Goal: Task Accomplishment & Management: Manage account settings

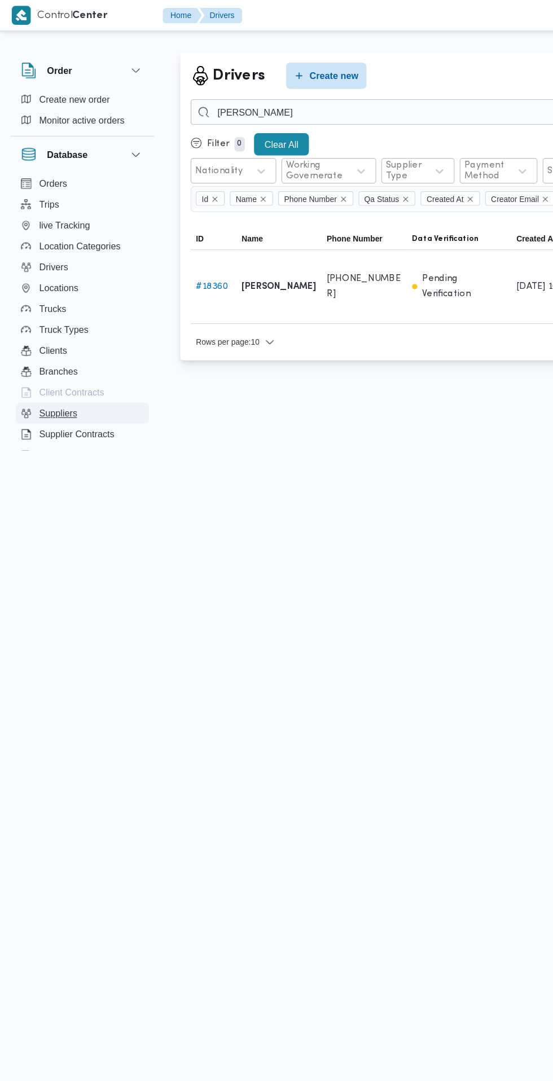
click at [77, 360] on button "Suppliers" at bounding box center [71, 357] width 115 height 18
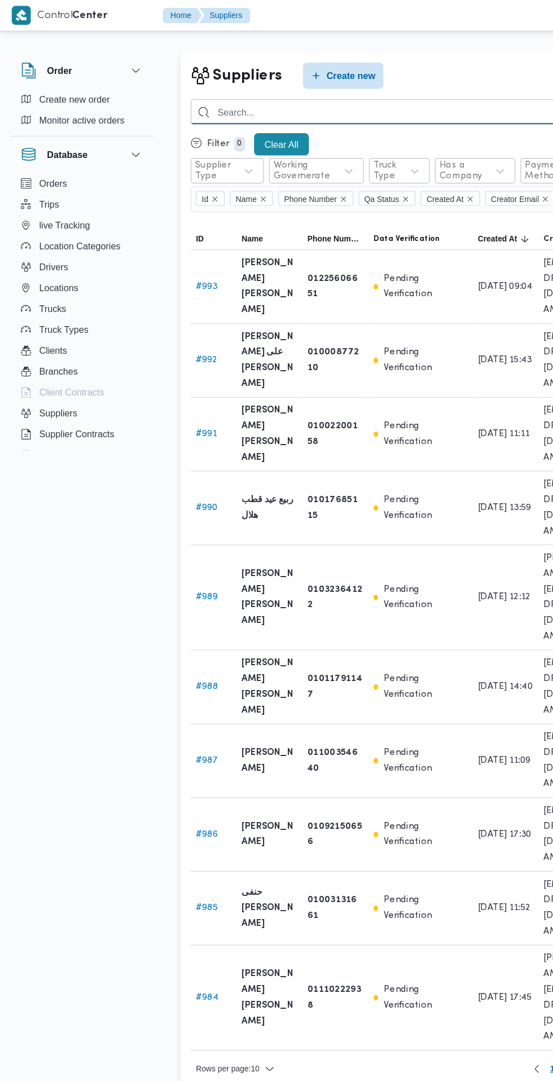
click at [308, 93] on input "search" at bounding box center [372, 97] width 414 height 22
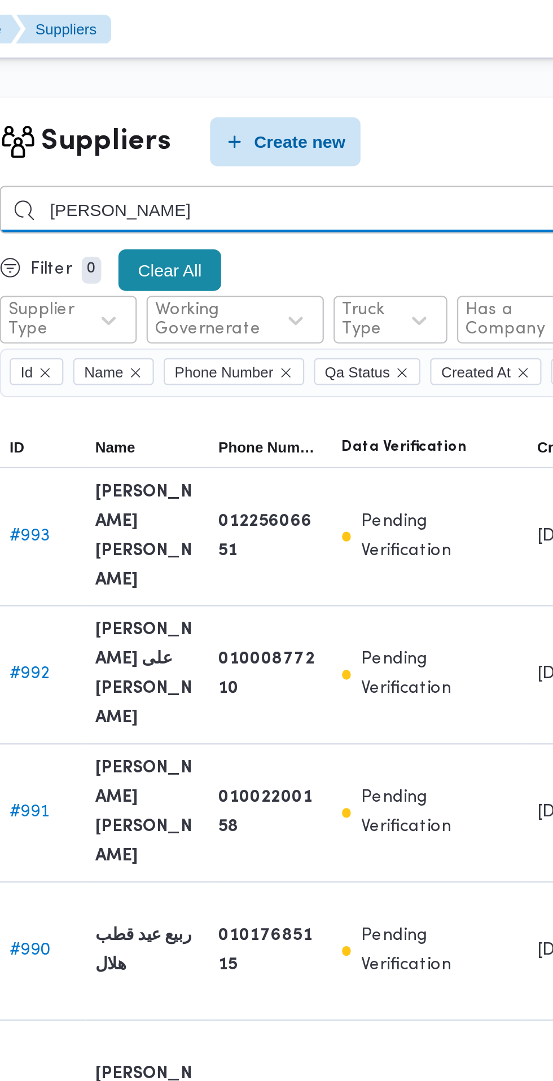
type input "ناصر ريان محمود"
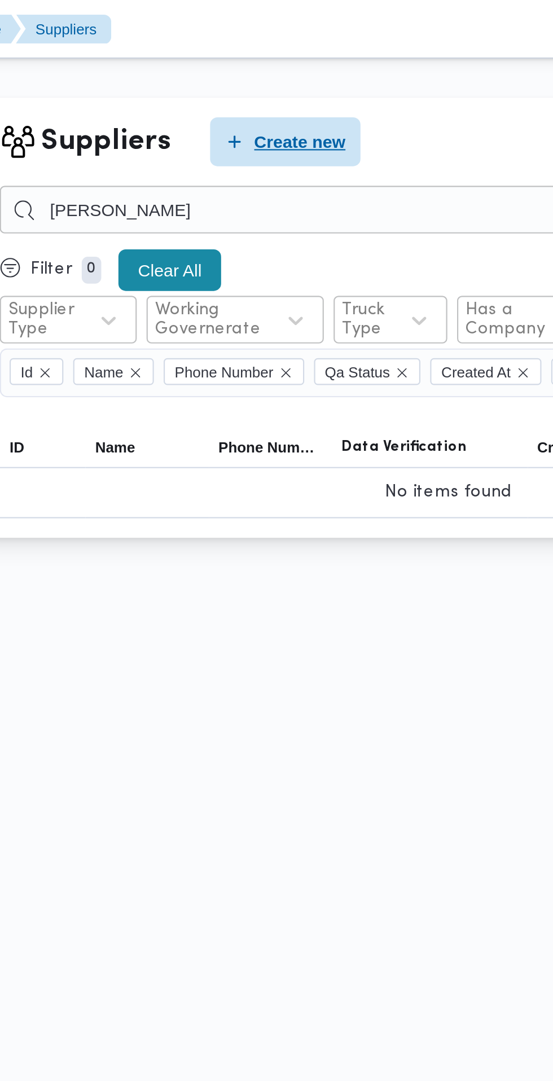
click at [306, 66] on span "Create new" at bounding box center [303, 66] width 42 height 14
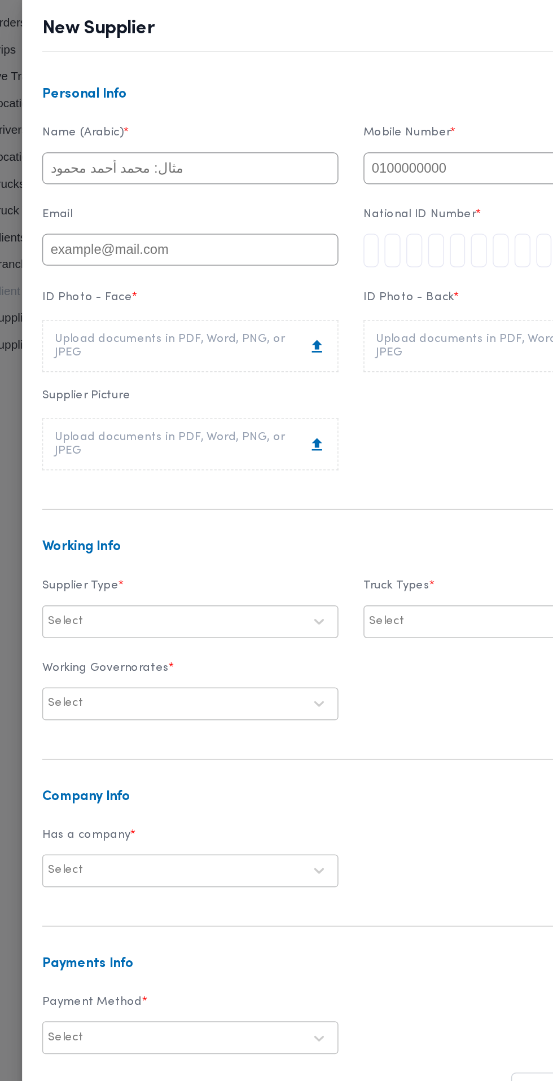
click at [233, 267] on input "text" at bounding box center [168, 256] width 199 height 21
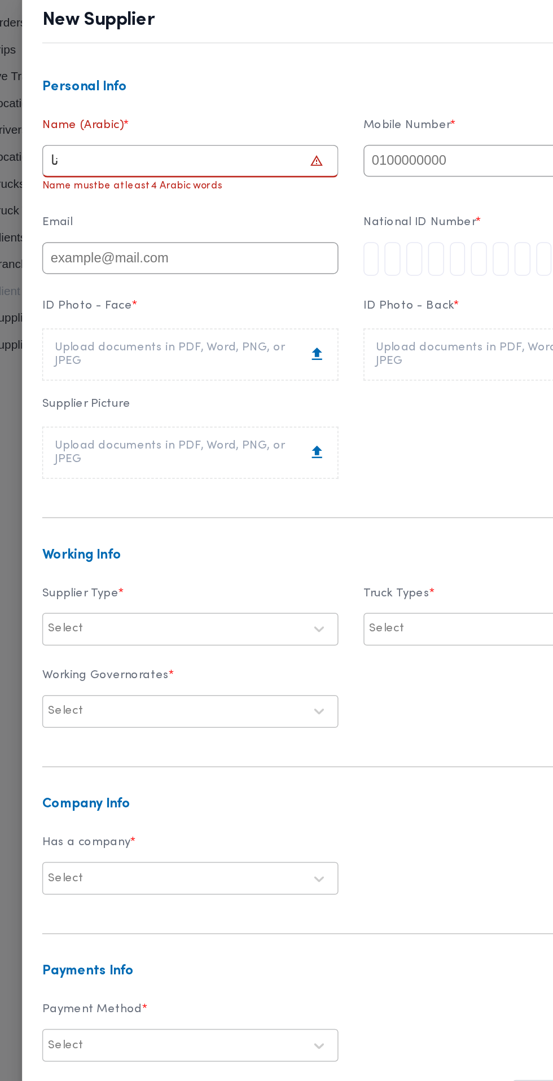
type input "ن"
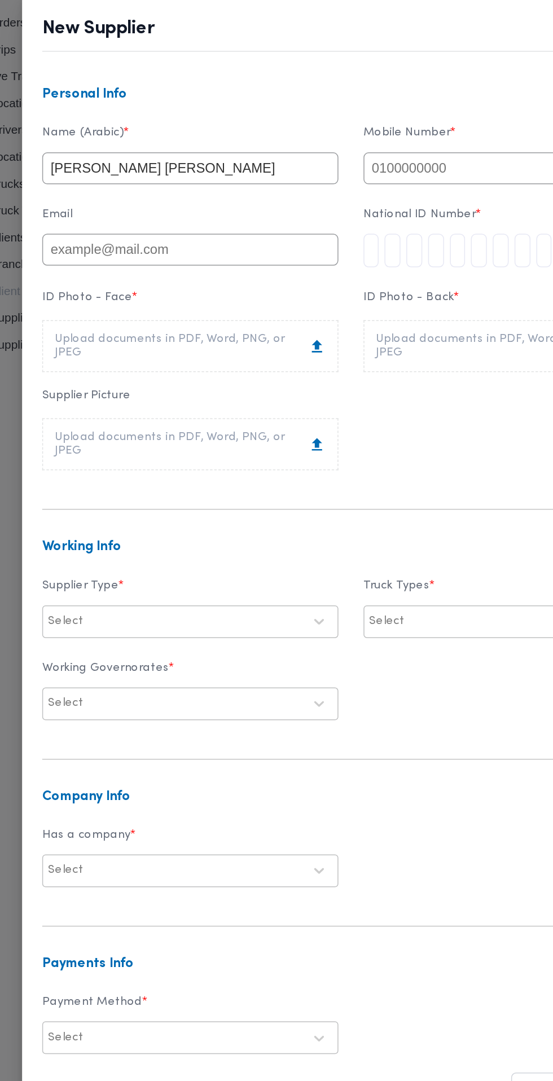
type input "[PERSON_NAME] [PERSON_NAME]"
click at [362, 267] on input "text" at bounding box center [384, 256] width 199 height 21
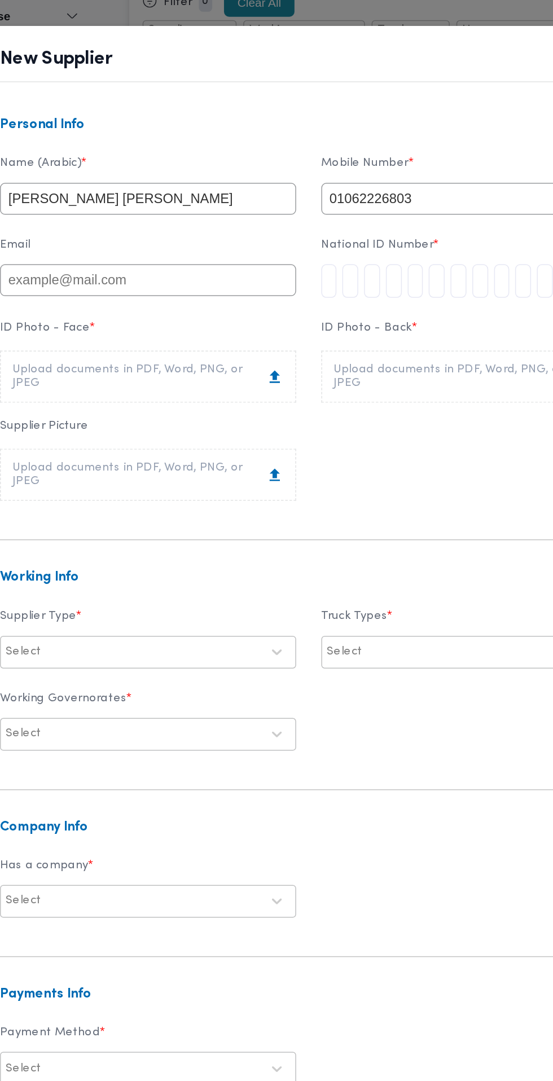
type input "01062226803"
click at [296, 323] on input "tel" at bounding box center [290, 312] width 11 height 23
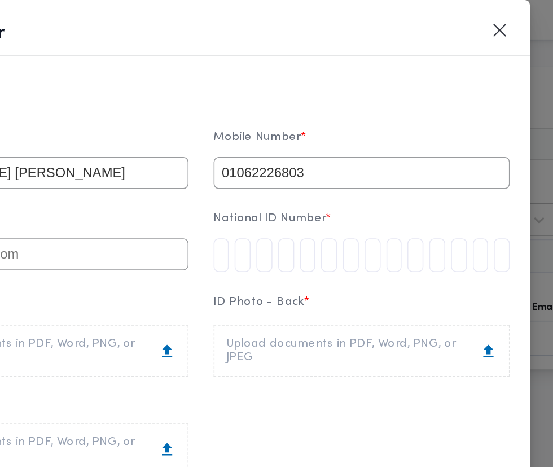
click at [296, 160] on input "tel" at bounding box center [290, 171] width 11 height 23
click at [310, 160] on input "tel" at bounding box center [304, 171] width 11 height 23
click at [296, 160] on input "tel" at bounding box center [290, 171] width 11 height 23
click at [412, 160] on input "tel" at bounding box center [406, 171] width 11 height 23
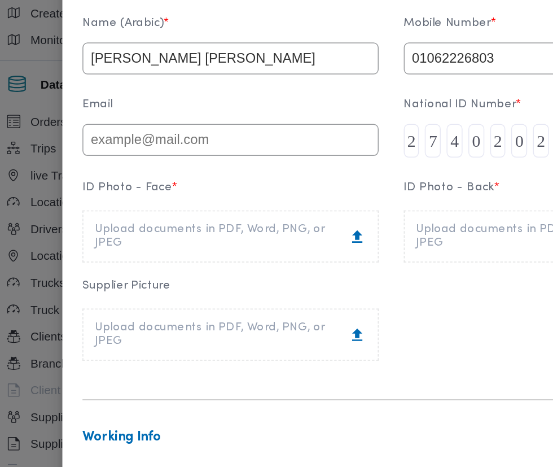
click at [210, 227] on div "Upload documents in PDF, Word, PNG, or JPEG" at bounding box center [168, 236] width 182 height 18
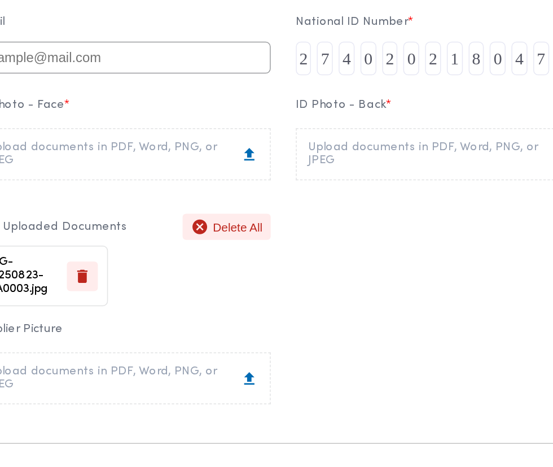
scroll to position [50, 0]
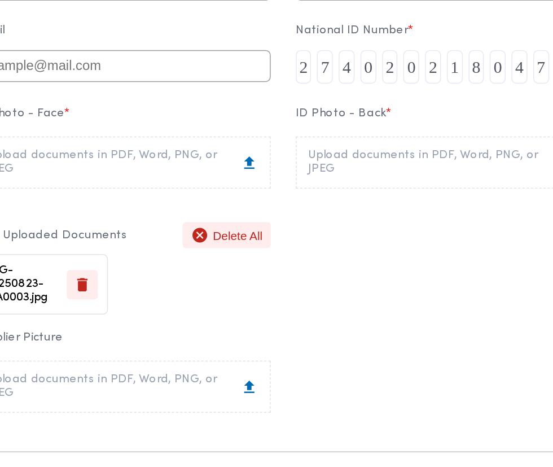
click at [389, 177] on div "Upload documents in PDF, Word, PNG, or JPEG" at bounding box center [384, 186] width 182 height 18
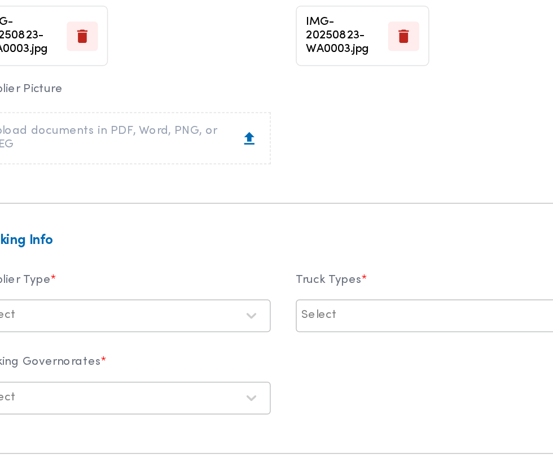
scroll to position [216, 0]
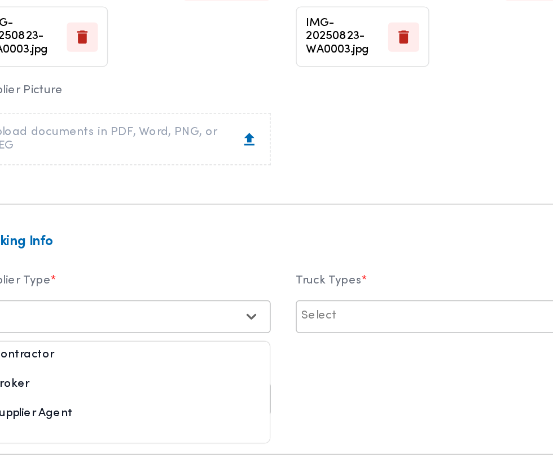
click at [166, 329] on div "Broker" at bounding box center [168, 339] width 198 height 20
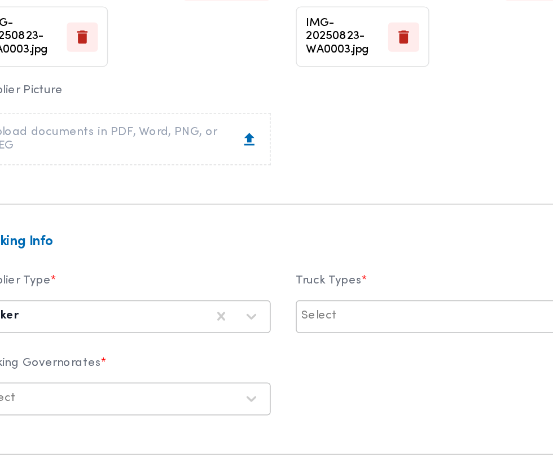
click at [329, 284] on div at bounding box center [387, 289] width 145 height 11
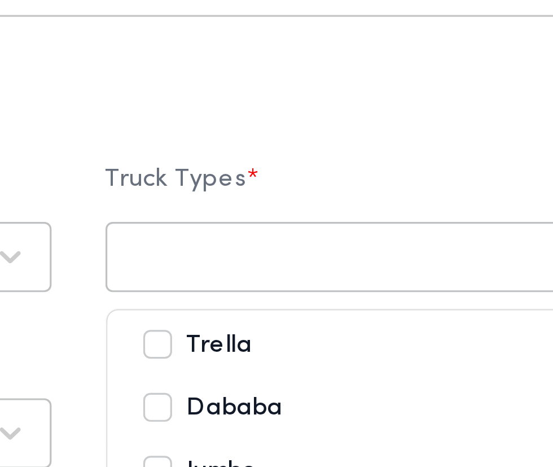
scroll to position [248, 0]
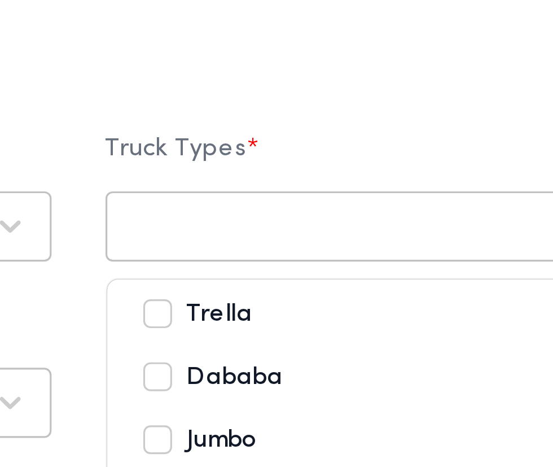
click at [364, 298] on div "Dababa" at bounding box center [384, 305] width 175 height 14
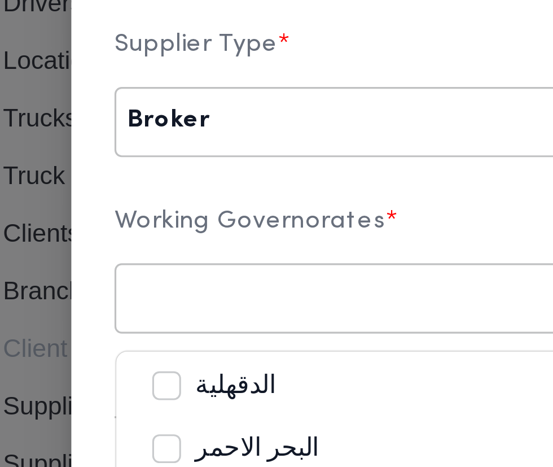
scroll to position [239, 0]
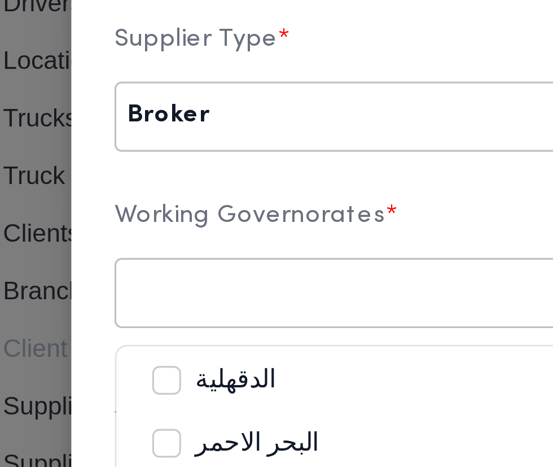
click at [151, 363] on div "البحر الاحمر" at bounding box center [168, 370] width 175 height 14
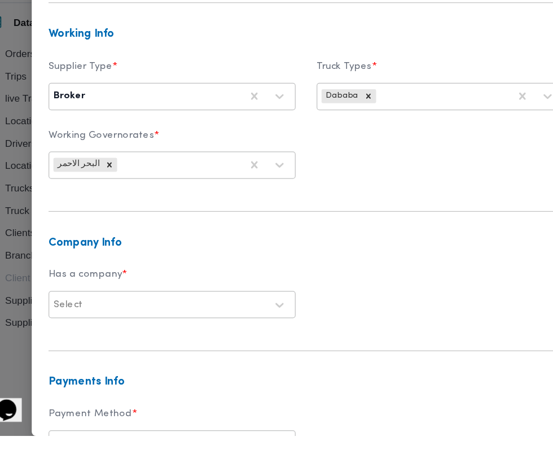
scroll to position [318, 0]
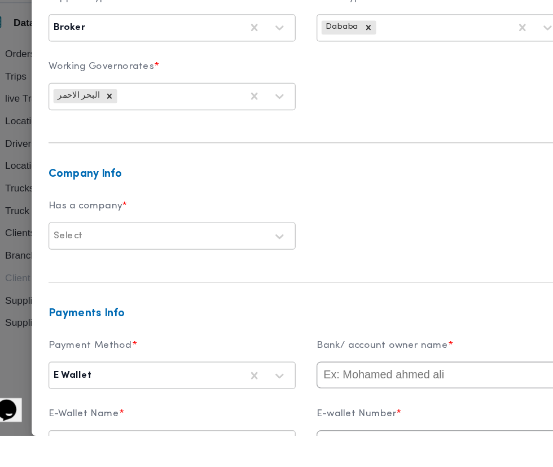
scroll to position [391, 0]
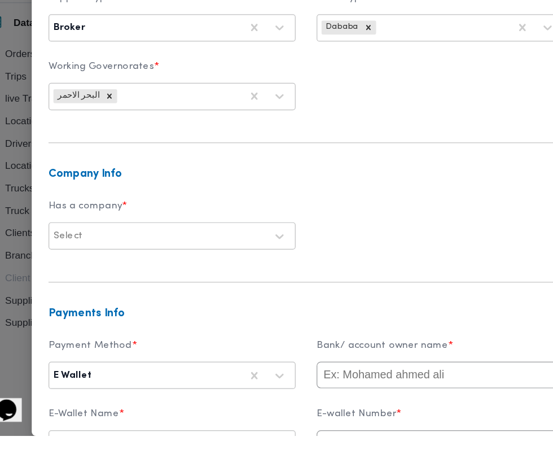
click at [373, 462] on input "text" at bounding box center [384, 472] width 199 height 21
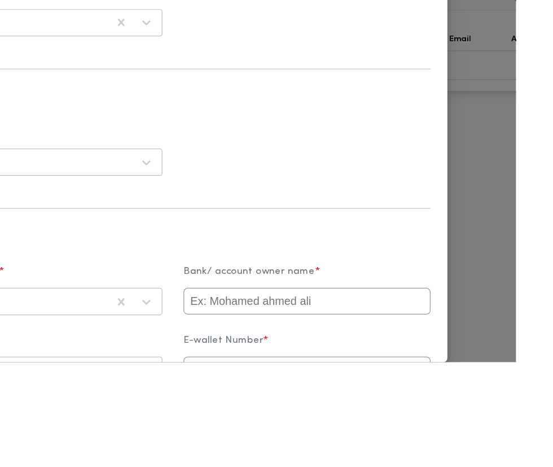
paste input "01062226803"
type input "01062226803"
click at [435, 407] on input "text" at bounding box center [384, 417] width 199 height 21
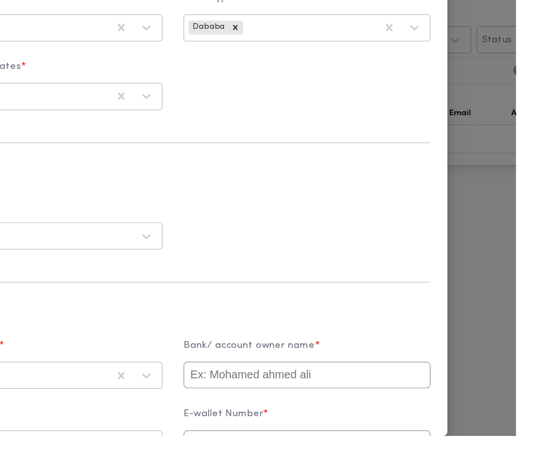
scroll to position [0, 0]
type input "Mohamed"
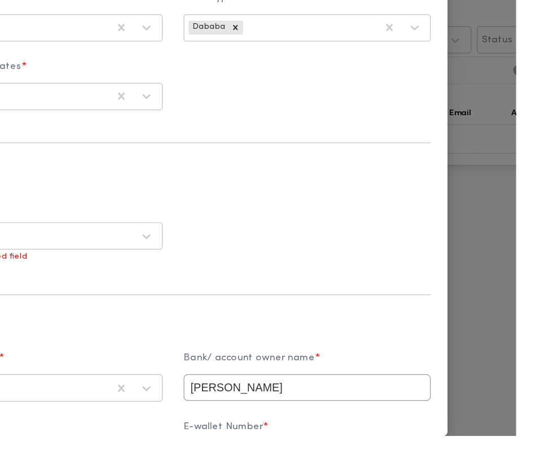
scroll to position [378, 0]
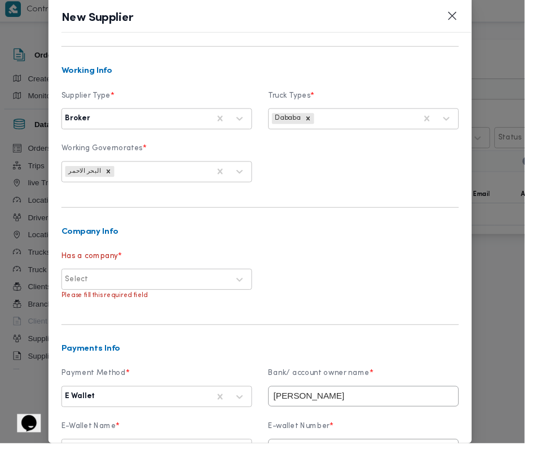
scroll to position [0, 0]
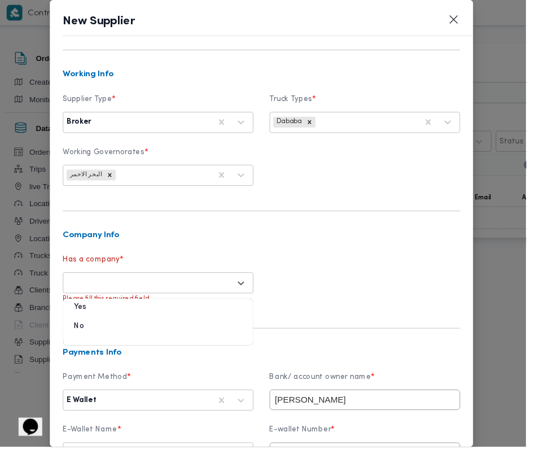
click at [154, 335] on div "No" at bounding box center [168, 345] width 198 height 20
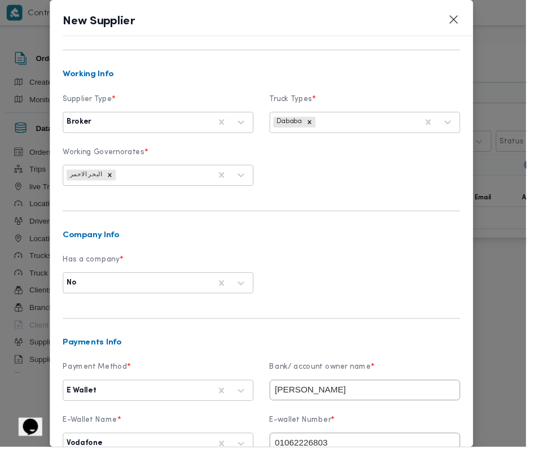
scroll to position [368, 0]
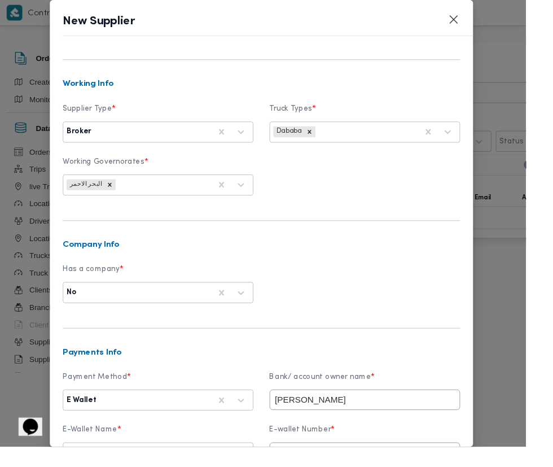
click at [465, 407] on input "Mohamed" at bounding box center [384, 417] width 199 height 21
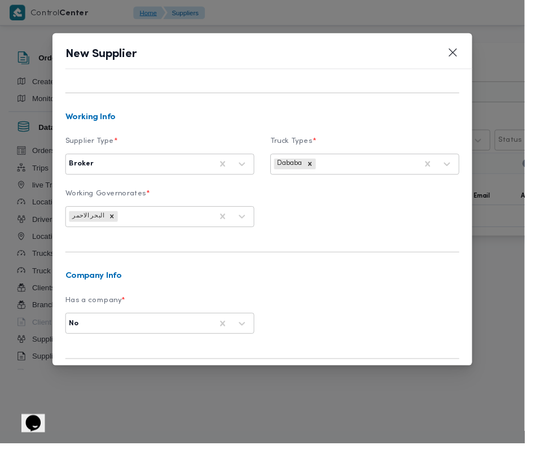
scroll to position [0, 0]
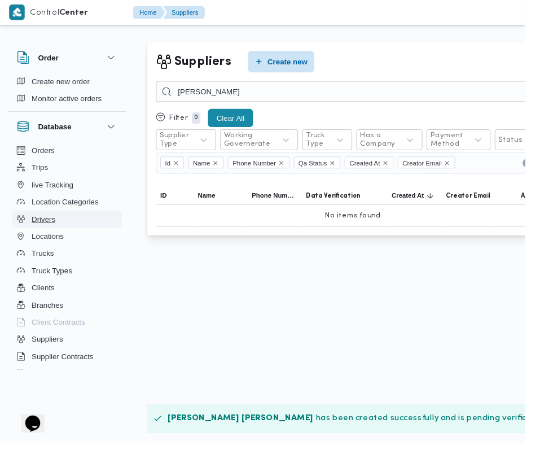
click at [80, 236] on button "Drivers" at bounding box center [71, 231] width 115 height 18
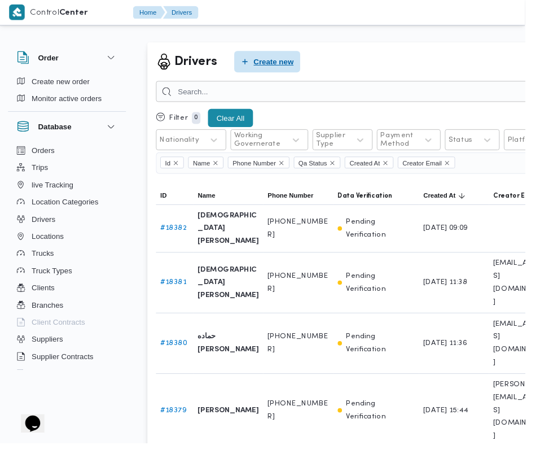
click at [291, 65] on span "Create new" at bounding box center [288, 66] width 42 height 14
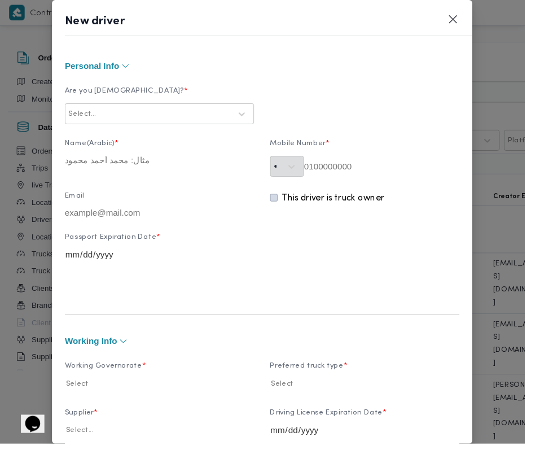
click at [147, 155] on label "Name(Arabic) *" at bounding box center [168, 155] width 199 height 17
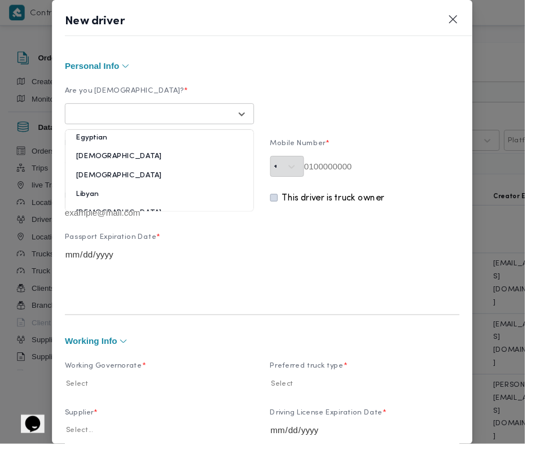
click at [148, 155] on div "Egyptian" at bounding box center [168, 150] width 198 height 20
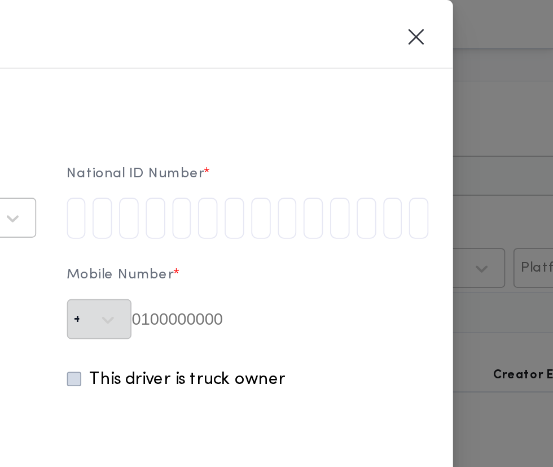
click at [296, 121] on input "tel" at bounding box center [290, 120] width 11 height 23
type input "3"
type input "0"
type input "2"
type input "0"
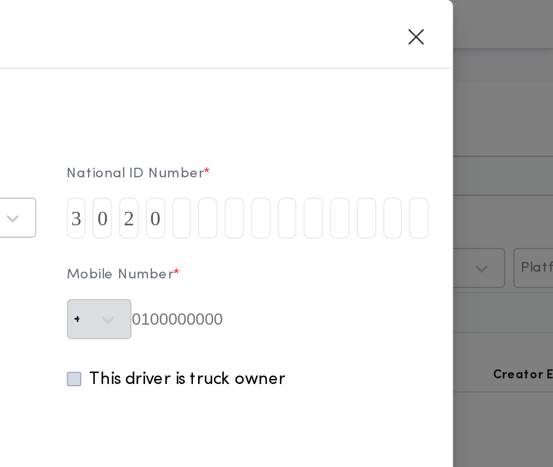
type input "7"
type input "1"
type input "8"
type input "1"
type input "8"
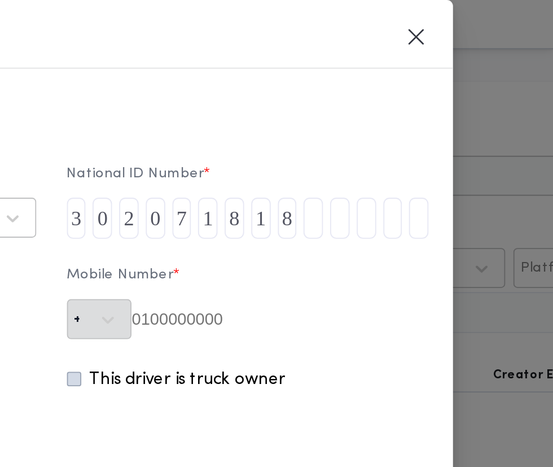
type input "0"
type input "2"
type input "6"
type input "7"
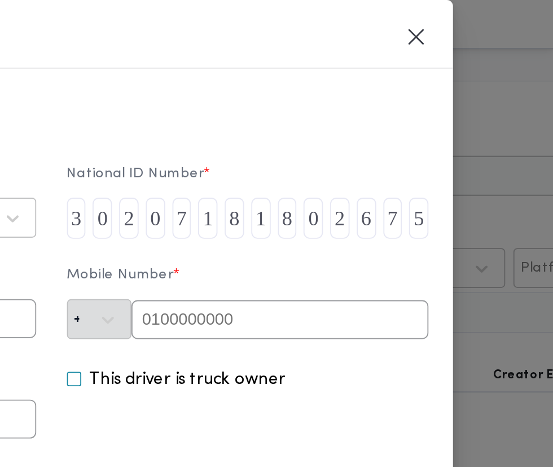
type input "5"
click at [426, 175] on input "text" at bounding box center [402, 175] width 164 height 21
paste input "01093457253"
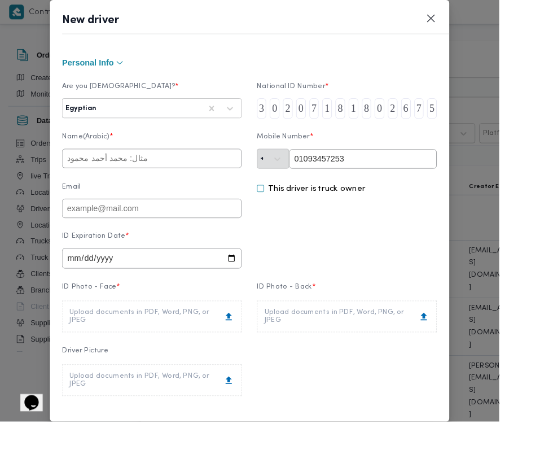
type input "01093457253"
click at [133, 210] on label "Email" at bounding box center [168, 211] width 199 height 17
click at [182, 179] on input "text" at bounding box center [168, 175] width 199 height 21
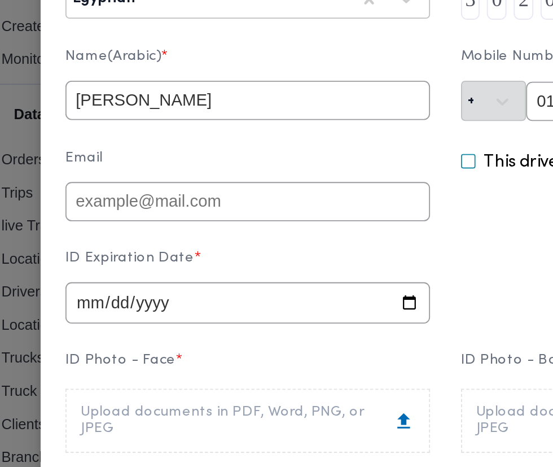
scroll to position [51, 0]
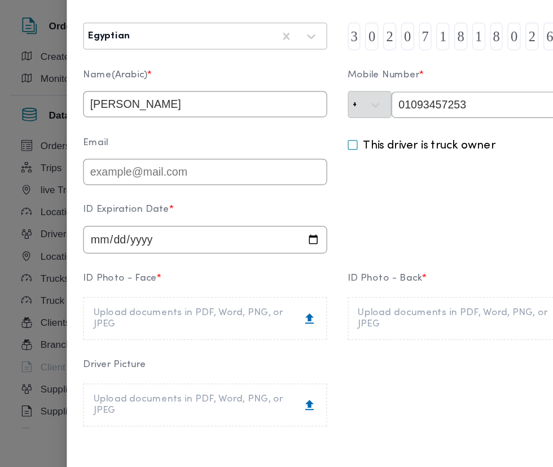
type input "[PERSON_NAME]"
click at [268, 247] on input "date" at bounding box center [168, 235] width 199 height 23
type input "2026-08-23"
click at [260, 304] on div "Upload documents in PDF, Word, PNG, or JPEG" at bounding box center [168, 300] width 182 height 18
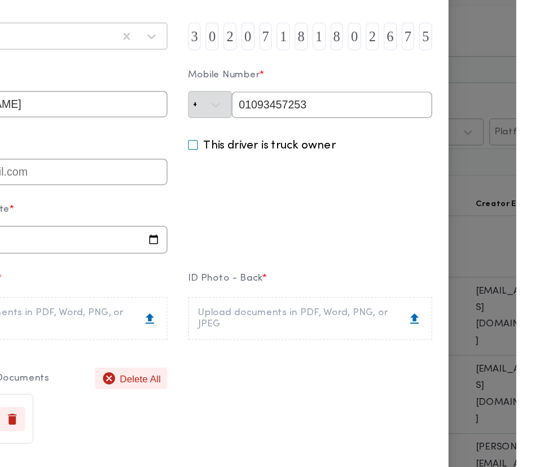
click at [476, 305] on div "Upload documents in PDF, Word, PNG, or JPEG" at bounding box center [384, 300] width 182 height 18
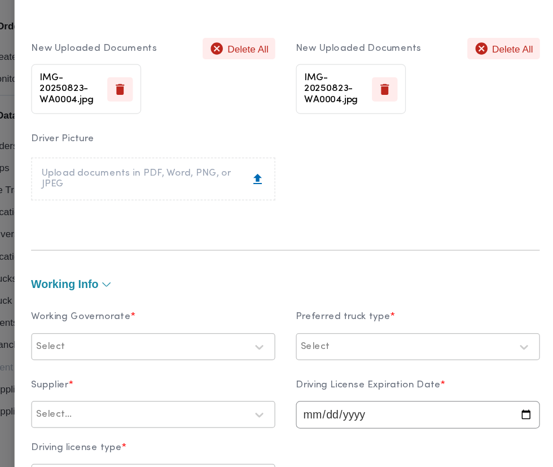
scroll to position [320, 0]
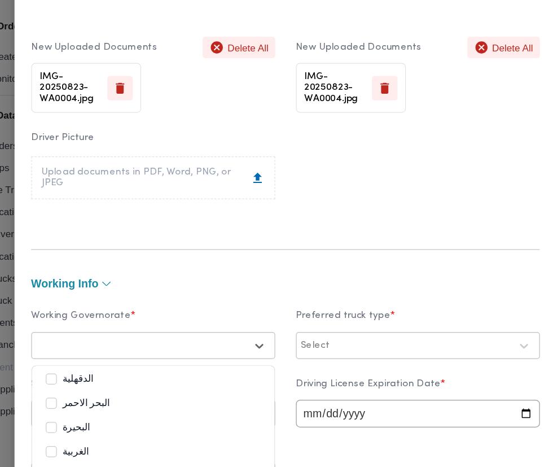
click at [202, 391] on div "البحيرة" at bounding box center [168, 390] width 175 height 14
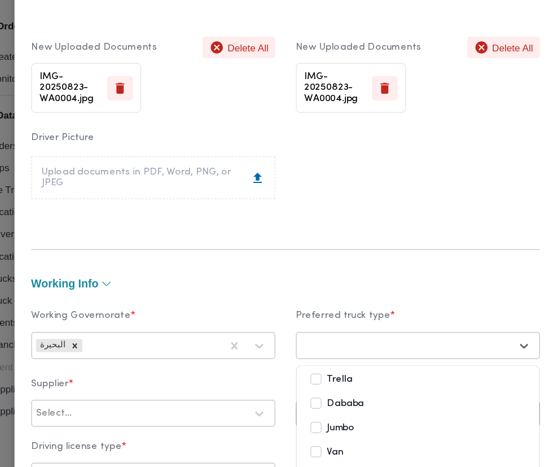
click at [431, 373] on div "Dababa" at bounding box center [384, 370] width 175 height 14
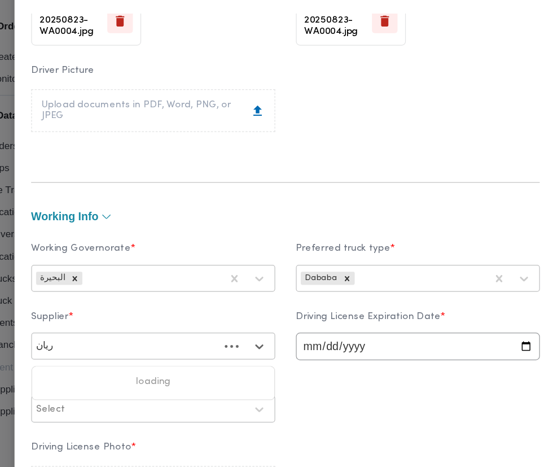
scroll to position [0, 0]
click at [245, 354] on div "[PERSON_NAME] [PERSON_NAME]" at bounding box center [168, 352] width 198 height 20
type input "ريان"
click at [421, 328] on input "date" at bounding box center [384, 322] width 199 height 23
type input "2027-08-23"
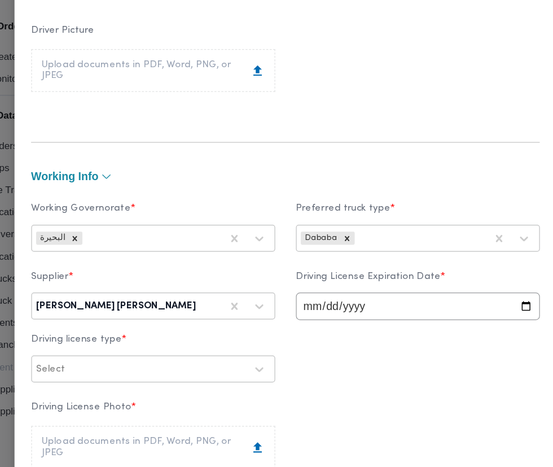
scroll to position [426, 0]
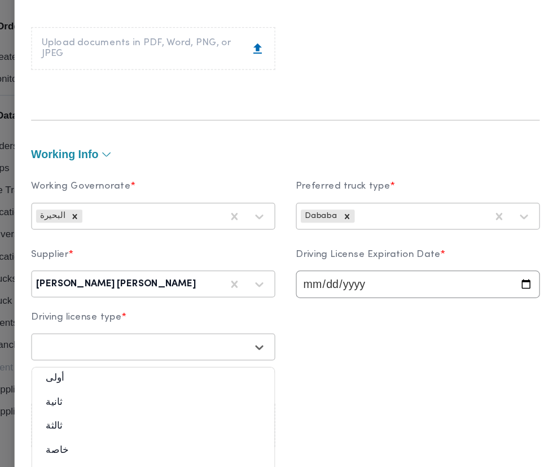
click at [219, 355] on div "أولى" at bounding box center [168, 353] width 198 height 20
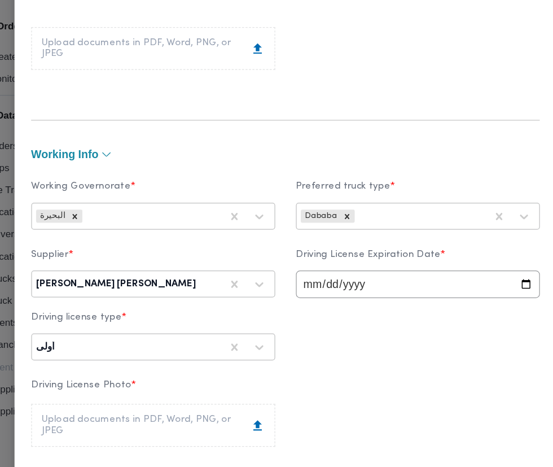
click at [240, 307] on label "Driving license type *" at bounding box center [168, 302] width 199 height 17
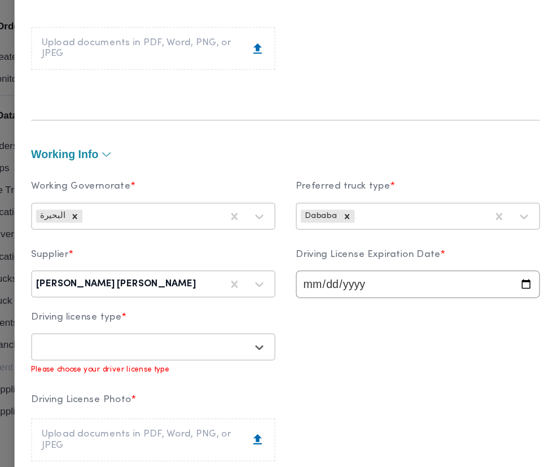
click at [257, 338] on div "Please choose your driver license type" at bounding box center [168, 340] width 199 height 12
click at [268, 334] on div "Select" at bounding box center [168, 323] width 199 height 22
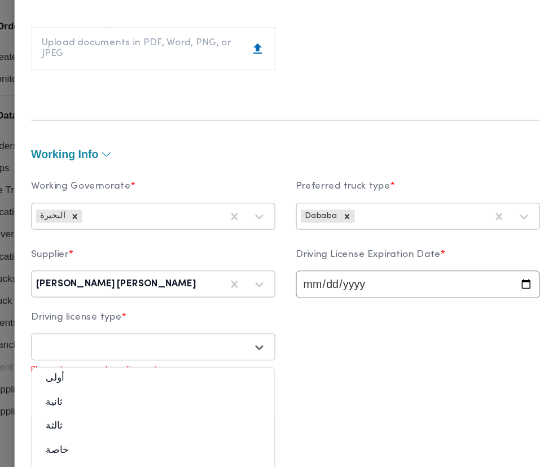
click at [186, 375] on div "ثانية" at bounding box center [168, 373] width 198 height 20
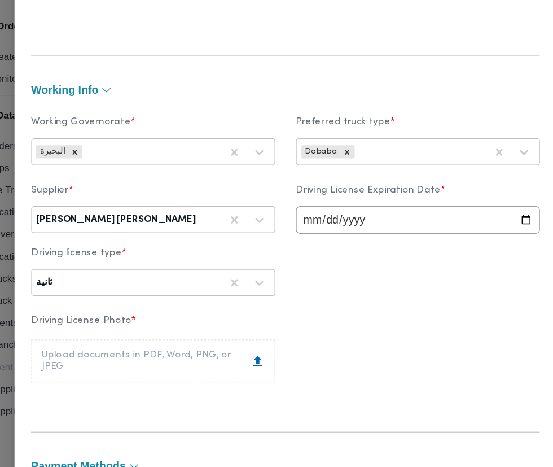
scroll to position [483, 0]
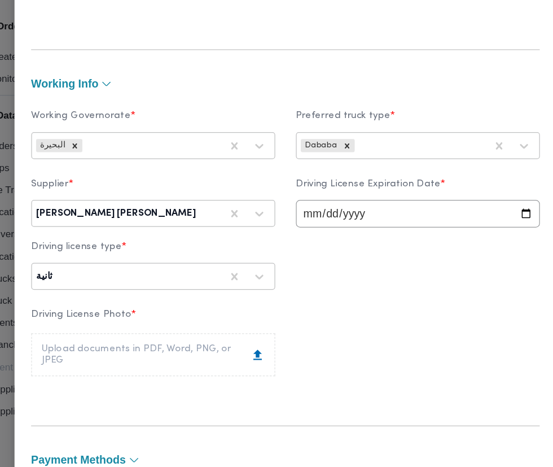
click at [260, 338] on div "Upload documents in PDF, Word, PNG, or JPEG" at bounding box center [168, 329] width 182 height 18
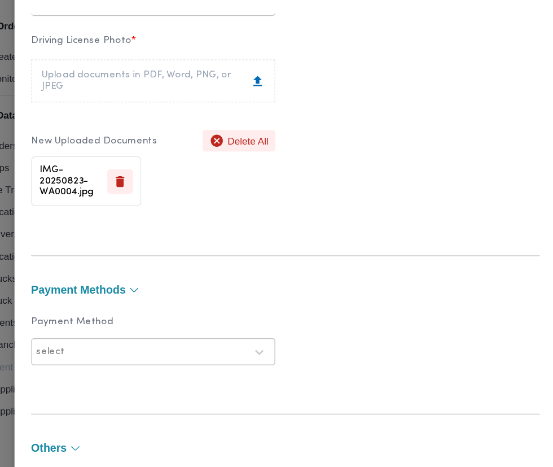
scroll to position [714, 0]
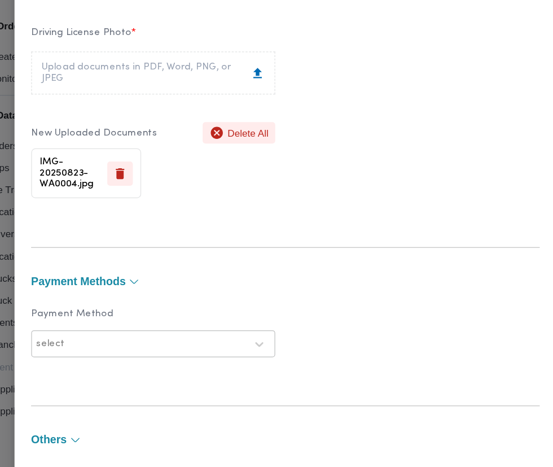
click at [415, 333] on div "Payment Method select" at bounding box center [276, 311] width 415 height 51
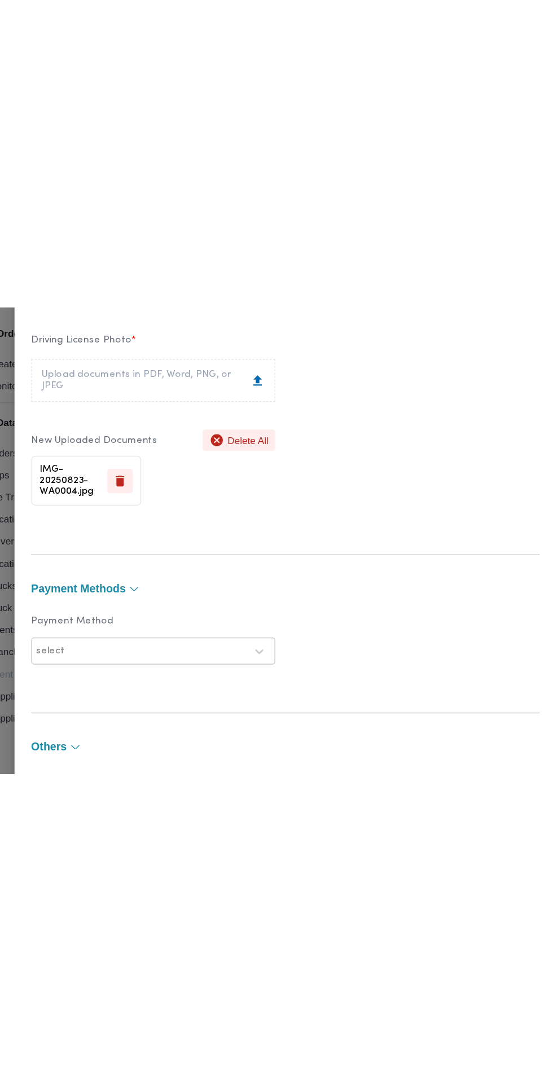
scroll to position [740, 0]
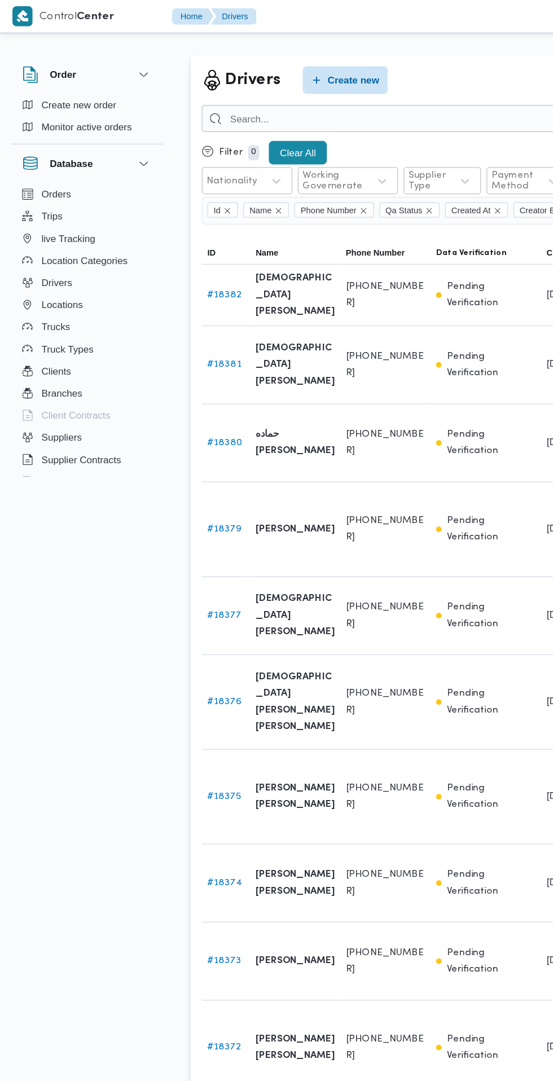
click at [253, 760] on html "Control Center Home Drivers English عربي Dark mode Logout Order Create new orde…" at bounding box center [276, 540] width 553 height 1081
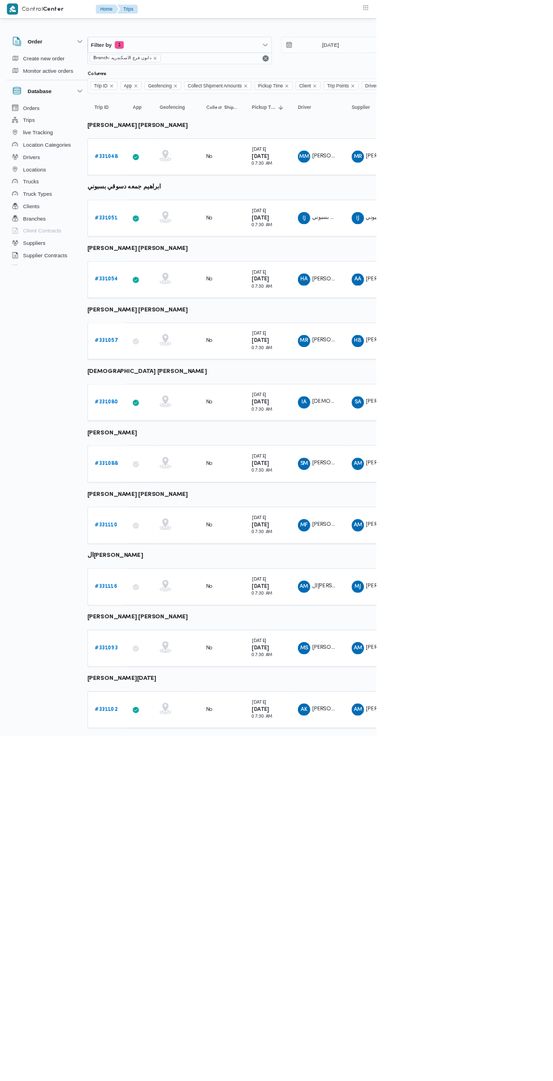
scroll to position [0, 18]
click at [472, 66] on input "[DATE]" at bounding box center [478, 66] width 128 height 23
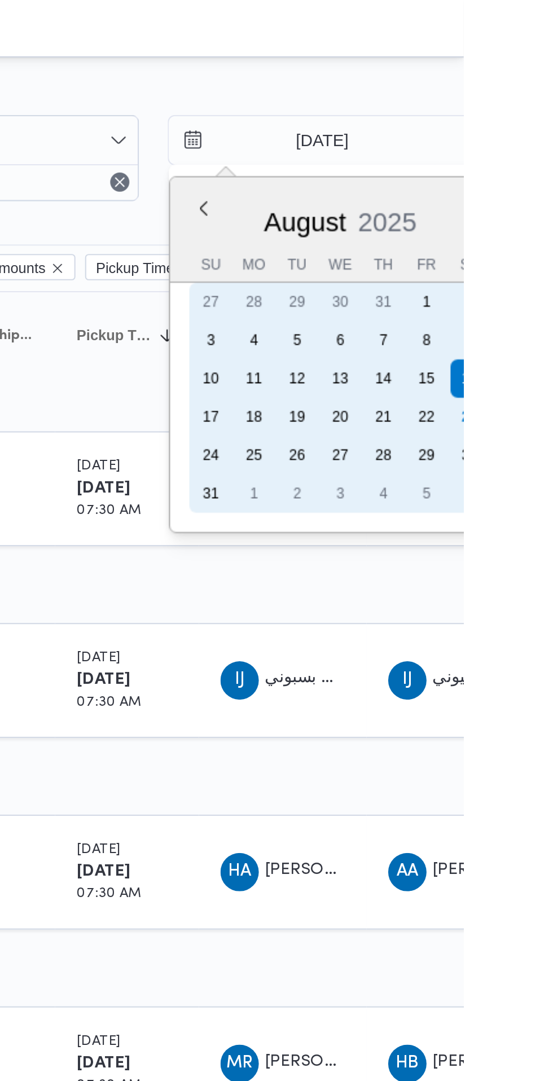
click at [552, 196] on div "23" at bounding box center [556, 196] width 18 height 18
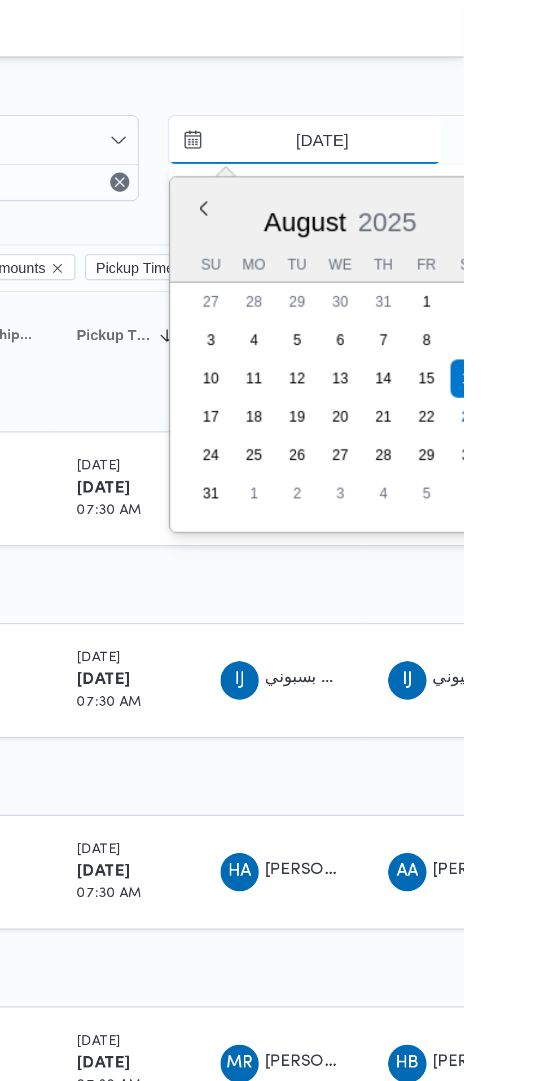
type input "[DATE]"
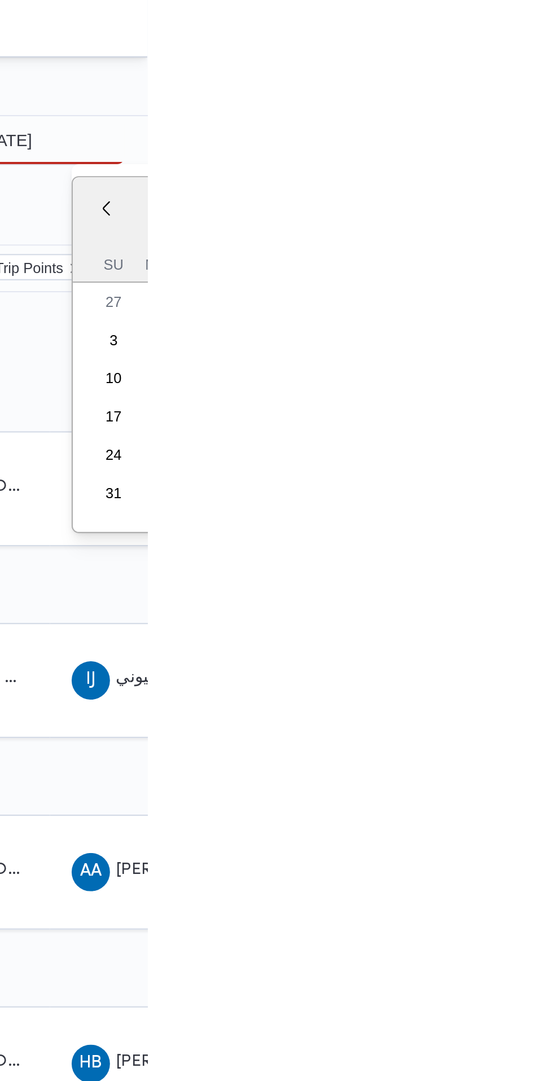
type input "[DATE]"
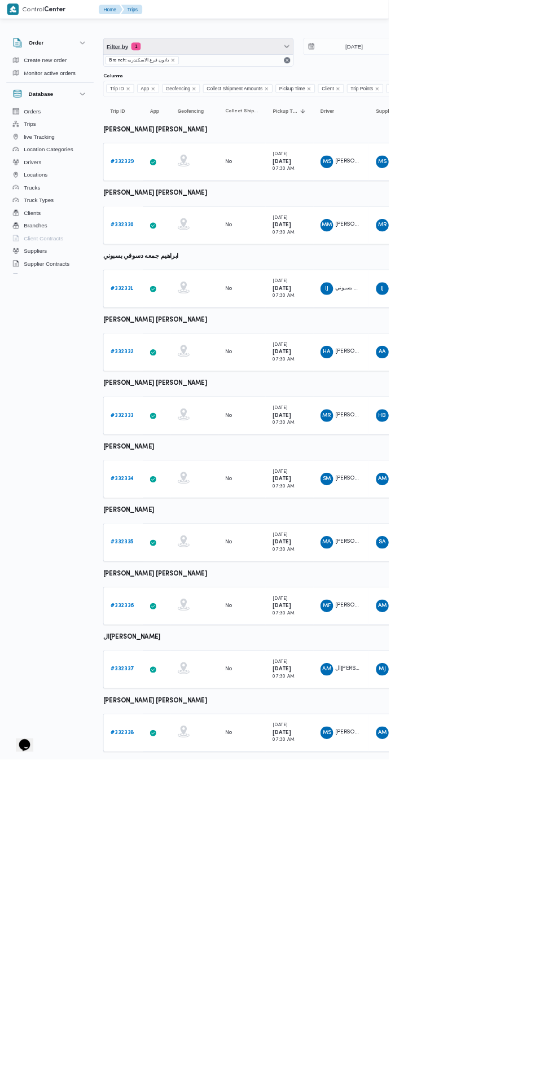
click at [293, 66] on span "Filter by 1" at bounding box center [282, 66] width 270 height 23
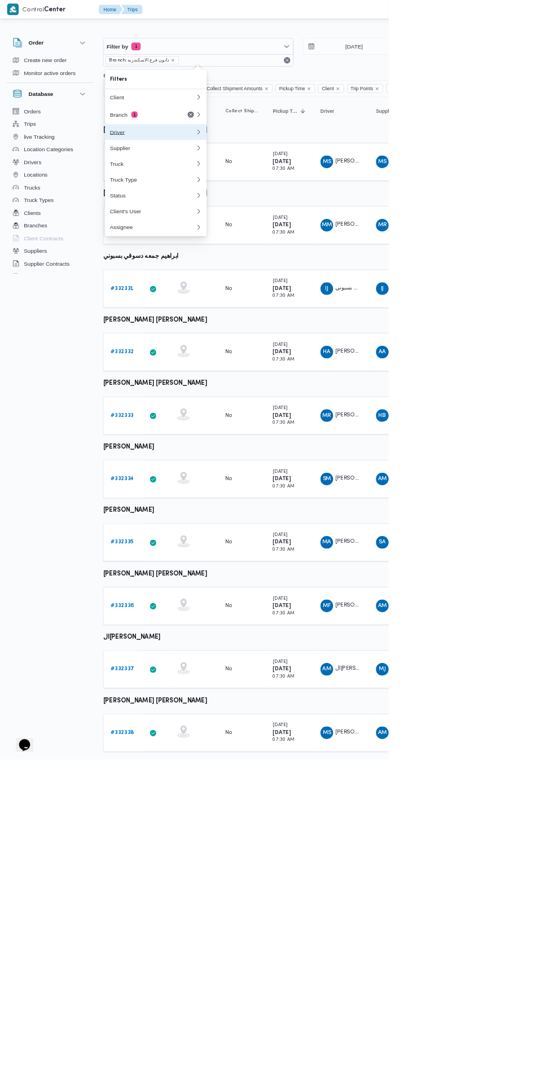
click at [254, 188] on div "Driver" at bounding box center [217, 187] width 122 height 9
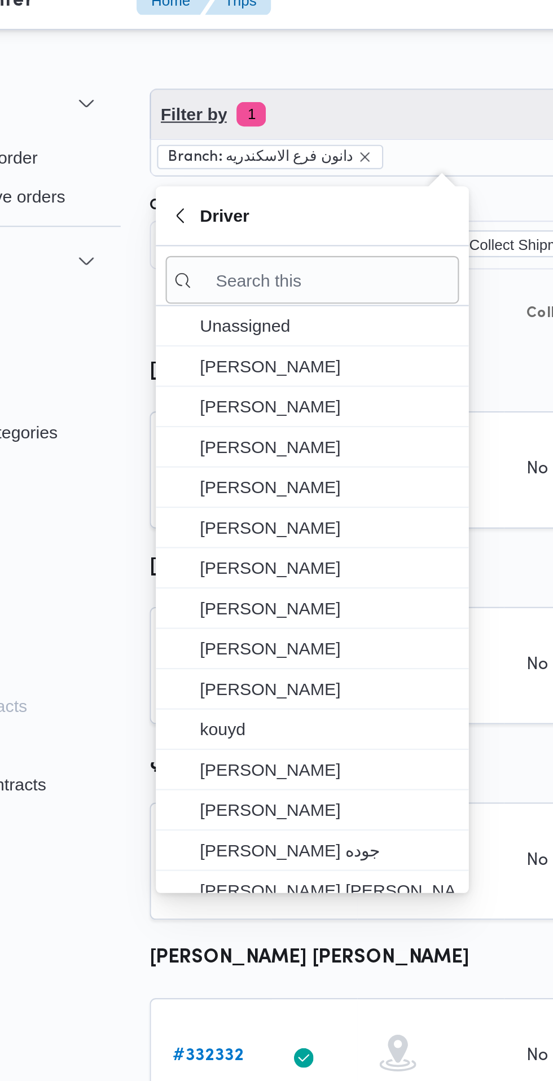
click at [262, 63] on span "Filter by 1" at bounding box center [282, 66] width 270 height 23
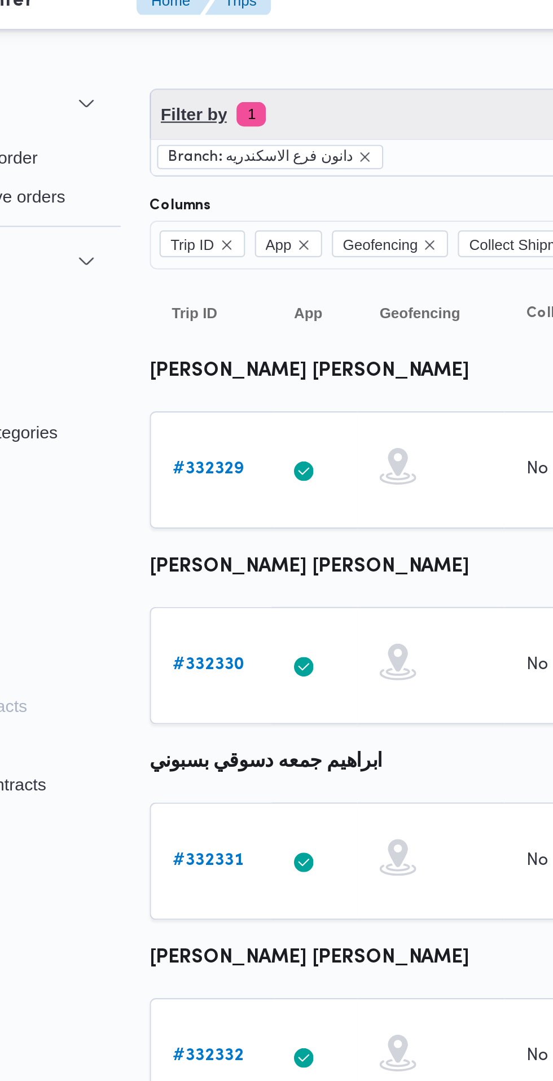
click at [256, 65] on span "Filter by 1" at bounding box center [282, 66] width 270 height 23
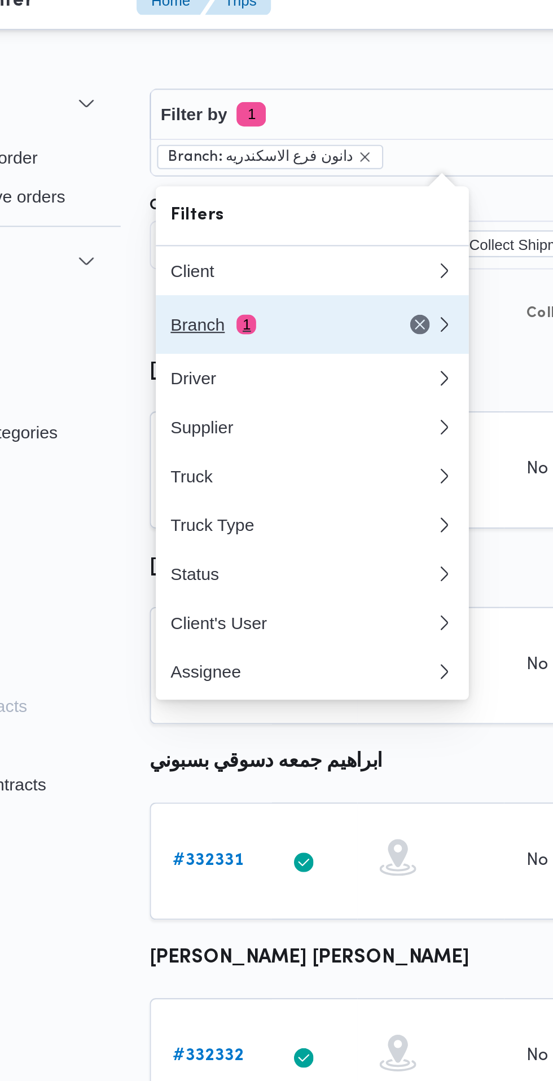
click at [230, 165] on div "Branch 1" at bounding box center [203, 163] width 95 height 9
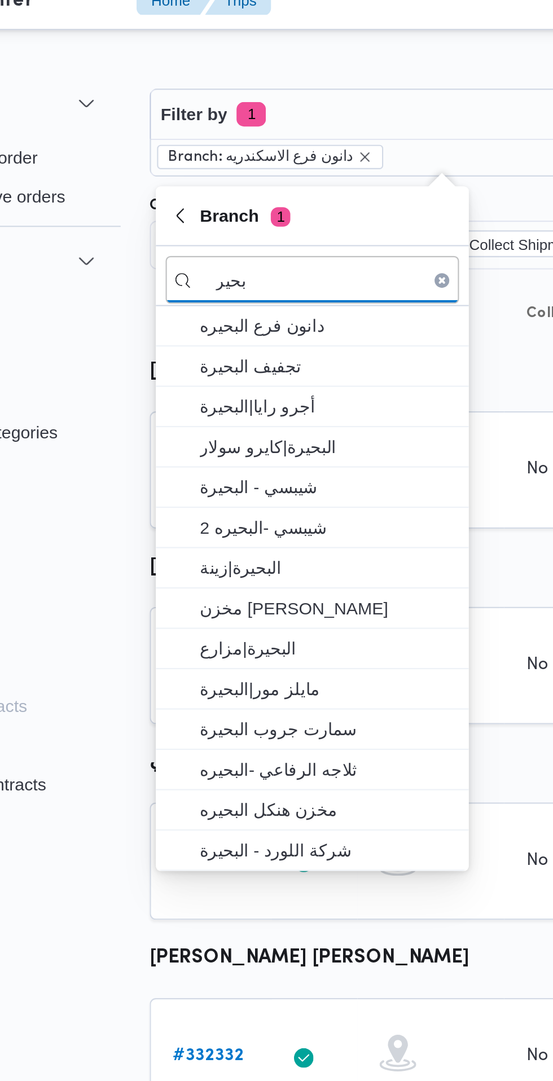
type input "بحير"
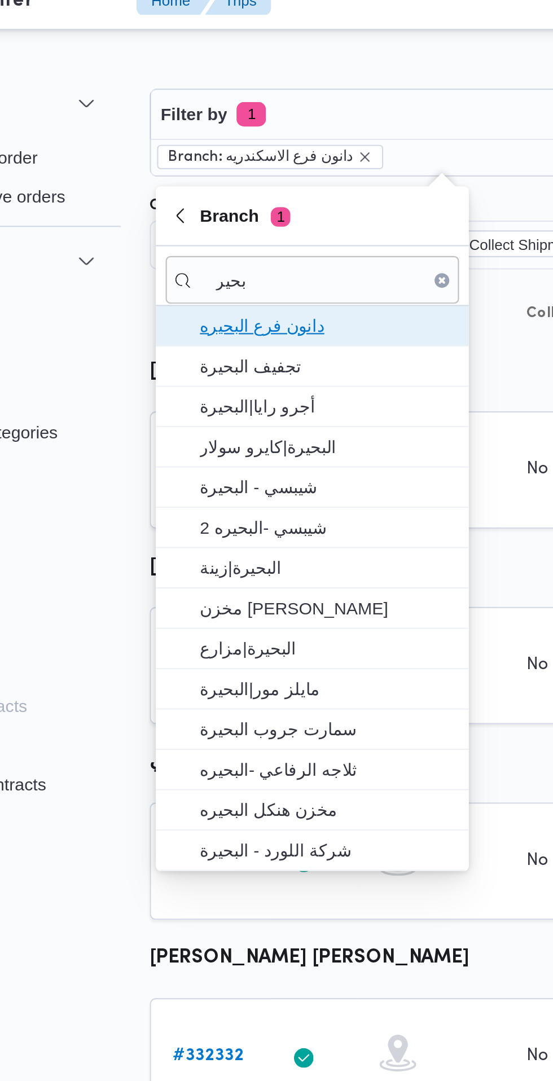
click at [265, 160] on span "دانون فرع البحيره" at bounding box center [228, 164] width 117 height 14
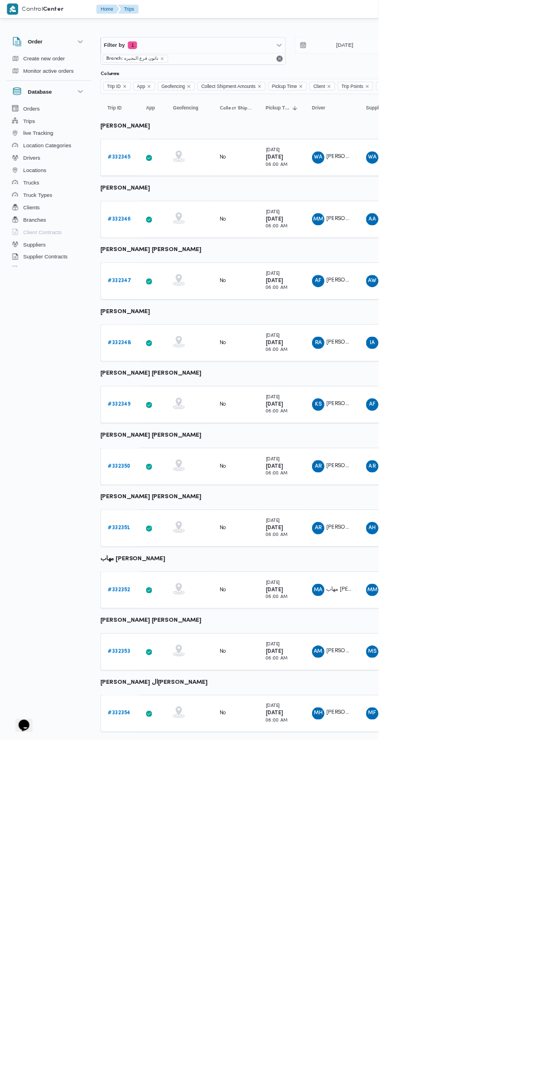
click at [174, 230] on b "# 332345" at bounding box center [173, 229] width 33 height 7
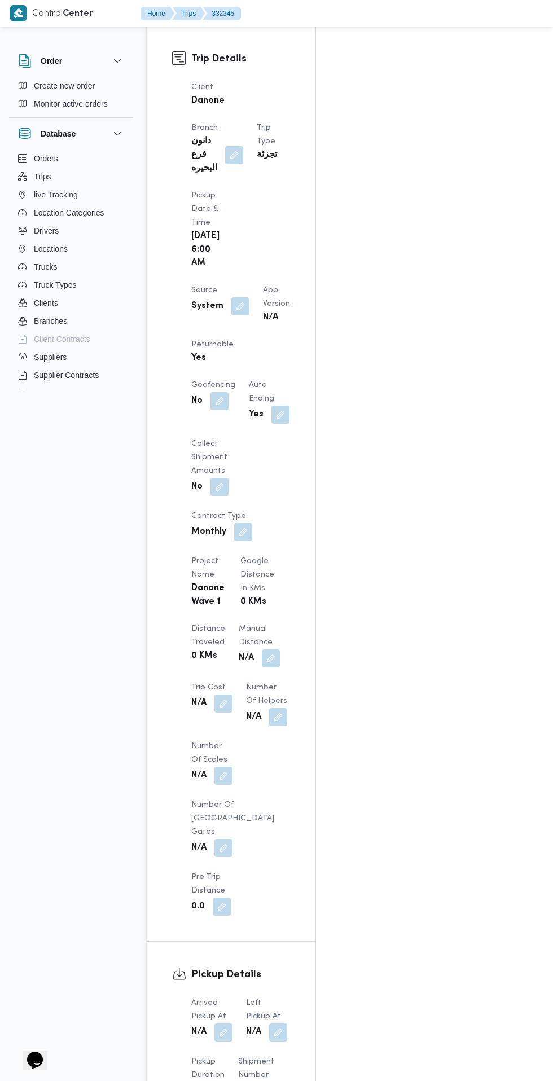
scroll to position [598, 0]
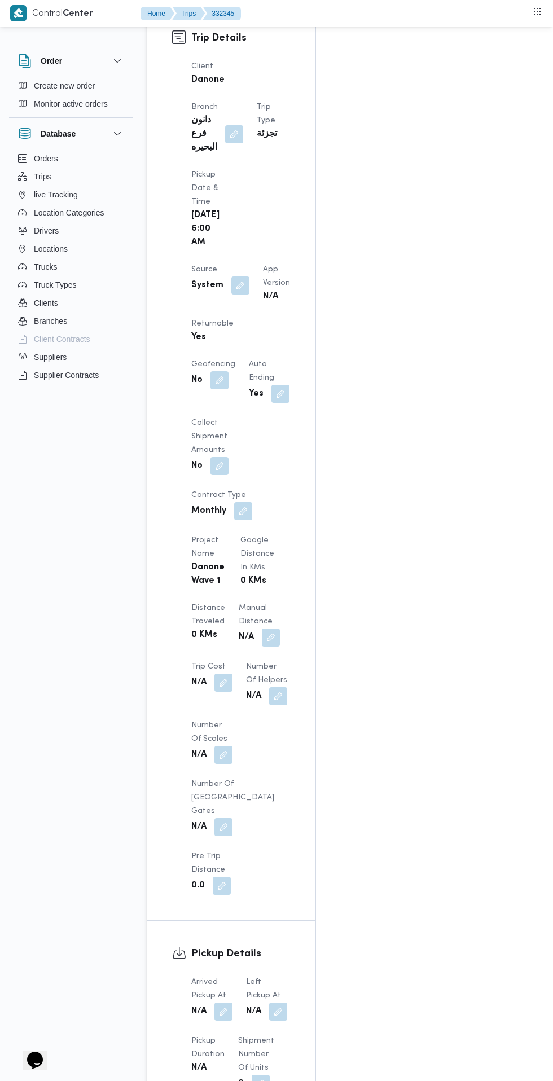
click at [226, 1003] on button "button" at bounding box center [223, 1012] width 18 height 18
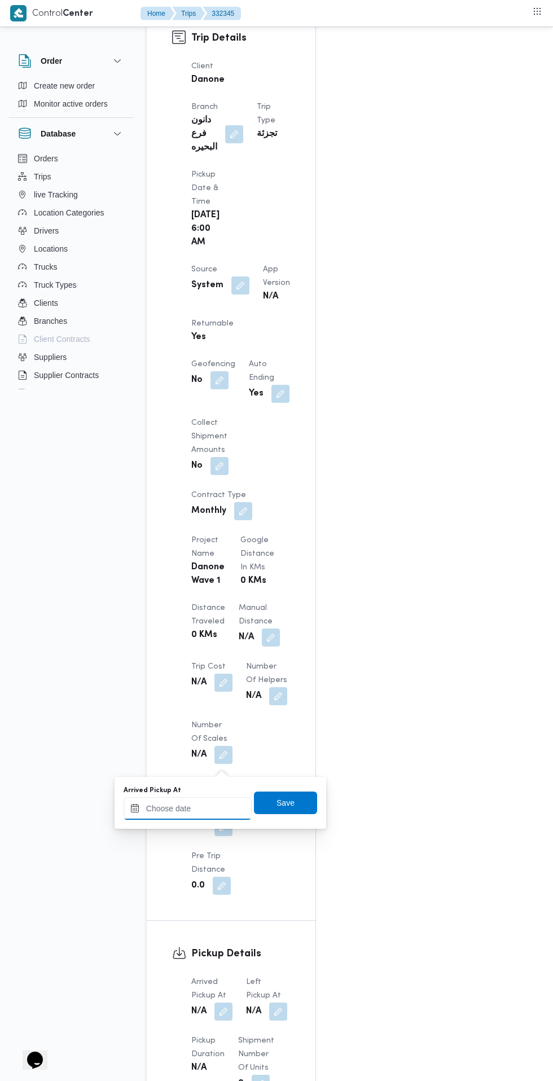
click at [204, 808] on input "Arrived Pickup At" at bounding box center [188, 808] width 128 height 23
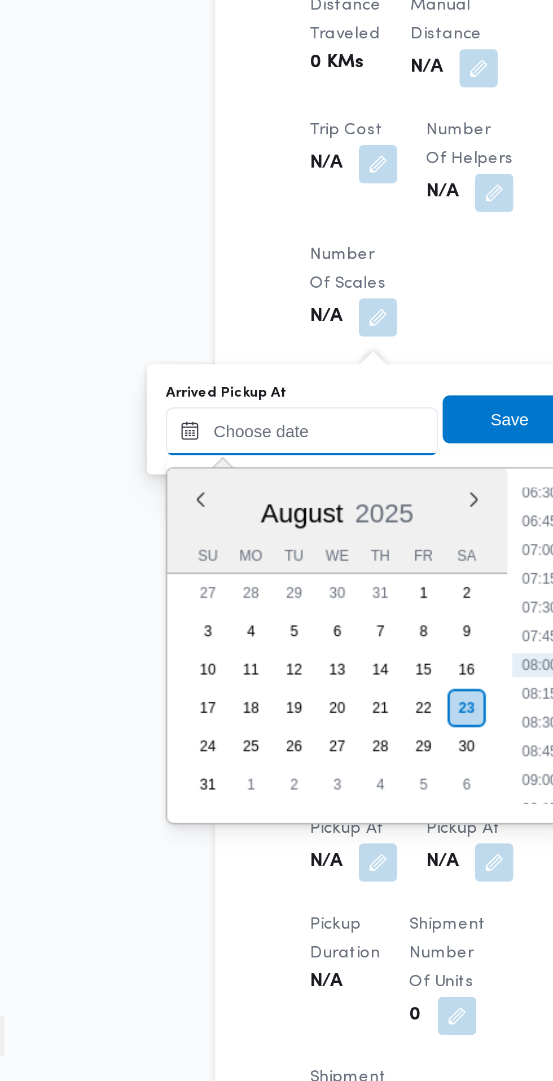
scroll to position [647, 0]
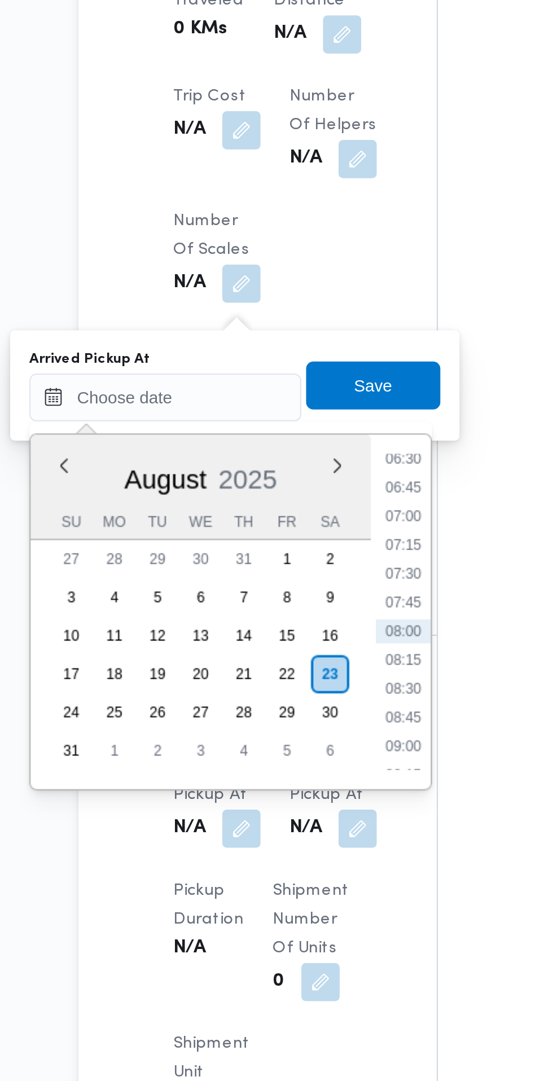
click at [305, 843] on li "07:30" at bounding box center [300, 842] width 26 height 11
type input "[DATE] 07:30"
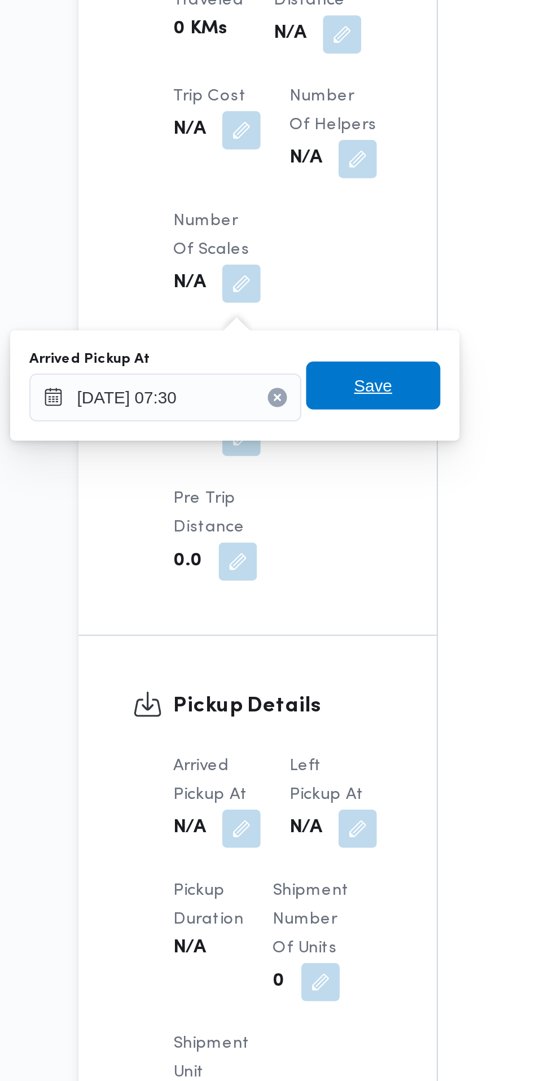
click at [300, 753] on span "Save" at bounding box center [285, 753] width 63 height 23
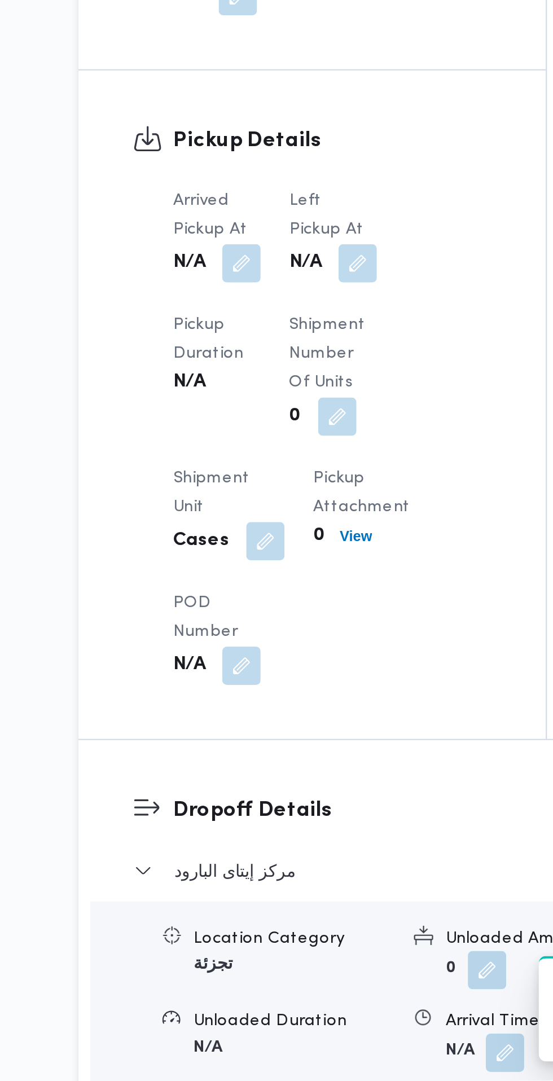
click at [276, 705] on button "button" at bounding box center [278, 696] width 18 height 18
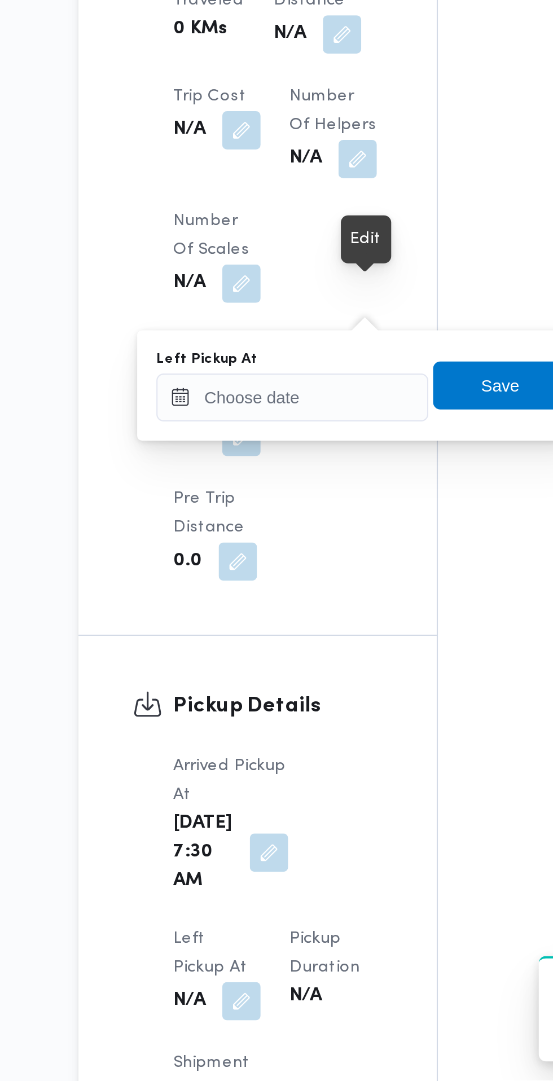
click at [226, 1010] on span "Left Pickup At" at bounding box center [208, 1020] width 35 height 21
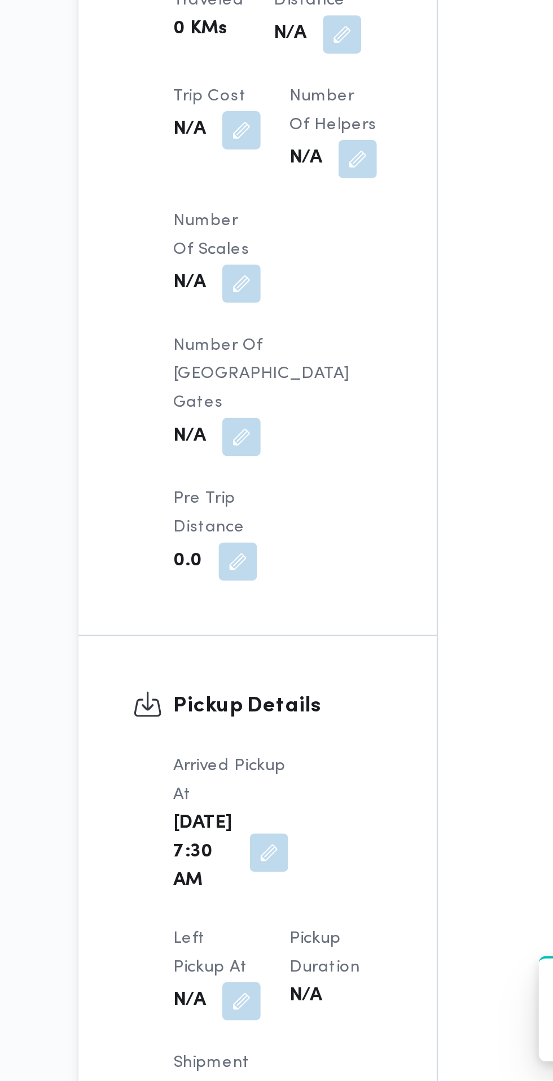
click at [232, 1008] on div "Left Pickup At N/A" at bounding box center [211, 1030] width 41 height 45
click at [232, 1035] on button "button" at bounding box center [223, 1044] width 18 height 18
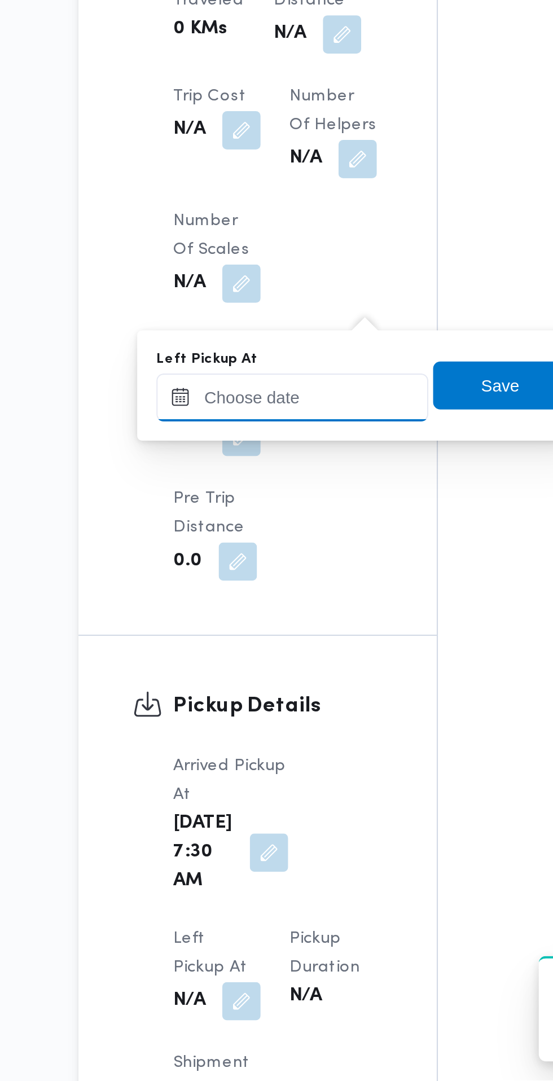
click at [268, 754] on input "Left Pickup At" at bounding box center [247, 759] width 128 height 23
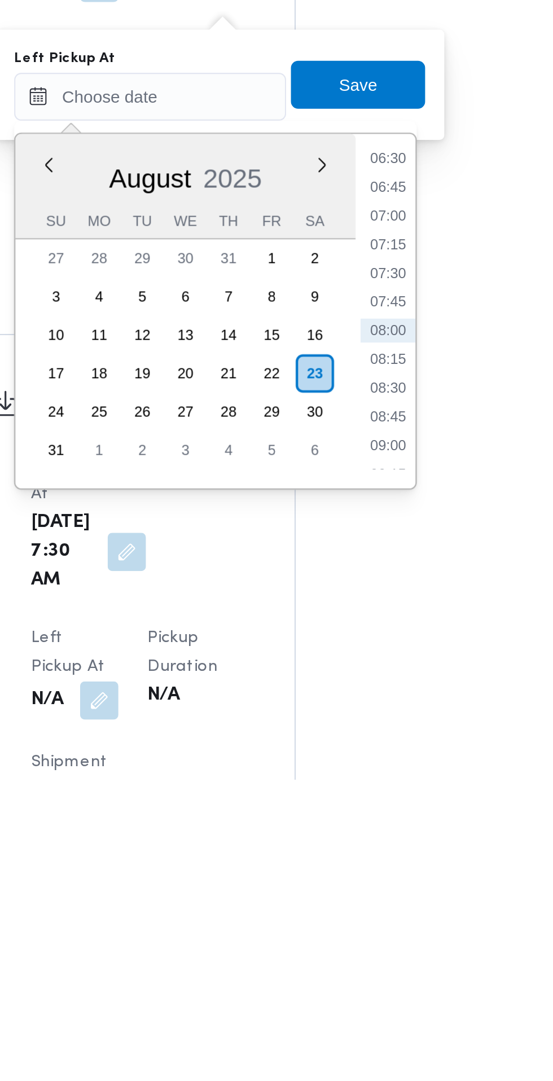
click at [365, 896] on li "08:30" at bounding box center [359, 896] width 26 height 11
type input "[DATE] 08:30"
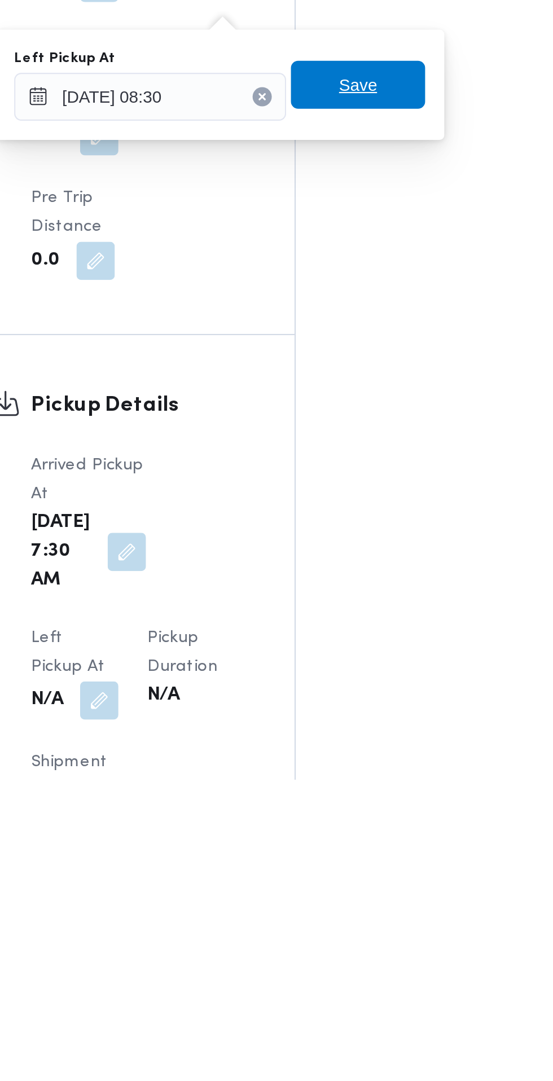
click at [360, 758] on span "Save" at bounding box center [345, 753] width 63 height 23
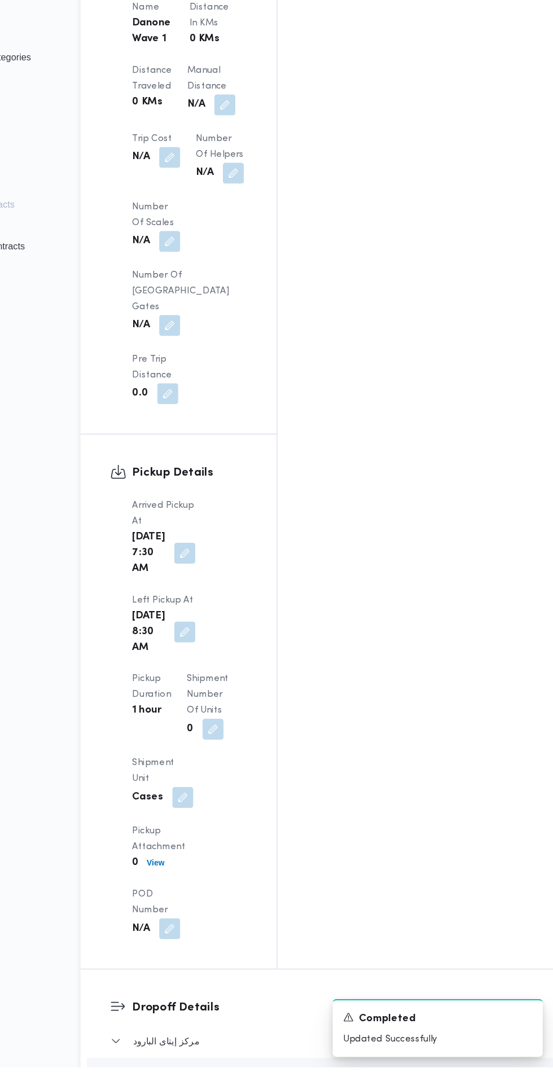
scroll to position [986, 0]
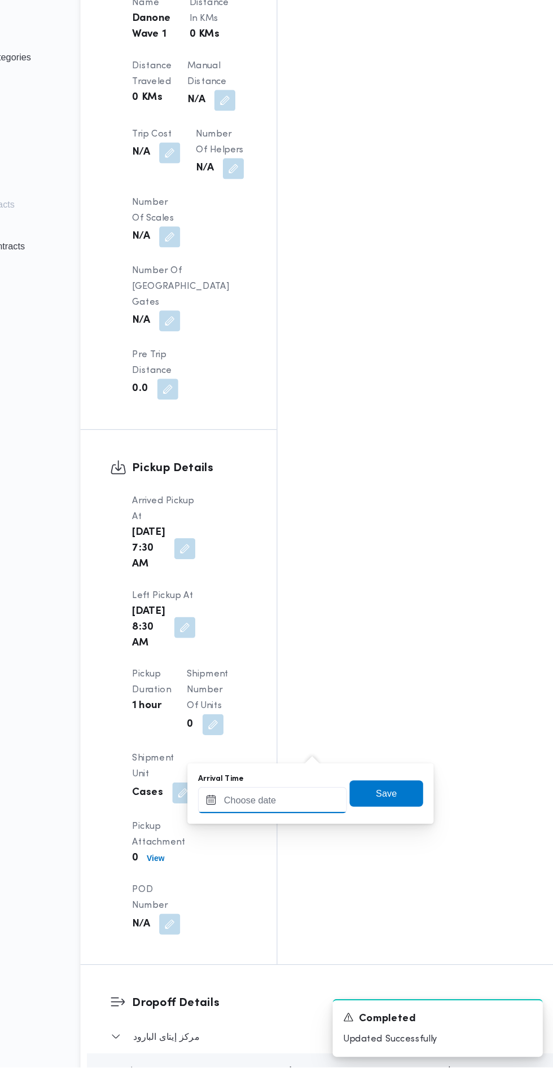
click at [316, 850] on input "Arrival Time" at bounding box center [312, 851] width 128 height 23
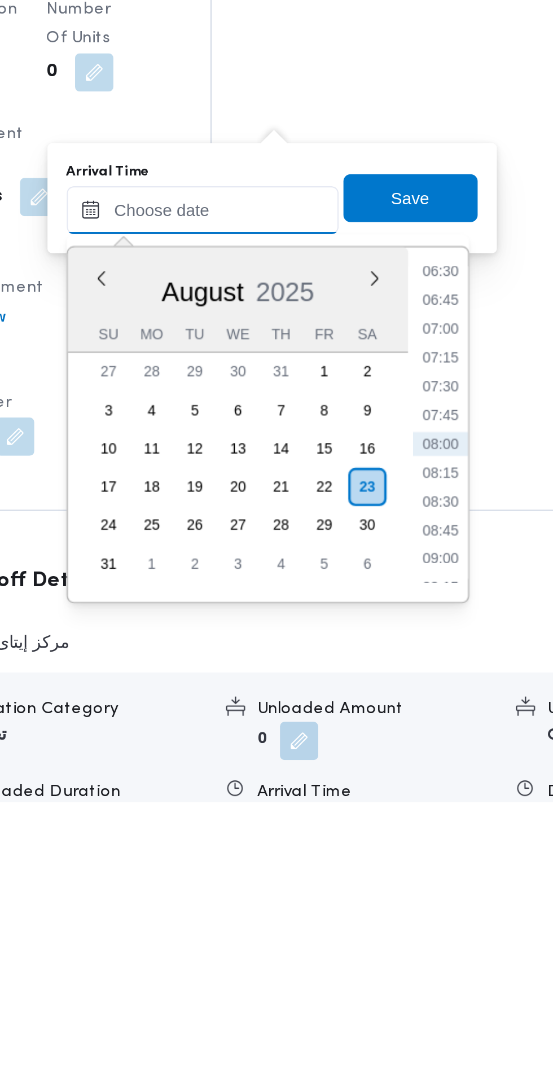
scroll to position [1035, 0]
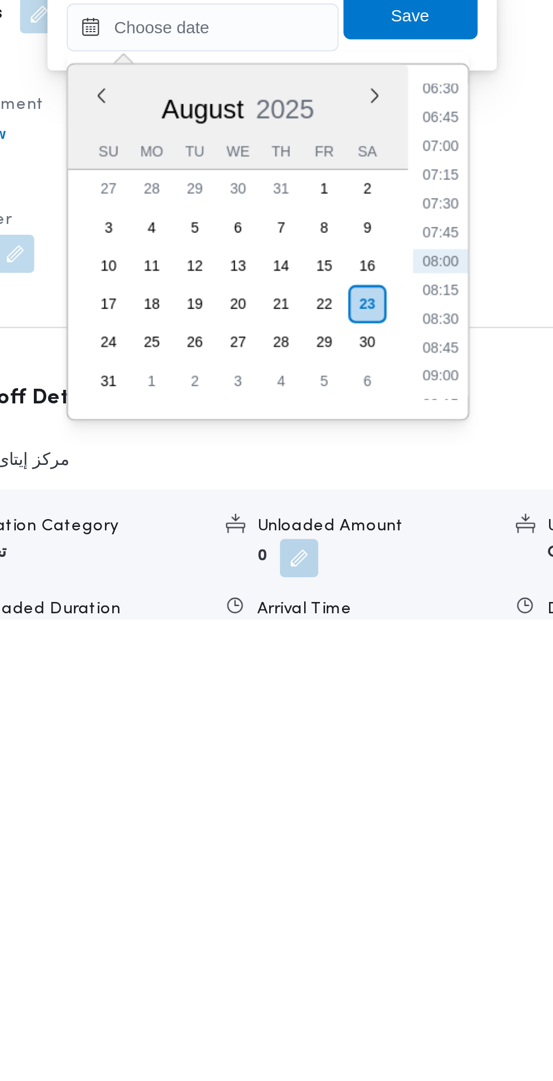
click at [428, 965] on li "09:00" at bounding box center [424, 966] width 26 height 11
type input "[DATE] 09:00"
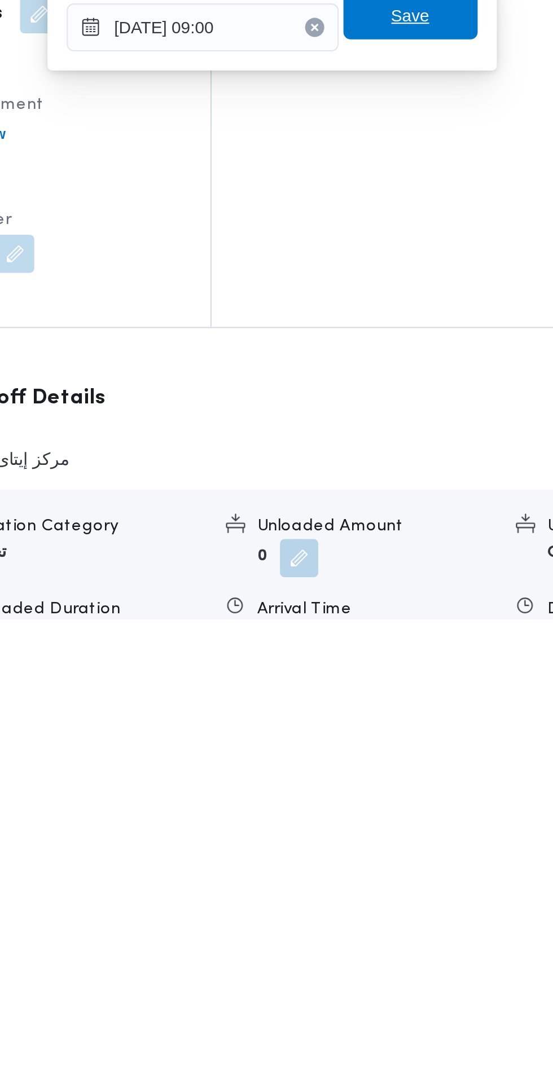
click at [412, 798] on span "Save" at bounding box center [410, 797] width 18 height 14
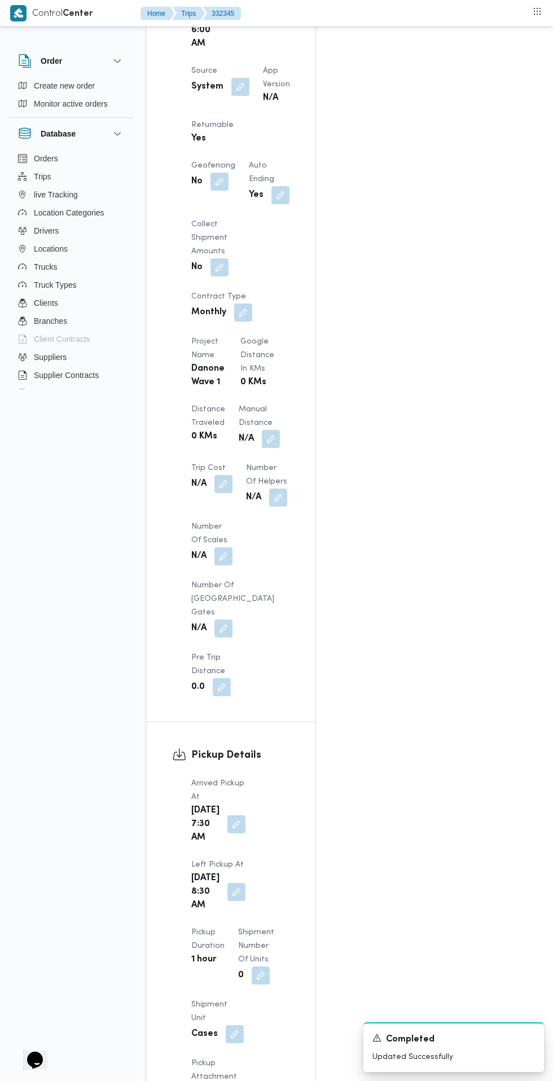
scroll to position [371, 0]
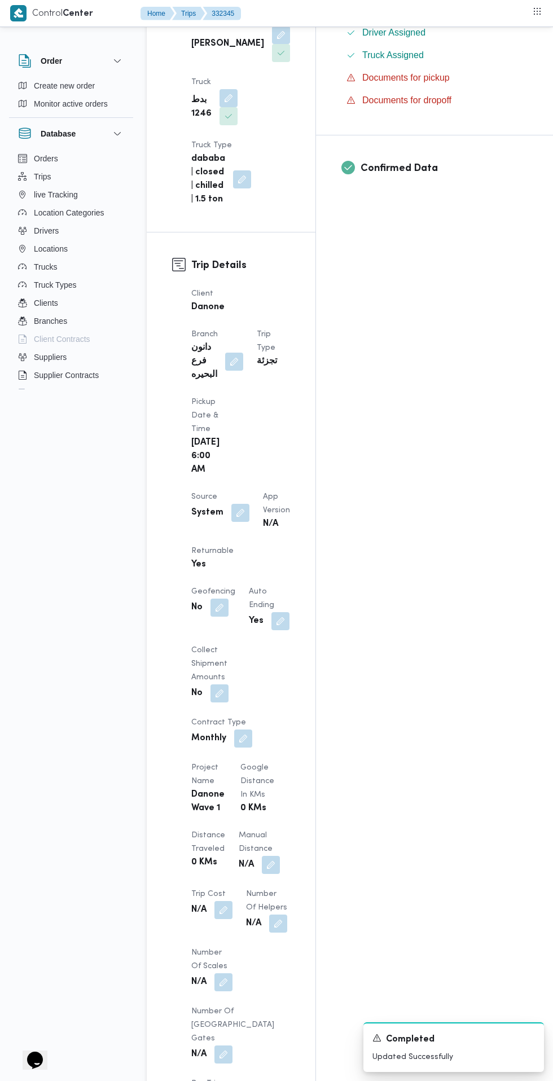
click at [239, 504] on button "button" at bounding box center [240, 513] width 18 height 18
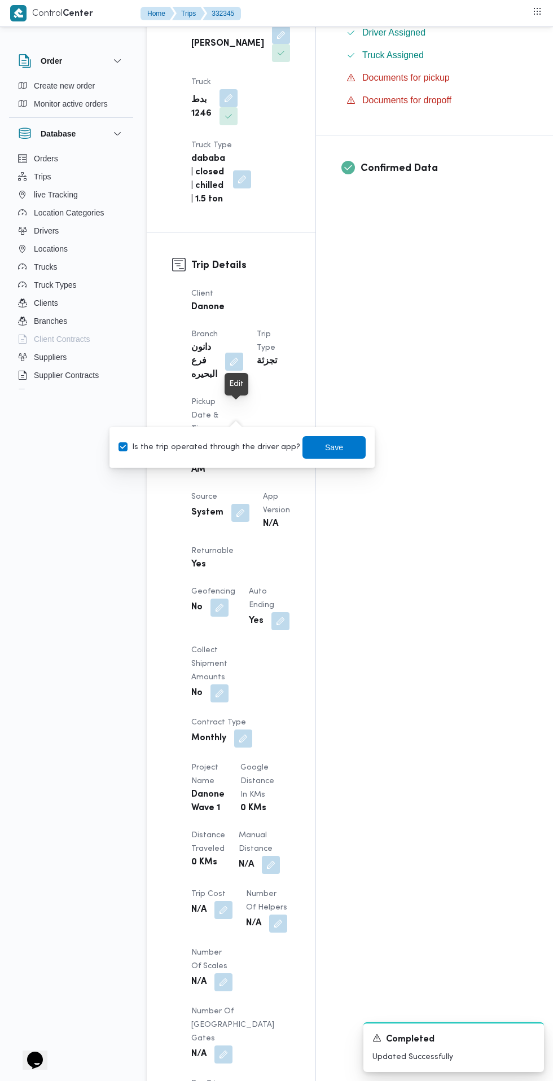
click at [221, 444] on label "Is the trip operated through the driver app?" at bounding box center [209, 448] width 182 height 14
checkbox input "false"
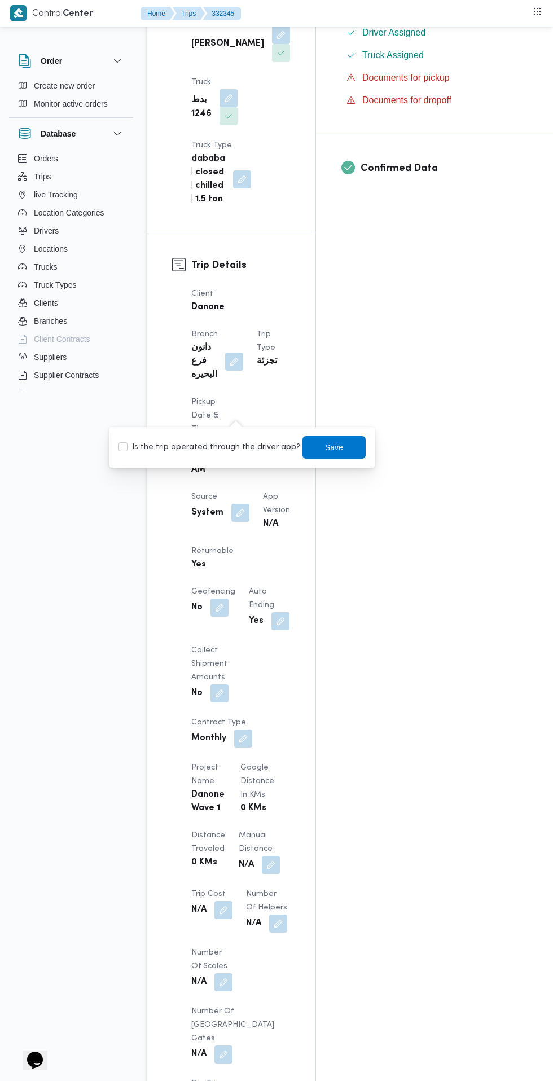
click at [345, 447] on span "Save" at bounding box center [333, 447] width 63 height 23
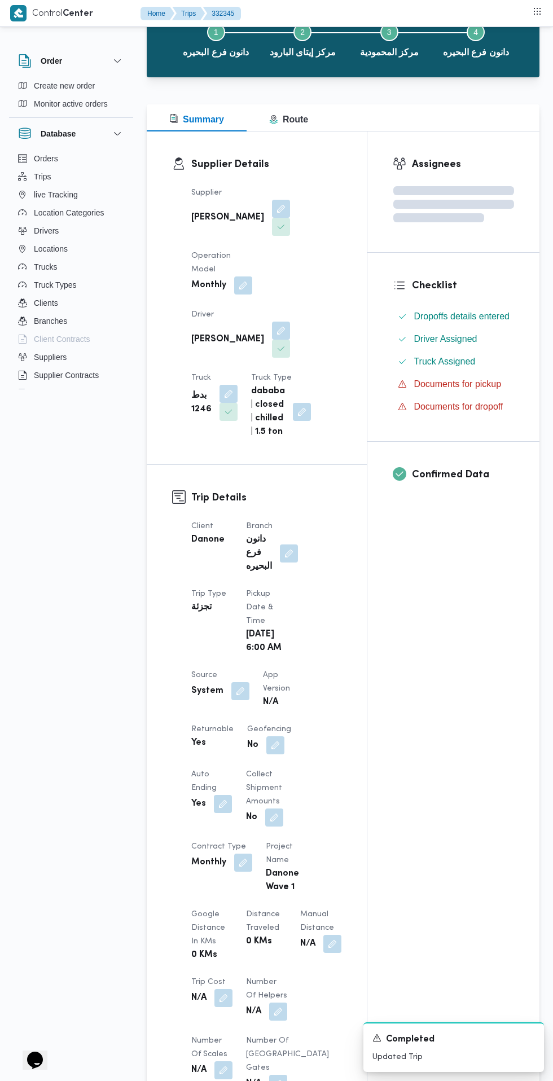
scroll to position [0, 0]
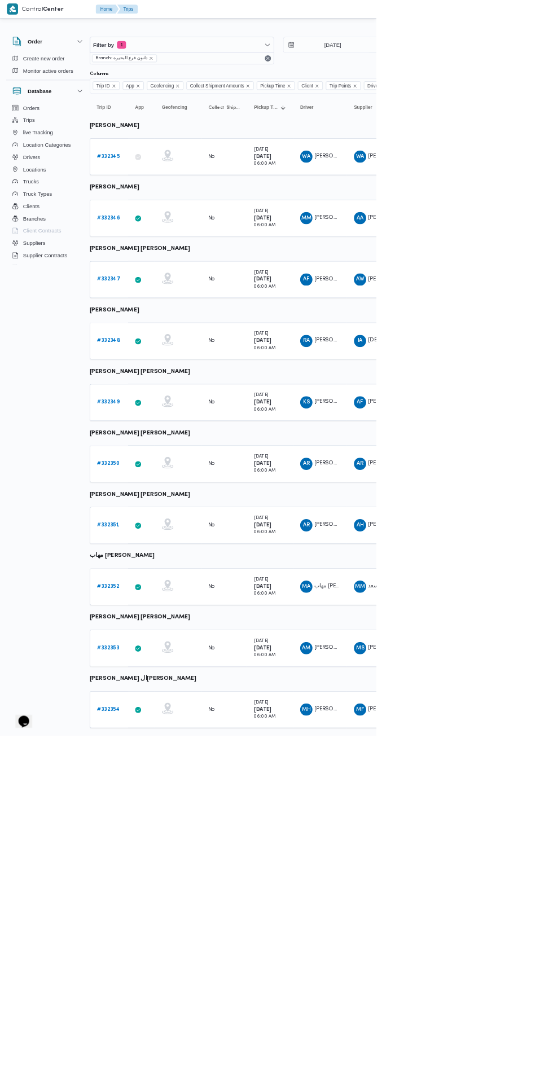
scroll to position [0, 16]
click at [158, 320] on b "# 332346" at bounding box center [159, 319] width 34 height 7
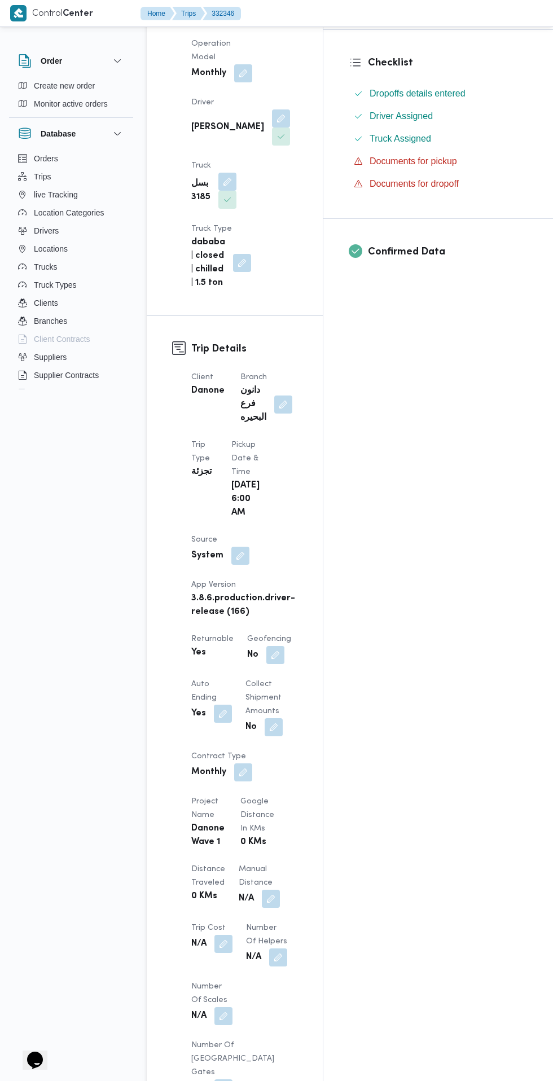
scroll to position [430, 0]
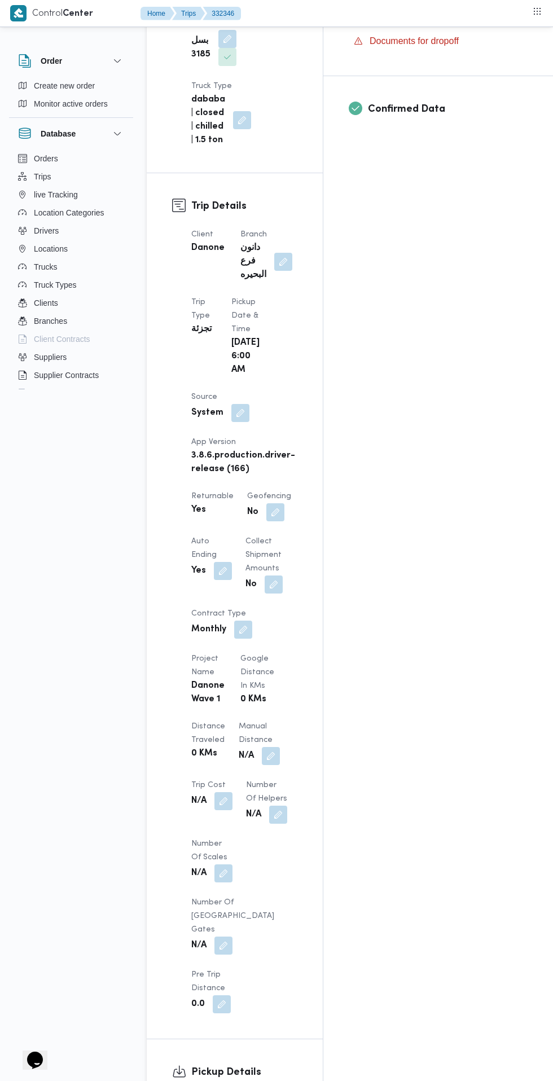
click at [234, 404] on button "button" at bounding box center [240, 413] width 18 height 18
click at [174, 392] on label "Is the trip operated through the driver app?" at bounding box center [209, 388] width 182 height 14
checkbox input "false"
click at [341, 388] on span "Save" at bounding box center [333, 388] width 63 height 23
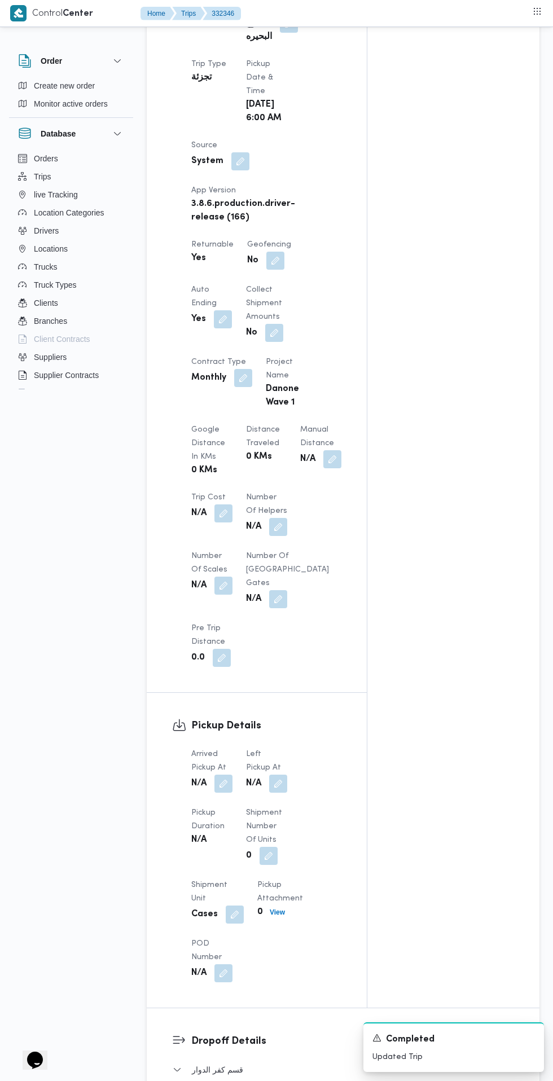
scroll to position [612, 0]
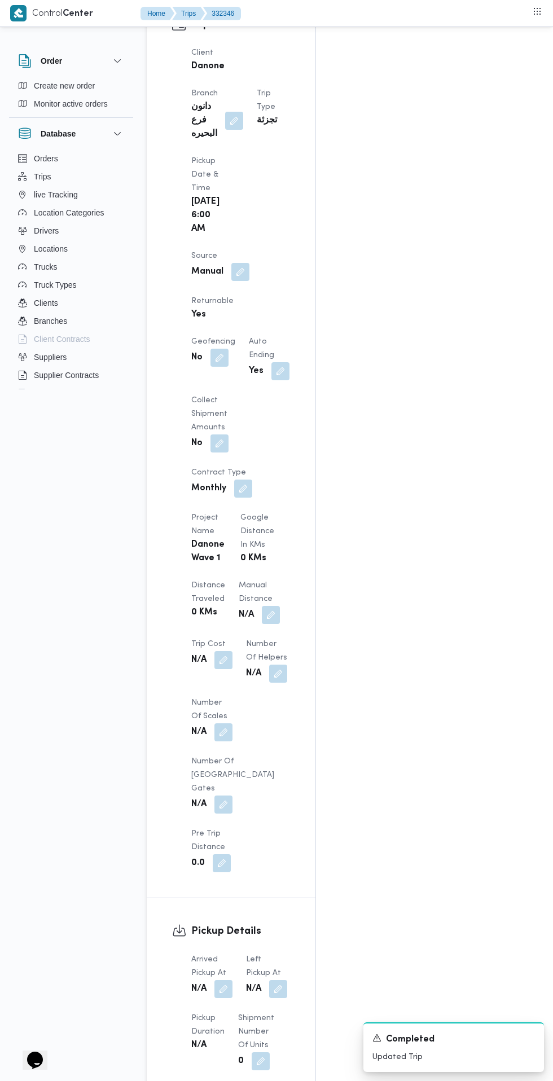
click at [224, 946] on div "Arrived Pickup At N/A Left Pickup At N/A Pickup Duration N/A Shipment Number of…" at bounding box center [240, 1097] width 112 height 302
click at [224, 980] on button "button" at bounding box center [223, 989] width 18 height 18
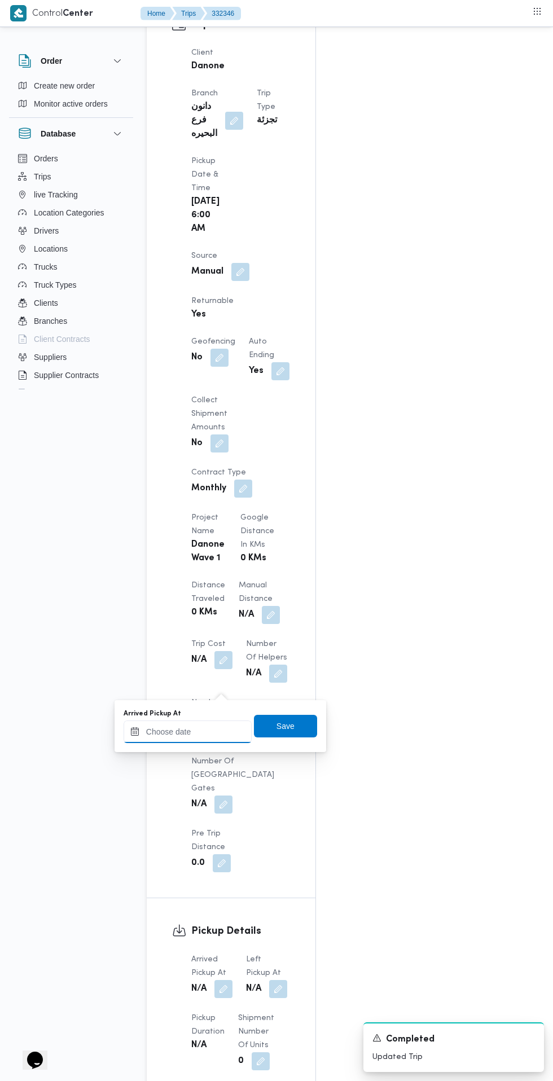
click at [206, 731] on input "Arrived Pickup At" at bounding box center [188, 731] width 128 height 23
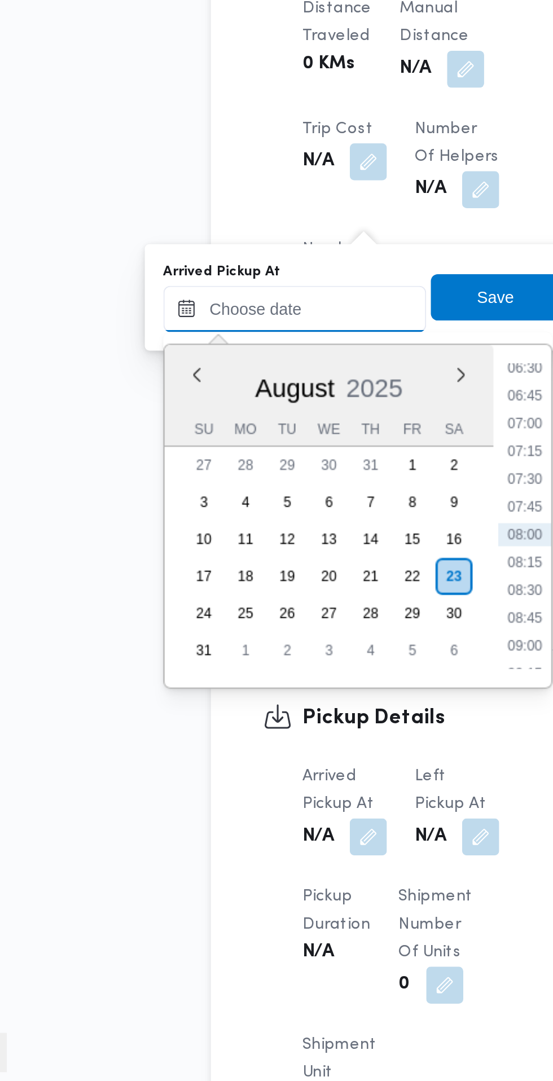
scroll to position [645, 0]
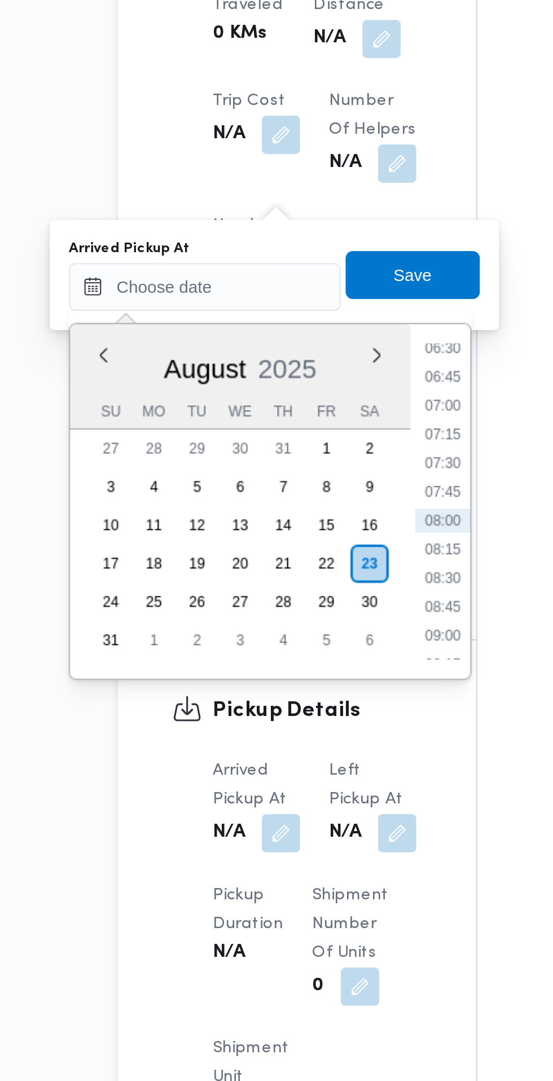
click at [302, 784] on li "07:30" at bounding box center [300, 780] width 26 height 11
type input "[DATE] 07:30"
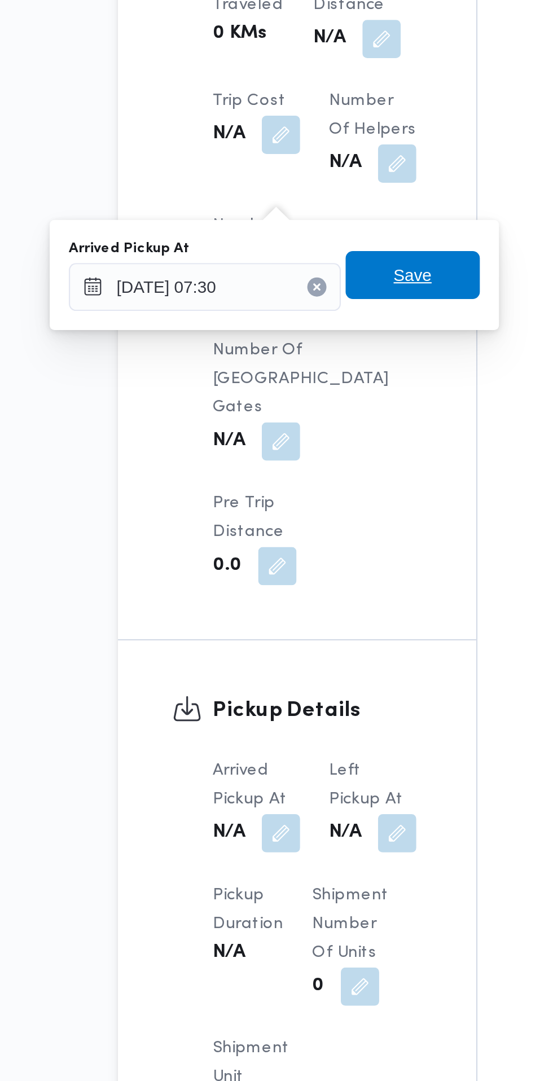
click at [287, 690] on span "Save" at bounding box center [285, 692] width 18 height 14
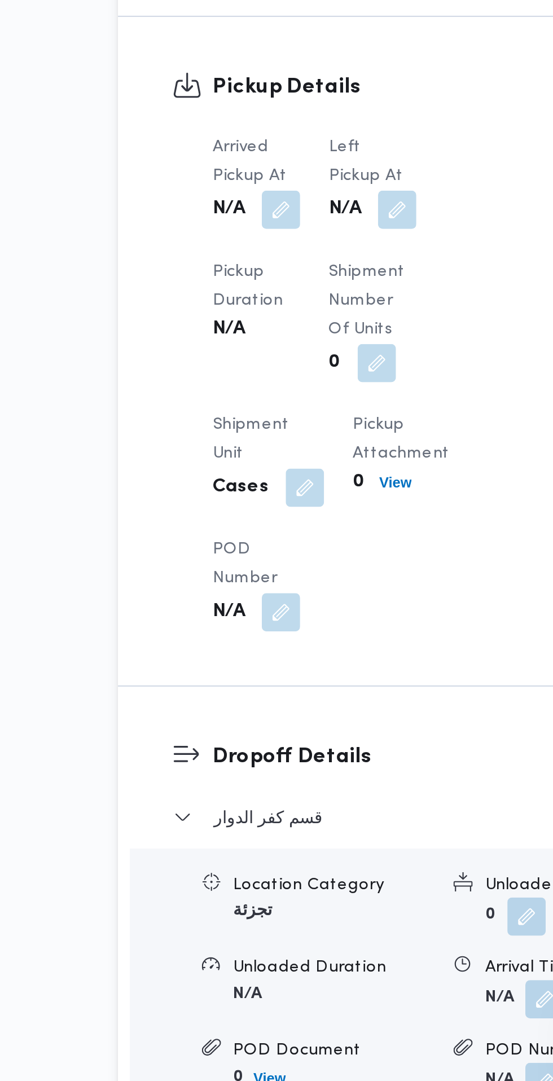
click at [280, 657] on button "button" at bounding box center [278, 662] width 18 height 18
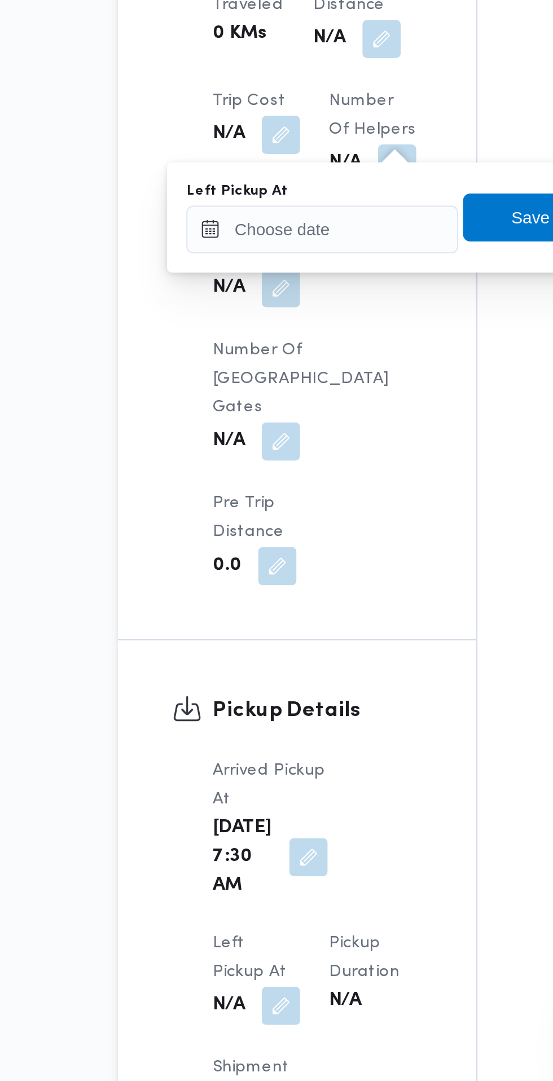
click at [232, 1000] on div "Left Pickup At N/A" at bounding box center [211, 1022] width 41 height 45
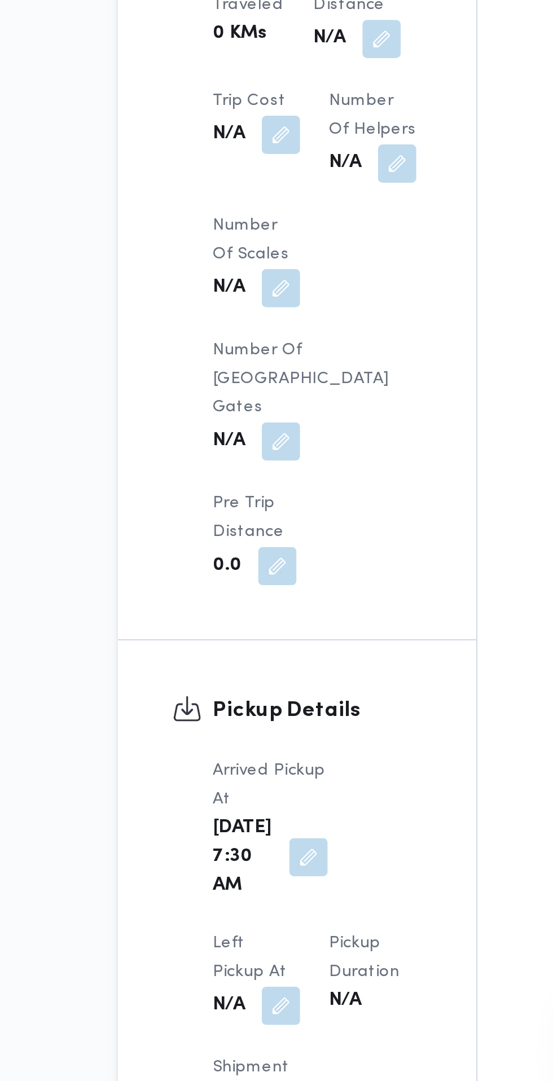
click at [232, 1027] on button "button" at bounding box center [223, 1036] width 18 height 18
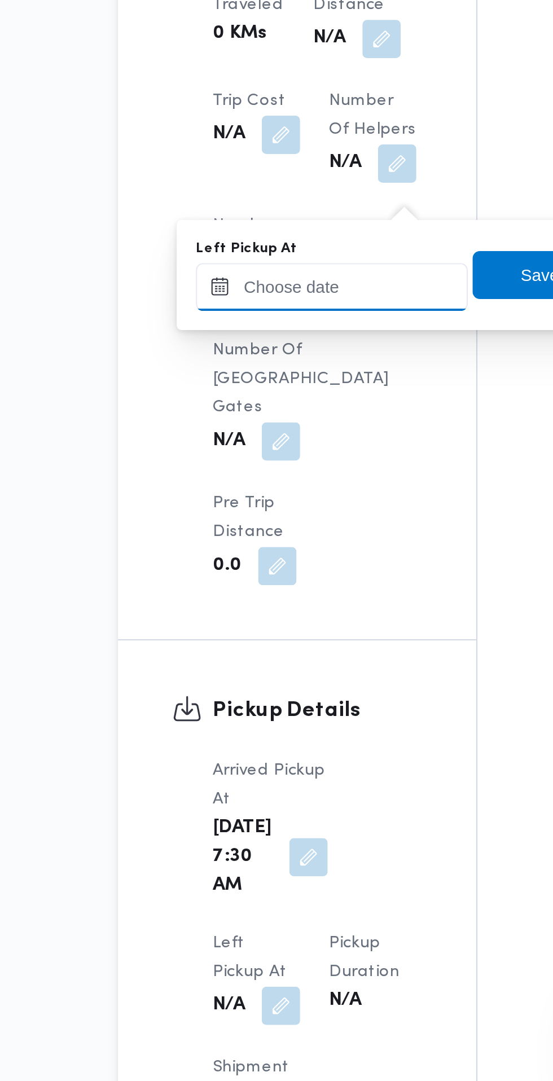
click at [285, 700] on input "Left Pickup At" at bounding box center [247, 698] width 128 height 23
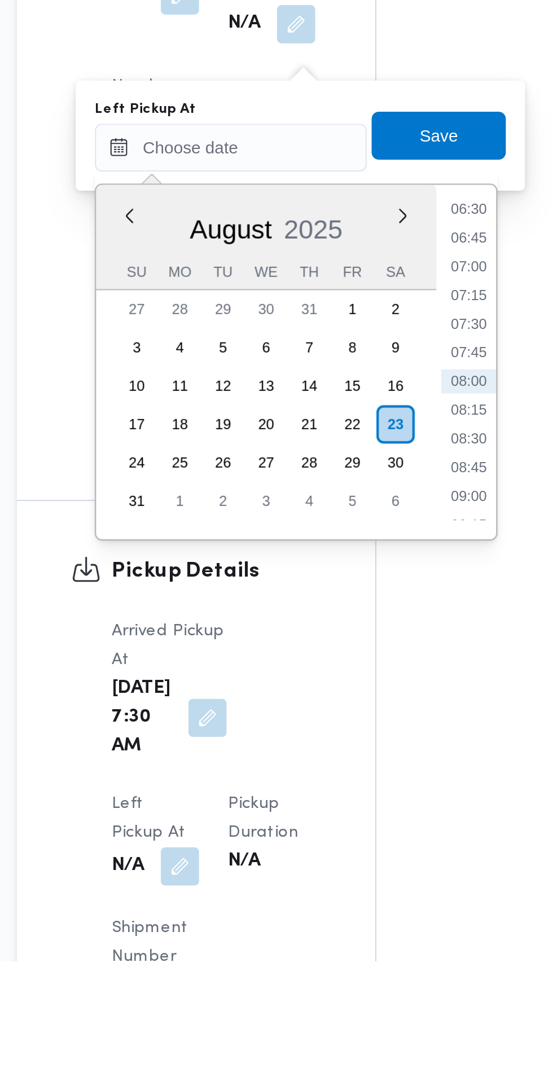
click at [363, 835] on li "08:30" at bounding box center [359, 834] width 26 height 11
type input "[DATE] 08:30"
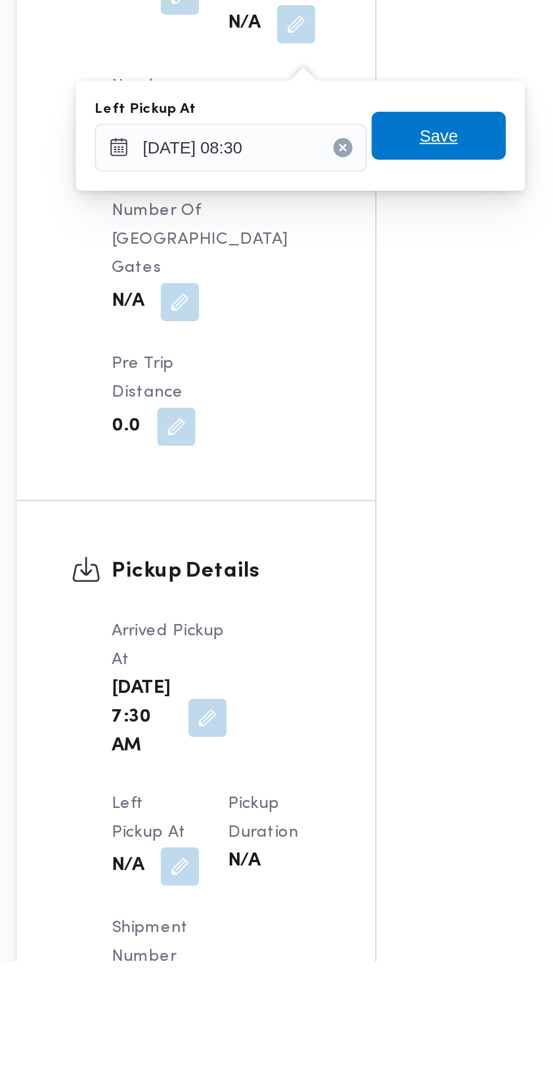
click at [354, 689] on span "Save" at bounding box center [345, 692] width 18 height 14
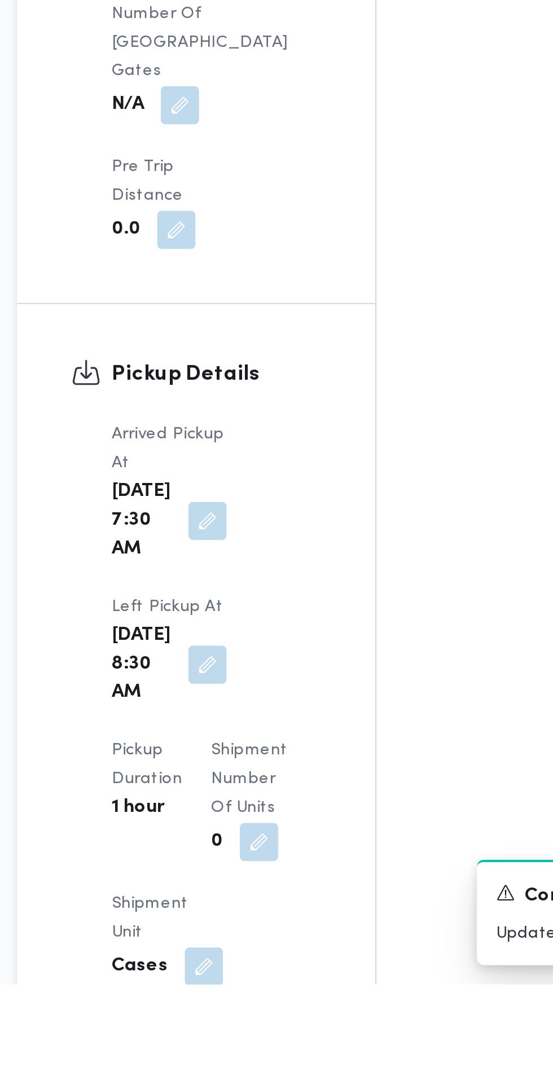
scroll to position [779, 0]
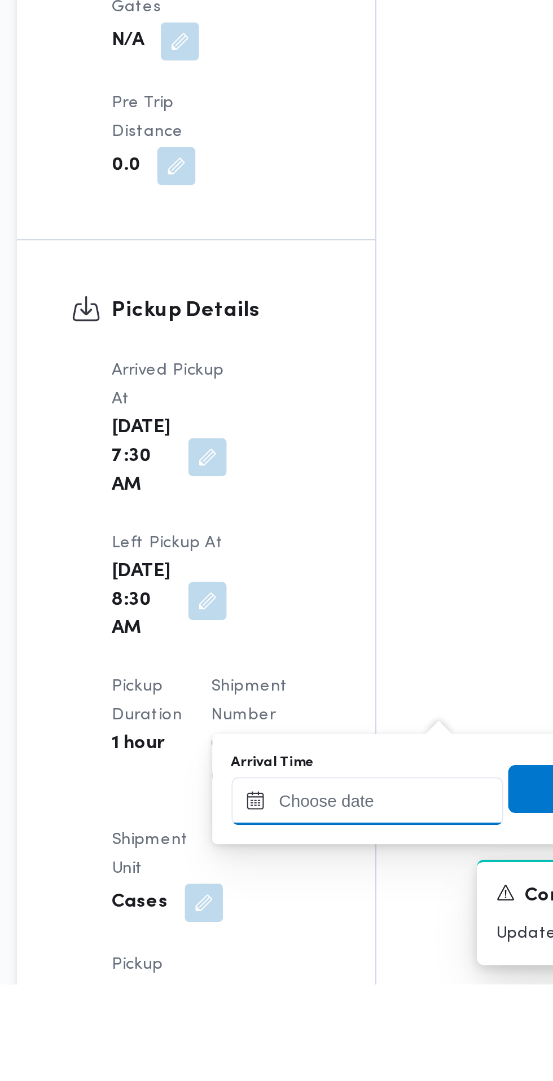
click at [310, 994] on input "Arrival Time" at bounding box center [312, 994] width 128 height 23
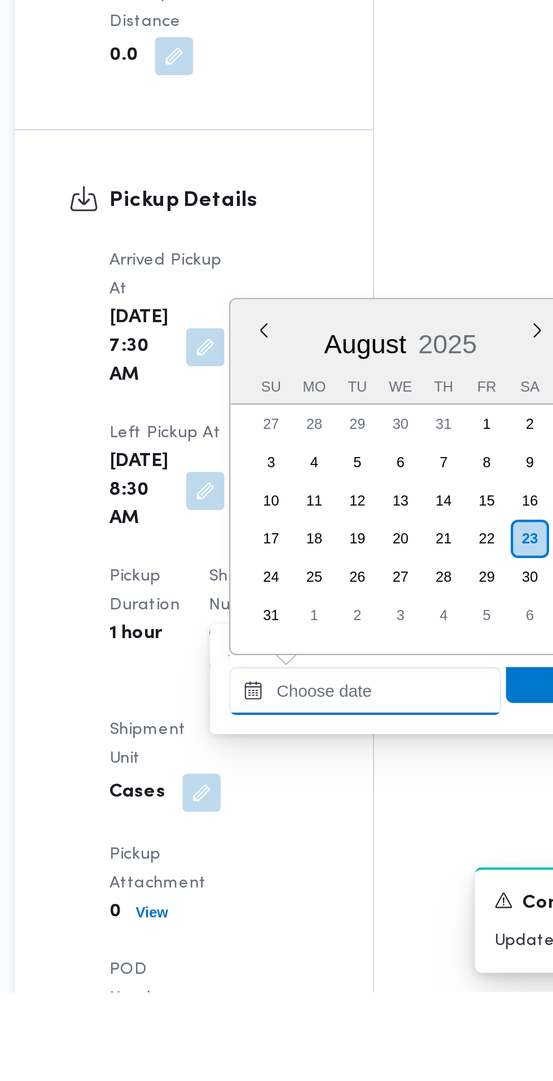
scroll to position [834, 0]
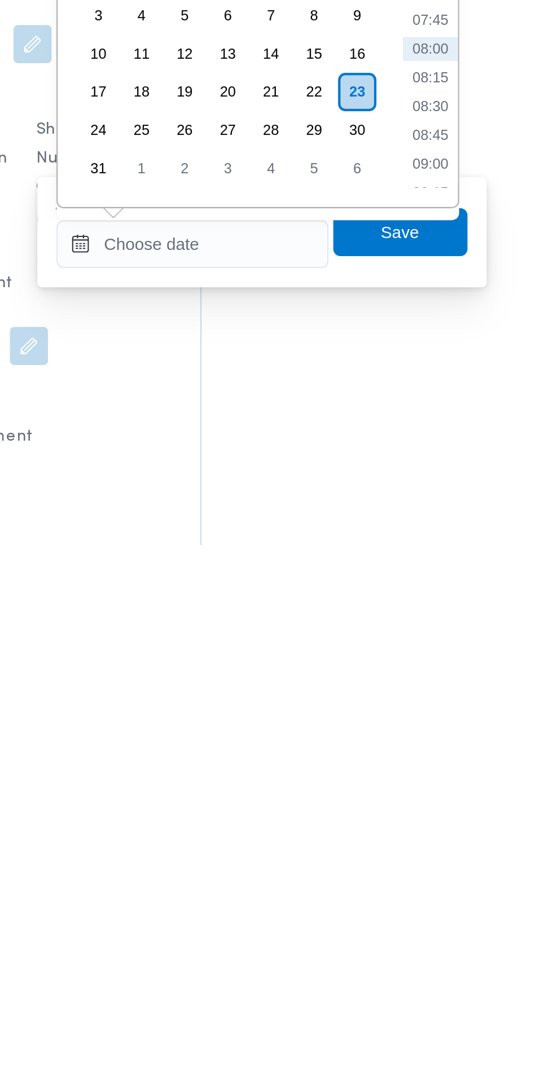
click at [420, 899] on li "09:00" at bounding box center [424, 901] width 26 height 11
type input "[DATE] 09:00"
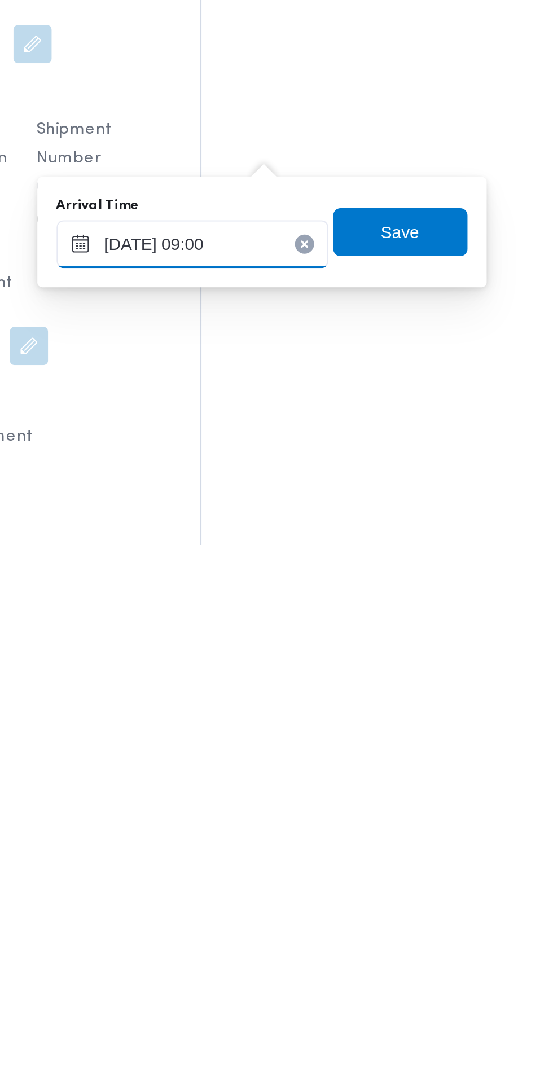
scroll to position [0, 0]
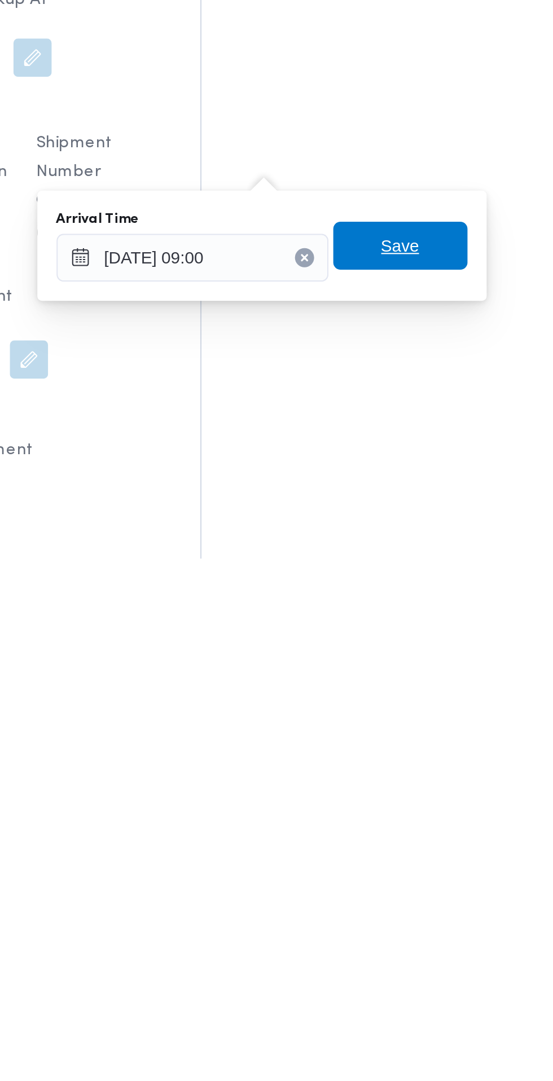
click at [426, 935] on span "Save" at bounding box center [409, 933] width 63 height 23
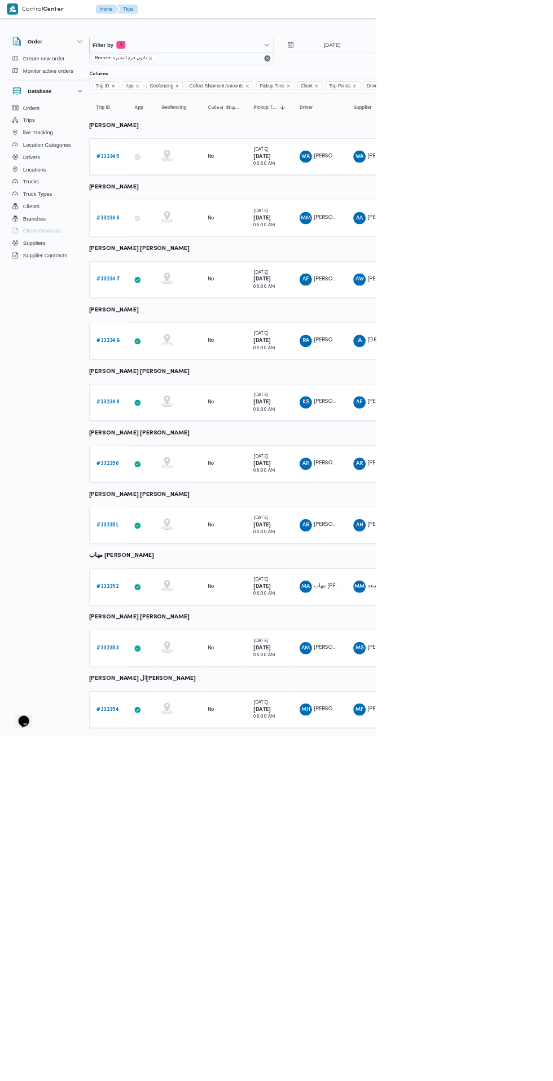
click at [158, 680] on b "# 332350" at bounding box center [158, 681] width 33 height 7
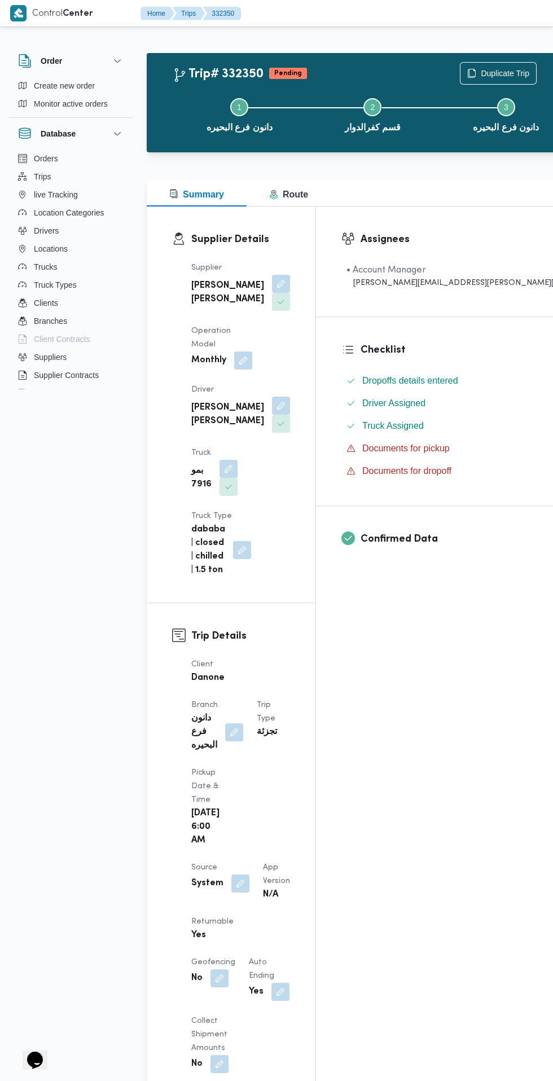
click at [234, 876] on button "button" at bounding box center [240, 883] width 18 height 18
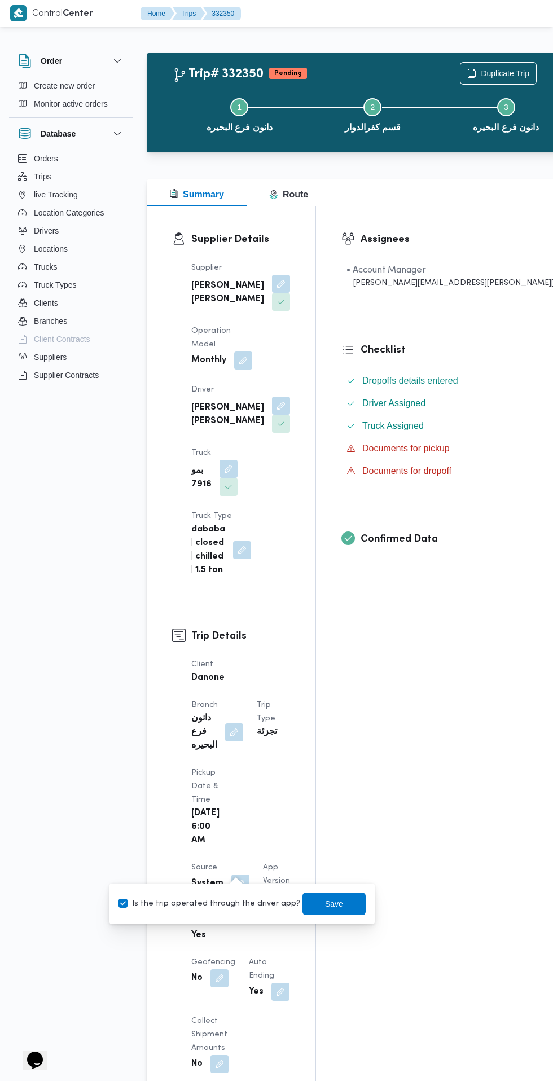
click at [219, 905] on label "Is the trip operated through the driver app?" at bounding box center [209, 904] width 182 height 14
checkbox input "false"
click at [327, 912] on span "Save" at bounding box center [333, 904] width 63 height 23
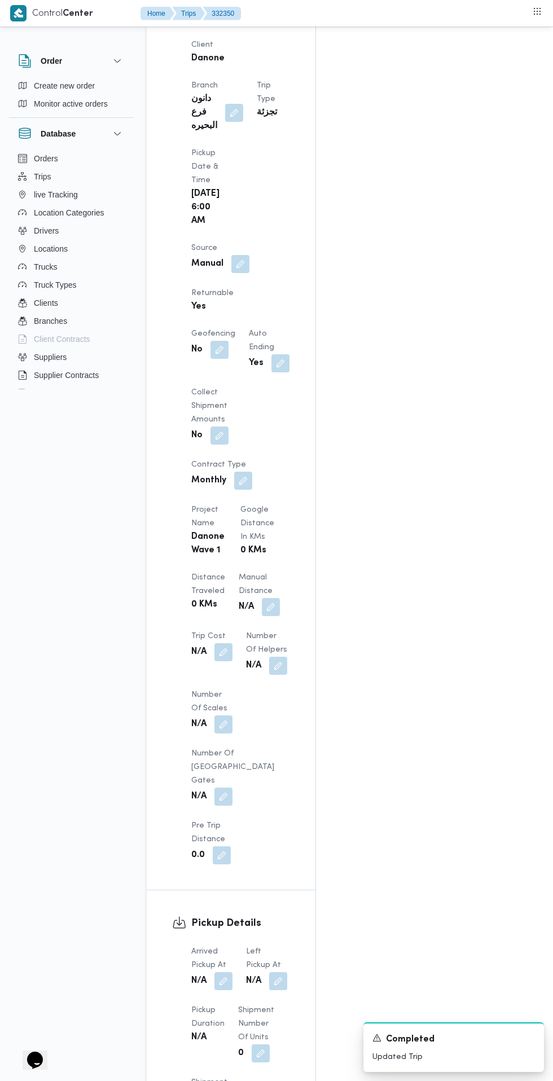
click at [223, 972] on button "button" at bounding box center [223, 981] width 18 height 18
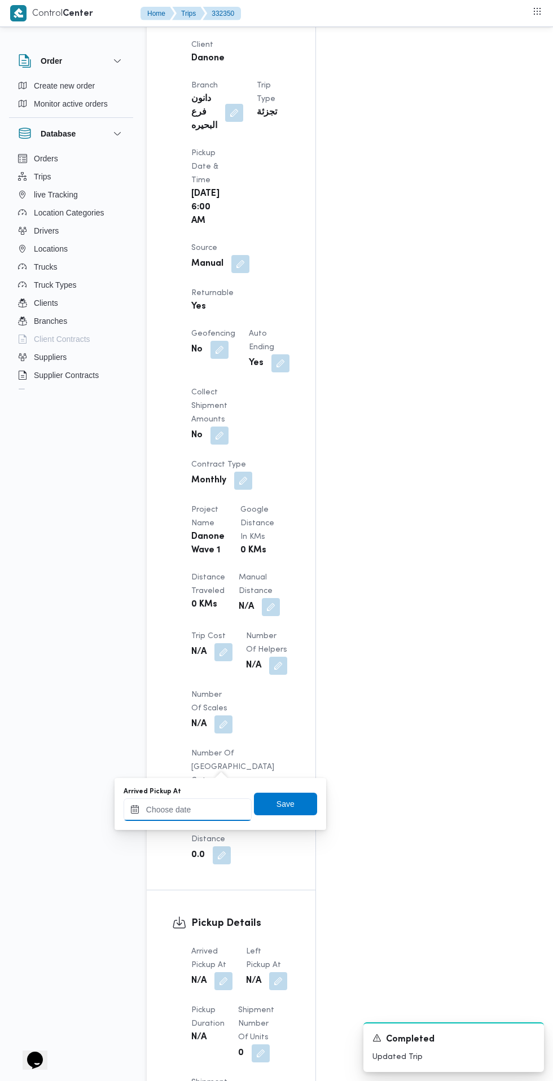
click at [200, 809] on input "Arrived Pickup At" at bounding box center [188, 809] width 128 height 23
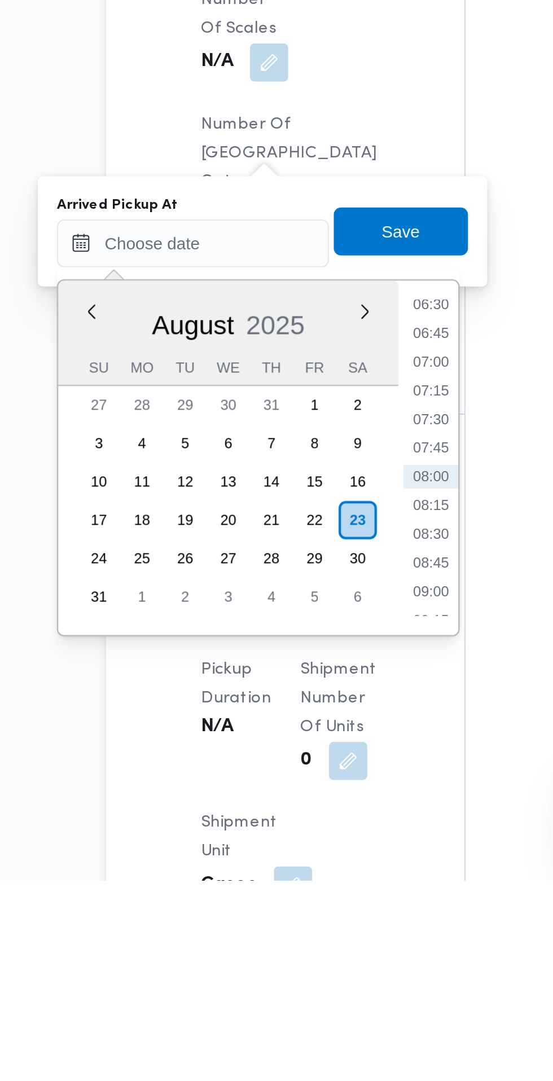
click at [302, 866] on li "07:30" at bounding box center [300, 863] width 26 height 11
type input "[DATE] 07:30"
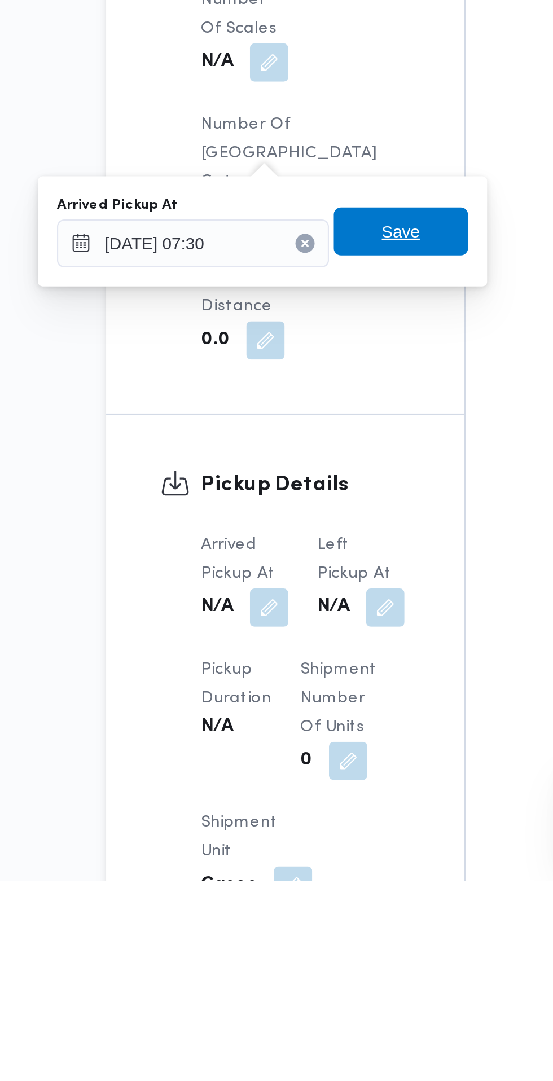
click at [300, 775] on span "Save" at bounding box center [285, 775] width 63 height 23
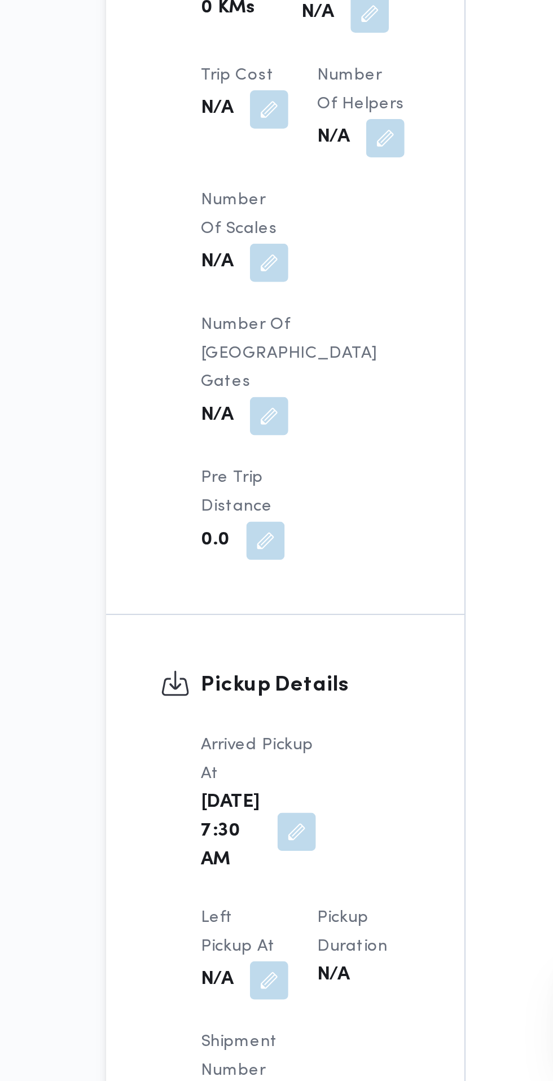
click at [232, 1025] on button "button" at bounding box center [223, 1034] width 18 height 18
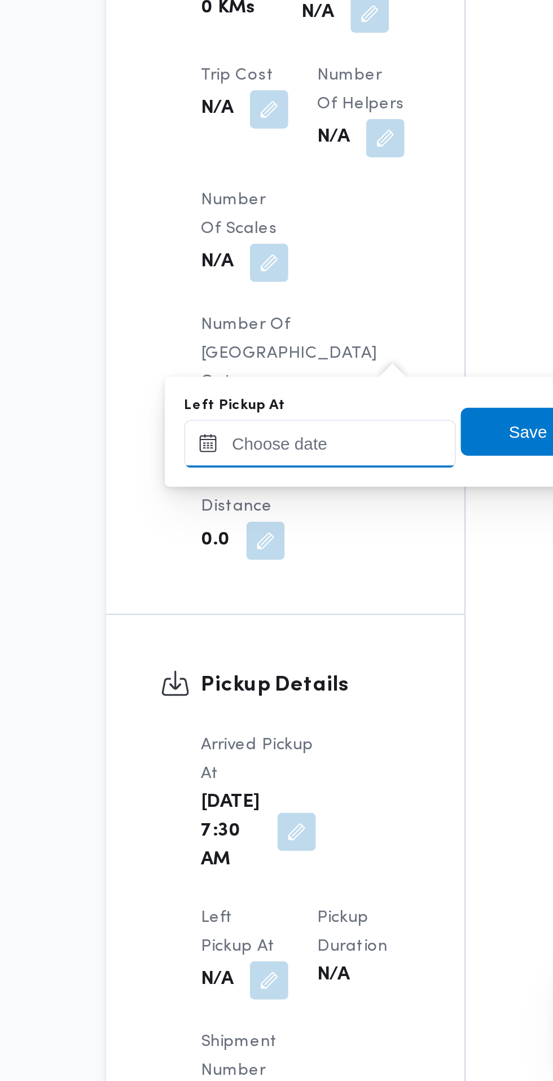
click at [275, 780] on input "Left Pickup At" at bounding box center [247, 781] width 128 height 23
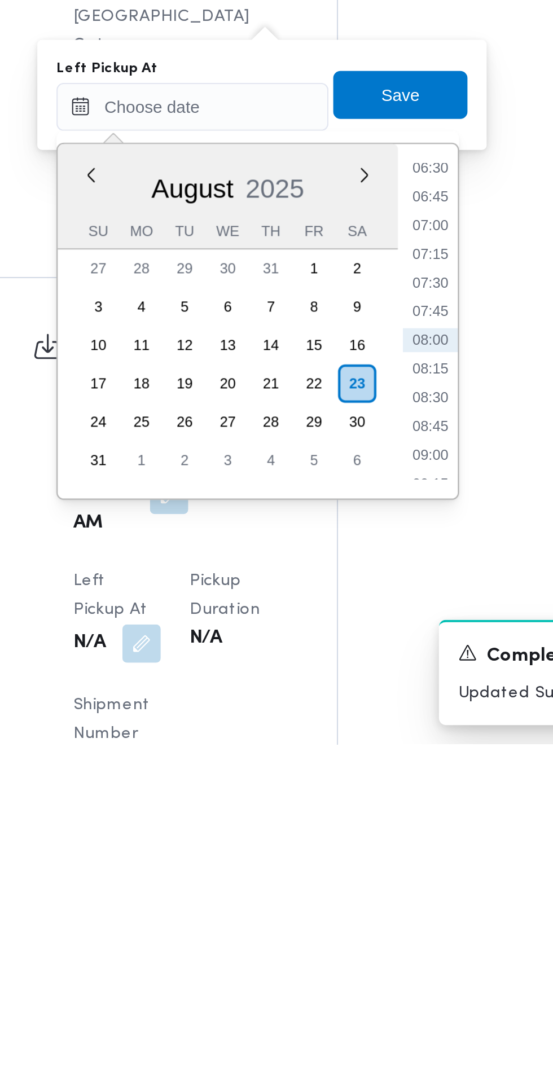
click at [366, 935] on li "08:45" at bounding box center [359, 931] width 26 height 11
type input "[DATE] 08:45"
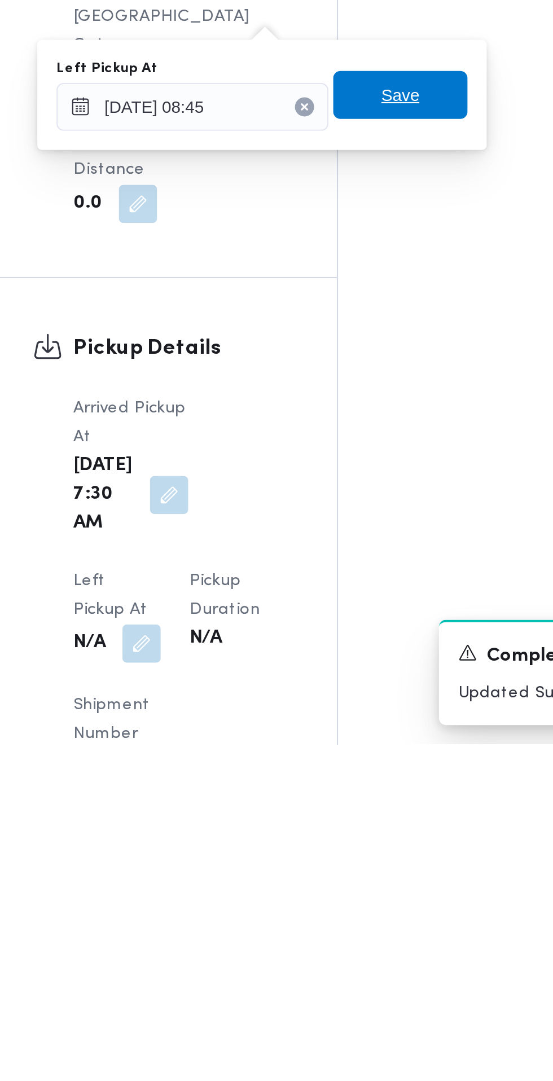
click at [357, 781] on span "Save" at bounding box center [345, 775] width 63 height 23
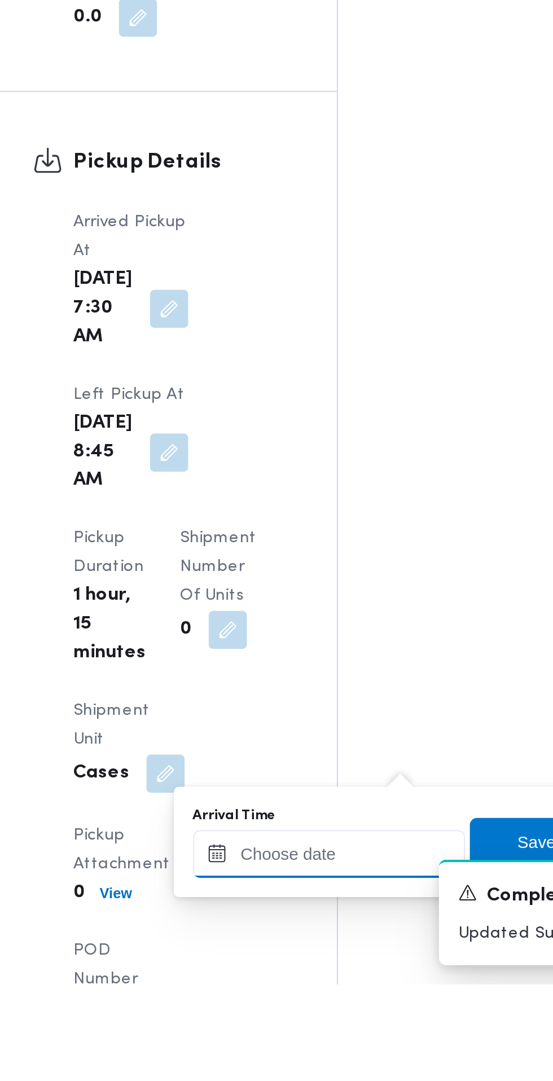
click at [315, 1019] on input "Arrival Time" at bounding box center [312, 1019] width 128 height 23
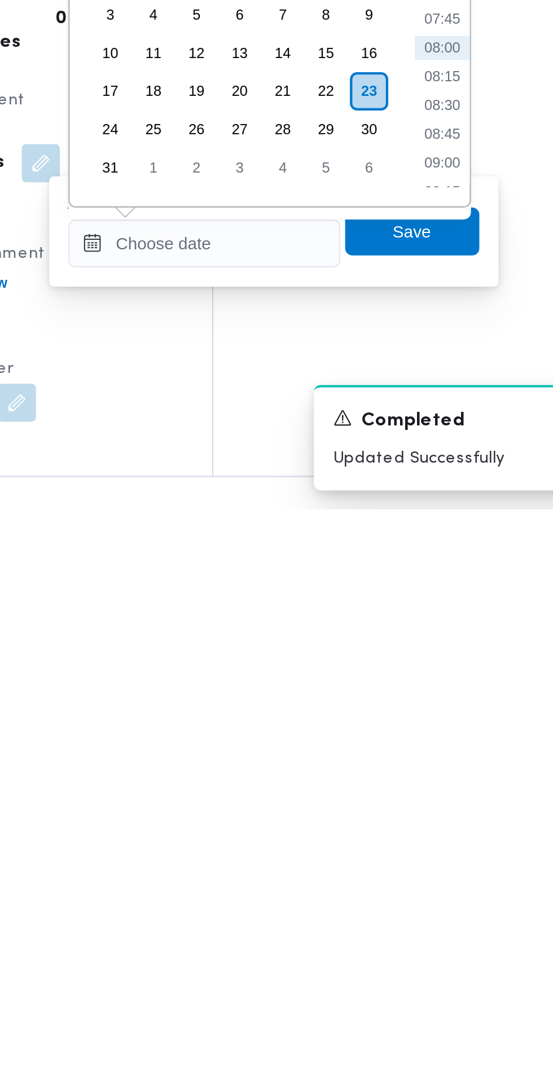
click at [433, 916] on li "09:00" at bounding box center [424, 917] width 26 height 11
type input "[DATE] 09:00"
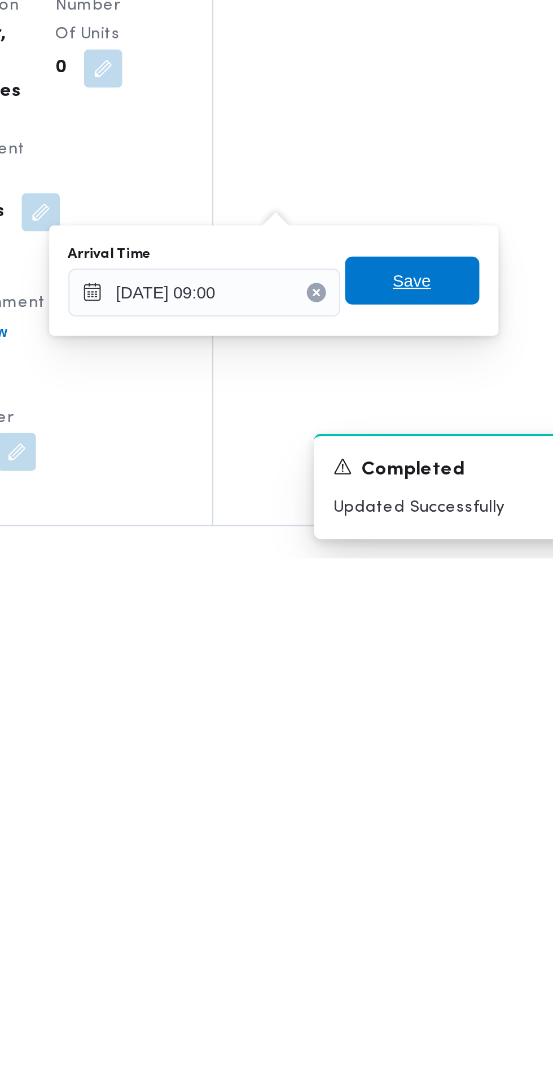
click at [424, 948] on span "Save" at bounding box center [409, 950] width 63 height 23
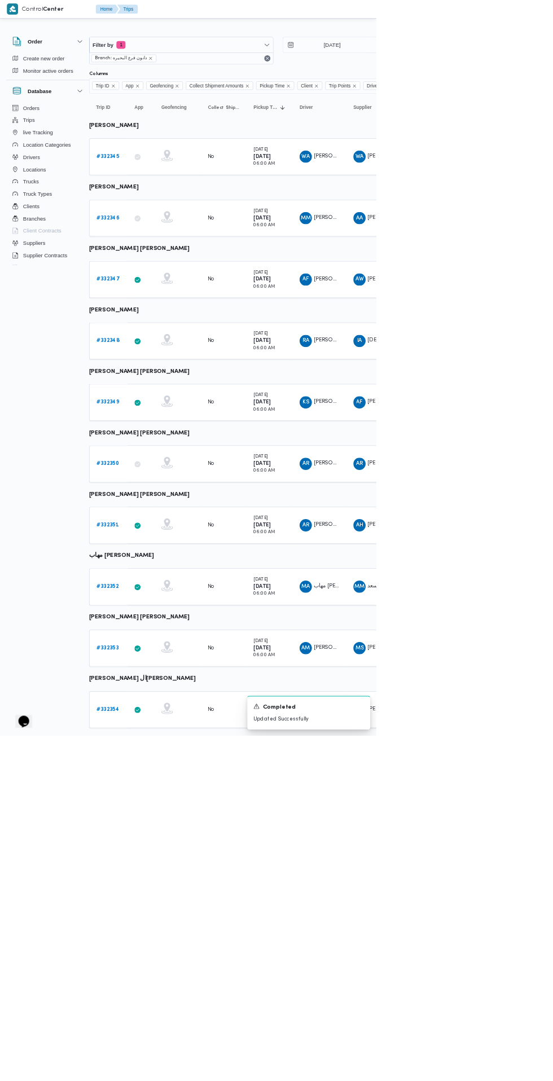
click at [158, 771] on b "# 332351" at bounding box center [158, 771] width 33 height 7
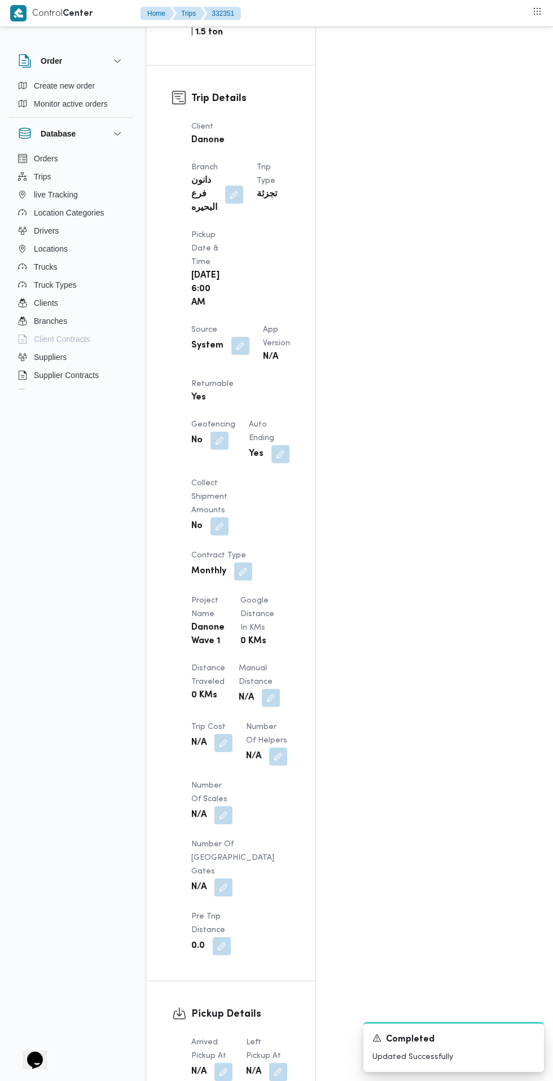
click at [224, 1063] on button "button" at bounding box center [223, 1072] width 18 height 18
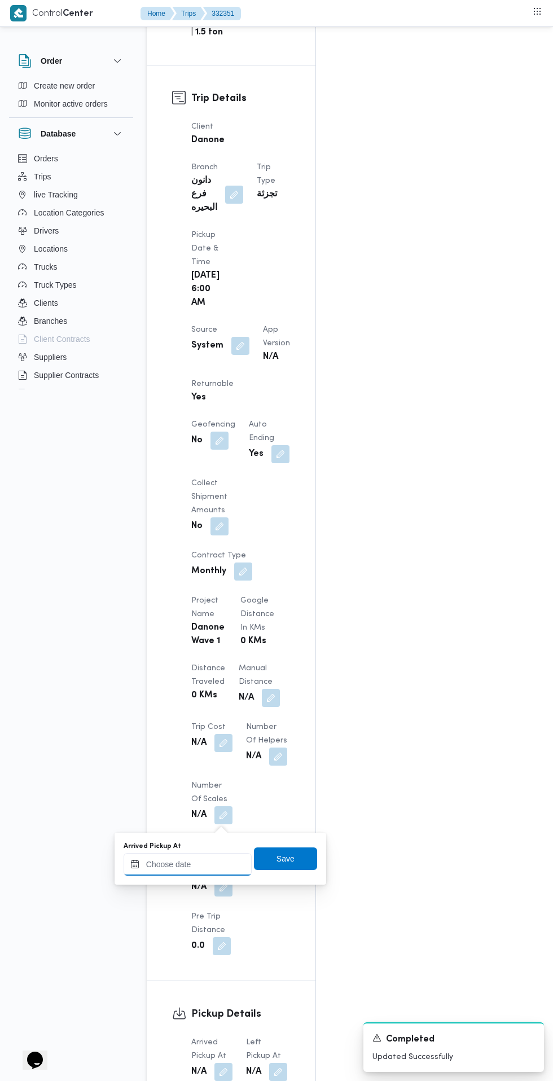
click at [212, 864] on input "Arrived Pickup At" at bounding box center [188, 864] width 128 height 23
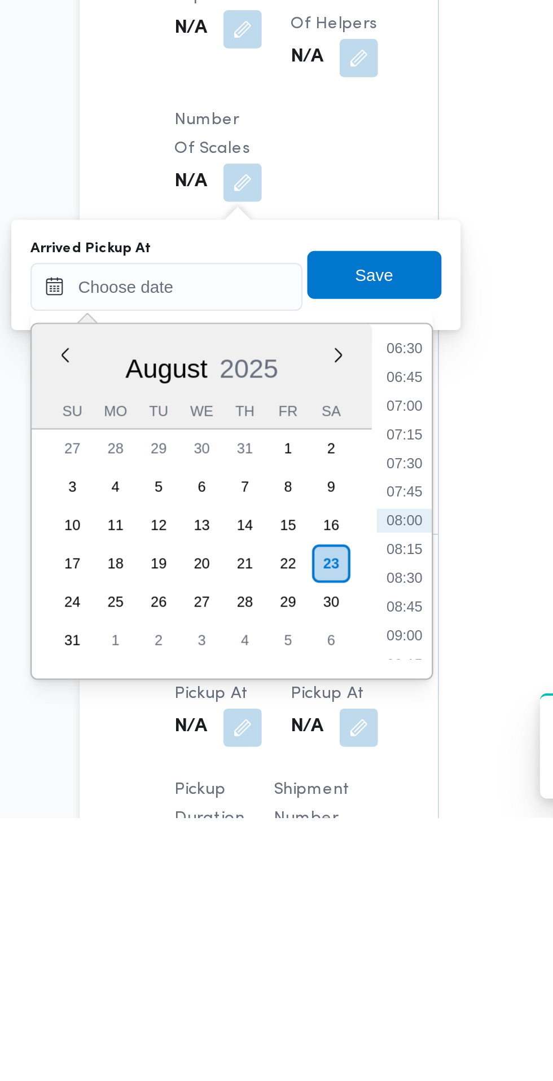
click at [306, 917] on li "07:30" at bounding box center [300, 913] width 26 height 11
type input "[DATE] 07:30"
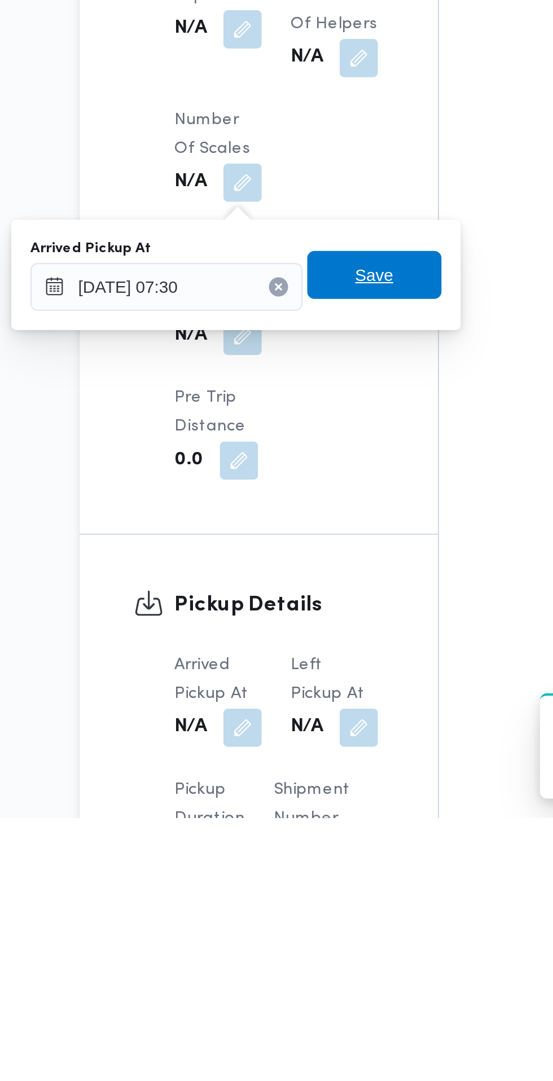
click at [302, 824] on span "Save" at bounding box center [285, 825] width 63 height 23
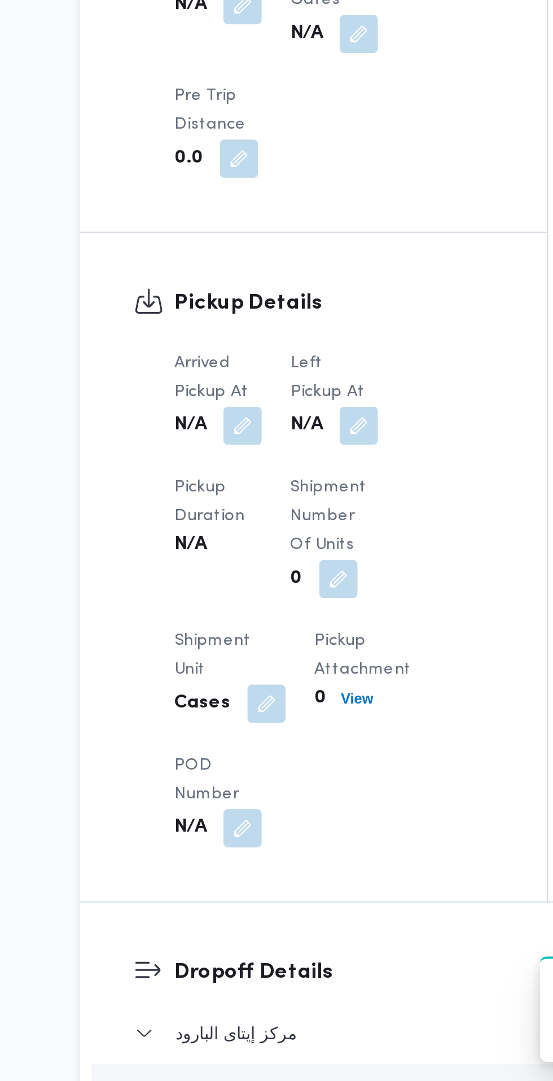
click at [283, 779] on button "button" at bounding box center [278, 772] width 18 height 18
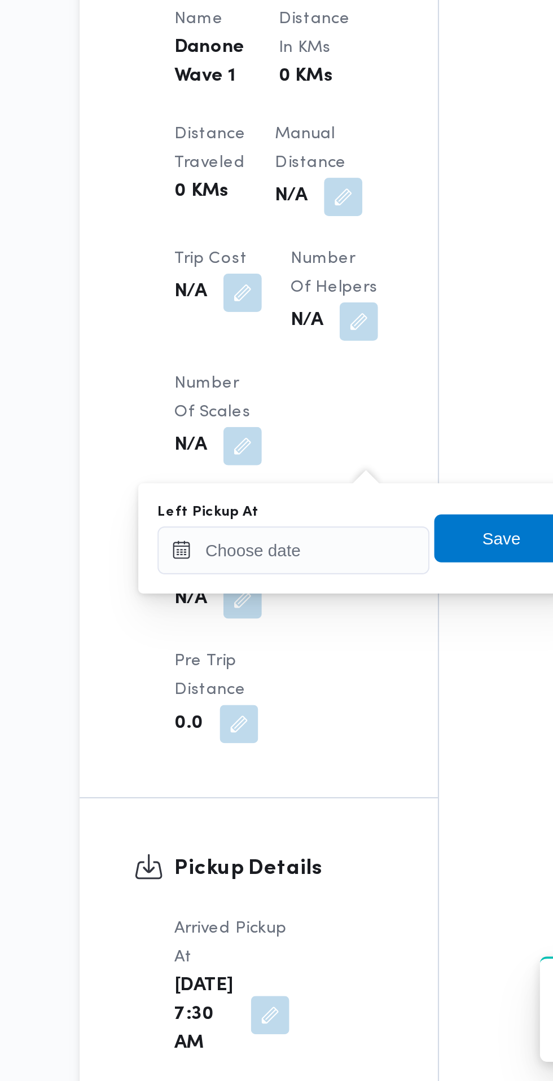
click at [267, 833] on input "Left Pickup At" at bounding box center [247, 831] width 128 height 23
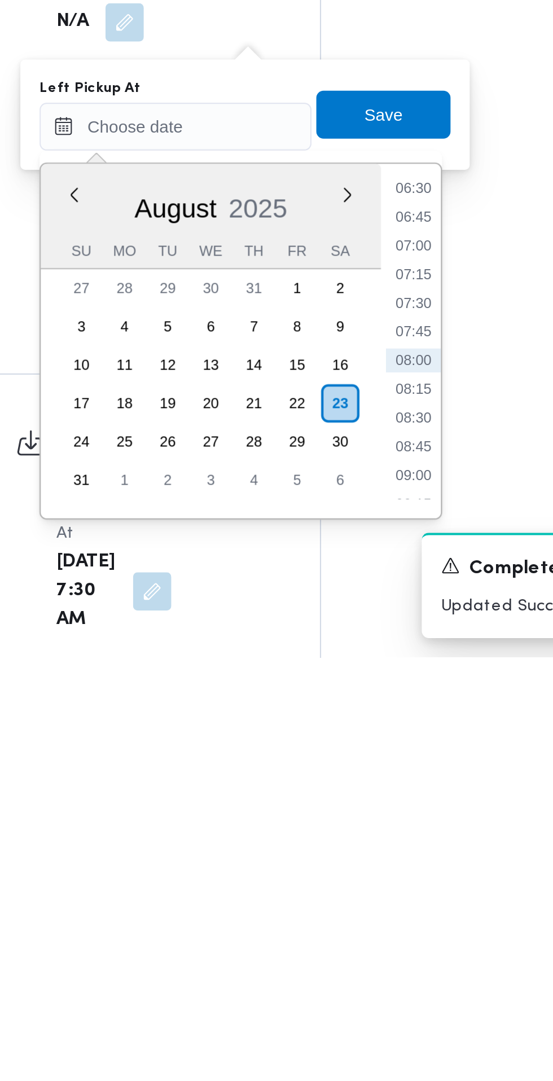
click at [367, 970] on li "08:30" at bounding box center [359, 967] width 26 height 11
type input "[DATE] 08:30"
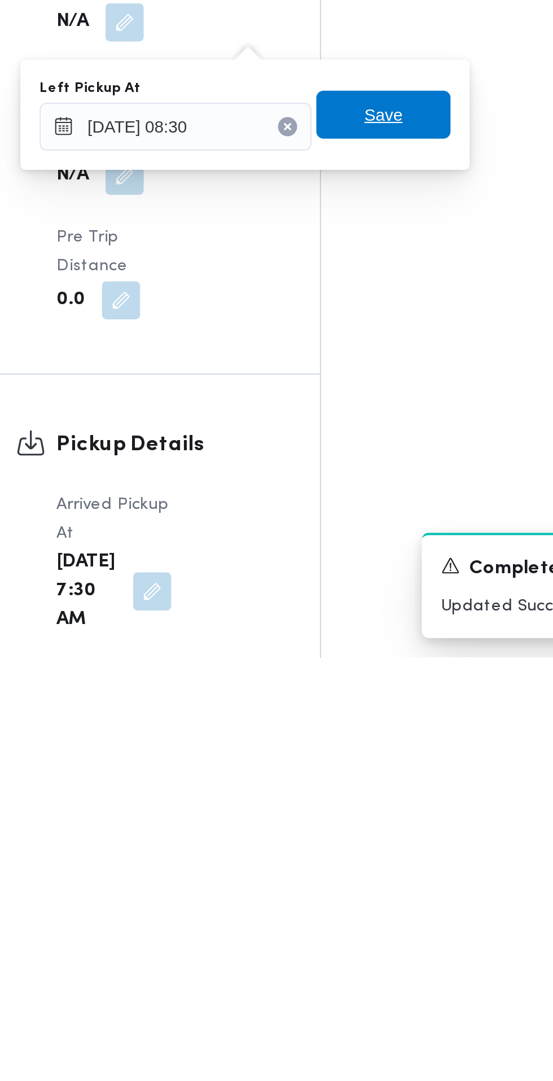
click at [357, 820] on span "Save" at bounding box center [345, 825] width 63 height 23
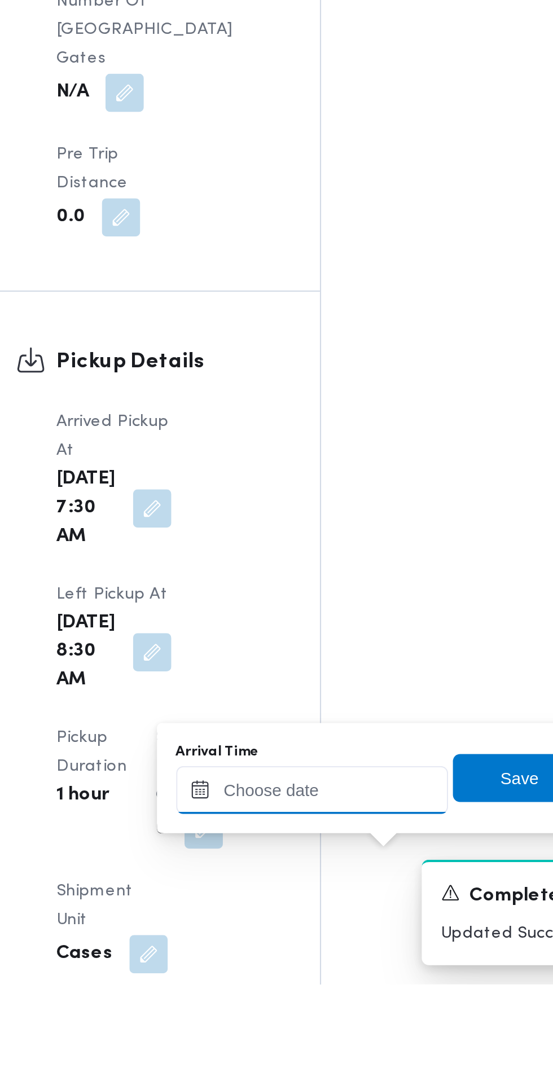
click at [319, 989] on input "Arrival Time" at bounding box center [312, 989] width 128 height 23
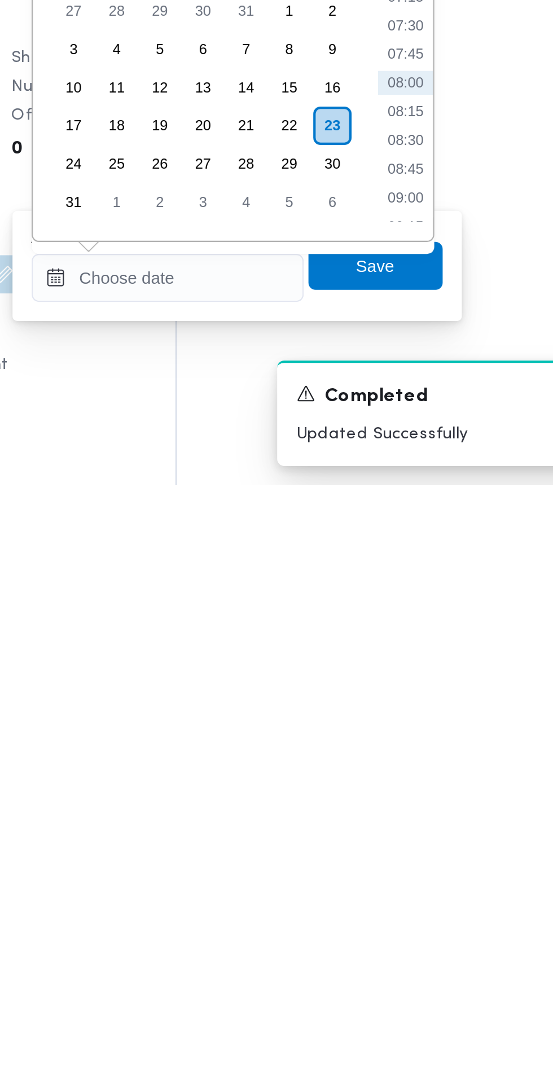
click at [424, 947] on li "09:00" at bounding box center [424, 945] width 26 height 11
type input "[DATE] 09:00"
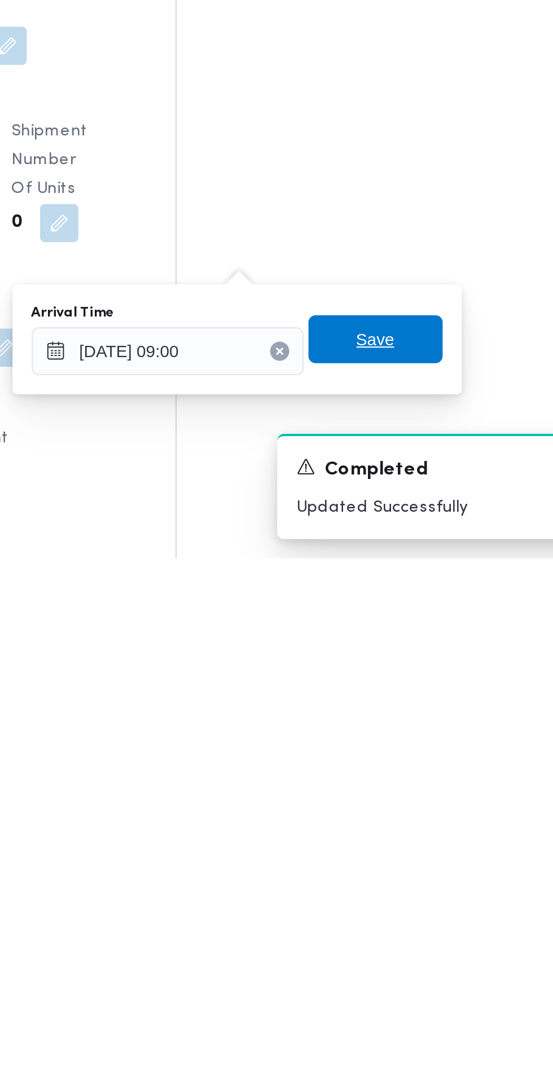
click at [418, 977] on span "Save" at bounding box center [410, 978] width 18 height 14
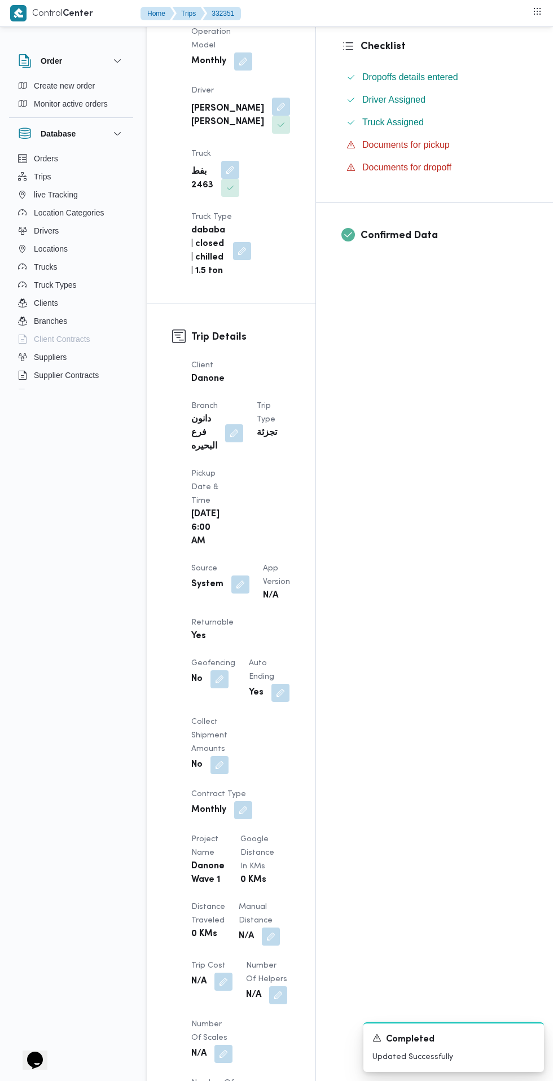
click at [388, 541] on div "Assignees • Account Manager [PERSON_NAME][EMAIL_ADDRESS][PERSON_NAME][DOMAIN_NA…" at bounding box center [454, 791] width 277 height 1776
click at [233, 575] on button "button" at bounding box center [240, 584] width 18 height 18
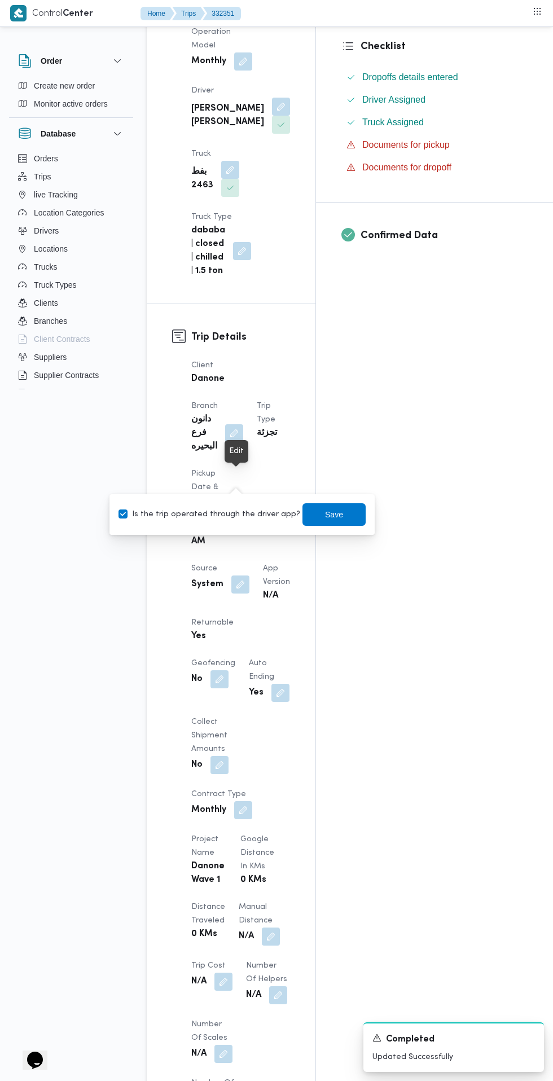
click at [217, 513] on label "Is the trip operated through the driver app?" at bounding box center [209, 515] width 182 height 14
checkbox input "false"
click at [351, 524] on span "Save" at bounding box center [333, 514] width 63 height 23
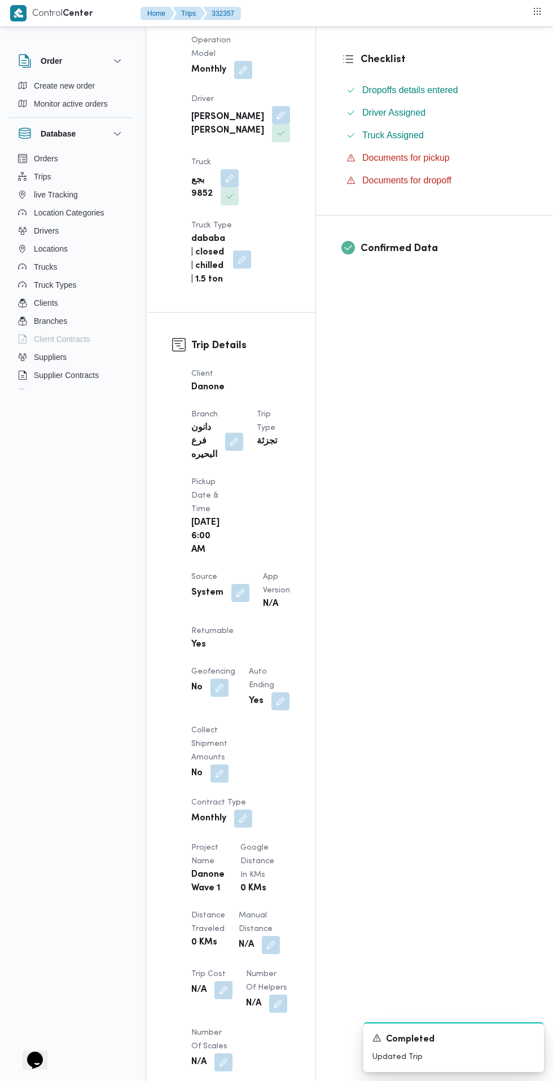
click at [232, 584] on button "button" at bounding box center [240, 593] width 18 height 18
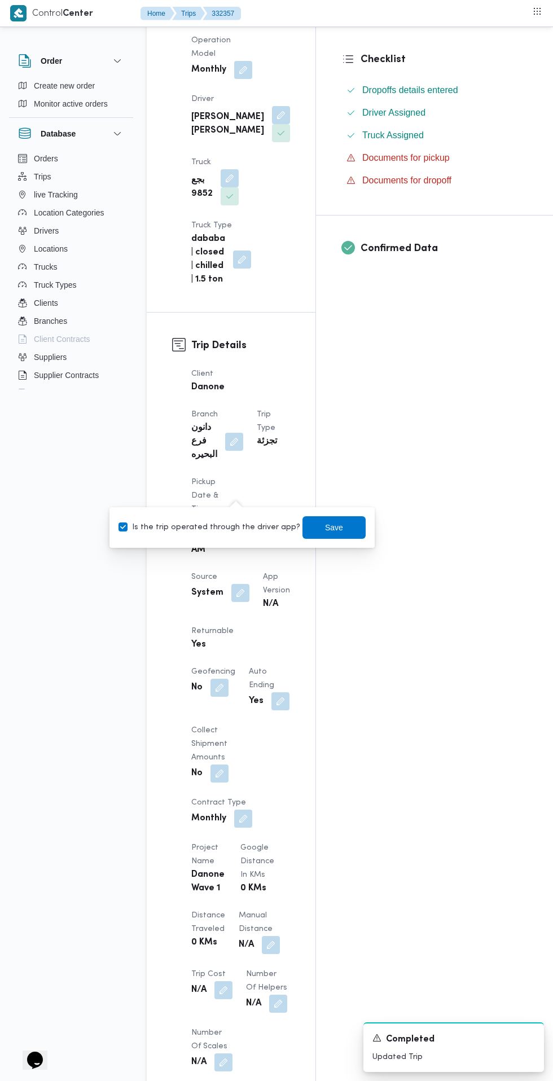
click at [219, 527] on label "Is the trip operated through the driver app?" at bounding box center [209, 528] width 182 height 14
checkbox input "false"
click at [325, 527] on span "Save" at bounding box center [334, 528] width 18 height 14
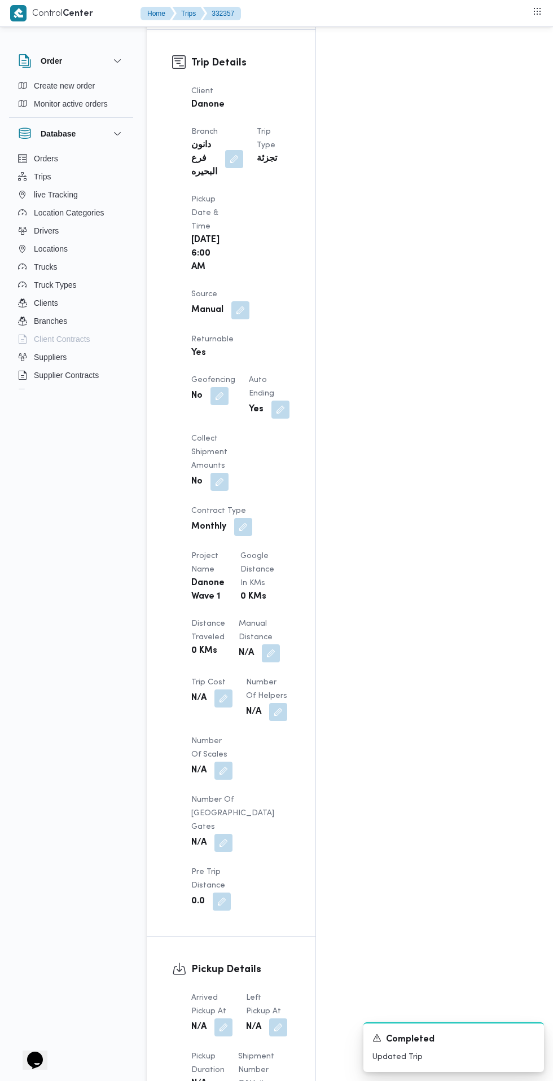
click at [256, 1080] on button "button" at bounding box center [261, 1100] width 18 height 18
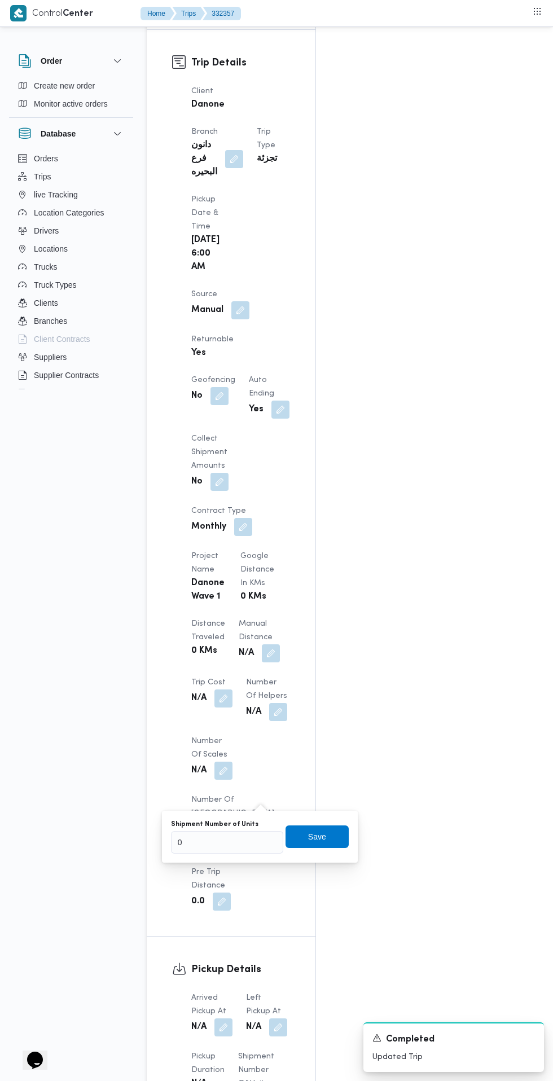
click at [224, 1018] on button "button" at bounding box center [223, 1027] width 18 height 18
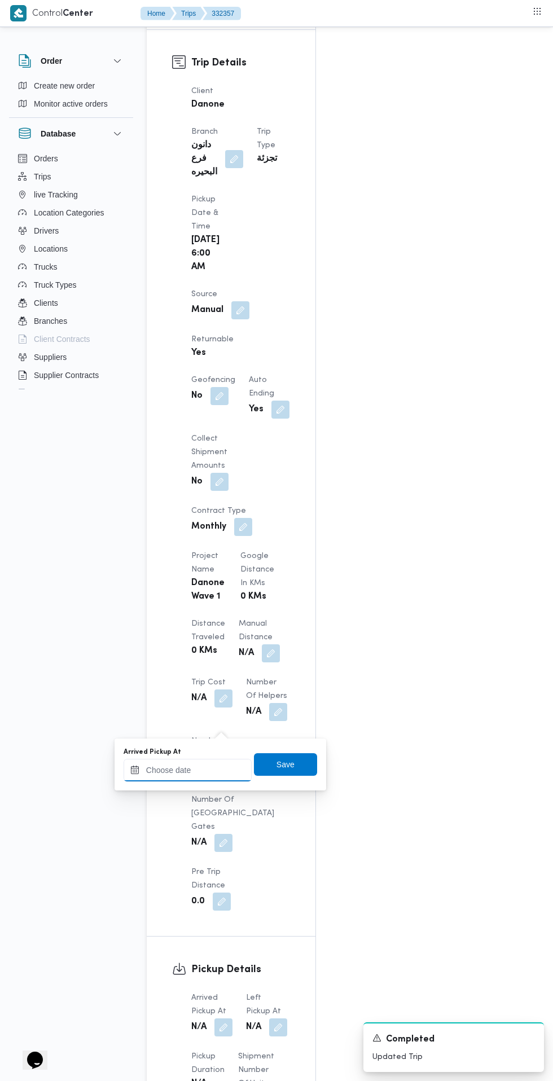
click at [211, 770] on input "Arrived Pickup At" at bounding box center [188, 770] width 128 height 23
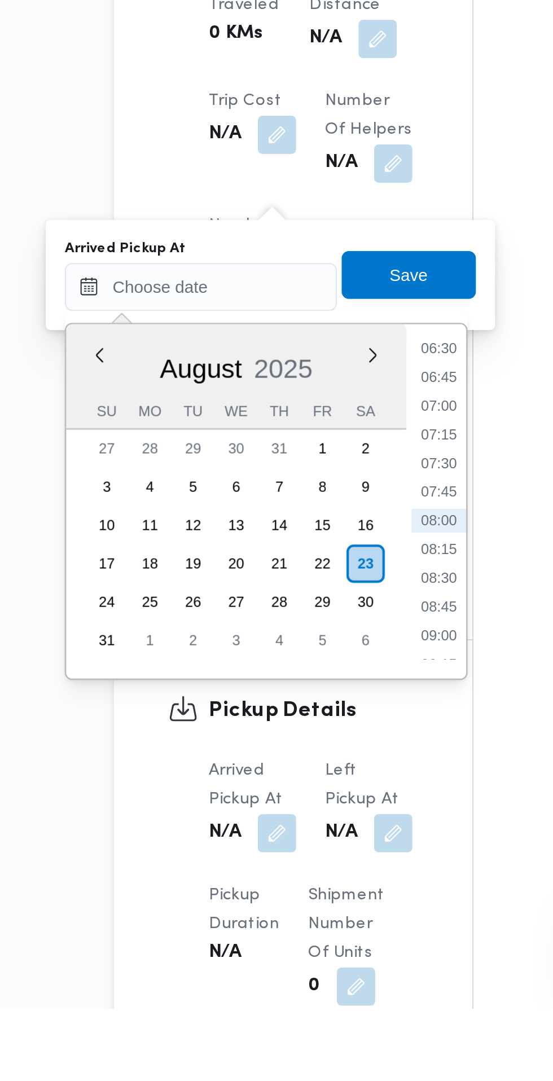
click at [301, 824] on li "07:30" at bounding box center [300, 824] width 26 height 11
type input "[DATE] 07:30"
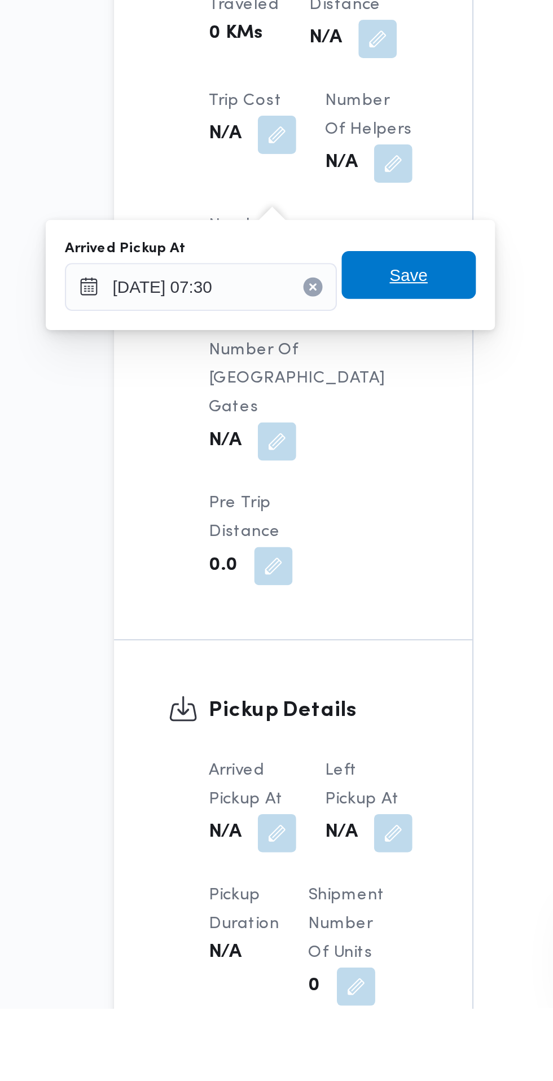
click at [301, 736] on span "Save" at bounding box center [285, 735] width 63 height 23
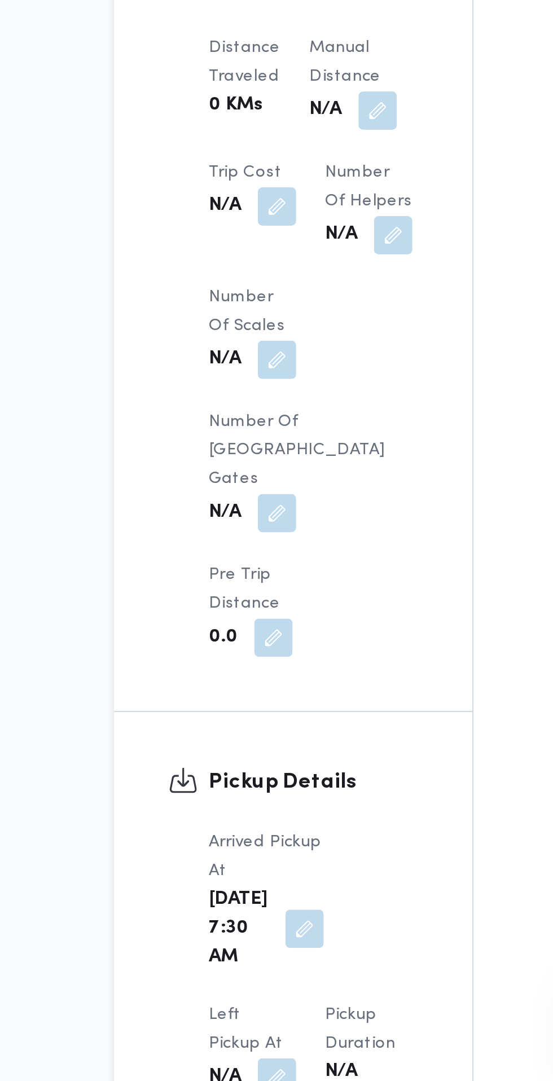
click at [232, 1070] on button "button" at bounding box center [223, 1079] width 18 height 18
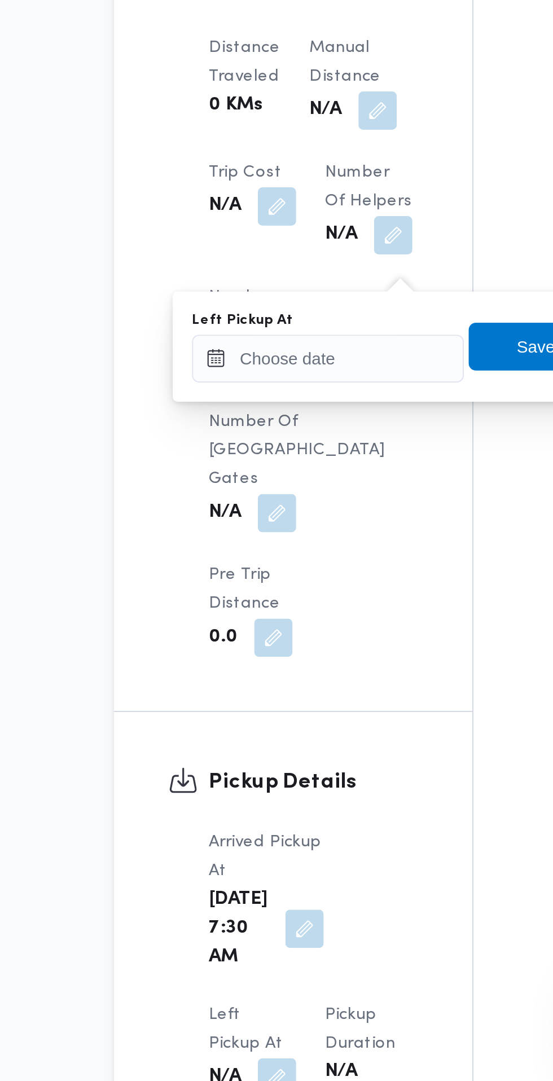
click at [232, 1070] on button "button" at bounding box center [223, 1079] width 18 height 18
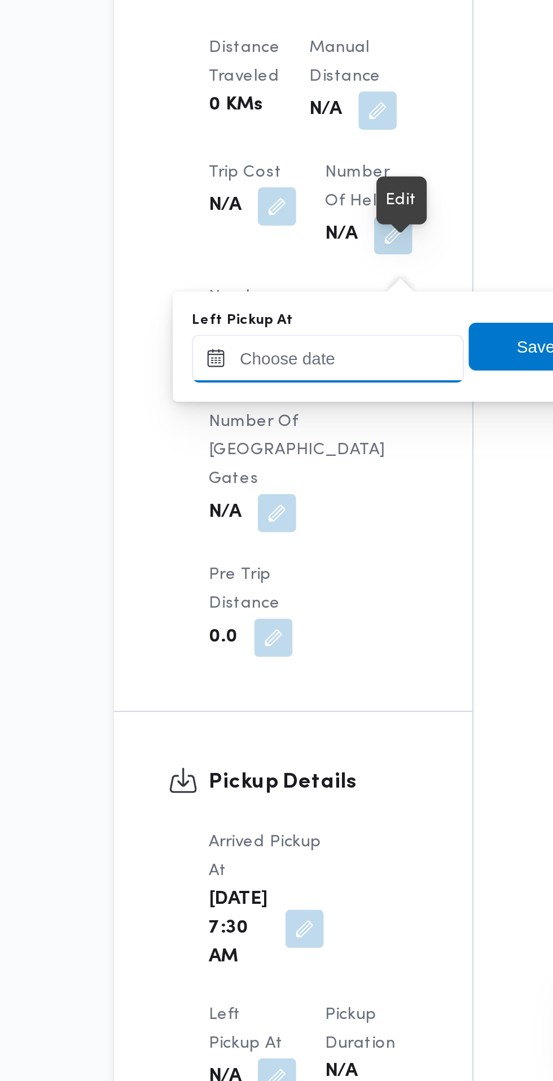
click at [274, 737] on input "Left Pickup At" at bounding box center [247, 740] width 128 height 23
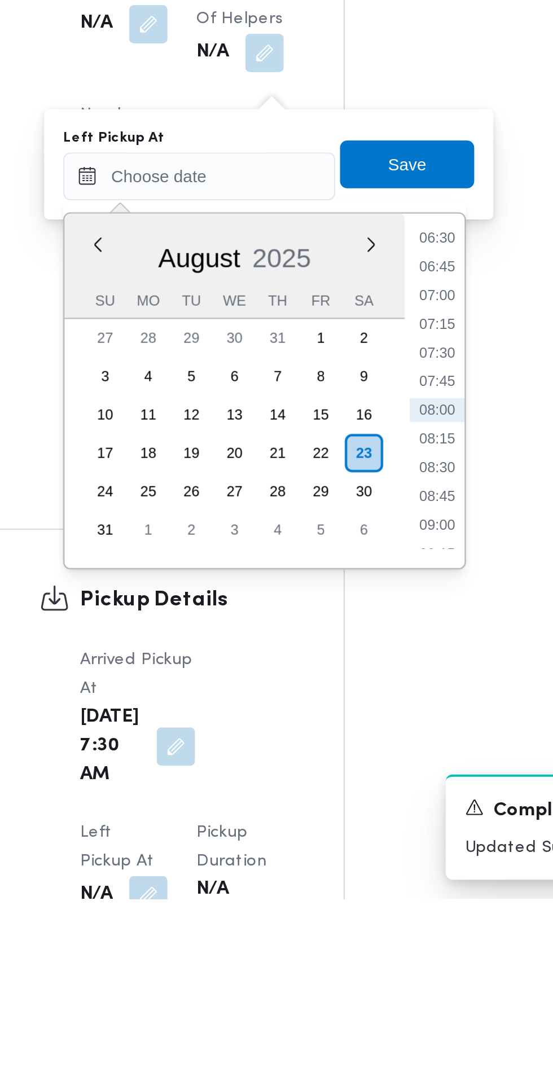
click at [364, 878] on li "08:30" at bounding box center [359, 877] width 26 height 11
type input "[DATE] 08:30"
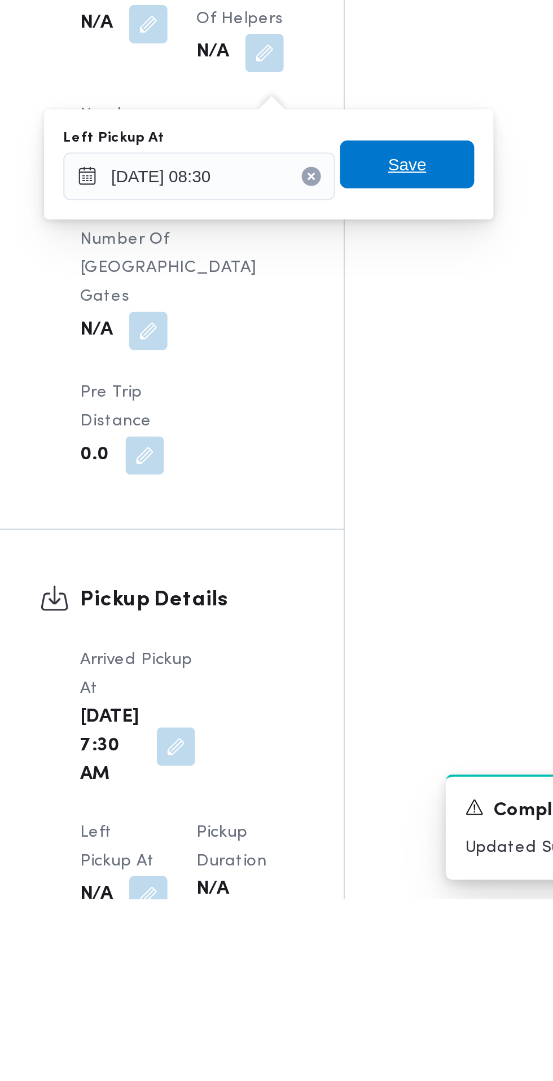
click at [351, 738] on span "Save" at bounding box center [345, 735] width 18 height 14
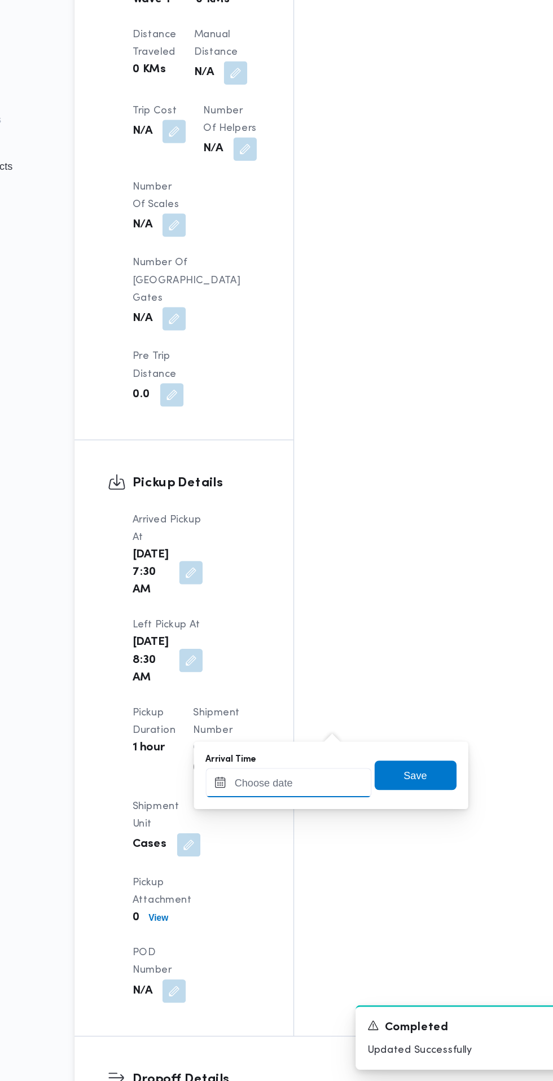
click at [329, 847] on input "Arrival Time" at bounding box center [312, 850] width 128 height 23
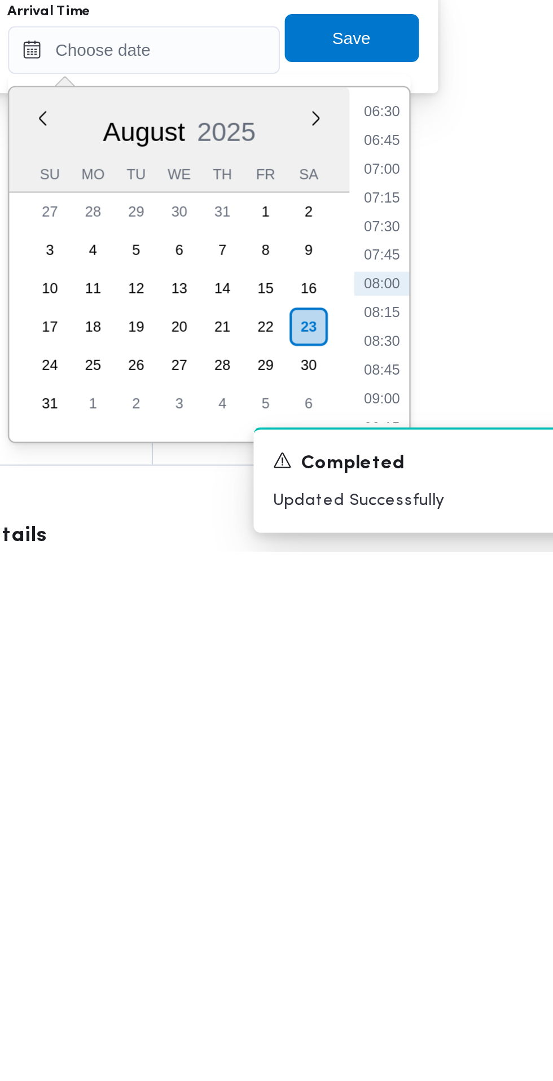
click at [427, 1012] on li "09:00" at bounding box center [424, 1008] width 26 height 11
type input "[DATE] 09:00"
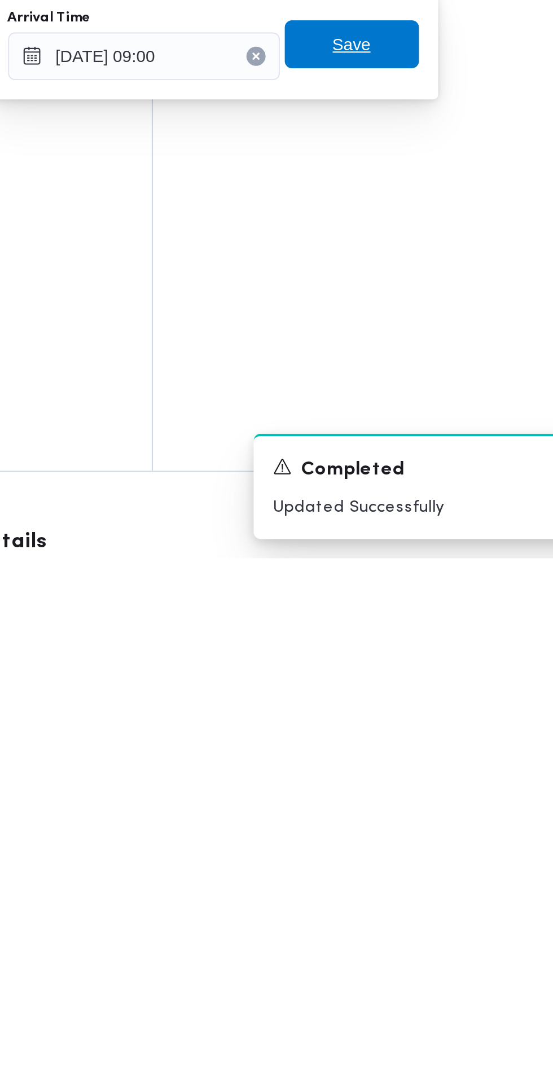
click at [421, 843] on span "Save" at bounding box center [409, 839] width 63 height 23
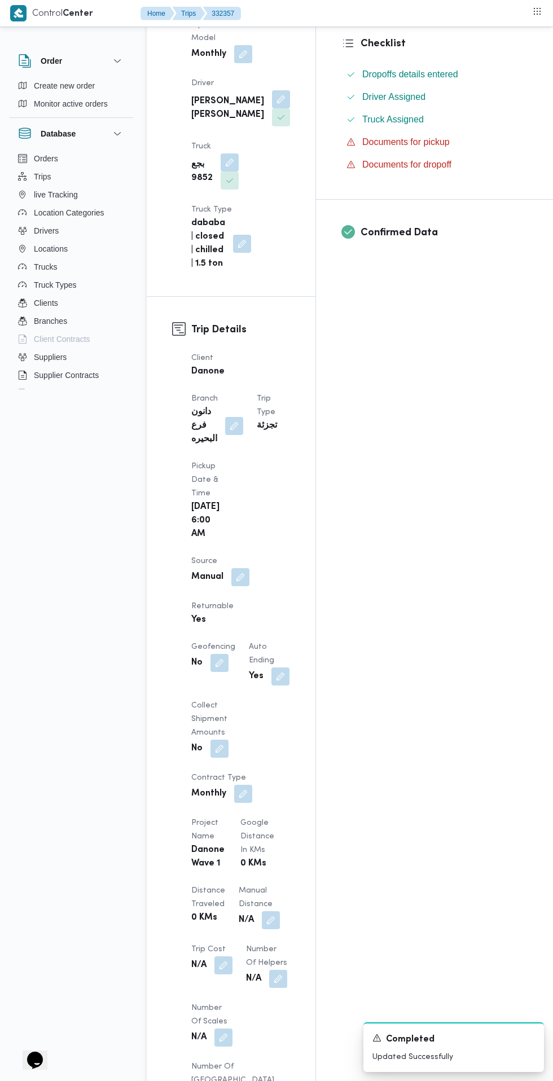
click at [404, 593] on div "Assignees • Account Manager [PERSON_NAME][EMAIL_ADDRESS][PERSON_NAME][DOMAIN_NA…" at bounding box center [454, 781] width 277 height 1762
click at [240, 568] on button "button" at bounding box center [240, 577] width 18 height 18
click at [429, 411] on div "Assignees • Account Manager [PERSON_NAME][EMAIL_ADDRESS][PERSON_NAME][DOMAIN_NA…" at bounding box center [454, 781] width 277 height 1762
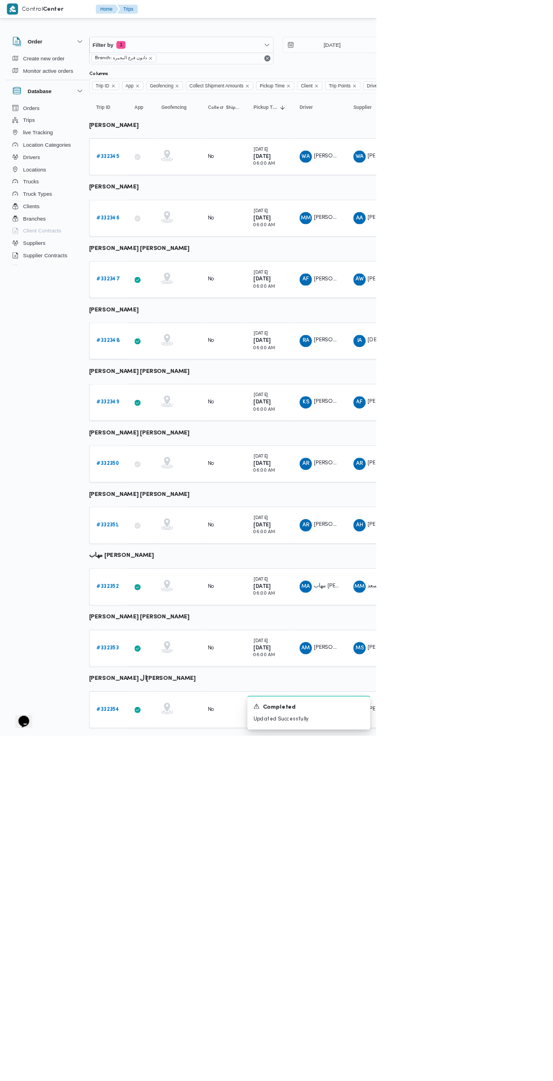
click at [158, 410] on b "# 332347" at bounding box center [159, 410] width 34 height 7
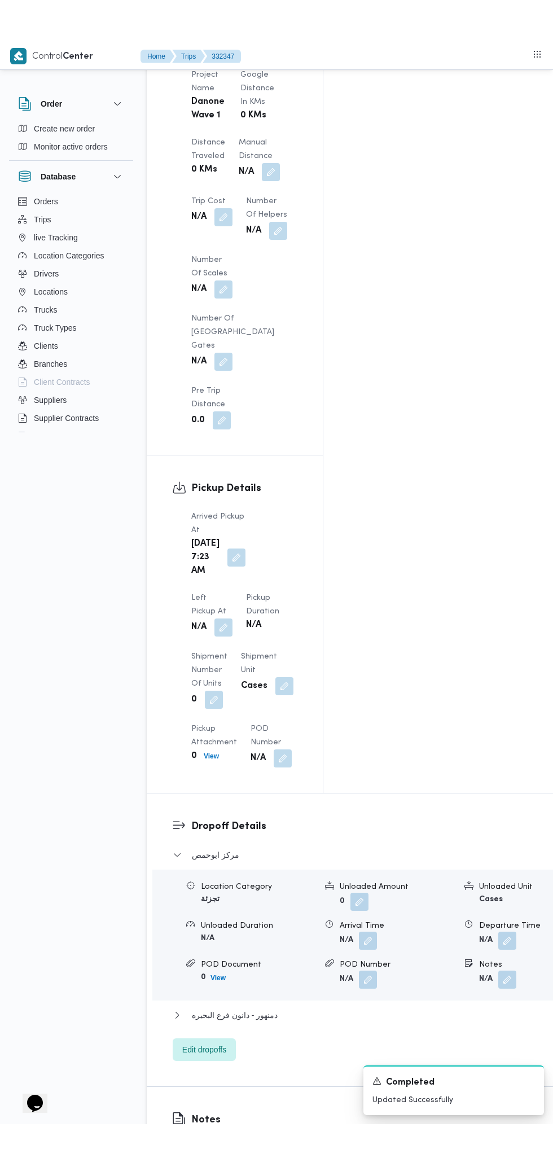
scroll to position [1070, 0]
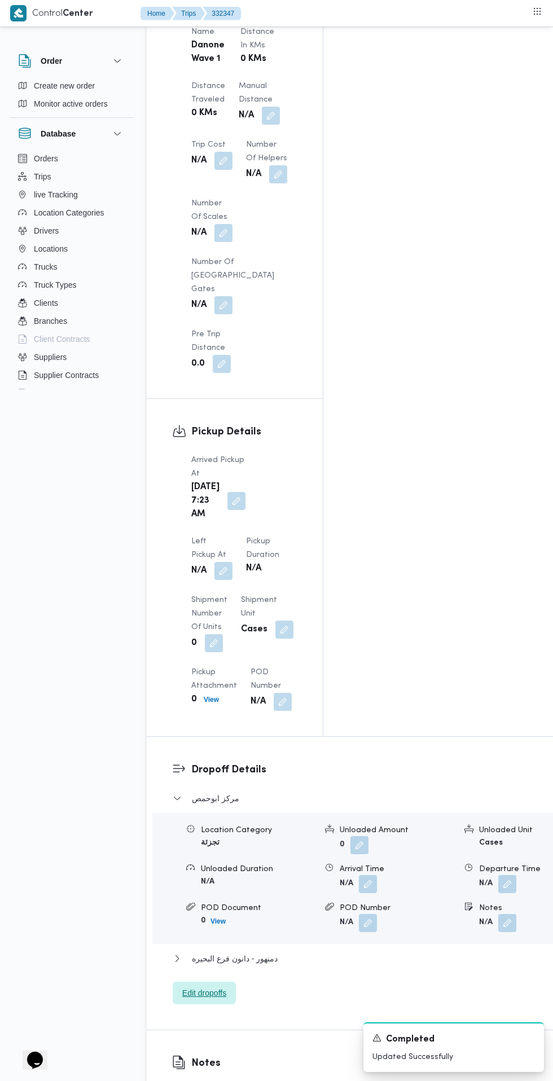
click at [213, 982] on span "Edit dropoffs" at bounding box center [204, 993] width 63 height 23
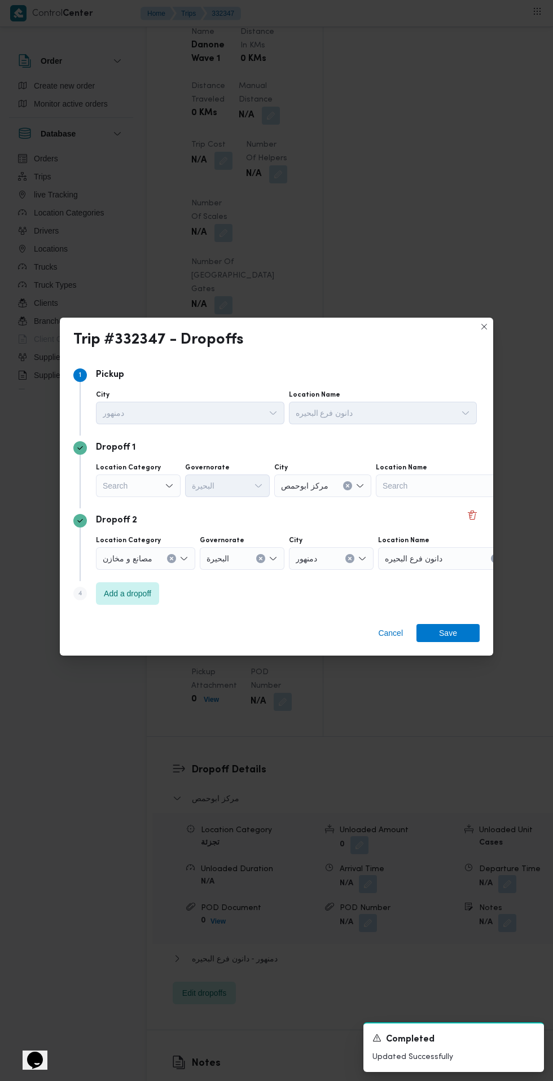
click at [150, 497] on div "Search" at bounding box center [138, 485] width 85 height 23
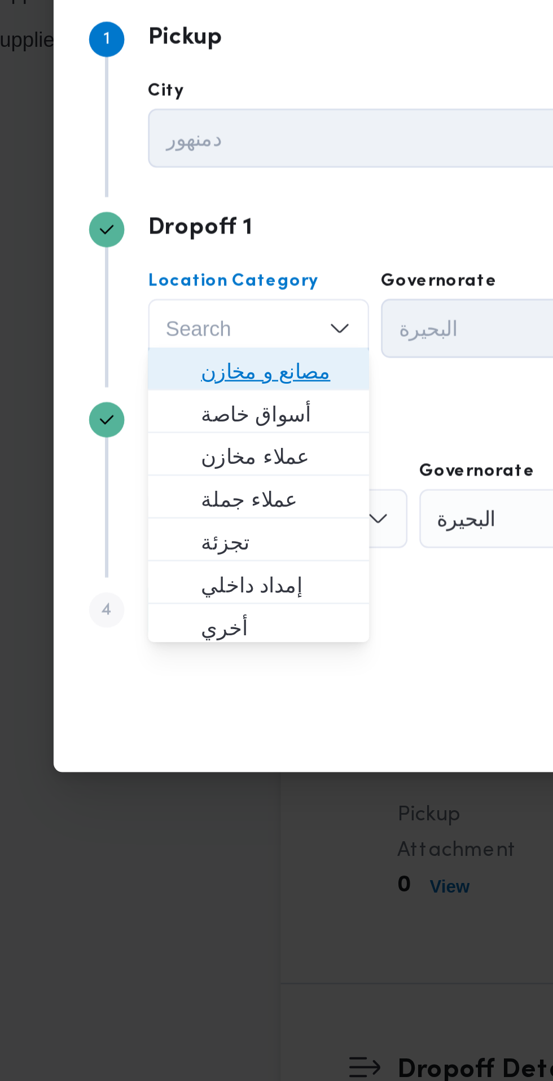
click at [159, 504] on span "مصانع و مخازن" at bounding box center [145, 502] width 58 height 14
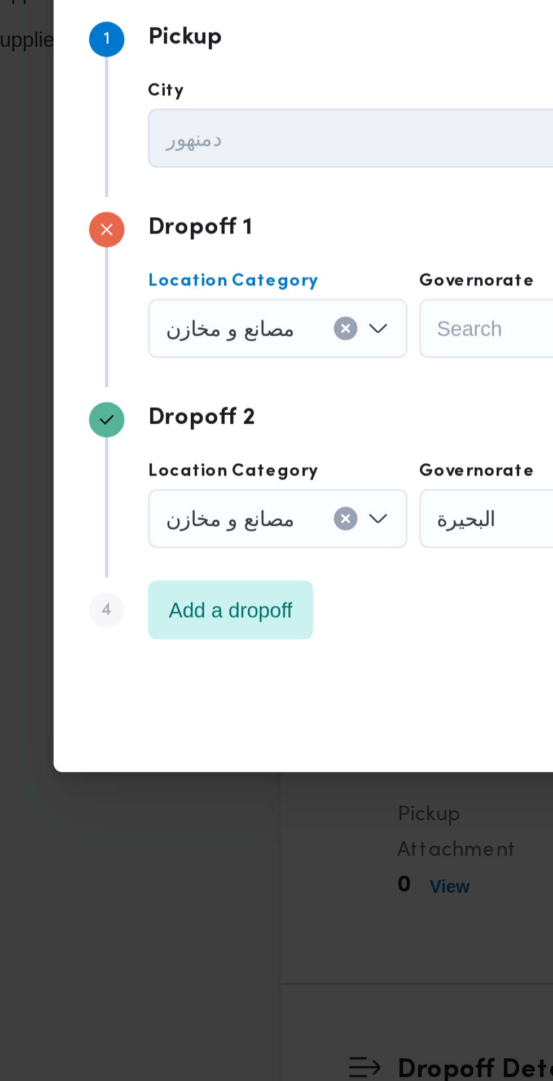
click at [157, 481] on input "Location Category" at bounding box center [157, 486] width 1 height 14
click at [170, 484] on icon "Clear input" at bounding box center [171, 485] width 3 height 3
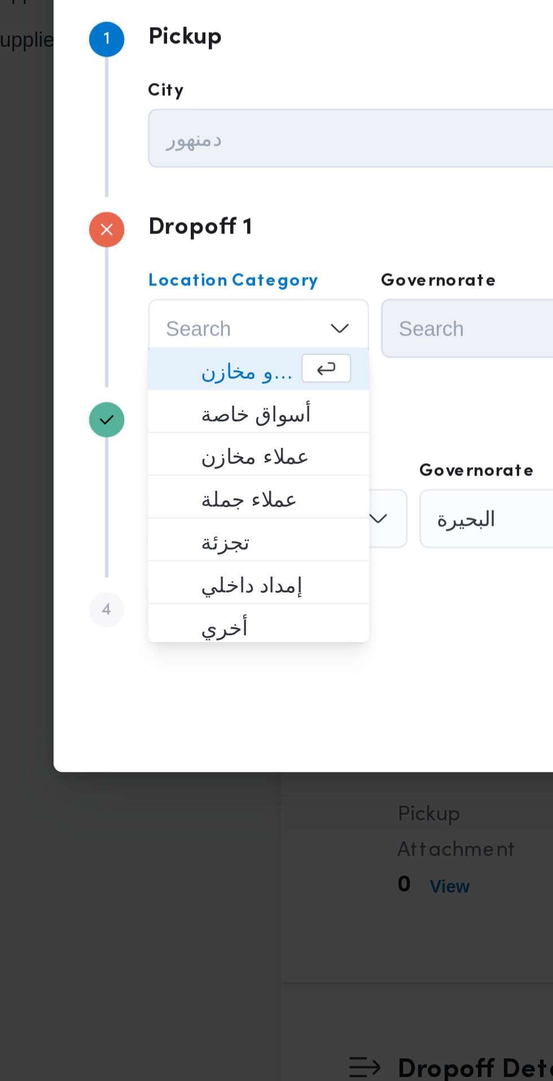
click at [152, 480] on div "Search Combo box. Selected. Combo box input. Search. Type some text or, to disp…" at bounding box center [138, 485] width 85 height 23
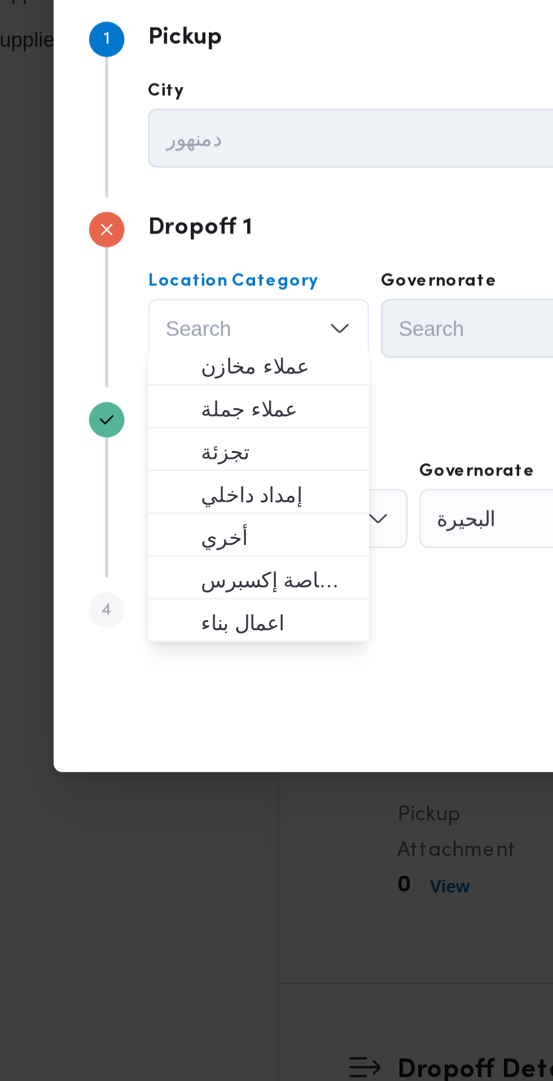
scroll to position [36, 0]
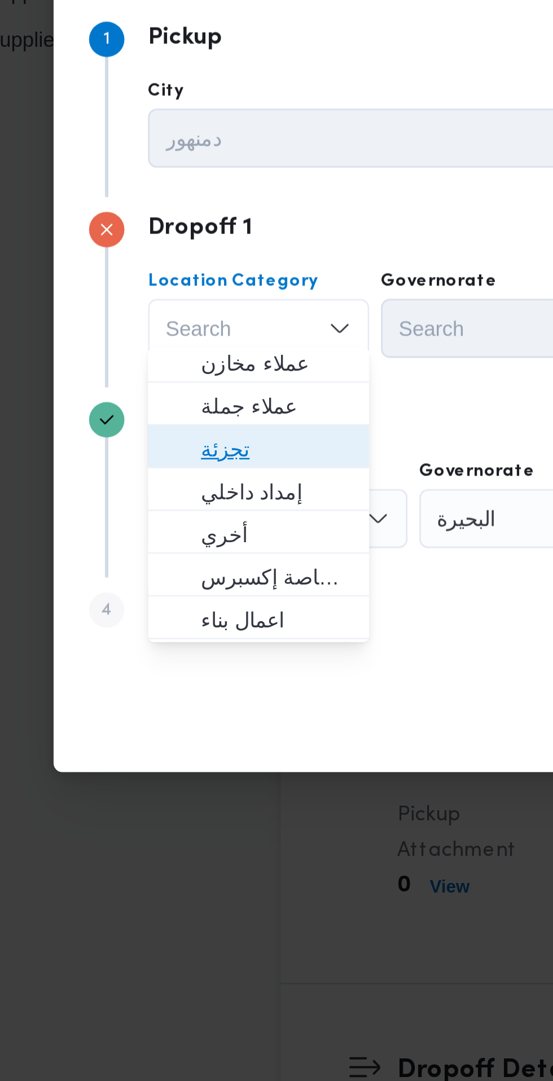
click at [152, 534] on span "تجزئة" at bounding box center [145, 532] width 58 height 14
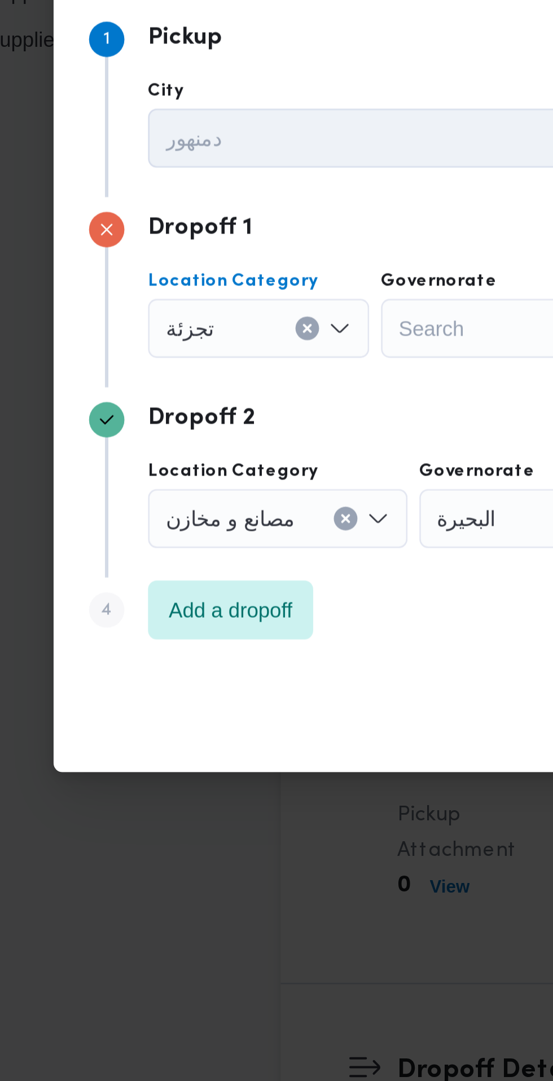
click at [218, 486] on div "Search" at bounding box center [227, 485] width 85 height 23
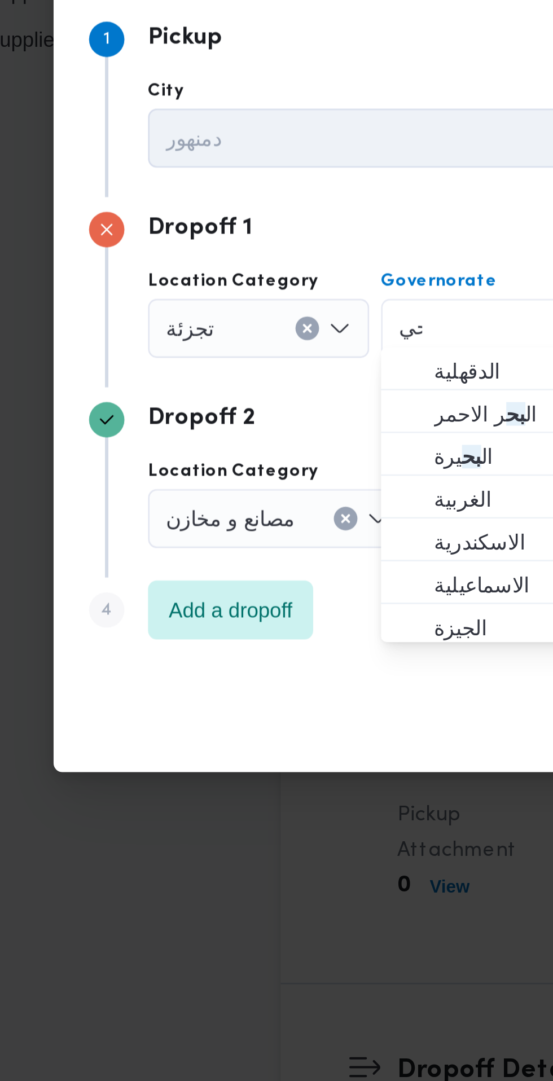
scroll to position [0, 0]
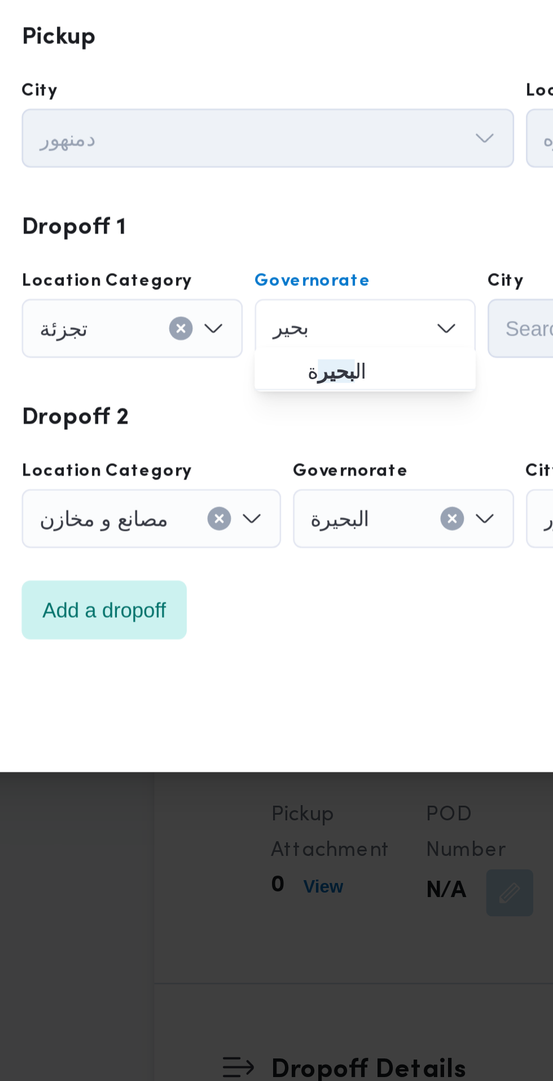
type input "بحير"
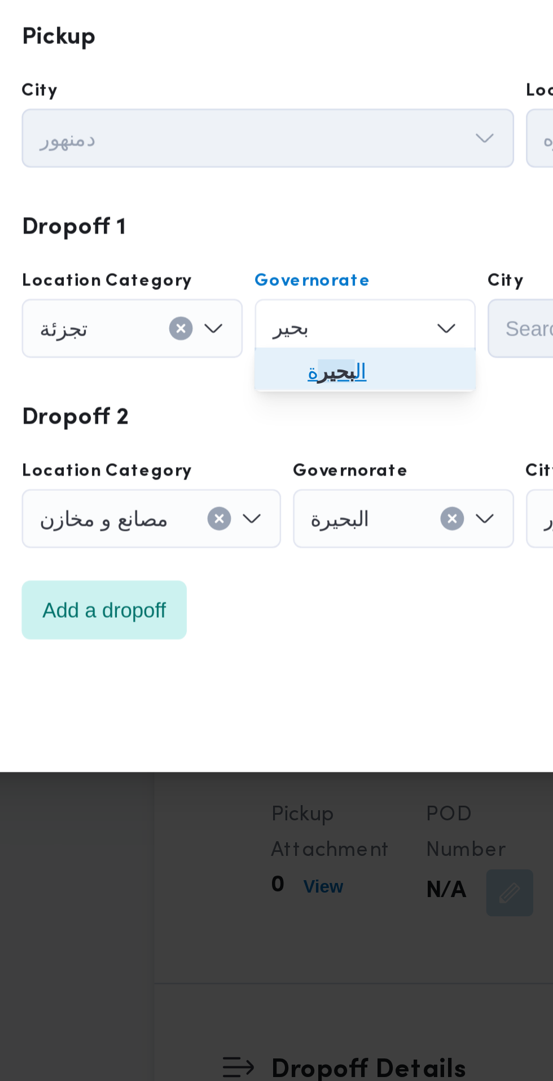
click at [244, 504] on span "ال بحير ة" at bounding box center [234, 502] width 58 height 14
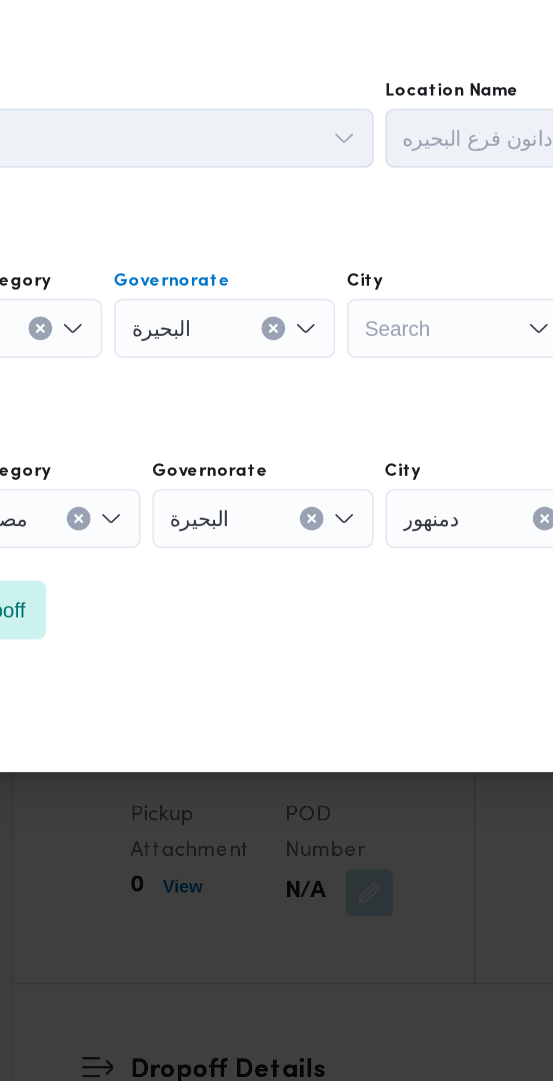
click at [315, 485] on div "Search" at bounding box center [316, 485] width 85 height 23
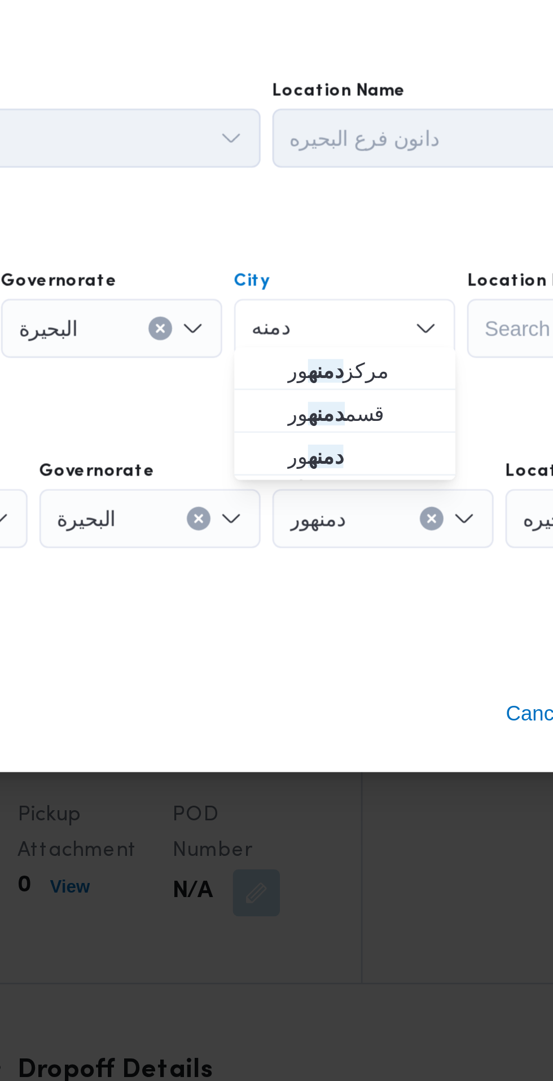
type input "دمنه"
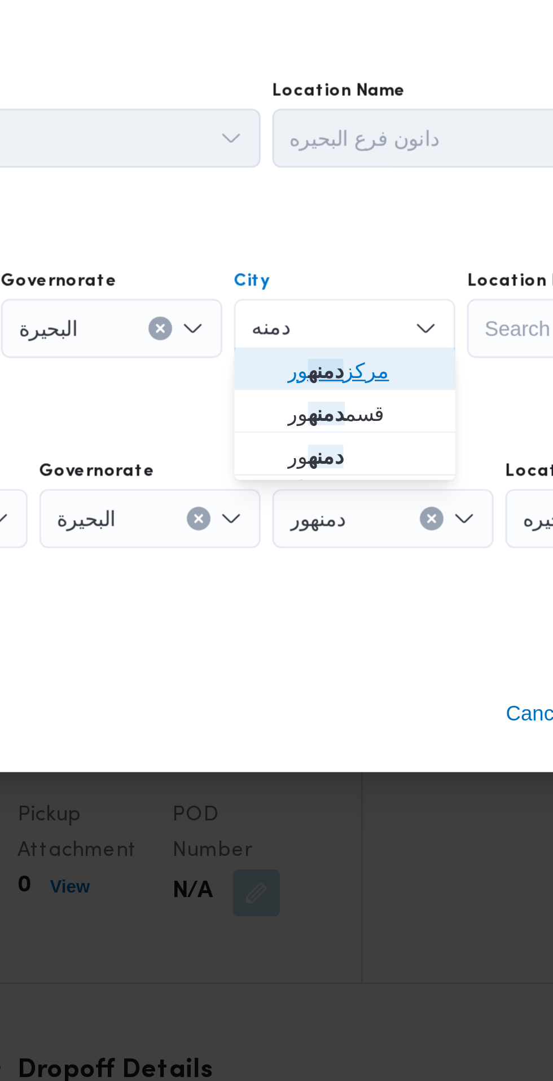
click at [324, 502] on span "مركز دمنه ور" at bounding box center [323, 502] width 58 height 14
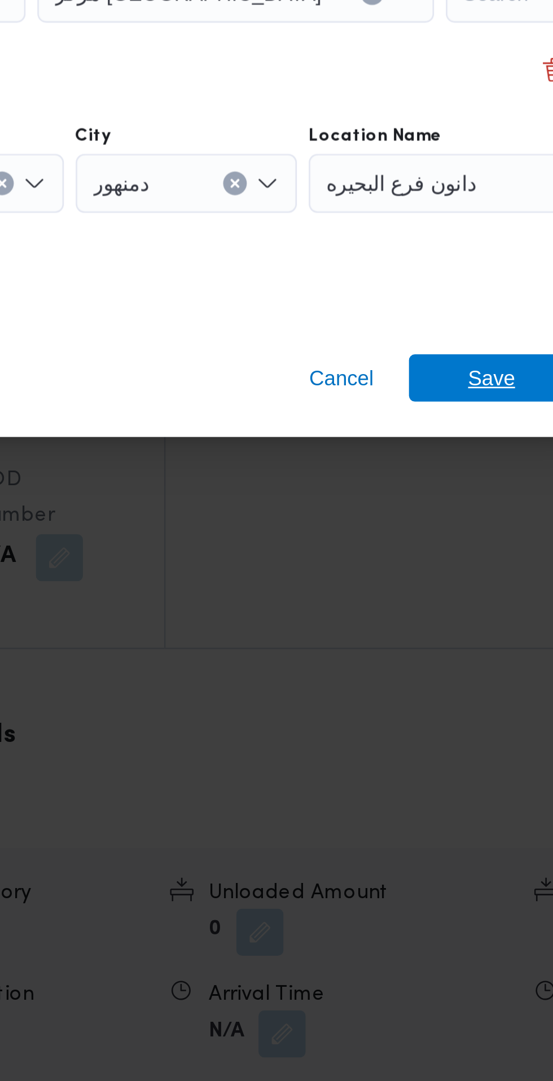
click at [446, 628] on span "Save" at bounding box center [448, 633] width 18 height 18
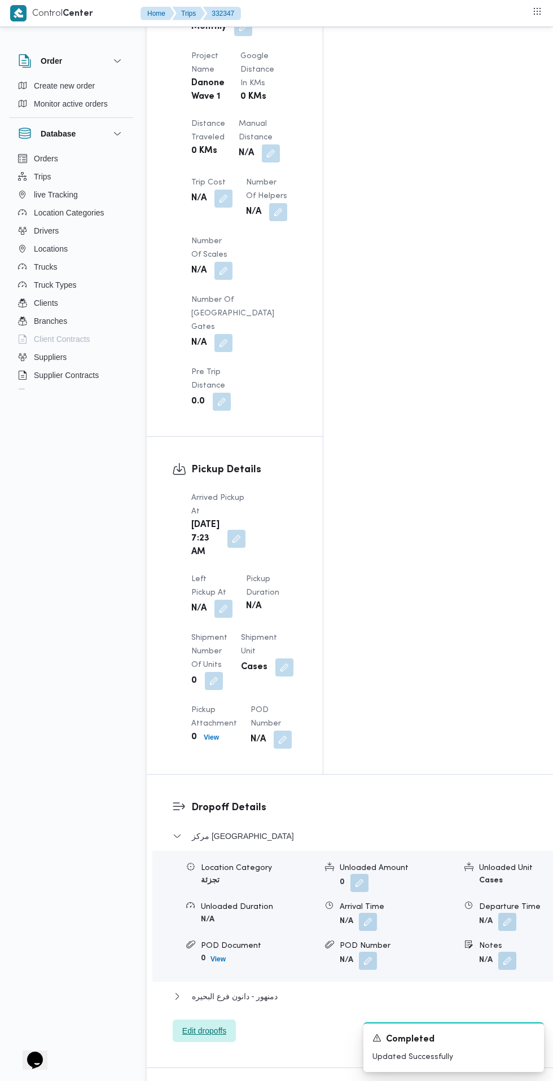
scroll to position [1048, 0]
click at [232, 598] on button "button" at bounding box center [223, 607] width 18 height 18
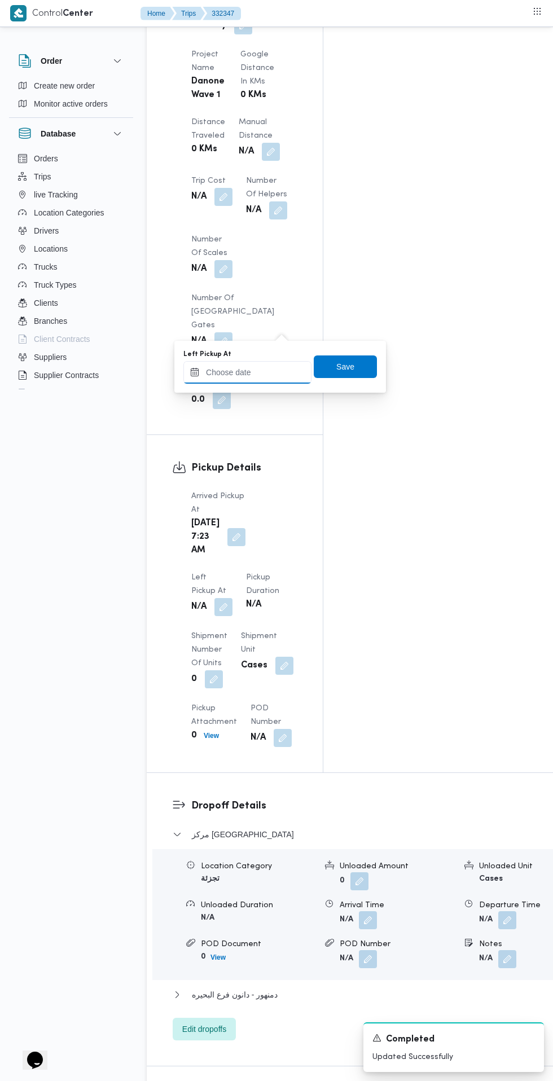
click at [272, 372] on input "Left Pickup At" at bounding box center [247, 372] width 128 height 23
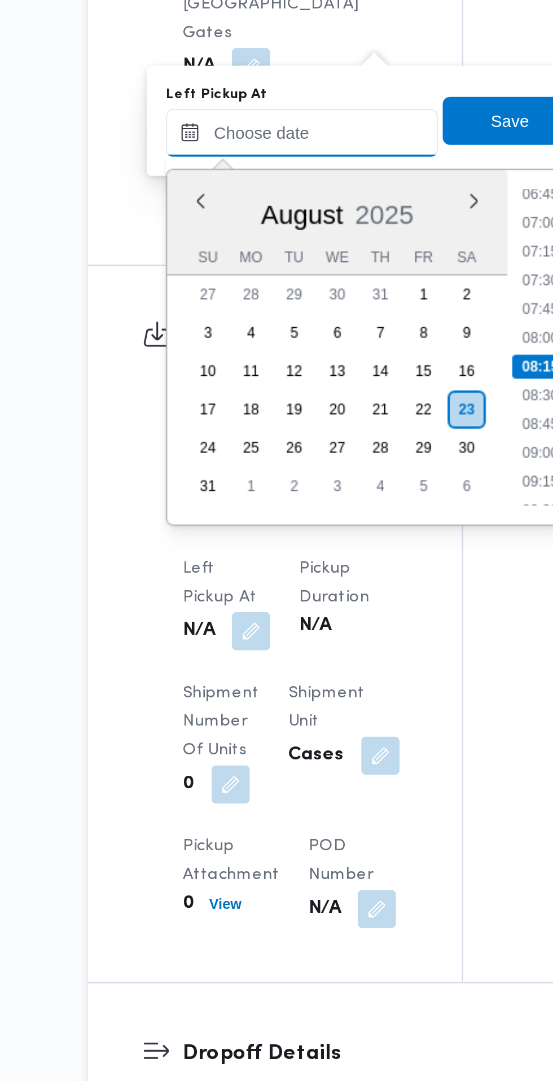
scroll to position [1047, 0]
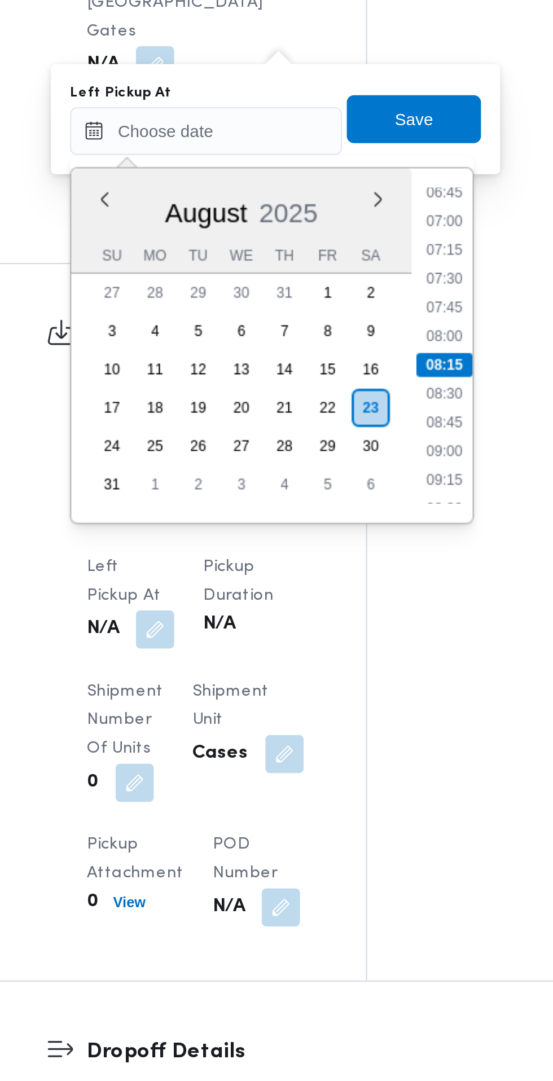
click at [362, 513] on li "08:45" at bounding box center [359, 509] width 26 height 11
type input "[DATE] 08:45"
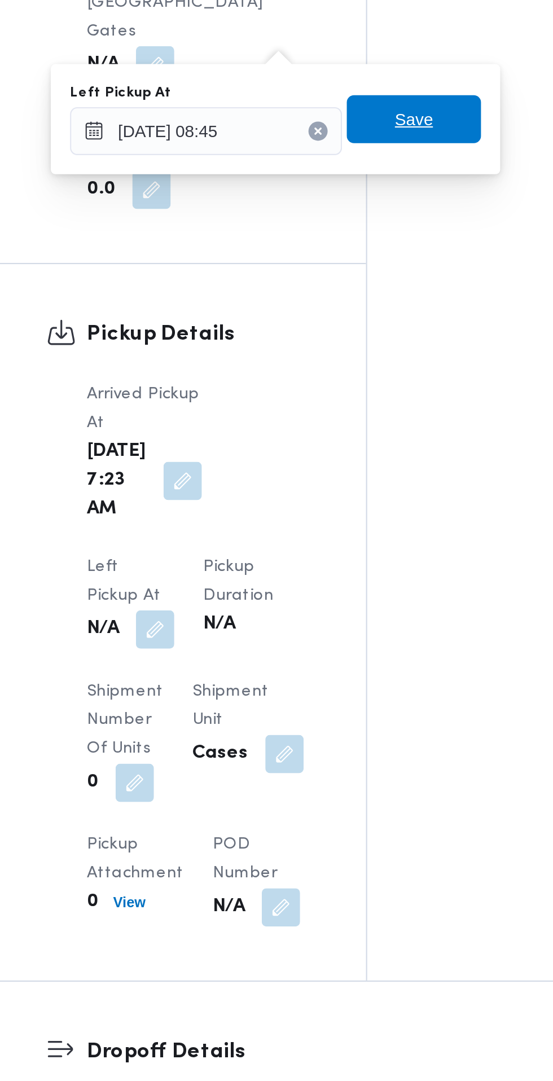
click at [352, 368] on span "Save" at bounding box center [345, 367] width 18 height 14
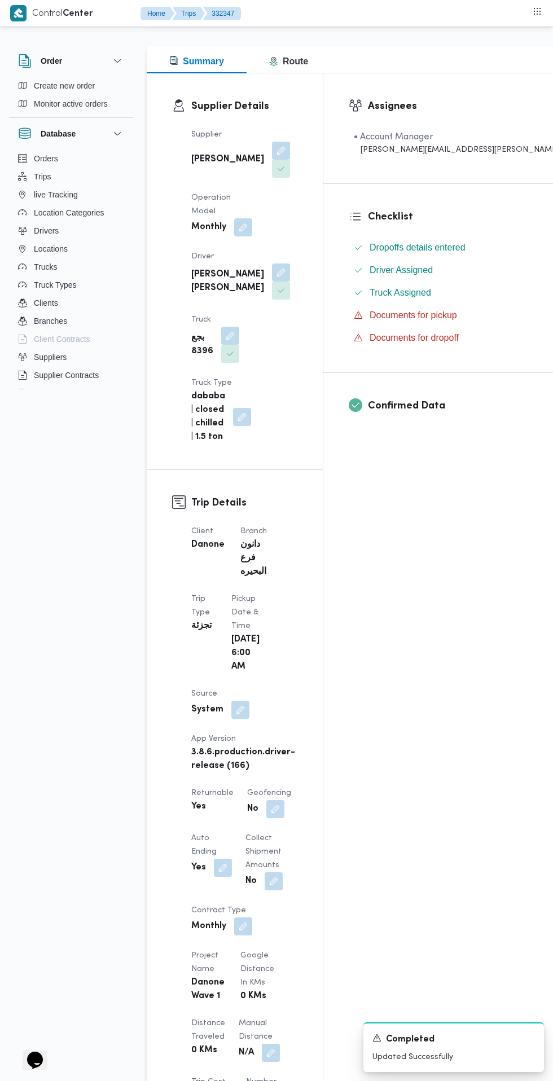
scroll to position [0, 0]
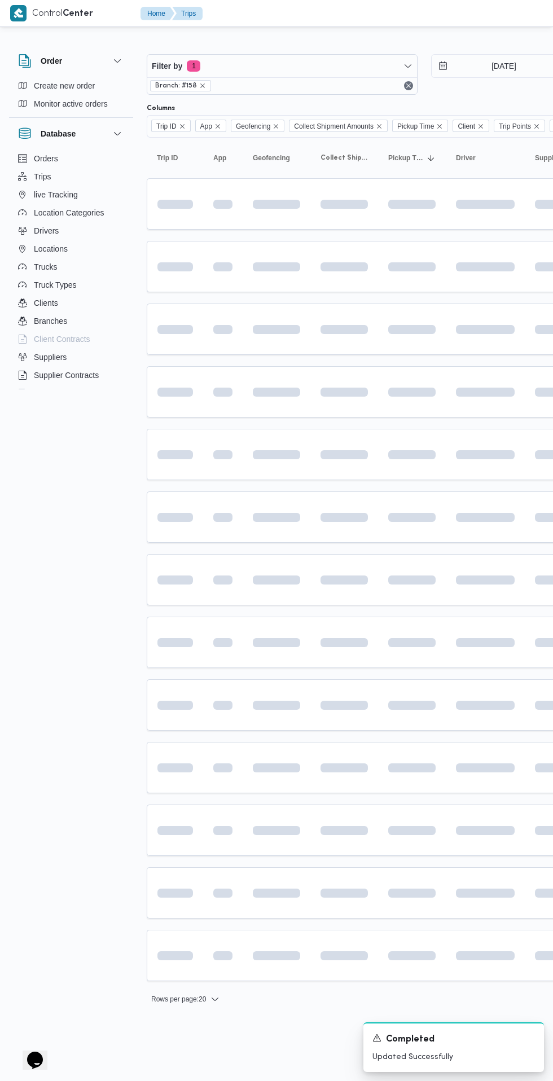
scroll to position [0, 16]
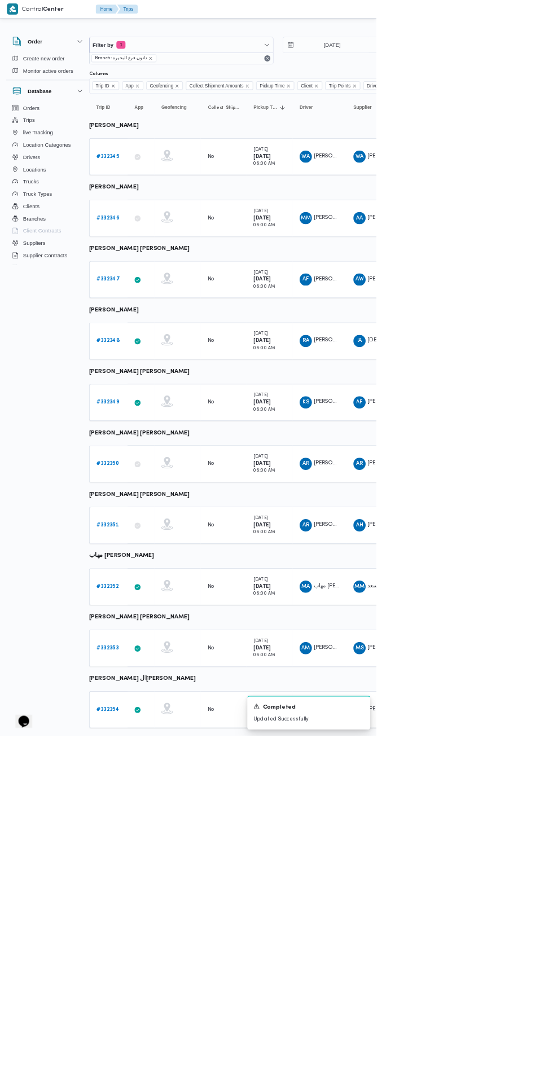
click at [158, 500] on b "# 332348" at bounding box center [159, 500] width 34 height 7
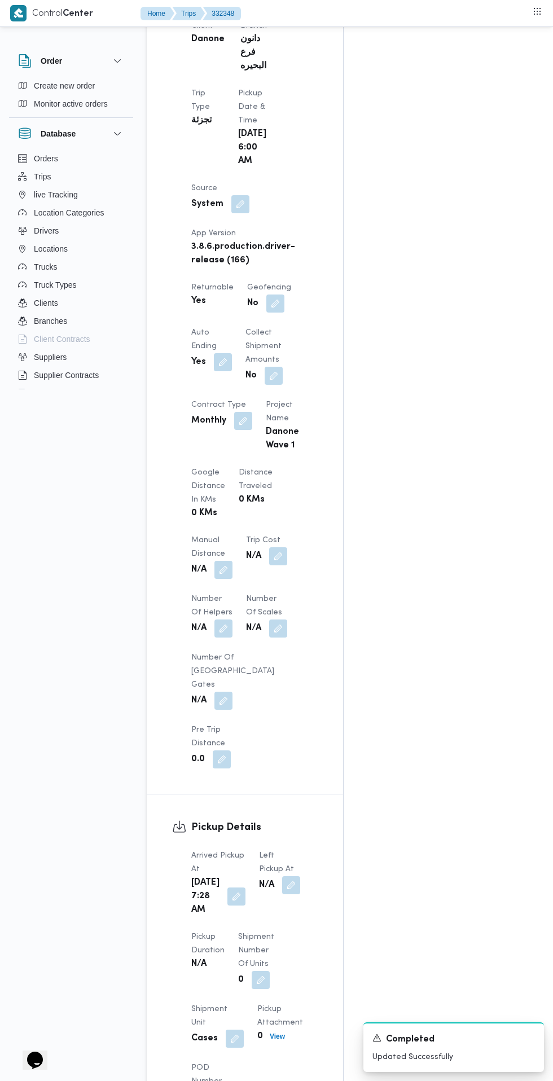
scroll to position [577, 0]
click at [284, 875] on button "button" at bounding box center [291, 884] width 18 height 18
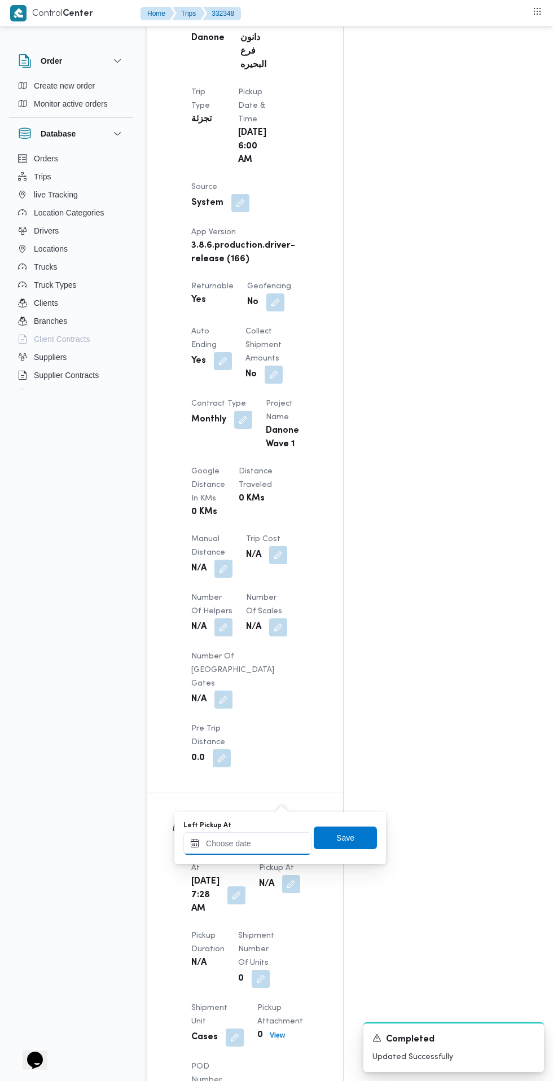
click at [267, 846] on input "Left Pickup At" at bounding box center [247, 843] width 128 height 23
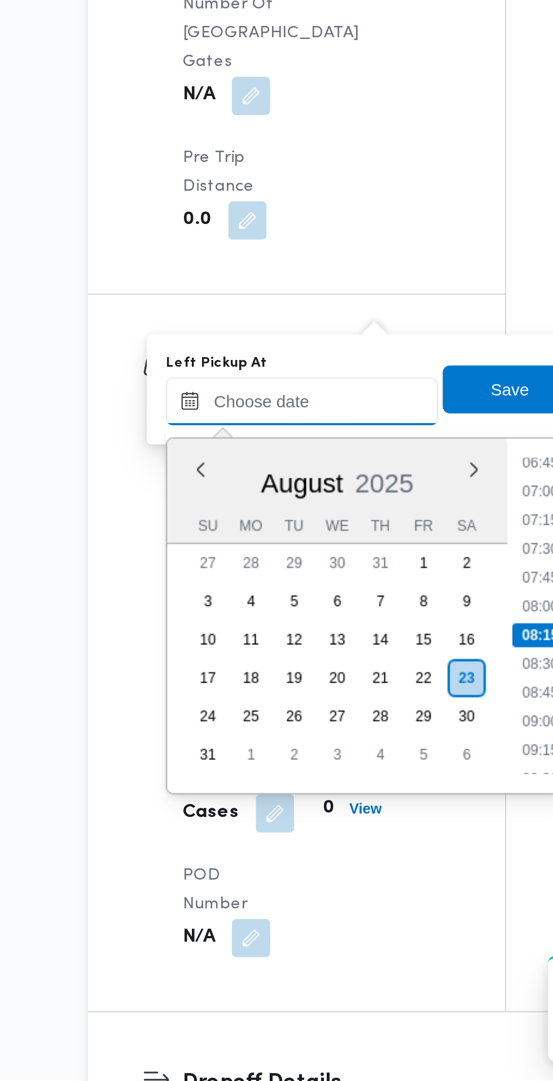
scroll to position [705, 0]
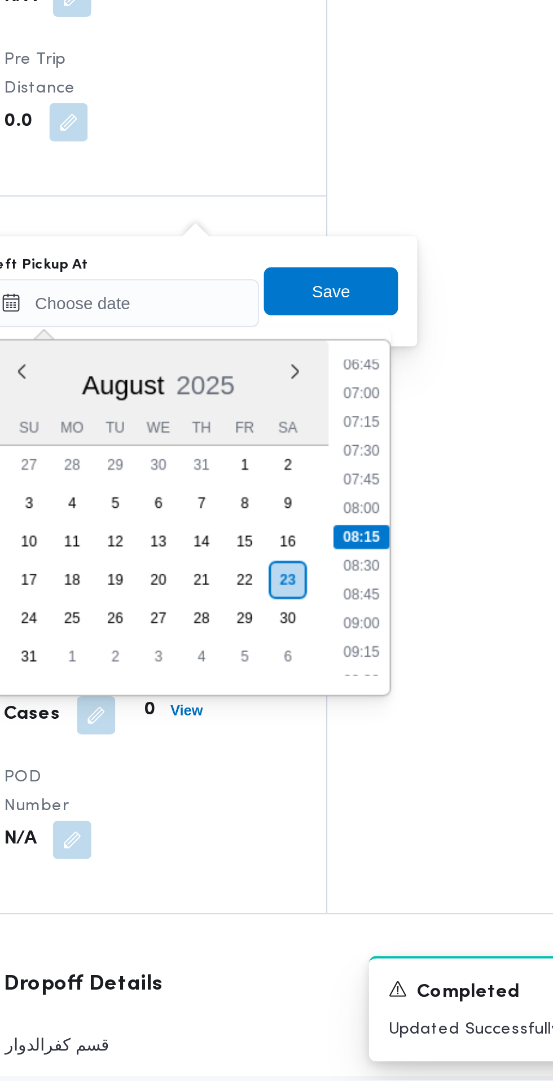
click at [361, 851] on li "08:45" at bounding box center [359, 851] width 26 height 11
type input "[DATE] 08:45"
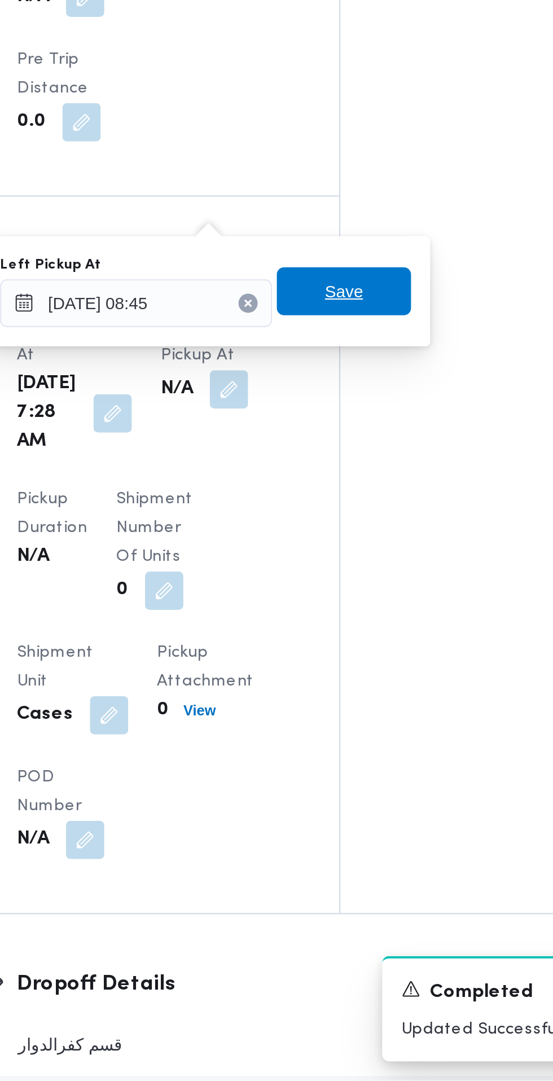
click at [354, 712] on span "Save" at bounding box center [345, 709] width 18 height 14
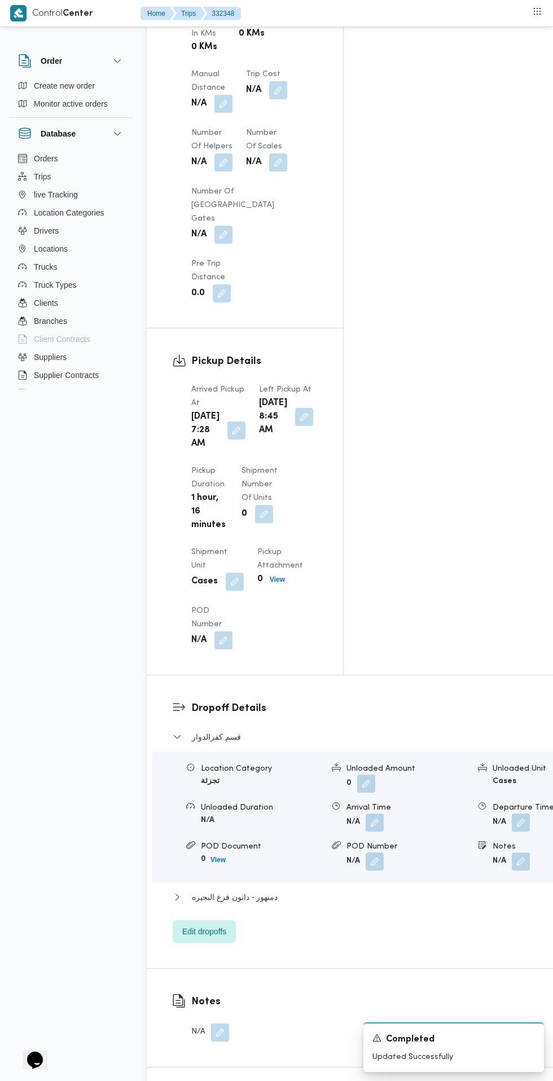
scroll to position [1037, 0]
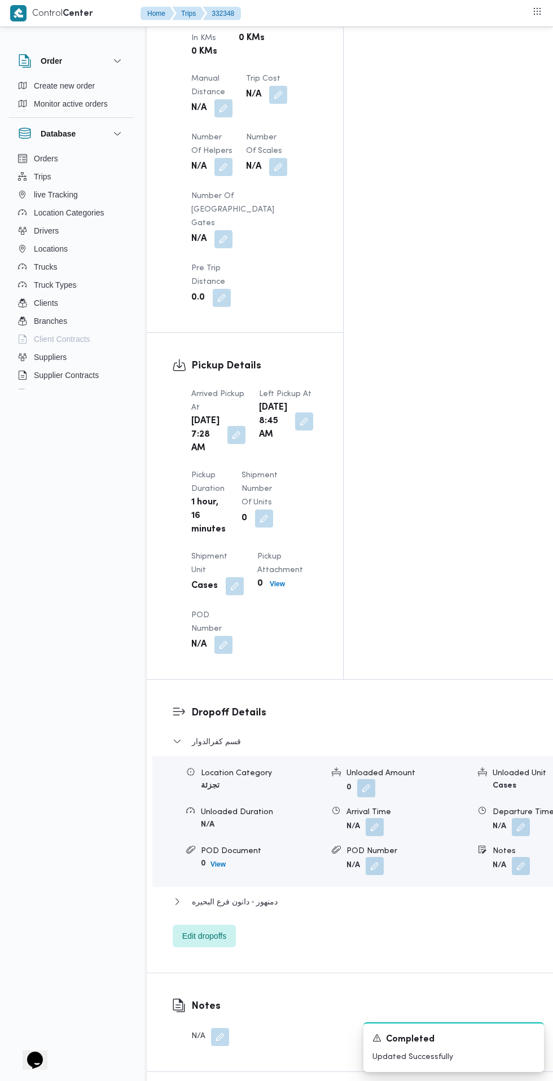
click at [366, 818] on button "button" at bounding box center [375, 827] width 18 height 18
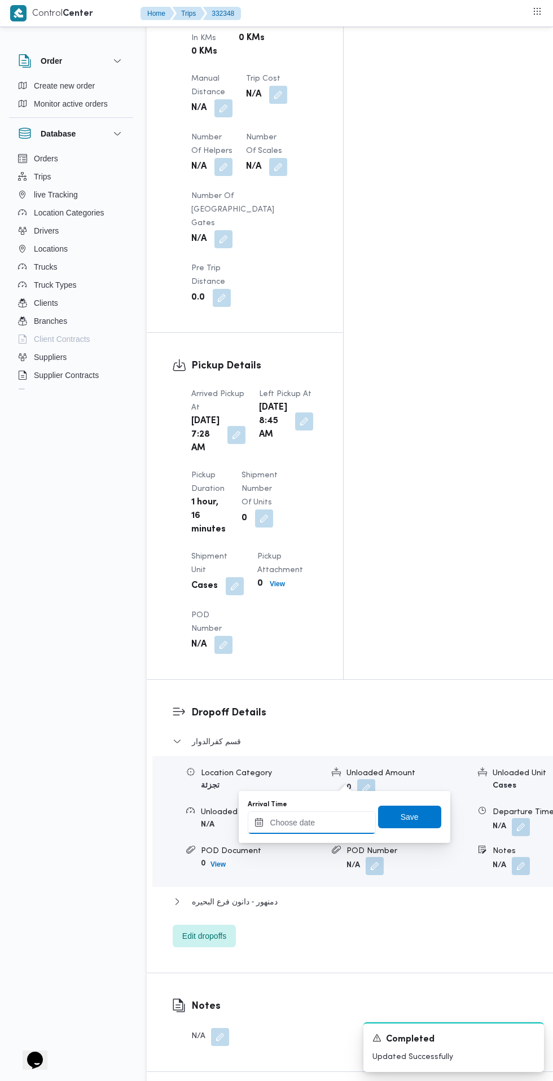
click at [319, 822] on input "Arrival Time" at bounding box center [312, 822] width 128 height 23
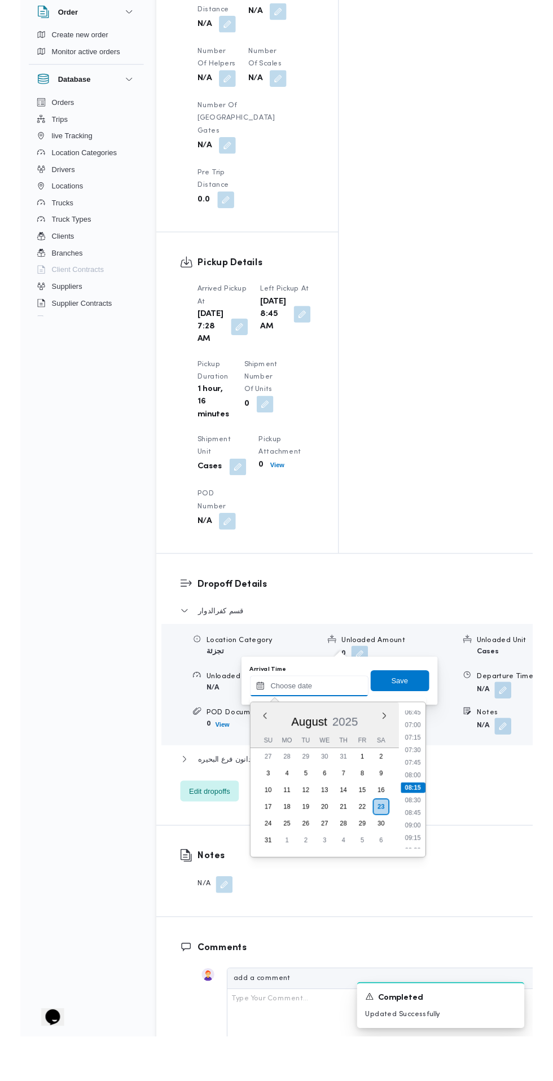
scroll to position [1071, 0]
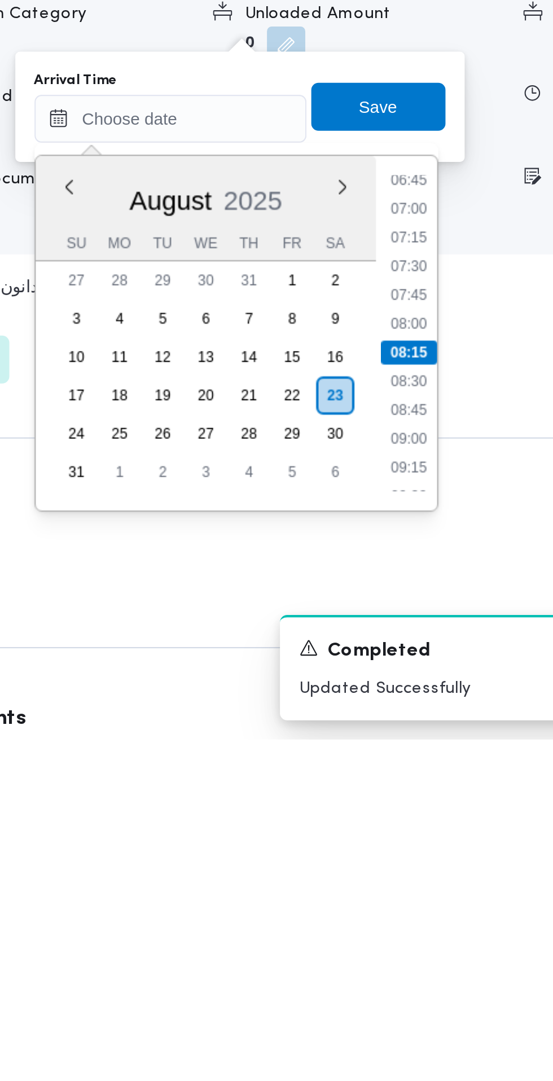
click at [424, 940] on li "09:00" at bounding box center [424, 939] width 26 height 11
type input "[DATE] 09:00"
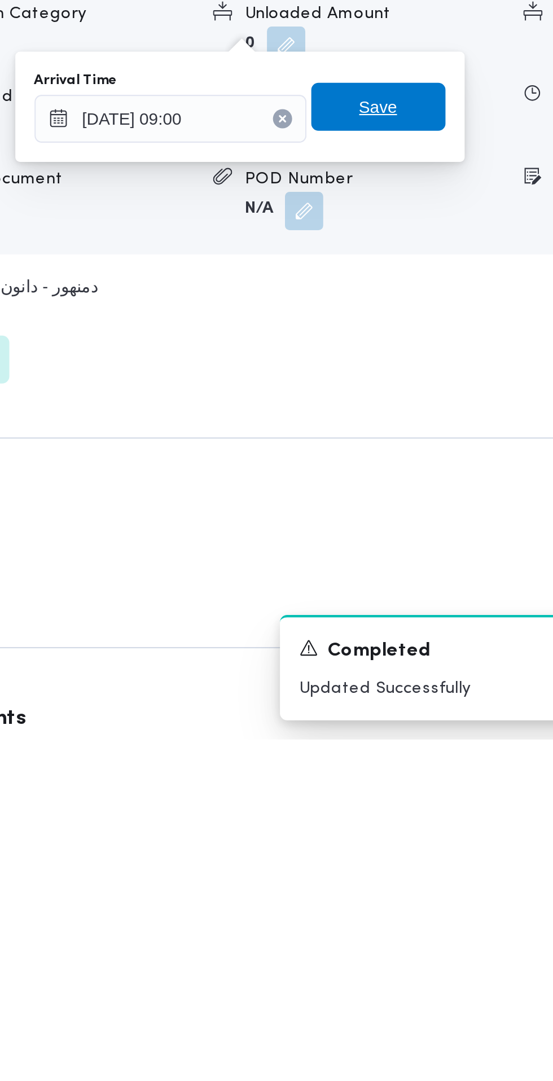
click at [427, 786] on span "Save" at bounding box center [409, 783] width 63 height 23
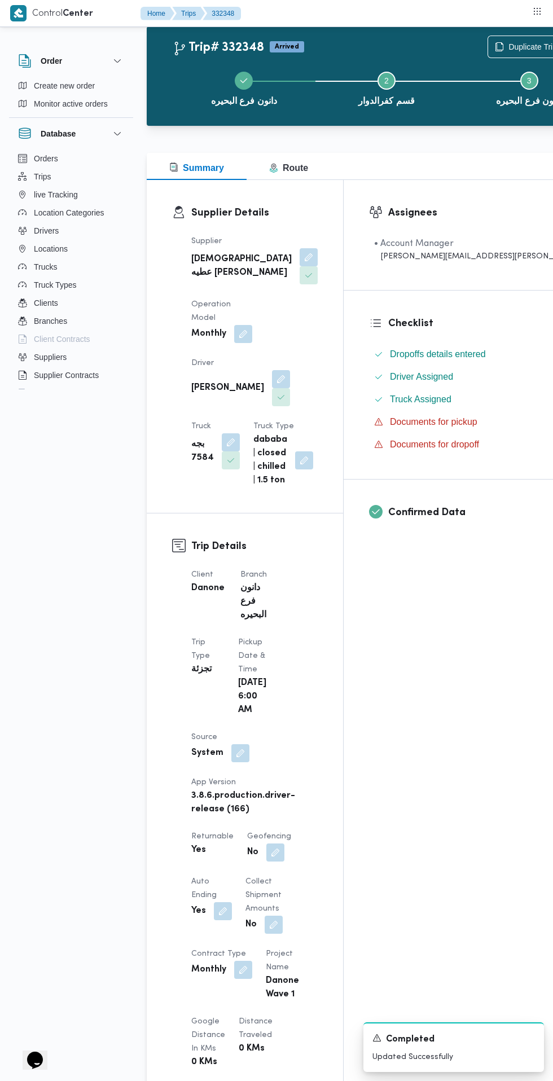
scroll to position [0, 0]
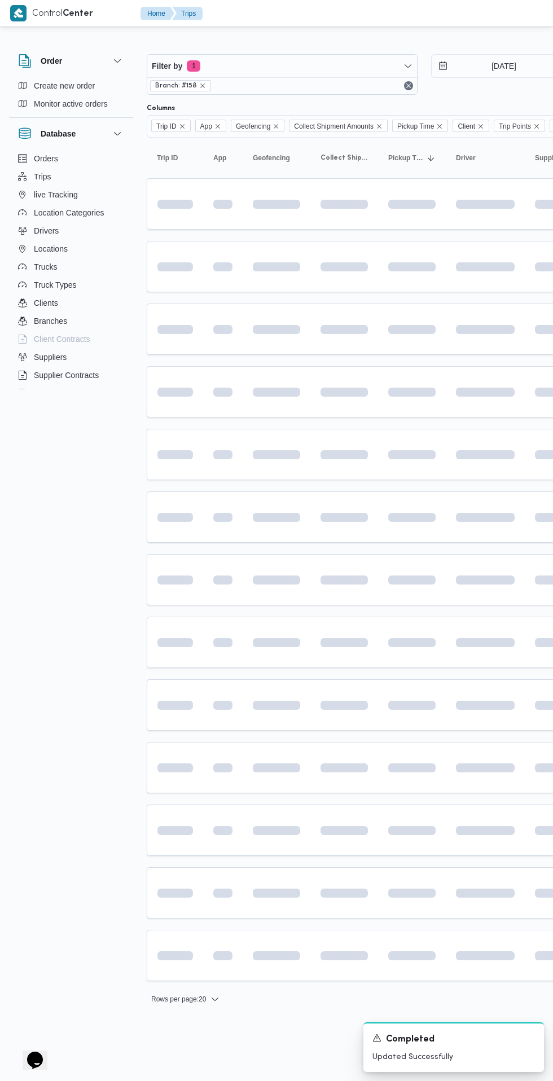
scroll to position [0, 16]
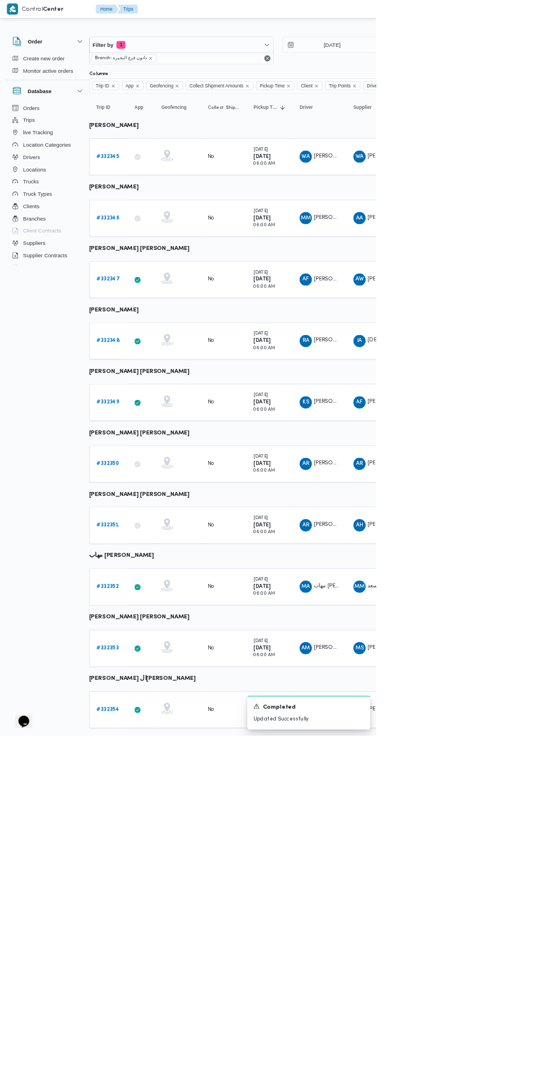
click at [158, 590] on b "# 332349" at bounding box center [158, 590] width 33 height 7
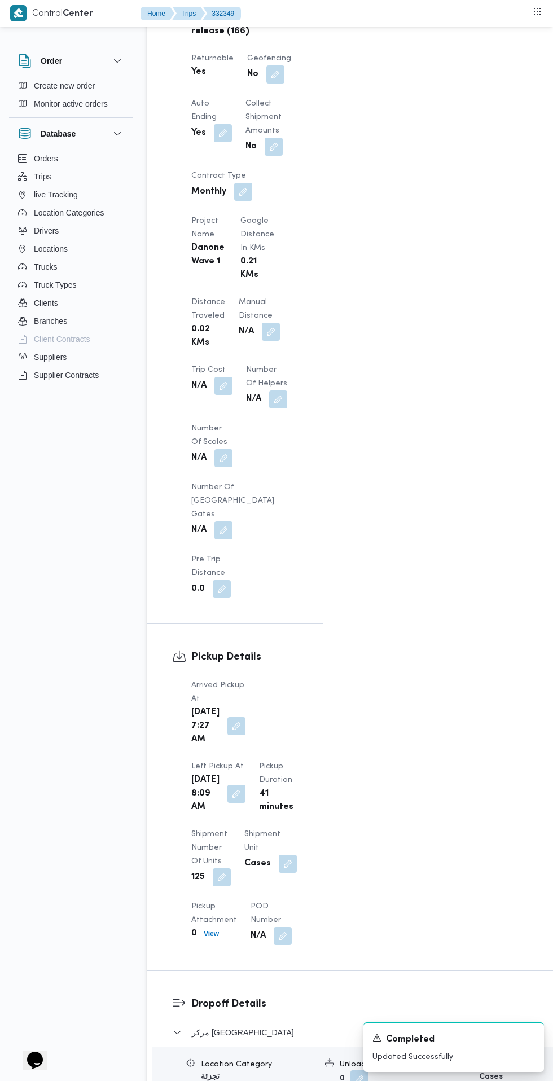
scroll to position [906, 0]
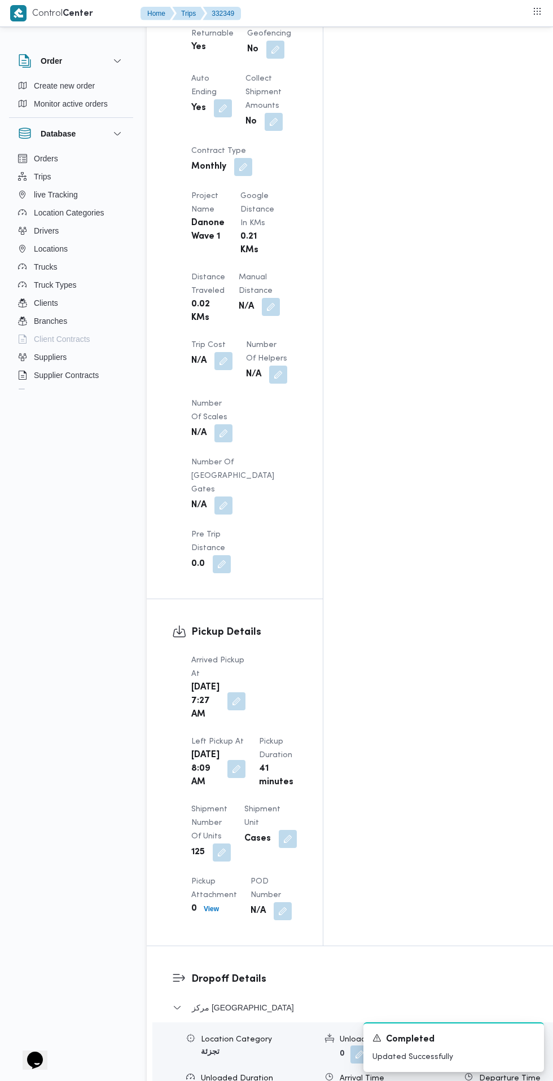
click at [245, 760] on button "button" at bounding box center [236, 769] width 18 height 18
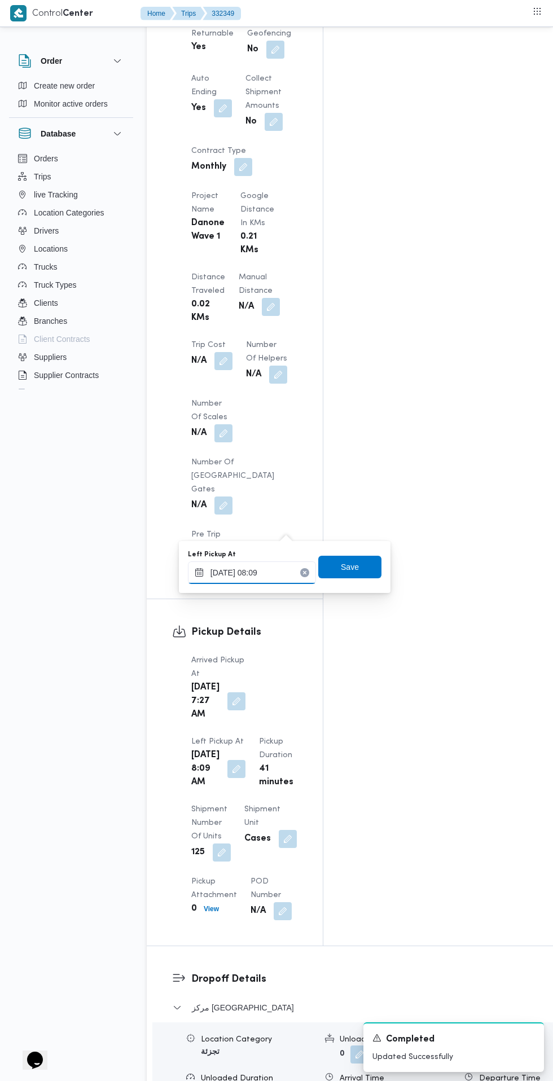
click at [276, 572] on input "[DATE] 08:09" at bounding box center [252, 572] width 128 height 23
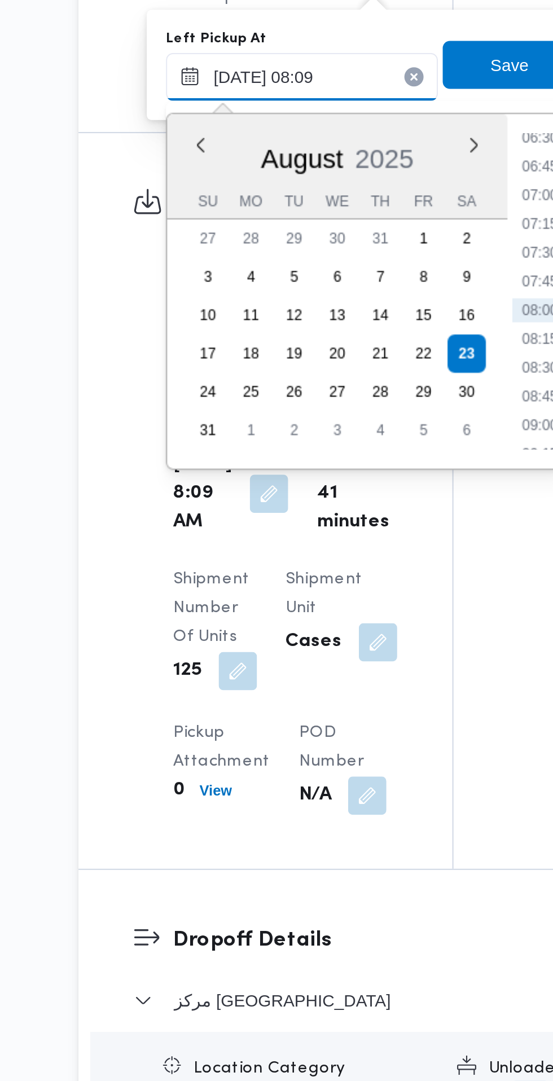
scroll to position [992, 0]
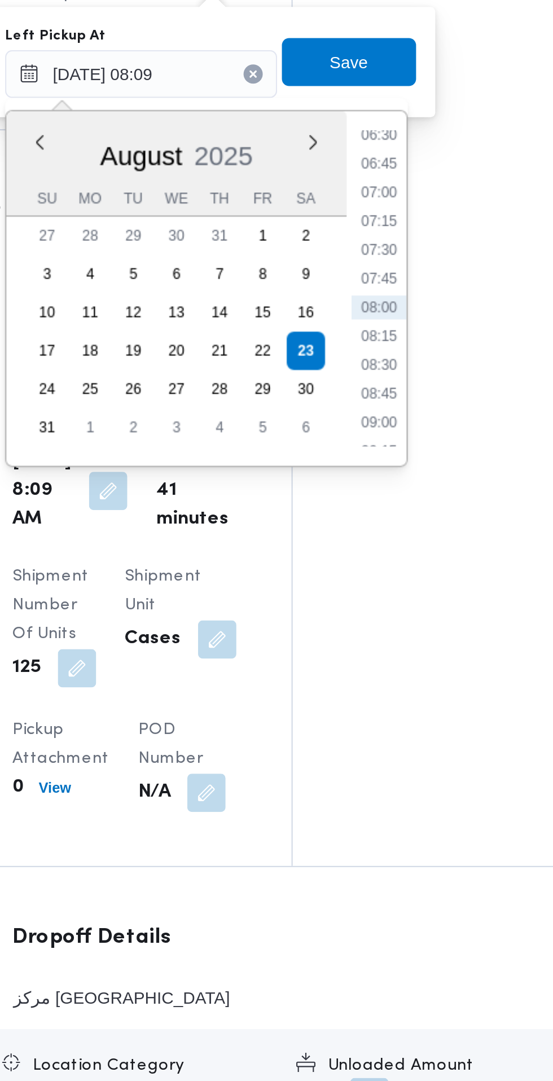
click at [364, 650] on li "09:00" at bounding box center [364, 650] width 26 height 11
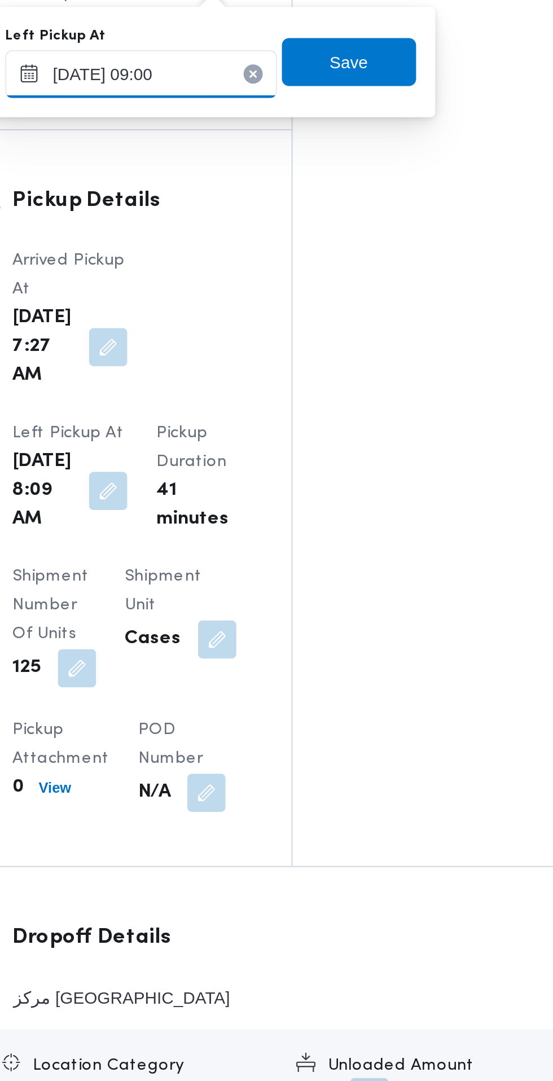
click at [299, 482] on input "[DATE] 09:00" at bounding box center [252, 487] width 128 height 23
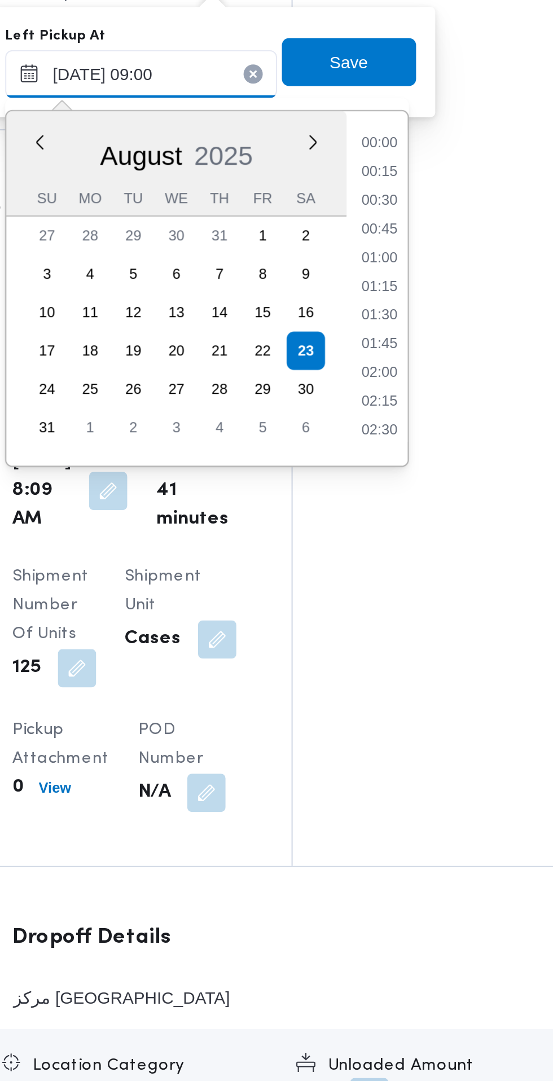
scroll to position [410, 0]
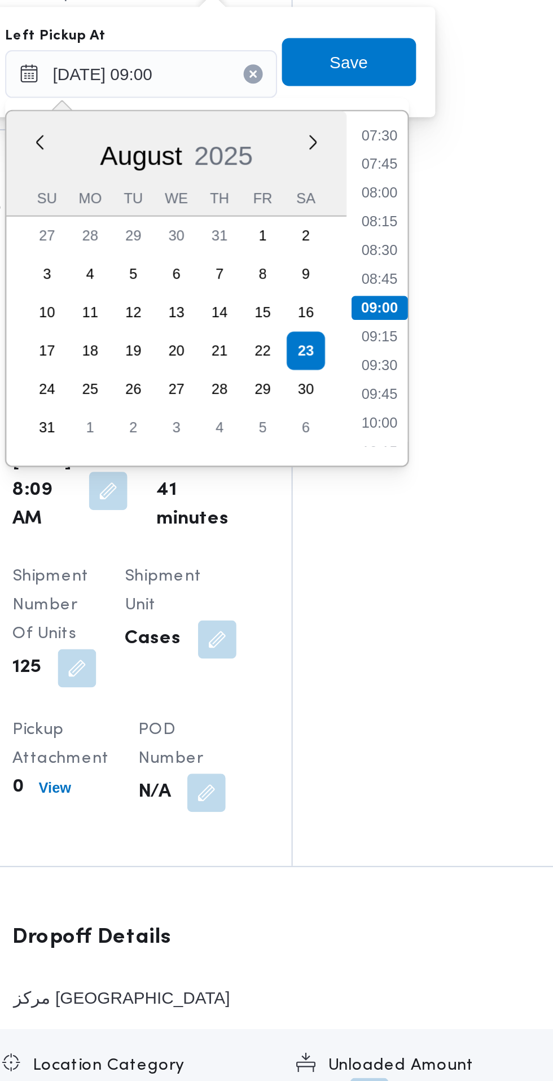
click at [367, 584] on li "08:45" at bounding box center [364, 583] width 26 height 11
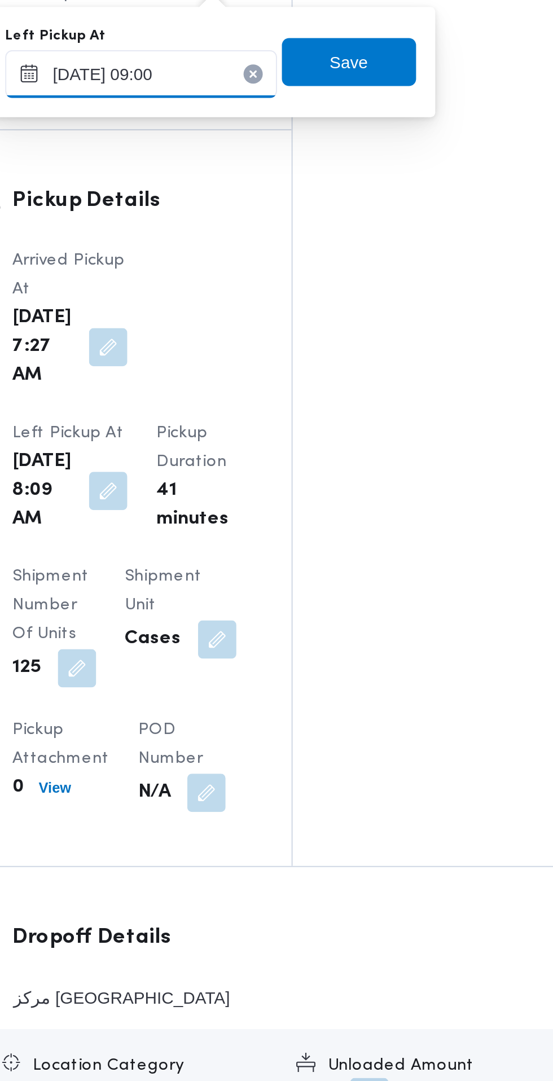
type input "[DATE] 08:45"
click at [358, 482] on span "Save" at bounding box center [350, 481] width 18 height 14
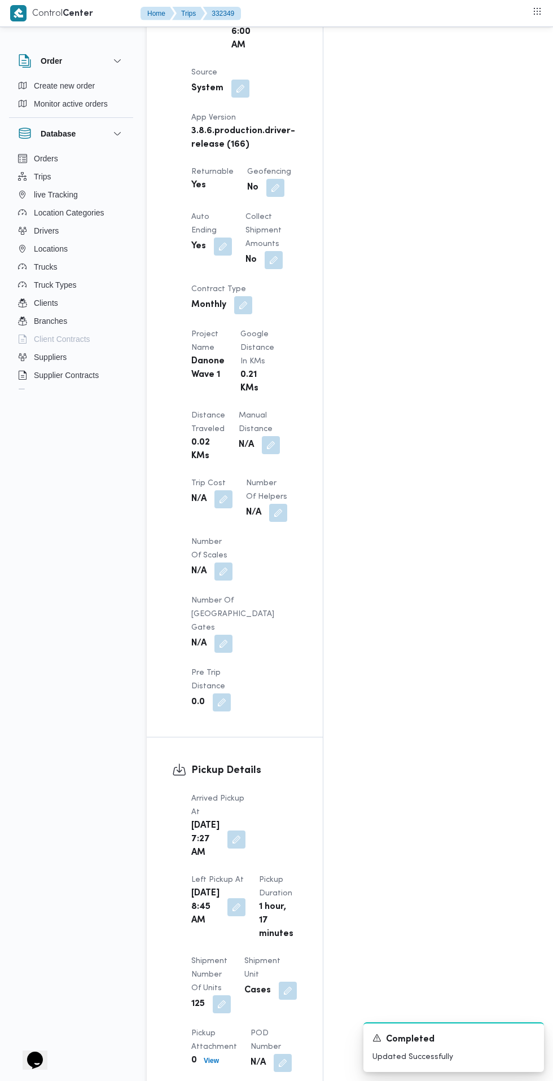
scroll to position [0, 0]
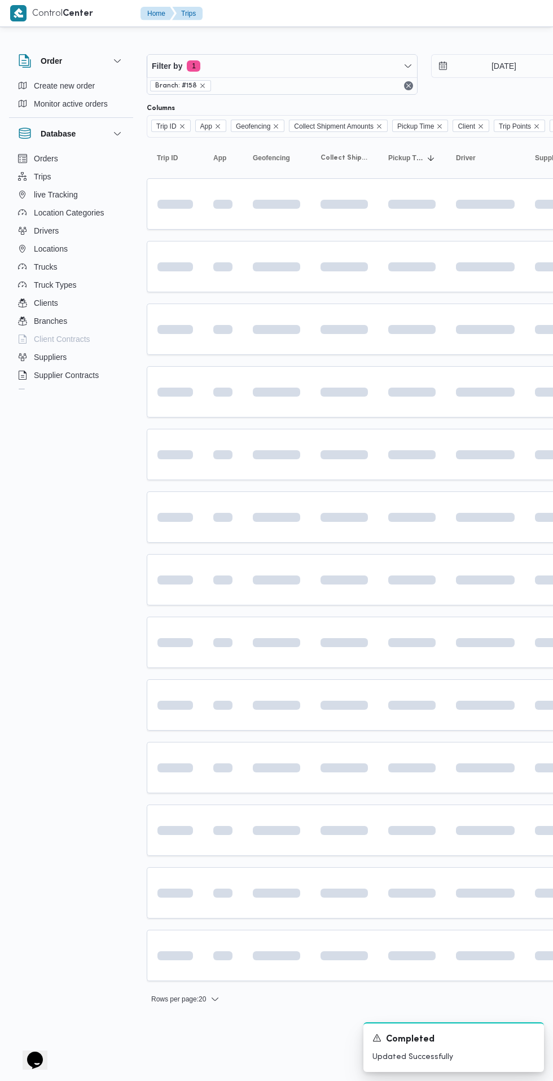
scroll to position [0, 16]
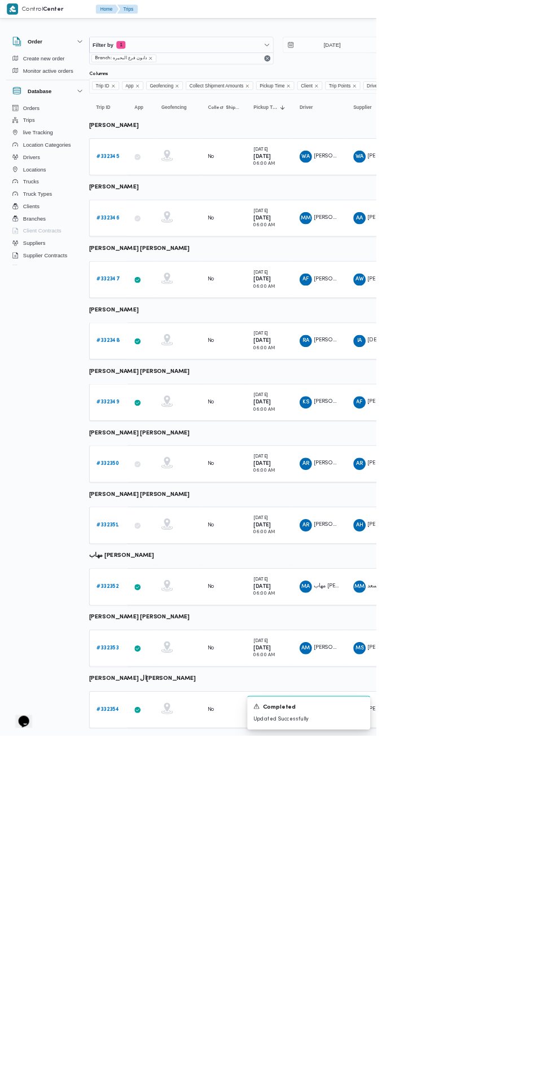
click at [158, 860] on b "# 332352" at bounding box center [158, 861] width 33 height 7
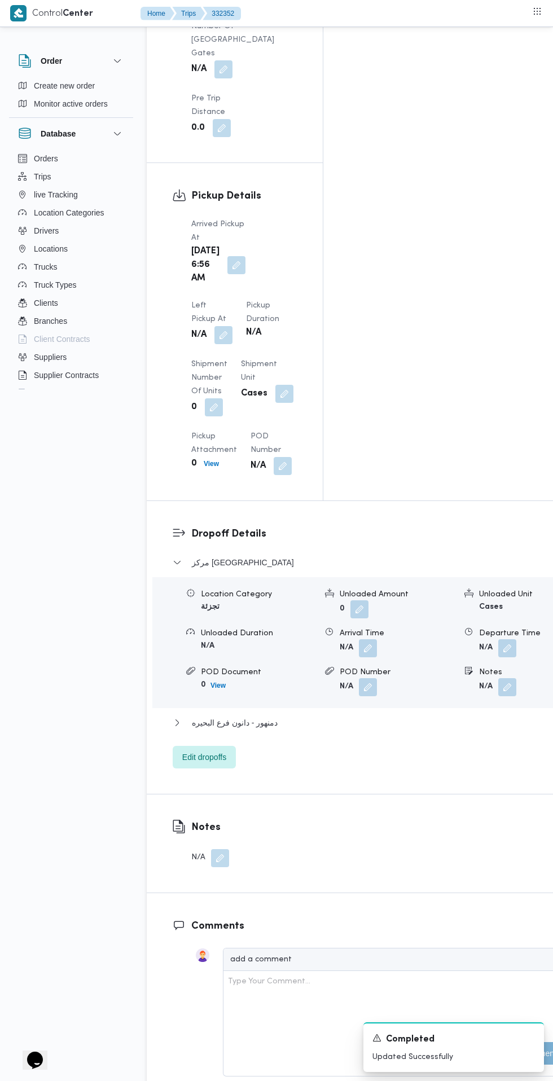
scroll to position [1329, 0]
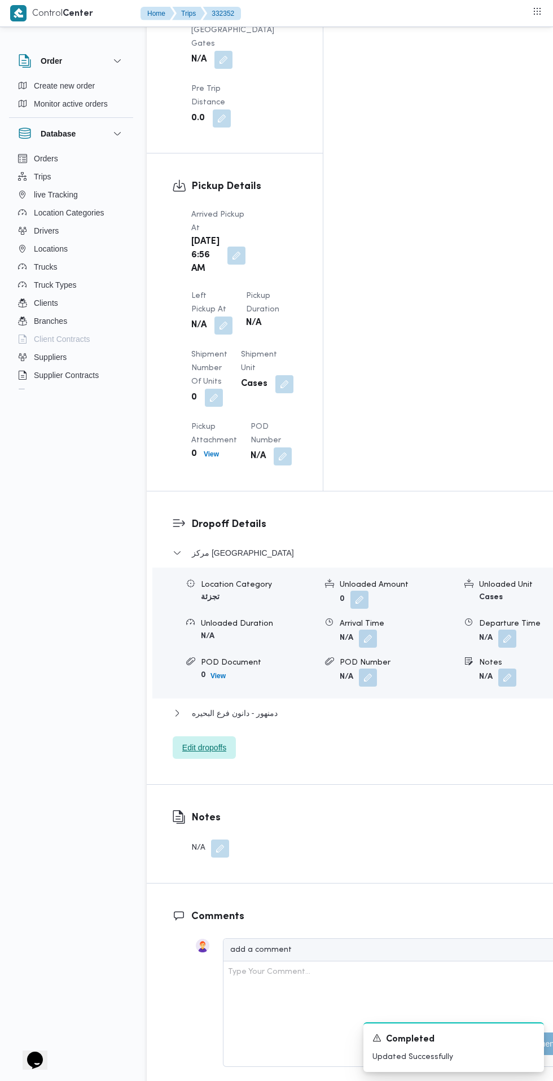
click at [204, 741] on span "Edit dropoffs" at bounding box center [204, 748] width 44 height 14
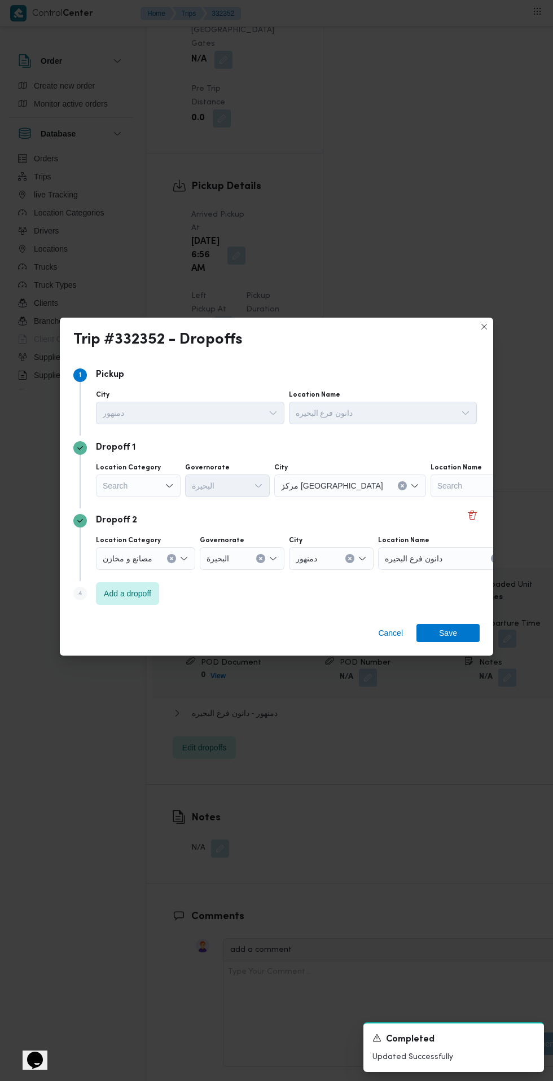
click at [169, 481] on icon "Open list of options" at bounding box center [169, 485] width 9 height 9
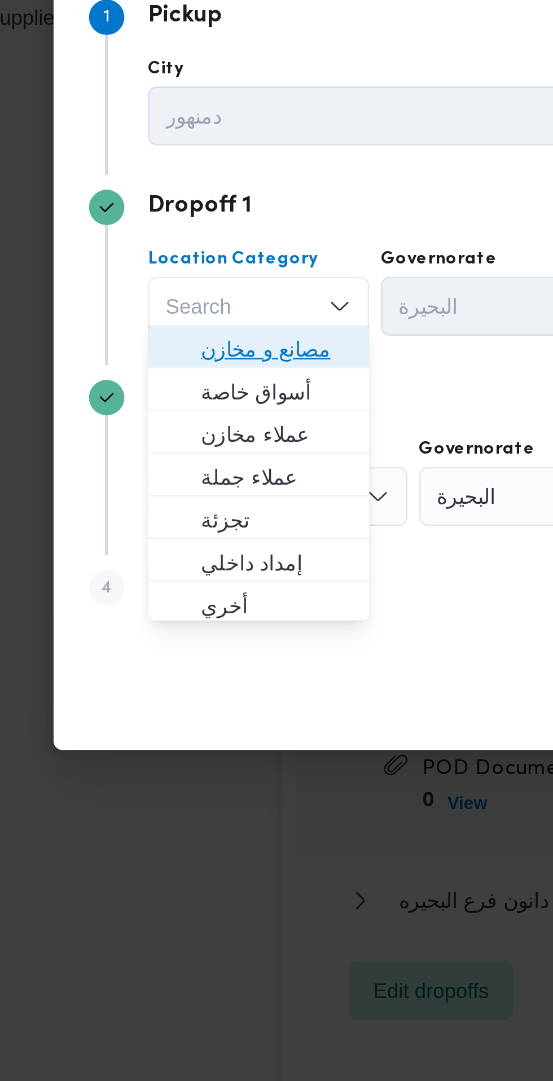
click at [156, 500] on span "مصانع و مخازن" at bounding box center [145, 502] width 58 height 14
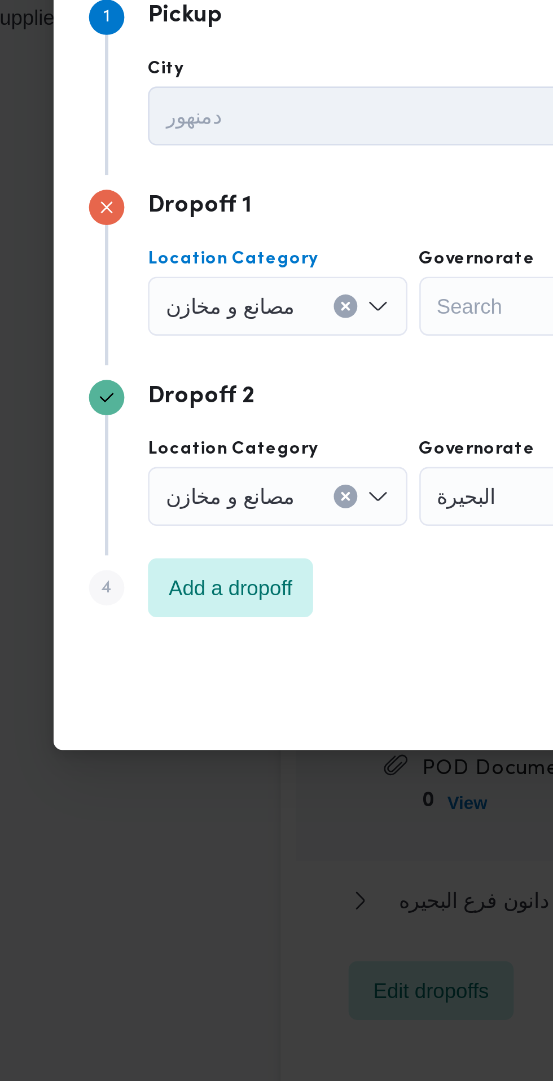
click at [157, 481] on input "Location Category" at bounding box center [157, 486] width 1 height 14
click at [169, 485] on button "Clear input" at bounding box center [171, 485] width 9 height 9
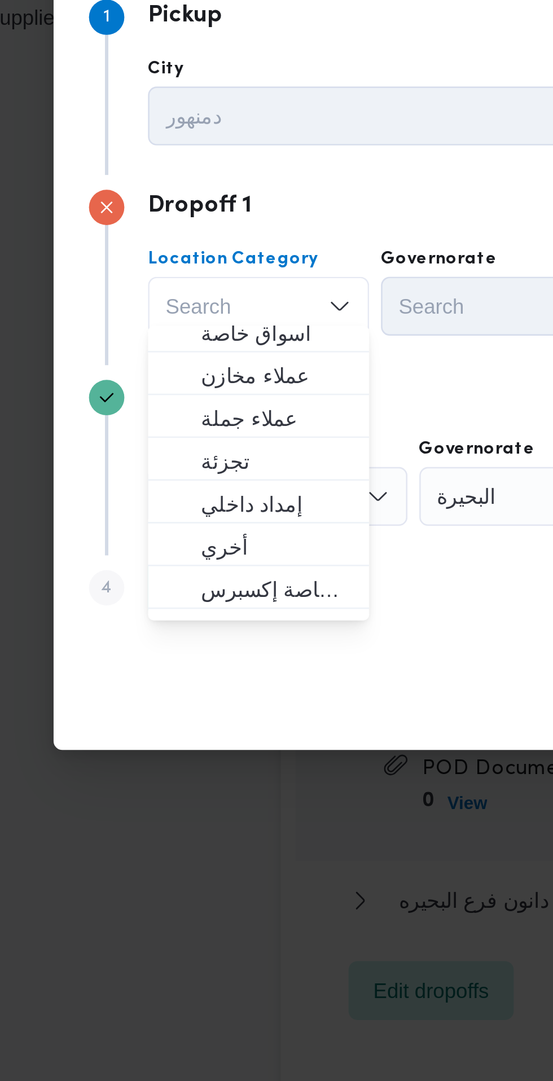
scroll to position [36, 0]
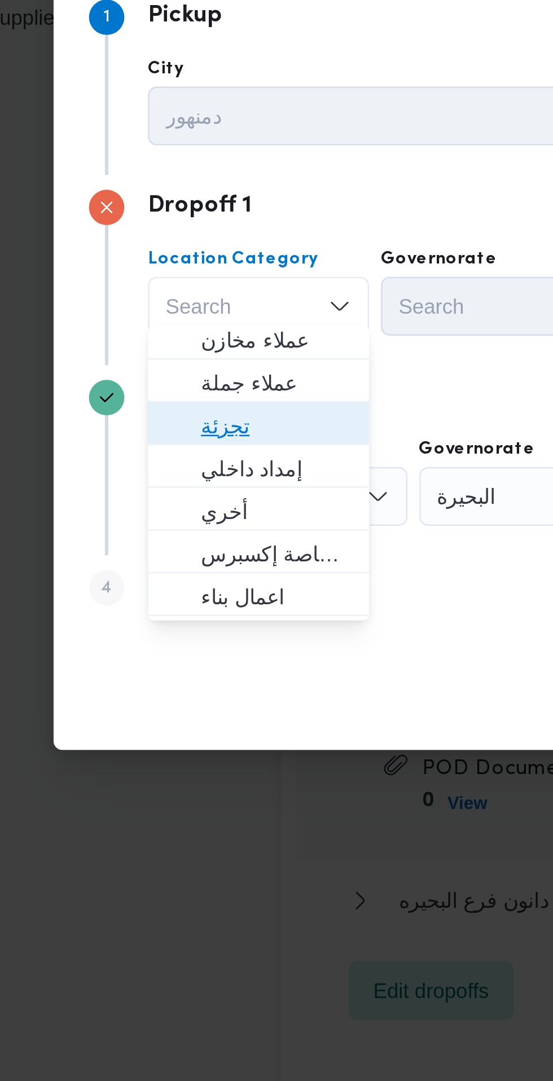
click at [156, 531] on span "تجزئة" at bounding box center [145, 532] width 58 height 14
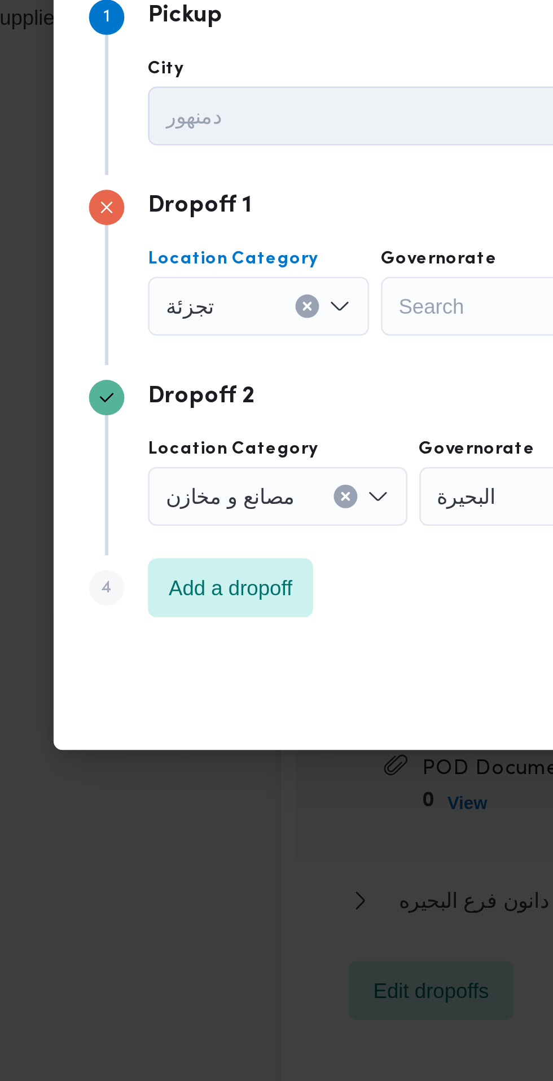
click at [219, 482] on div "Search" at bounding box center [227, 485] width 85 height 23
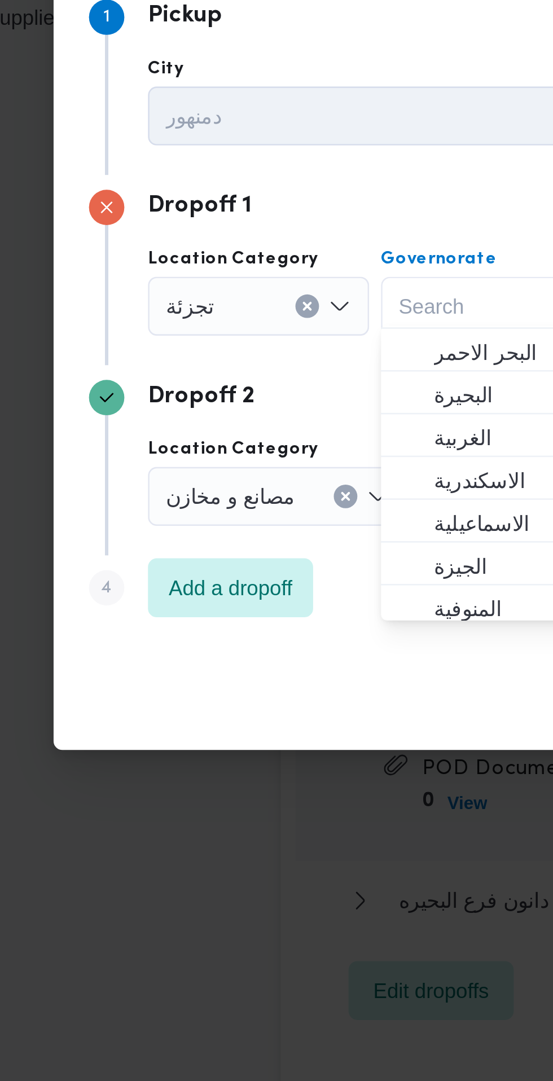
scroll to position [8, 0]
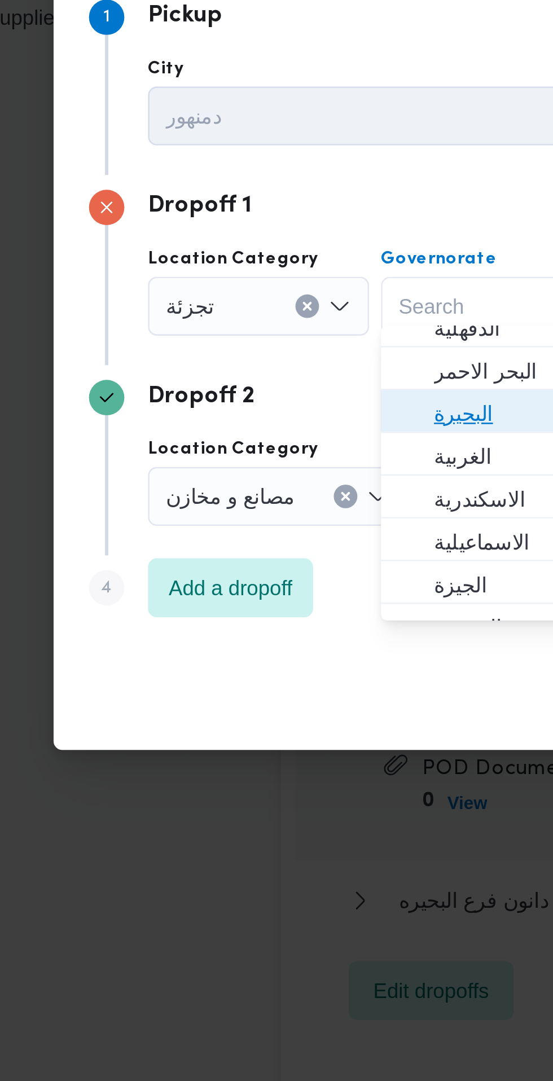
click at [222, 526] on span "البحيرة" at bounding box center [234, 527] width 58 height 14
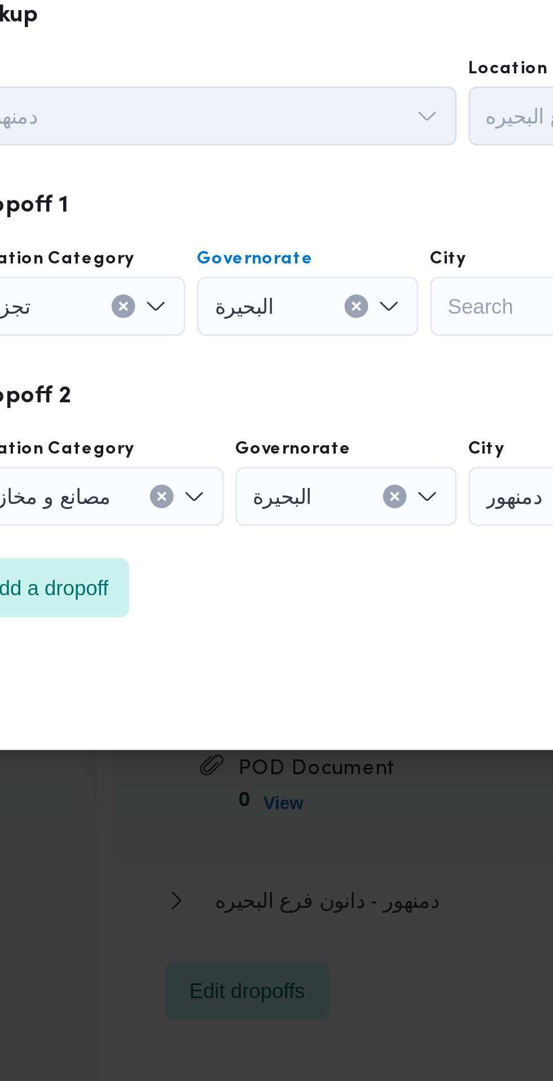
click at [282, 481] on input "City" at bounding box center [281, 486] width 1 height 14
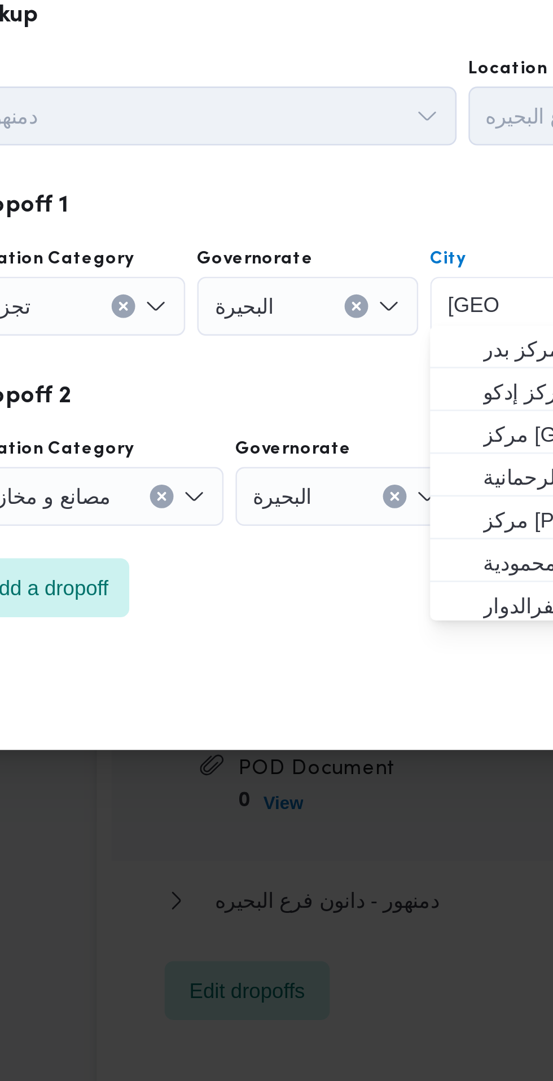
scroll to position [0, 0]
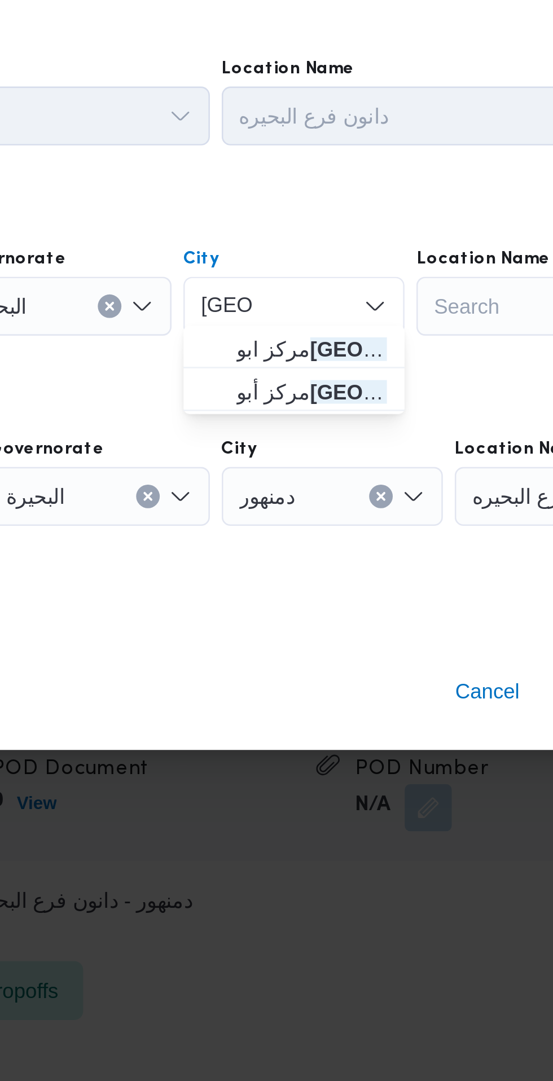
type input "[GEOGRAPHIC_DATA]"
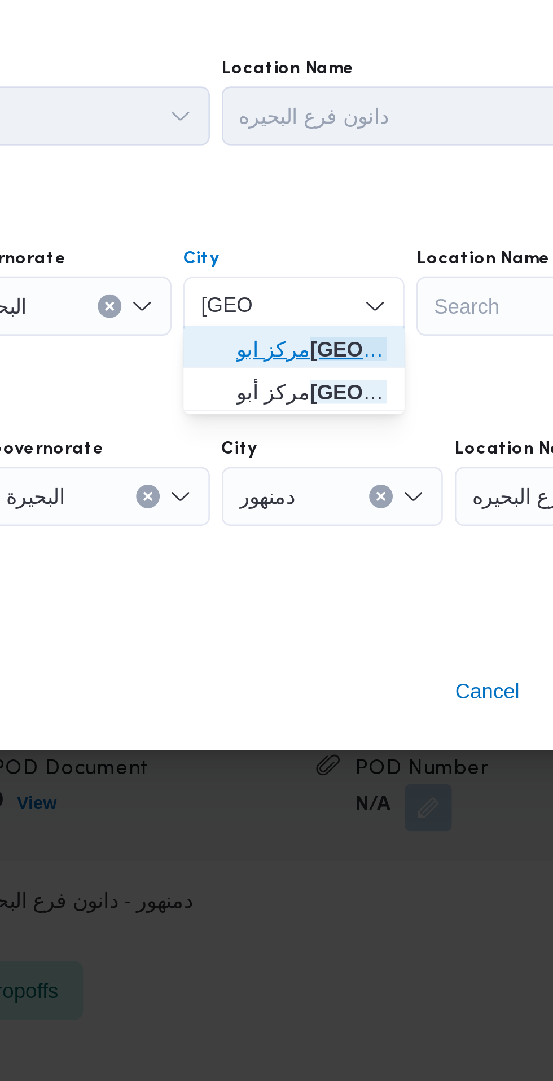
click at [337, 506] on span "مركز ابو [GEOGRAPHIC_DATA]" at bounding box center [323, 502] width 58 height 14
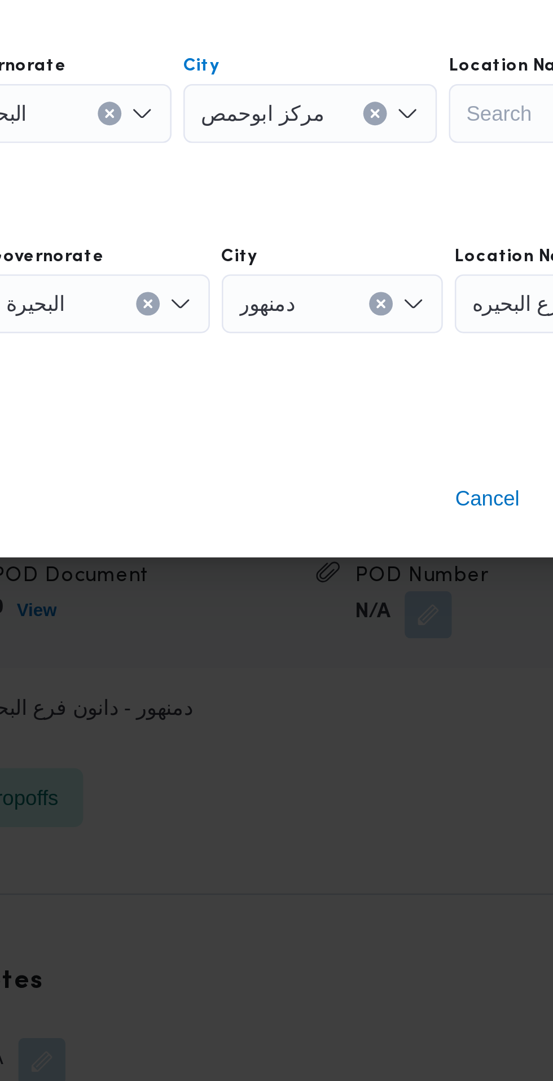
scroll to position [1329, 0]
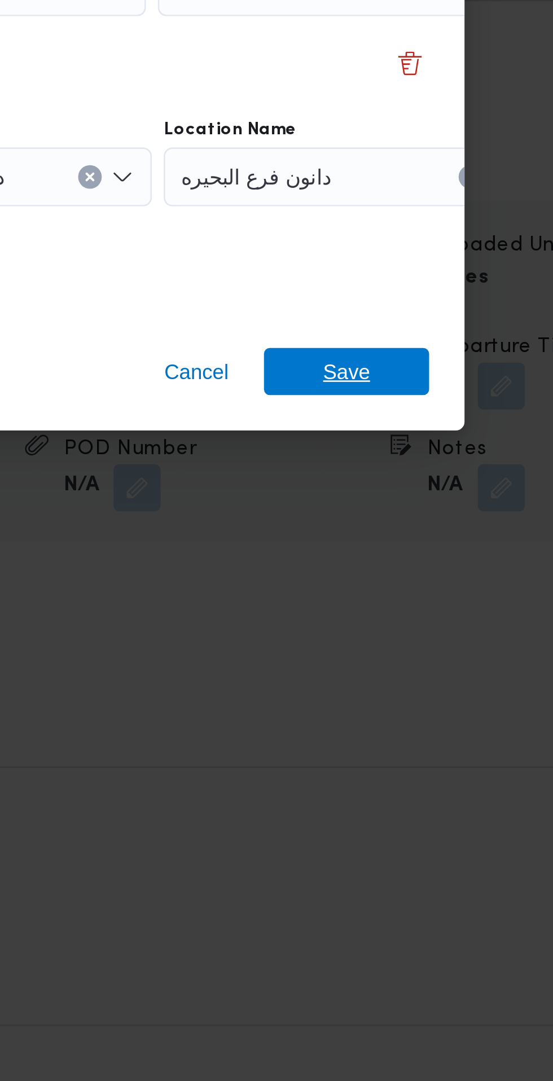
click at [452, 631] on span "Save" at bounding box center [448, 633] width 18 height 18
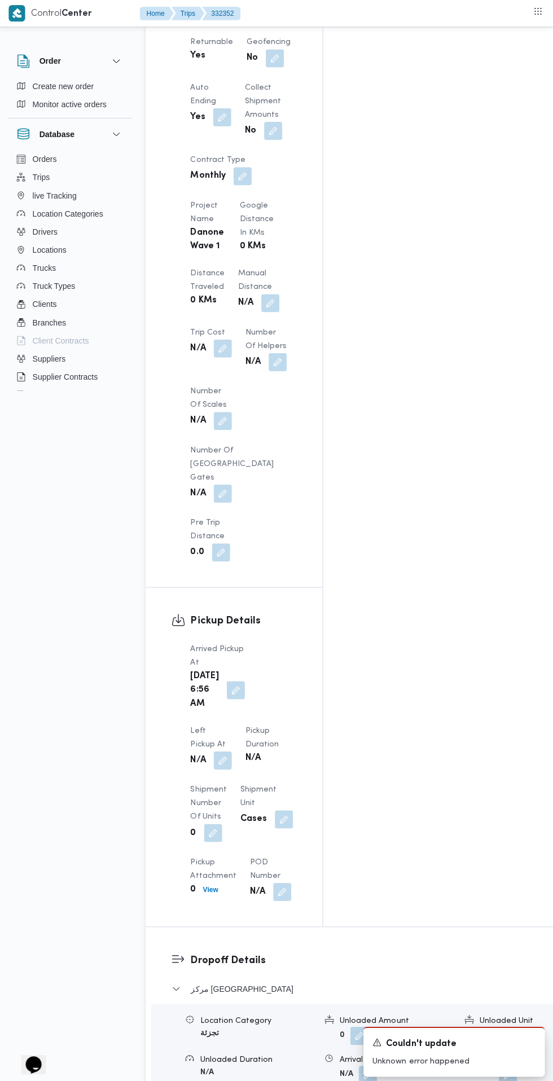
scroll to position [871, 0]
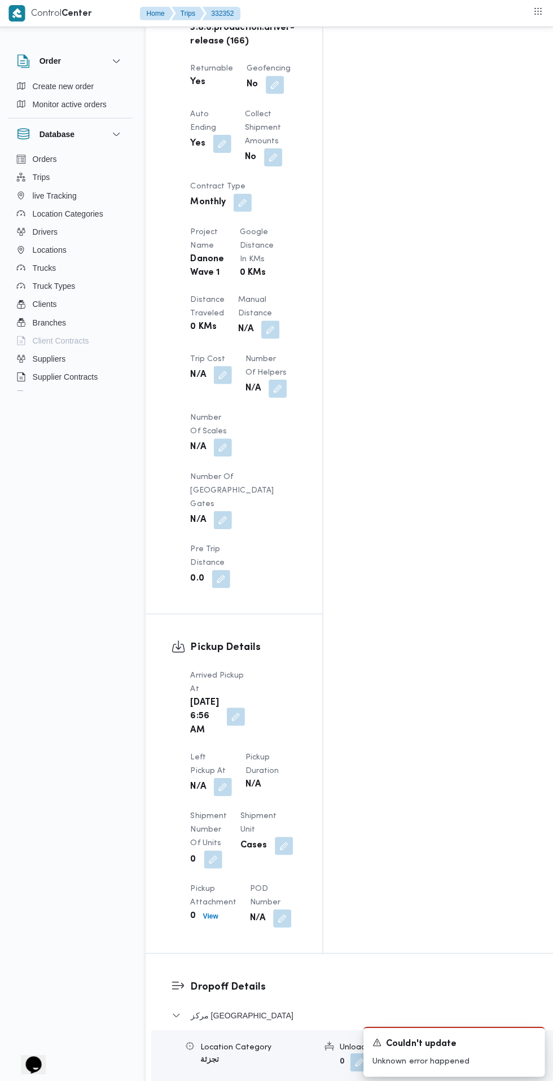
click at [232, 775] on button "button" at bounding box center [223, 784] width 18 height 18
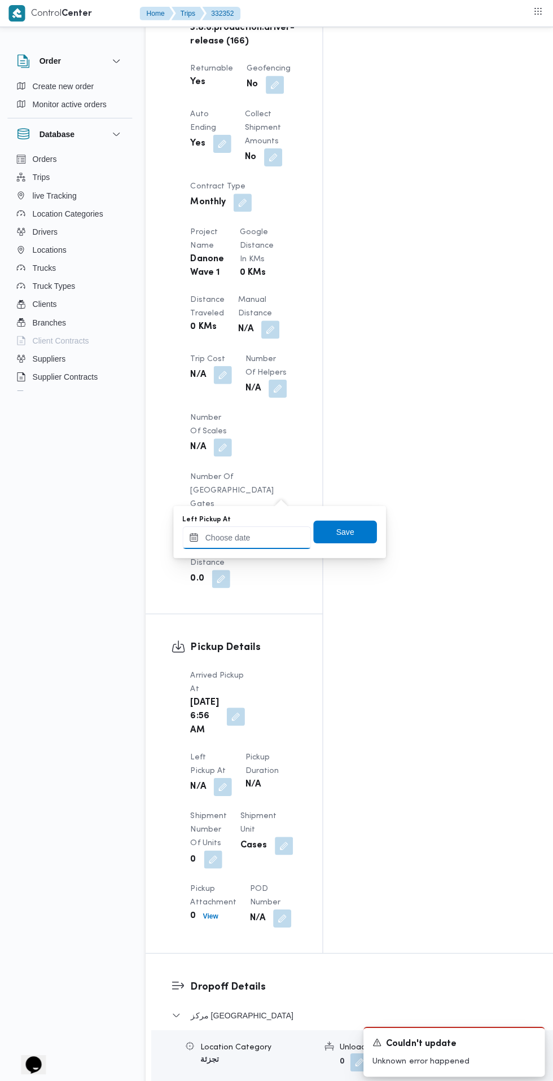
click at [265, 537] on input "Left Pickup At" at bounding box center [247, 535] width 128 height 23
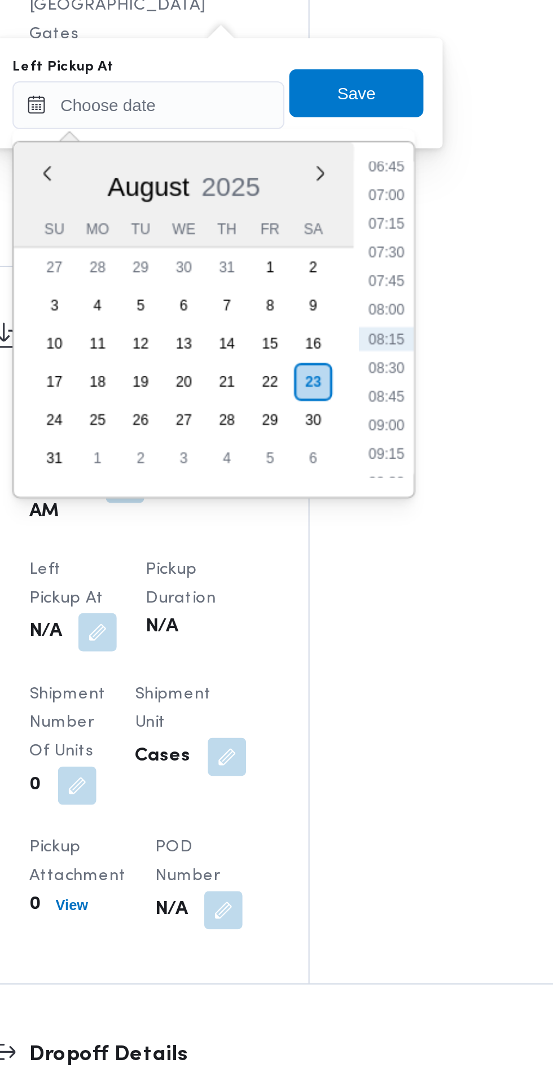
click at [365, 673] on li "08:45" at bounding box center [359, 672] width 26 height 11
type input "[DATE] 08:45"
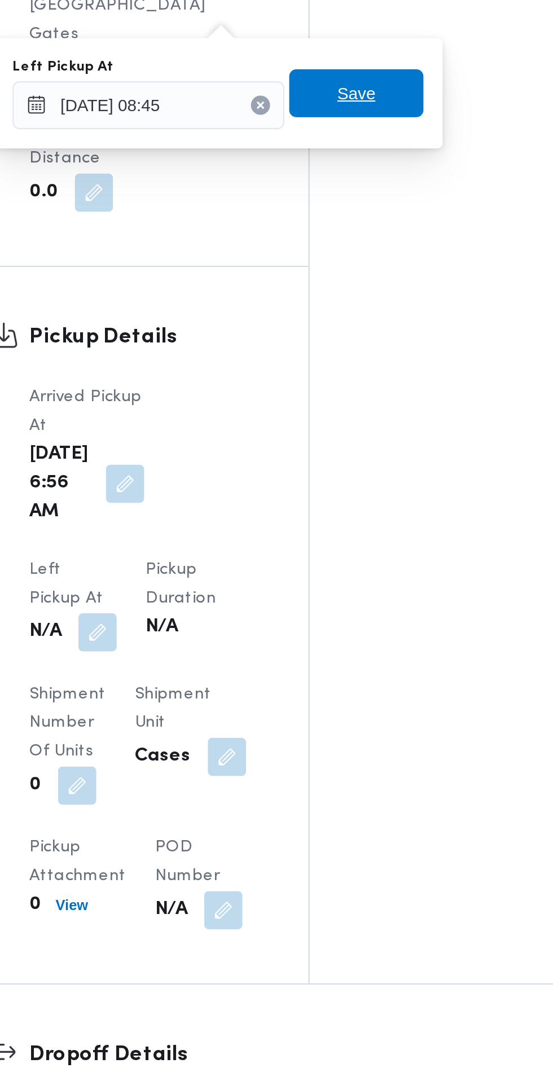
click at [361, 531] on span "Save" at bounding box center [345, 529] width 63 height 23
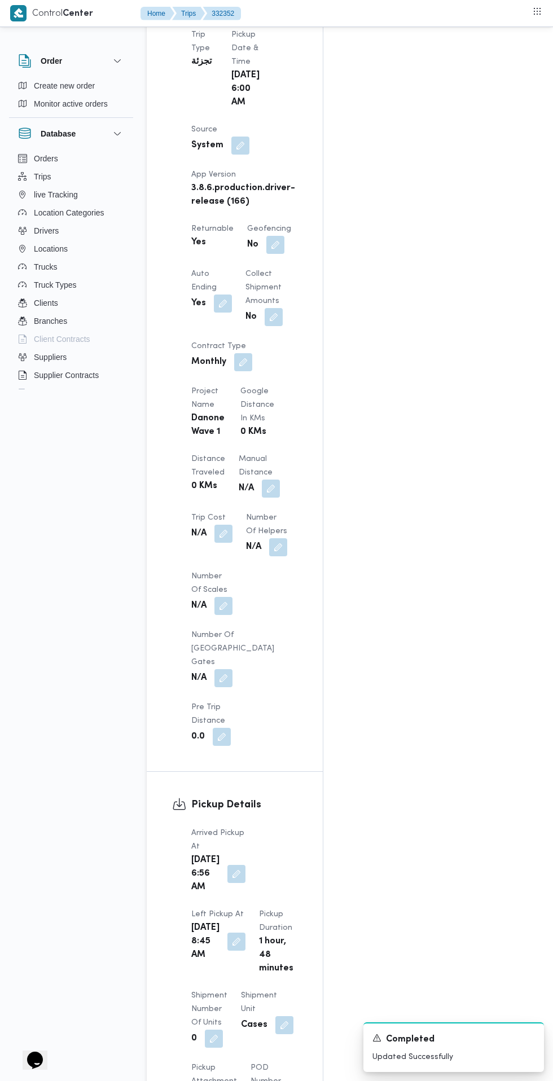
scroll to position [0, 0]
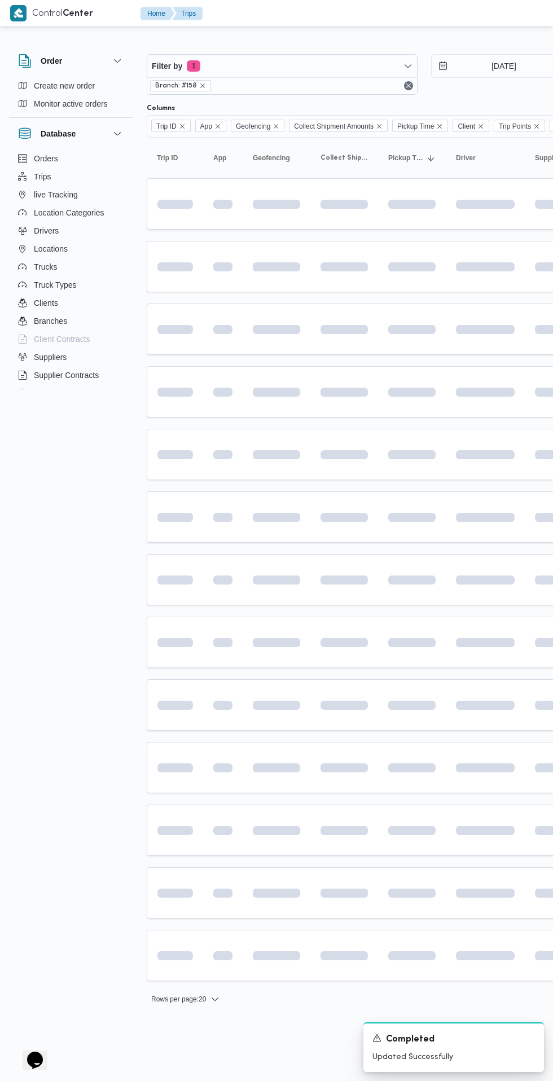
scroll to position [0, 16]
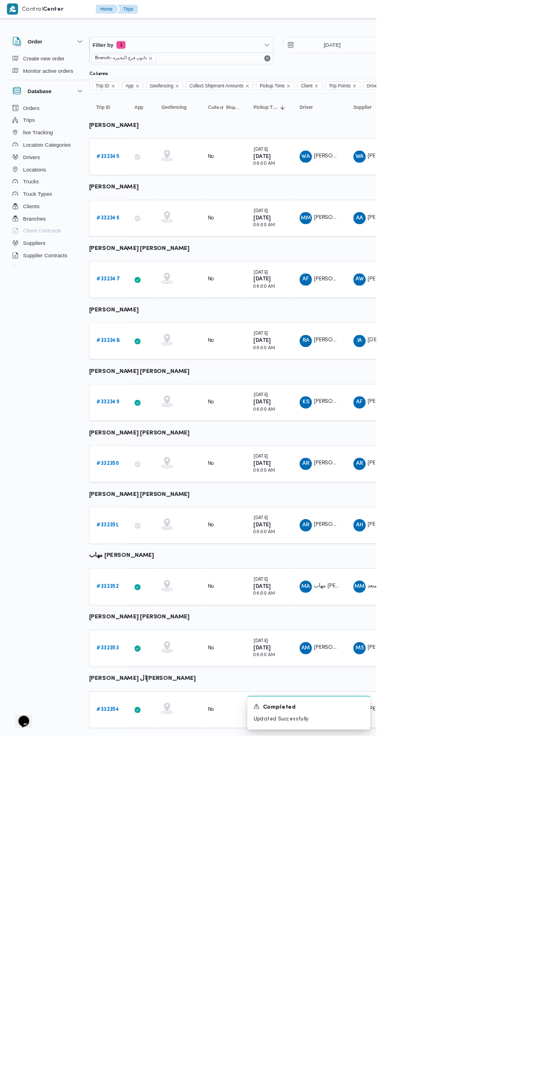
click at [166, 953] on b "# 332353" at bounding box center [158, 951] width 33 height 7
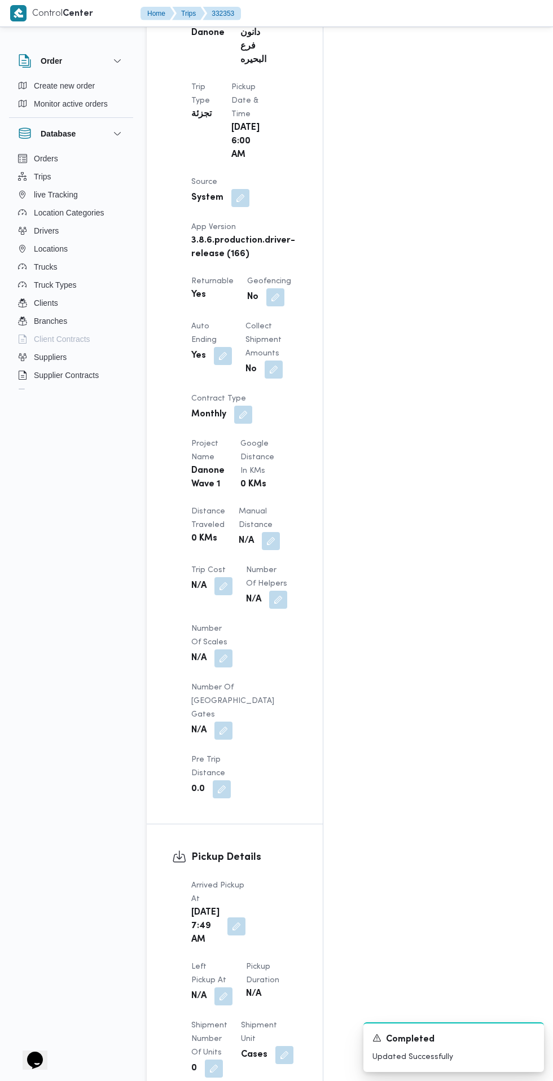
scroll to position [646, 0]
click at [232, 986] on button "button" at bounding box center [223, 995] width 18 height 18
click at [262, 832] on input "Left Pickup At" at bounding box center [247, 832] width 128 height 23
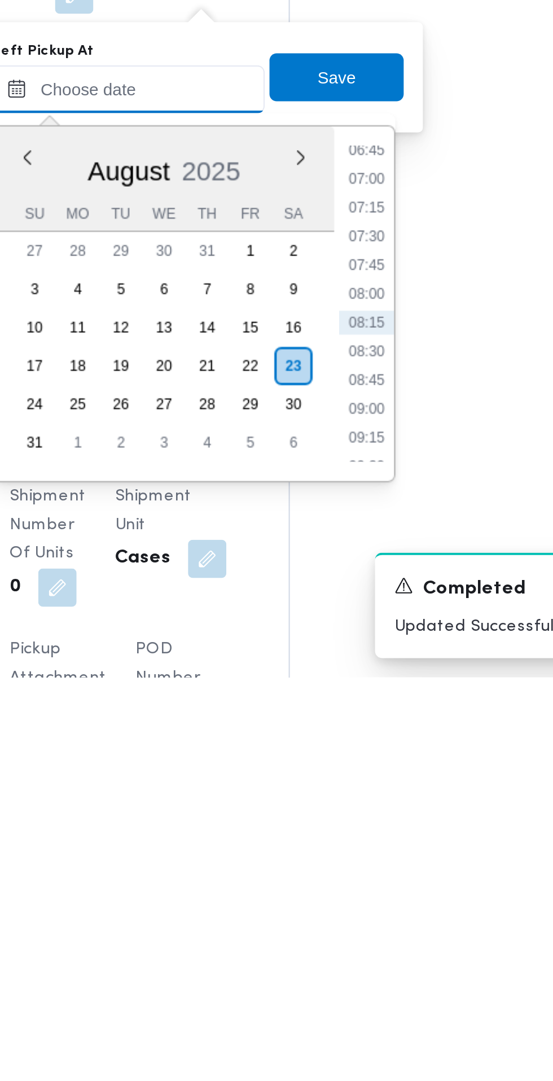
scroll to position [675, 0]
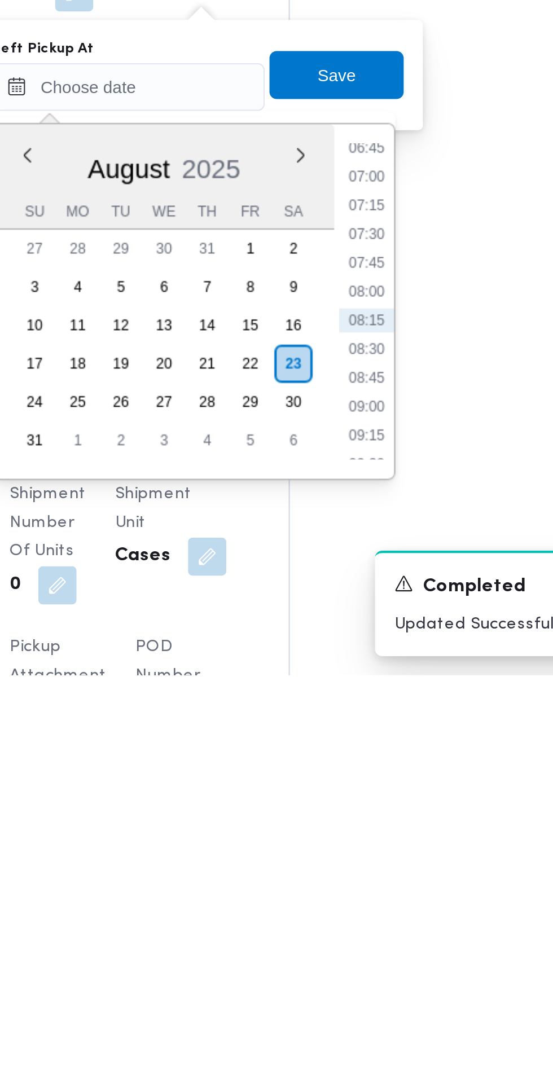
click at [363, 929] on li "08:30" at bounding box center [359, 927] width 26 height 11
type input "[DATE] 08:30"
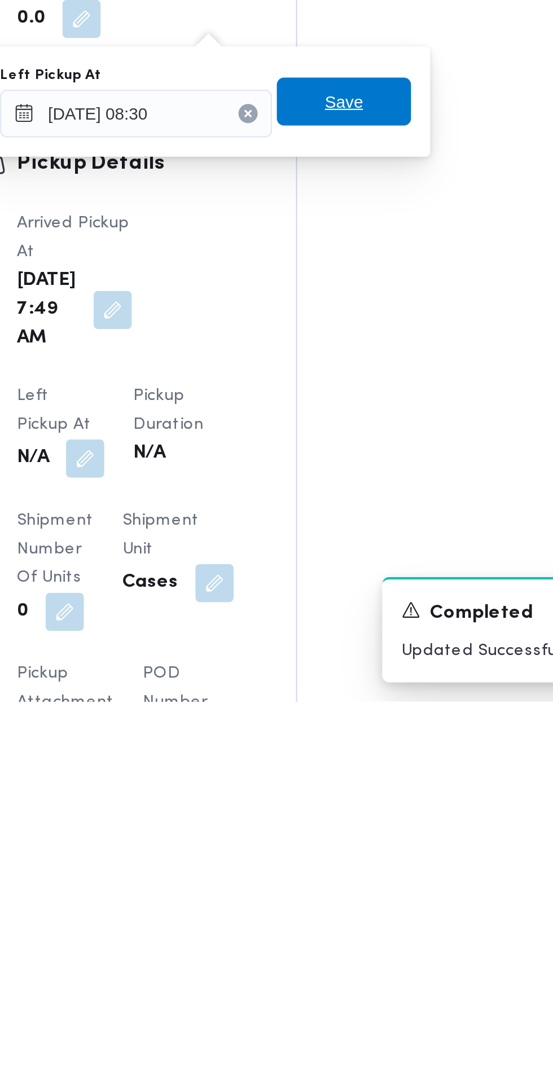
click at [358, 800] on span "Save" at bounding box center [345, 798] width 63 height 23
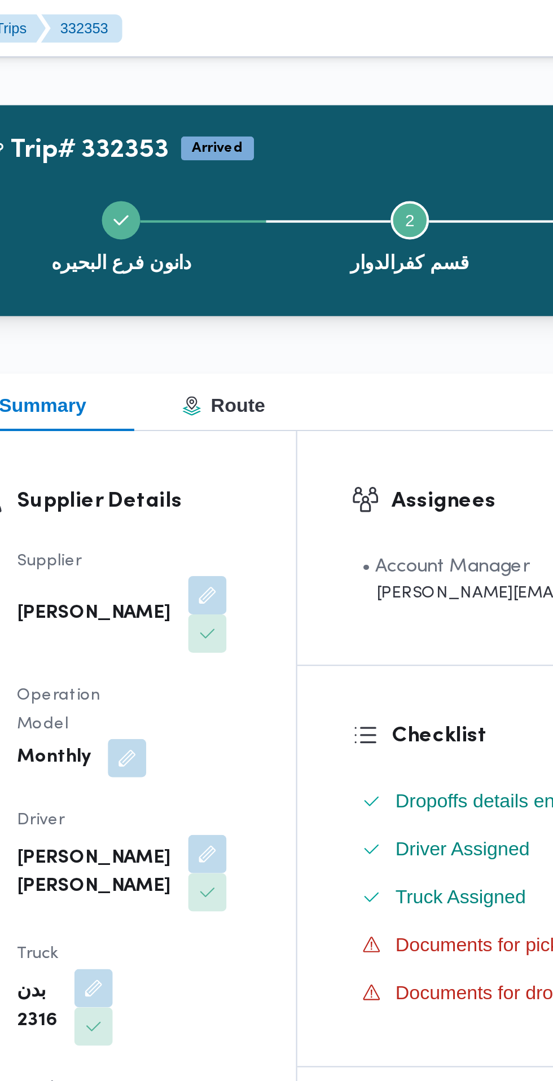
scroll to position [3, 0]
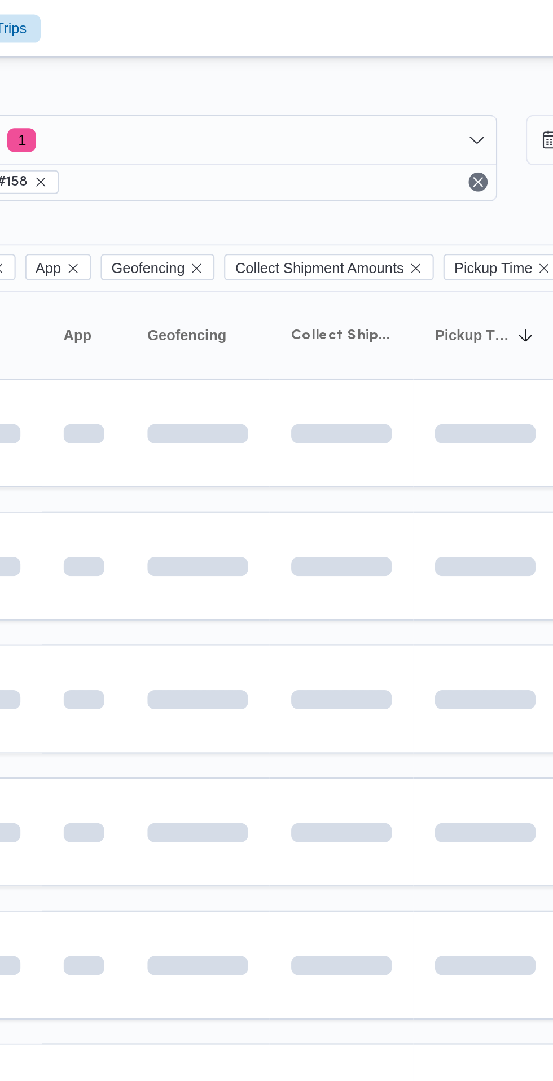
scroll to position [0, 16]
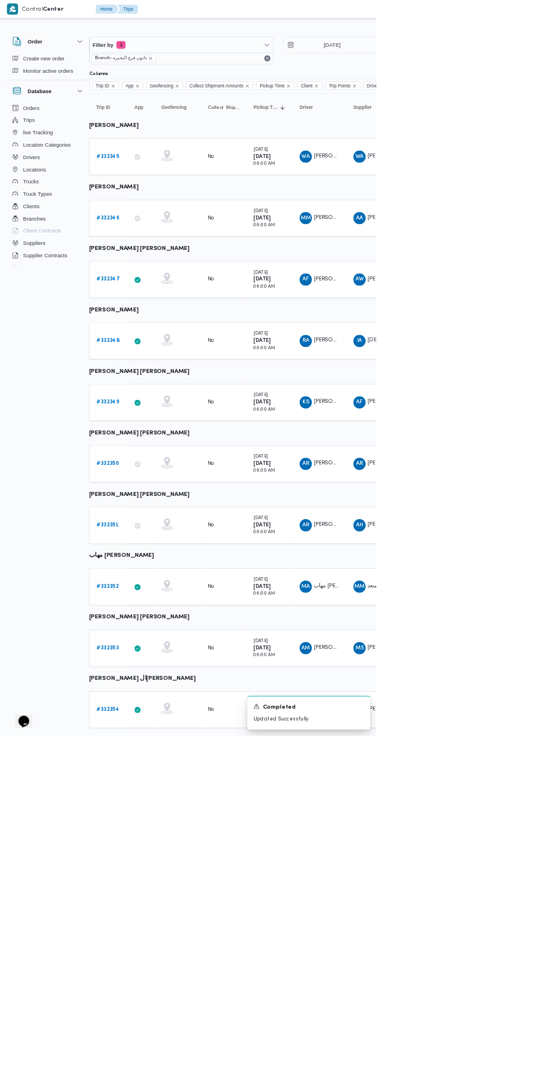
click at [162, 1046] on link "# 332354" at bounding box center [158, 1043] width 33 height 14
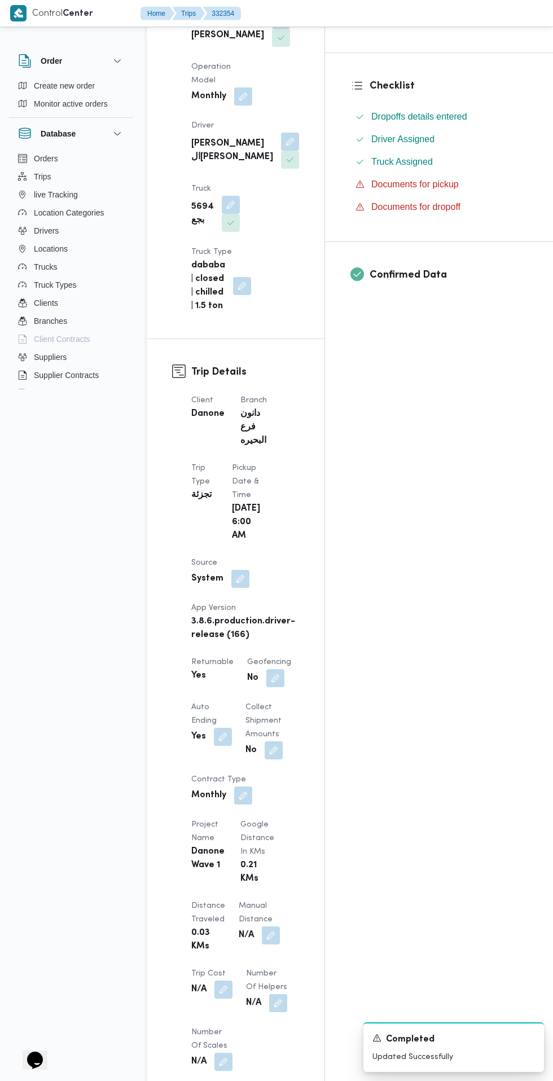
scroll to position [692, 0]
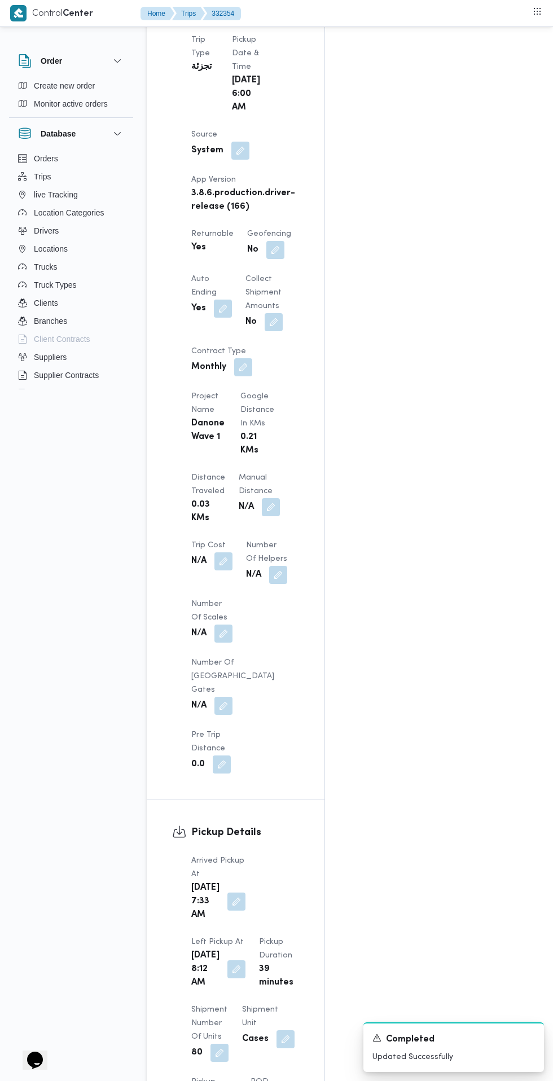
click at [245, 960] on button "button" at bounding box center [236, 969] width 18 height 18
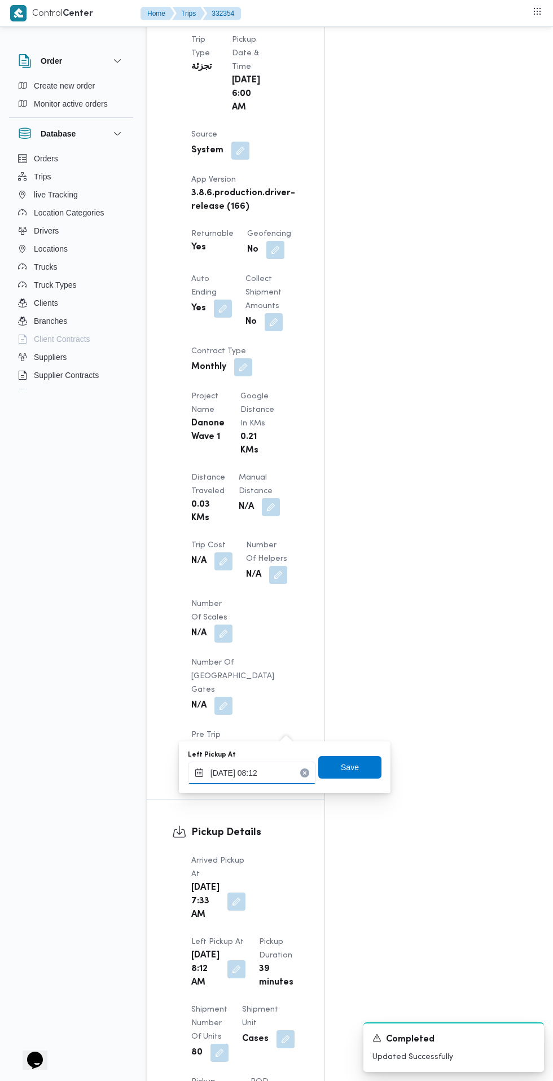
click at [276, 768] on input "[DATE] 08:12" at bounding box center [252, 773] width 128 height 23
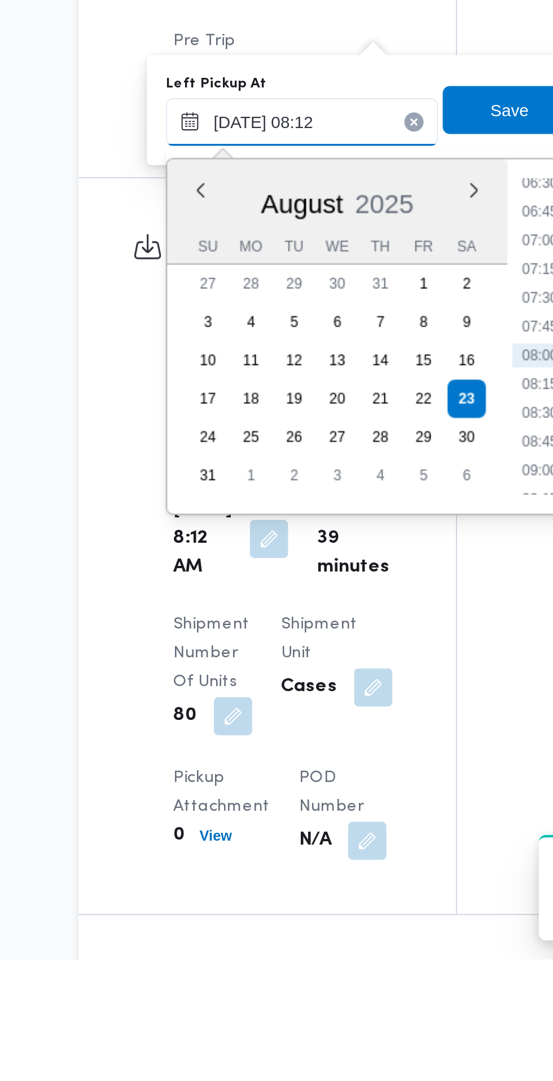
scroll to position [779, 0]
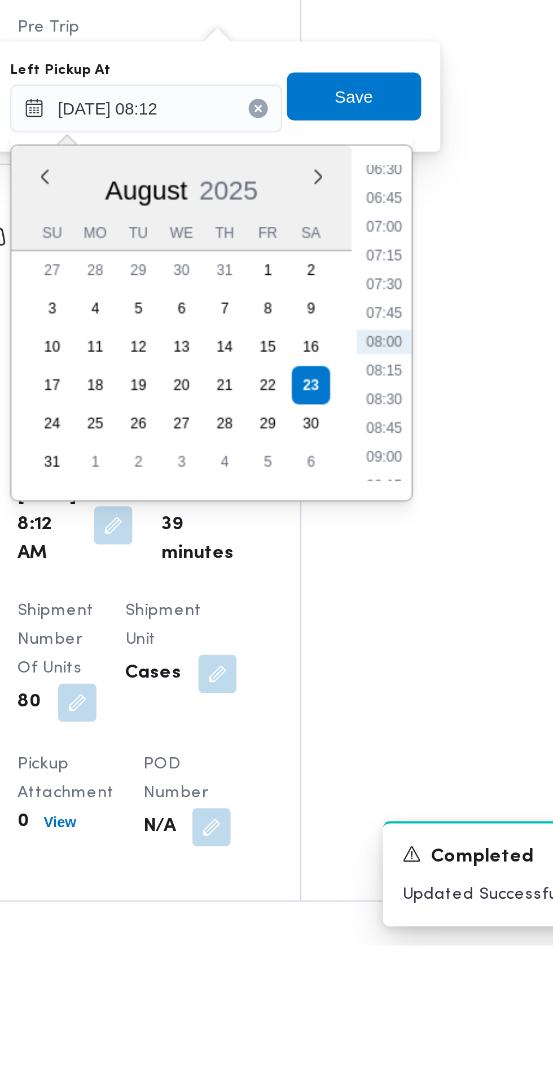
click at [364, 851] on li "09:00" at bounding box center [364, 850] width 26 height 11
type input "[DATE] 09:00"
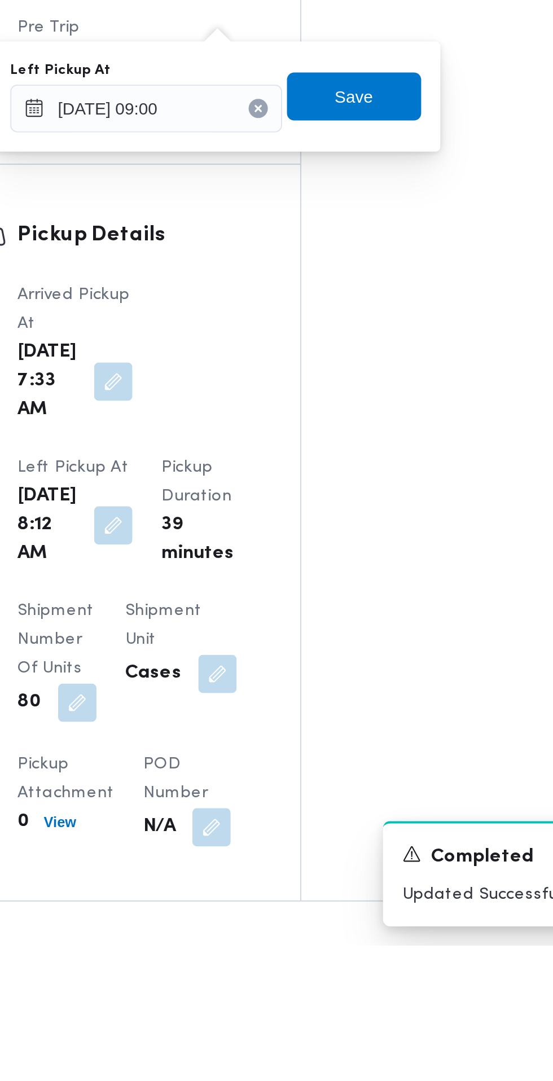
click at [304, 683] on button "Clear input" at bounding box center [304, 686] width 9 height 9
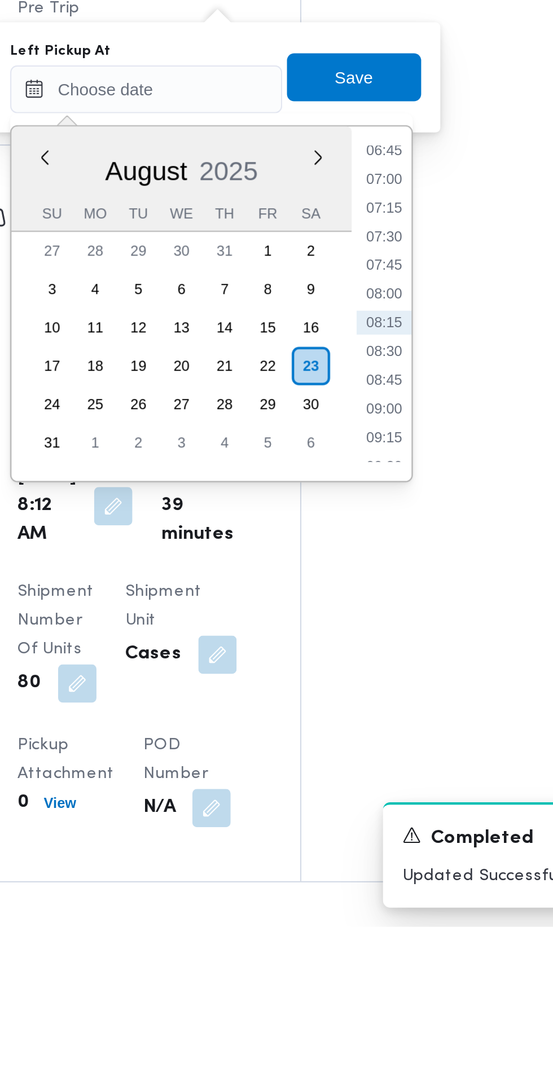
click at [373, 820] on li "08:45" at bounding box center [364, 823] width 26 height 11
type input "[DATE] 08:45"
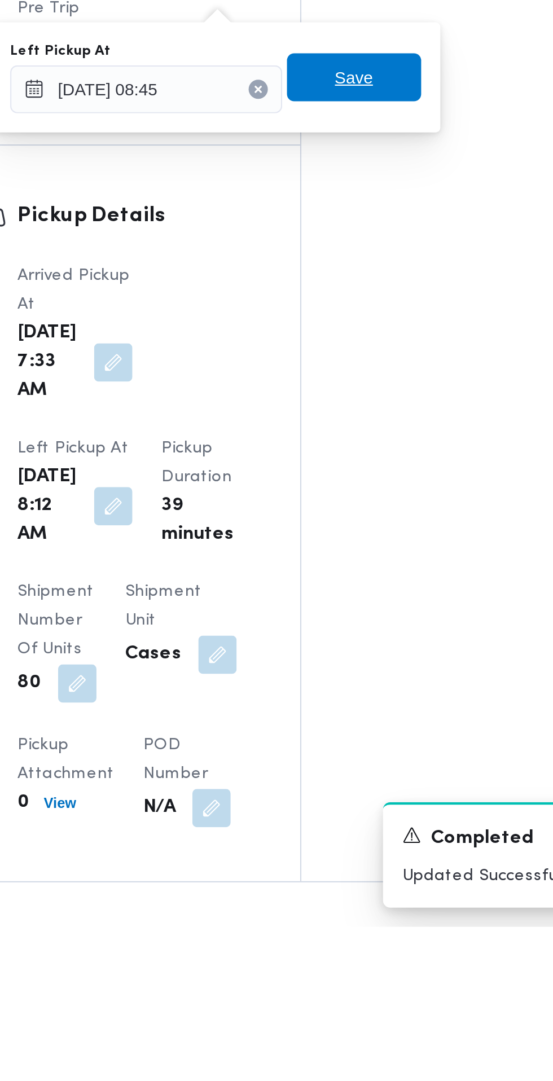
click at [371, 687] on span "Save" at bounding box center [349, 681] width 63 height 23
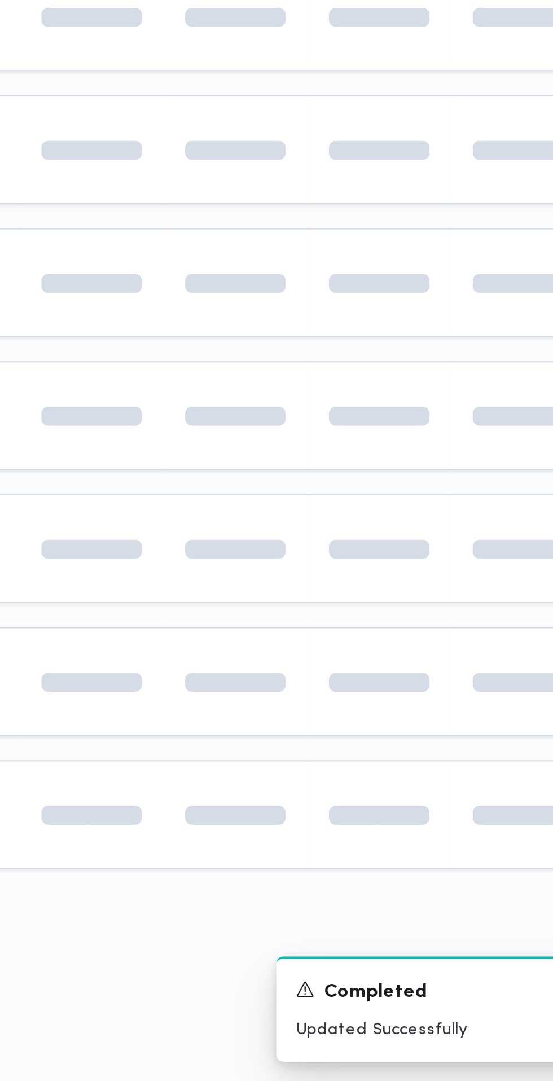
scroll to position [0, 16]
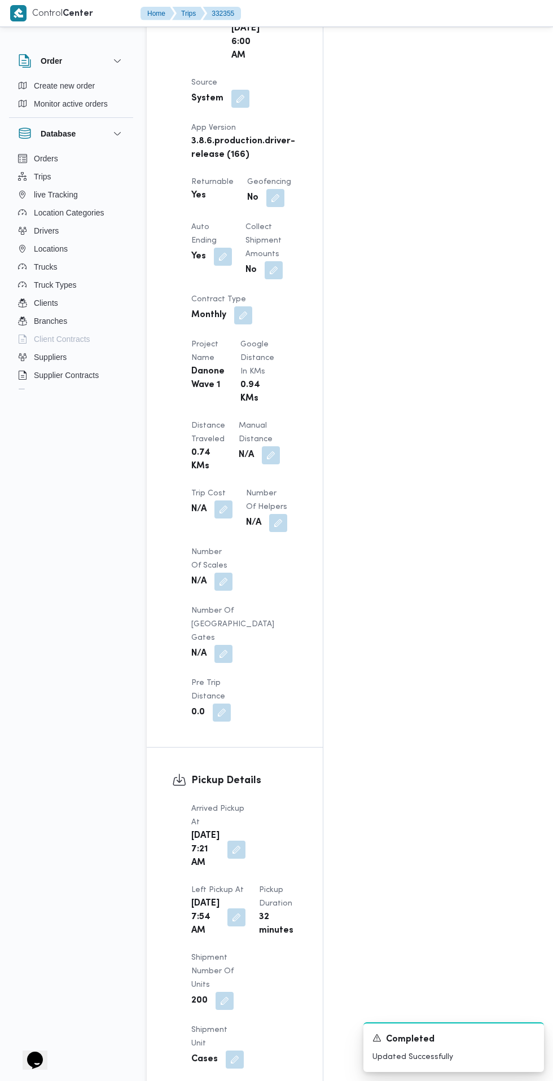
scroll to position [745, 0]
click at [245, 908] on button "button" at bounding box center [236, 917] width 18 height 18
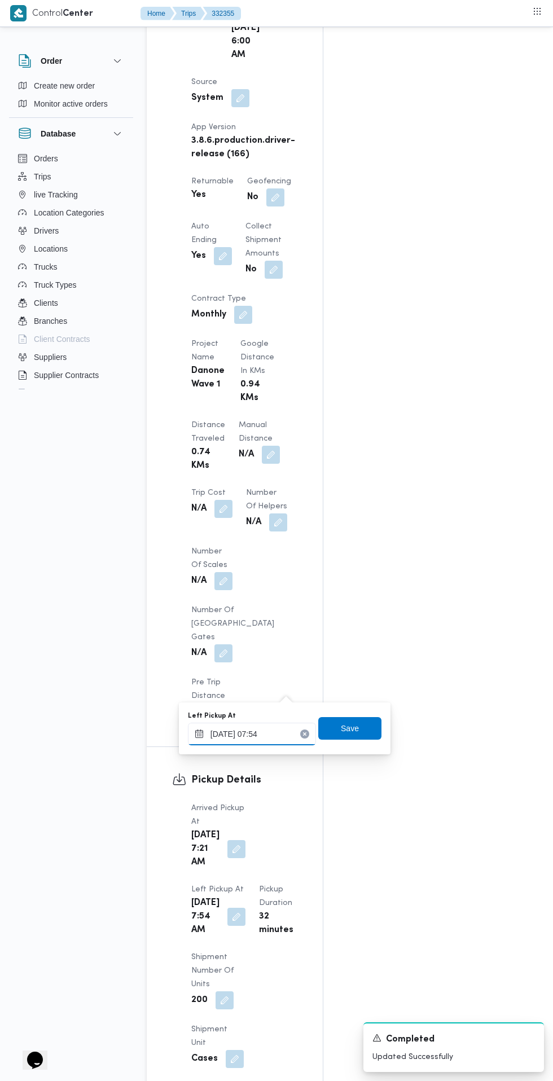
click at [269, 733] on input "[DATE] 07:54" at bounding box center [252, 734] width 128 height 23
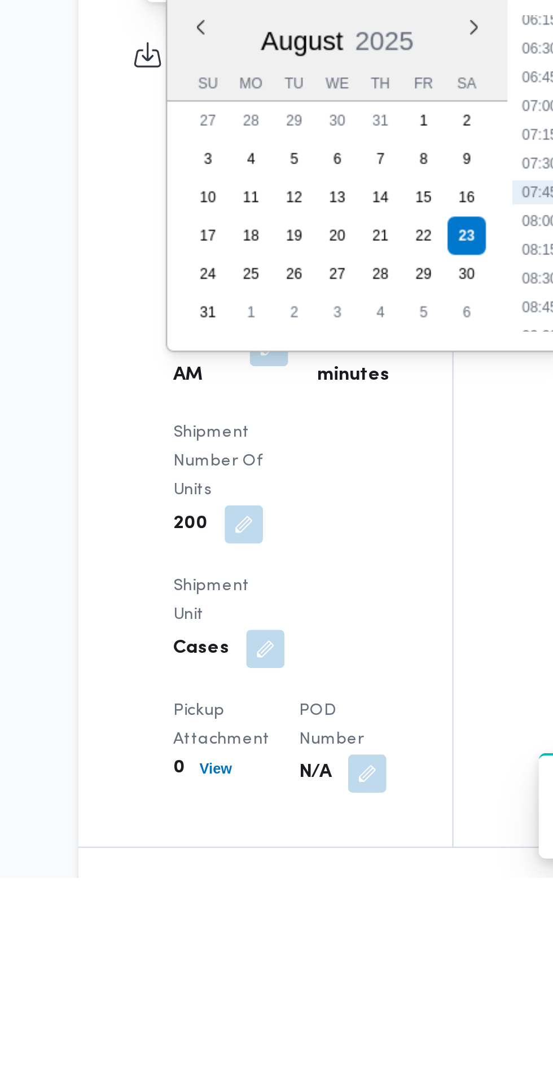
scroll to position [830, 0]
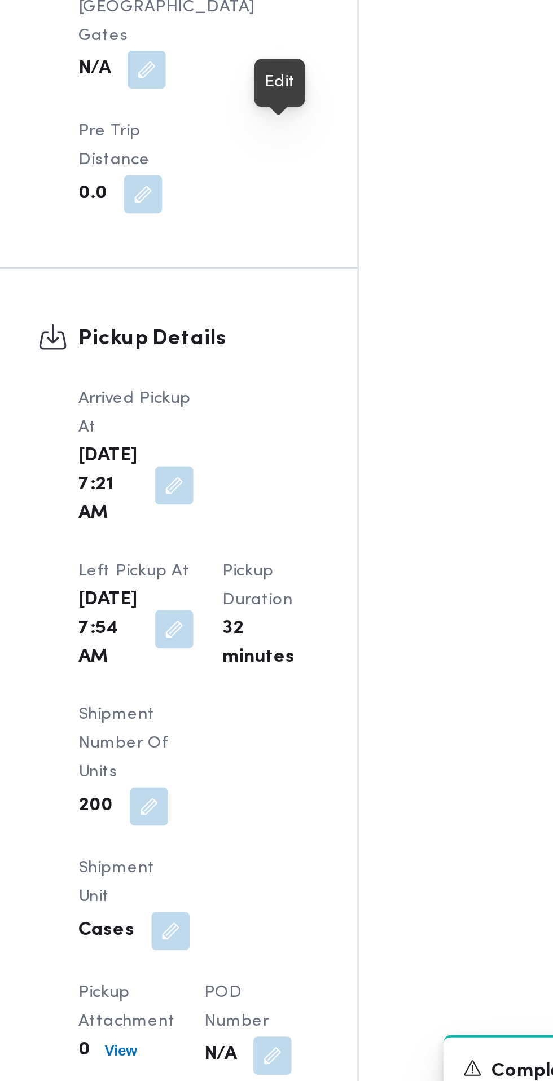
click at [245, 822] on button "button" at bounding box center [236, 831] width 18 height 18
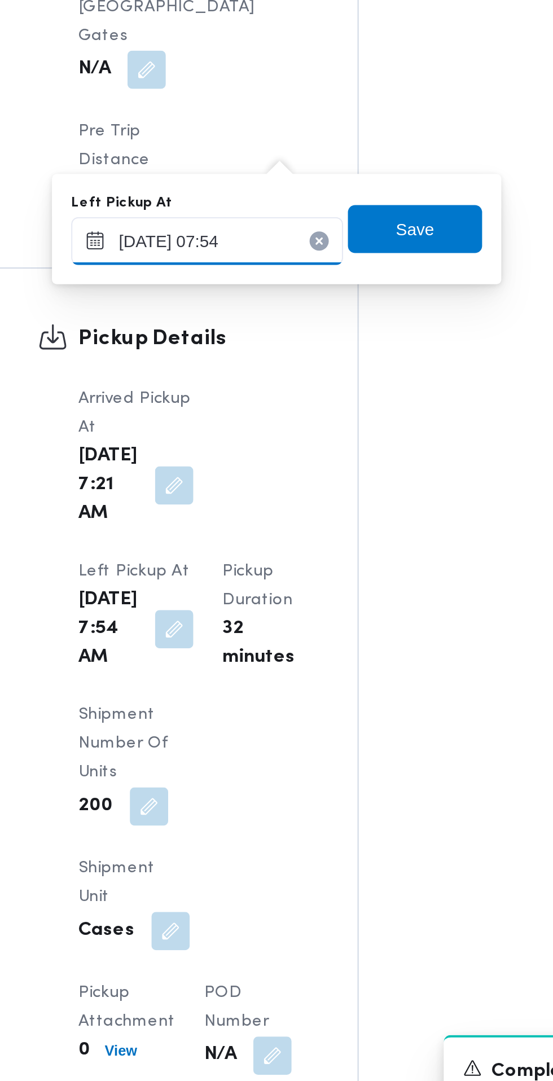
click at [285, 649] on input "[DATE] 07:54" at bounding box center [252, 648] width 128 height 23
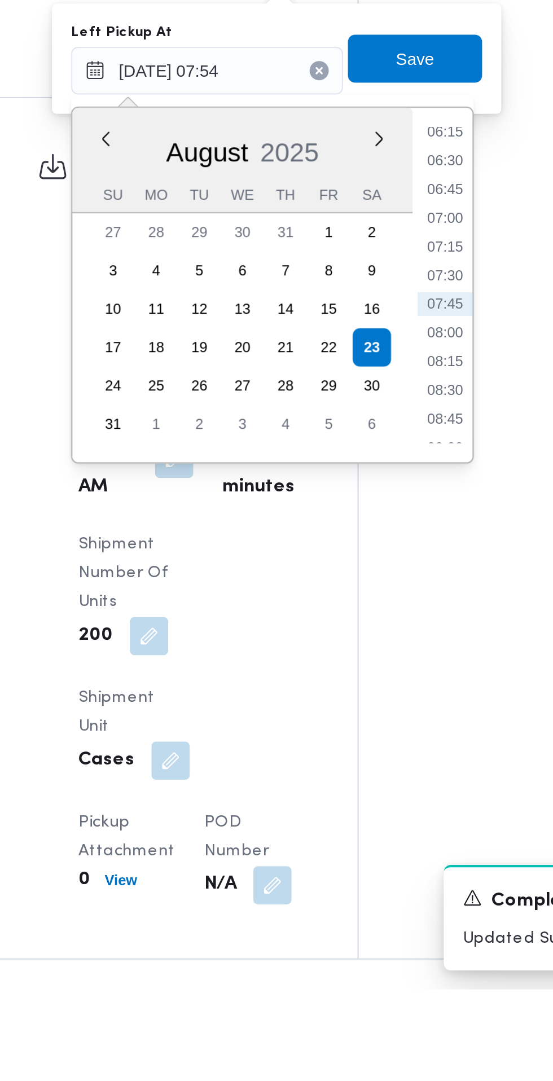
click at [365, 798] on li "08:30" at bounding box center [364, 798] width 26 height 11
type input "[DATE] 08:30"
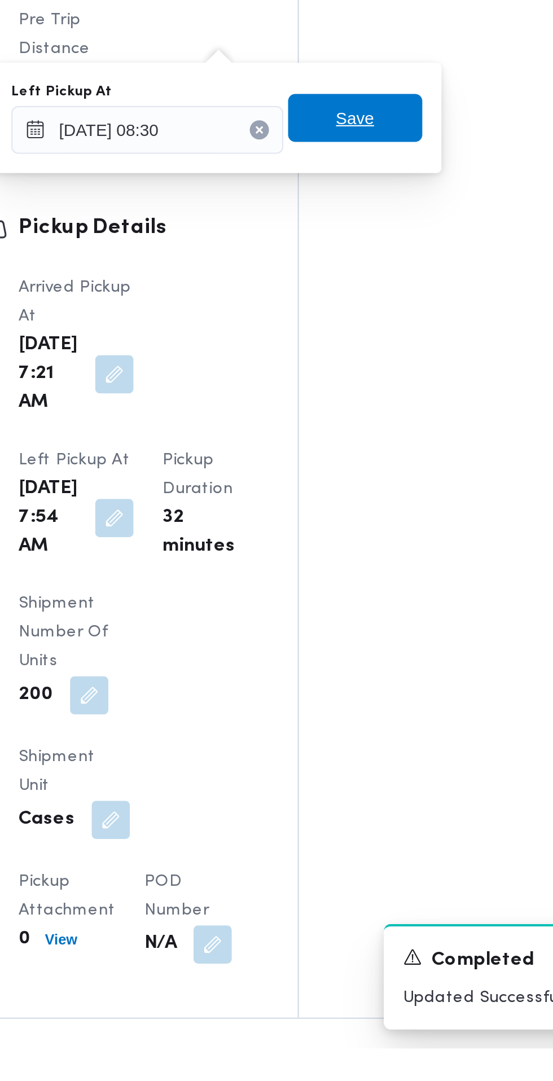
click at [359, 647] on span "Save" at bounding box center [350, 643] width 18 height 14
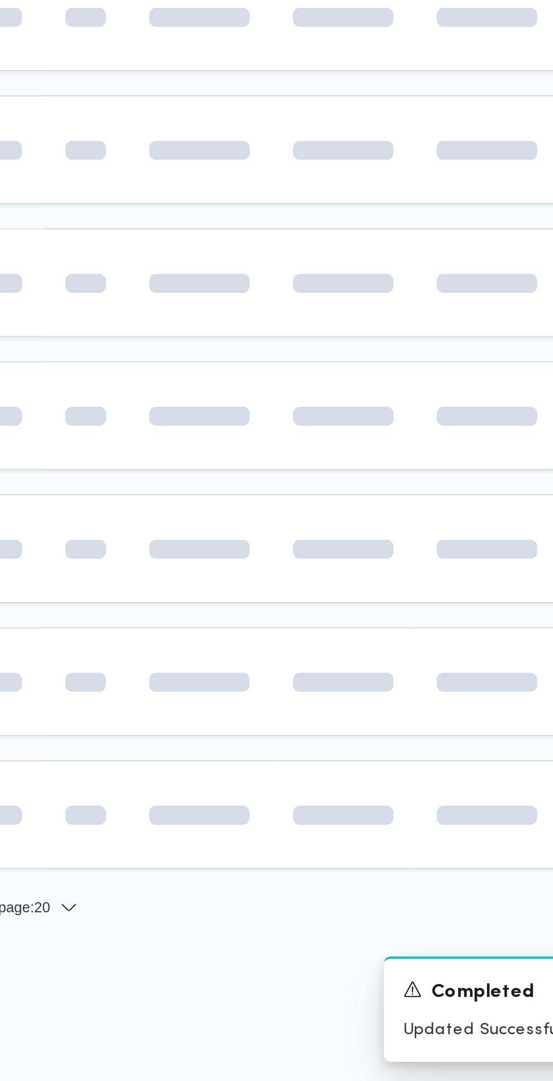
scroll to position [0, 16]
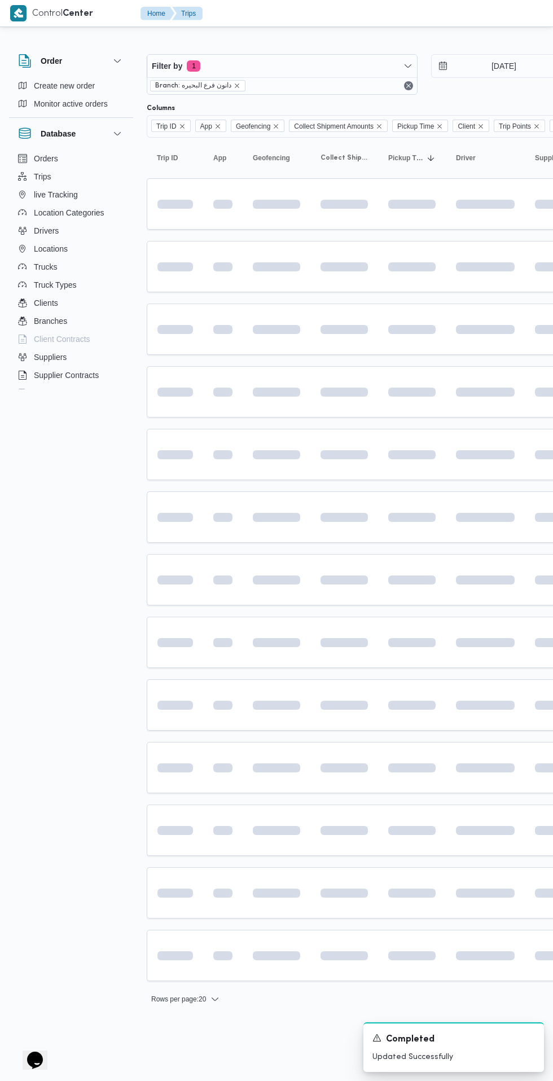
scroll to position [0, 16]
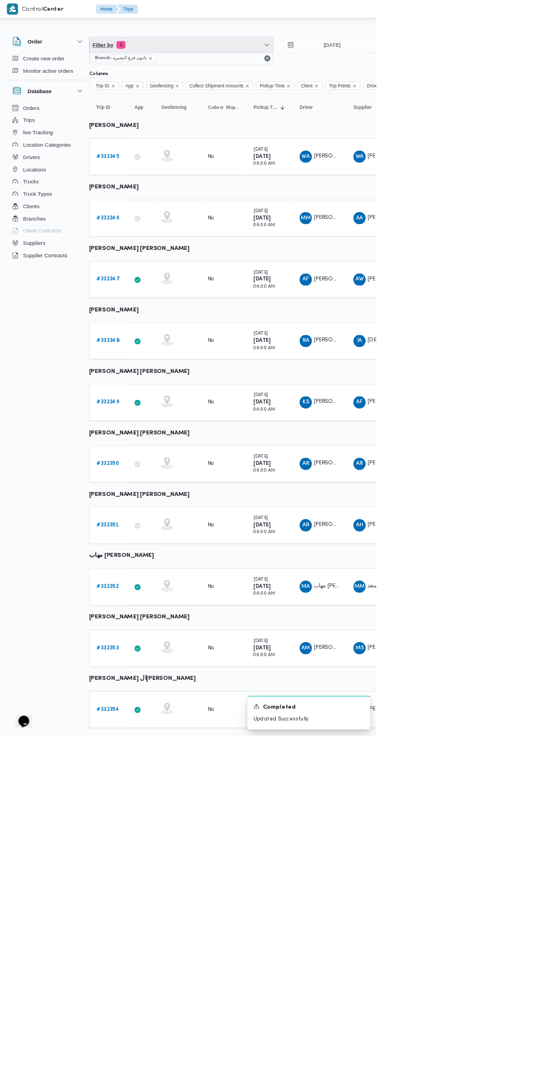
click at [230, 74] on span "Filter by 1" at bounding box center [266, 66] width 270 height 23
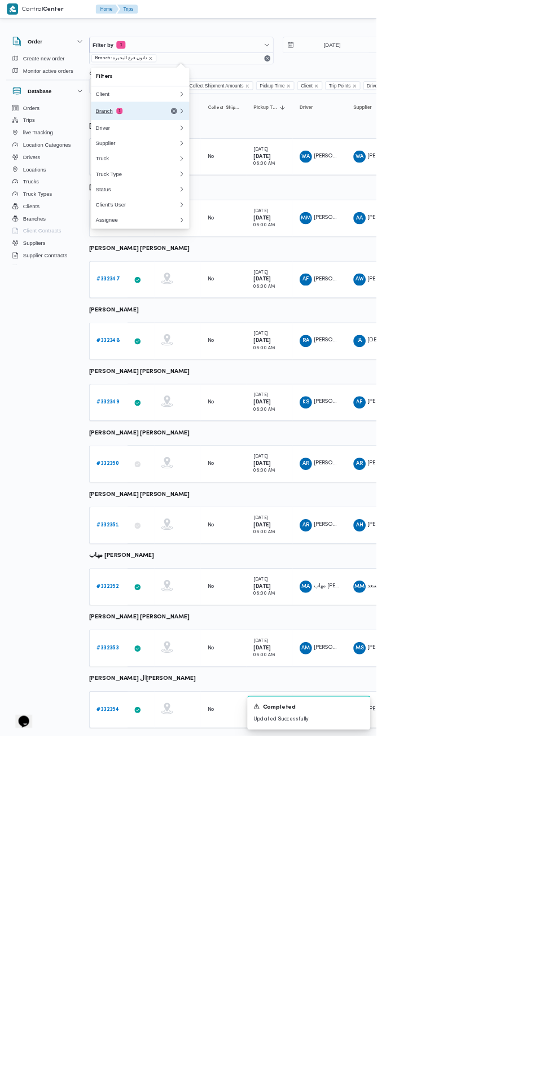
click at [183, 169] on div "Branch 1" at bounding box center [201, 163] width 135 height 27
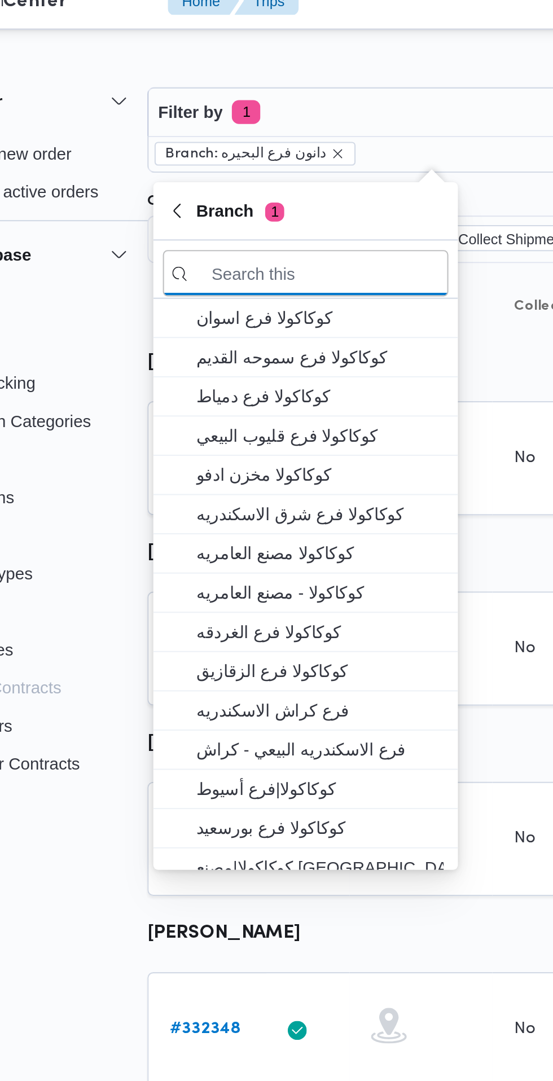
scroll to position [0, 15]
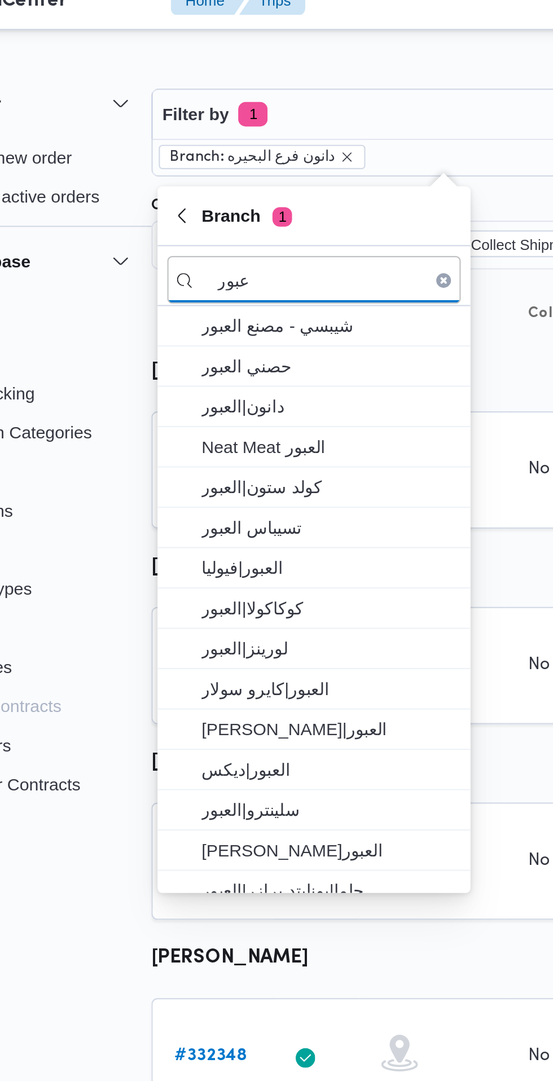
type input "عبور"
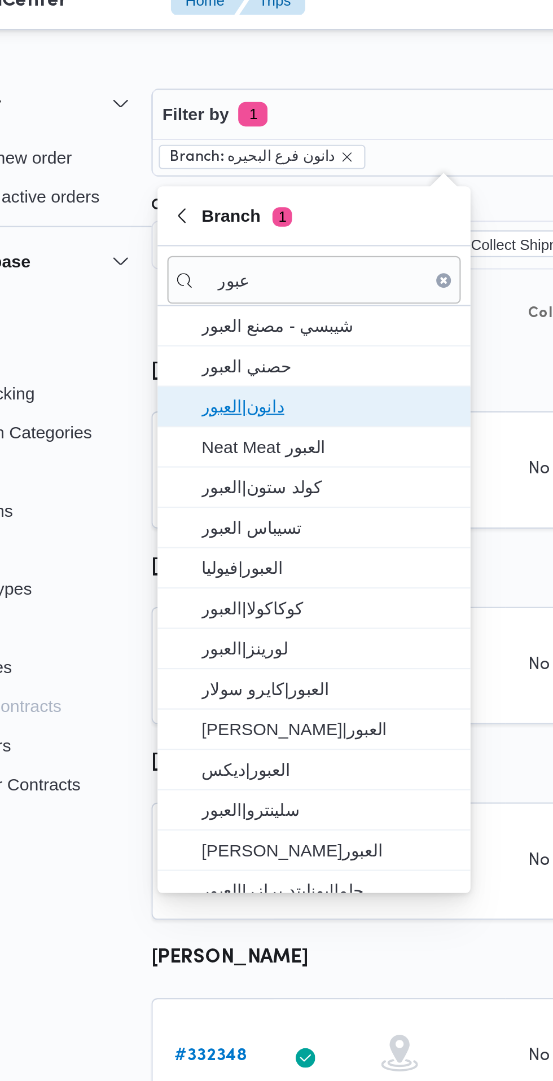
click at [226, 206] on span "دانون|العبور" at bounding box center [213, 201] width 117 height 14
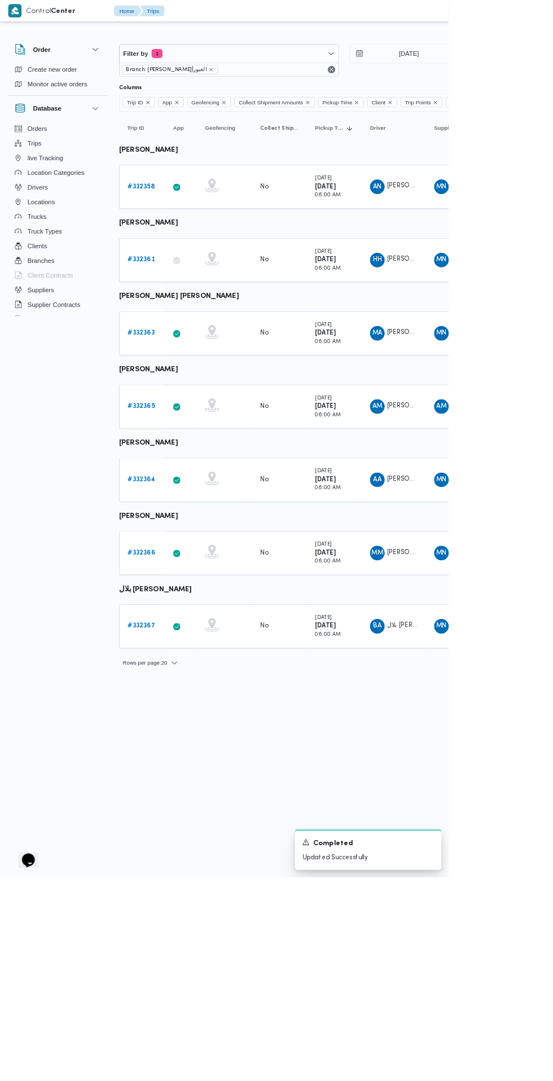
click at [160, 230] on b "# 332358" at bounding box center [173, 229] width 33 height 7
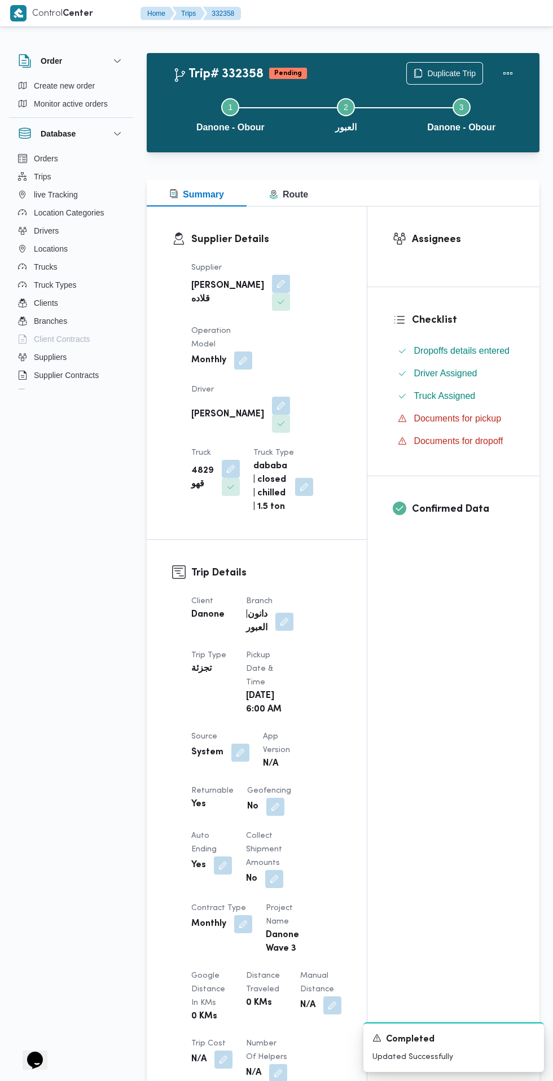
click at [244, 744] on button "button" at bounding box center [240, 753] width 18 height 18
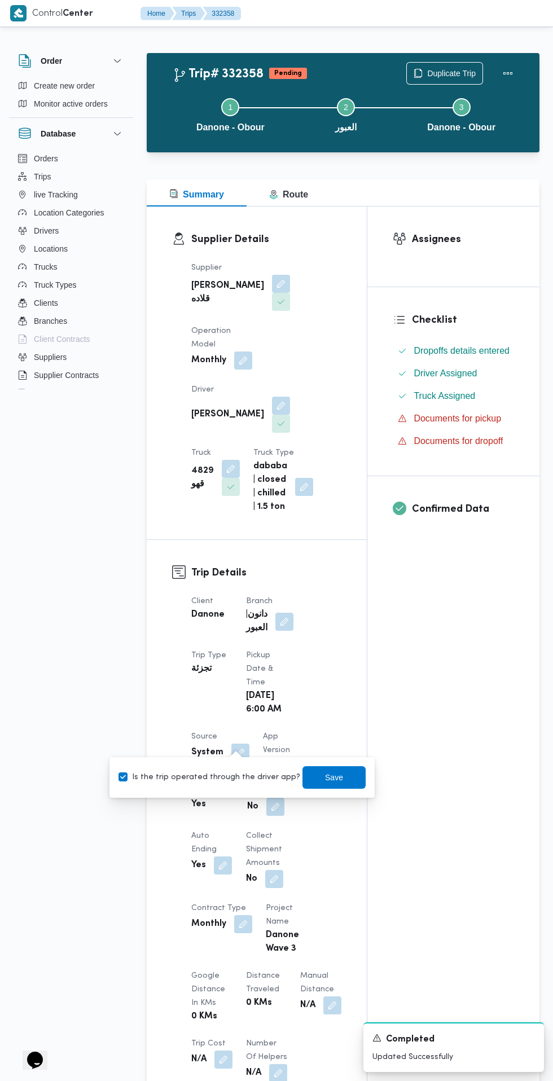
click at [219, 779] on label "Is the trip operated through the driver app?" at bounding box center [209, 778] width 182 height 14
checkbox input "false"
click at [341, 786] on span "Save" at bounding box center [333, 777] width 63 height 23
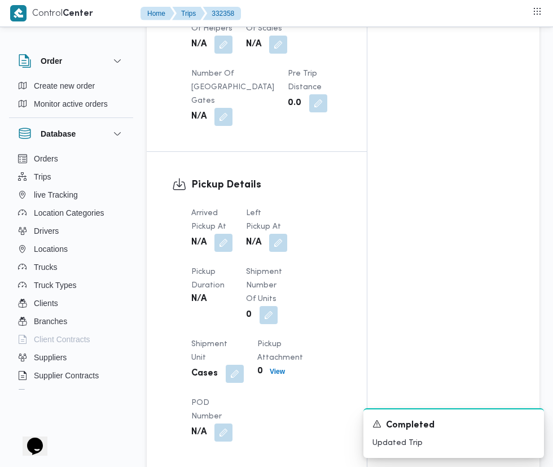
scroll to position [1034, 0]
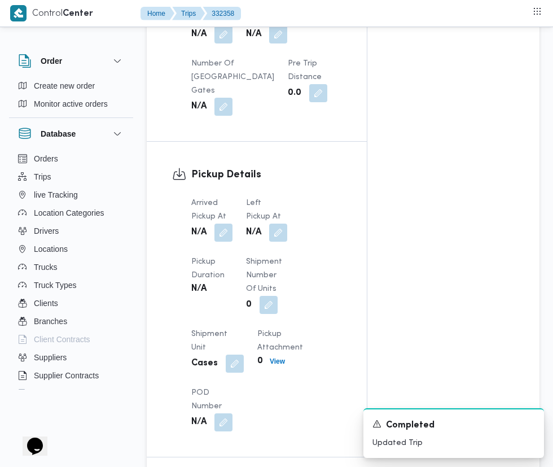
click at [224, 225] on button "button" at bounding box center [223, 232] width 18 height 18
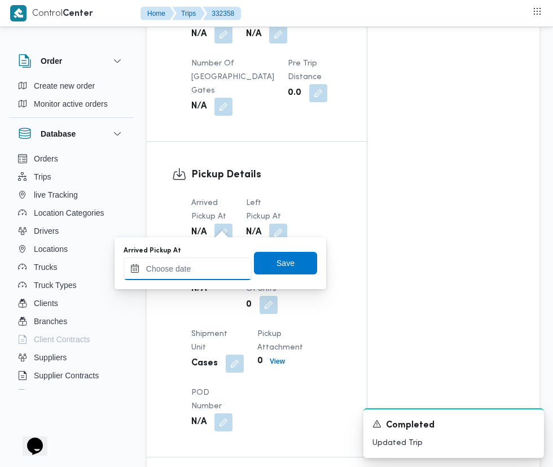
click at [200, 270] on input "Arrived Pickup At" at bounding box center [188, 268] width 128 height 23
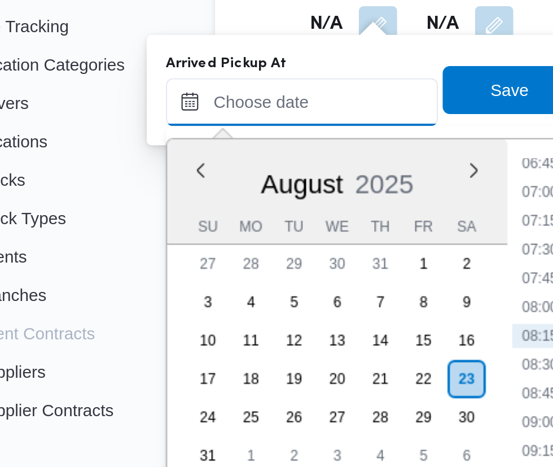
scroll to position [1072, 0]
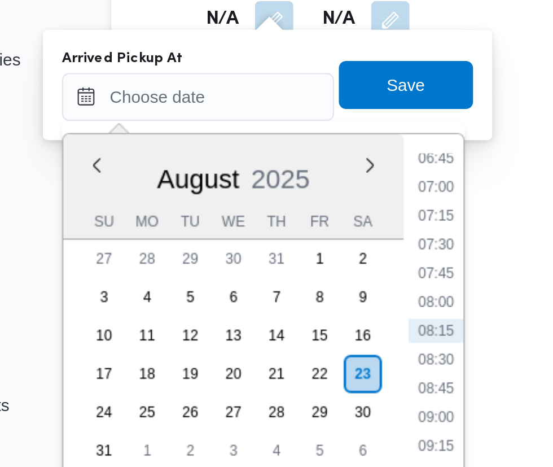
click at [300, 285] on li "07:15" at bounding box center [300, 285] width 26 height 11
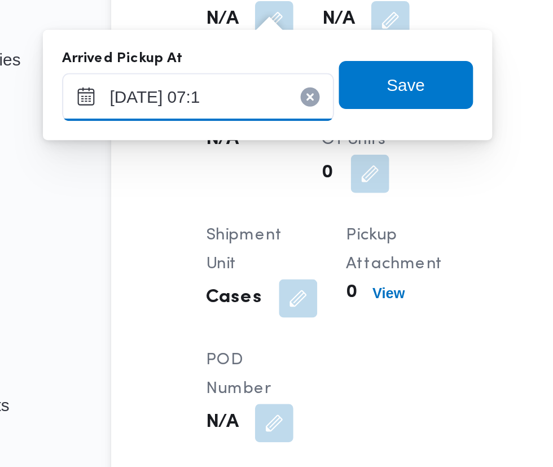
type input "[DATE] 07:12"
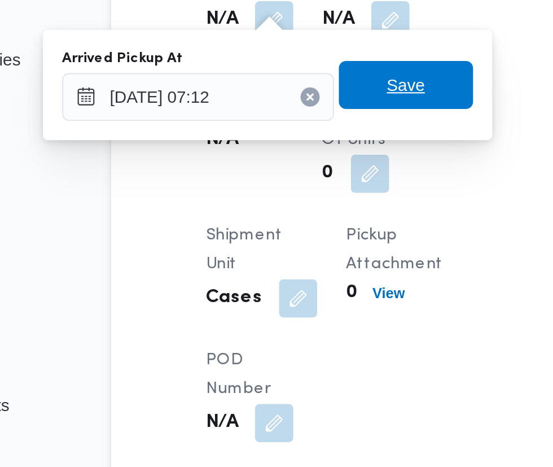
click at [297, 231] on span "Save" at bounding box center [285, 224] width 63 height 23
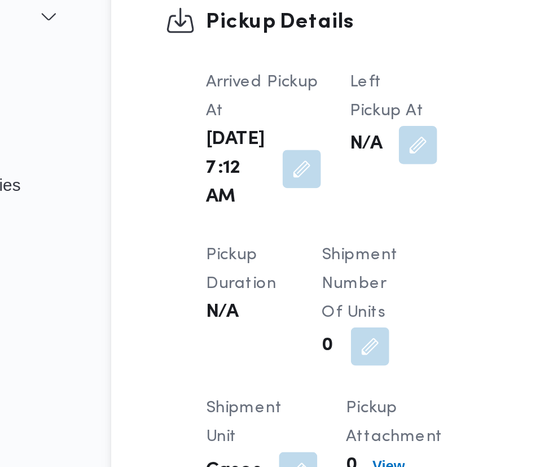
click at [284, 189] on button "button" at bounding box center [291, 194] width 18 height 18
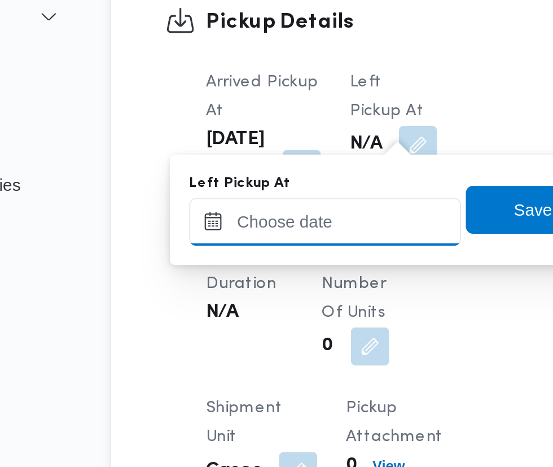
click at [272, 229] on input "Left Pickup At" at bounding box center [247, 230] width 128 height 23
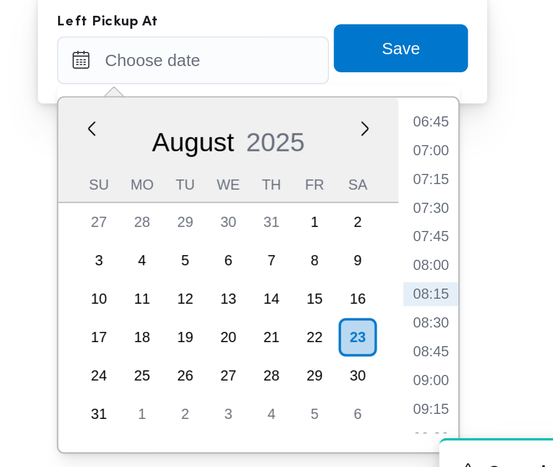
click at [363, 368] on li "08:45" at bounding box center [359, 367] width 26 height 11
type input "[DATE] 08:45"
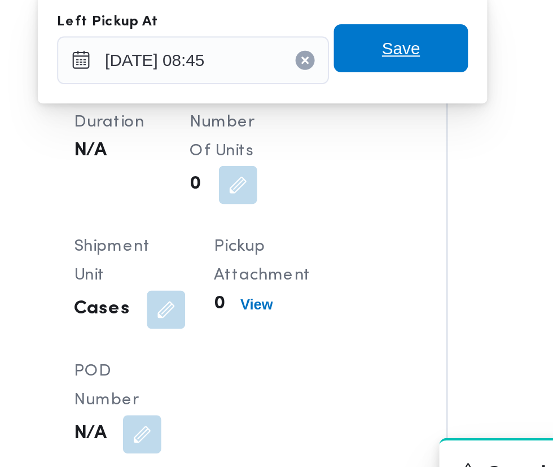
click at [365, 230] on span "Save" at bounding box center [345, 224] width 63 height 23
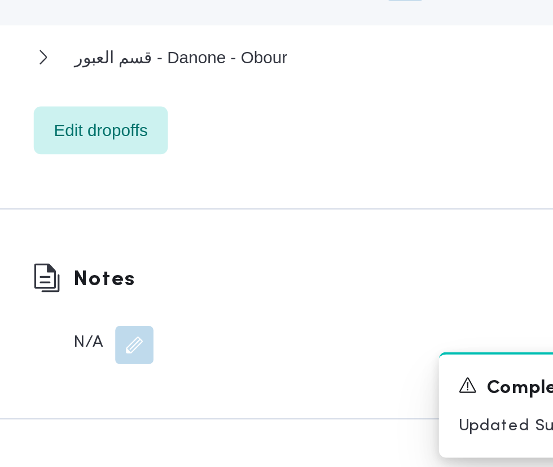
scroll to position [1475, 0]
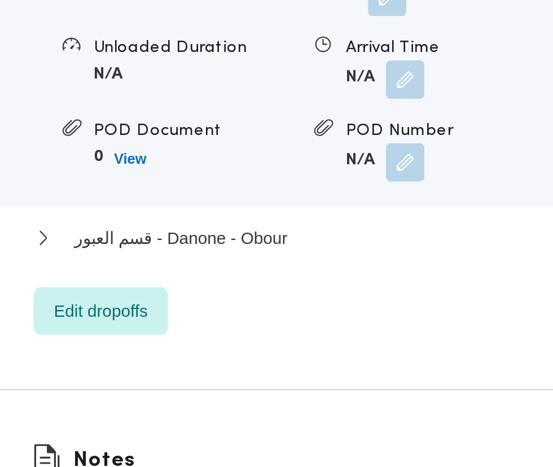
click at [348, 204] on button "button" at bounding box center [347, 195] width 18 height 18
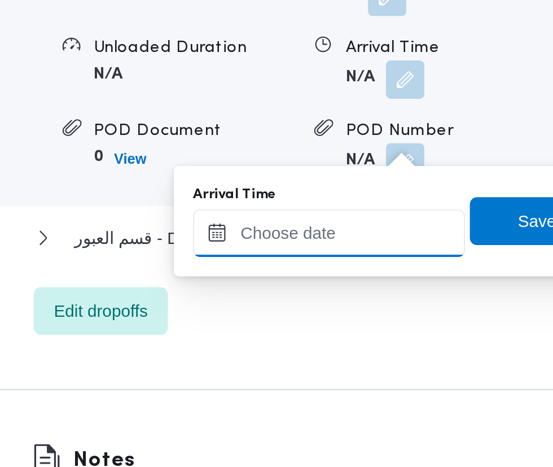
click at [310, 266] on input "Arrival Time" at bounding box center [312, 267] width 128 height 23
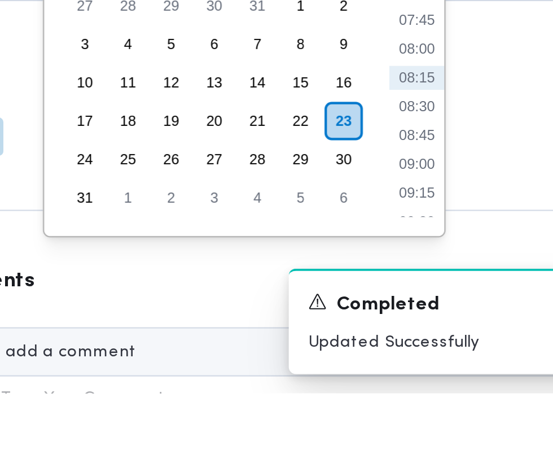
scroll to position [1536, 0]
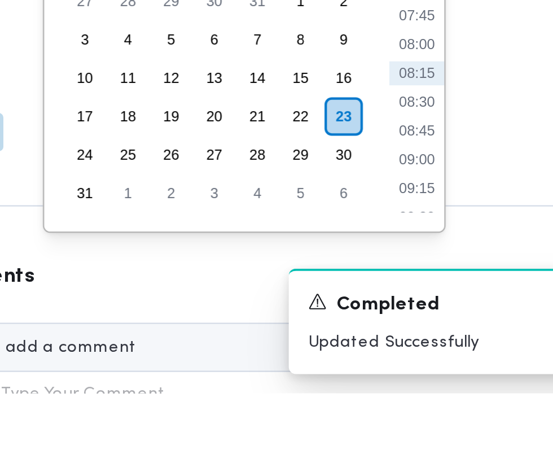
click at [428, 357] on li "09:00" at bounding box center [424, 356] width 26 height 11
type input "[DATE] 09:00"
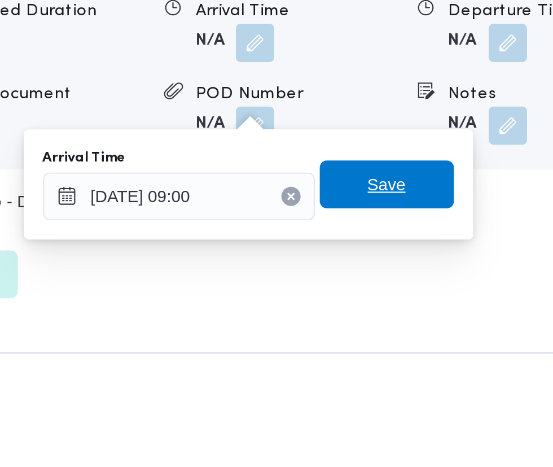
click at [421, 201] on span "Save" at bounding box center [409, 200] width 63 height 23
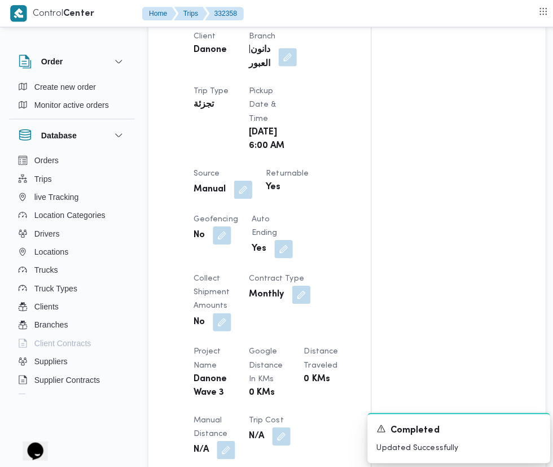
scroll to position [0, 0]
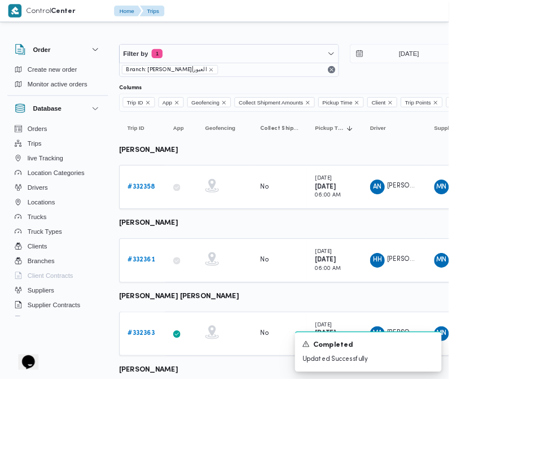
click at [177, 320] on b "# 332361" at bounding box center [173, 319] width 33 height 7
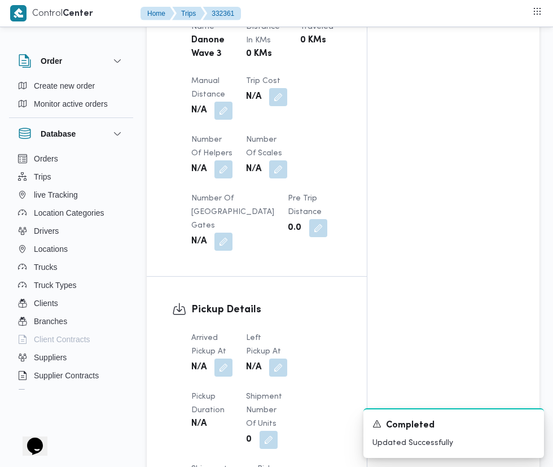
scroll to position [902, 0]
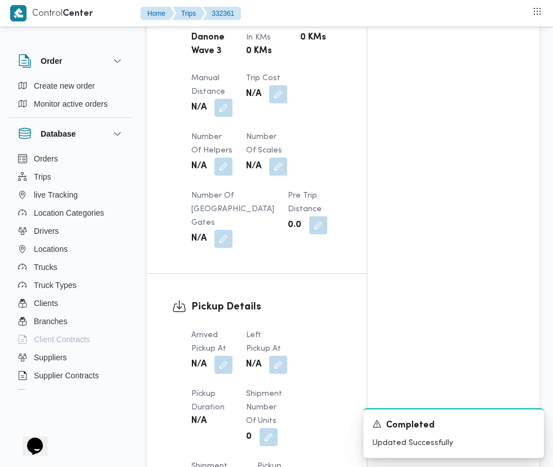
click at [224, 355] on button "button" at bounding box center [223, 364] width 18 height 18
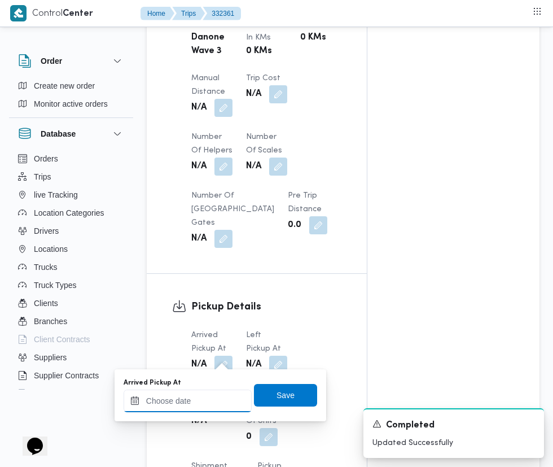
click at [200, 395] on input "Arrived Pickup At" at bounding box center [188, 400] width 128 height 23
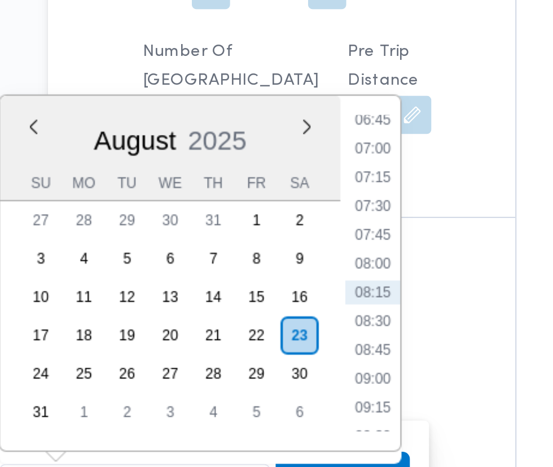
scroll to position [931, 0]
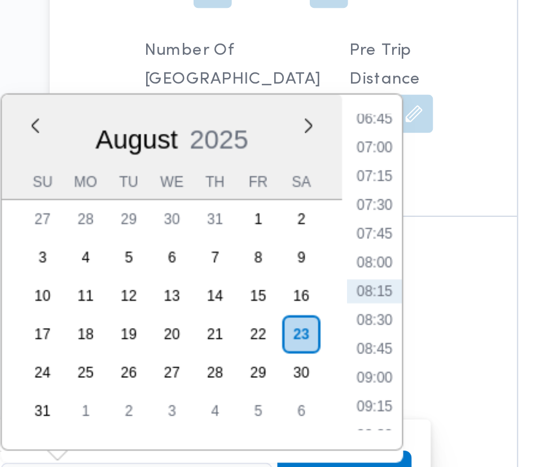
click at [303, 201] on li "06:45" at bounding box center [300, 198] width 26 height 11
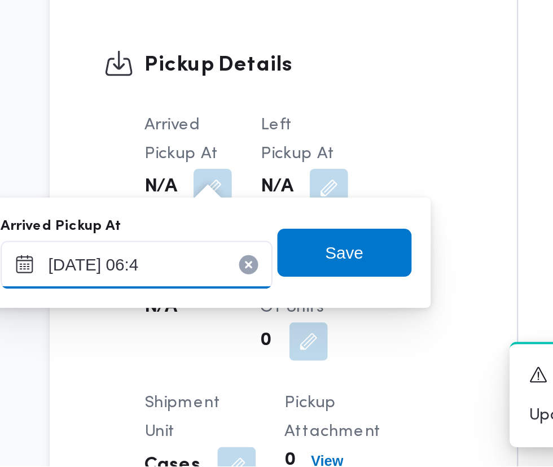
type input "[DATE] 06:40"
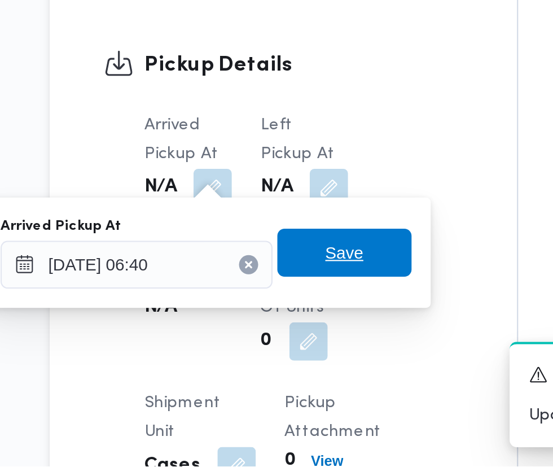
click at [297, 373] on span "Save" at bounding box center [285, 366] width 63 height 23
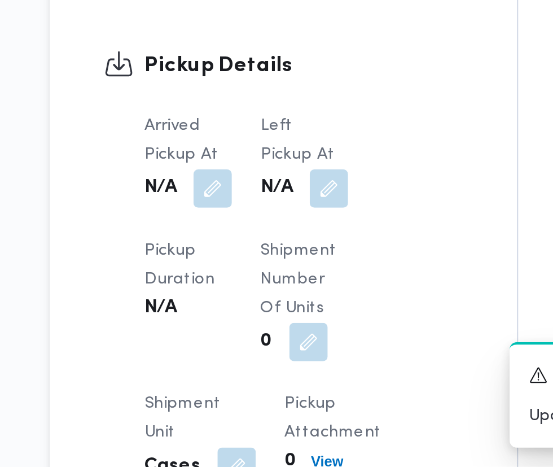
click at [285, 327] on button "button" at bounding box center [278, 336] width 18 height 18
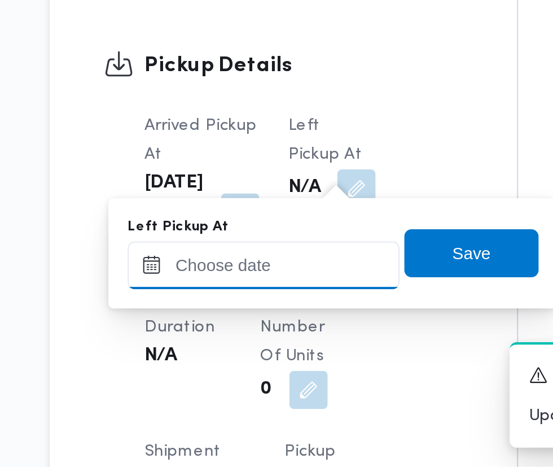
click at [266, 371] on input "Left Pickup At" at bounding box center [247, 371] width 128 height 23
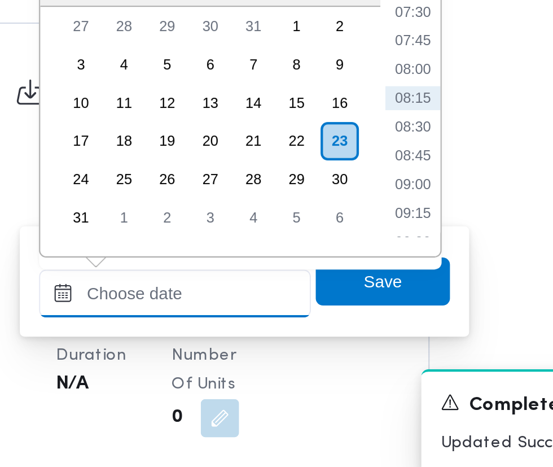
scroll to position [930, 0]
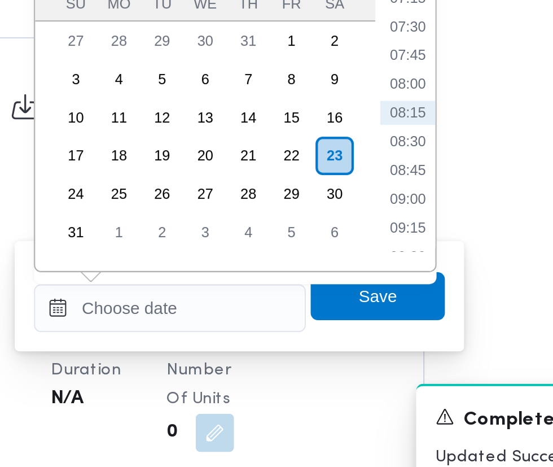
click at [359, 307] on li "08:45" at bounding box center [359, 307] width 26 height 11
type input "[DATE] 08:45"
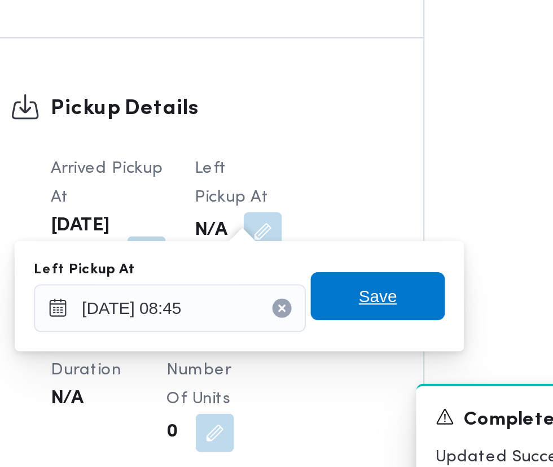
click at [359, 375] on span "Save" at bounding box center [345, 366] width 63 height 23
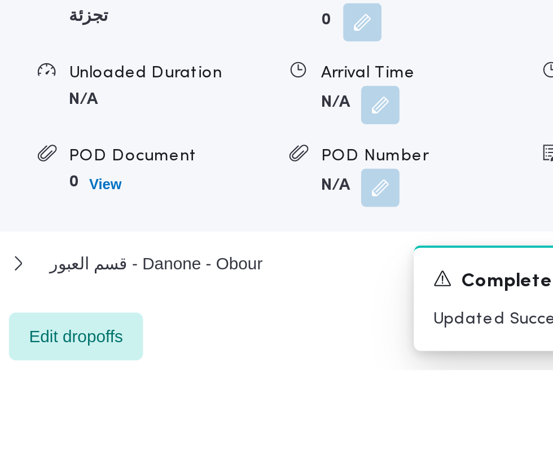
scroll to position [1334, 0]
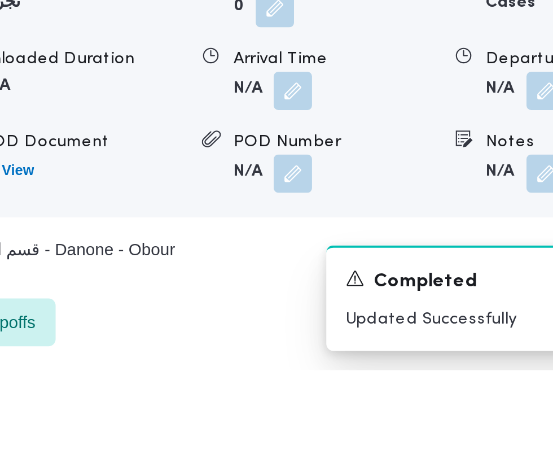
click at [346, 344] on button "button" at bounding box center [347, 335] width 18 height 18
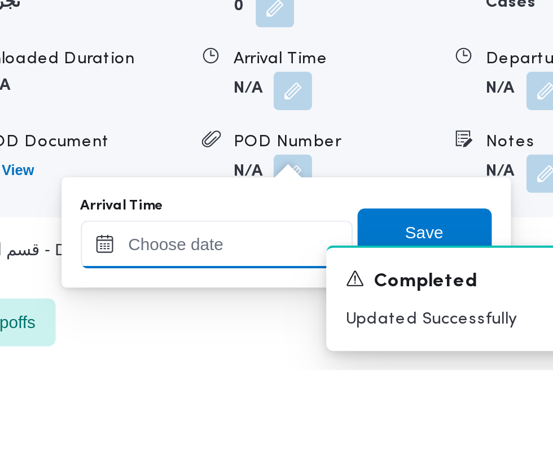
click at [323, 405] on input "Arrival Time" at bounding box center [312, 407] width 128 height 23
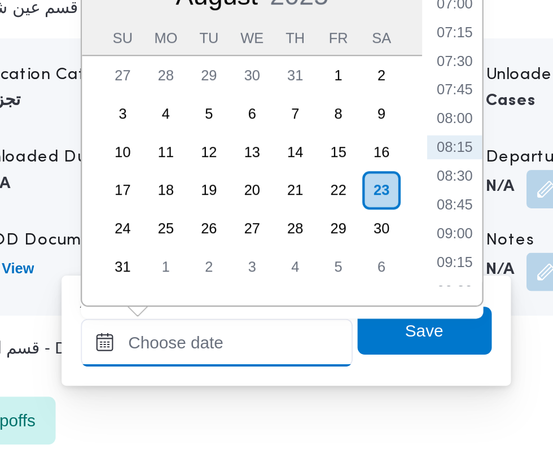
scroll to position [1402, 0]
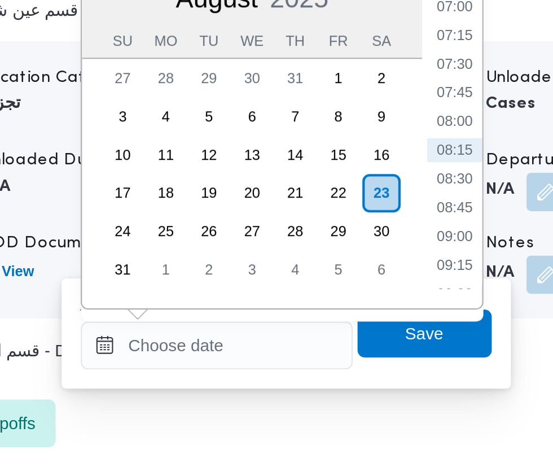
click at [427, 290] on li "09:00" at bounding box center [424, 288] width 26 height 11
type input "[DATE] 09:00"
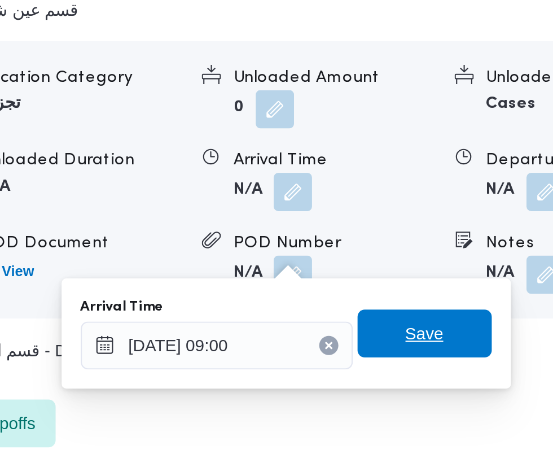
click at [413, 337] on span "Save" at bounding box center [410, 335] width 18 height 14
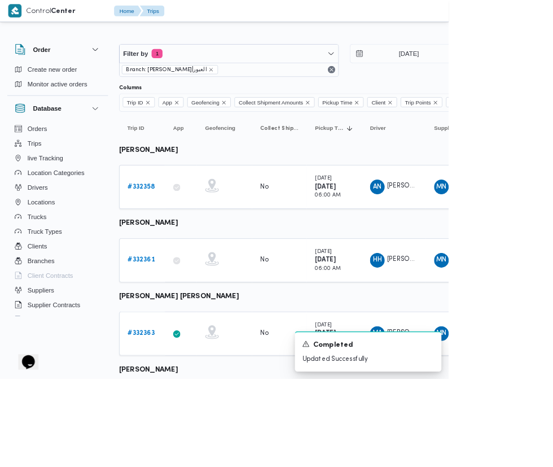
click at [183, 410] on b "# 332363" at bounding box center [173, 410] width 33 height 7
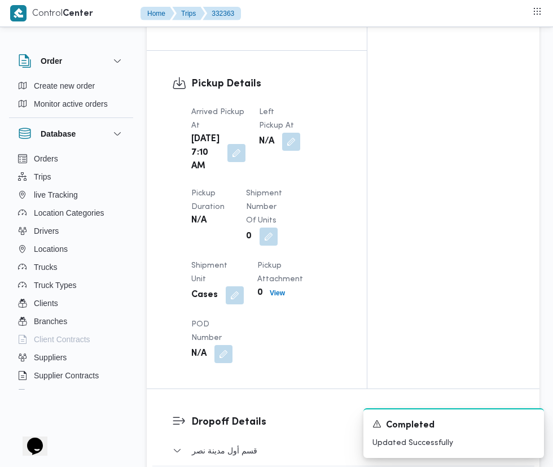
scroll to position [1185, 0]
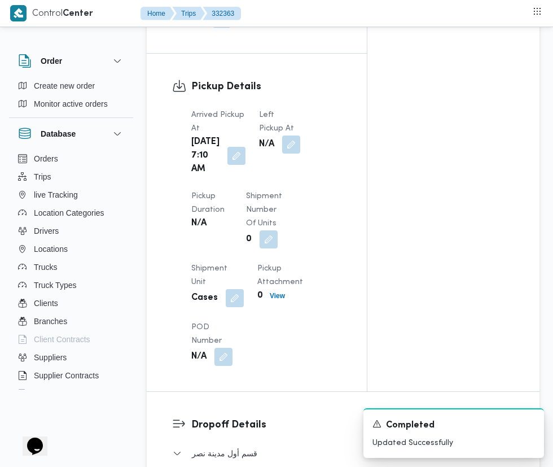
click at [229, 165] on button "button" at bounding box center [236, 156] width 18 height 18
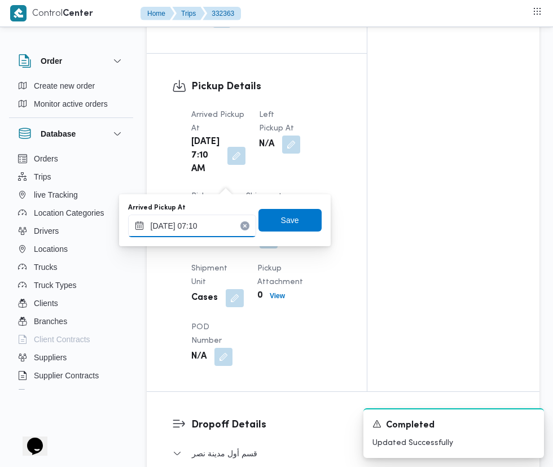
click at [228, 225] on input "[DATE] 07:10" at bounding box center [192, 225] width 128 height 23
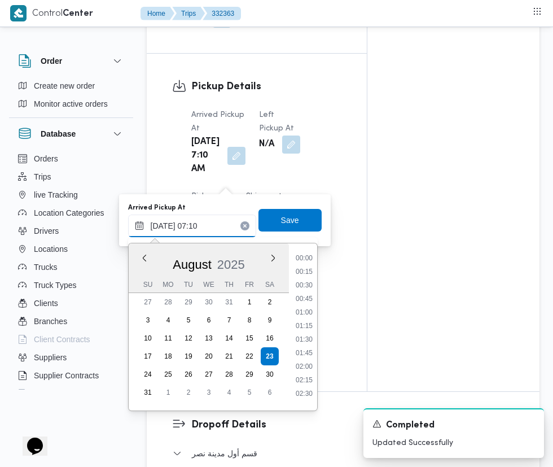
scroll to position [301, 0]
click at [298, 339] on li "07:00" at bounding box center [304, 335] width 26 height 11
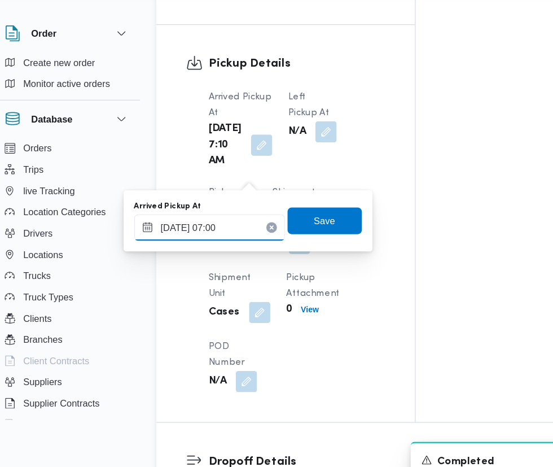
scroll to position [1185, 0]
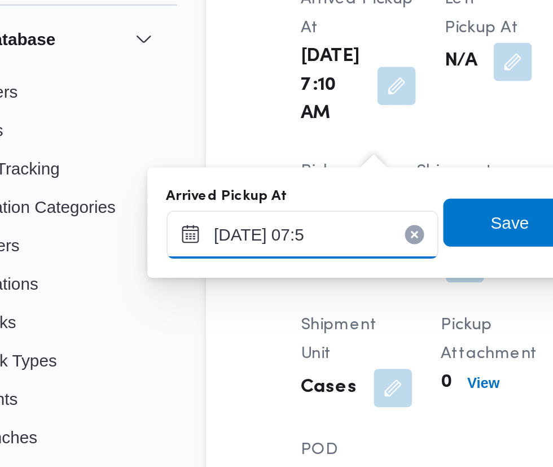
type input "[DATE] 07:57"
click at [294, 221] on span "Save" at bounding box center [290, 220] width 18 height 14
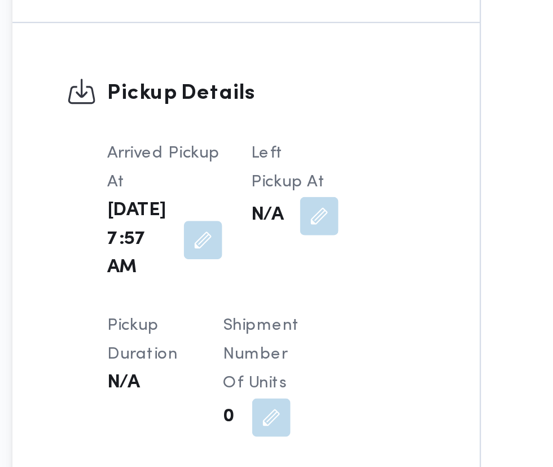
click at [282, 150] on button "button" at bounding box center [291, 144] width 18 height 18
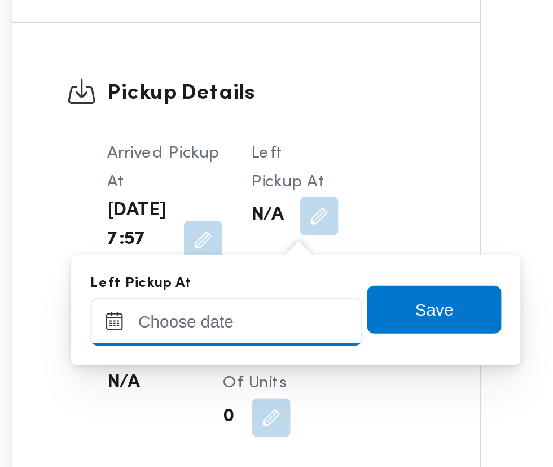
click at [263, 191] on input "Left Pickup At" at bounding box center [247, 194] width 128 height 23
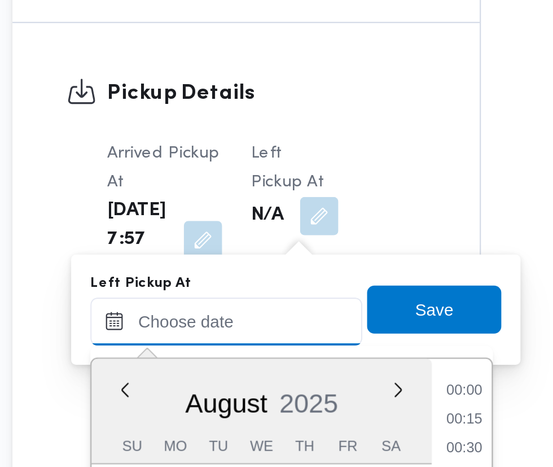
scroll to position [369, 0]
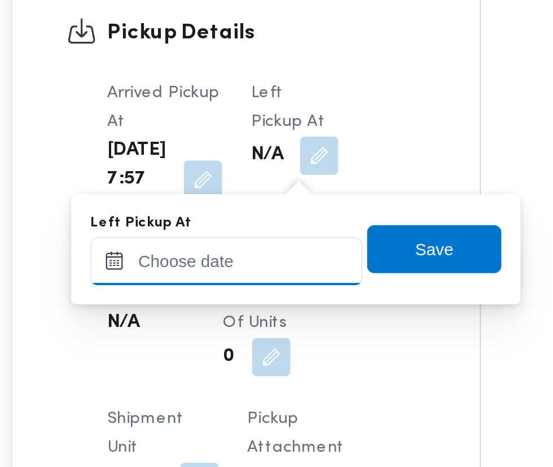
click at [293, 192] on input "Left Pickup At" at bounding box center [247, 194] width 128 height 23
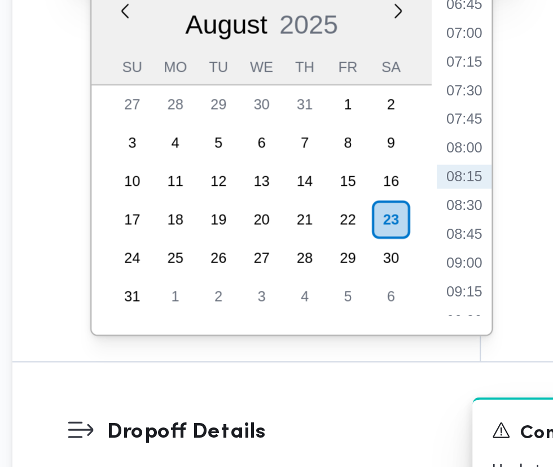
scroll to position [1185, 0]
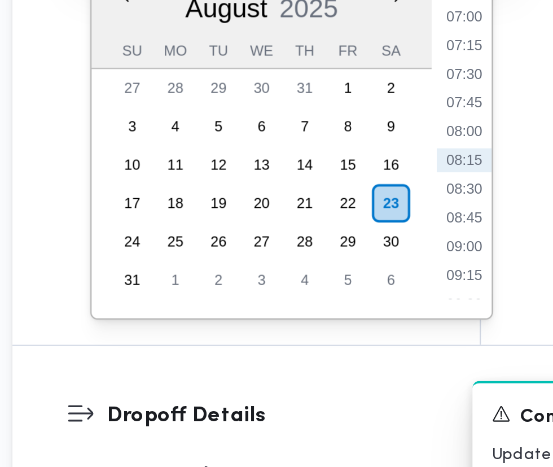
click at [362, 348] on li "09:00" at bounding box center [359, 344] width 26 height 11
type input "[DATE] 09:00"
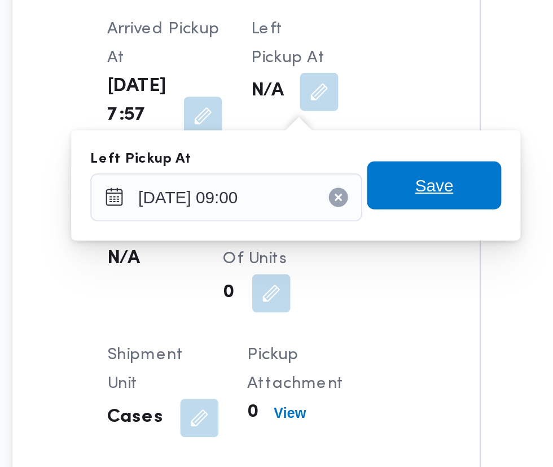
click at [349, 183] on span "Save" at bounding box center [345, 189] width 18 height 14
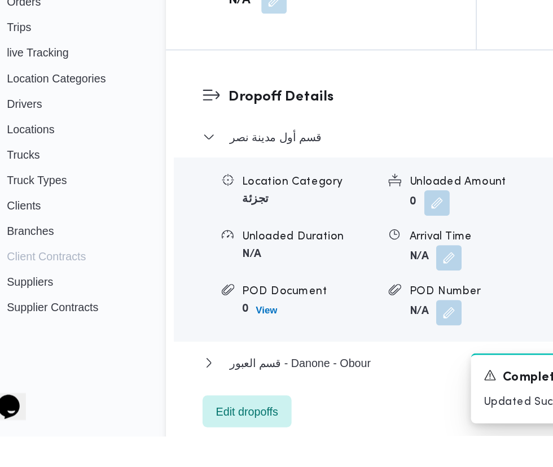
scroll to position [1384, 0]
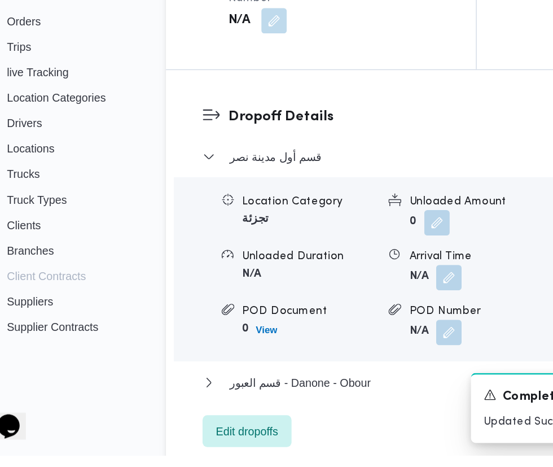
click at [348, 349] on button "button" at bounding box center [347, 340] width 18 height 18
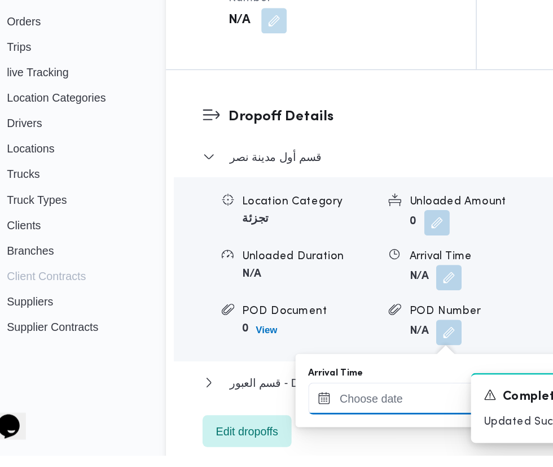
click at [324, 429] on input "Arrival Time" at bounding box center [312, 426] width 128 height 23
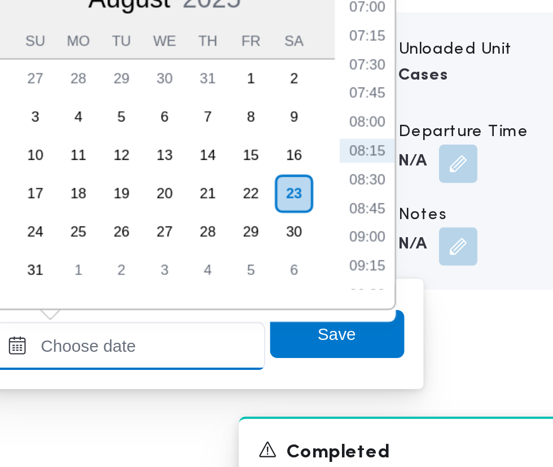
scroll to position [1435, 0]
click at [429, 338] on li "09:15" at bounding box center [424, 336] width 26 height 11
type input "[DATE] 09:15"
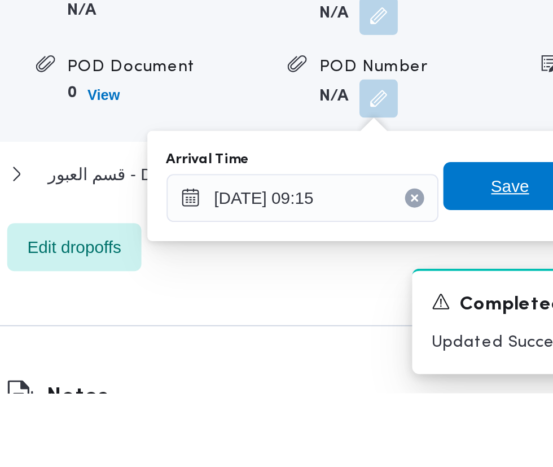
click at [407, 368] on span "Save" at bounding box center [410, 369] width 18 height 14
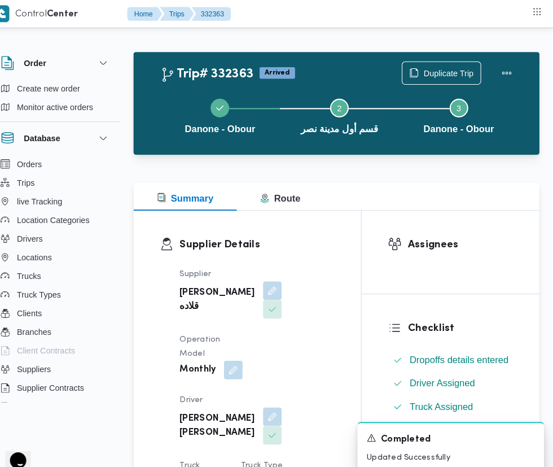
scroll to position [0, 0]
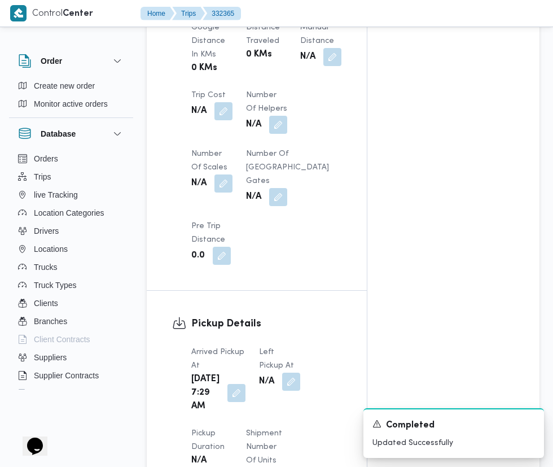
scroll to position [980, 0]
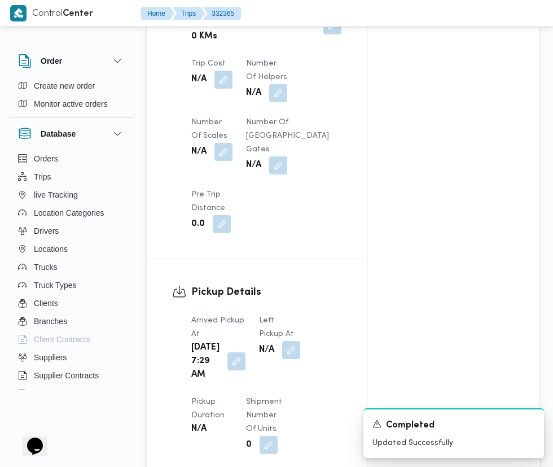
click at [284, 341] on button "button" at bounding box center [291, 350] width 18 height 18
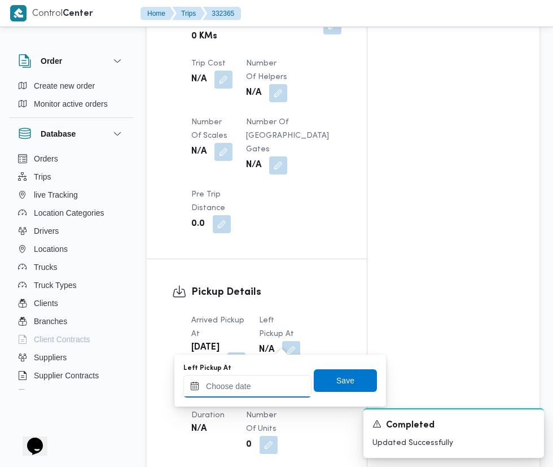
click at [272, 386] on input "Left Pickup At" at bounding box center [247, 386] width 128 height 23
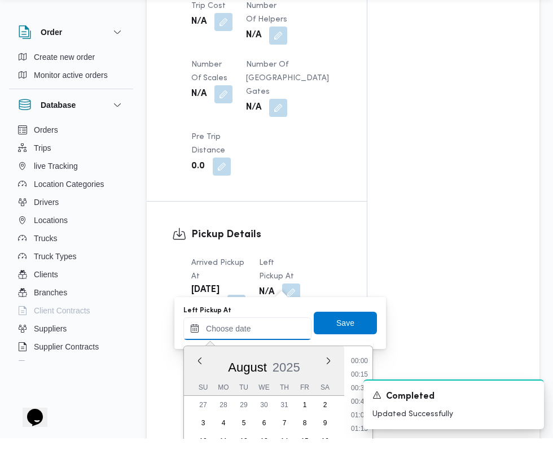
scroll to position [369, 0]
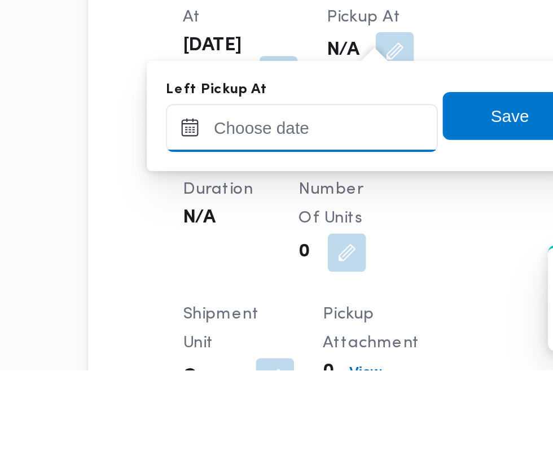
click at [287, 351] on input "Left Pickup At" at bounding box center [247, 352] width 128 height 23
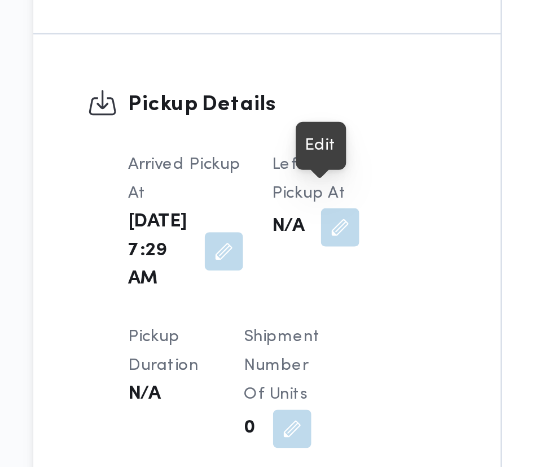
scroll to position [1075, 0]
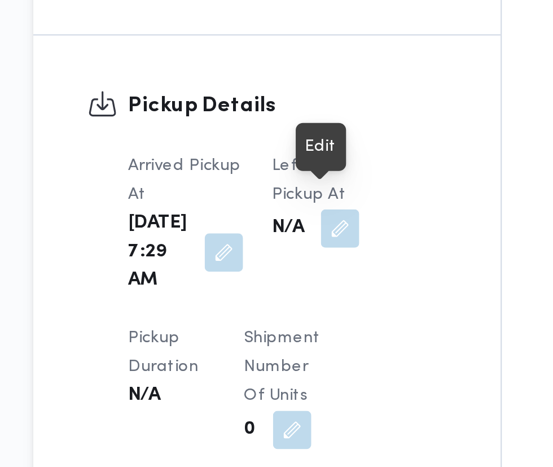
click at [287, 245] on button "button" at bounding box center [291, 254] width 18 height 18
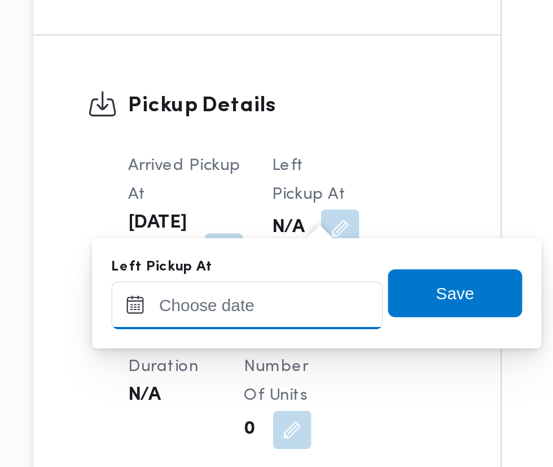
click at [257, 287] on input "Left Pickup At" at bounding box center [247, 290] width 128 height 23
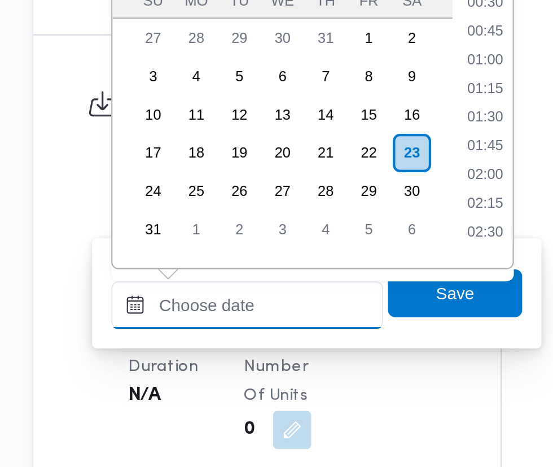
scroll to position [369, 0]
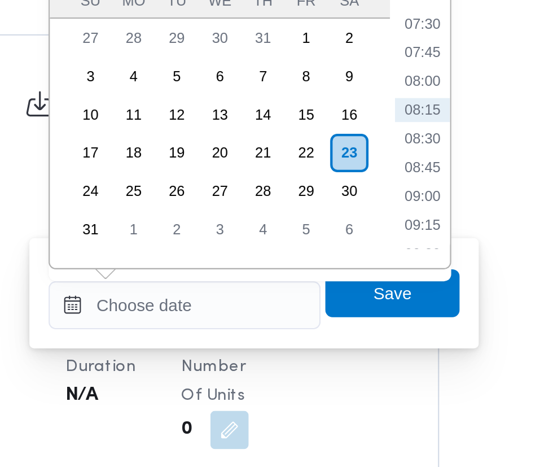
click at [365, 241] on li "09:00" at bounding box center [359, 239] width 26 height 11
type input "[DATE] 09:00"
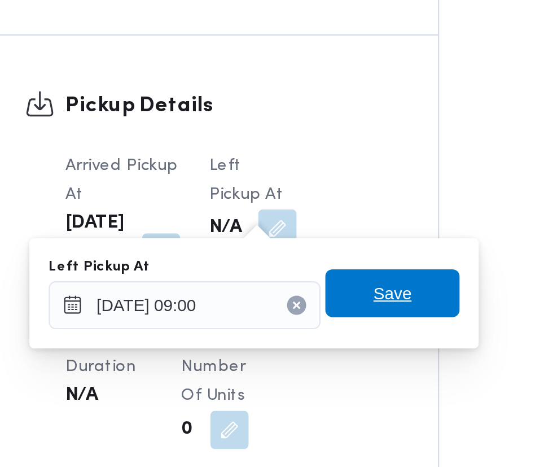
click at [354, 288] on span "Save" at bounding box center [345, 285] width 18 height 14
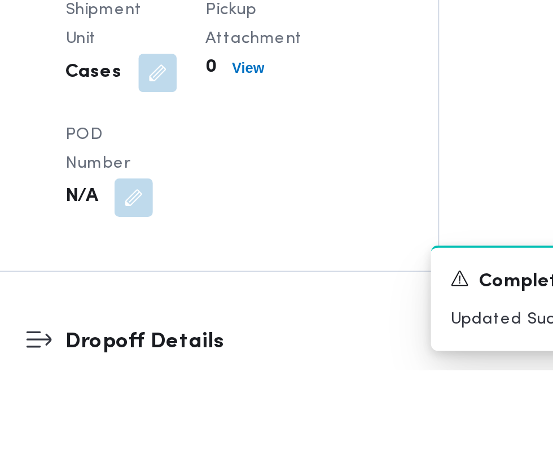
scroll to position [1185, 0]
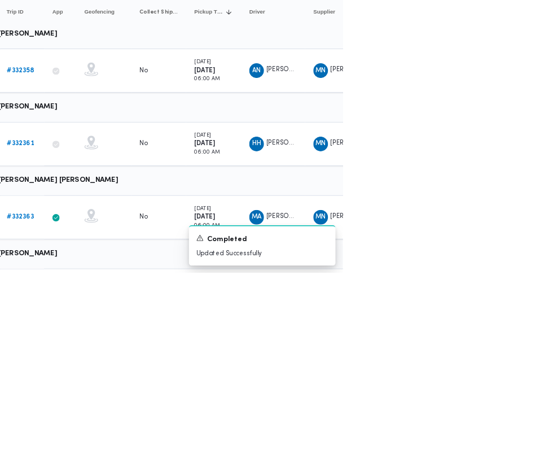
scroll to position [12, 0]
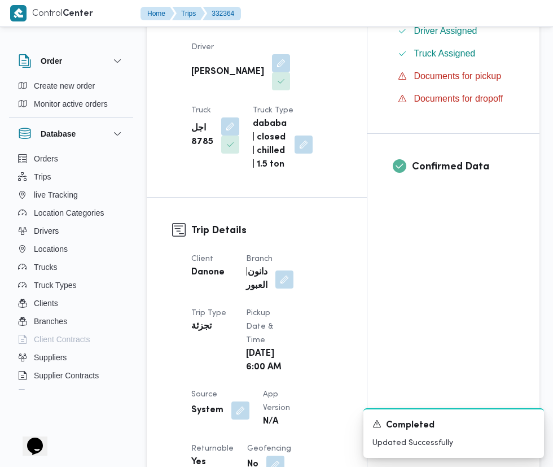
scroll to position [345, 0]
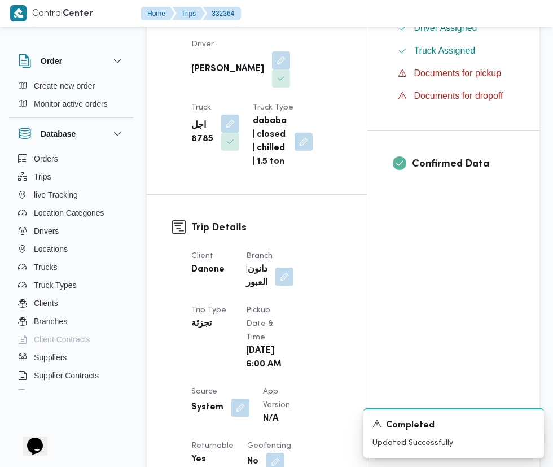
click at [243, 398] on button "button" at bounding box center [240, 407] width 18 height 18
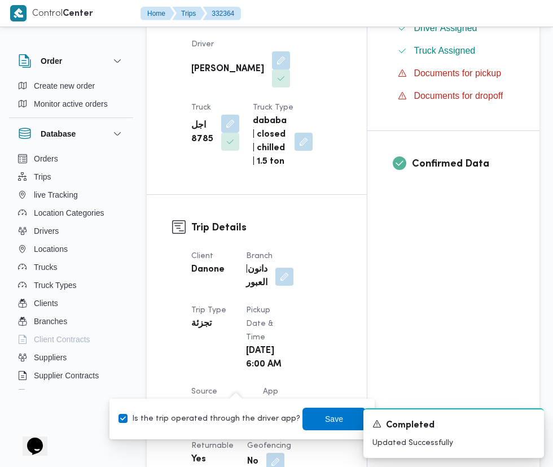
click at [238, 423] on label "Is the trip operated through the driver app?" at bounding box center [209, 419] width 182 height 14
checkbox input "false"
click at [325, 419] on span "Save" at bounding box center [334, 419] width 18 height 14
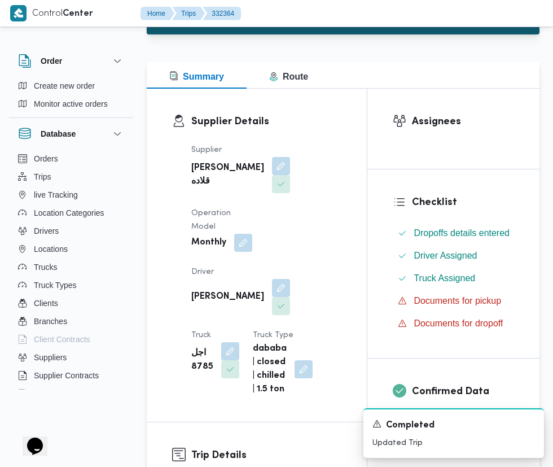
scroll to position [69, 0]
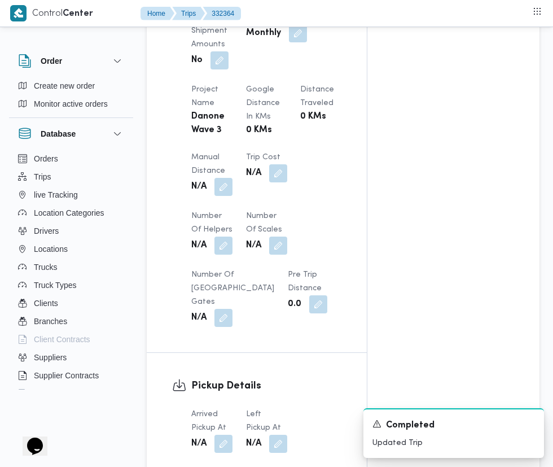
click at [228, 434] on button "button" at bounding box center [223, 443] width 18 height 18
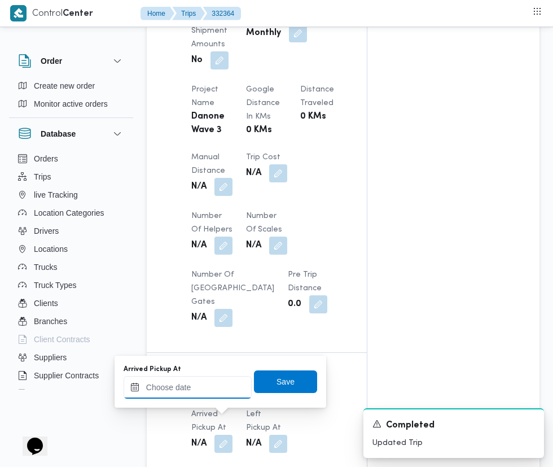
click at [200, 386] on input "Arrived Pickup At" at bounding box center [188, 387] width 128 height 23
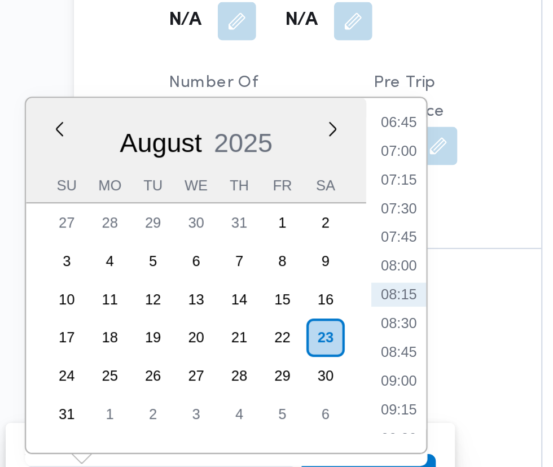
click at [298, 219] on li "06:45" at bounding box center [300, 218] width 26 height 11
type input "[DATE] 06:45"
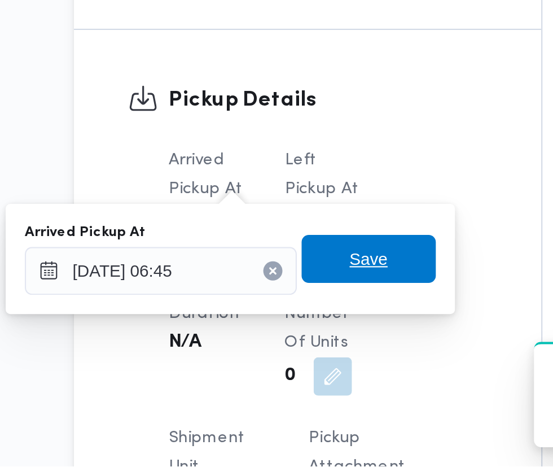
click at [300, 371] on span "Save" at bounding box center [285, 369] width 63 height 23
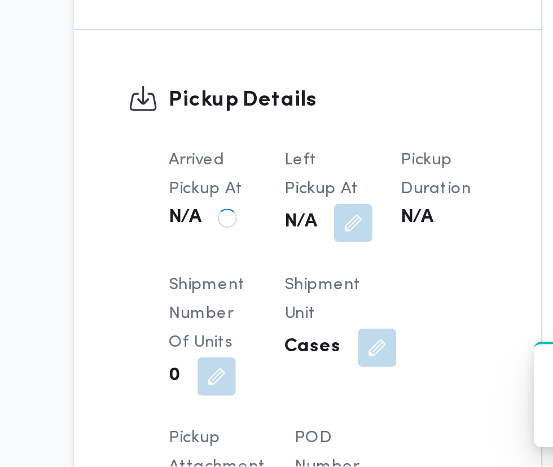
scroll to position [915, 0]
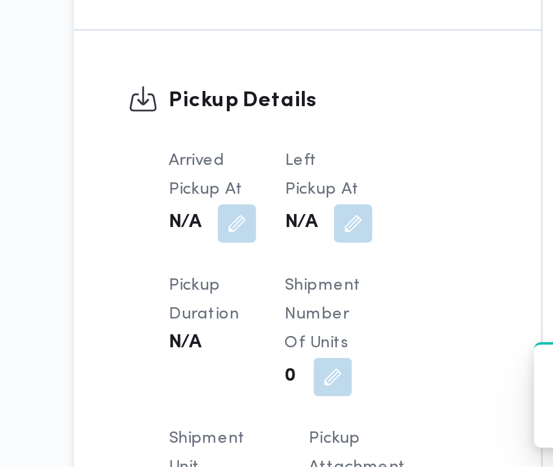
click at [278, 343] on button "button" at bounding box center [278, 352] width 18 height 18
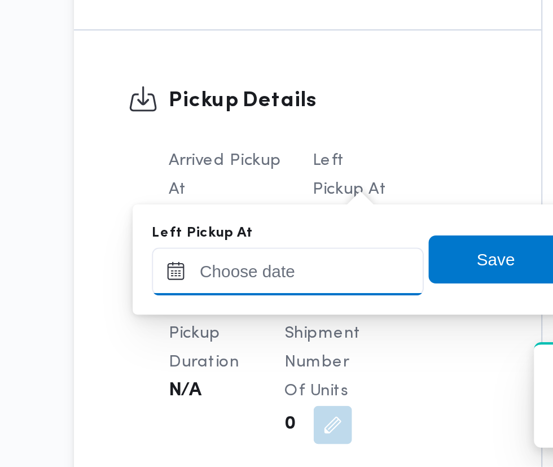
click at [269, 370] on input "Left Pickup At" at bounding box center [247, 374] width 128 height 23
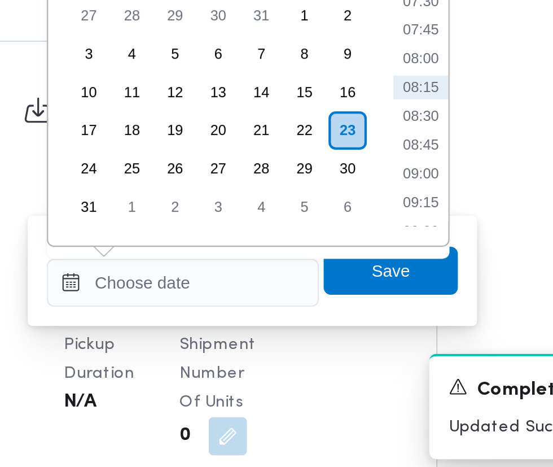
click at [360, 310] on li "08:45" at bounding box center [359, 309] width 26 height 11
type input "[DATE] 08:45"
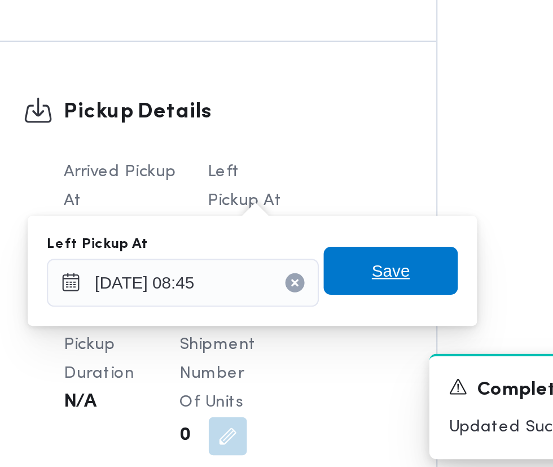
click at [353, 367] on span "Save" at bounding box center [345, 369] width 18 height 14
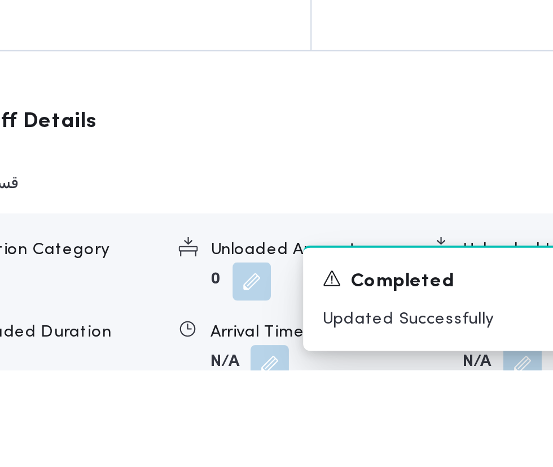
click at [350, 473] on button "button" at bounding box center [347, 464] width 18 height 18
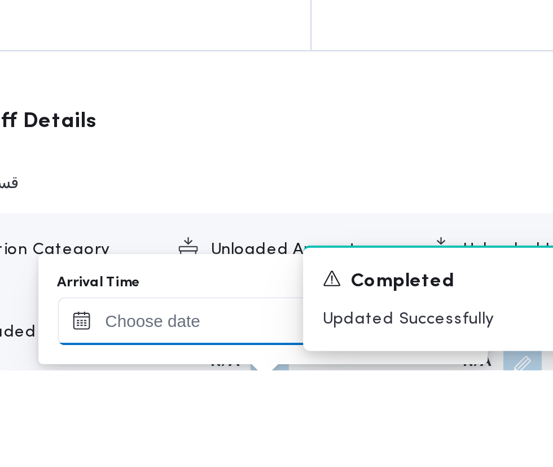
click at [343, 447] on input "Arrival Time" at bounding box center [312, 443] width 128 height 23
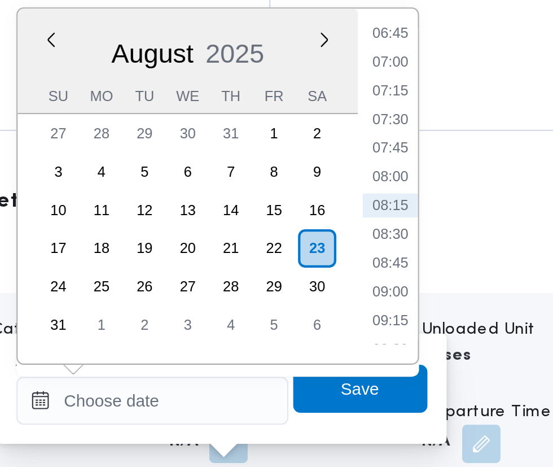
click at [424, 260] on li "09:00" at bounding box center [424, 260] width 26 height 11
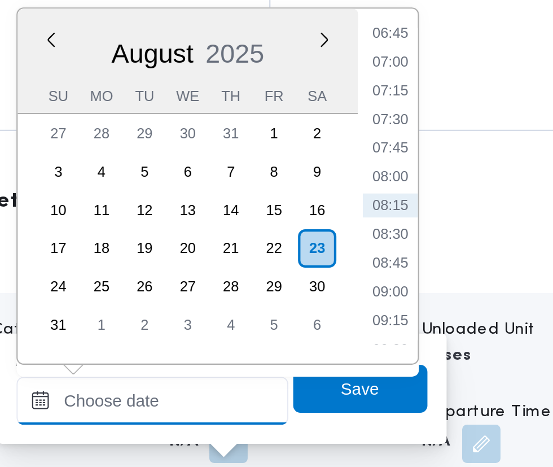
type input "[DATE] 09:00"
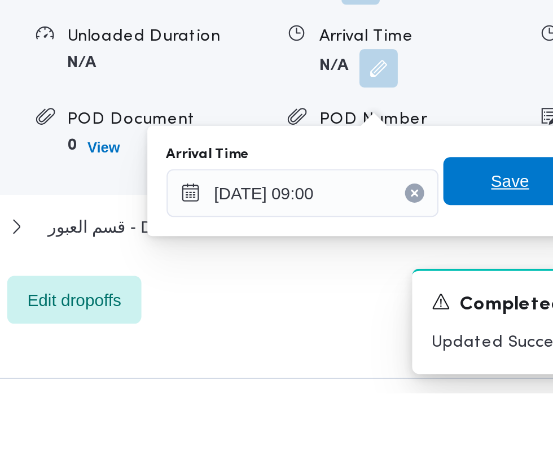
click at [405, 362] on span "Save" at bounding box center [410, 367] width 18 height 14
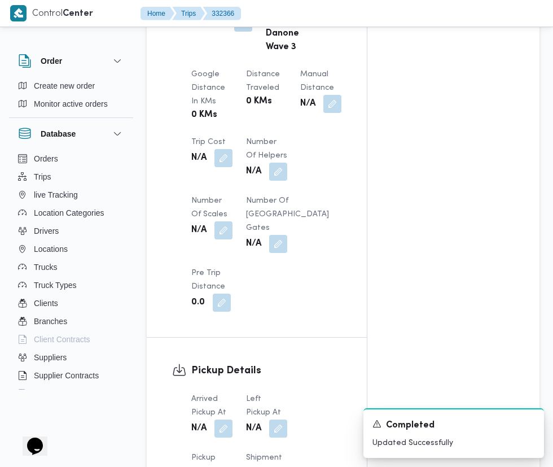
click at [224, 419] on button "button" at bounding box center [223, 428] width 18 height 18
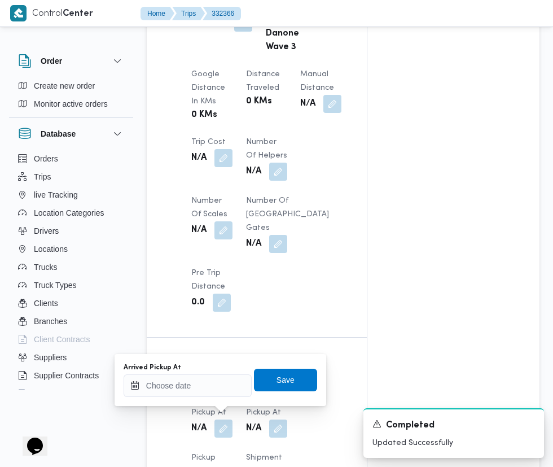
click at [200, 463] on span "Pickup Duration" at bounding box center [207, 464] width 33 height 21
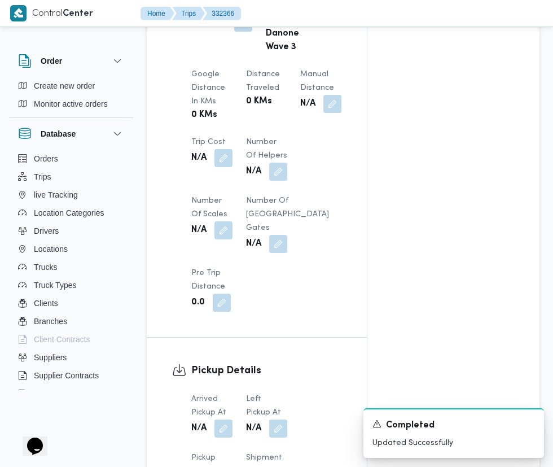
click at [224, 419] on button "button" at bounding box center [223, 428] width 18 height 18
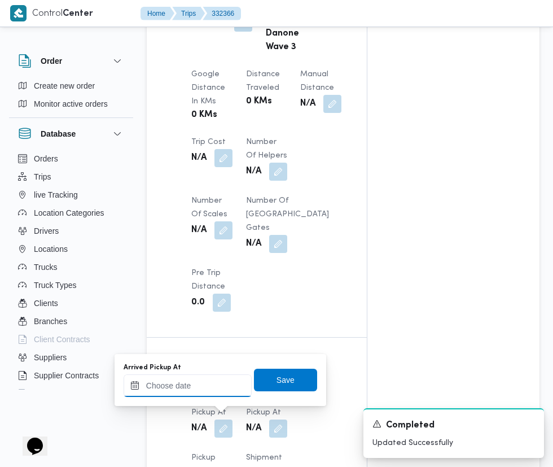
click at [201, 385] on input "Arrived Pickup At" at bounding box center [188, 385] width 128 height 23
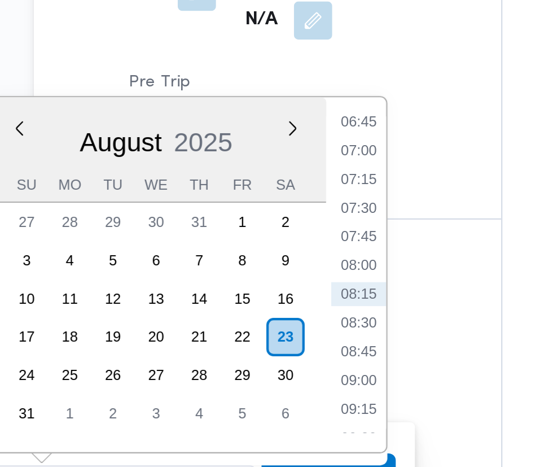
click at [300, 239] on li "07:15" at bounding box center [300, 239] width 26 height 11
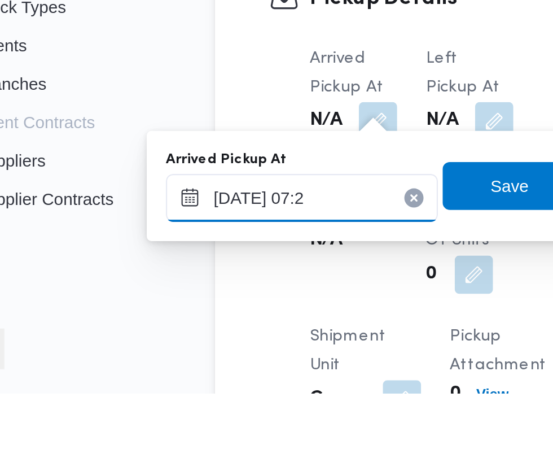
type input "[DATE] 07:26"
click at [283, 372] on span "Save" at bounding box center [285, 369] width 18 height 14
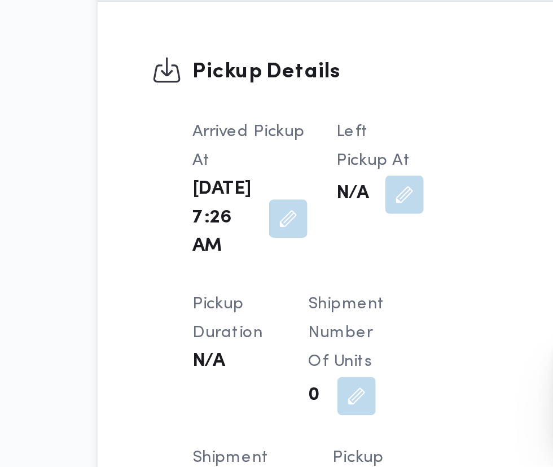
click at [286, 335] on button "button" at bounding box center [291, 338] width 18 height 18
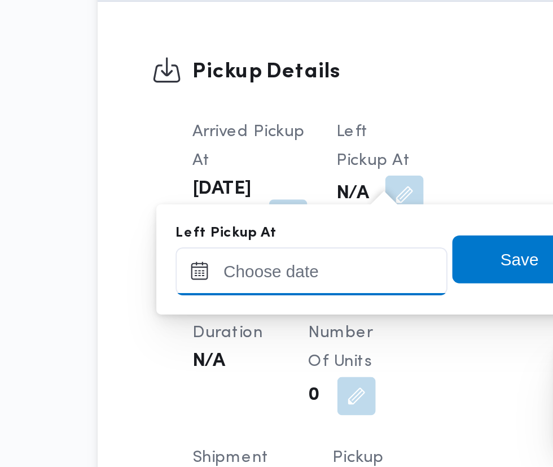
click at [274, 375] on input "Left Pickup At" at bounding box center [247, 374] width 128 height 23
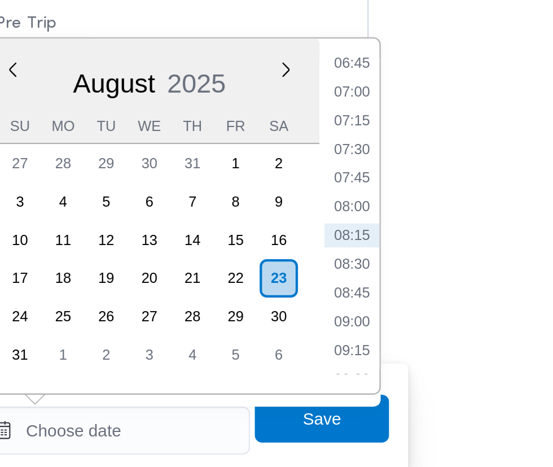
click at [364, 311] on li "08:45" at bounding box center [359, 309] width 26 height 11
type input "[DATE] 08:45"
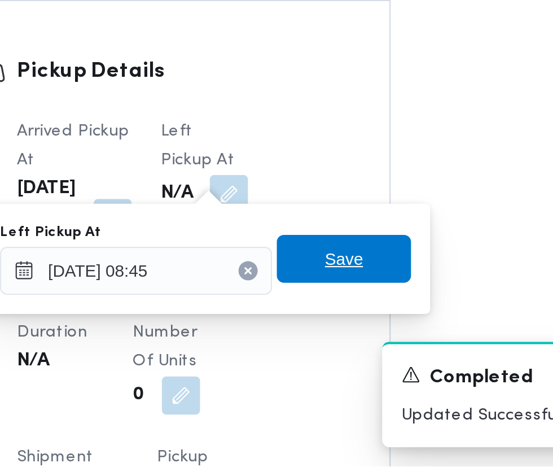
click at [354, 370] on span "Save" at bounding box center [345, 369] width 18 height 14
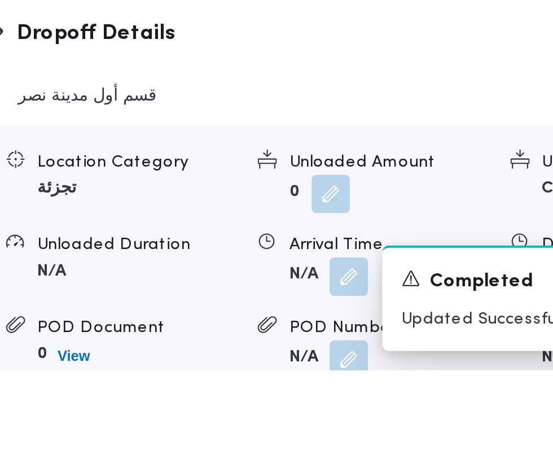
scroll to position [1309, 0]
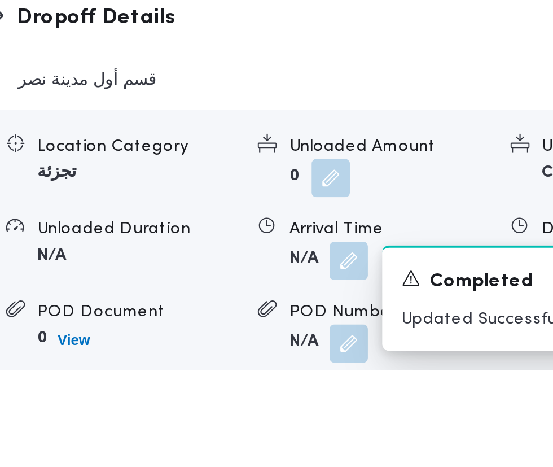
click at [349, 424] on button "button" at bounding box center [347, 415] width 18 height 18
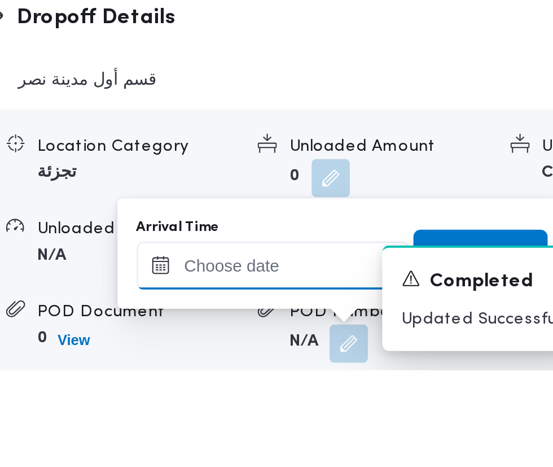
click at [334, 417] on input "Arrival Time" at bounding box center [312, 417] width 128 height 23
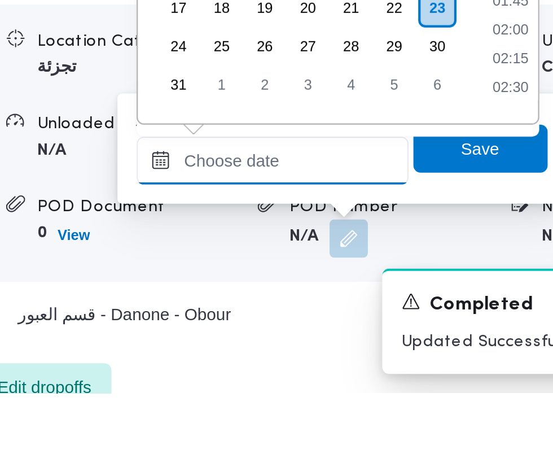
scroll to position [369, 0]
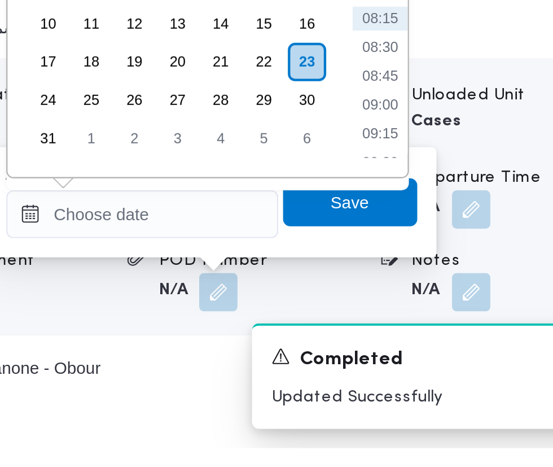
click at [428, 307] on li "09:00" at bounding box center [424, 305] width 26 height 11
type input "[DATE] 09:00"
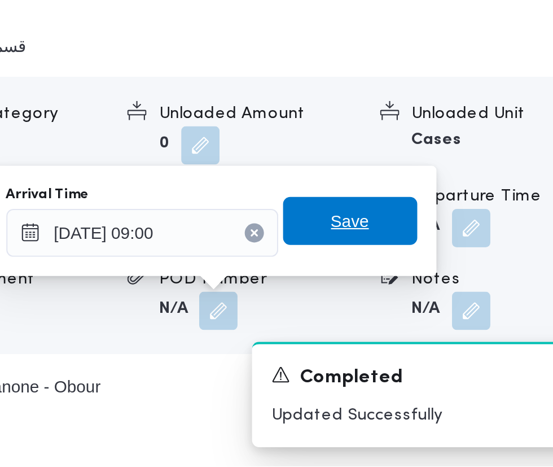
click at [411, 352] on span "Save" at bounding box center [410, 351] width 18 height 14
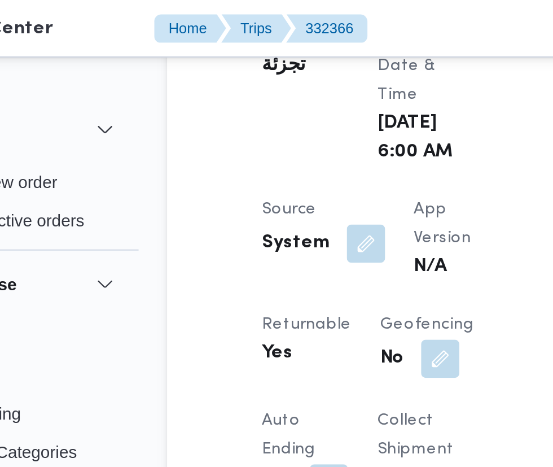
scroll to position [638, 0]
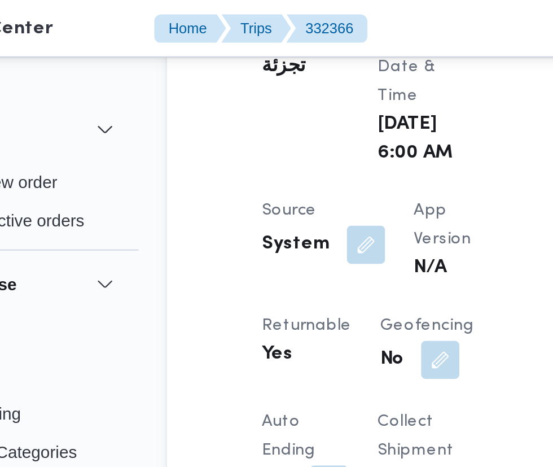
click at [236, 108] on button "button" at bounding box center [240, 115] width 18 height 18
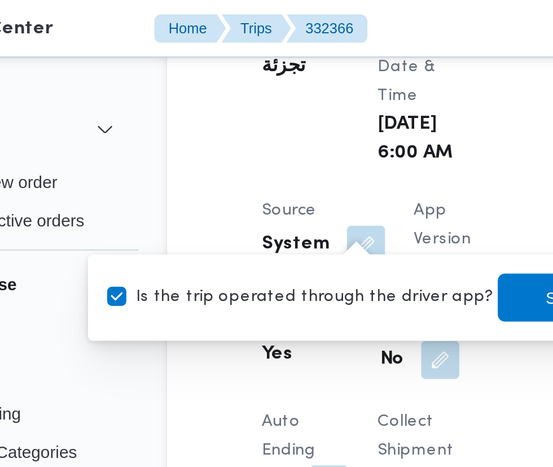
click at [212, 141] on label "Is the trip operated through the driver app?" at bounding box center [209, 140] width 182 height 14
checkbox input "false"
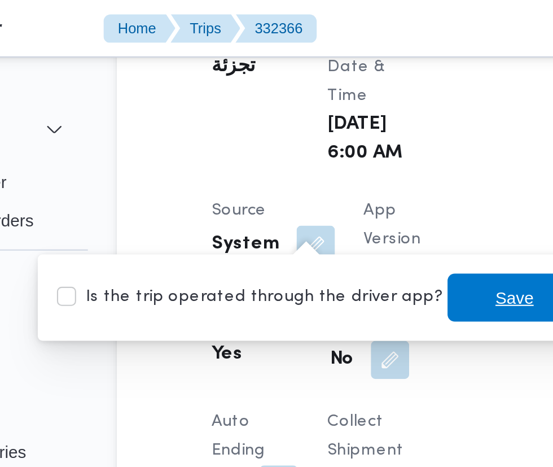
click at [331, 139] on span "Save" at bounding box center [333, 140] width 63 height 23
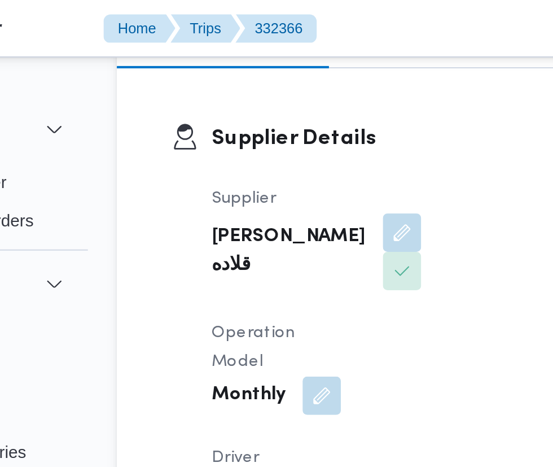
scroll to position [0, 0]
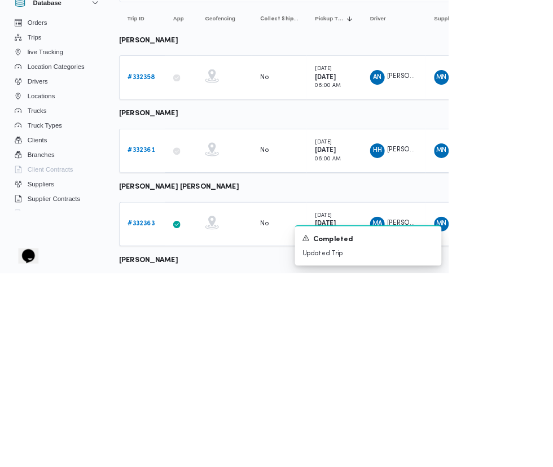
scroll to position [24, 0]
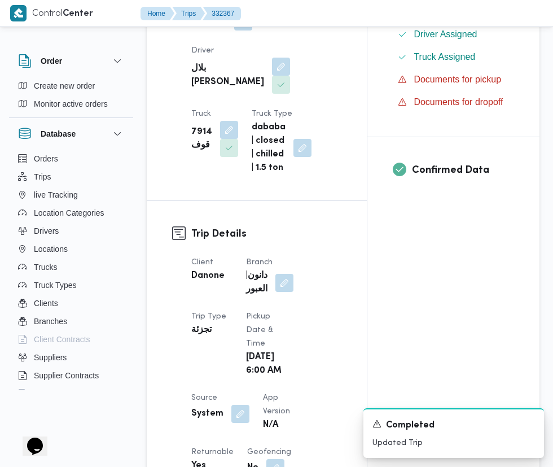
scroll to position [342, 0]
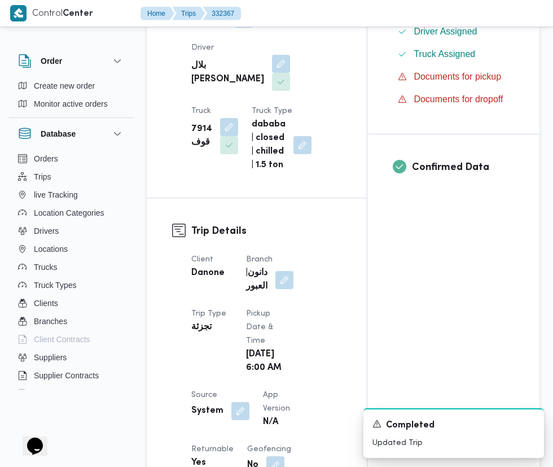
click at [238, 402] on button "button" at bounding box center [240, 411] width 18 height 18
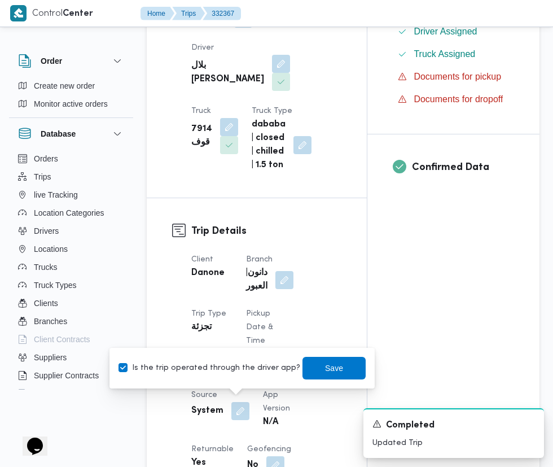
click at [236, 406] on button "button" at bounding box center [240, 411] width 18 height 18
click at [248, 367] on label "Is the trip operated through the driver app?" at bounding box center [209, 368] width 182 height 14
checkbox input "false"
click at [319, 360] on span "Save" at bounding box center [333, 368] width 63 height 23
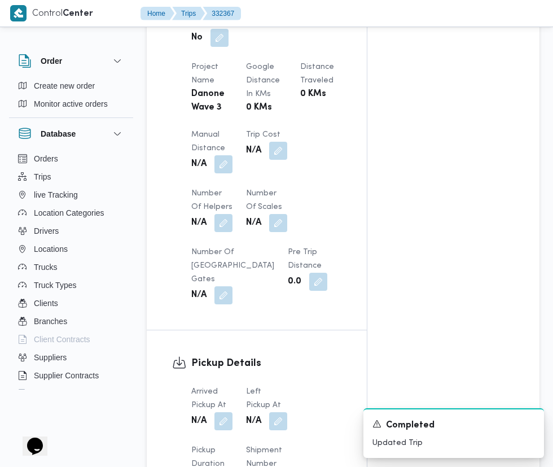
scroll to position [926, 0]
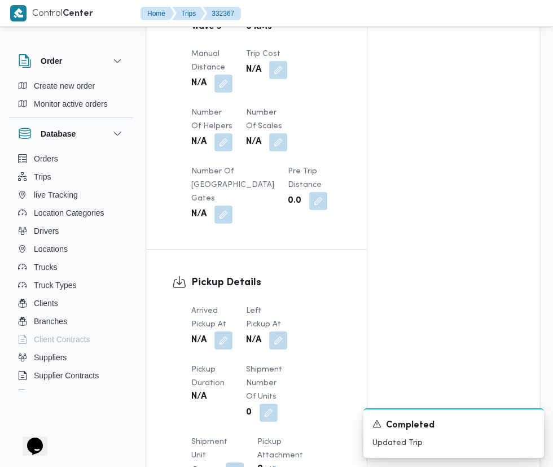
click at [224, 332] on button "button" at bounding box center [223, 340] width 18 height 18
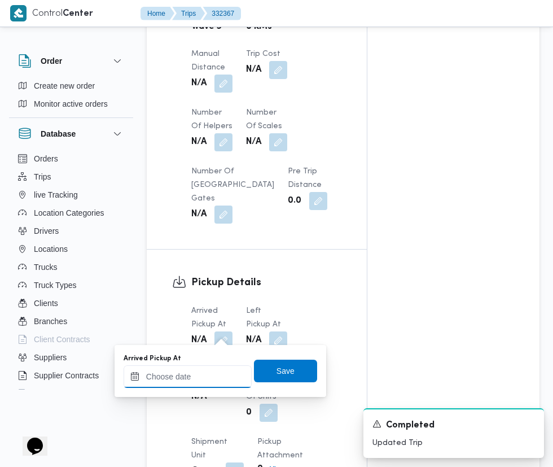
click at [204, 374] on input "Arrived Pickup At" at bounding box center [188, 376] width 128 height 23
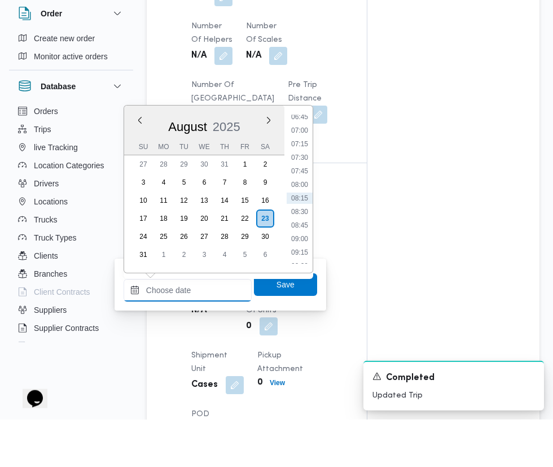
scroll to position [965, 0]
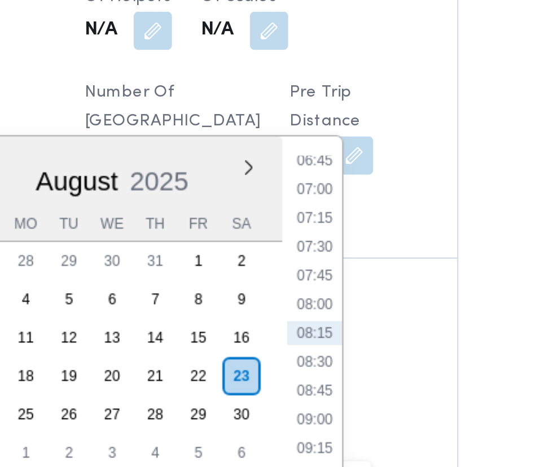
click at [300, 191] on li "07:15" at bounding box center [300, 191] width 26 height 11
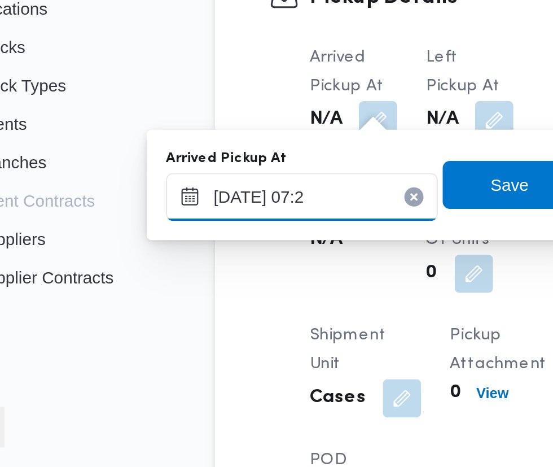
type input "[DATE] 07:23"
click at [290, 329] on span "Save" at bounding box center [285, 332] width 18 height 14
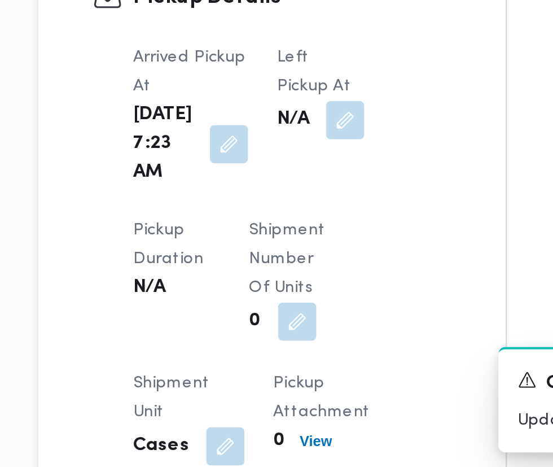
click at [293, 296] on button "button" at bounding box center [291, 301] width 18 height 18
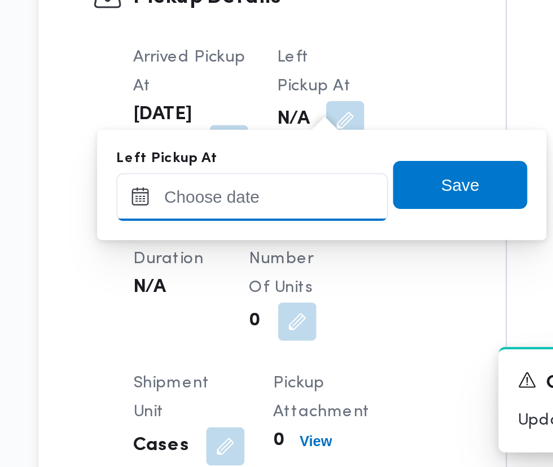
click at [267, 335] on input "Left Pickup At" at bounding box center [247, 337] width 128 height 23
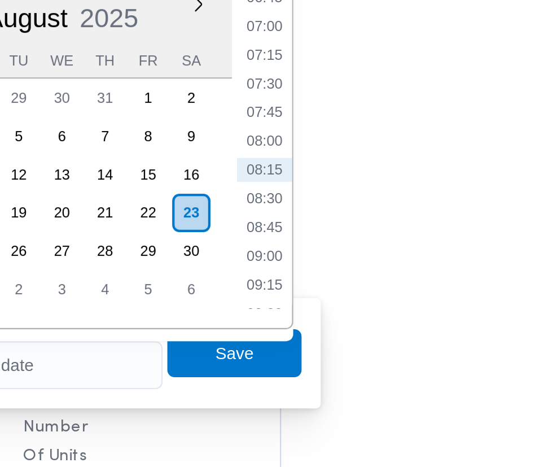
click at [363, 275] on li "08:45" at bounding box center [359, 272] width 26 height 11
type input "[DATE] 08:45"
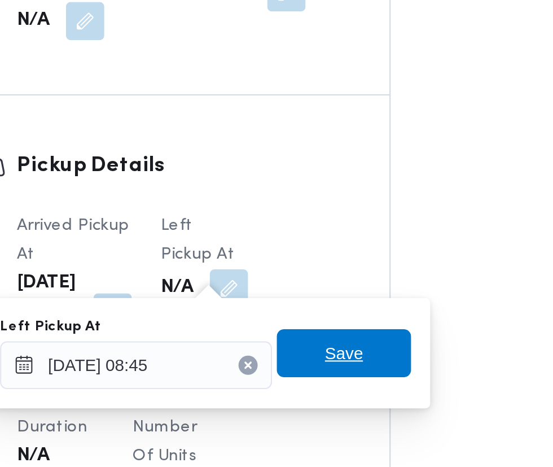
click at [351, 329] on span "Save" at bounding box center [345, 332] width 18 height 14
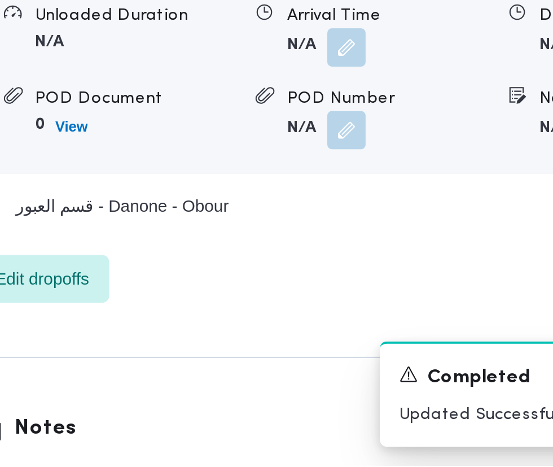
scroll to position [1402, 0]
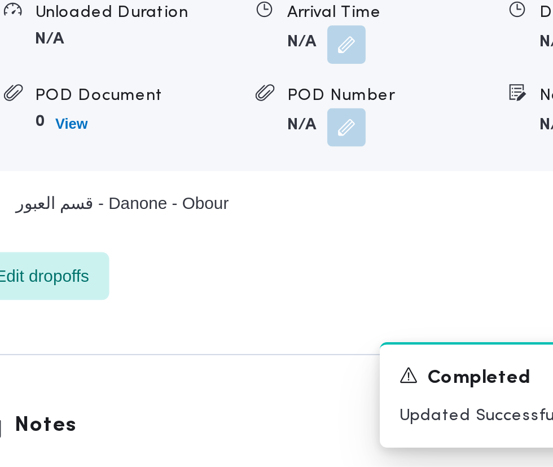
click at [353, 277] on button "button" at bounding box center [347, 268] width 18 height 18
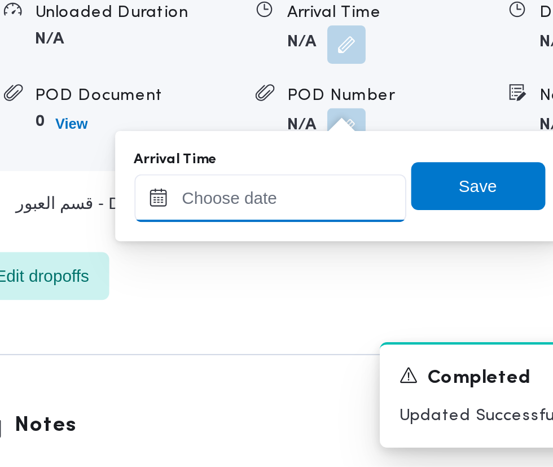
click at [329, 337] on input "Arrival Time" at bounding box center [312, 340] width 128 height 23
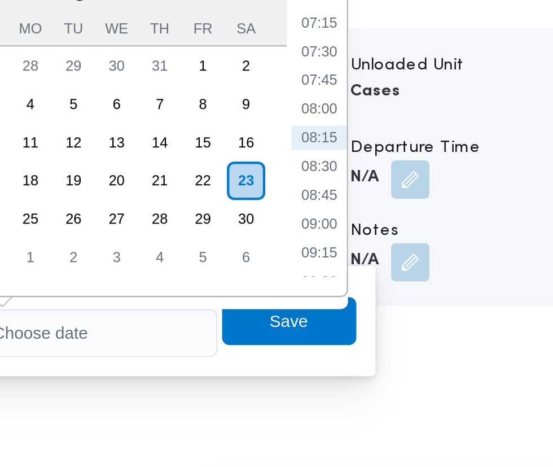
click at [429, 307] on li "09:15" at bounding box center [424, 302] width 26 height 11
type input "[DATE] 09:15"
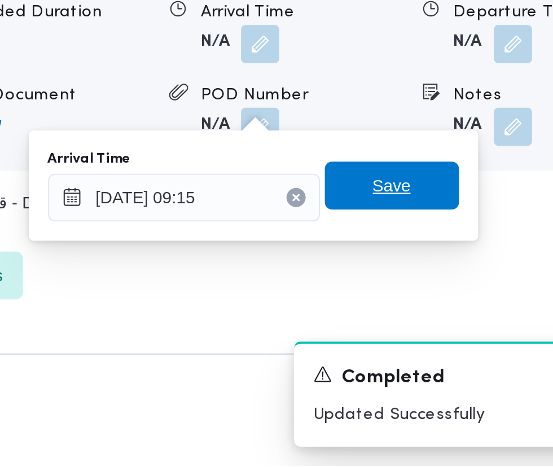
click at [411, 334] on span "Save" at bounding box center [410, 335] width 18 height 14
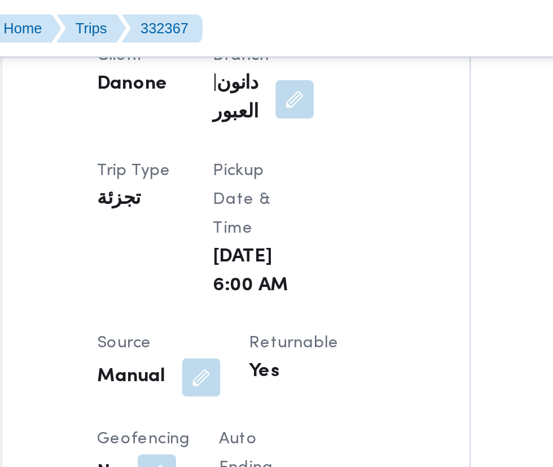
scroll to position [574, 0]
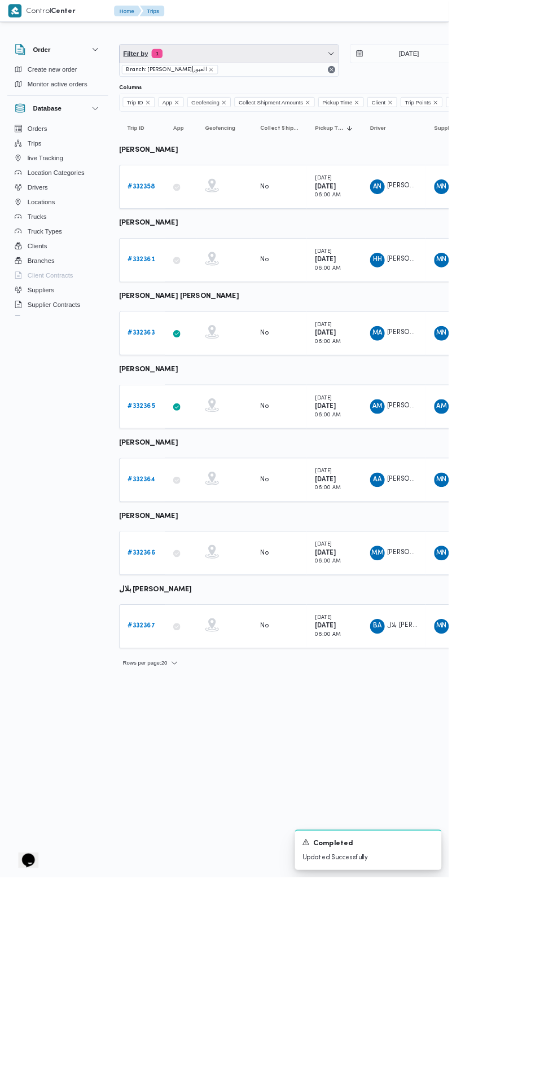
click at [287, 69] on span "Filter by 1" at bounding box center [282, 66] width 270 height 23
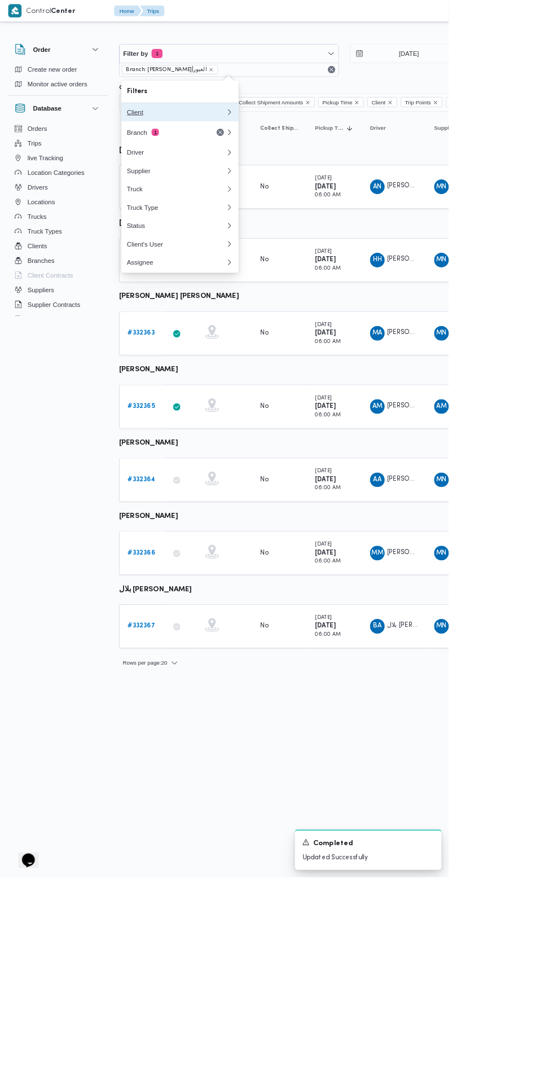
click at [241, 138] on div "Client" at bounding box center [217, 138] width 122 height 9
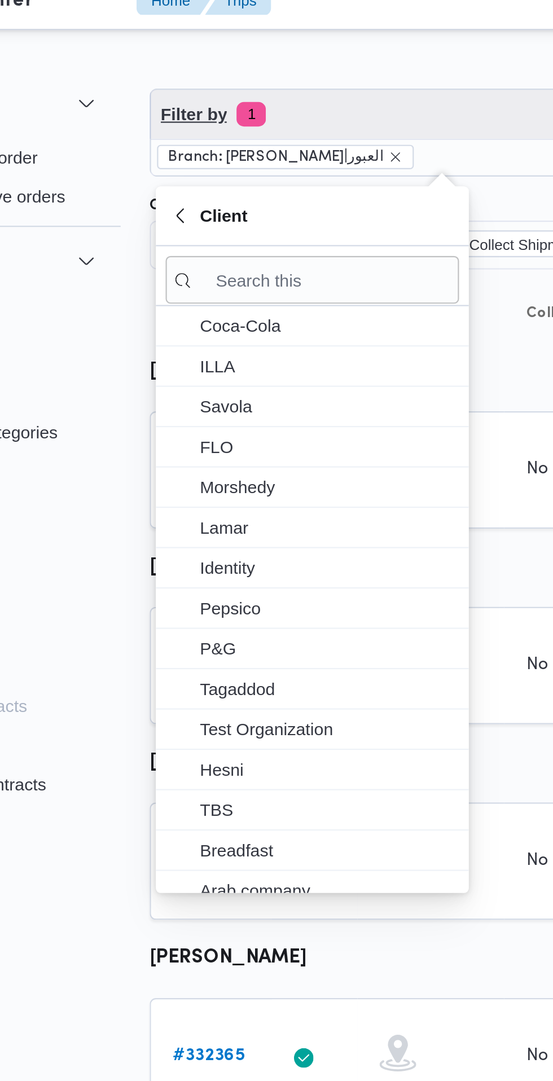
click at [248, 70] on span "Filter by 1" at bounding box center [282, 66] width 270 height 23
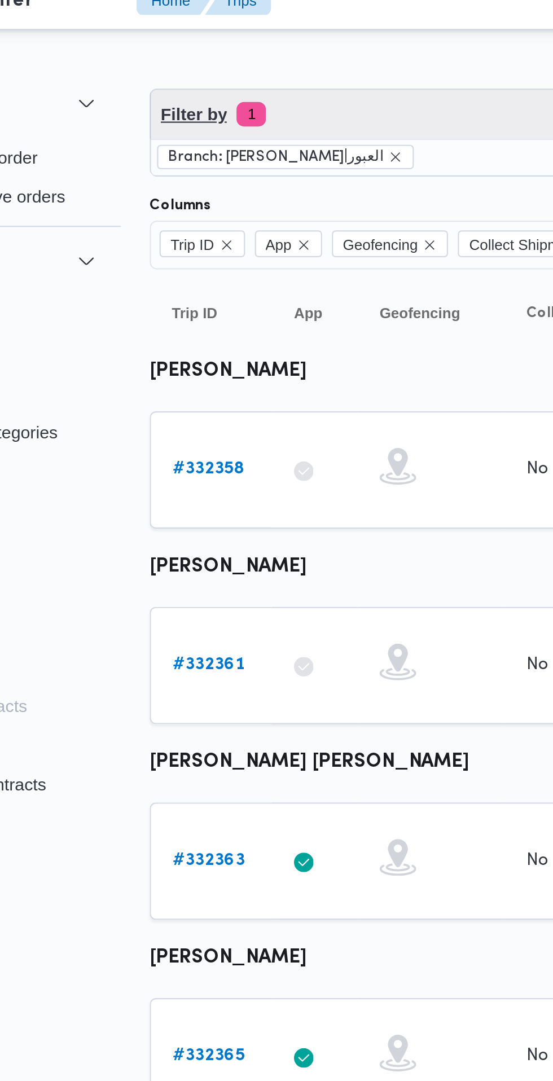
click at [257, 71] on span "Filter by 1" at bounding box center [282, 66] width 270 height 23
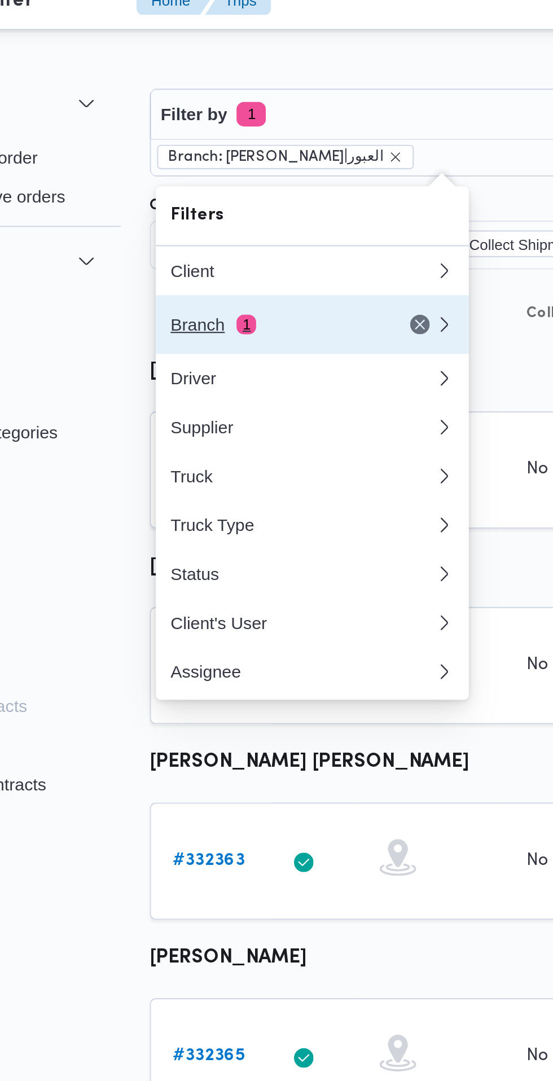
click at [213, 165] on div "Branch 1" at bounding box center [203, 163] width 95 height 9
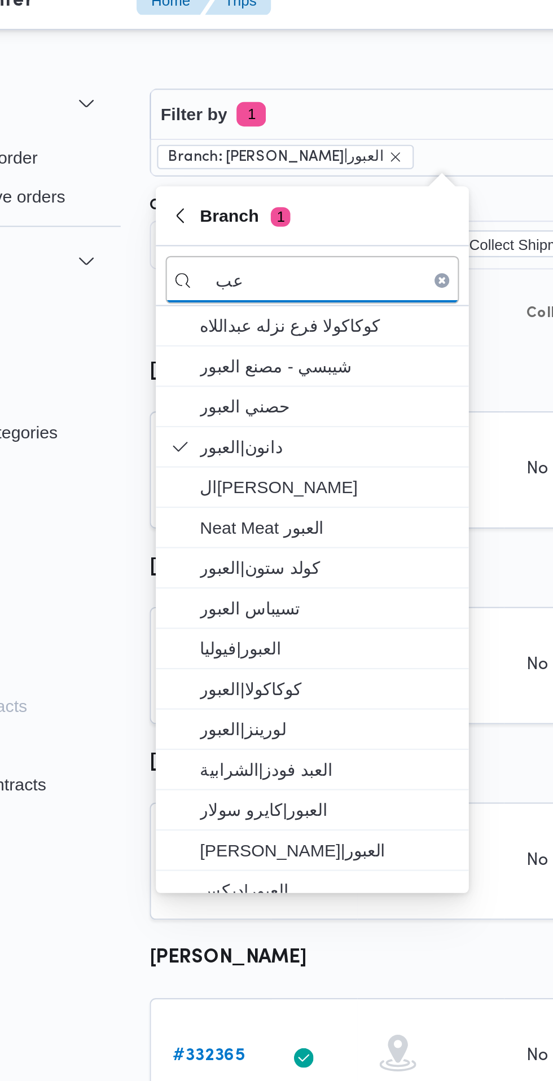
type input "ع"
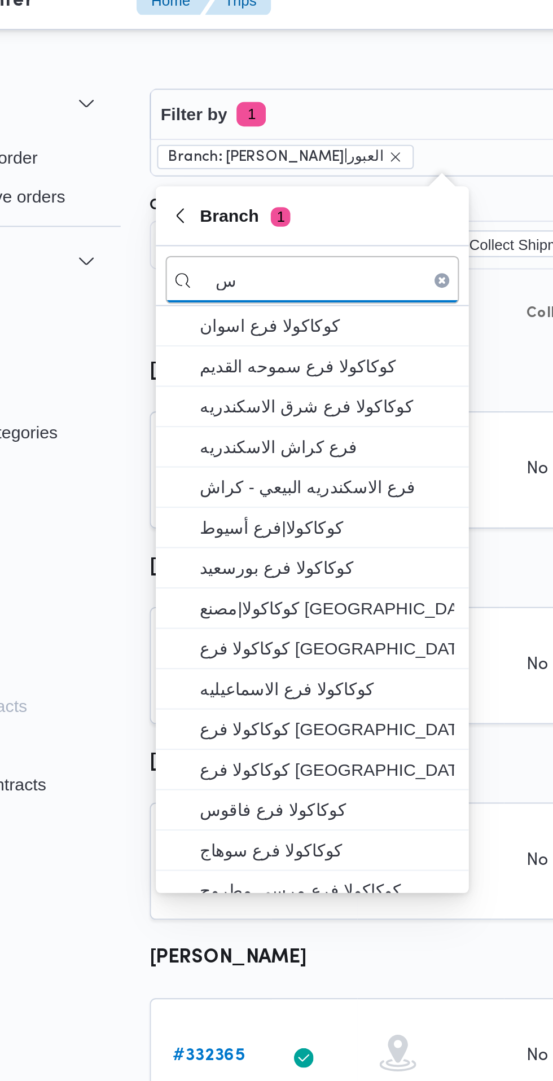
click at [233, 144] on input "س" at bounding box center [221, 142] width 135 height 22
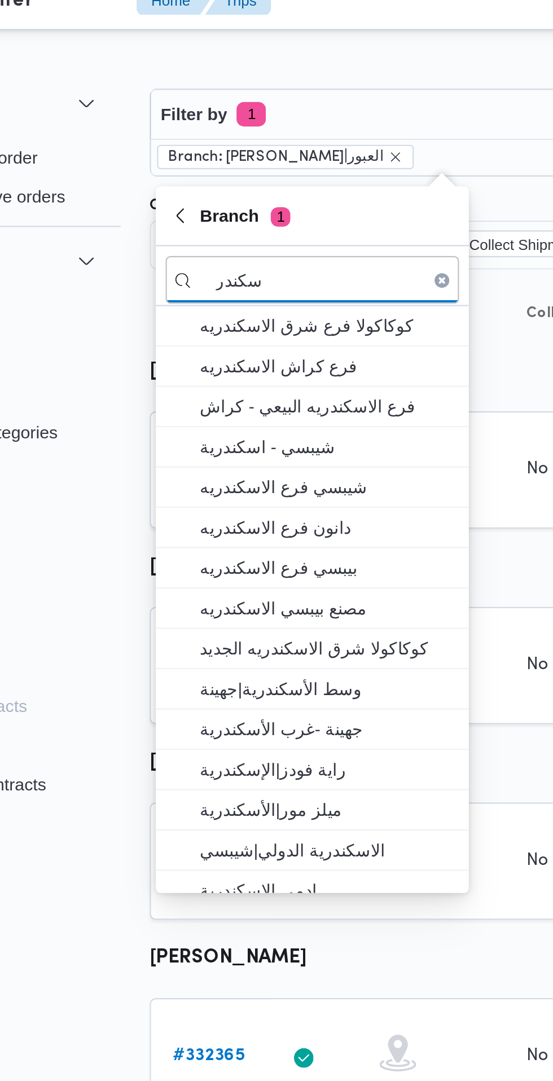
type input "سكندر"
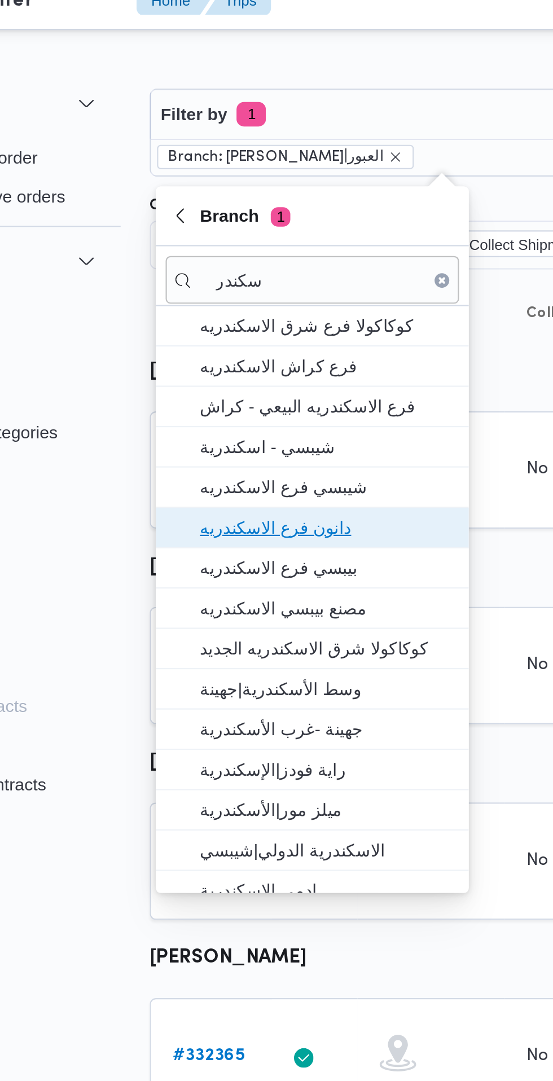
click at [256, 261] on span "دانون فرع الاسكندريه" at bounding box center [228, 257] width 117 height 14
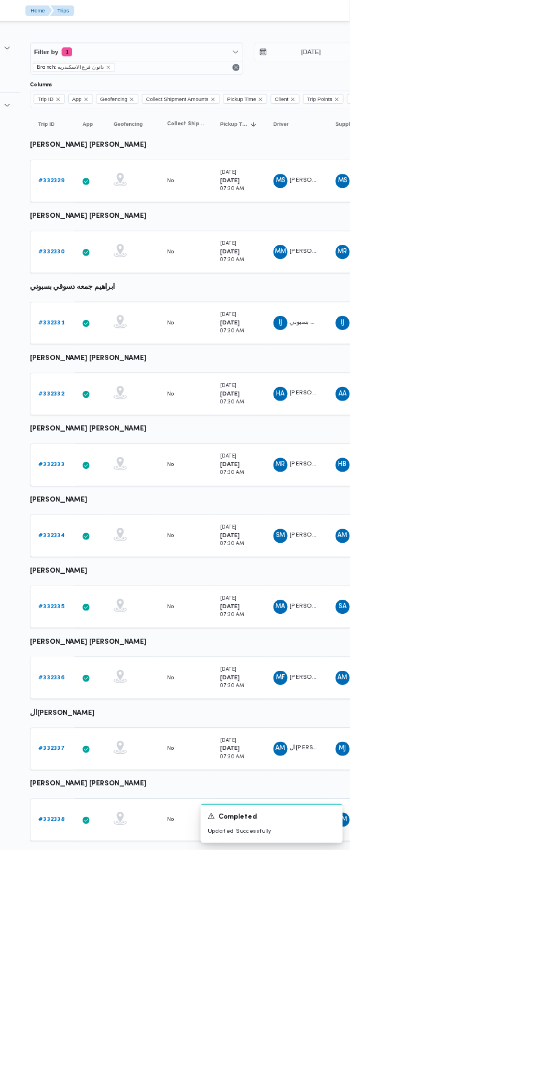
scroll to position [0, 18]
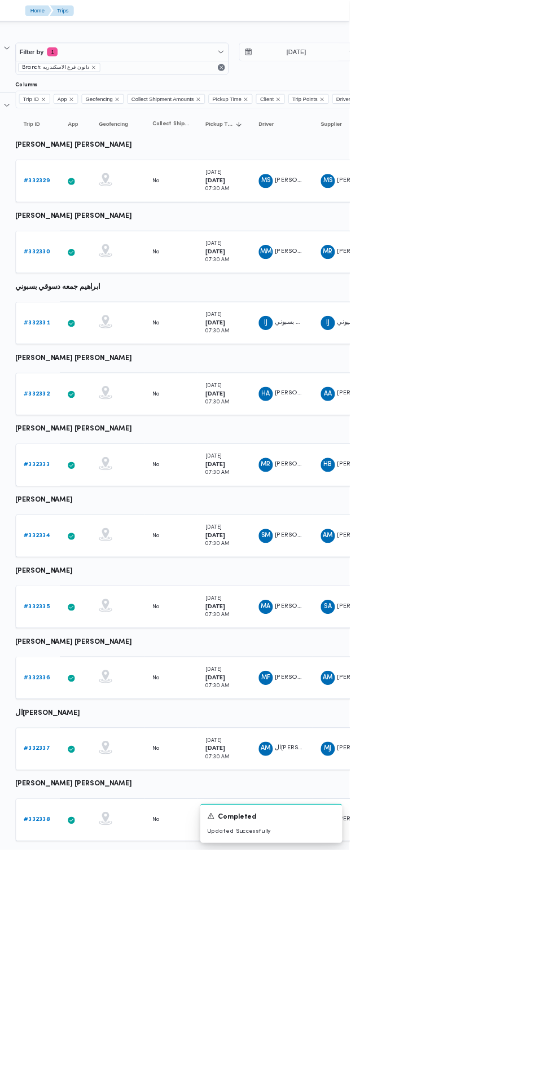
click at [166, 227] on b "# 332329" at bounding box center [155, 229] width 33 height 7
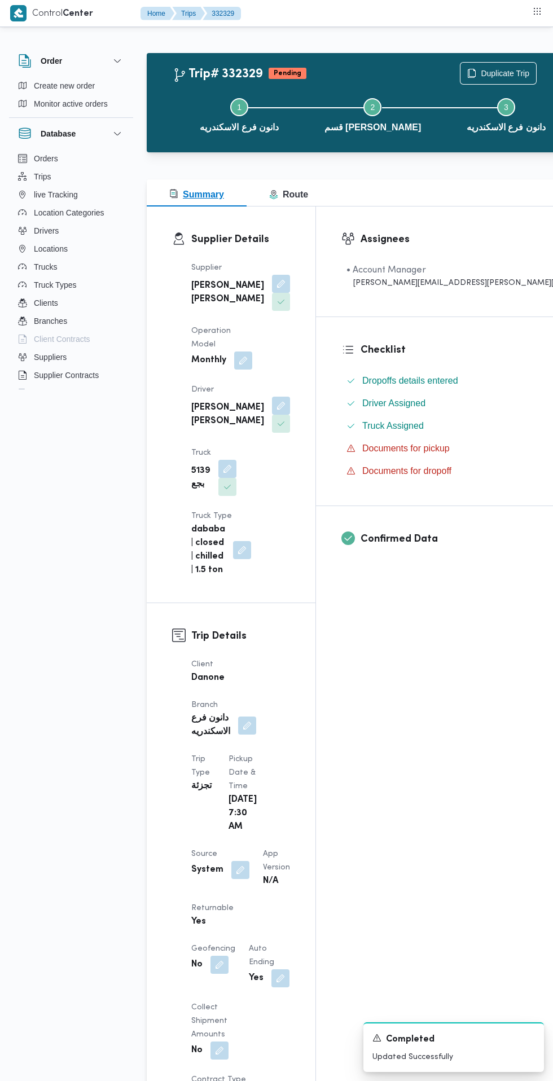
click at [231, 206] on button "Summary" at bounding box center [197, 192] width 100 height 27
click at [272, 293] on button "button" at bounding box center [281, 284] width 18 height 18
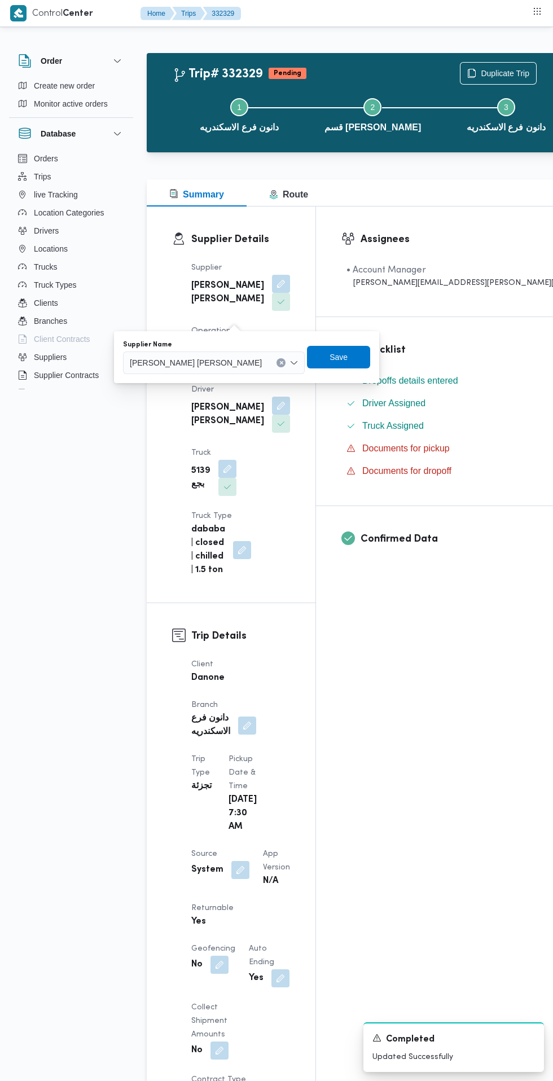
click at [213, 353] on div "[PERSON_NAME] [PERSON_NAME]" at bounding box center [214, 362] width 182 height 23
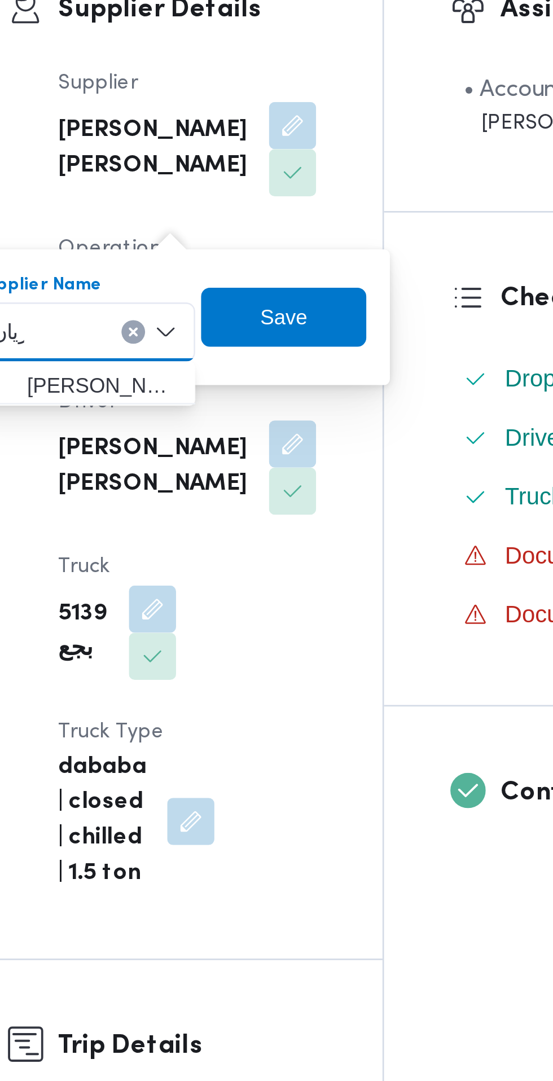
type input "ريان"
click at [244, 383] on mark "ريان" at bounding box center [251, 383] width 14 height 9
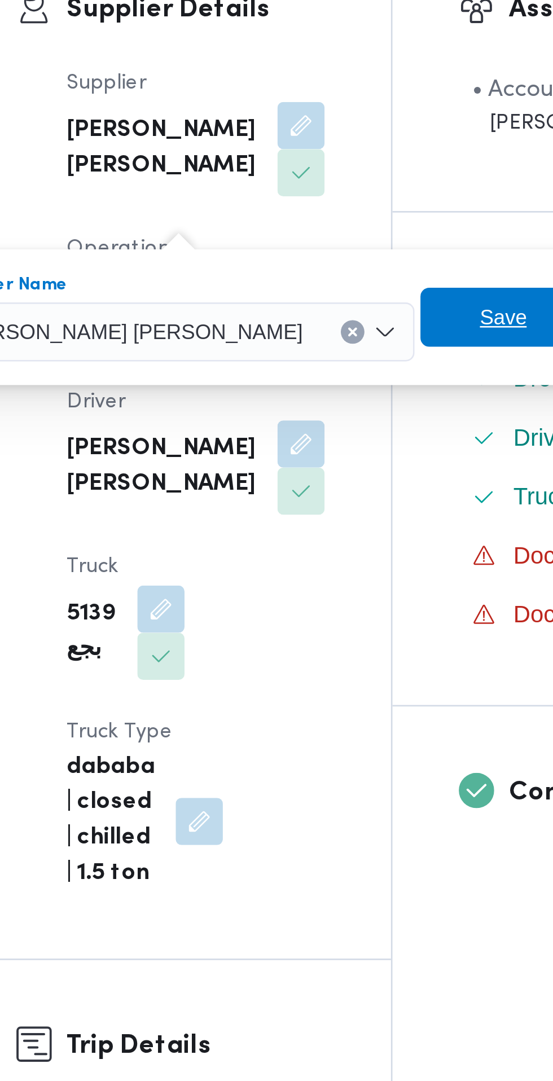
click at [327, 357] on span "Save" at bounding box center [358, 357] width 63 height 23
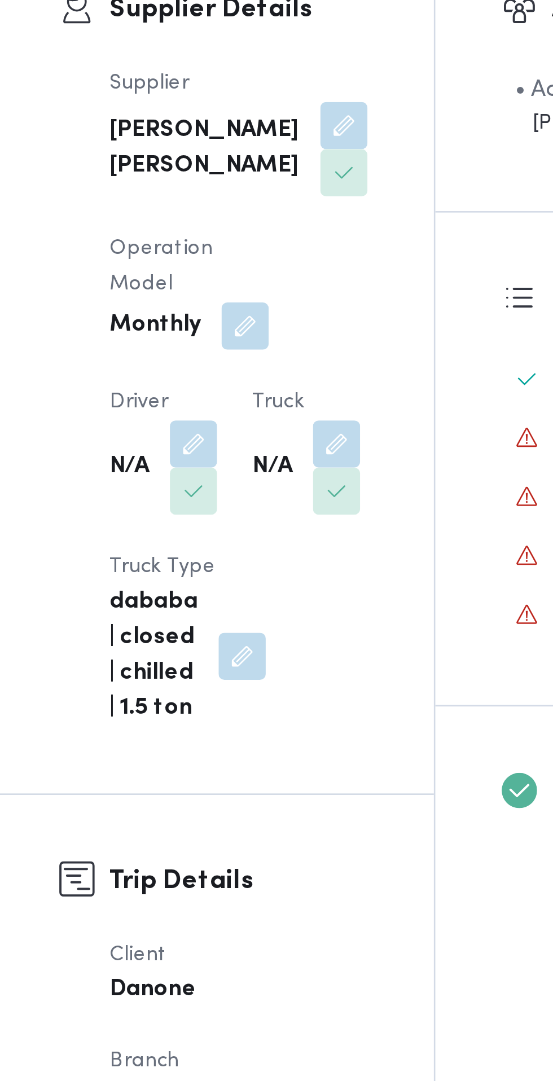
click at [227, 397] on button "button" at bounding box center [223, 406] width 18 height 18
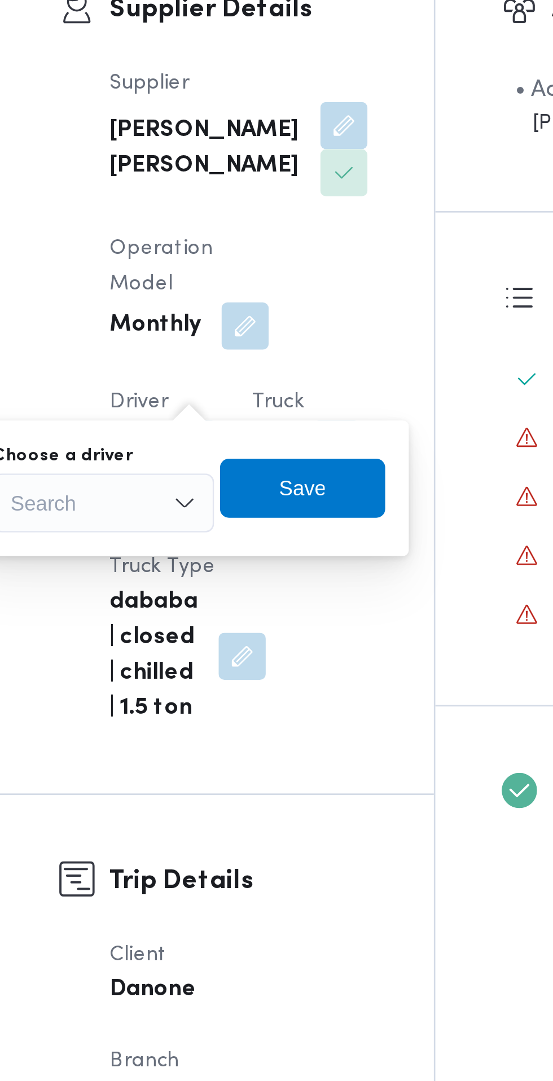
click at [209, 405] on div "Choose a driver Search Save" at bounding box center [222, 423] width 152 height 36
click at [209, 429] on div "Search" at bounding box center [189, 428] width 85 height 23
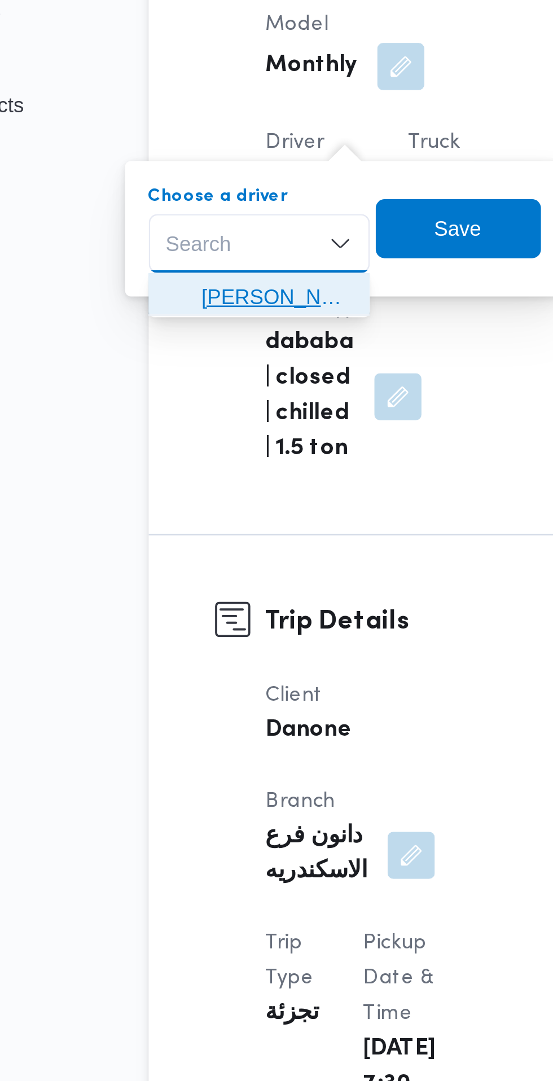
click at [210, 447] on span "[PERSON_NAME]" at bounding box center [196, 449] width 58 height 14
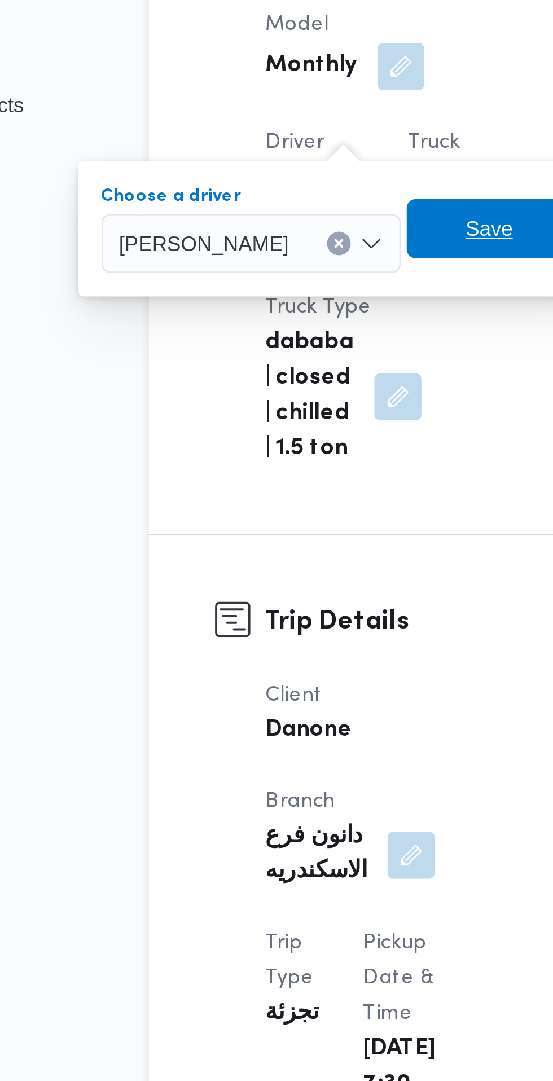
click at [278, 424] on span "Save" at bounding box center [277, 423] width 18 height 14
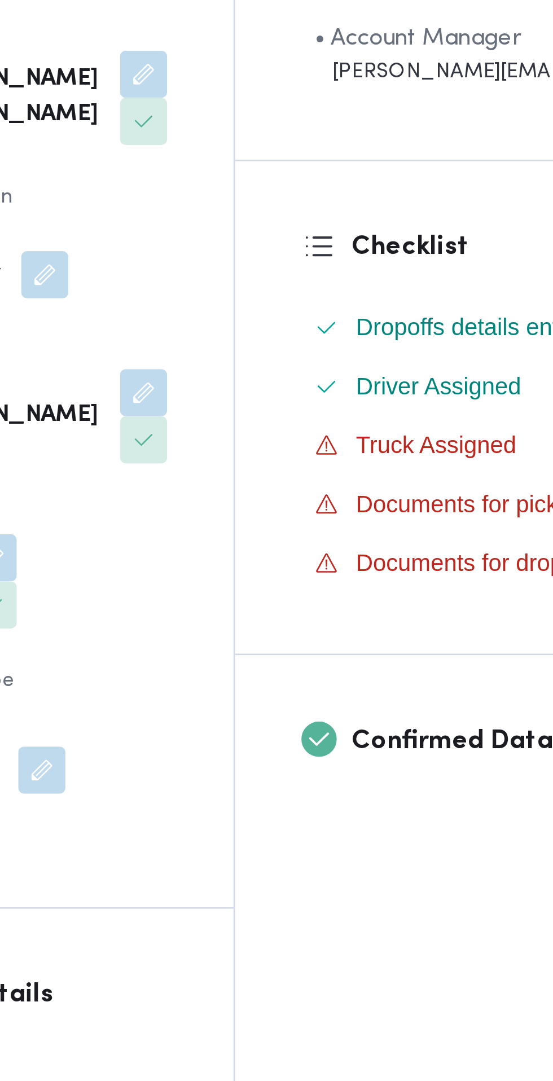
click at [232, 460] on button "button" at bounding box center [223, 469] width 18 height 18
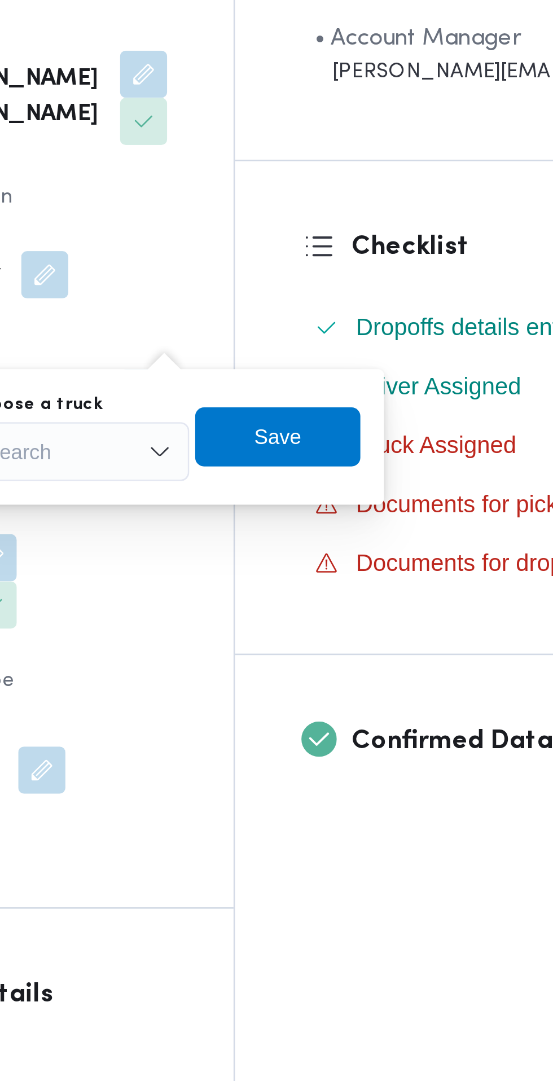
click at [268, 424] on div "Search" at bounding box center [256, 428] width 85 height 23
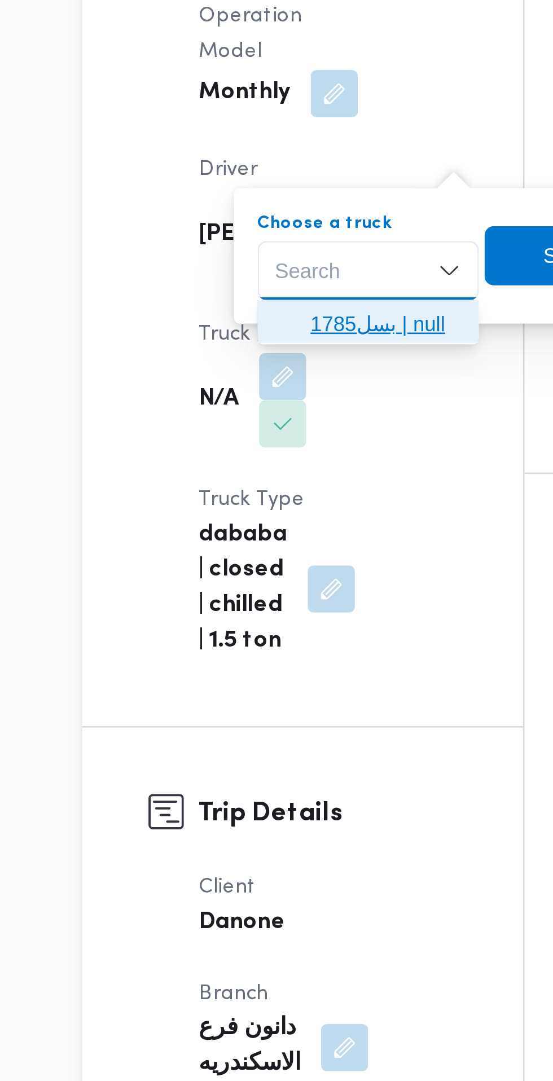
click at [274, 447] on span "بسل1785 | null" at bounding box center [263, 449] width 58 height 14
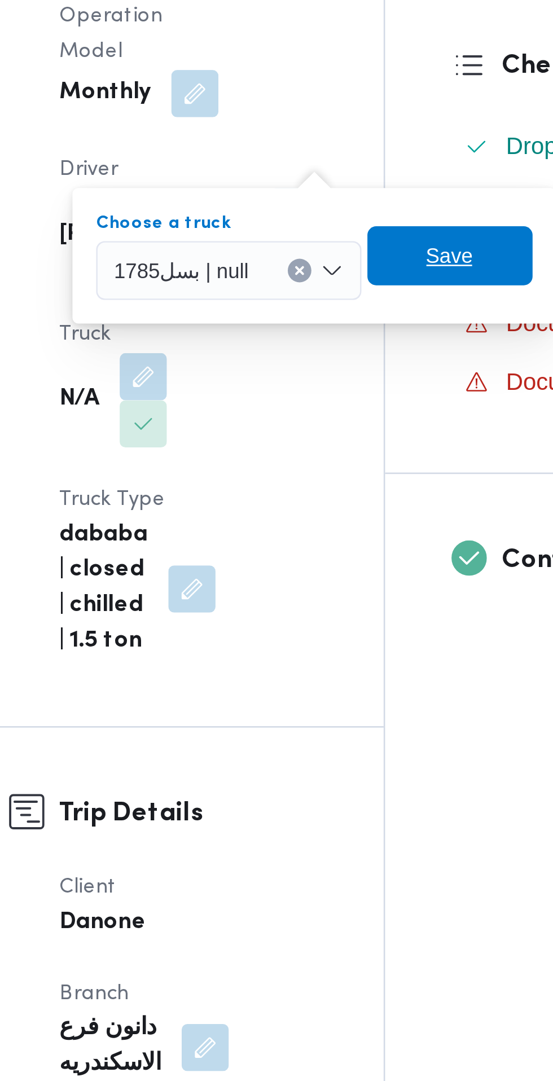
click at [338, 424] on span "Save" at bounding box center [341, 423] width 18 height 14
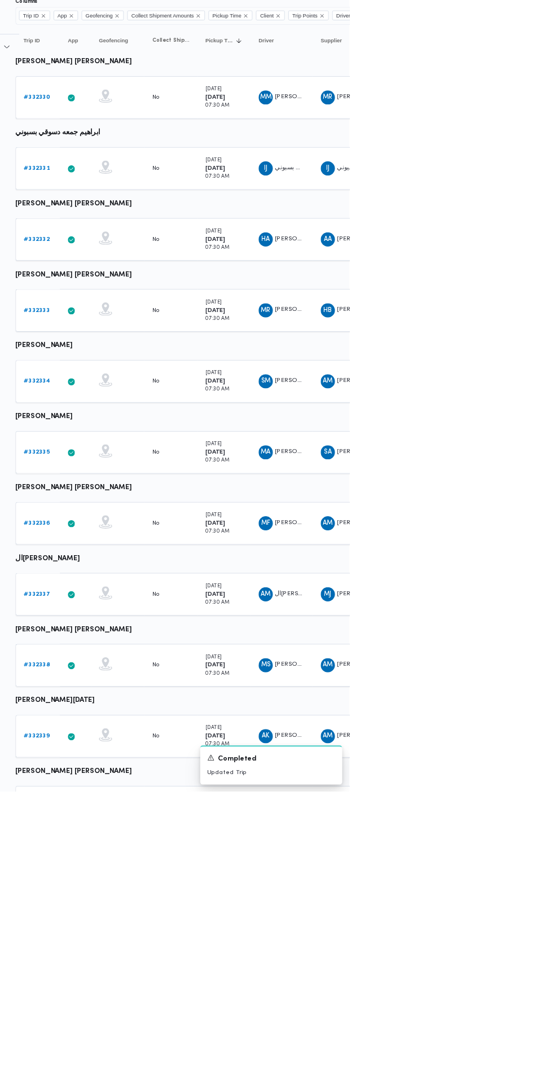
scroll to position [0, 18]
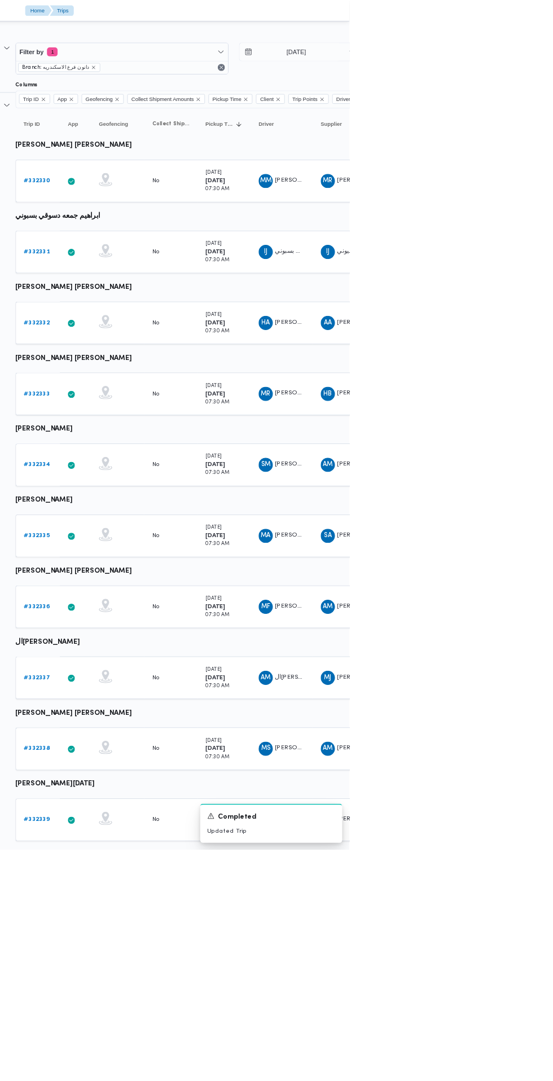
click at [159, 320] on b "# 332331" at bounding box center [155, 319] width 33 height 7
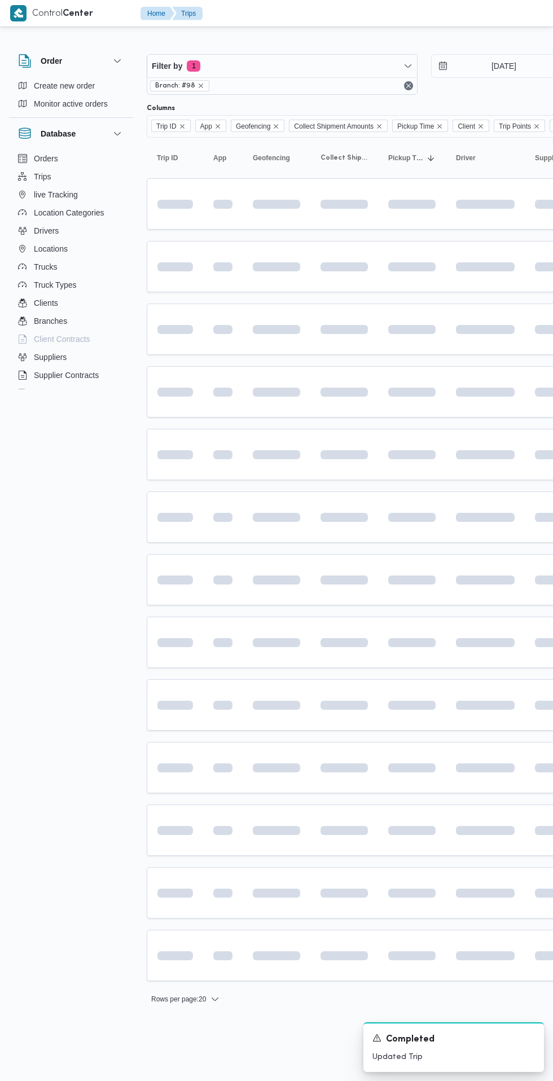
scroll to position [0, 18]
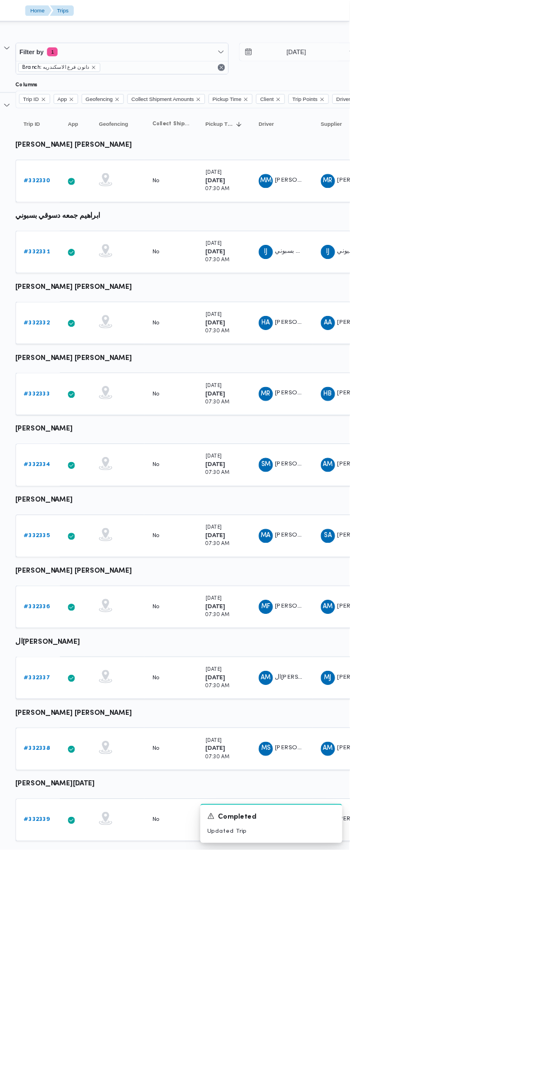
click at [156, 320] on b "# 332331" at bounding box center [155, 319] width 33 height 7
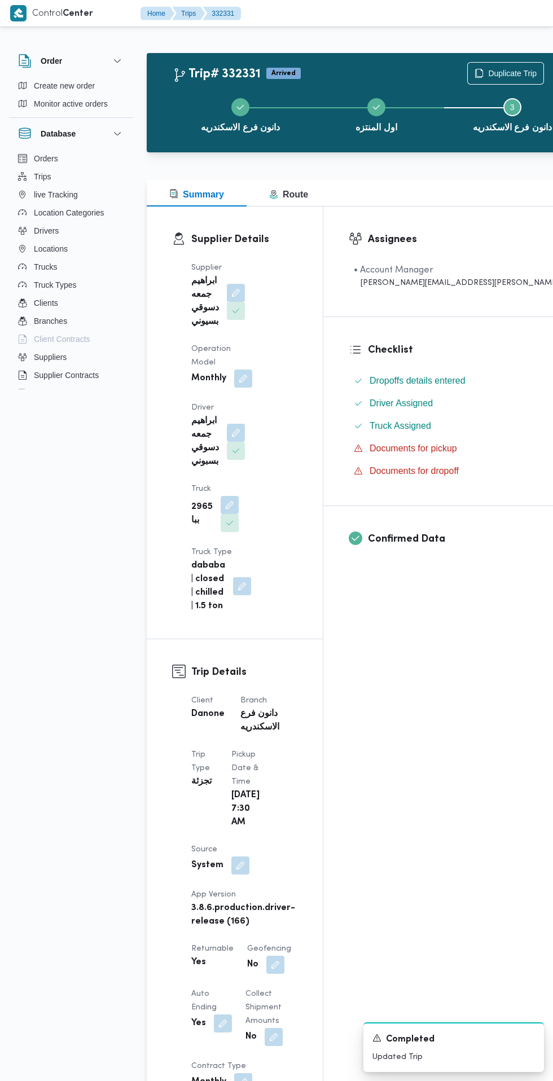
click at [239, 424] on button "button" at bounding box center [236, 433] width 18 height 18
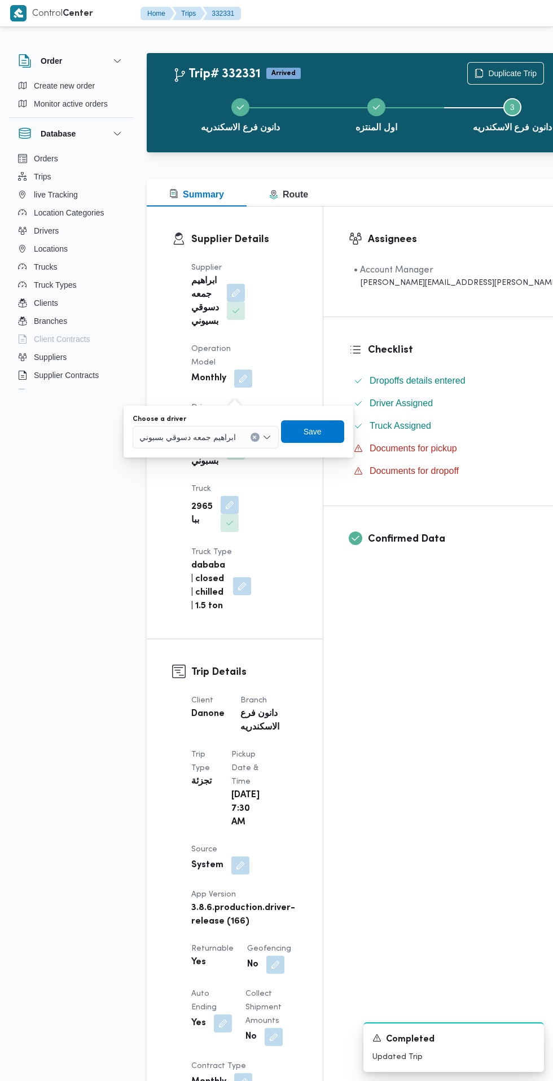
click at [240, 437] on input "Choose a driver" at bounding box center [240, 437] width 1 height 14
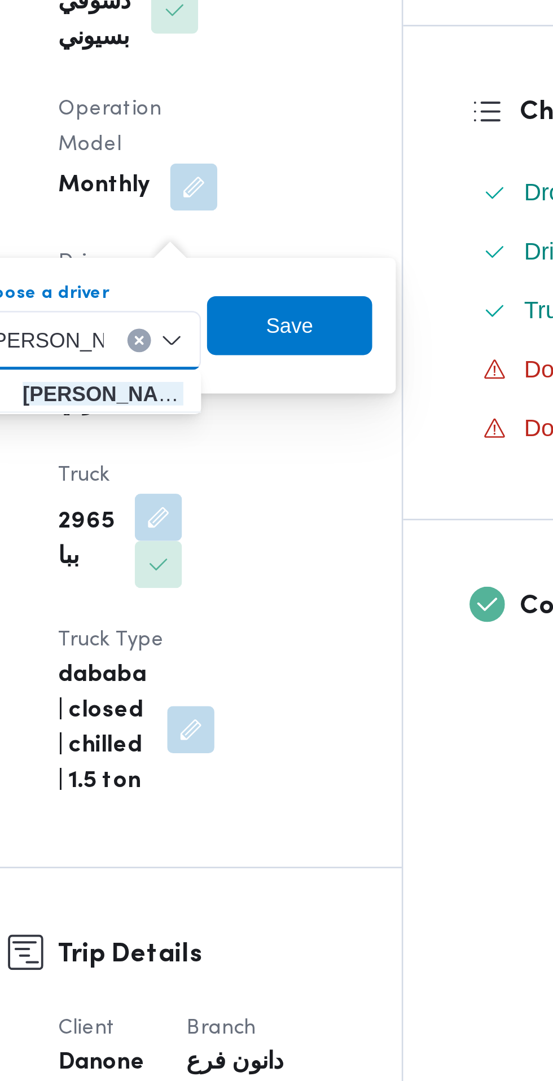
type input "[PERSON_NAME]"
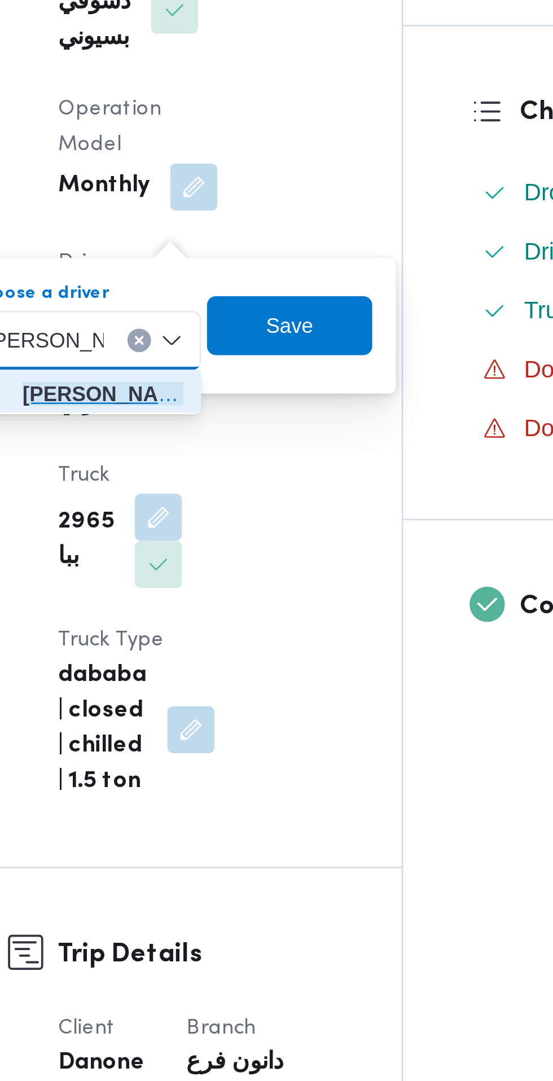
click at [227, 458] on span "[PERSON_NAME] علي [PERSON_NAME]" at bounding box center [208, 458] width 61 height 14
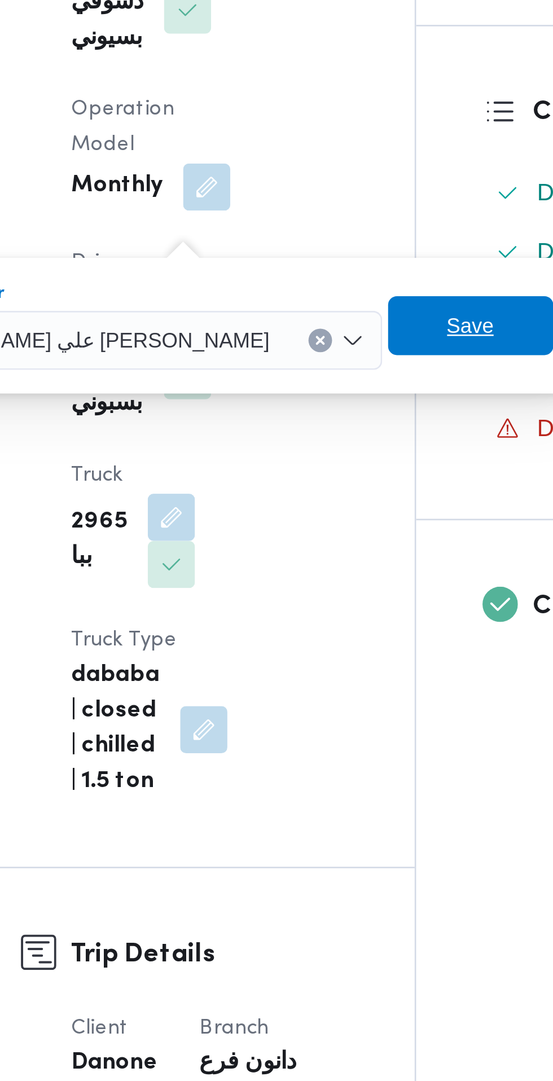
click at [335, 435] on span "Save" at bounding box center [344, 432] width 18 height 14
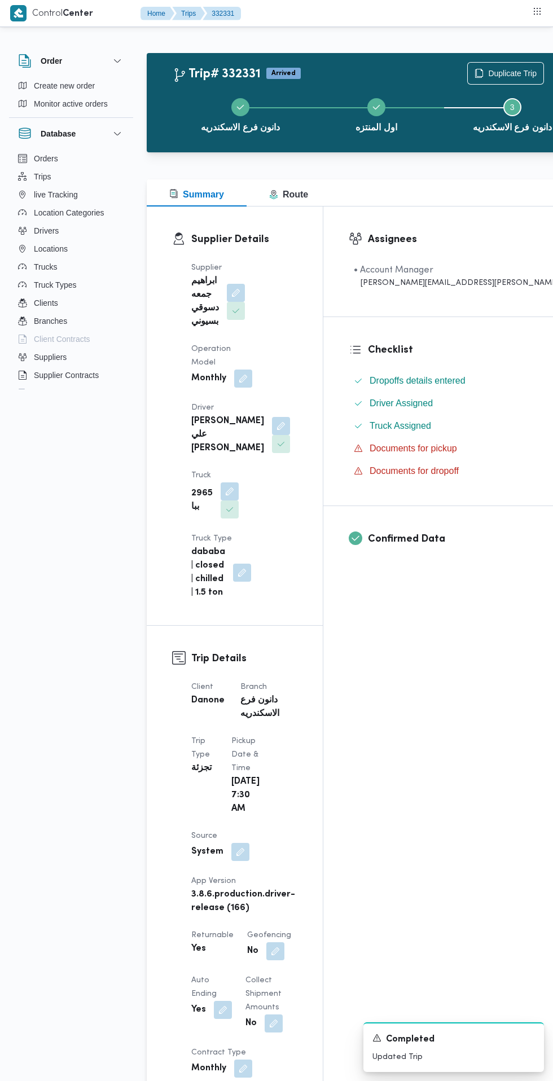
scroll to position [3, 0]
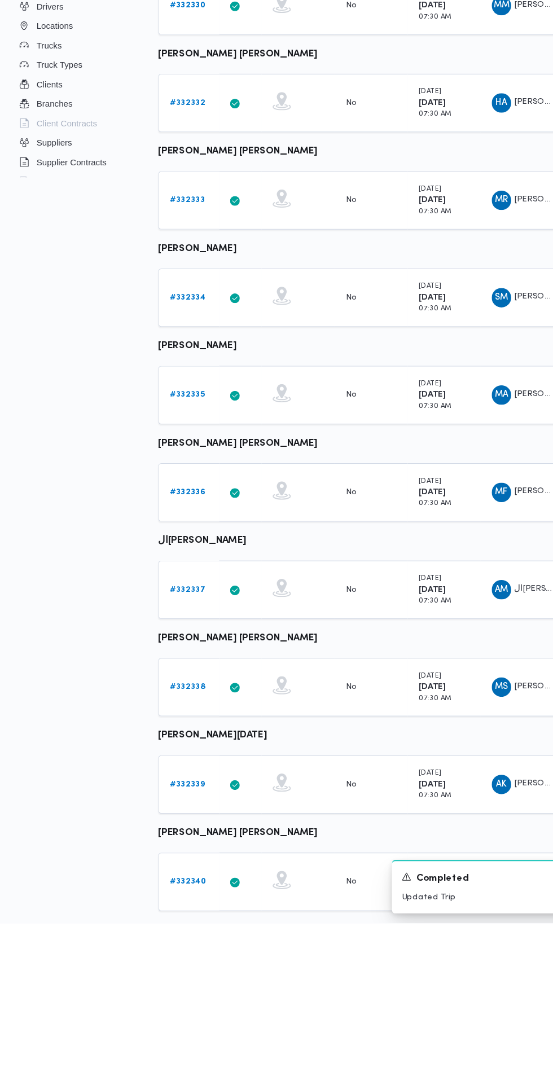
click at [174, 771] on b "# 332337" at bounding box center [173, 771] width 33 height 7
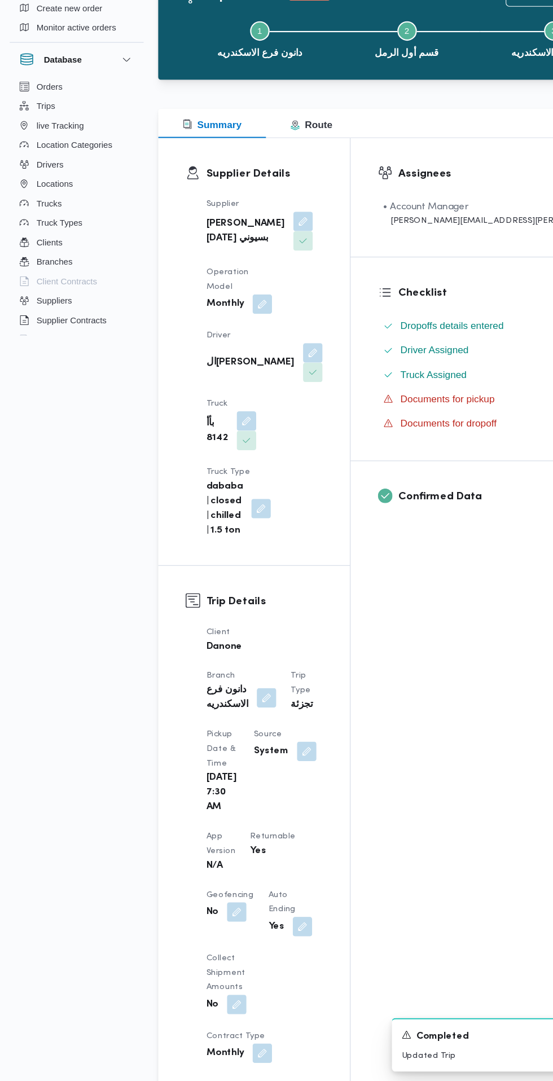
click at [281, 397] on button "button" at bounding box center [290, 406] width 18 height 18
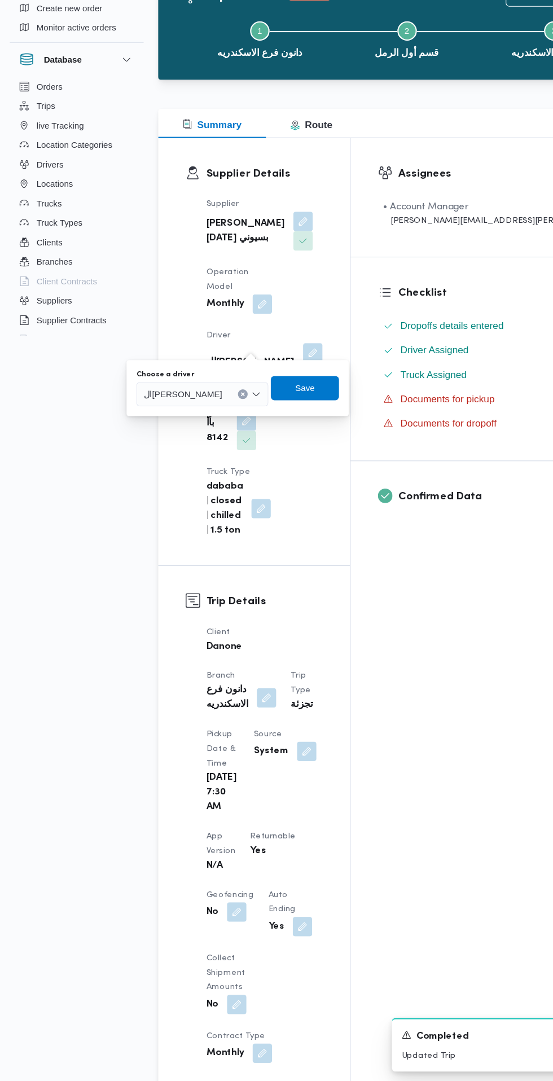
click at [210, 435] on div "ال[PERSON_NAME]" at bounding box center [187, 444] width 122 height 23
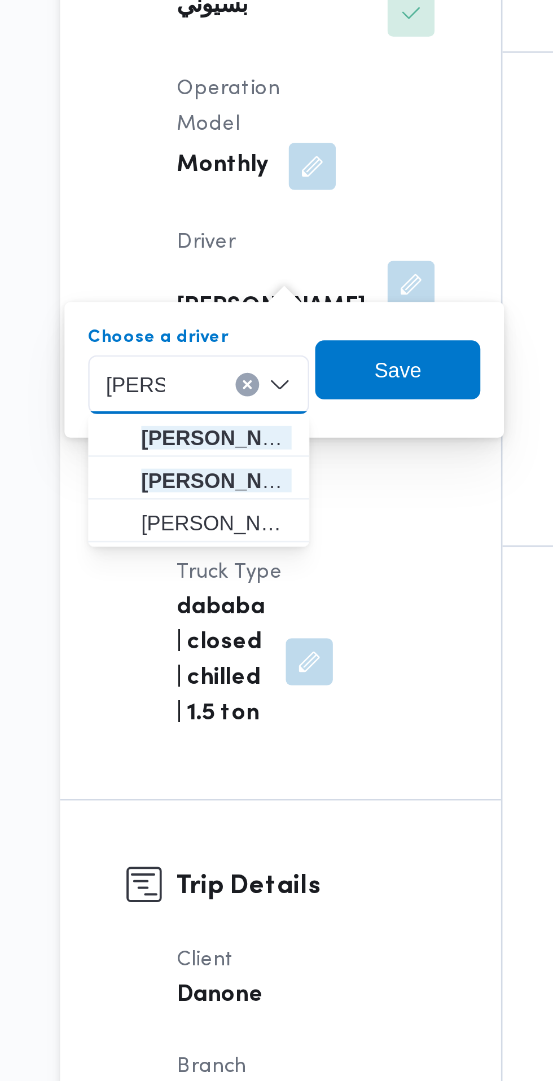
type input "[PERSON_NAME]"
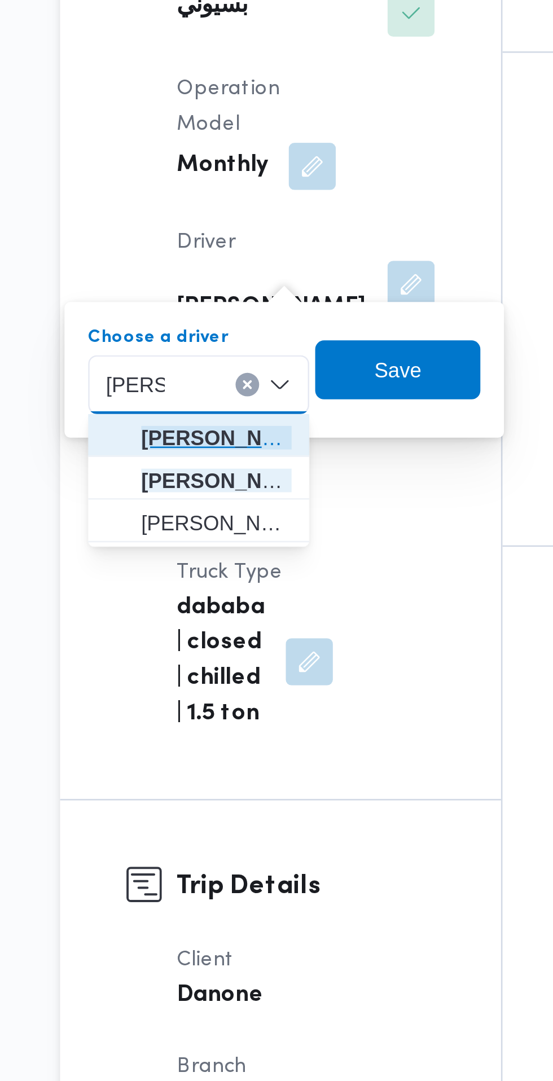
click at [218, 461] on span "ابراهيم جمعه دسوقي بسبوني" at bounding box center [207, 465] width 58 height 14
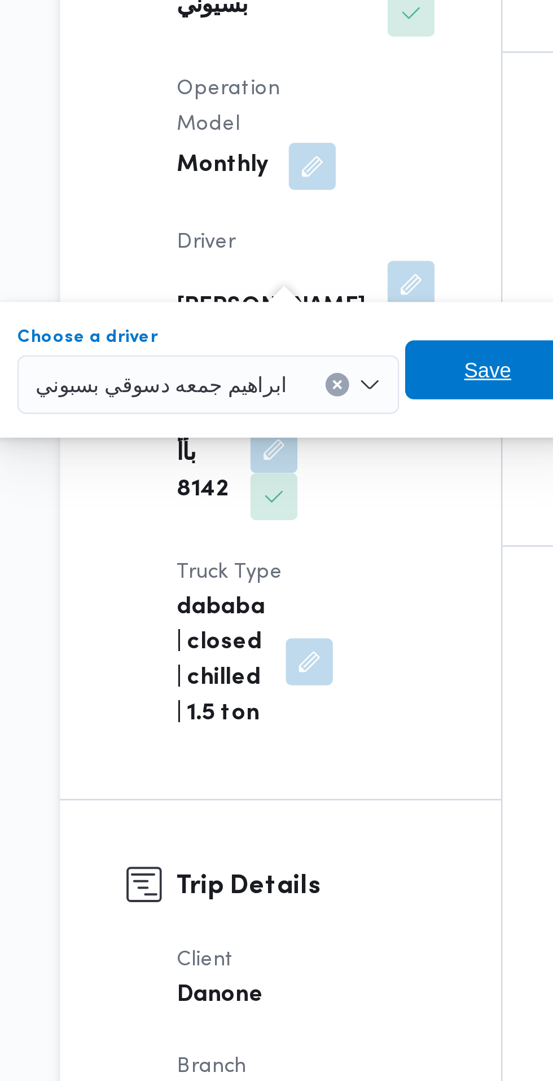
click at [314, 439] on span "Save" at bounding box center [310, 438] width 63 height 23
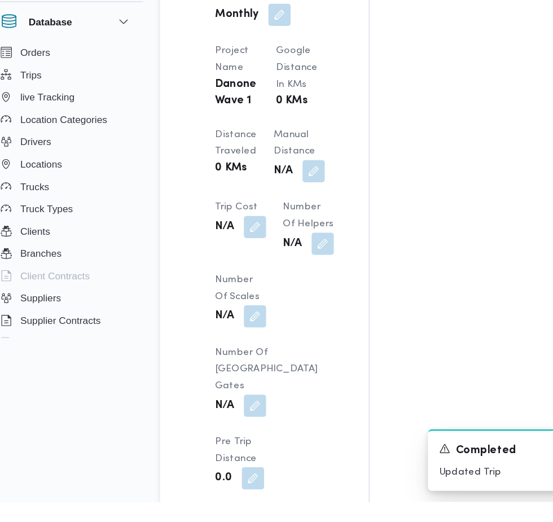
scroll to position [986, 0]
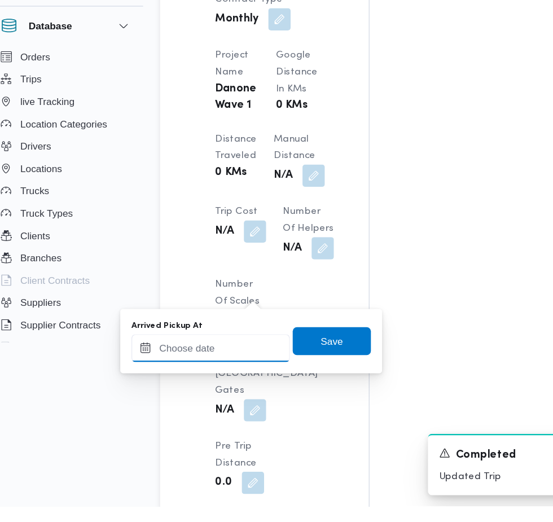
click at [193, 396] on input "Arrived Pickup At" at bounding box center [188, 394] width 128 height 23
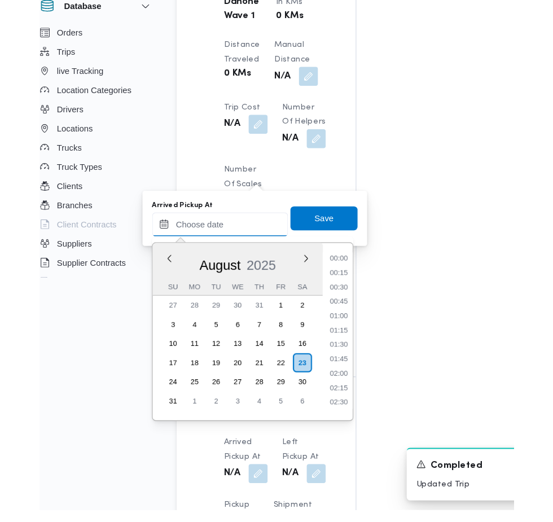
scroll to position [410, 0]
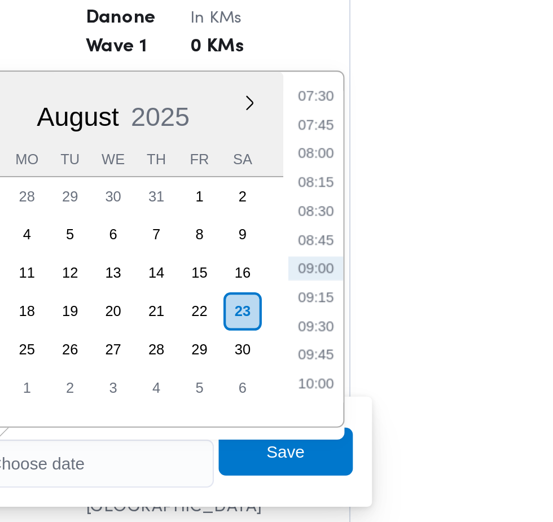
click at [300, 166] on li "07:30" at bounding box center [300, 165] width 26 height 11
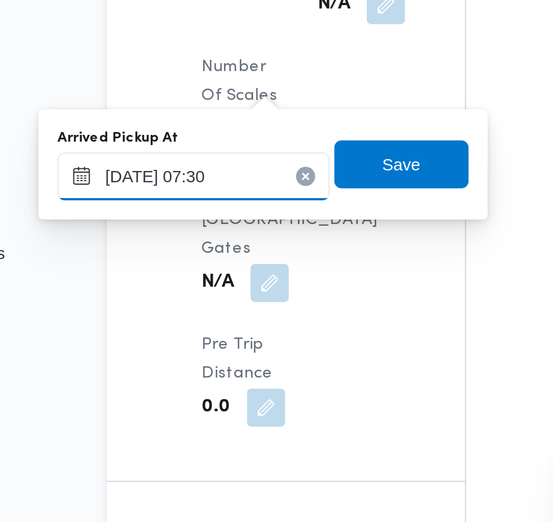
scroll to position [1040, 0]
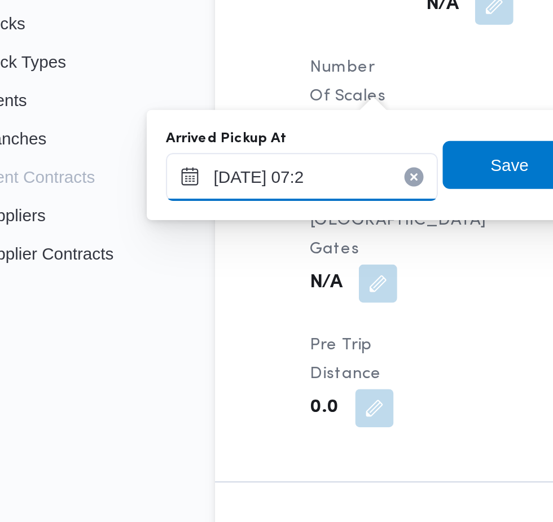
type input "[DATE] 07:20"
click at [289, 332] on span "Save" at bounding box center [285, 334] width 18 height 14
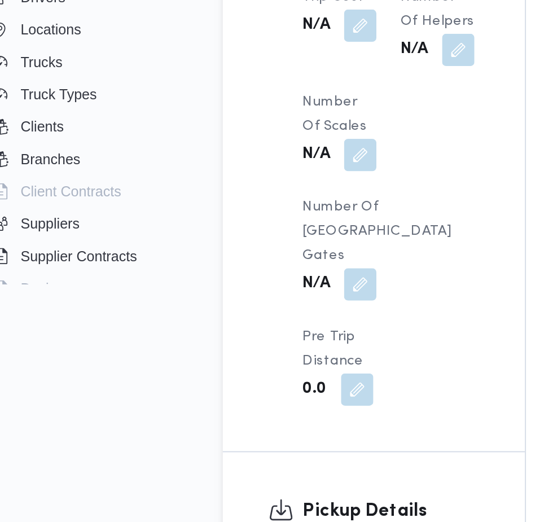
scroll to position [1039, 0]
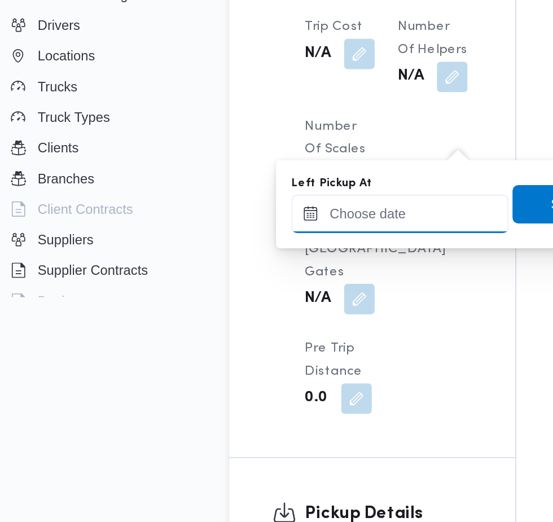
click at [230, 340] on input "Left Pickup At" at bounding box center [247, 340] width 128 height 23
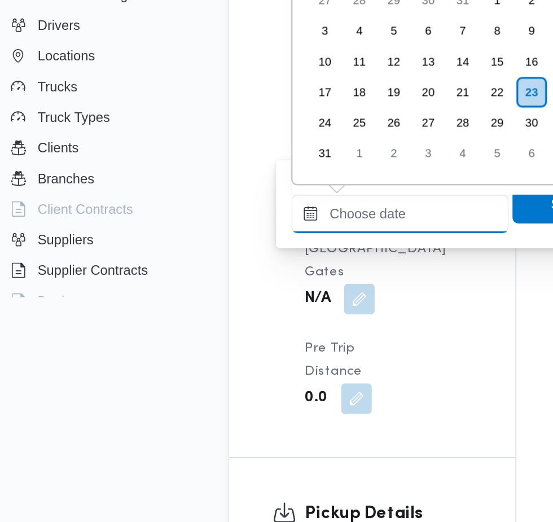
scroll to position [410, 0]
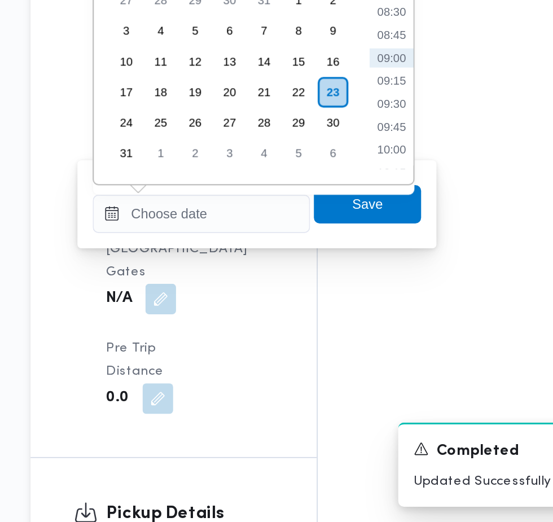
click at [361, 248] on li "09:00" at bounding box center [359, 248] width 26 height 11
type input "[DATE] 09:00"
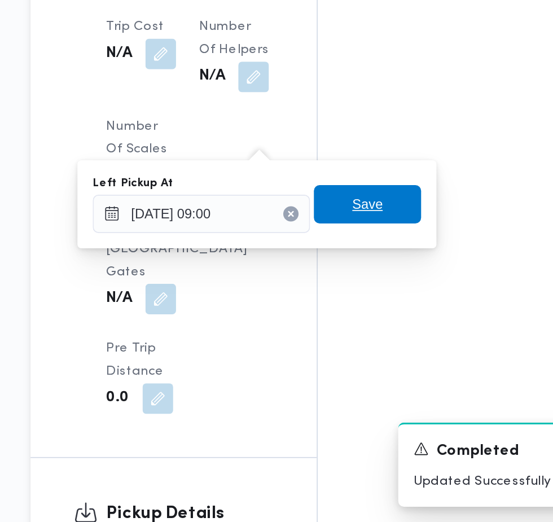
click at [371, 335] on span "Save" at bounding box center [345, 334] width 63 height 23
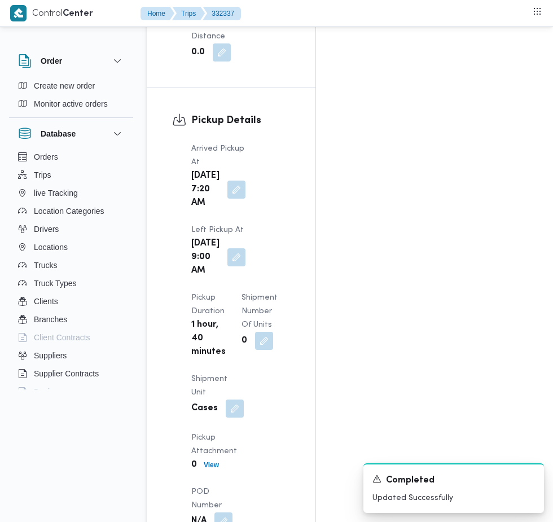
scroll to position [1571, 0]
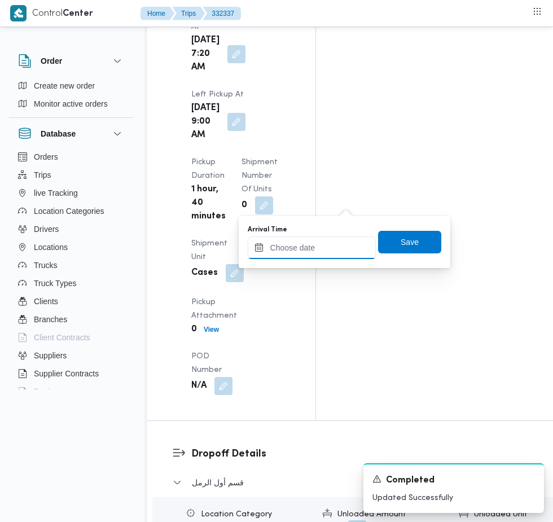
click at [308, 247] on input "Arrival Time" at bounding box center [312, 247] width 128 height 23
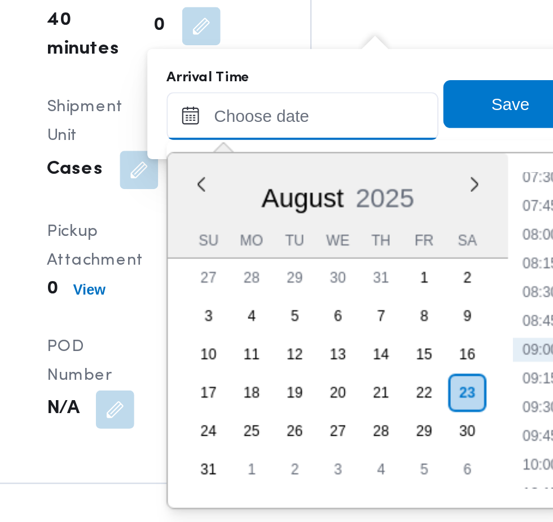
scroll to position [1653, 0]
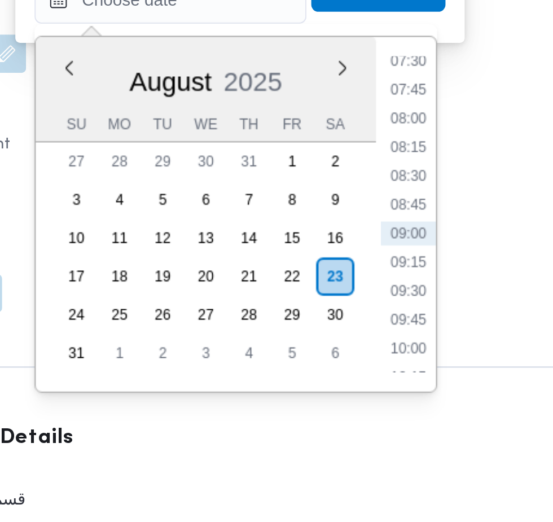
click at [429, 304] on li "09:30" at bounding box center [424, 302] width 26 height 11
type input "[DATE] 09:30"
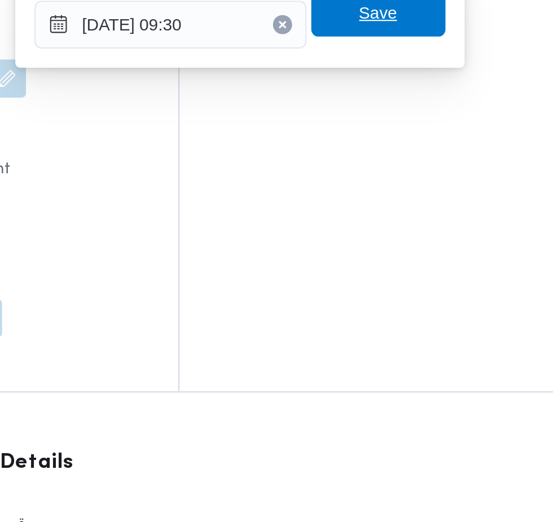
click at [412, 160] on span "Save" at bounding box center [410, 160] width 18 height 14
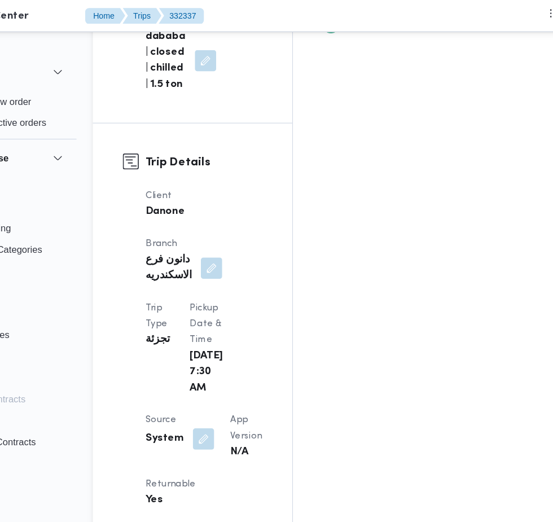
scroll to position [513, 0]
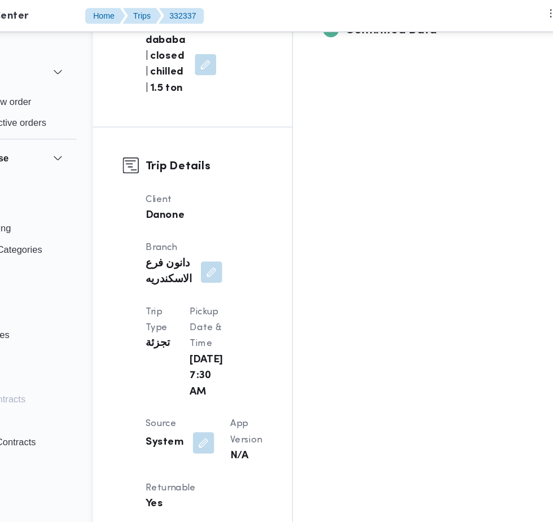
click at [238, 366] on button "button" at bounding box center [240, 375] width 18 height 18
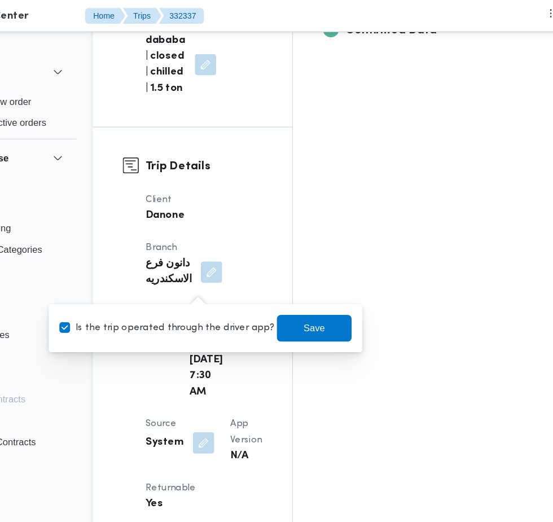
click at [230, 282] on label "Is the trip operated through the driver app?" at bounding box center [209, 278] width 182 height 14
checkbox input "false"
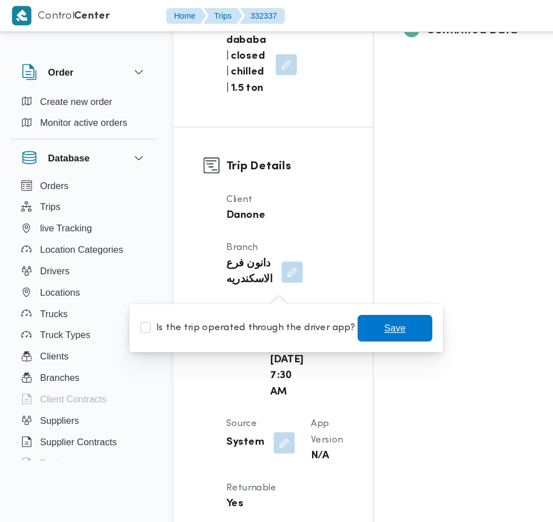
click at [302, 283] on span "Save" at bounding box center [333, 277] width 63 height 23
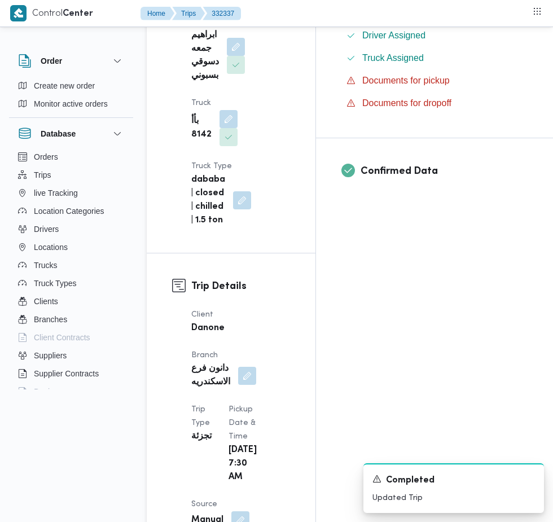
scroll to position [0, 0]
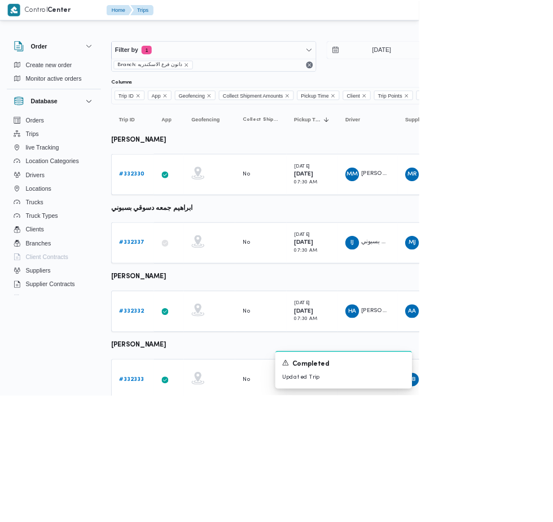
click at [166, 230] on b "# 332330" at bounding box center [173, 229] width 33 height 7
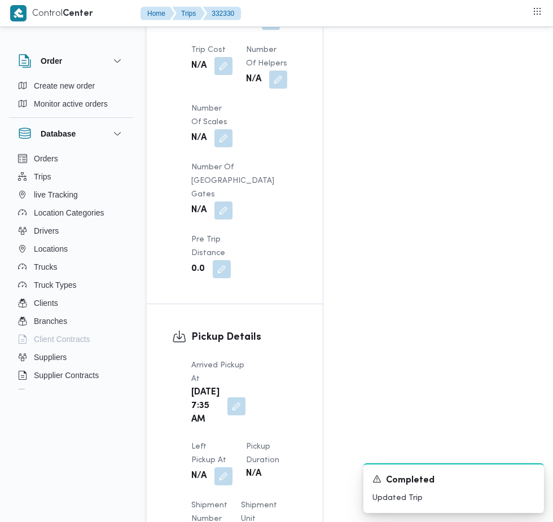
scroll to position [1132, 0]
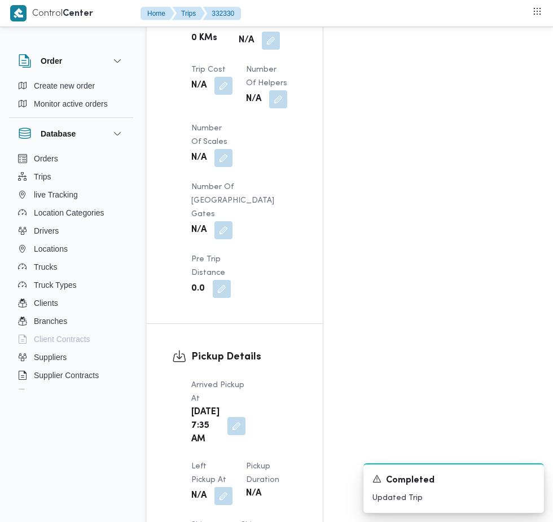
click at [228, 421] on button "button" at bounding box center [236, 430] width 18 height 18
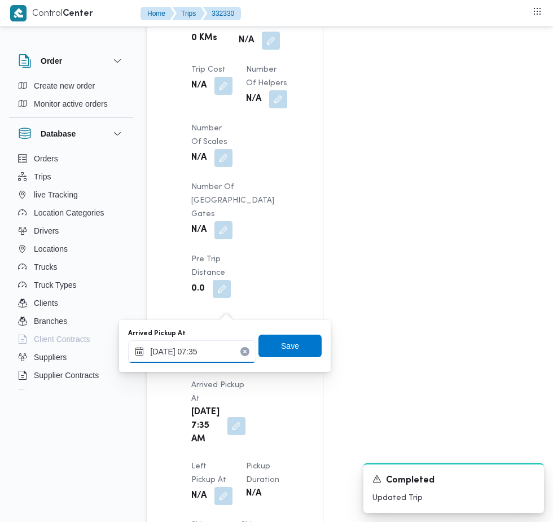
click at [221, 353] on input "[DATE] 07:35" at bounding box center [192, 351] width 128 height 23
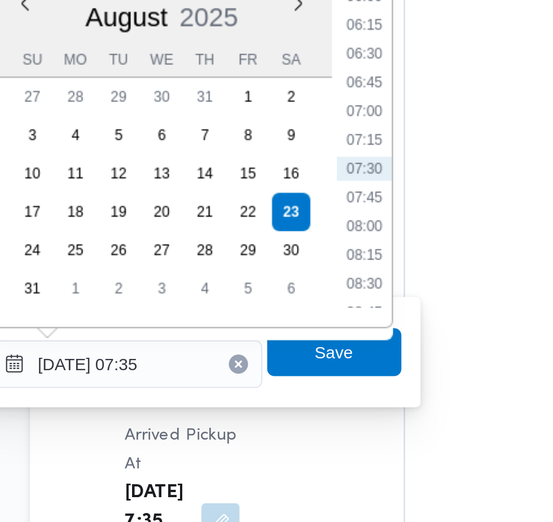
click at [313, 245] on li "07:15" at bounding box center [304, 245] width 26 height 11
type input "[DATE] 07:15"
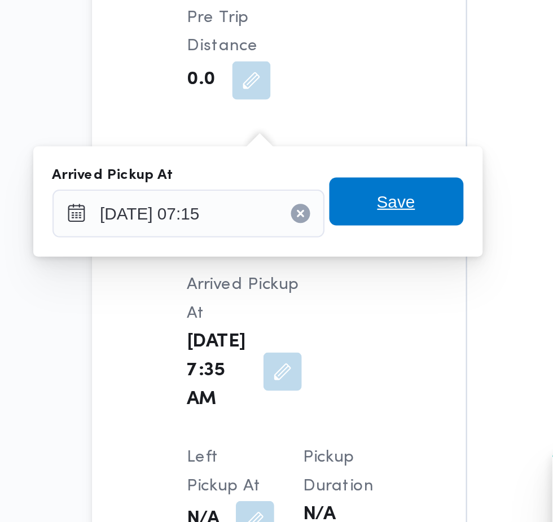
click at [301, 347] on span "Save" at bounding box center [289, 346] width 63 height 23
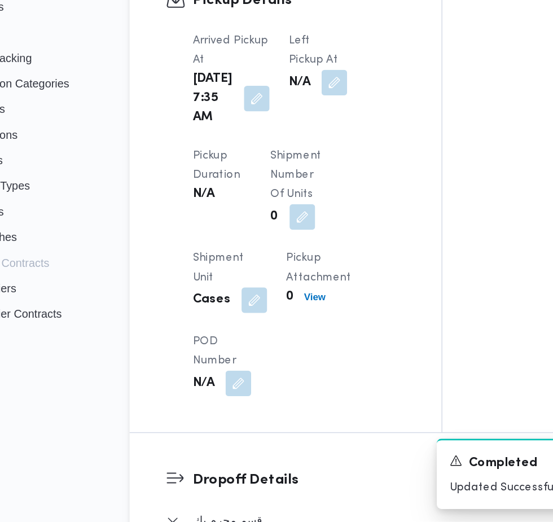
scroll to position [1120, 0]
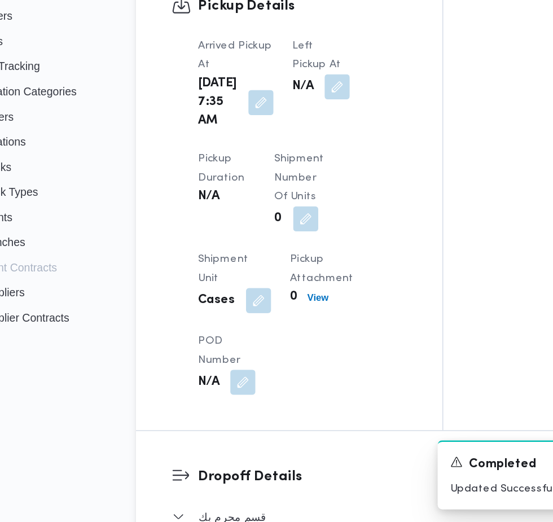
click at [285, 205] on dt "Left Pickup At" at bounding box center [279, 191] width 41 height 27
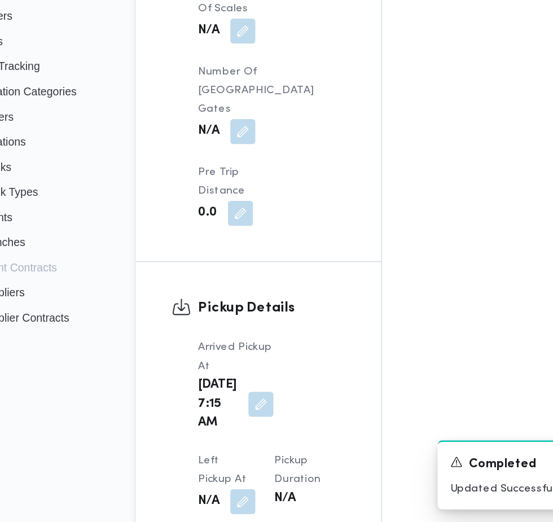
click at [232, 476] on div "Left Pickup At N/A" at bounding box center [211, 498] width 41 height 45
click at [232, 503] on button "button" at bounding box center [223, 512] width 18 height 18
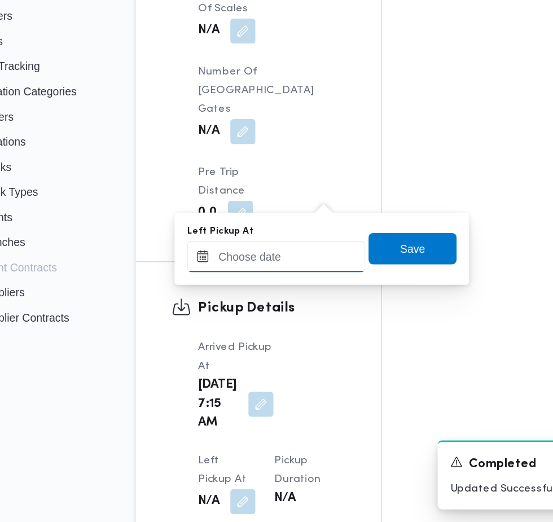
click at [271, 331] on input "Left Pickup At" at bounding box center [247, 331] width 128 height 23
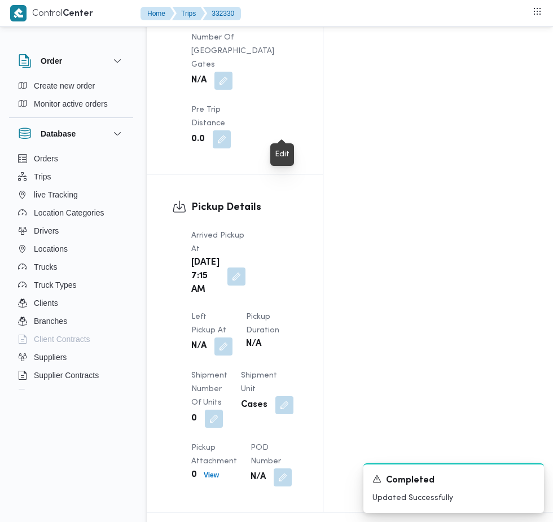
scroll to position [1235, 0]
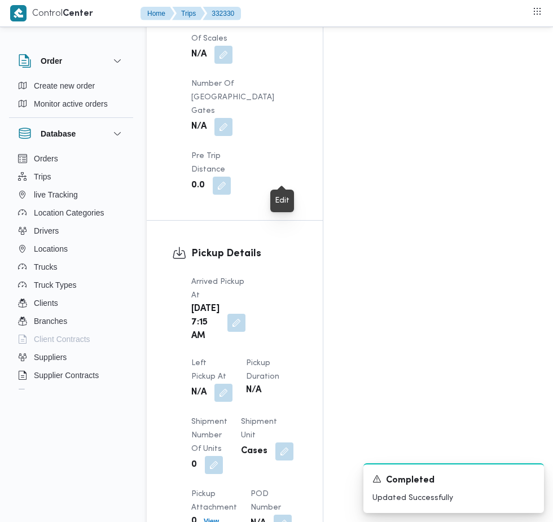
click at [281, 201] on div "Edit" at bounding box center [282, 201] width 15 height 14
click at [232, 388] on button "button" at bounding box center [223, 397] width 18 height 18
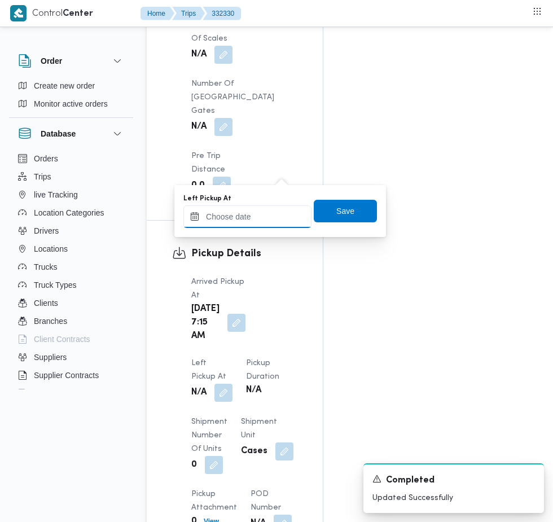
click at [271, 216] on input "Left Pickup At" at bounding box center [247, 216] width 128 height 23
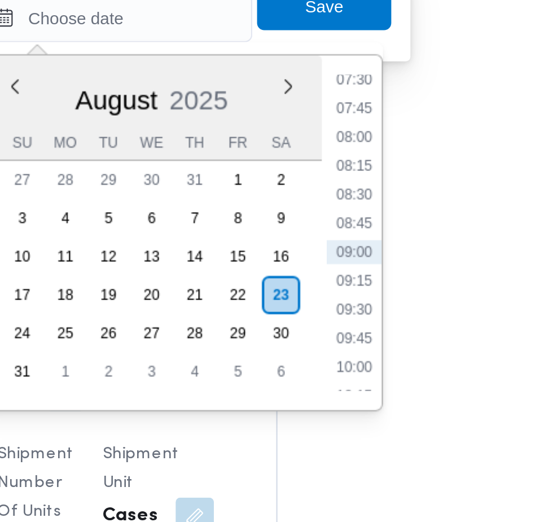
click at [359, 355] on li "09:30" at bounding box center [359, 353] width 26 height 11
type input "[DATE] 09:30"
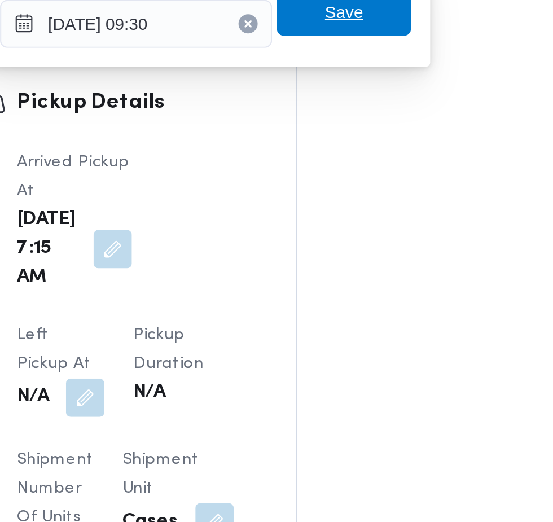
click at [358, 217] on span "Save" at bounding box center [345, 211] width 63 height 23
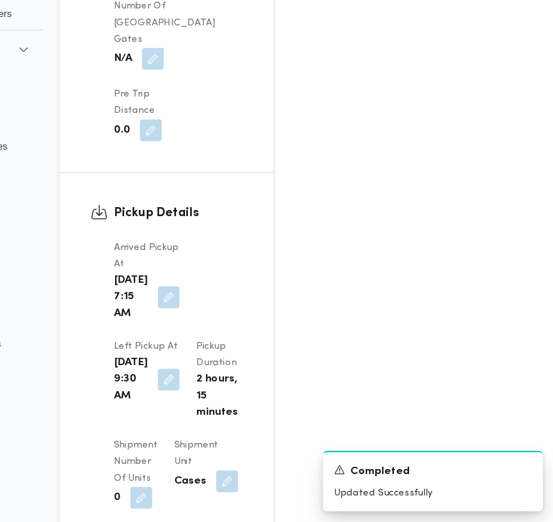
scroll to position [1234, 0]
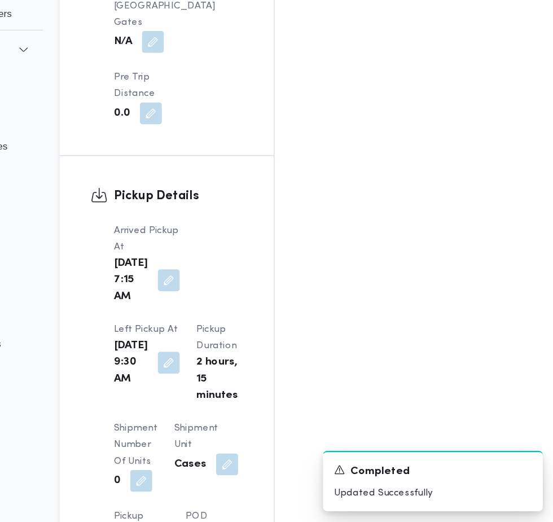
click at [245, 386] on button "button" at bounding box center [236, 395] width 18 height 18
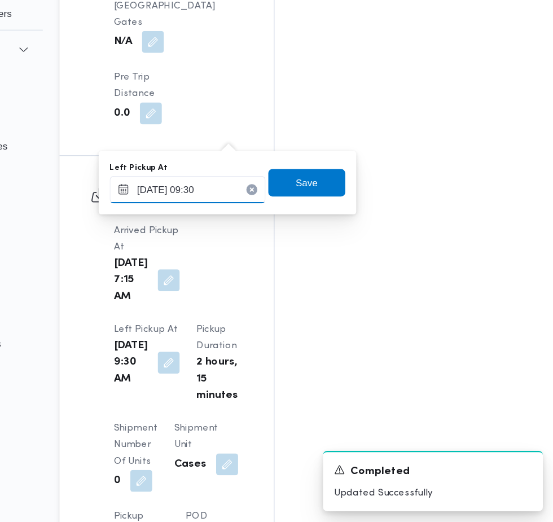
click at [291, 248] on input "[DATE] 09:30" at bounding box center [252, 249] width 128 height 23
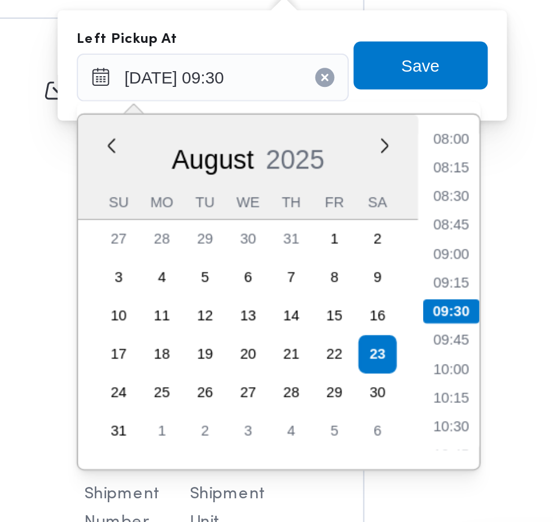
click at [365, 304] on li "08:30" at bounding box center [364, 304] width 26 height 11
type input "[DATE] 09:30"
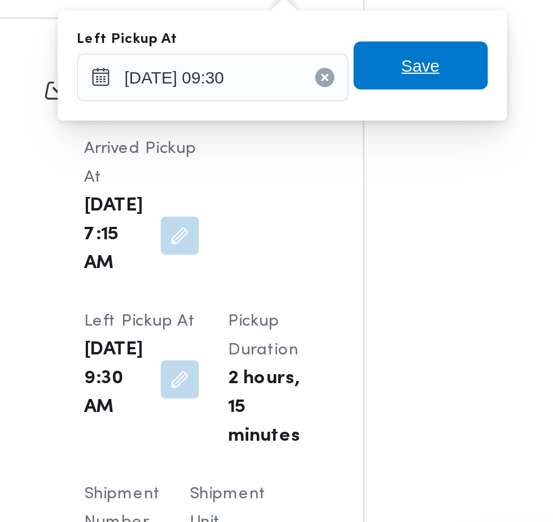
click at [370, 241] on span "Save" at bounding box center [349, 243] width 63 height 23
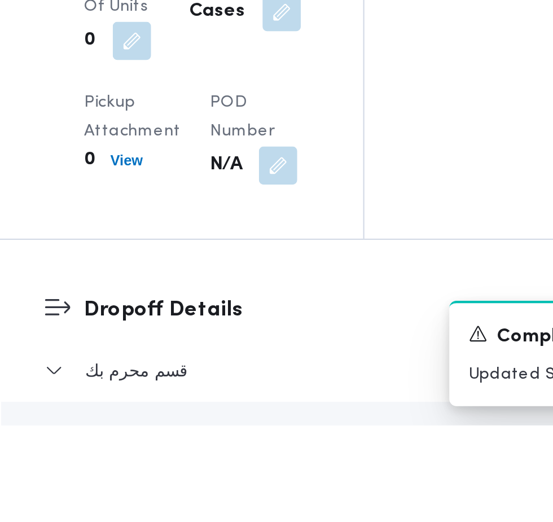
scroll to position [1383, 0]
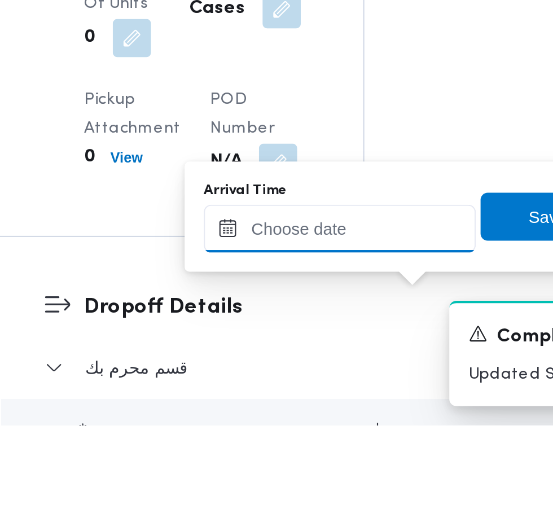
click at [326, 431] on input "Arrival Time" at bounding box center [312, 429] width 128 height 23
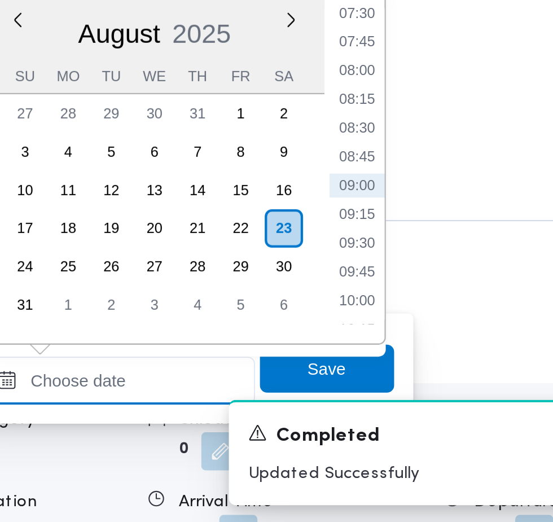
scroll to position [1436, 0]
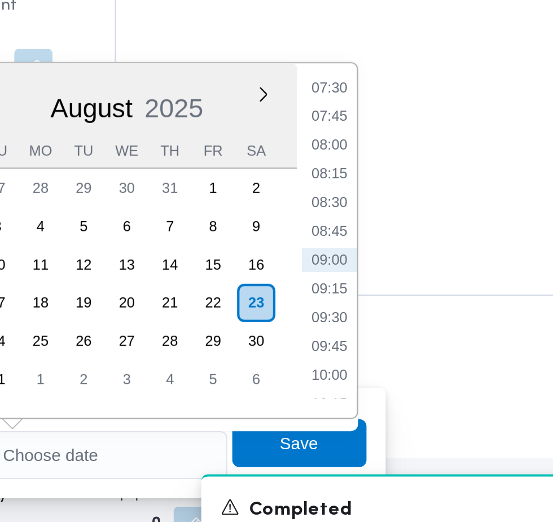
click at [429, 366] on li "09:00" at bounding box center [424, 362] width 26 height 11
type input "[DATE] 09:00"
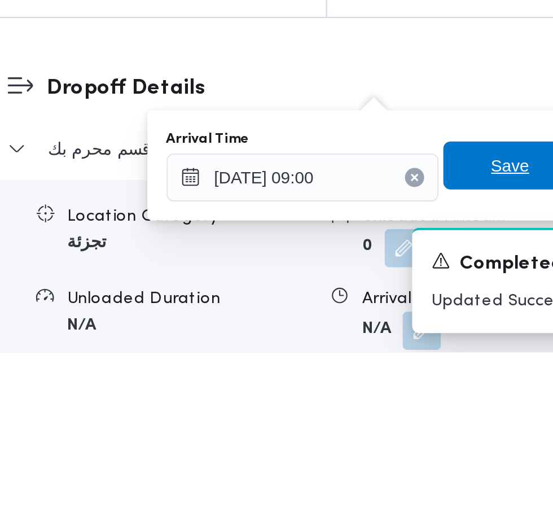
click at [405, 437] on span "Save" at bounding box center [410, 434] width 18 height 14
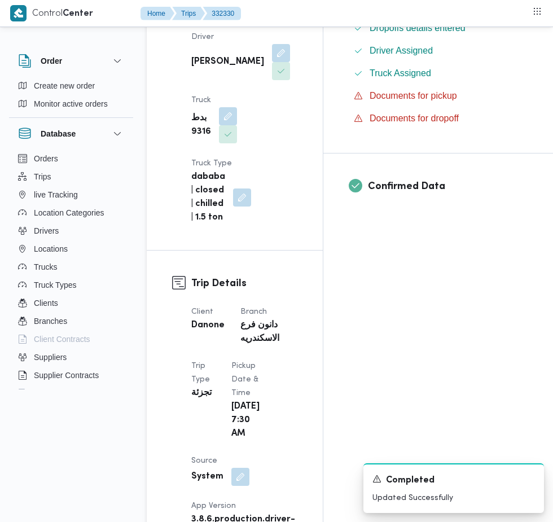
scroll to position [0, 0]
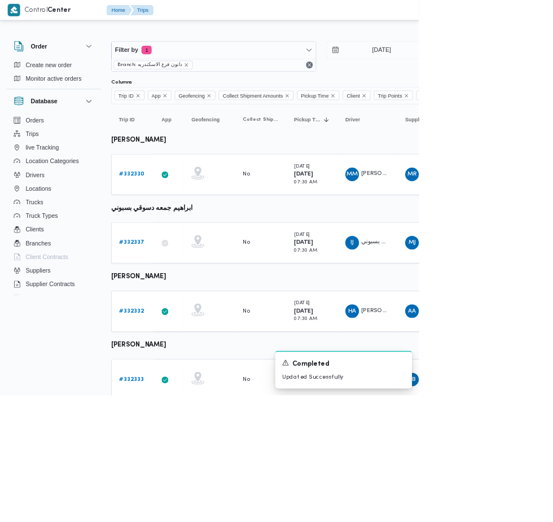
click at [160, 410] on b "# 332332" at bounding box center [173, 410] width 33 height 7
click at [167, 499] on b "# 332333" at bounding box center [173, 500] width 33 height 7
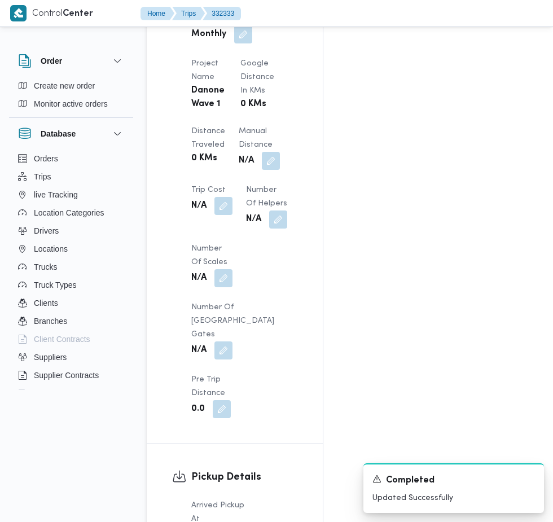
scroll to position [1007, 0]
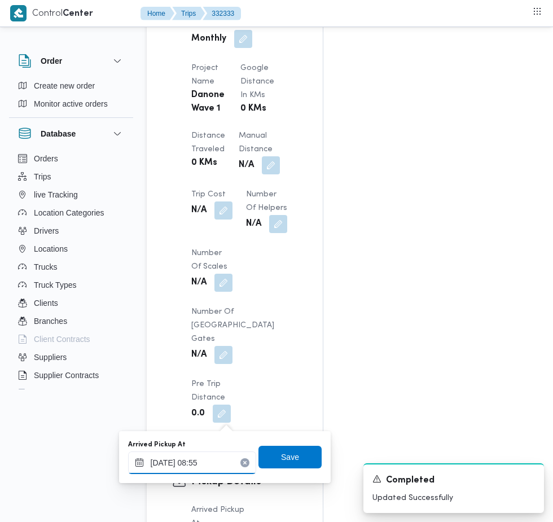
click at [220, 465] on input "[DATE] 08:55" at bounding box center [192, 462] width 128 height 23
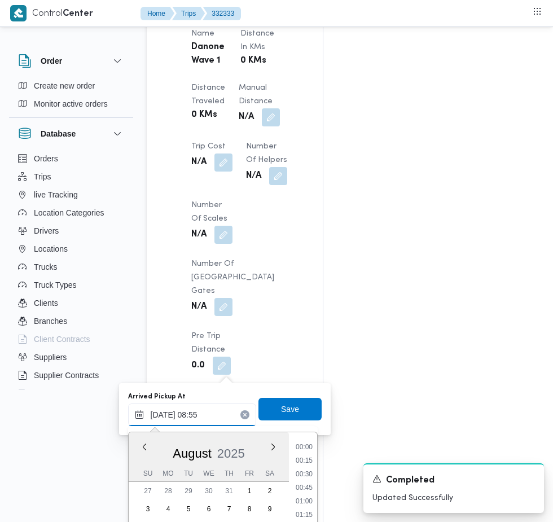
scroll to position [396, 0]
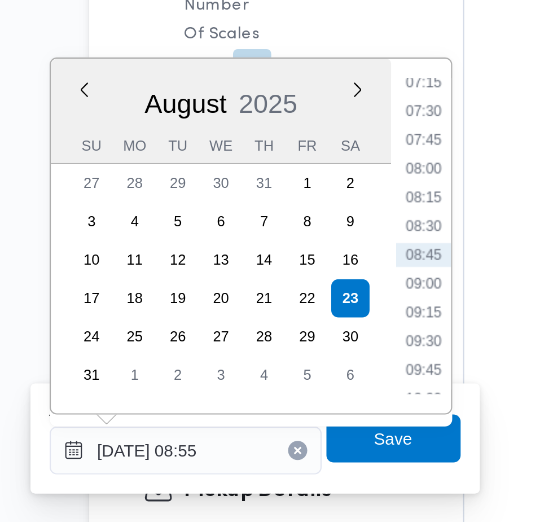
click at [313, 217] on li "07:30" at bounding box center [304, 217] width 26 height 11
type input "[DATE] 07:30"
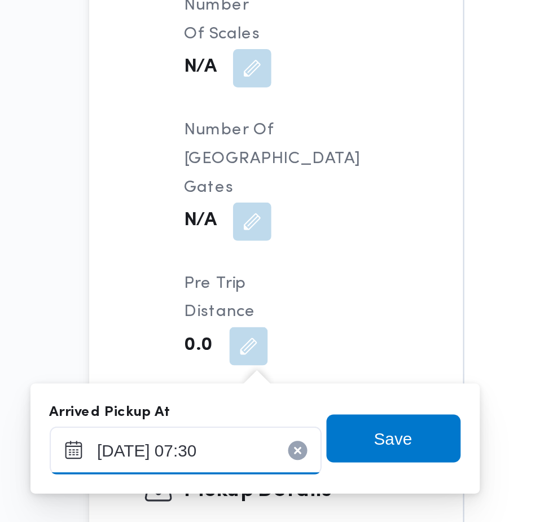
scroll to position [1093, 0]
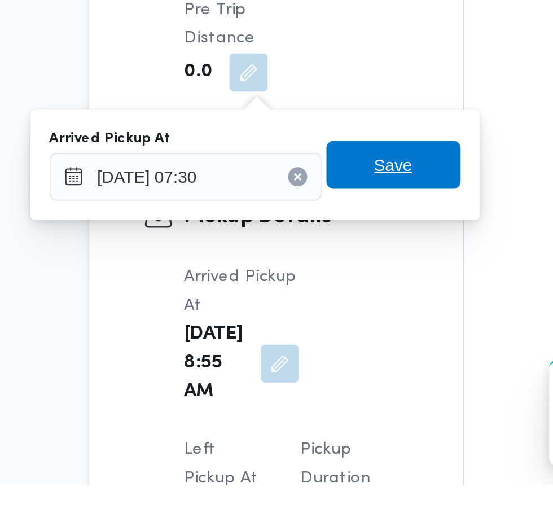
click at [303, 374] on span "Save" at bounding box center [289, 371] width 63 height 23
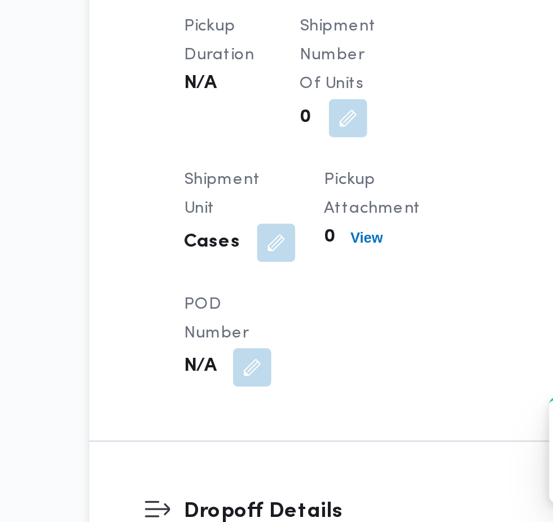
scroll to position [1079, 0]
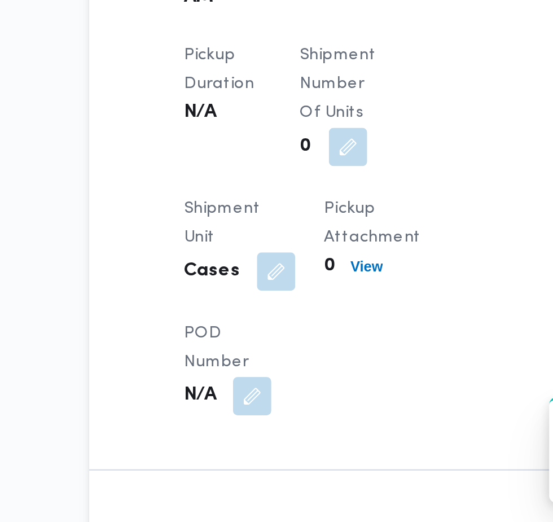
click at [282, 260] on button "button" at bounding box center [291, 250] width 18 height 18
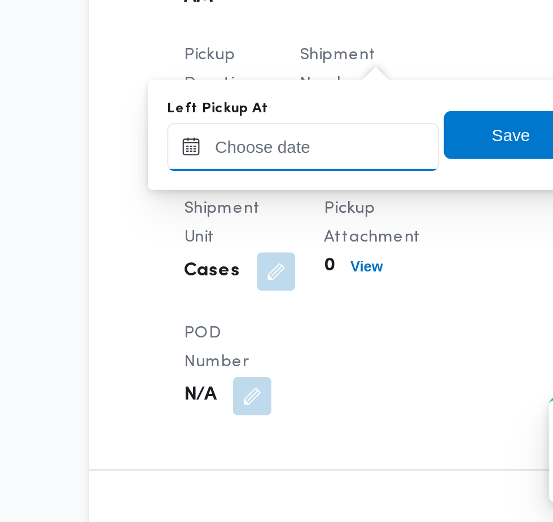
click at [266, 344] on input "Left Pickup At" at bounding box center [247, 345] width 128 height 23
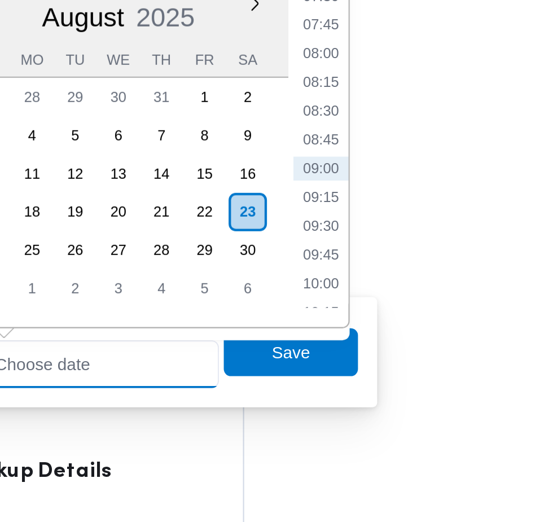
scroll to position [1093, 0]
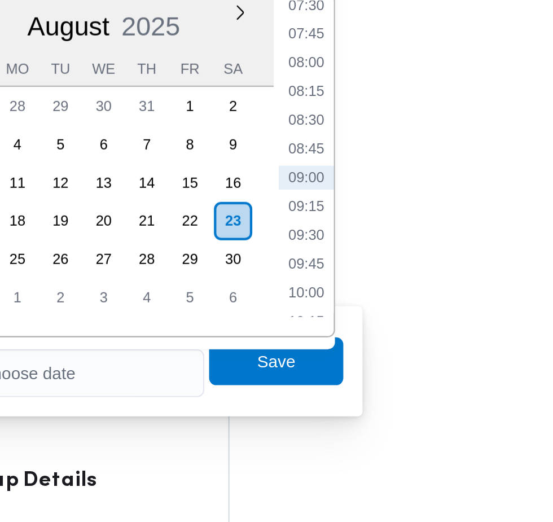
click at [360, 226] on li "08:30" at bounding box center [359, 226] width 26 height 11
type input "[DATE] 08:30"
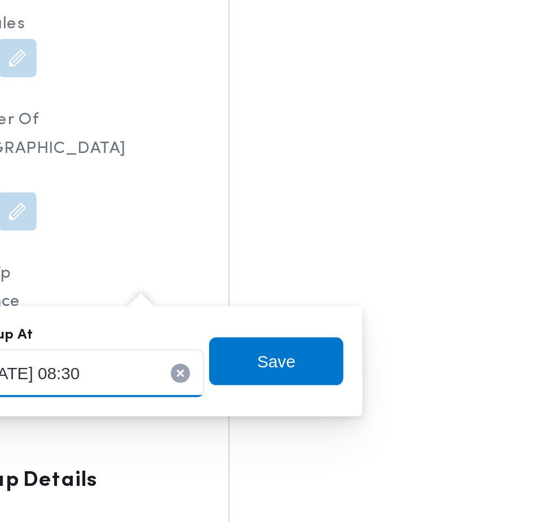
scroll to position [1093, 0]
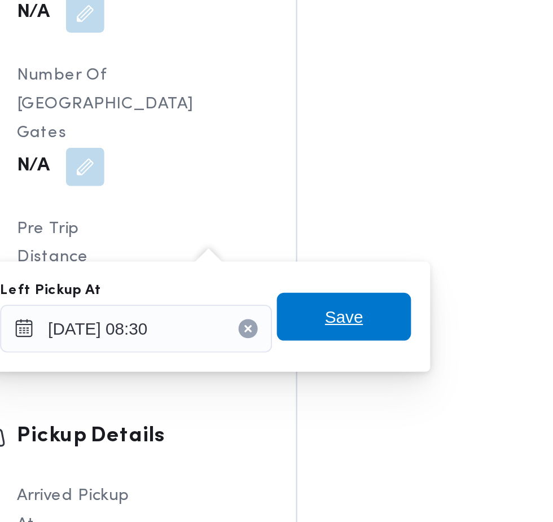
click at [362, 341] on span "Save" at bounding box center [345, 339] width 63 height 23
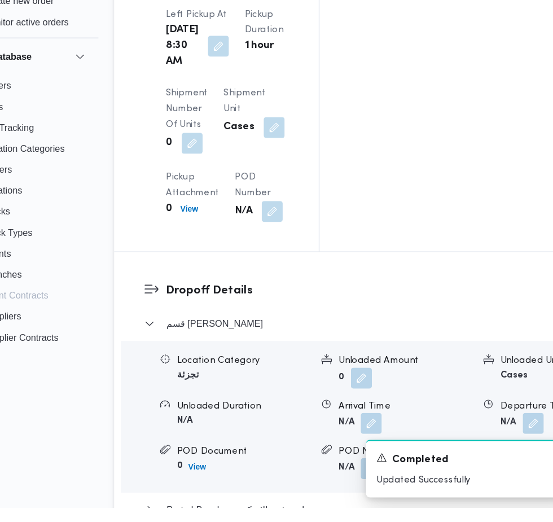
scroll to position [1501, 0]
click at [359, 440] on button "button" at bounding box center [368, 449] width 18 height 18
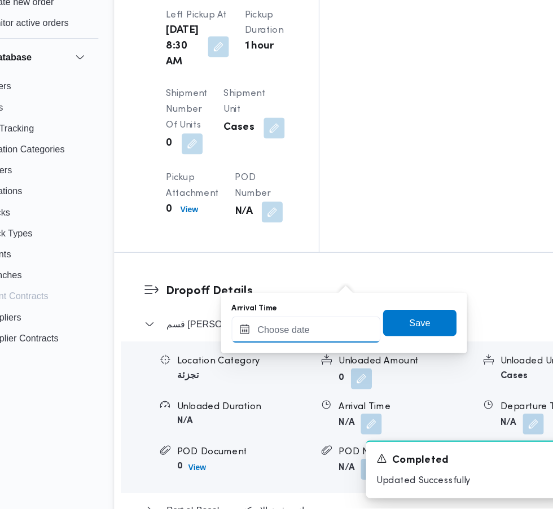
click at [315, 362] on input "Arrival Time" at bounding box center [312, 368] width 128 height 23
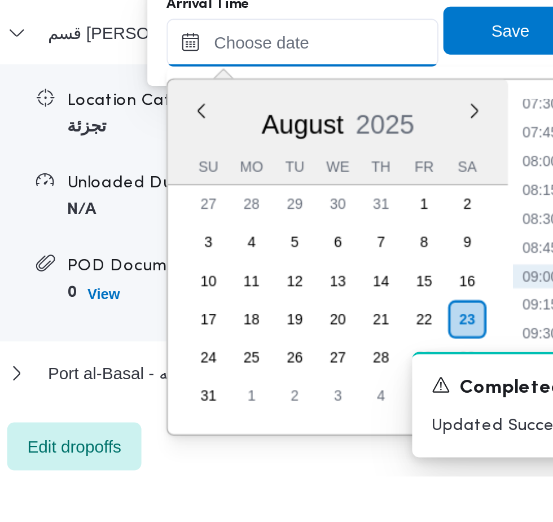
scroll to position [1551, 0]
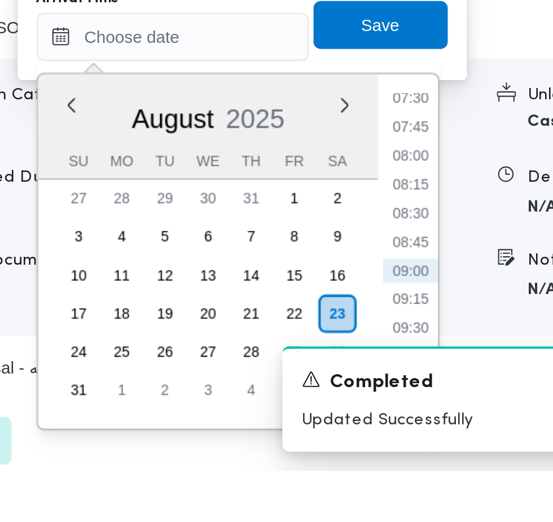
click at [424, 430] on li "09:00" at bounding box center [424, 427] width 26 height 11
type input "[DATE] 09:00"
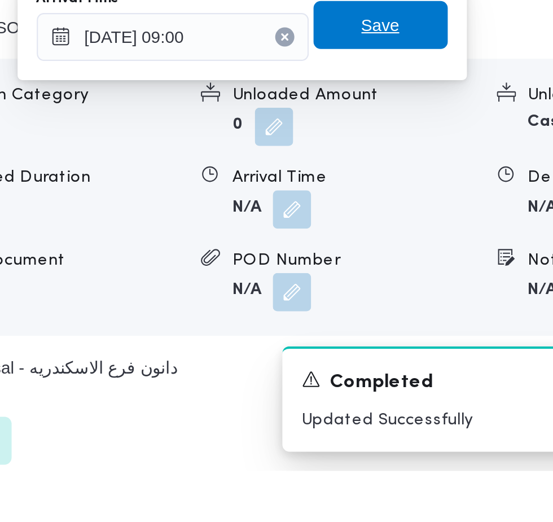
click at [427, 314] on span "Save" at bounding box center [409, 312] width 63 height 23
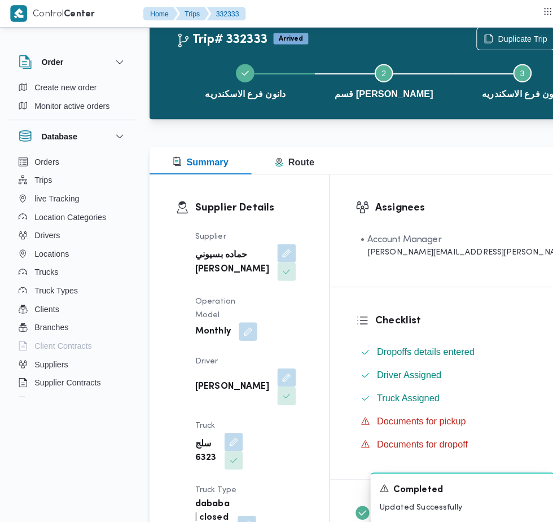
scroll to position [0, 0]
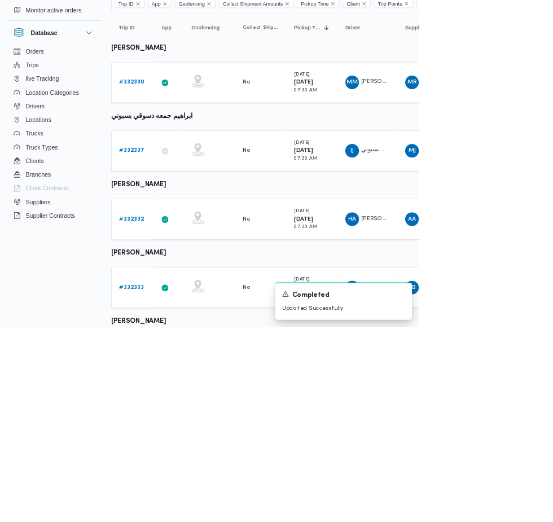
scroll to position [34, 0]
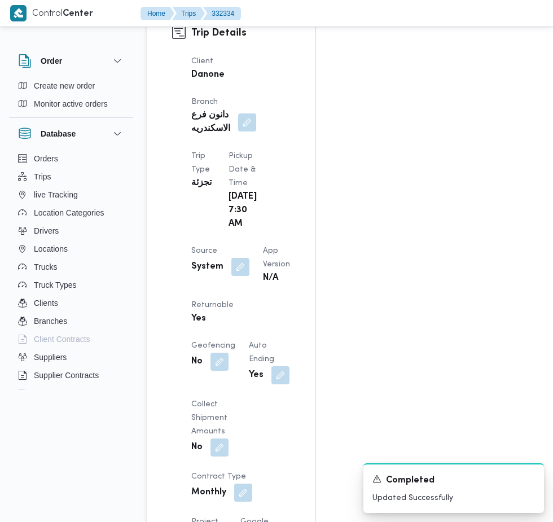
scroll to position [602, 0]
click at [244, 259] on button "button" at bounding box center [240, 268] width 18 height 18
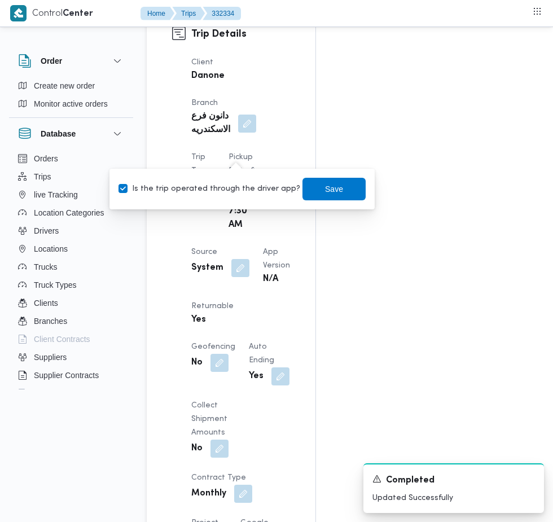
click at [220, 189] on label "Is the trip operated through the driver app?" at bounding box center [209, 189] width 182 height 14
checkbox input "false"
click at [325, 191] on span "Save" at bounding box center [334, 189] width 18 height 14
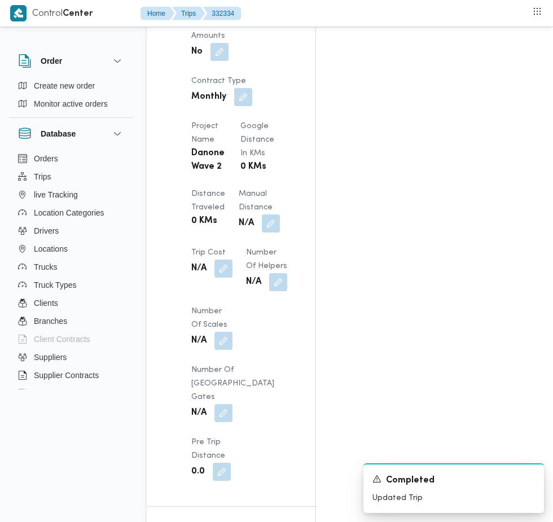
scroll to position [986, 0]
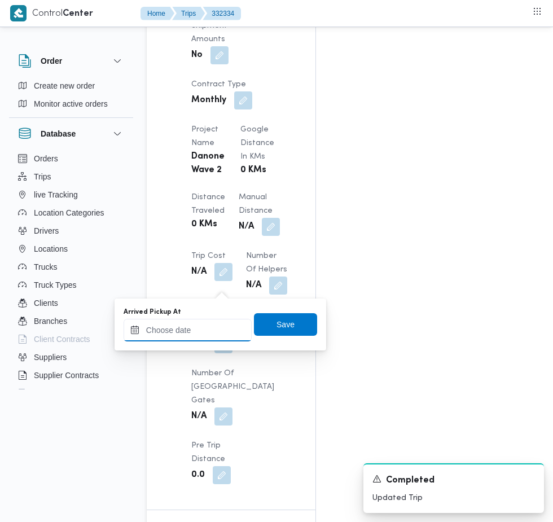
click at [206, 332] on input "Arrived Pickup At" at bounding box center [188, 330] width 128 height 23
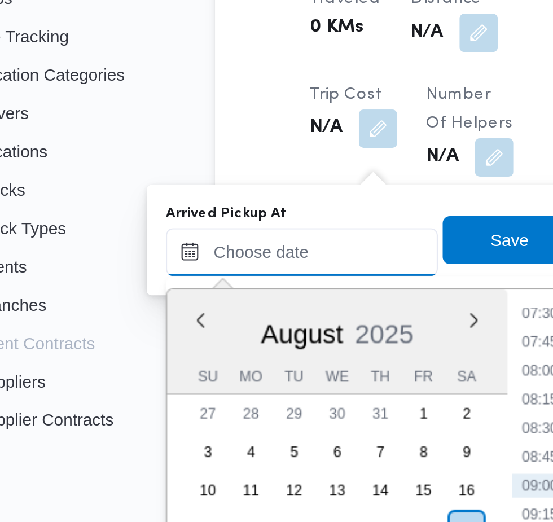
scroll to position [1020, 0]
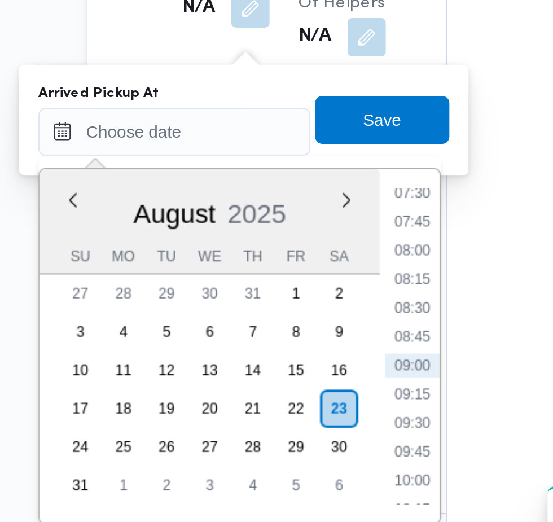
click at [305, 352] on li "08:00" at bounding box center [300, 351] width 26 height 11
type input "[DATE] 08:00"
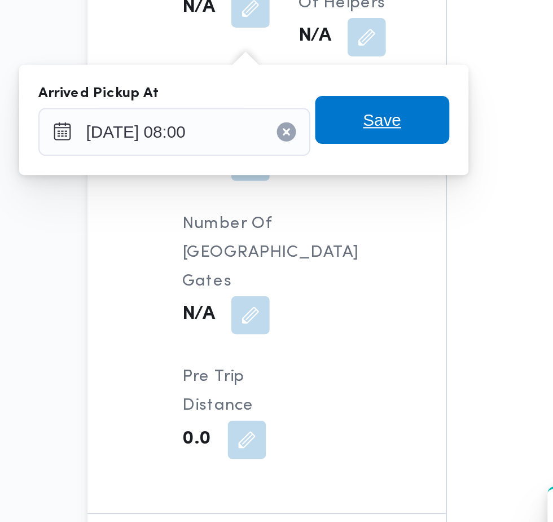
click at [300, 296] on span "Save" at bounding box center [285, 290] width 63 height 23
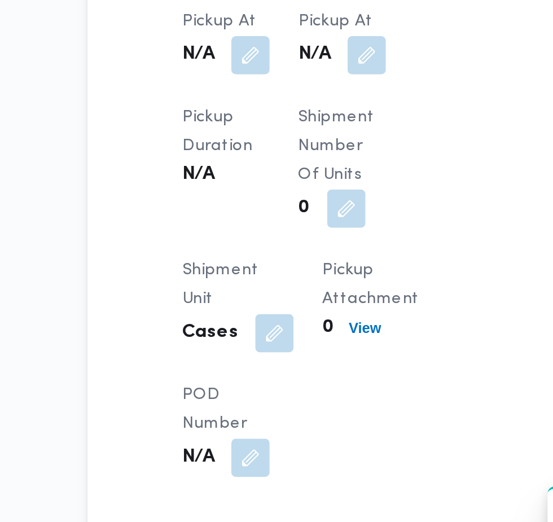
click at [281, 251] on button "button" at bounding box center [278, 260] width 18 height 18
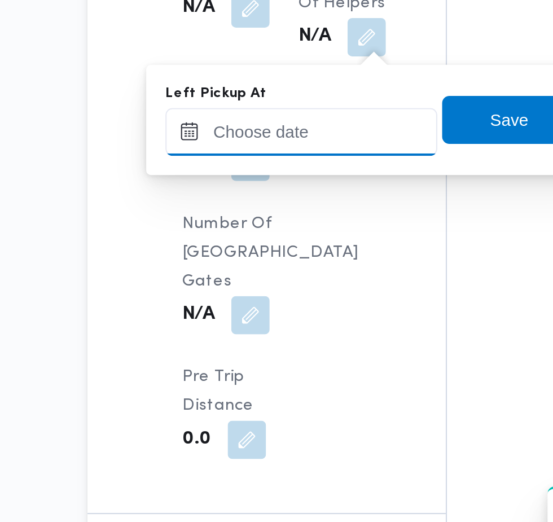
click at [257, 292] on input "Left Pickup At" at bounding box center [247, 296] width 128 height 23
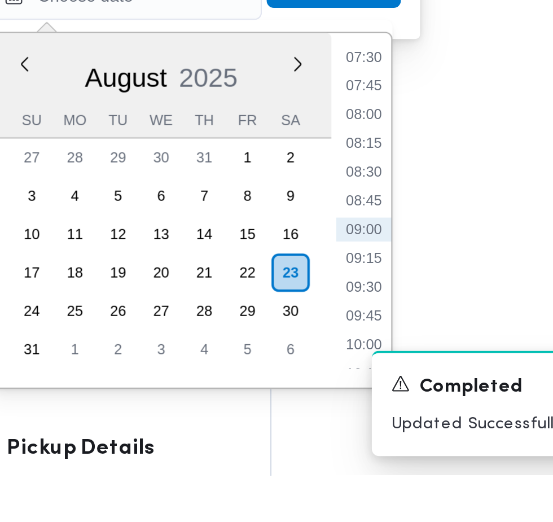
click at [367, 423] on li "09:15" at bounding box center [359, 419] width 26 height 11
type input "[DATE] 09:15"
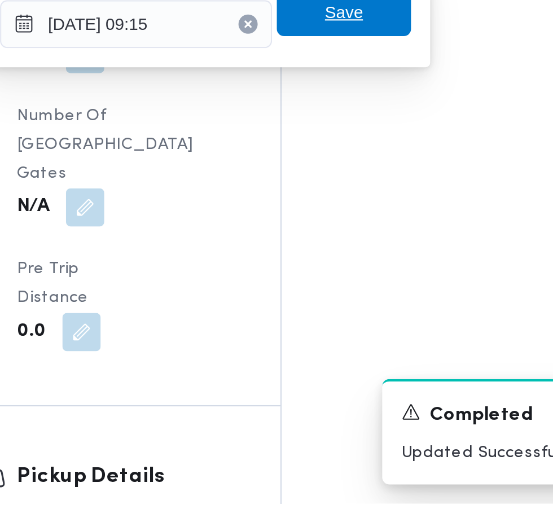
click at [358, 297] on span "Save" at bounding box center [345, 290] width 63 height 23
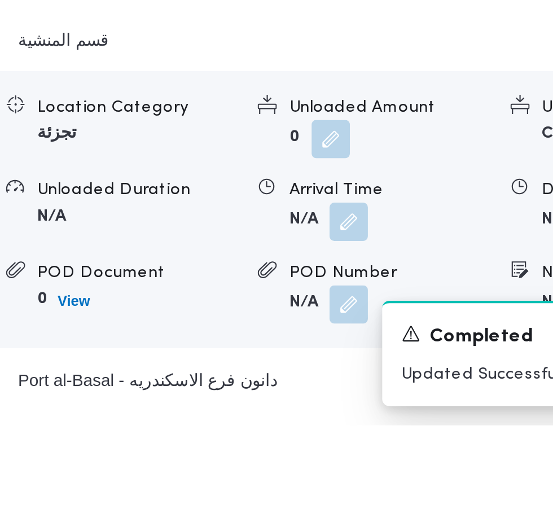
click at [347, 435] on button "button" at bounding box center [347, 426] width 18 height 18
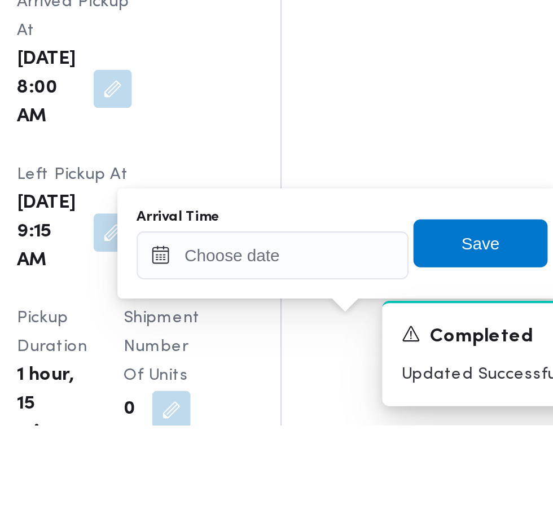
scroll to position [1258, 0]
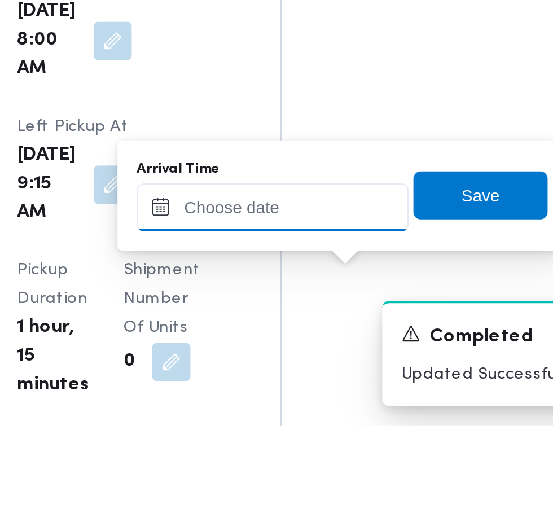
click at [322, 419] on input "Arrival Time" at bounding box center [312, 419] width 128 height 23
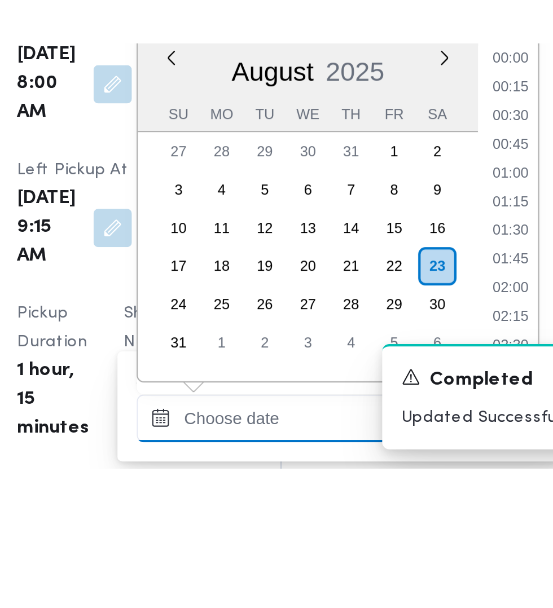
scroll to position [1313, 0]
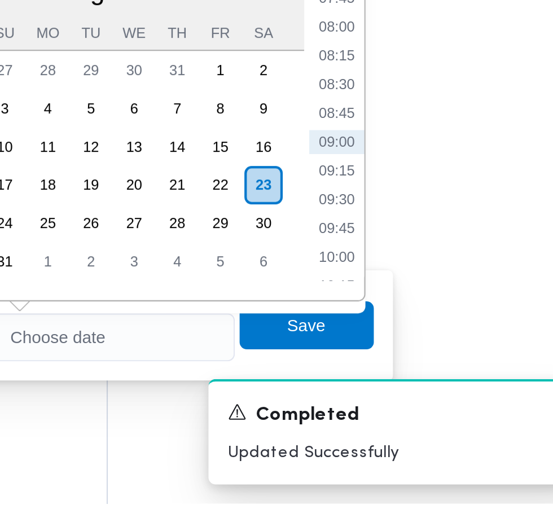
click at [427, 368] on li "09:15" at bounding box center [424, 364] width 26 height 11
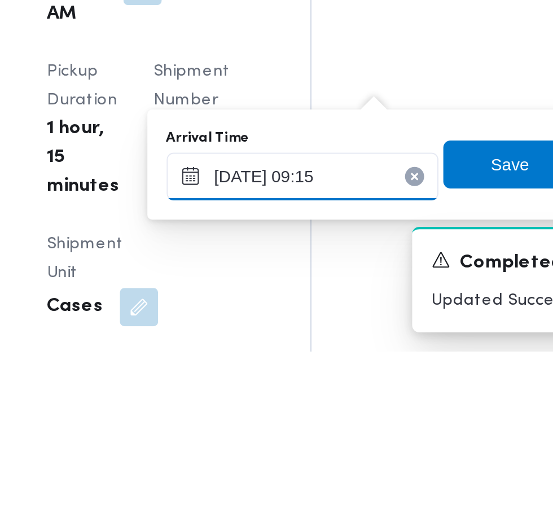
click at [338, 443] on input "[DATE] 09:15" at bounding box center [312, 439] width 128 height 23
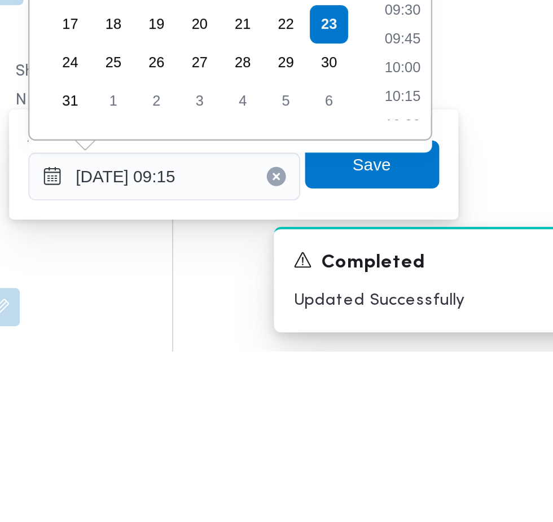
click at [431, 379] on li "09:45" at bounding box center [424, 374] width 26 height 11
type input "[DATE] 09:45"
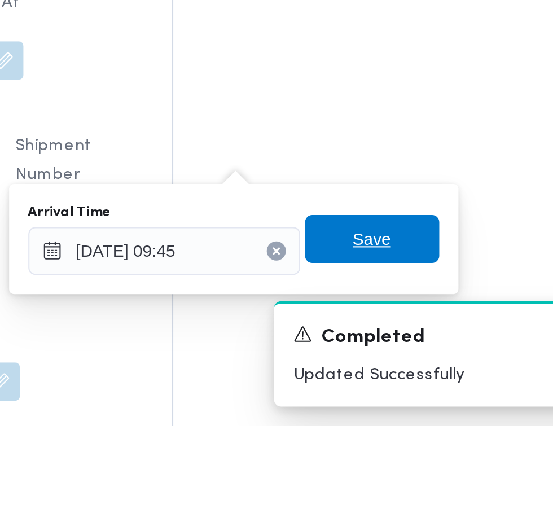
click at [417, 436] on span "Save" at bounding box center [410, 434] width 18 height 14
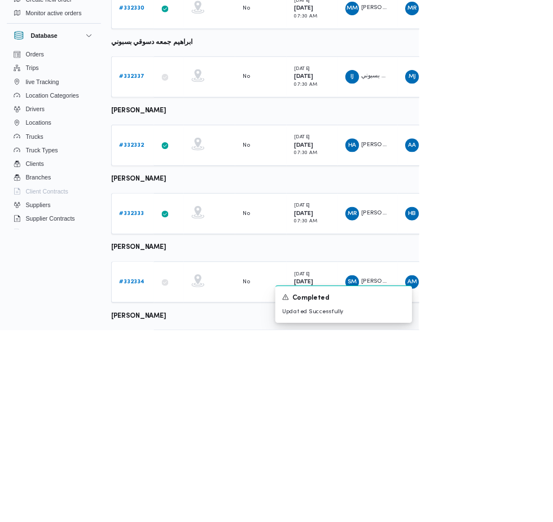
scroll to position [133, 0]
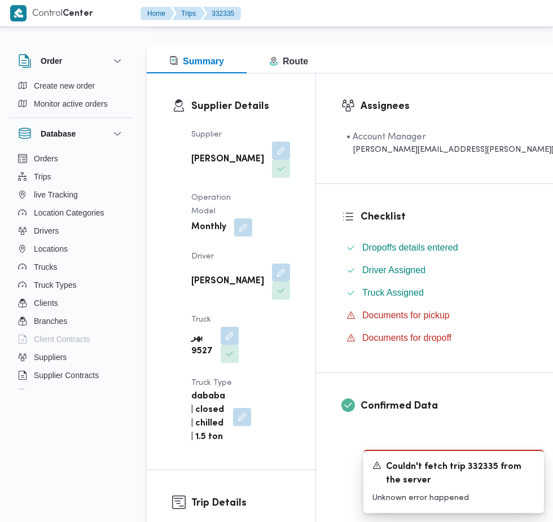
click at [239, 327] on button "button" at bounding box center [230, 336] width 18 height 18
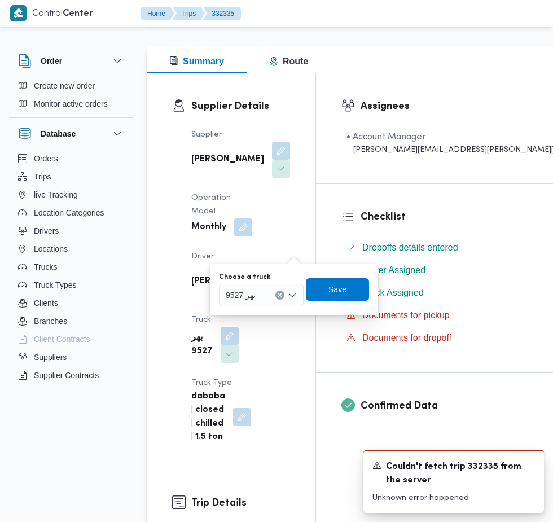
click at [260, 295] on input "Choose a truck" at bounding box center [260, 295] width 1 height 14
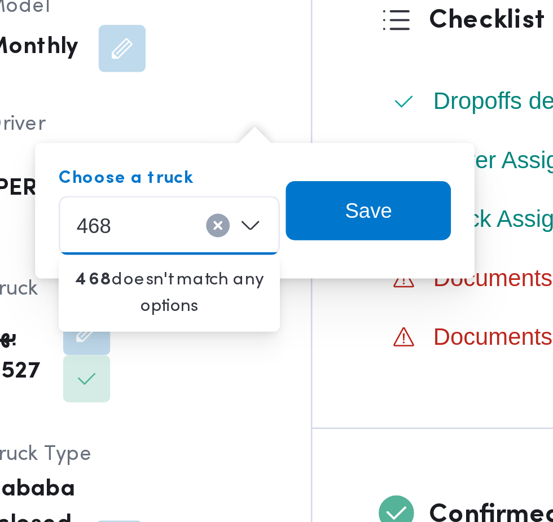
type input "468"
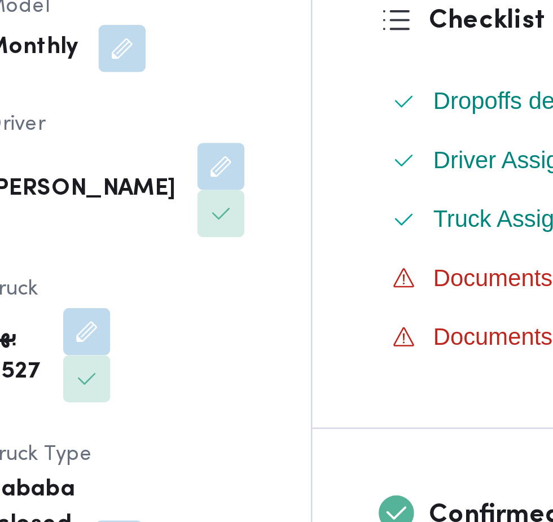
click at [315, 284] on div "Supplier Details Supplier [PERSON_NAME] الشرقاوي Operation Model Monthly Driver…" at bounding box center [231, 228] width 169 height 396
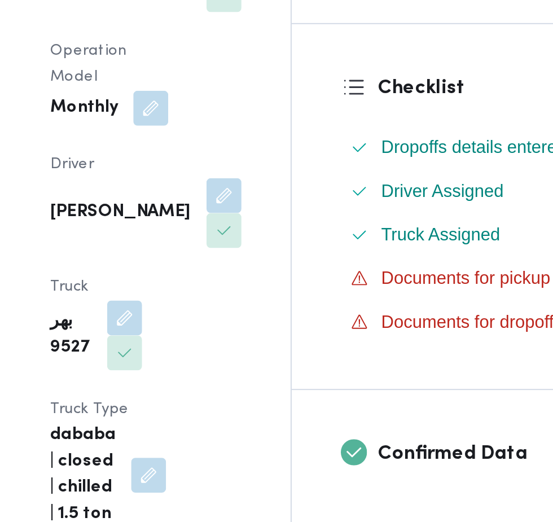
scroll to position [176, 0]
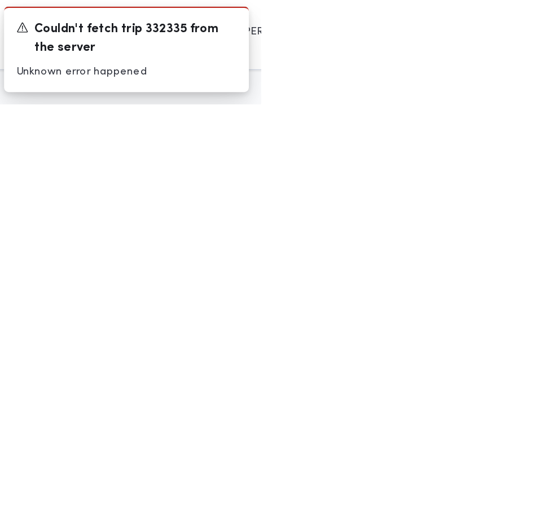
scroll to position [483, 18]
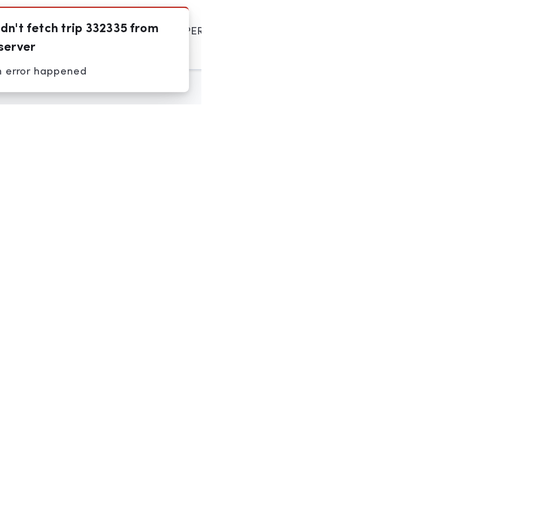
click at [544, 513] on div "A new notification appears Couldn't fetch trip 332335 from the server Unknown e…" at bounding box center [453, 481] width 181 height 63
click at [533, 467] on icon "Dismiss toast" at bounding box center [530, 464] width 6 height 6
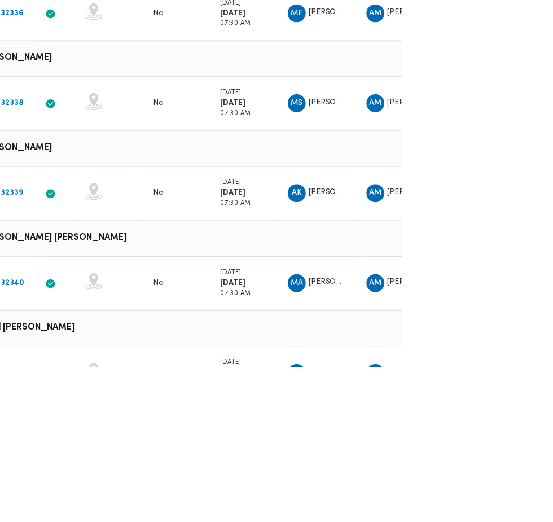
scroll to position [605, 17]
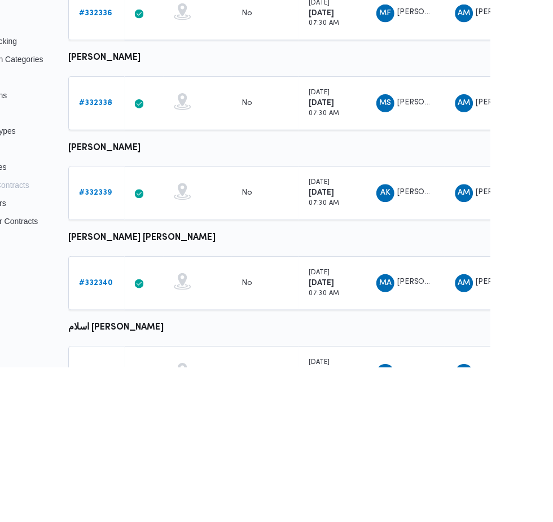
click at [161, 430] on link "# 332340" at bounding box center [157, 437] width 34 height 14
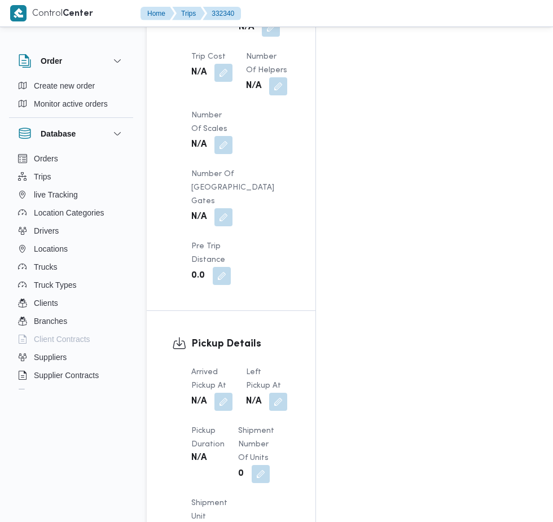
scroll to position [1193, 0]
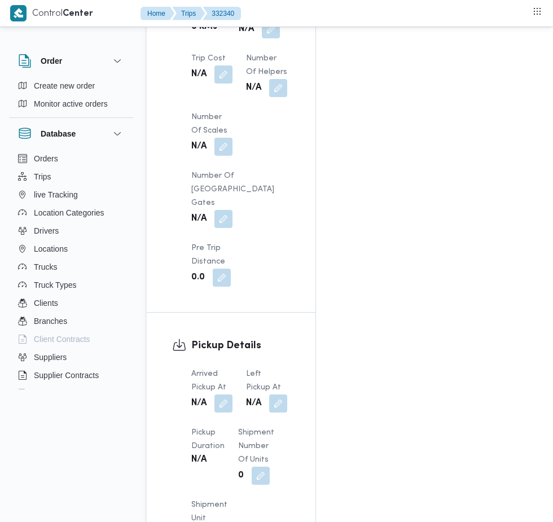
click at [224, 399] on button "button" at bounding box center [223, 408] width 18 height 18
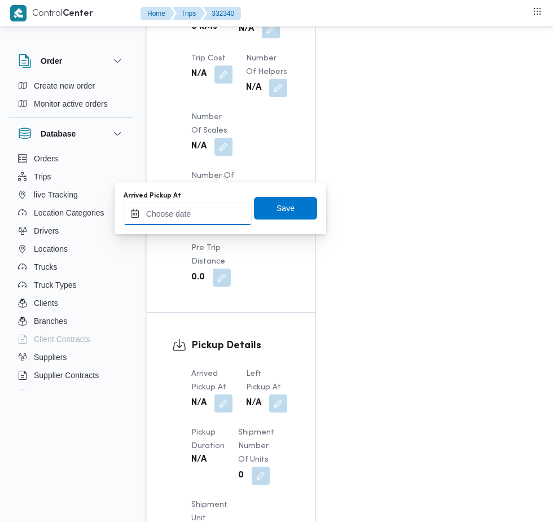
click at [200, 209] on input "Arrived Pickup At" at bounding box center [188, 214] width 128 height 23
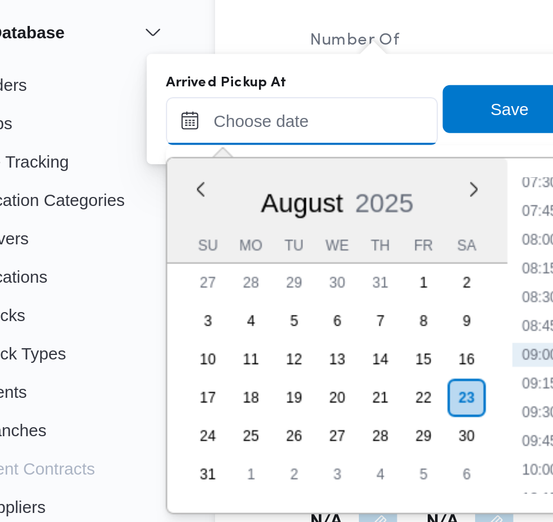
scroll to position [1231, 0]
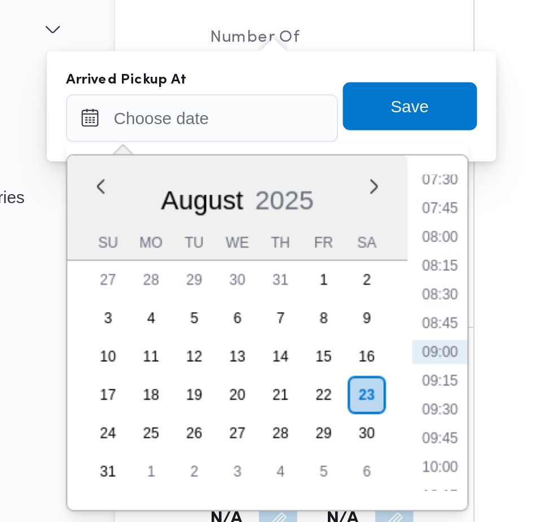
click at [305, 206] on li "07:30" at bounding box center [300, 204] width 26 height 11
type input "[DATE] 07:30"
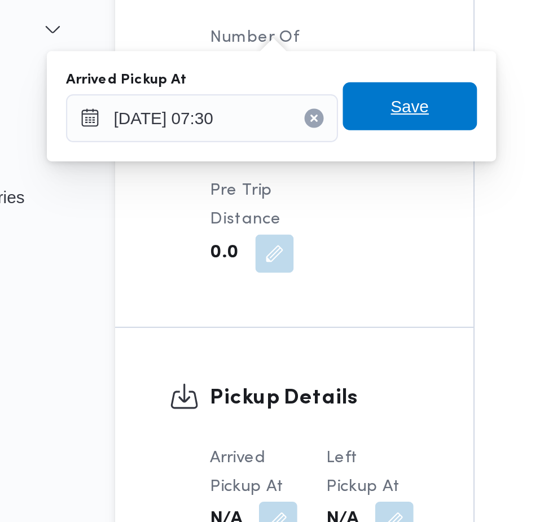
click at [302, 174] on span "Save" at bounding box center [285, 170] width 63 height 23
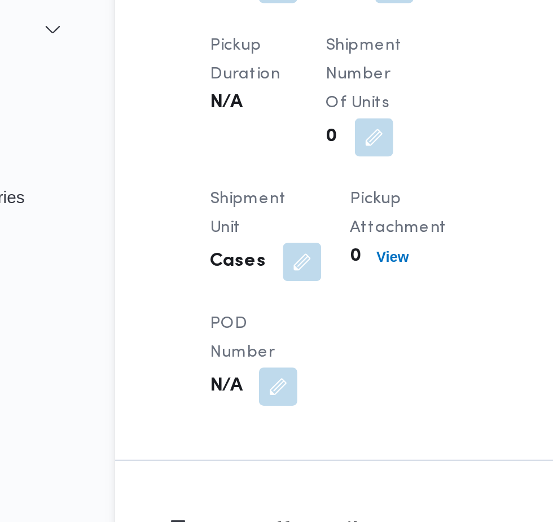
click at [274, 126] on span at bounding box center [275, 117] width 24 height 18
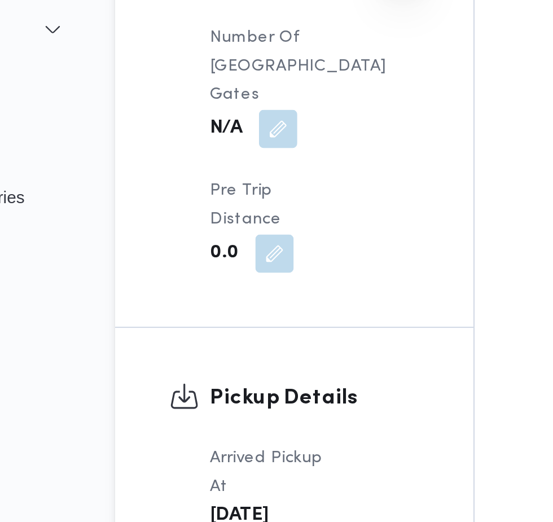
click at [232, 415] on div "Left Pickup At N/A" at bounding box center [211, 437] width 41 height 45
click at [232, 442] on button "button" at bounding box center [223, 451] width 18 height 18
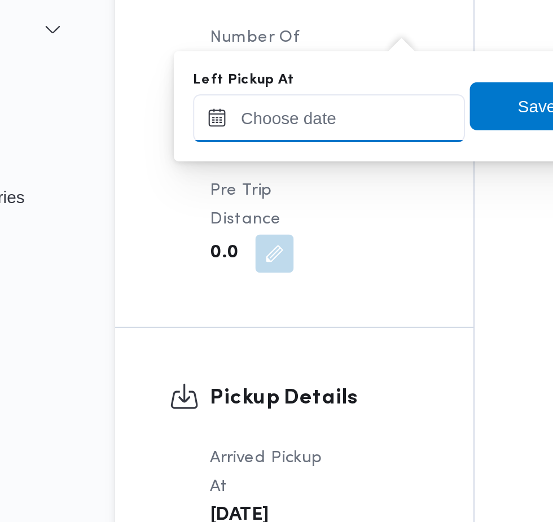
click at [261, 172] on input "Left Pickup At" at bounding box center [247, 175] width 128 height 23
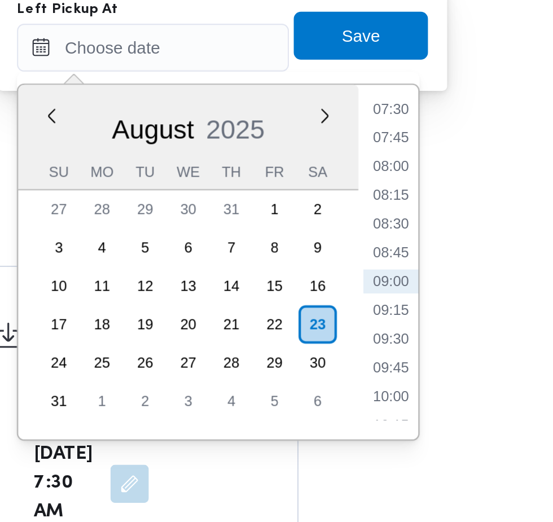
click at [366, 287] on li "09:00" at bounding box center [359, 285] width 26 height 11
type input "[DATE] 09:00"
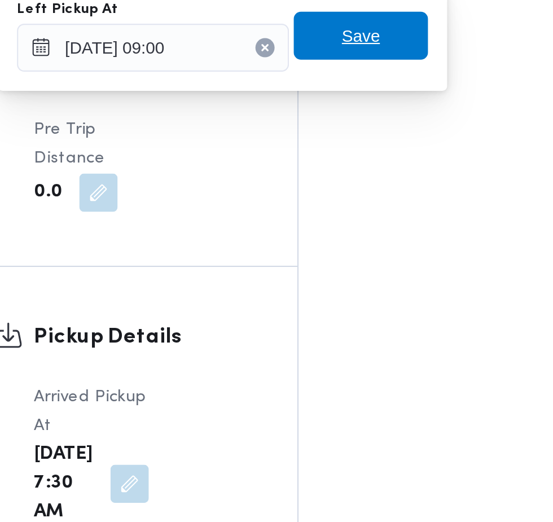
click at [363, 175] on span "Save" at bounding box center [345, 170] width 63 height 23
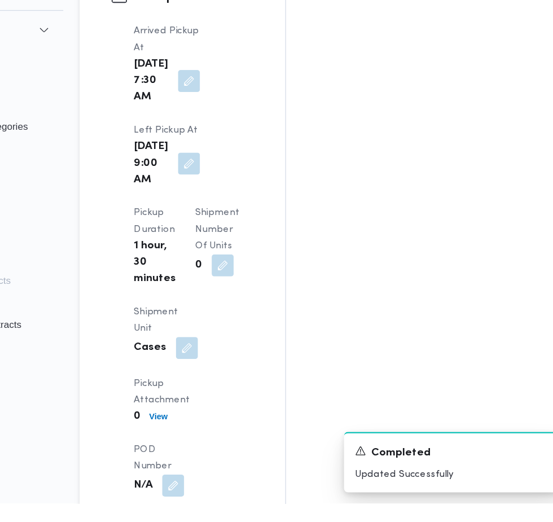
scroll to position [1437, 0]
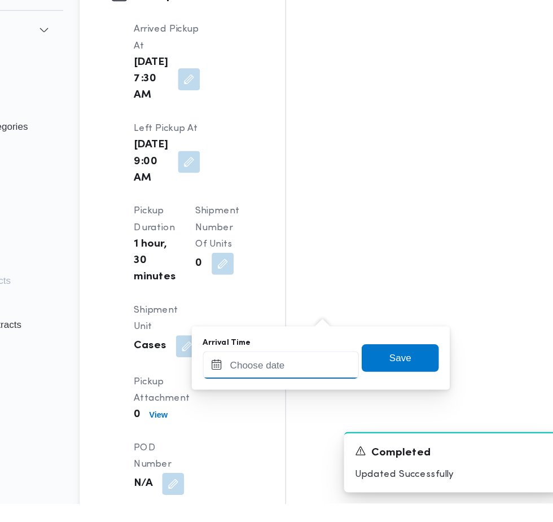
click at [320, 408] on input "Arrival Time" at bounding box center [312, 408] width 128 height 23
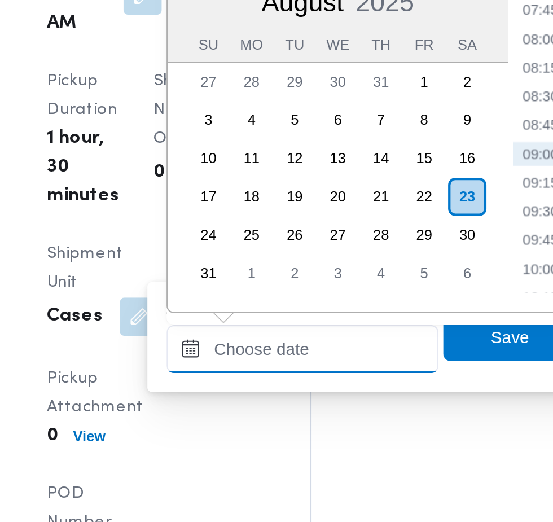
scroll to position [1478, 0]
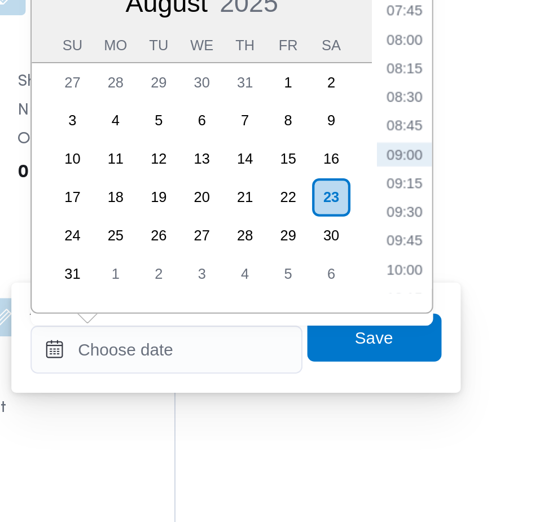
click at [430, 299] on li "09:30" at bounding box center [424, 302] width 26 height 11
type input "[DATE] 09:30"
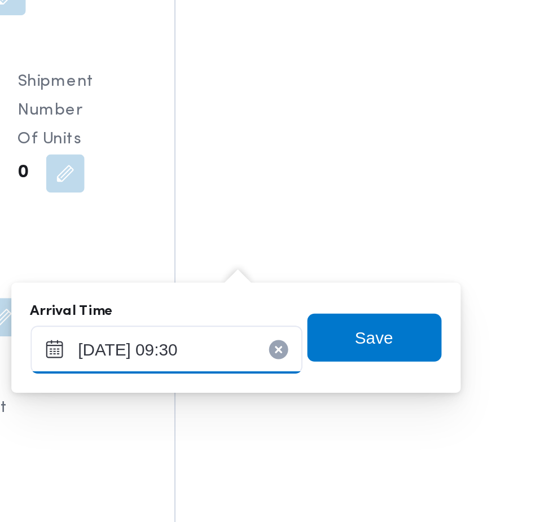
scroll to position [1479, 0]
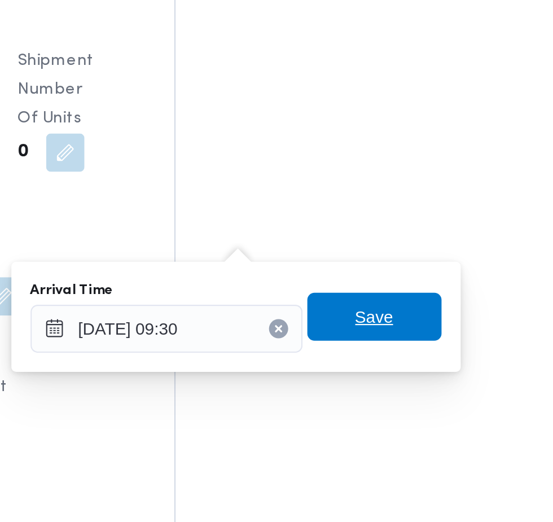
click at [426, 365] on span "Save" at bounding box center [409, 361] width 63 height 23
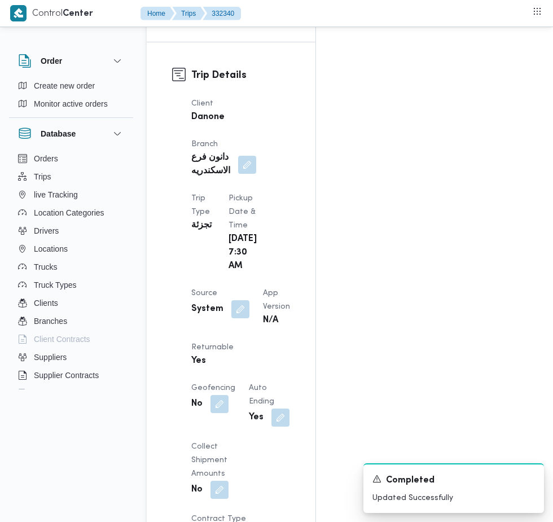
scroll to position [563, 0]
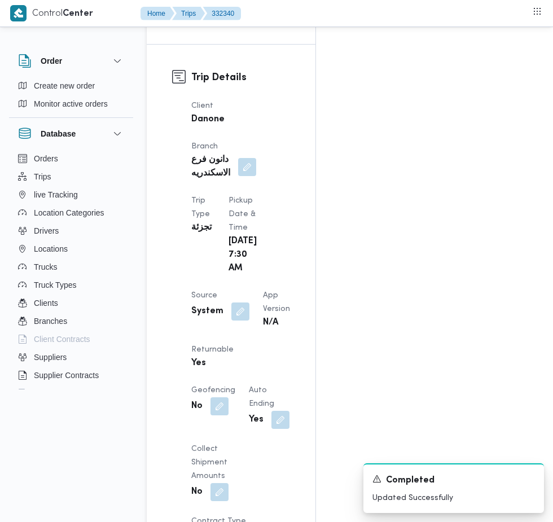
click at [238, 302] on button "button" at bounding box center [240, 311] width 18 height 18
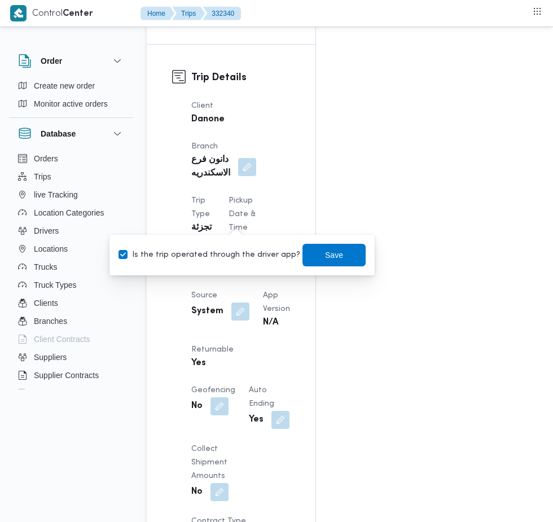
click at [232, 260] on label "Is the trip operated through the driver app?" at bounding box center [209, 255] width 182 height 14
checkbox input "false"
click at [325, 255] on span "Save" at bounding box center [334, 255] width 18 height 14
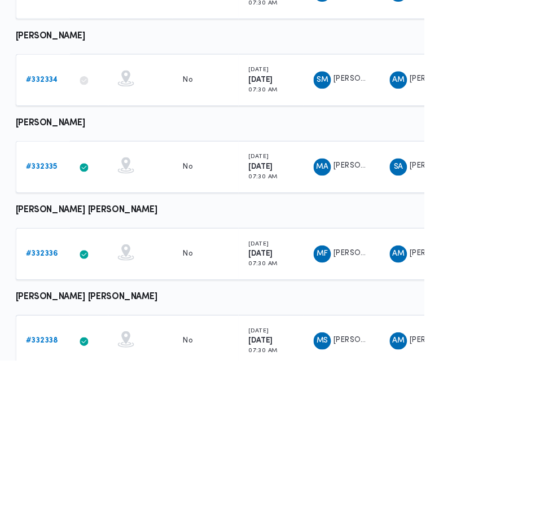
scroll to position [360, 18]
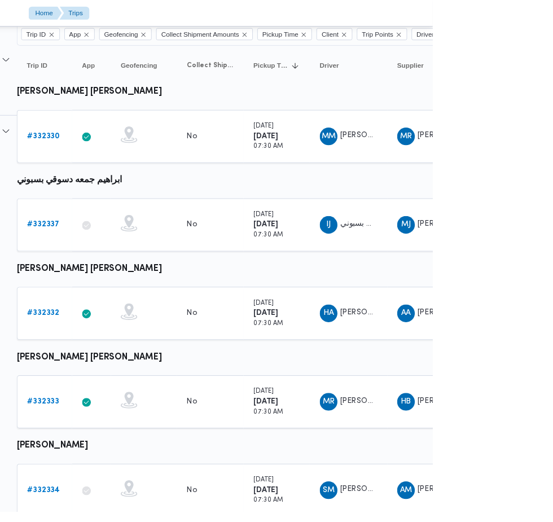
scroll to position [0, 18]
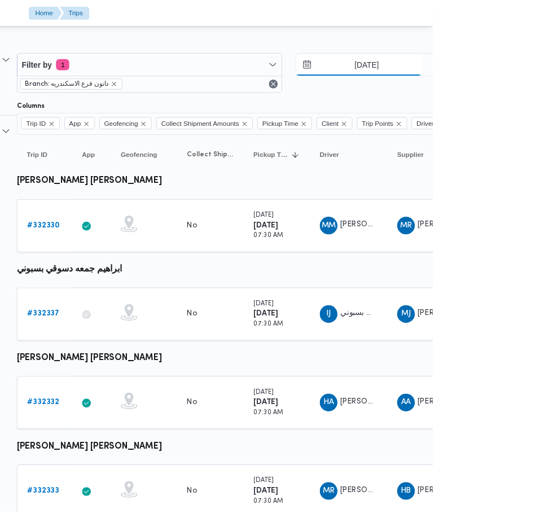
click at [480, 66] on input "[DATE]" at bounding box center [478, 66] width 128 height 23
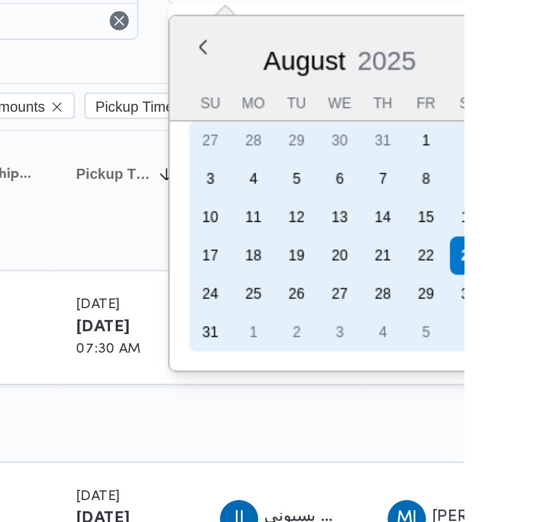
click at [513, 199] on div "21" at bounding box center [514, 196] width 18 height 18
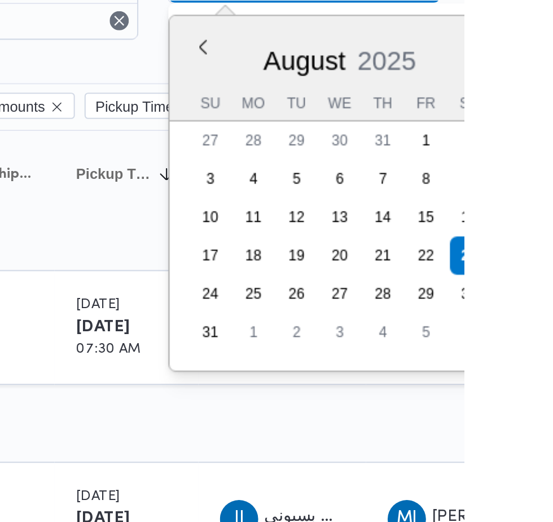
type input "[DATE]"
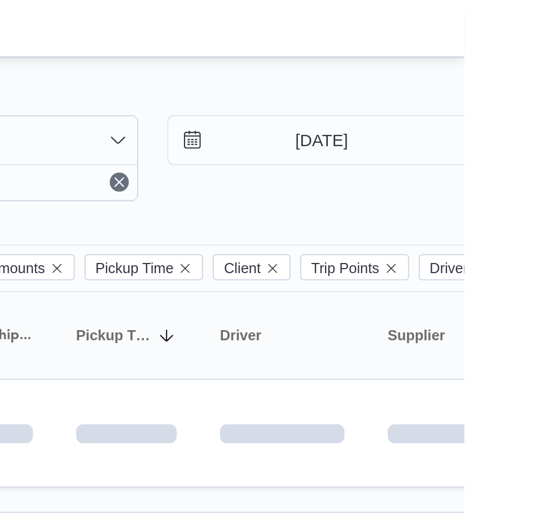
click at [534, 11] on div at bounding box center [377, 13] width 341 height 27
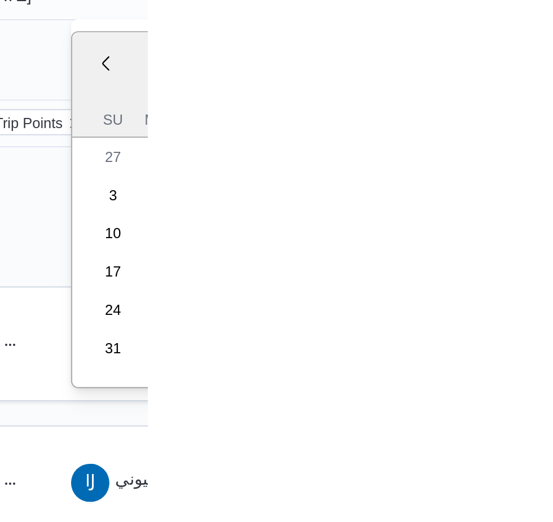
type input "[DATE]"
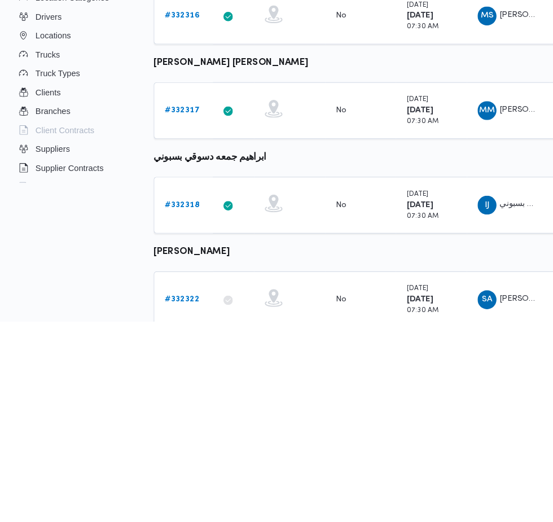
click at [172, 494] on link "# 332322" at bounding box center [173, 501] width 33 height 14
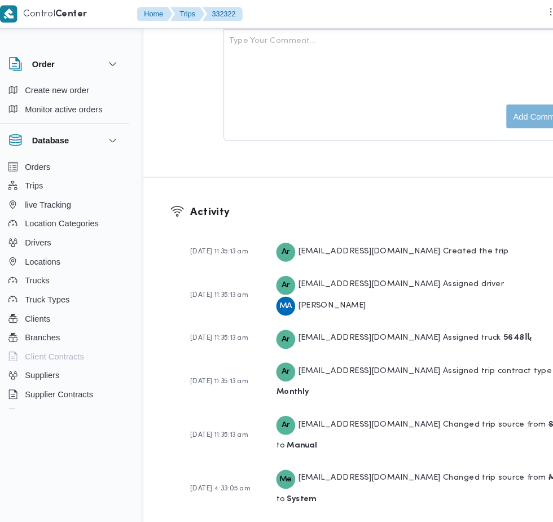
scroll to position [2371, 0]
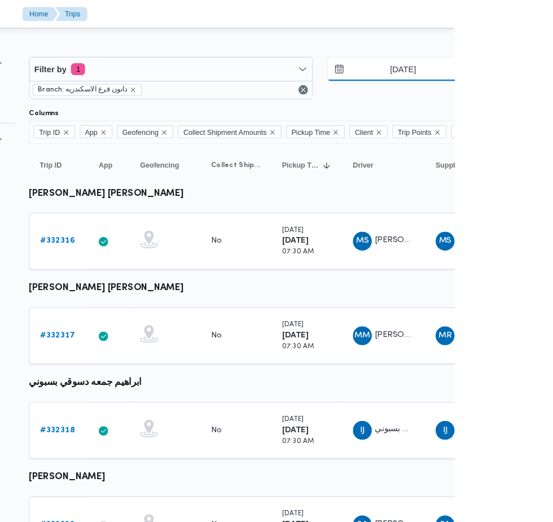
click at [515, 66] on input "[DATE]" at bounding box center [496, 66] width 128 height 23
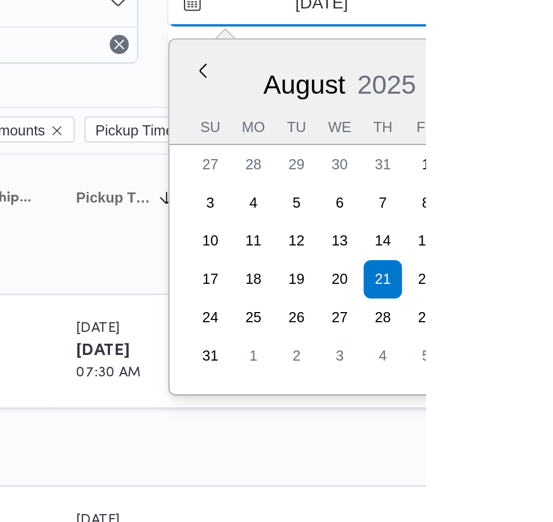
type input "[DATE]"
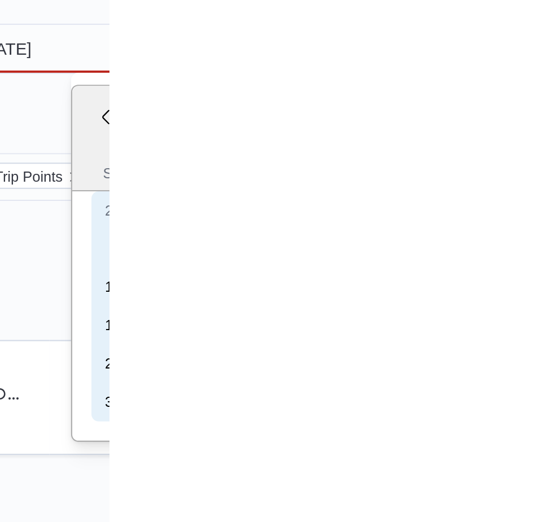
type input "[DATE]"
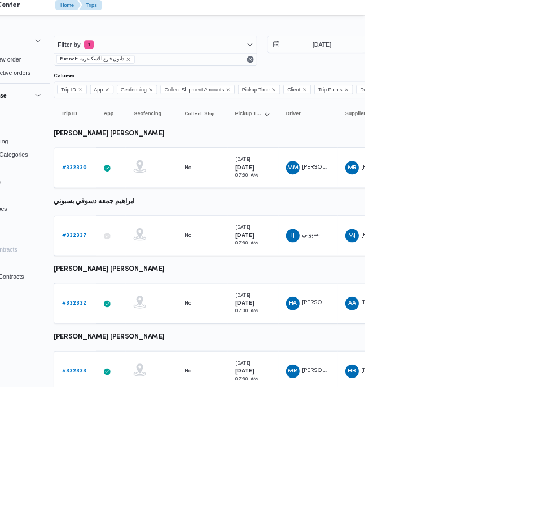
scroll to position [0, 8]
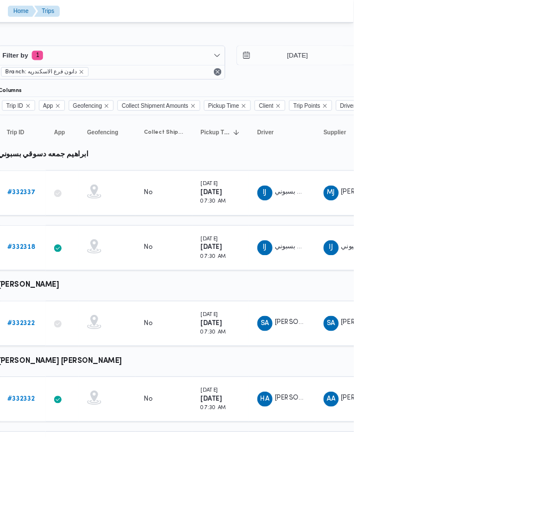
scroll to position [0, 18]
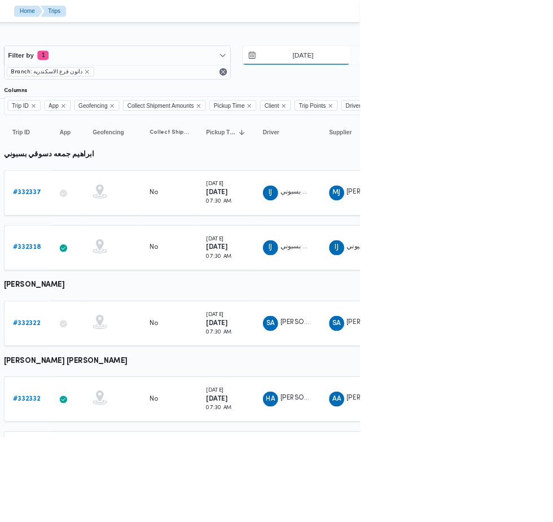
click at [494, 62] on input "[DATE]" at bounding box center [478, 66] width 128 height 23
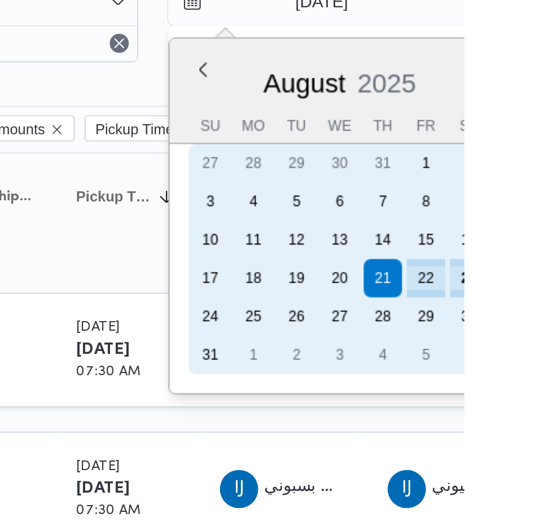
click at [552, 196] on div "23" at bounding box center [555, 196] width 18 height 18
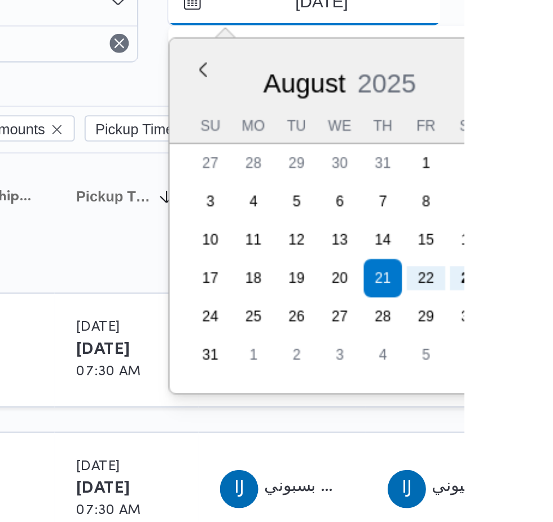
type input "[DATE]"
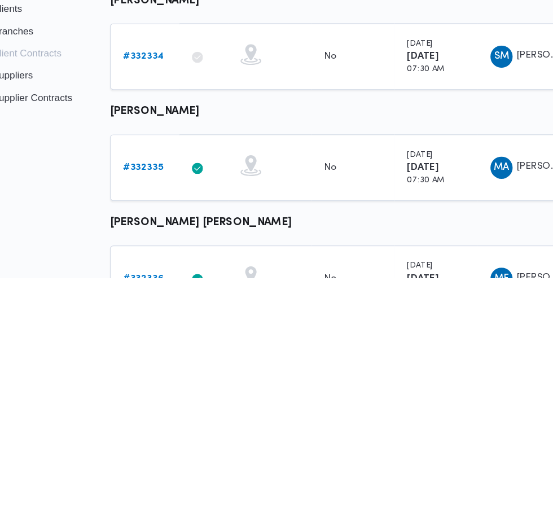
scroll to position [249, 0]
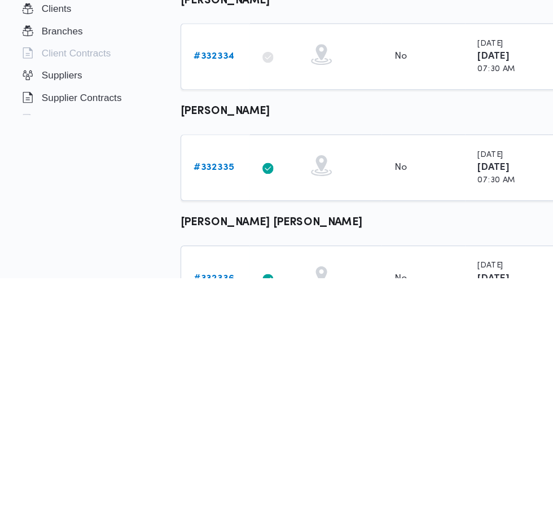
click at [177, 431] on b "# 332335" at bounding box center [173, 431] width 33 height 7
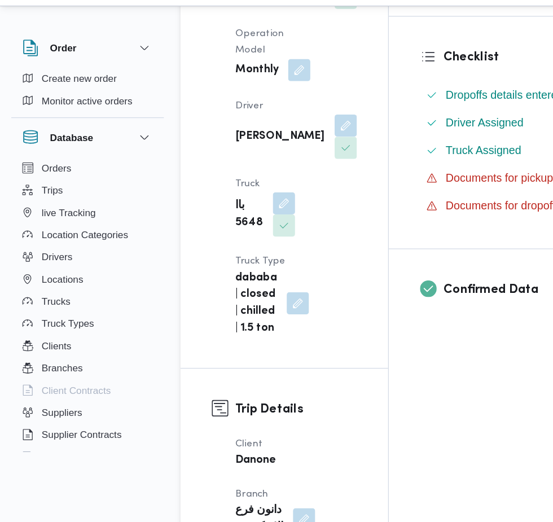
scroll to position [282, 0]
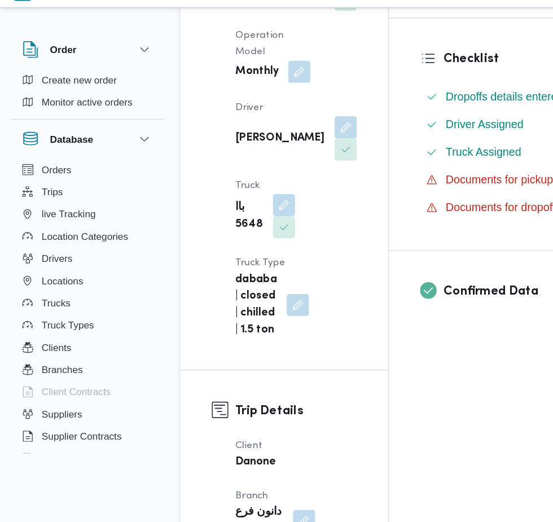
click at [240, 178] on button "button" at bounding box center [231, 187] width 18 height 18
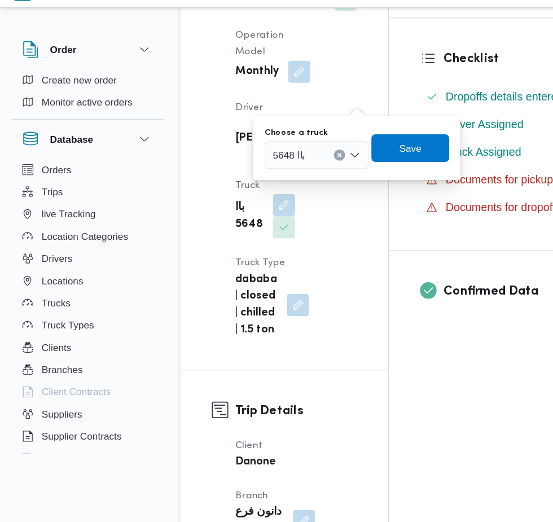
click at [253, 152] on input "Choose a truck" at bounding box center [253, 147] width 1 height 14
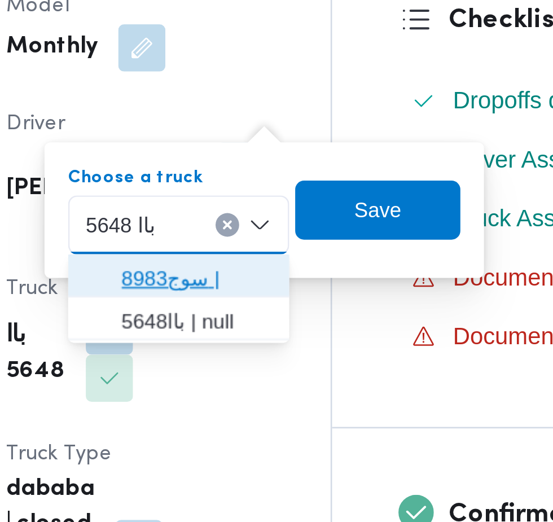
click at [273, 166] on span "8983سوج |" at bounding box center [264, 167] width 58 height 14
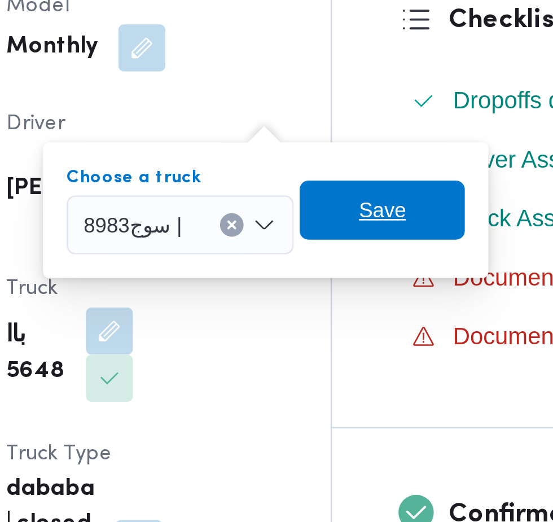
click at [346, 145] on span "Save" at bounding box center [335, 141] width 63 height 23
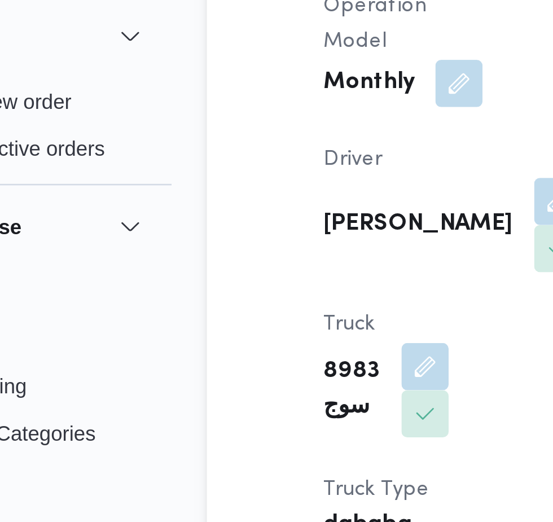
click at [272, 115] on button "button" at bounding box center [281, 124] width 18 height 18
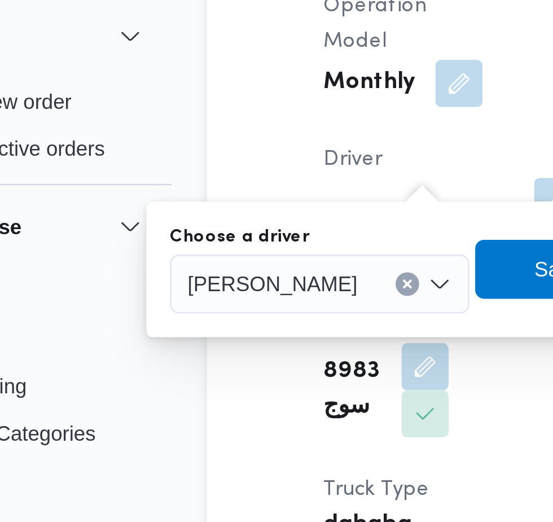
click at [196, 146] on div "[PERSON_NAME]" at bounding box center [190, 155] width 115 height 23
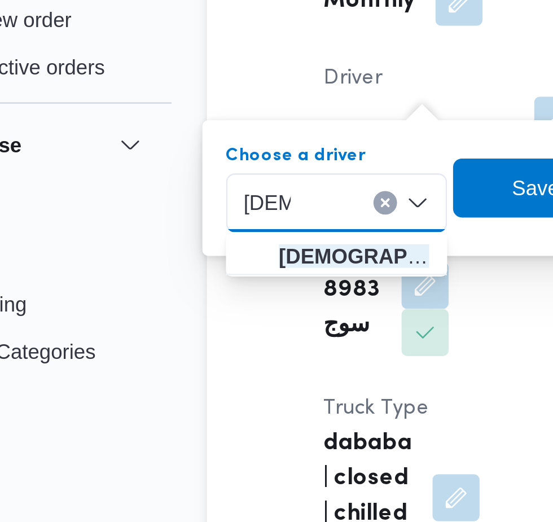
type input "[DEMOGRAPHIC_DATA]"
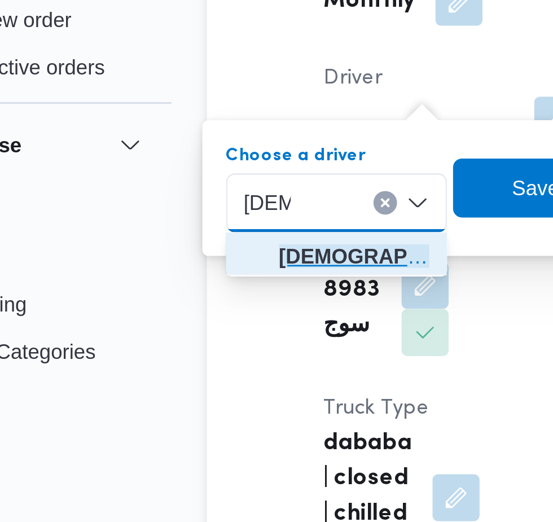
click at [215, 180] on span "[DEMOGRAPHIC_DATA] [PERSON_NAME]" at bounding box center [203, 176] width 58 height 14
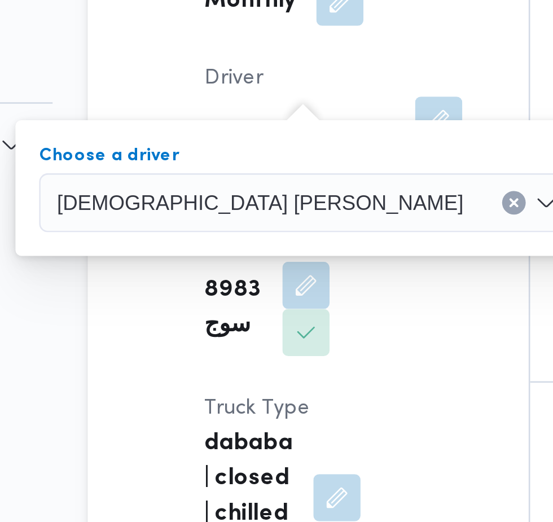
click at [358, 155] on span "Save" at bounding box center [367, 150] width 18 height 14
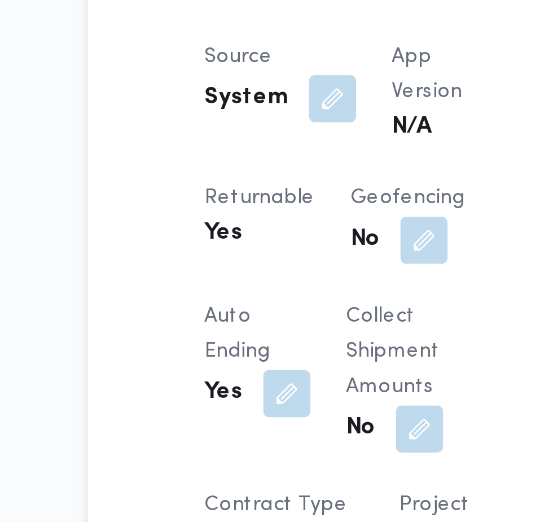
scroll to position [562, 0]
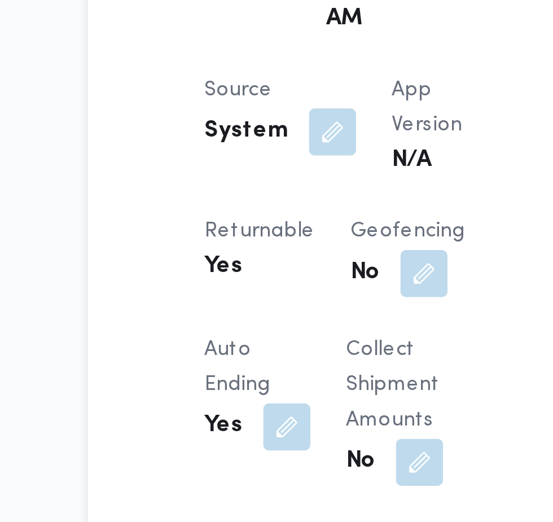
click at [238, 200] on button "button" at bounding box center [240, 204] width 18 height 18
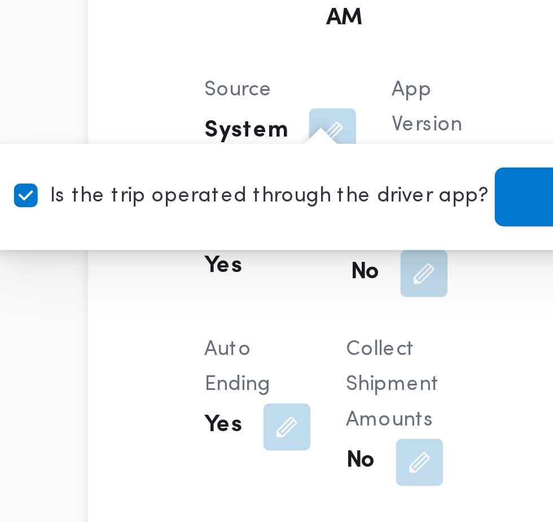
click at [219, 227] on label "Is the trip operated through the driver app?" at bounding box center [209, 229] width 182 height 14
checkbox input "false"
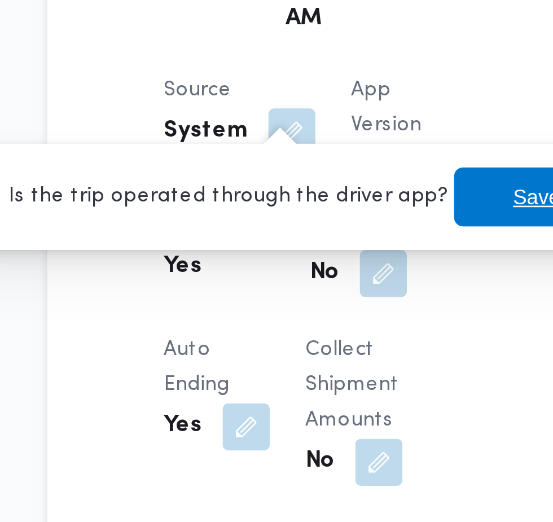
click at [325, 230] on span "Save" at bounding box center [334, 229] width 18 height 14
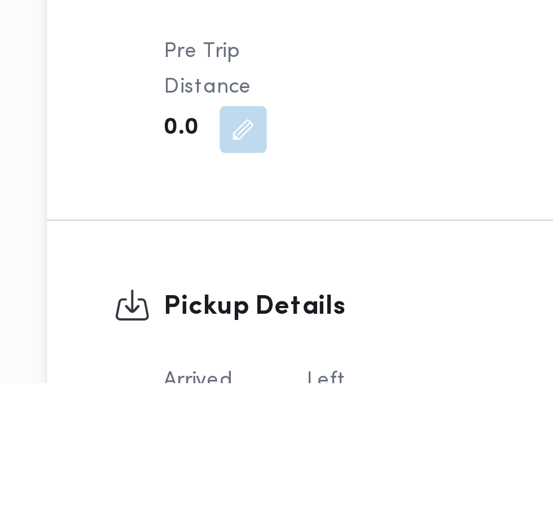
scroll to position [852, 0]
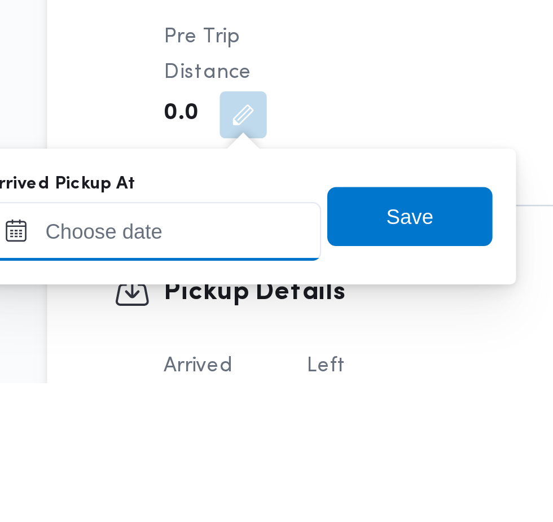
click at [211, 462] on input "Arrived Pickup At" at bounding box center [188, 463] width 128 height 23
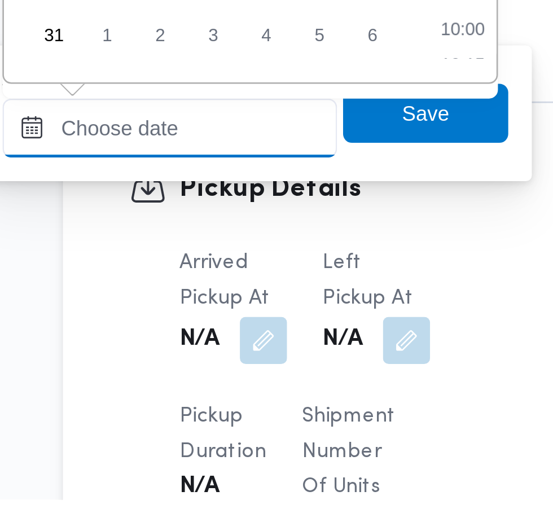
scroll to position [937, 0]
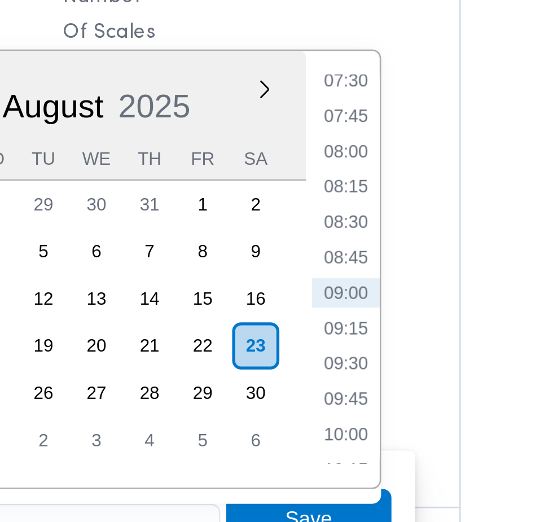
click at [303, 205] on li "07:30" at bounding box center [300, 206] width 26 height 11
type input "[DATE] 07:30"
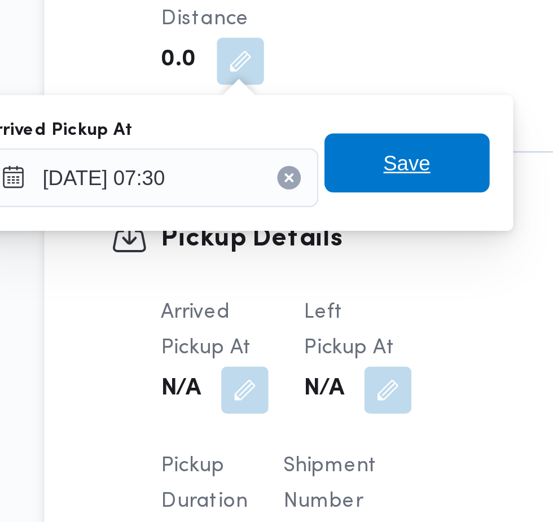
click at [290, 376] on span "Save" at bounding box center [285, 374] width 18 height 14
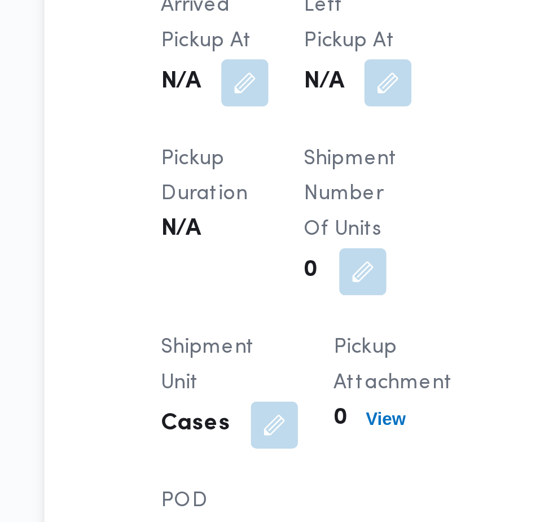
click at [282, 342] on button "button" at bounding box center [278, 344] width 18 height 18
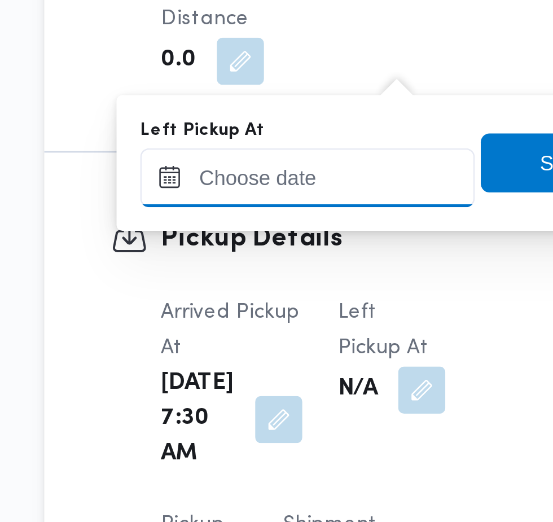
click at [261, 379] on input "Left Pickup At" at bounding box center [247, 379] width 128 height 23
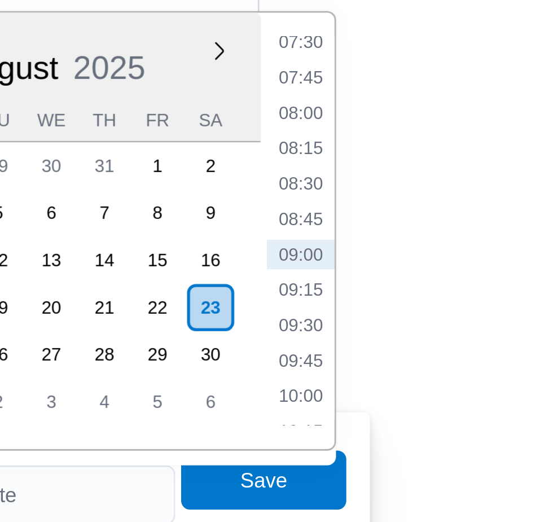
click at [366, 289] on li "09:00" at bounding box center [359, 287] width 26 height 11
type input "[DATE] 09:00"
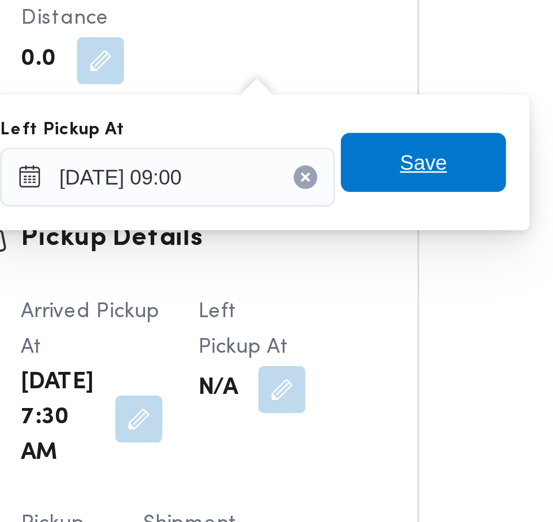
click at [353, 374] on span "Save" at bounding box center [345, 374] width 18 height 14
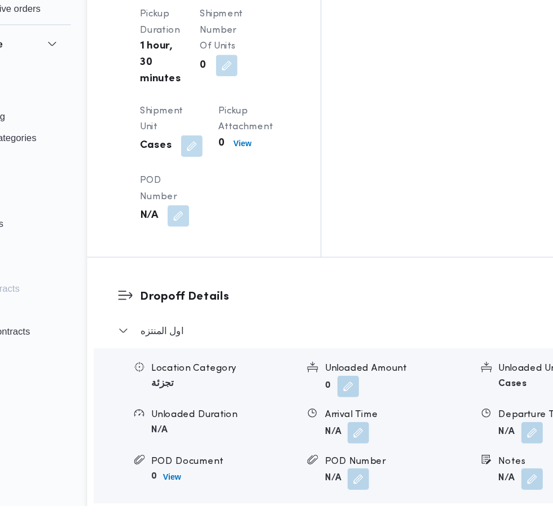
scroll to position [1340, 0]
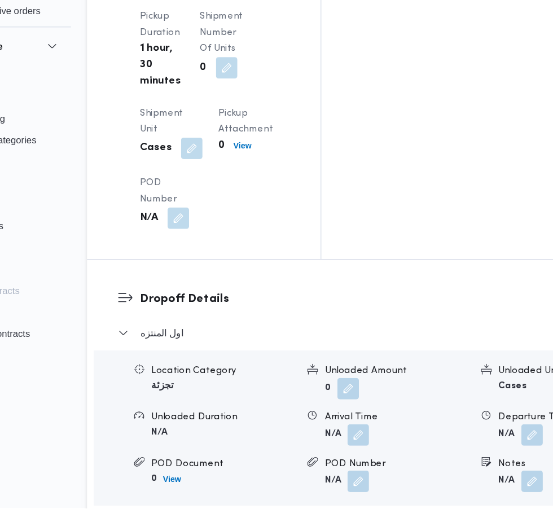
click at [366, 451] on button "button" at bounding box center [375, 460] width 18 height 18
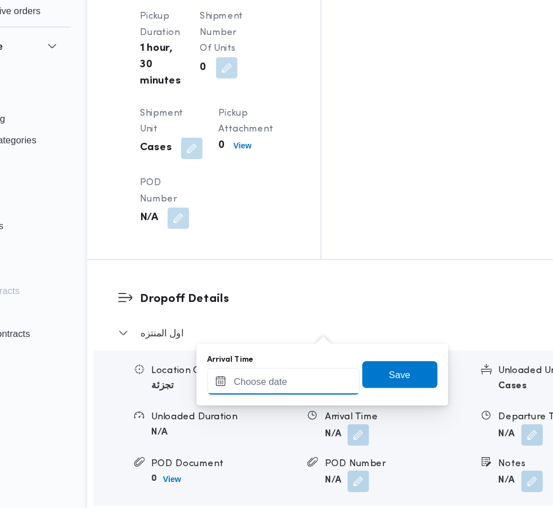
click at [326, 415] on input "Arrival Time" at bounding box center [312, 415] width 128 height 23
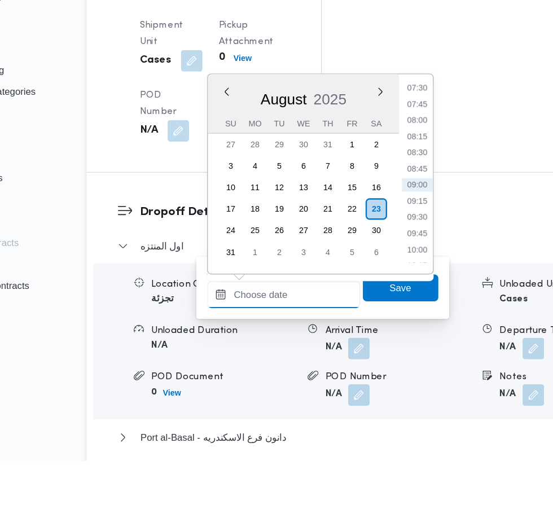
scroll to position [1373, 0]
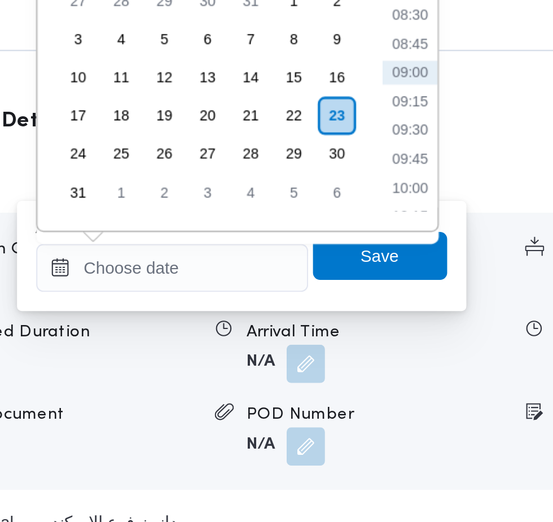
click at [434, 318] on li "09:30" at bounding box center [424, 317] width 26 height 11
type input "[DATE] 09:30"
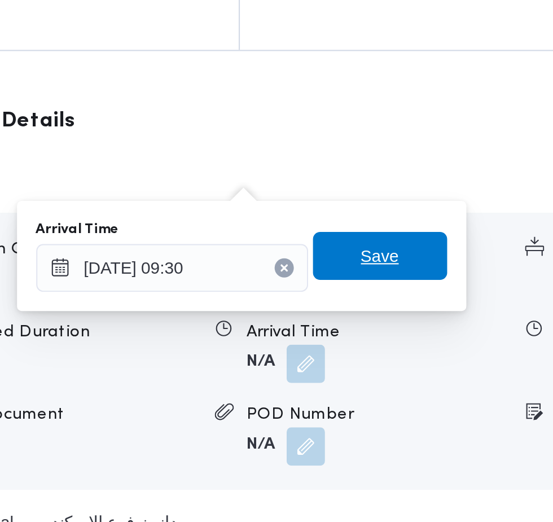
click at [427, 383] on span "Save" at bounding box center [409, 377] width 63 height 23
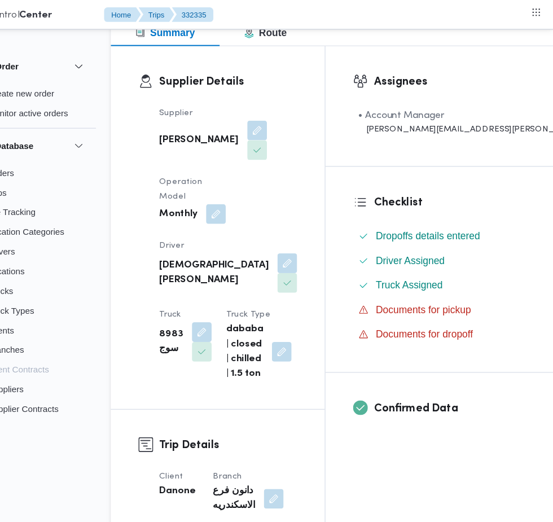
scroll to position [0, 0]
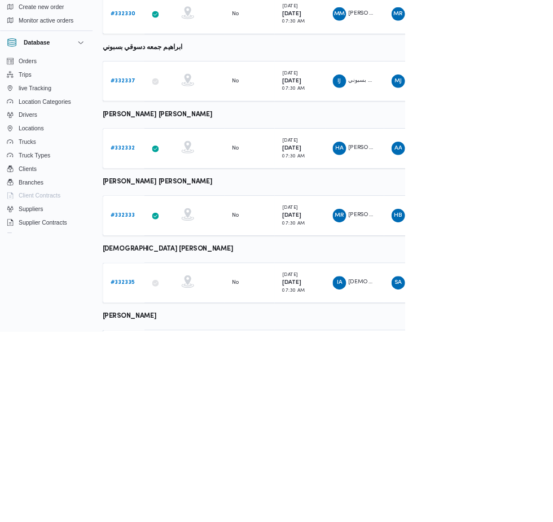
scroll to position [140, 0]
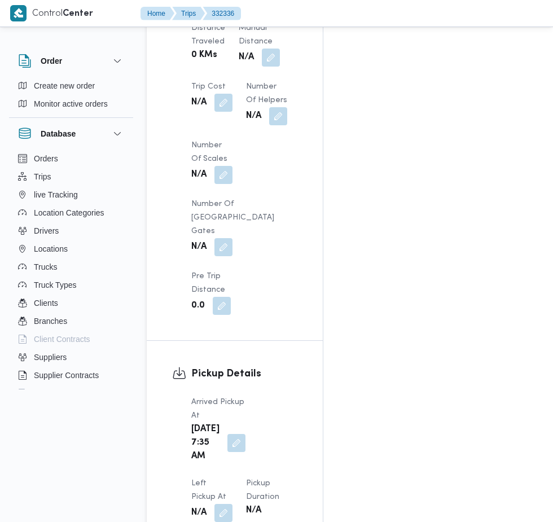
scroll to position [1119, 0]
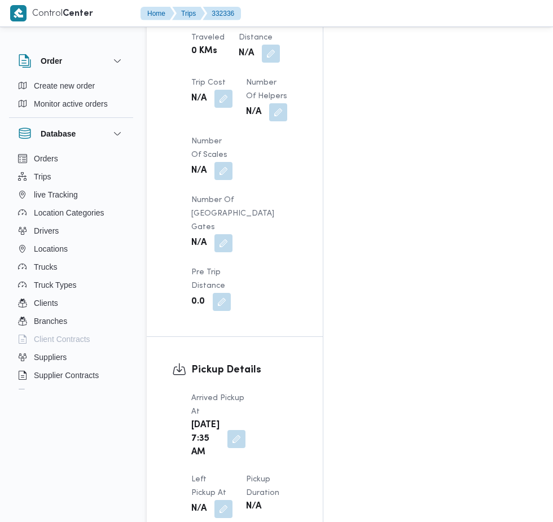
click at [230, 430] on button "button" at bounding box center [236, 439] width 18 height 18
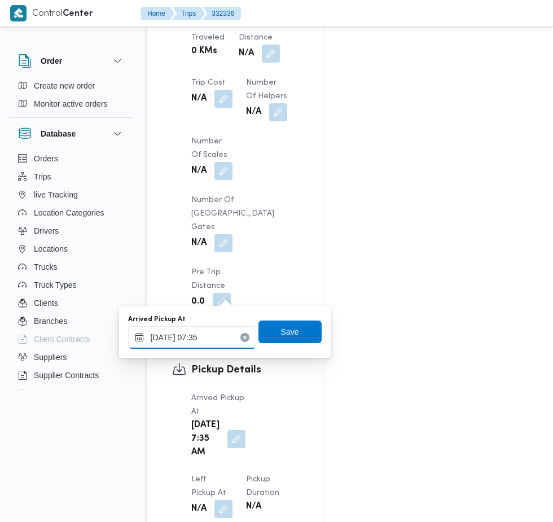
click at [222, 337] on input "[DATE] 07:35" at bounding box center [192, 337] width 128 height 23
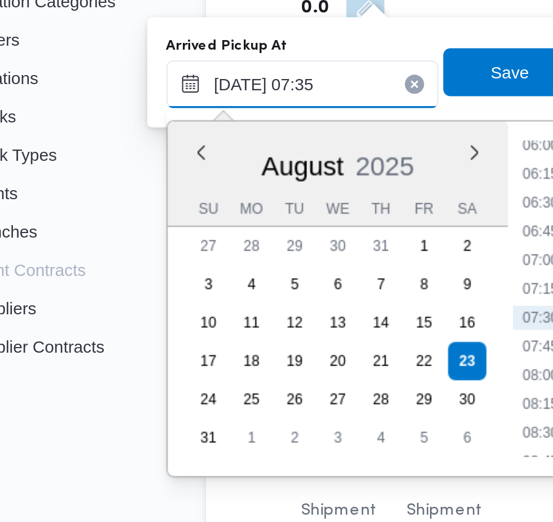
scroll to position [1204, 0]
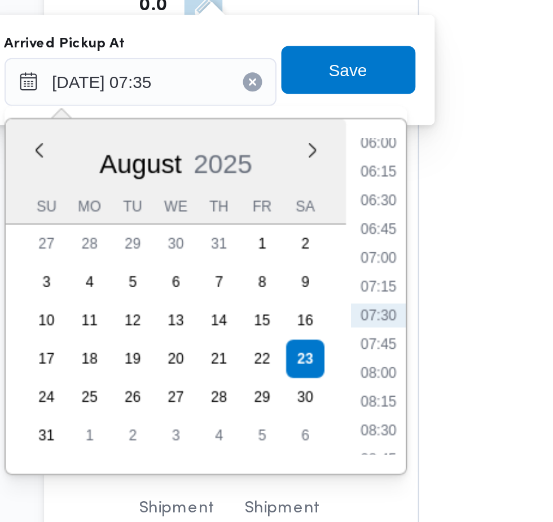
click at [307, 351] on li "07:15" at bounding box center [304, 347] width 26 height 11
type input "[DATE] 07:15"
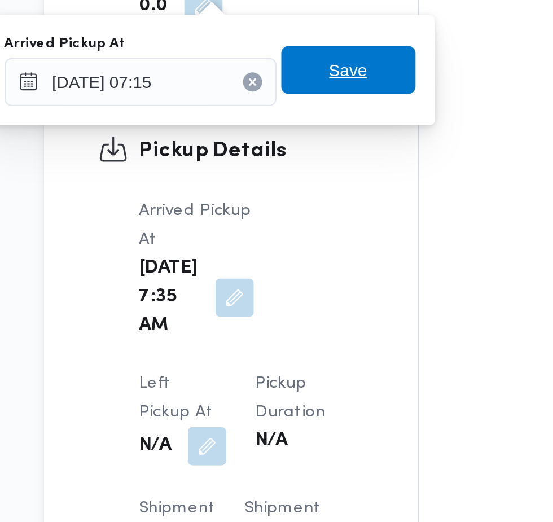
click at [308, 247] on span "Save" at bounding box center [289, 246] width 63 height 23
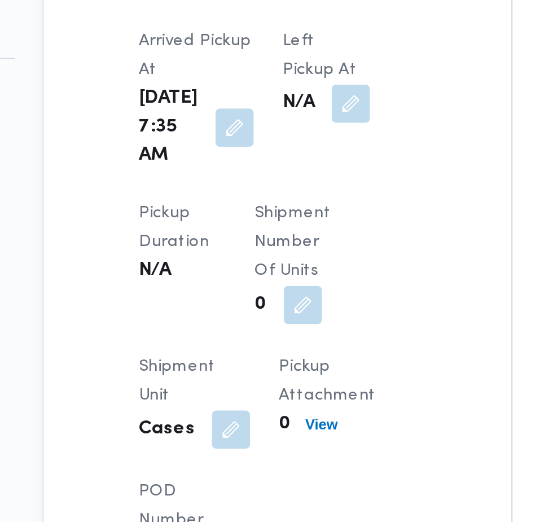
click at [287, 148] on button "button" at bounding box center [291, 139] width 18 height 18
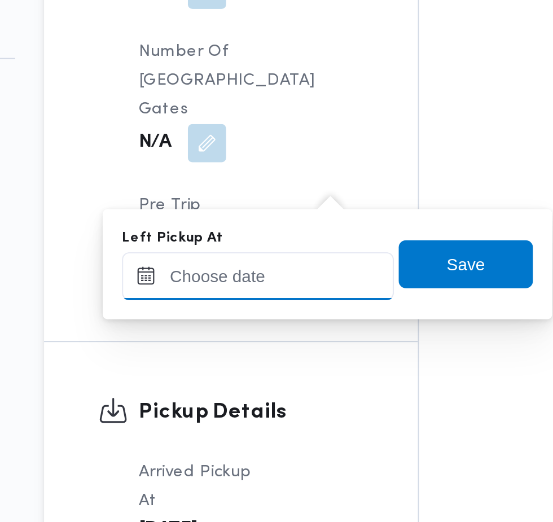
click at [260, 219] on input "Left Pickup At" at bounding box center [247, 220] width 128 height 23
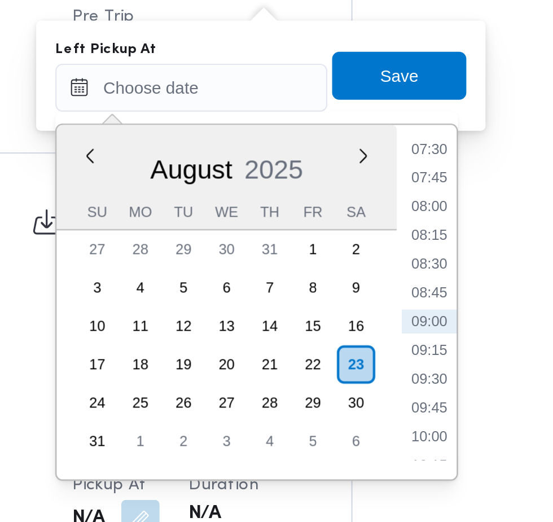
click at [364, 319] on li "08:45" at bounding box center [359, 316] width 26 height 11
type input "[DATE] 08:45"
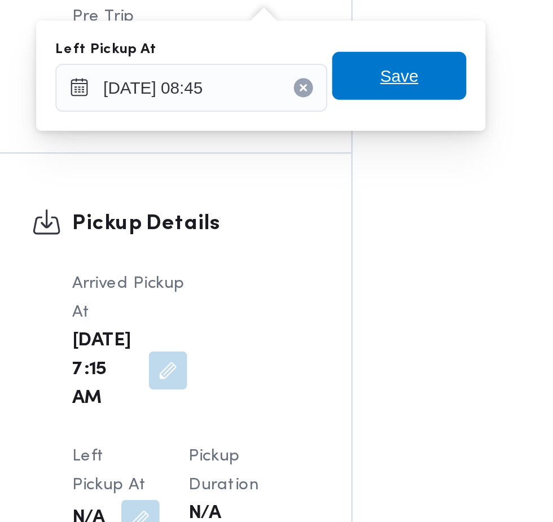
click at [367, 222] on span "Save" at bounding box center [345, 214] width 63 height 23
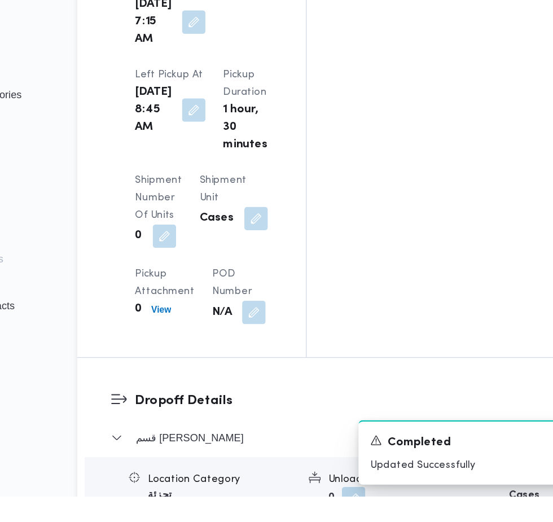
scroll to position [1466, 0]
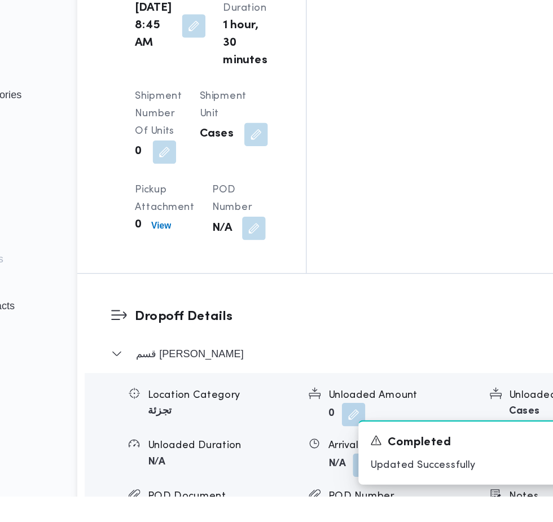
click at [359, 489] on button "button" at bounding box center [368, 498] width 18 height 18
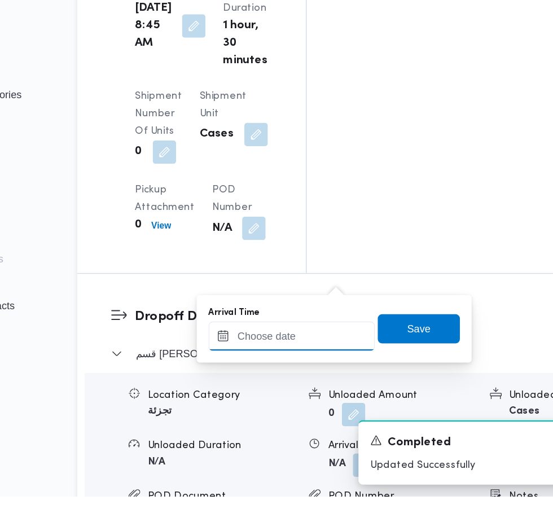
click at [318, 394] on input "Arrival Time" at bounding box center [312, 398] width 128 height 23
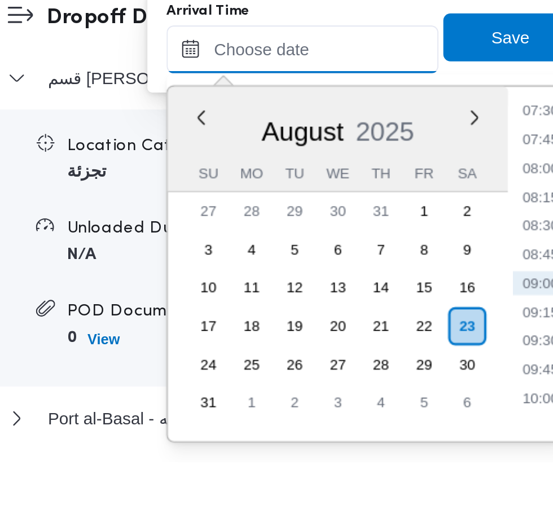
scroll to position [1536, 0]
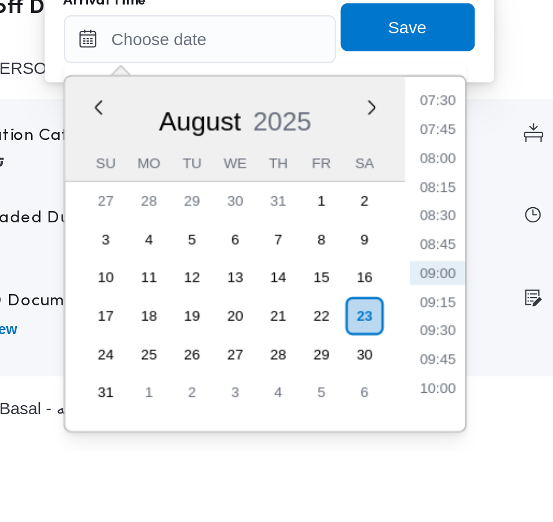
click at [426, 452] on li "09:15" at bounding box center [424, 451] width 26 height 11
type input "[DATE] 09:15"
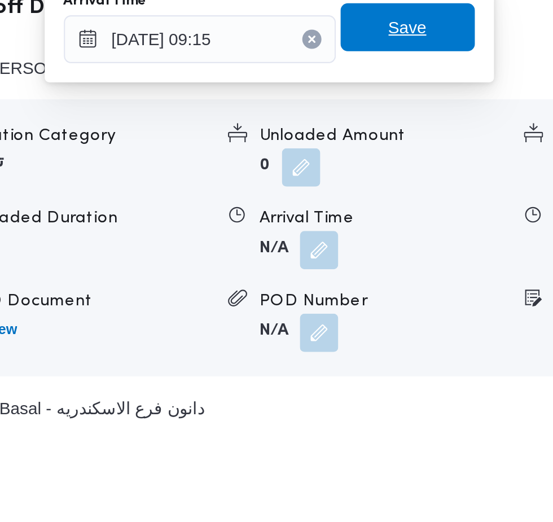
click at [419, 326] on span "Save" at bounding box center [410, 322] width 18 height 14
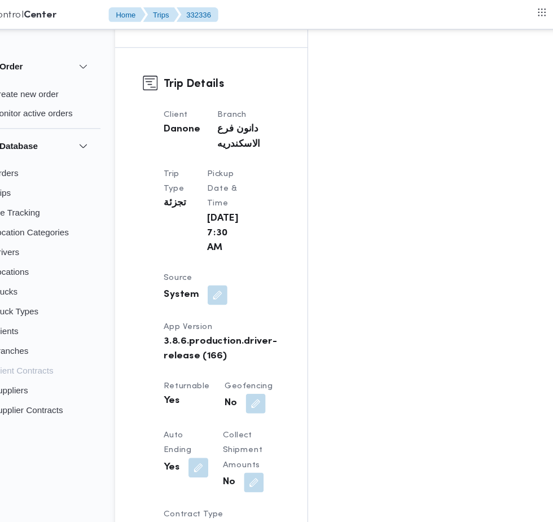
scroll to position [557, 0]
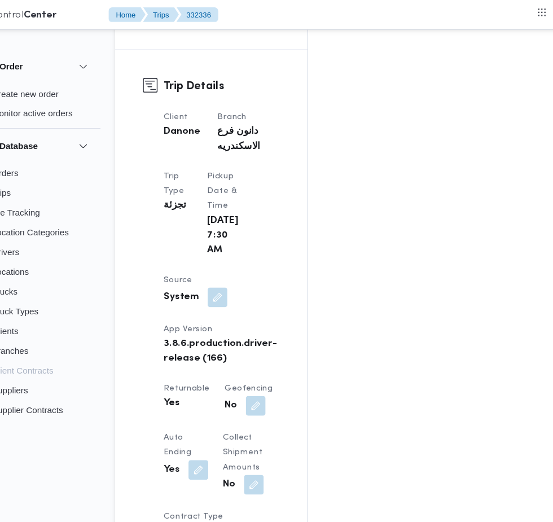
click at [238, 263] on button "button" at bounding box center [240, 272] width 18 height 18
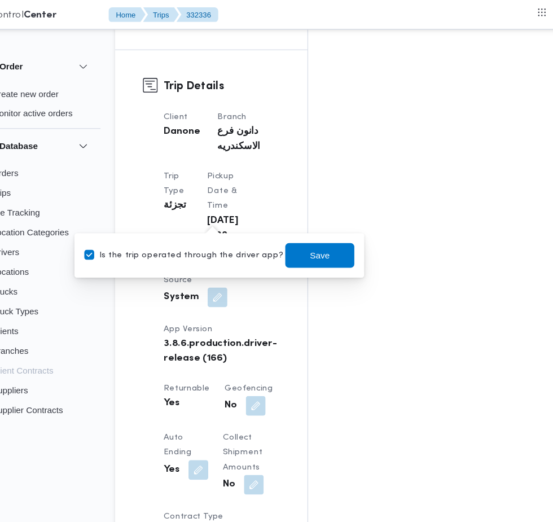
click at [216, 233] on label "Is the trip operated through the driver app?" at bounding box center [209, 234] width 182 height 14
checkbox input "false"
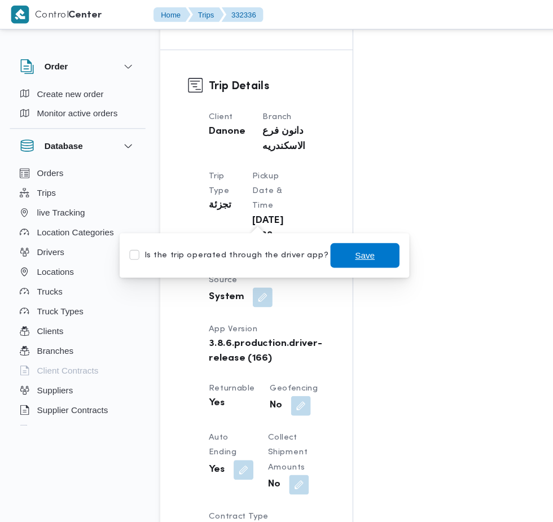
click at [325, 233] on span "Save" at bounding box center [334, 234] width 18 height 14
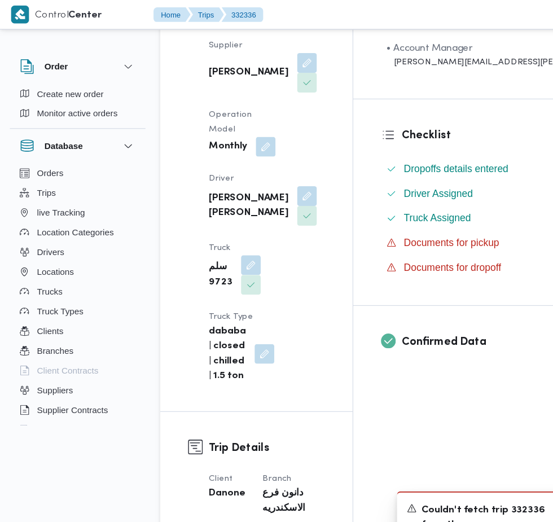
scroll to position [0, 0]
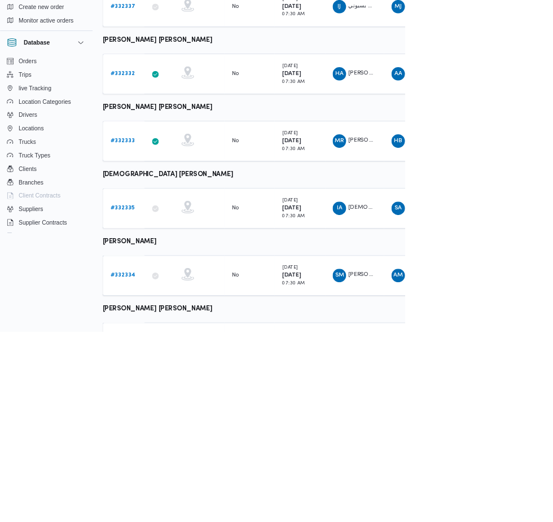
scroll to position [236, 0]
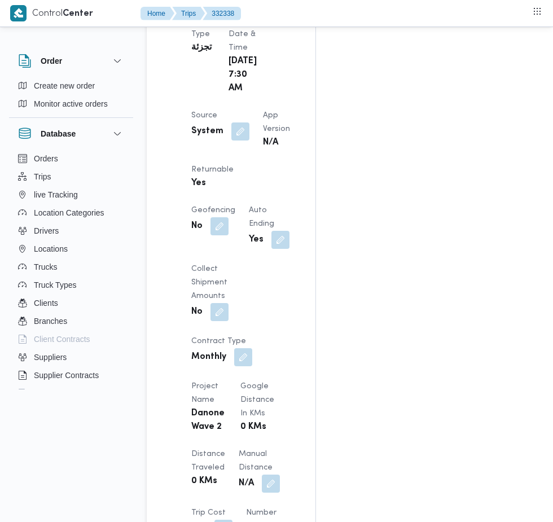
scroll to position [728, 0]
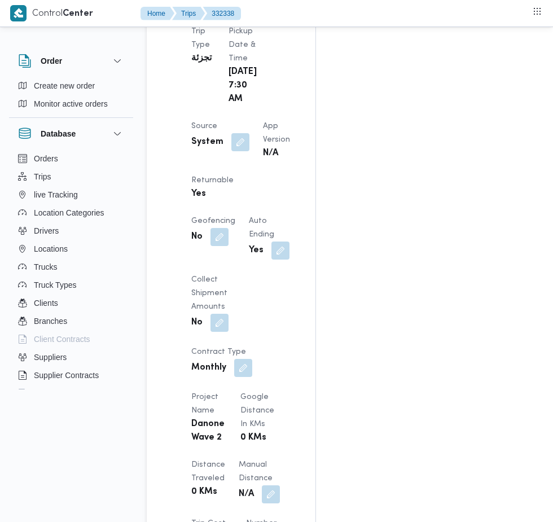
click at [238, 133] on button "button" at bounding box center [240, 142] width 18 height 18
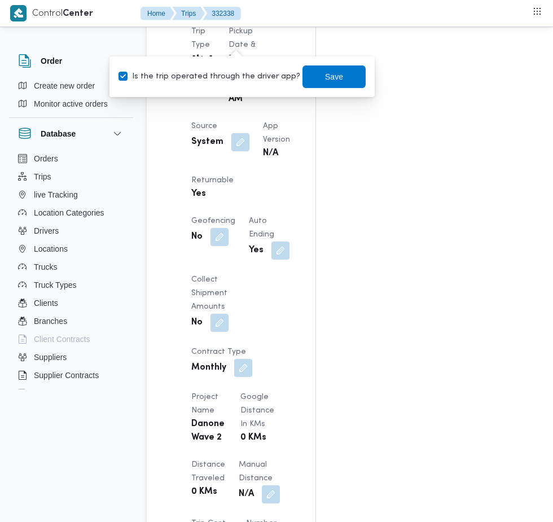
click at [220, 76] on label "Is the trip operated through the driver app?" at bounding box center [209, 77] width 182 height 14
checkbox input "false"
click at [327, 79] on span "Save" at bounding box center [334, 77] width 18 height 14
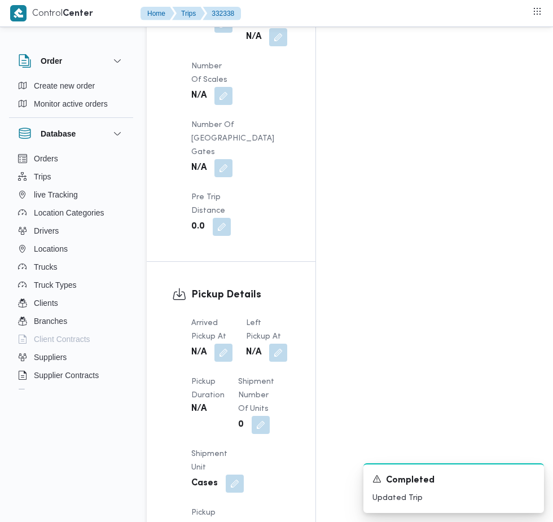
scroll to position [1183, 0]
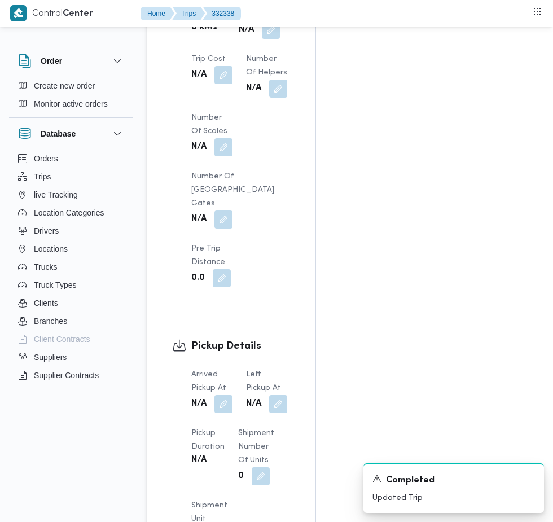
click at [225, 395] on button "button" at bounding box center [223, 404] width 18 height 18
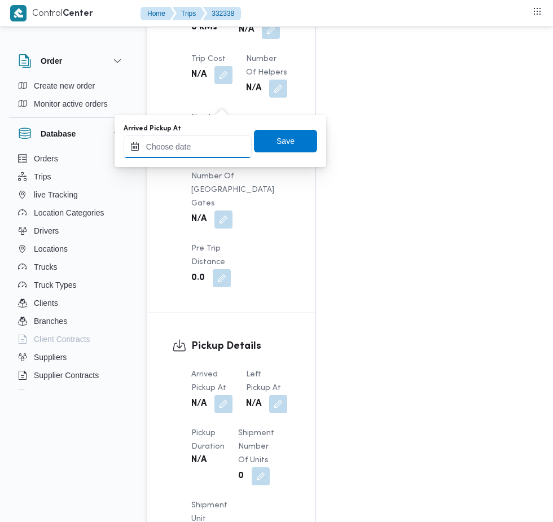
click at [203, 146] on input "Arrived Pickup At" at bounding box center [188, 146] width 128 height 23
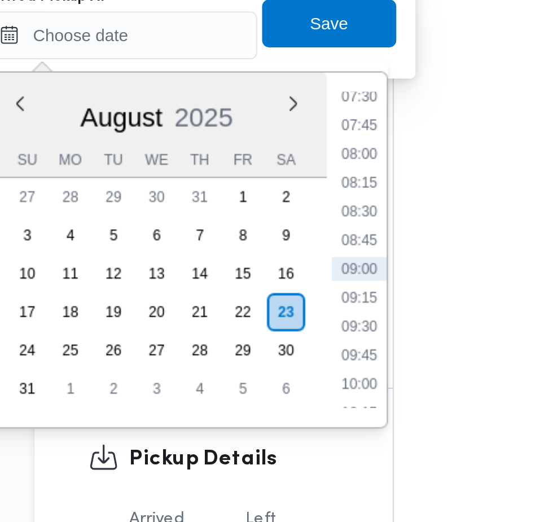
click at [305, 178] on li "07:30" at bounding box center [300, 175] width 26 height 11
type input "[DATE] 07:30"
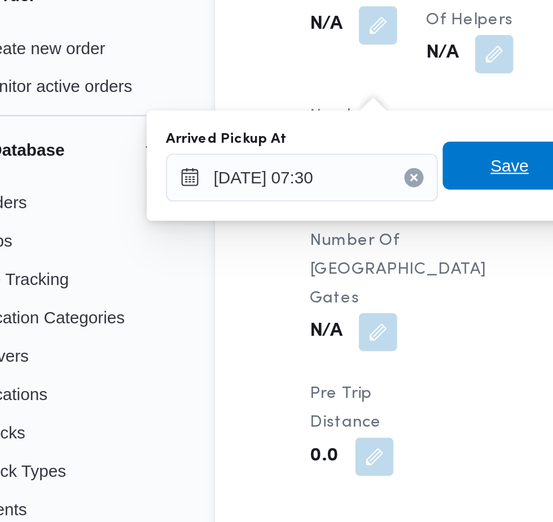
click at [281, 140] on span "Save" at bounding box center [285, 141] width 18 height 14
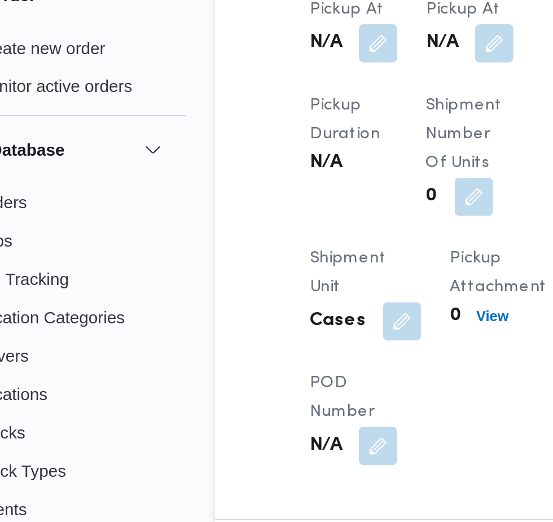
scroll to position [1170, 0]
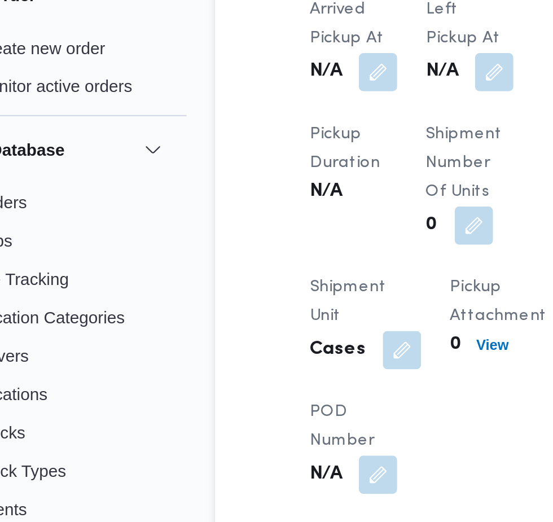
click at [280, 106] on button "button" at bounding box center [278, 97] width 18 height 18
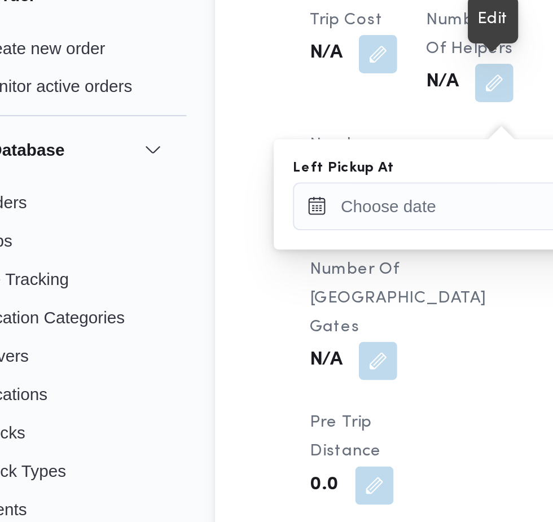
scroll to position [1183, 0]
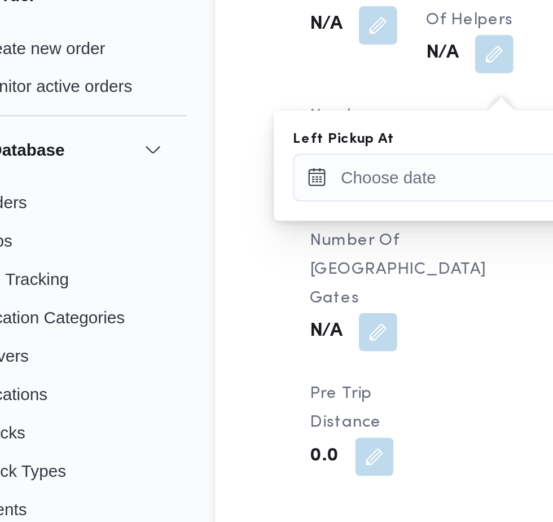
click at [241, 133] on div "Left Pickup At" at bounding box center [247, 141] width 128 height 34
click at [242, 148] on input "Left Pickup At" at bounding box center [247, 146] width 128 height 23
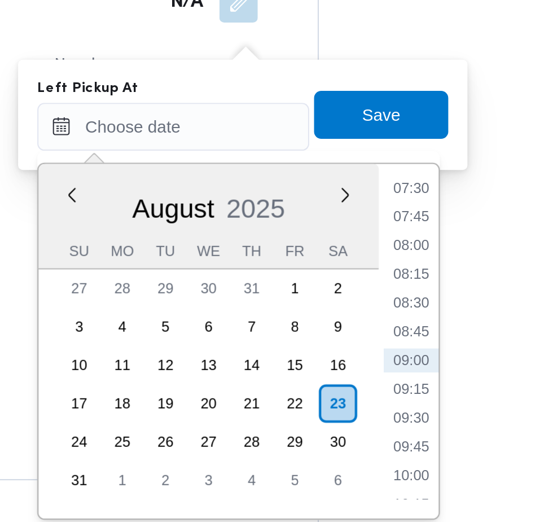
click at [363, 243] on li "08:45" at bounding box center [359, 243] width 26 height 11
type input "[DATE] 08:45"
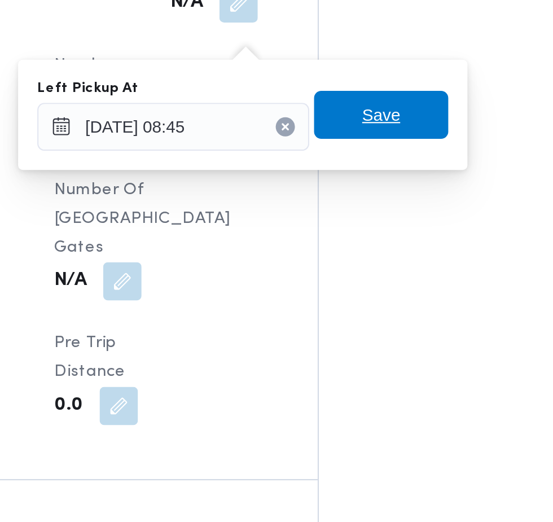
click at [358, 143] on span "Save" at bounding box center [345, 141] width 63 height 23
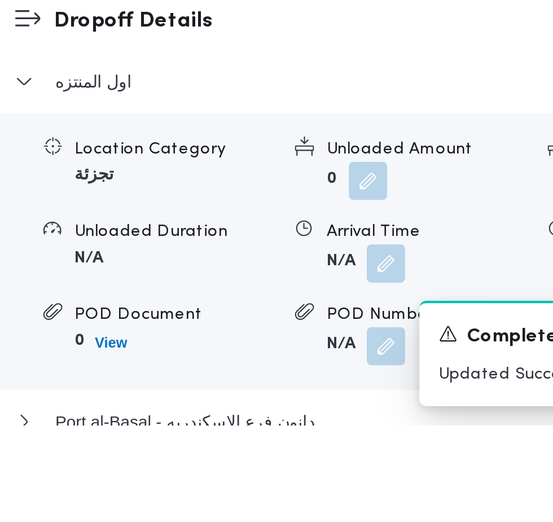
scroll to position [1229, 0]
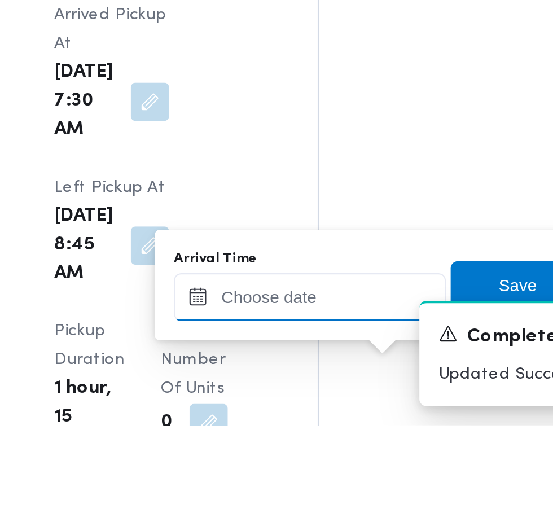
click at [328, 463] on input "Arrival Time" at bounding box center [312, 461] width 128 height 23
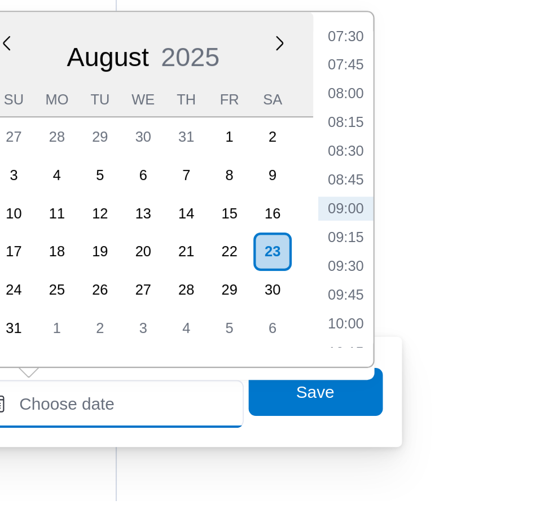
scroll to position [1293, 0]
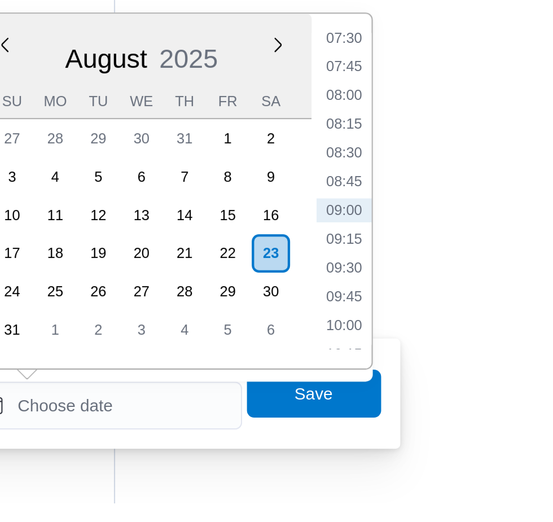
click at [428, 398] on li "09:15" at bounding box center [424, 397] width 26 height 11
type input "[DATE] 09:15"
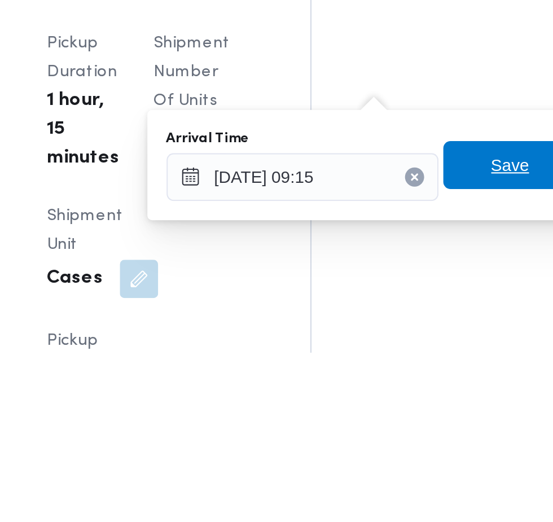
click at [407, 435] on span "Save" at bounding box center [410, 434] width 18 height 14
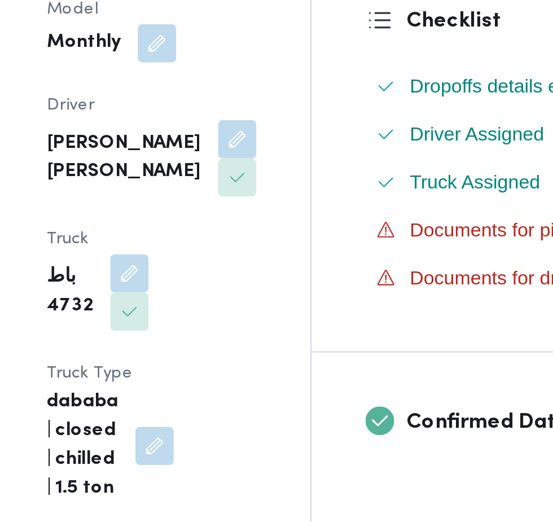
scroll to position [222, 0]
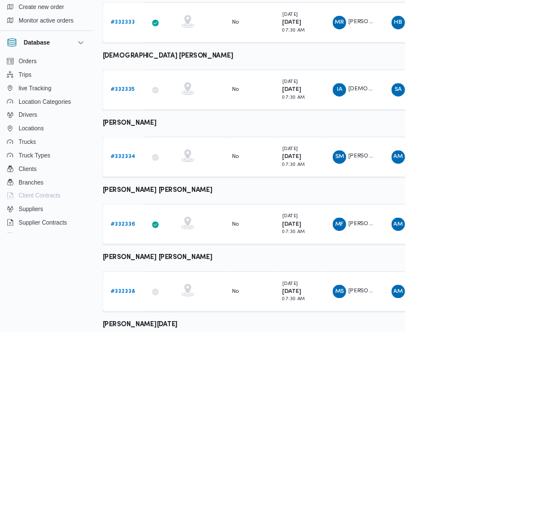
scroll to position [399, 0]
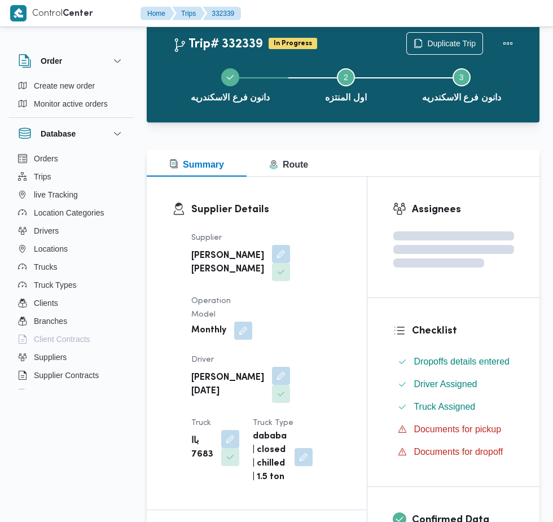
scroll to position [399, 0]
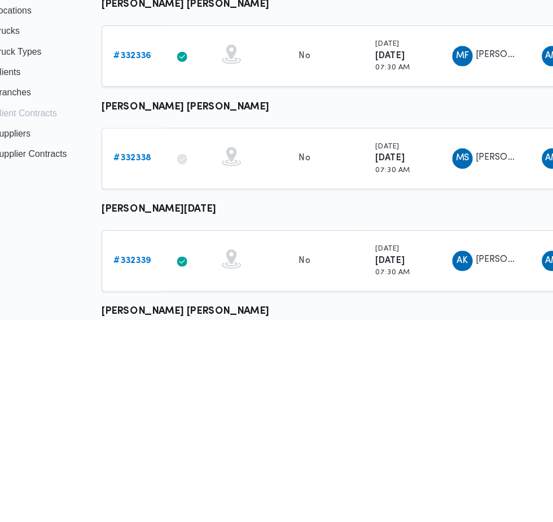
scroll to position [483, 17]
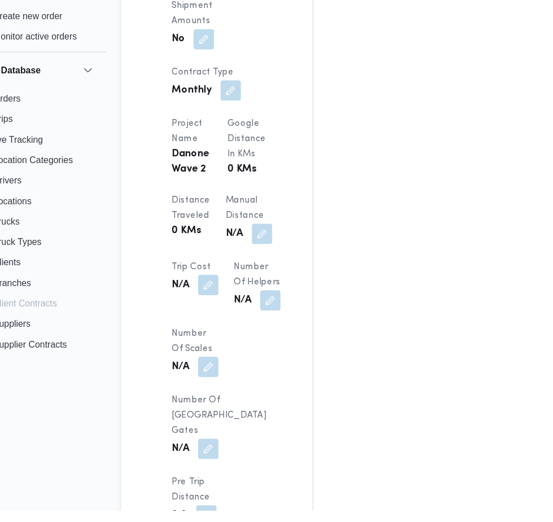
scroll to position [966, 0]
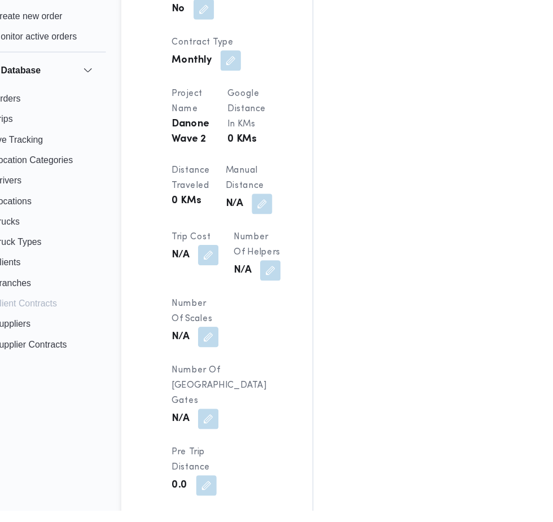
click at [370, 436] on div "Assignees • Account Manager [PERSON_NAME][EMAIL_ADDRESS][PERSON_NAME][DOMAIN_NA…" at bounding box center [454, 122] width 277 height 1762
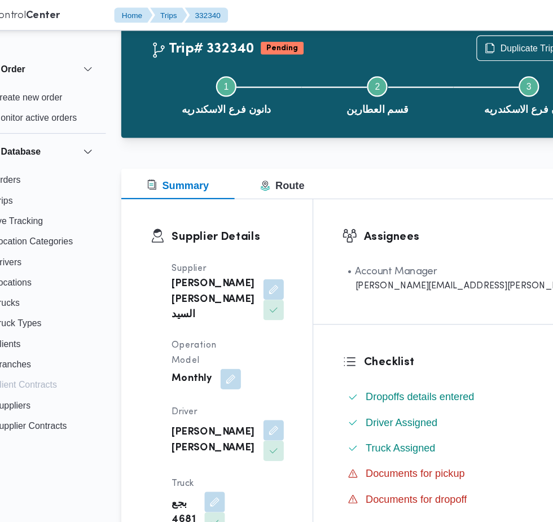
scroll to position [0, 0]
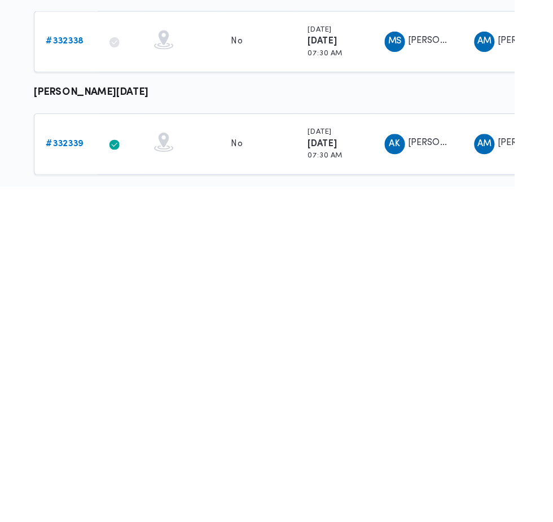
scroll to position [468, 0]
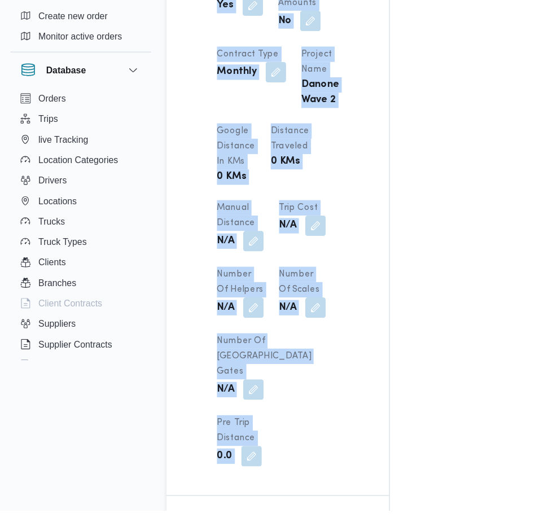
click at [343, 403] on div "Trip Details Client Danone Branch دانون فرع الاسكندريه Trip Type تجزئة Pickup d…" at bounding box center [245, 123] width 196 height 771
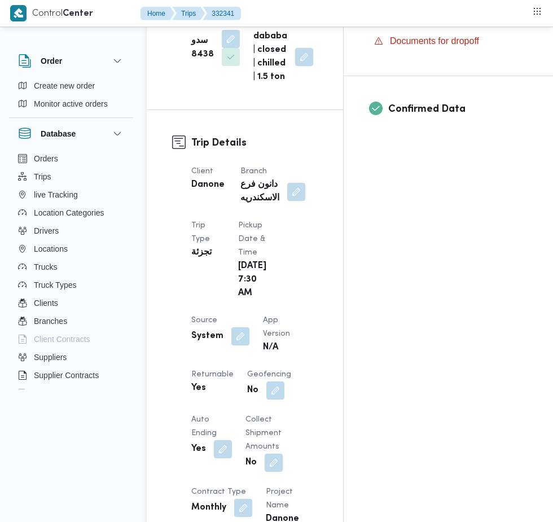
scroll to position [429, 0]
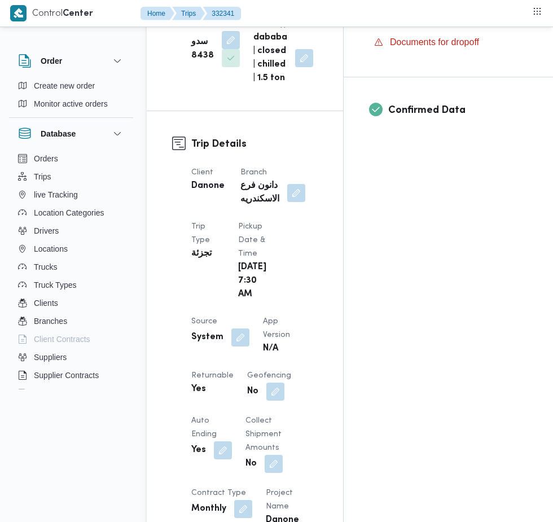
click at [241, 332] on button "button" at bounding box center [240, 337] width 18 height 18
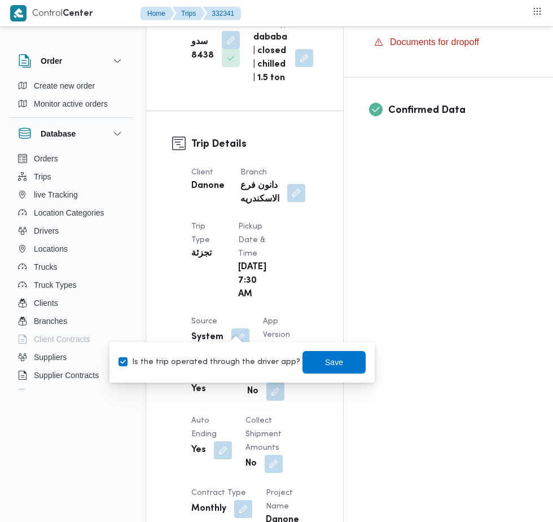
click at [215, 363] on label "Is the trip operated through the driver app?" at bounding box center [209, 362] width 182 height 14
checkbox input "false"
click at [325, 362] on span "Save" at bounding box center [334, 362] width 18 height 14
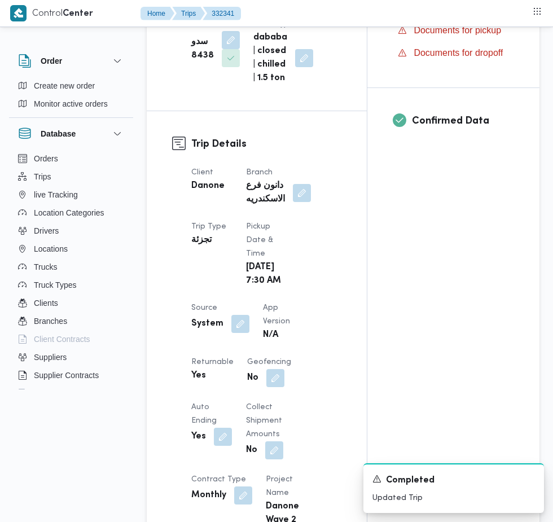
scroll to position [957, 0]
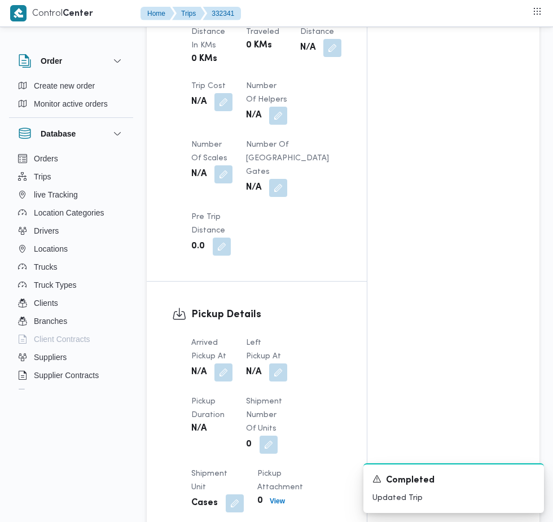
click at [224, 363] on button "button" at bounding box center [223, 372] width 18 height 18
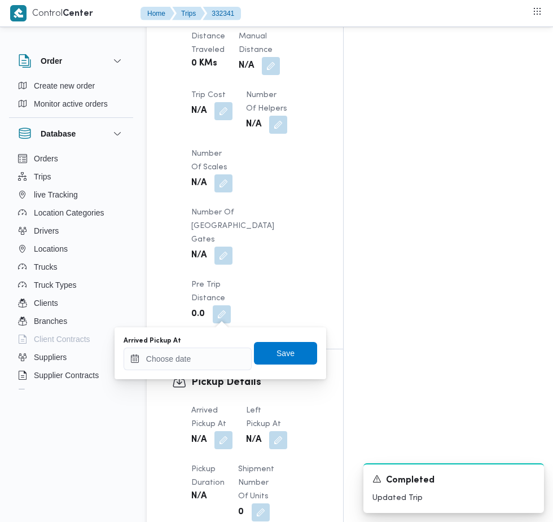
click at [200, 408] on div "Arrived Pickup At N/A Left Pickup At N/A Pickup Duration N/A Shipment Number of…" at bounding box center [254, 521] width 140 height 248
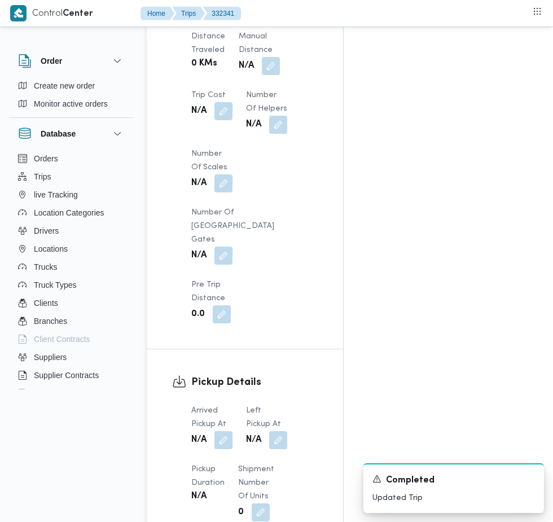
click at [224, 431] on button "button" at bounding box center [223, 440] width 18 height 18
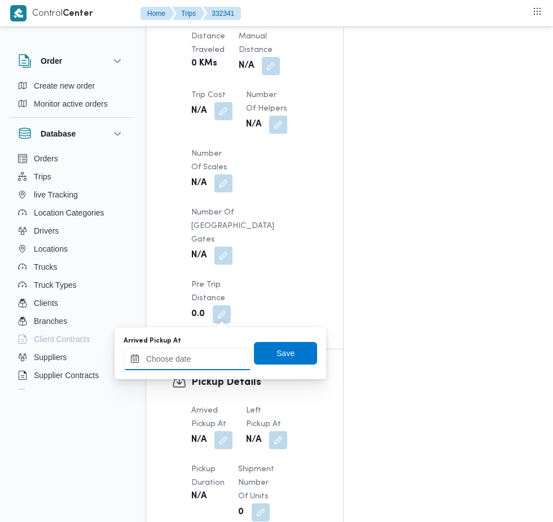
click at [199, 357] on input "Arrived Pickup At" at bounding box center [188, 359] width 128 height 23
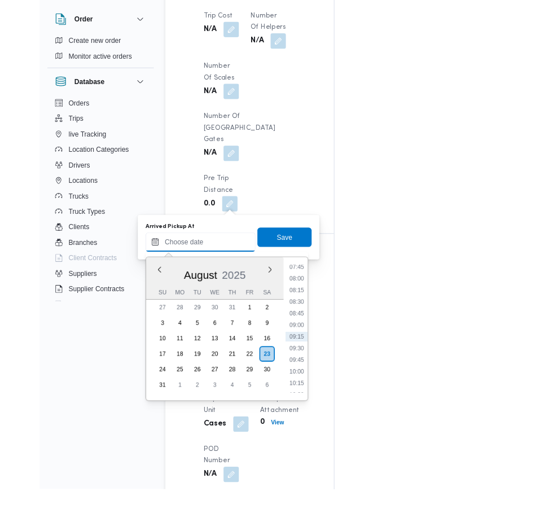
scroll to position [996, 0]
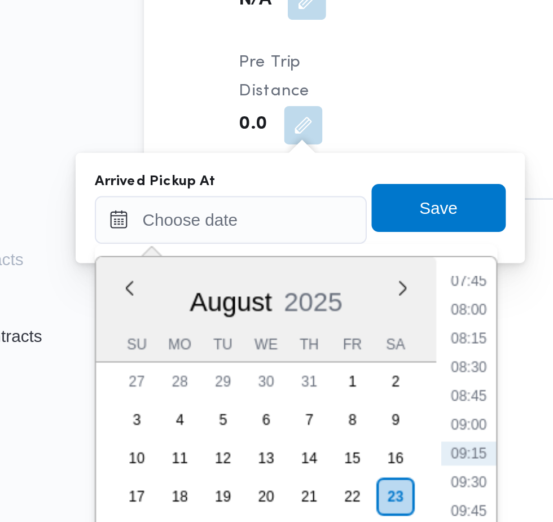
click at [300, 349] on li "07:45" at bounding box center [300, 349] width 26 height 11
type input "[DATE] 07:45"
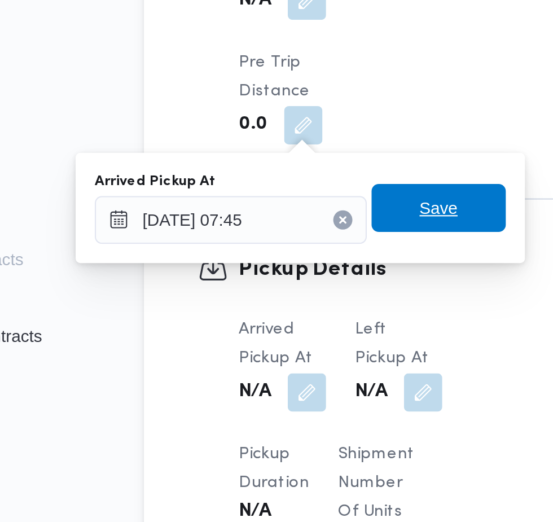
click at [302, 320] on span "Save" at bounding box center [285, 315] width 63 height 23
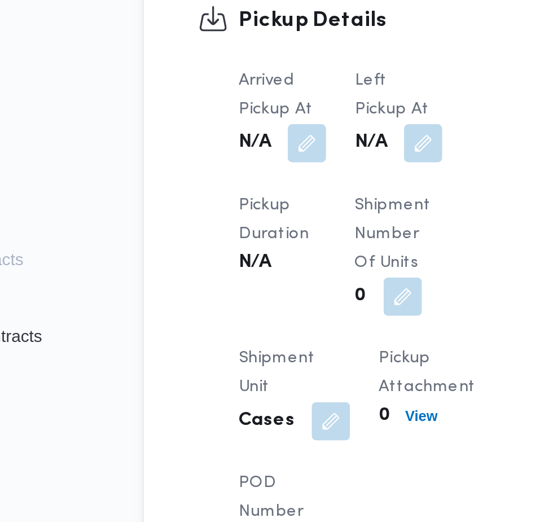
click at [274, 275] on span at bounding box center [275, 284] width 24 height 18
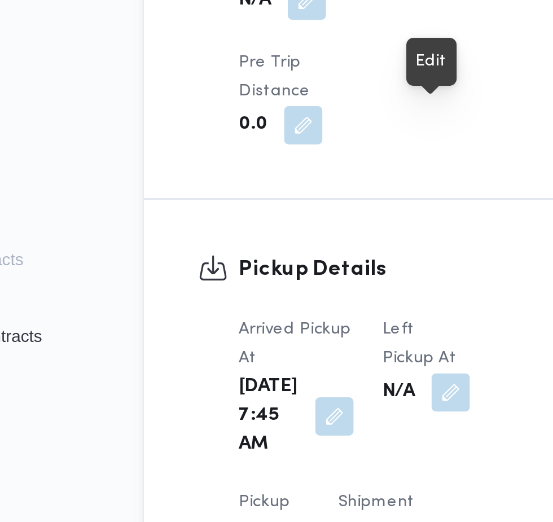
click at [259, 366] on div "Left Pickup At N/A" at bounding box center [279, 400] width 41 height 68
click at [289, 393] on button "button" at bounding box center [291, 402] width 18 height 18
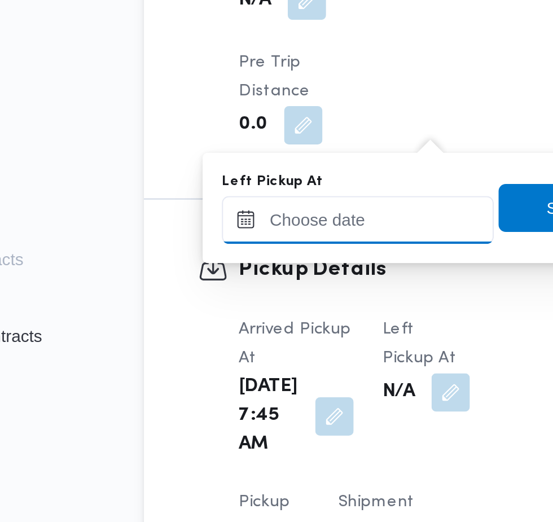
click at [257, 320] on input "Left Pickup At" at bounding box center [247, 320] width 128 height 23
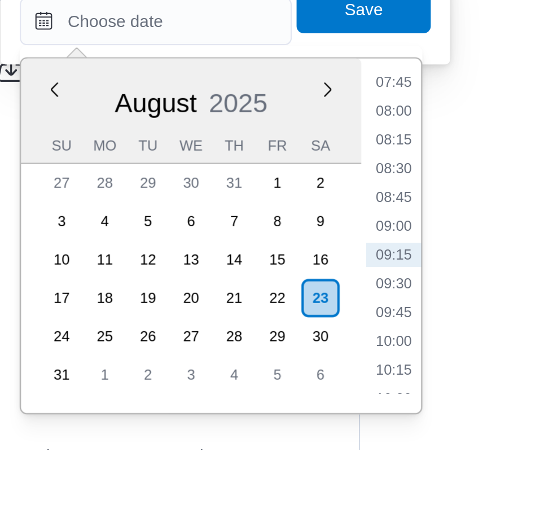
click at [367, 415] on li "09:00" at bounding box center [359, 416] width 26 height 11
type input "[DATE] 09:00"
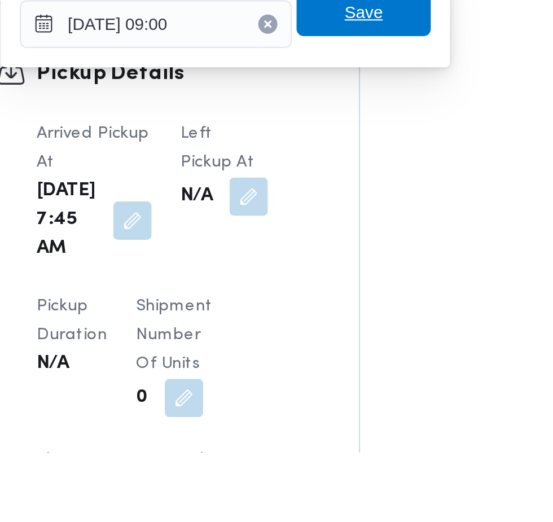
click at [356, 323] on span "Save" at bounding box center [345, 315] width 63 height 23
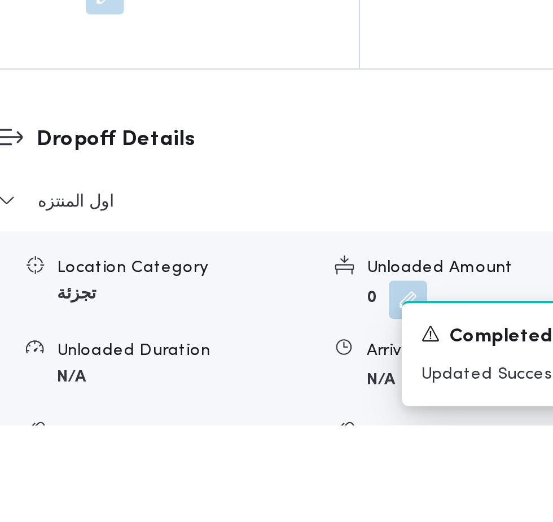
scroll to position [1305, 0]
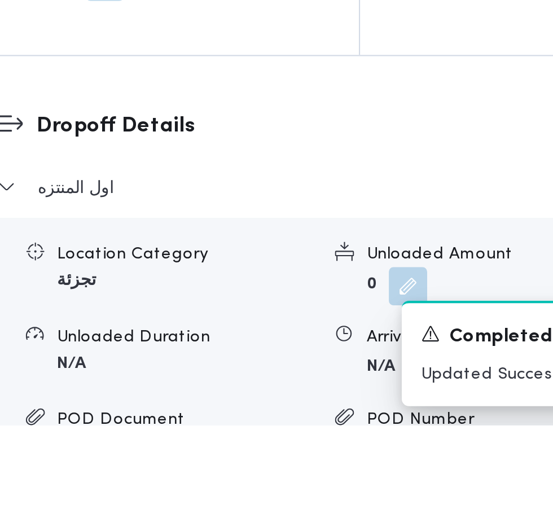
click at [366, 486] on button "button" at bounding box center [375, 495] width 18 height 18
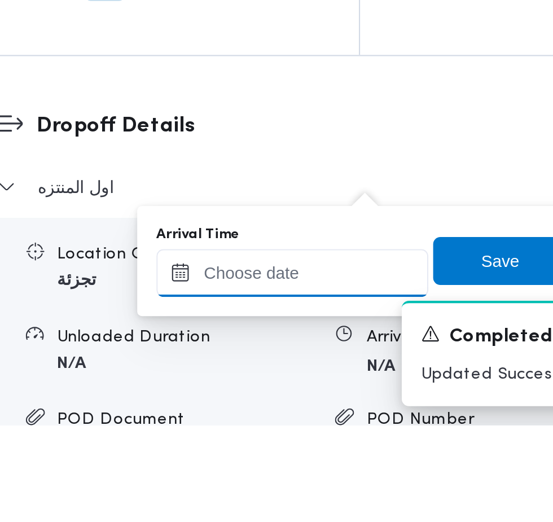
click at [315, 448] on input "Arrival Time" at bounding box center [312, 450] width 128 height 23
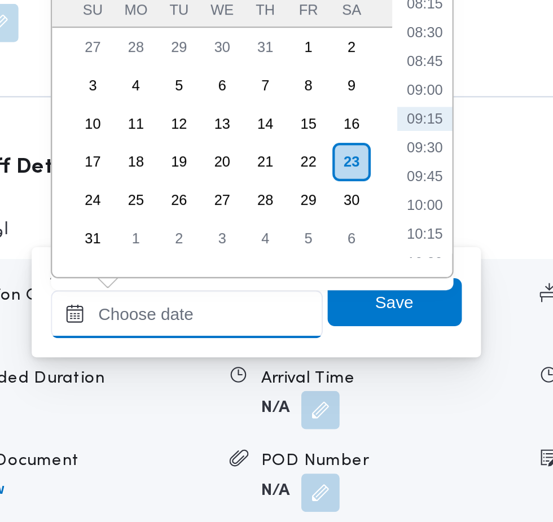
scroll to position [1366, 0]
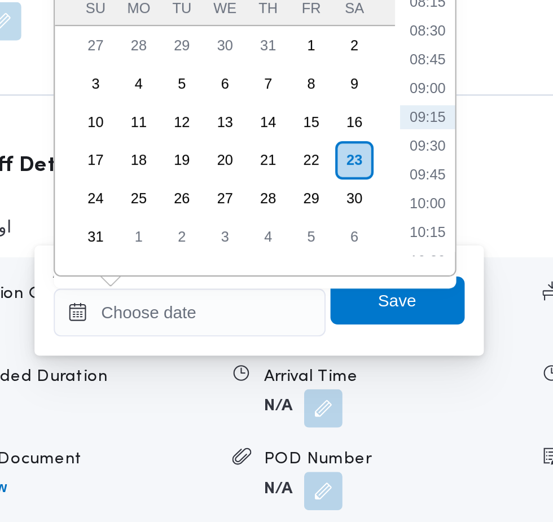
click at [427, 311] on li "09:30" at bounding box center [424, 311] width 26 height 11
type input "[DATE] 09:30"
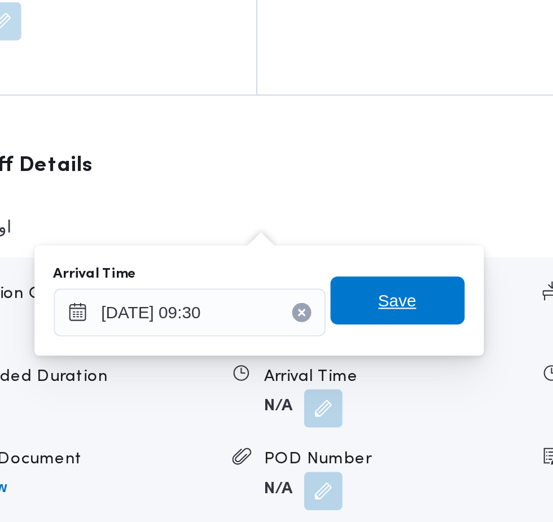
click at [428, 383] on span "Save" at bounding box center [409, 384] width 63 height 23
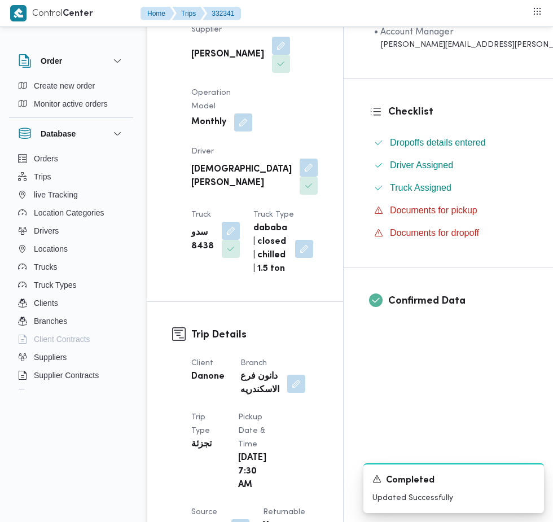
scroll to position [0, 0]
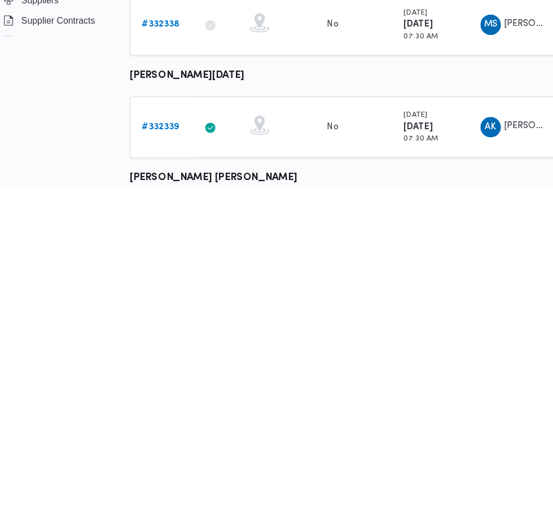
scroll to position [483, 0]
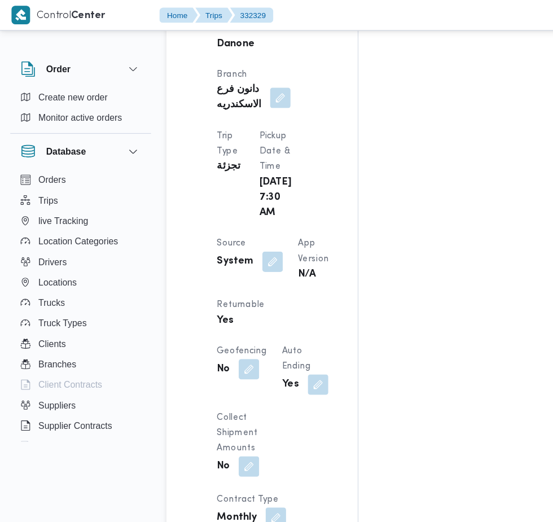
scroll to position [638, 0]
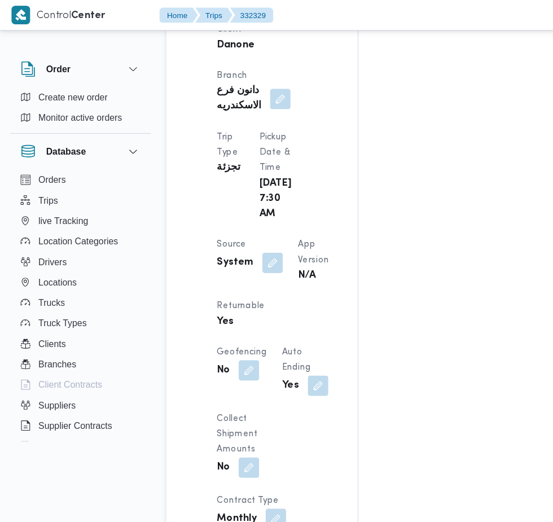
click at [237, 223] on button "button" at bounding box center [240, 232] width 18 height 18
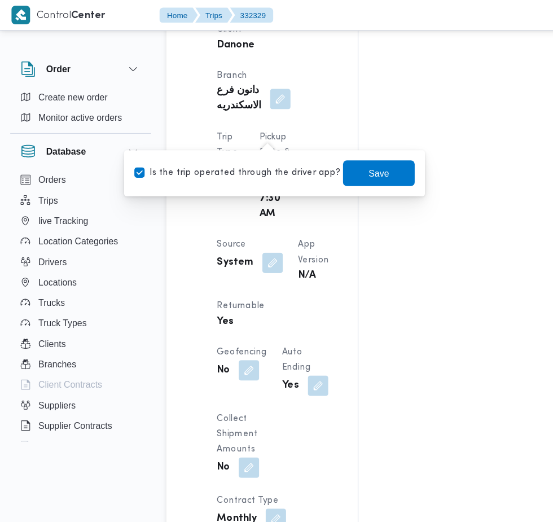
click at [221, 152] on label "Is the trip operated through the driver app?" at bounding box center [209, 153] width 182 height 14
checkbox input "false"
click at [325, 152] on span "Save" at bounding box center [334, 153] width 18 height 14
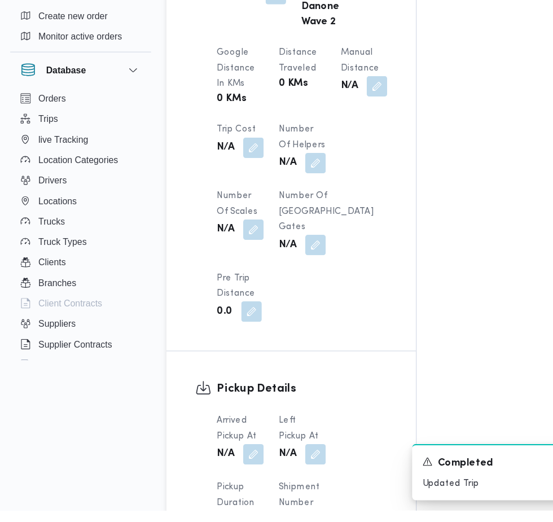
scroll to position [925, 0]
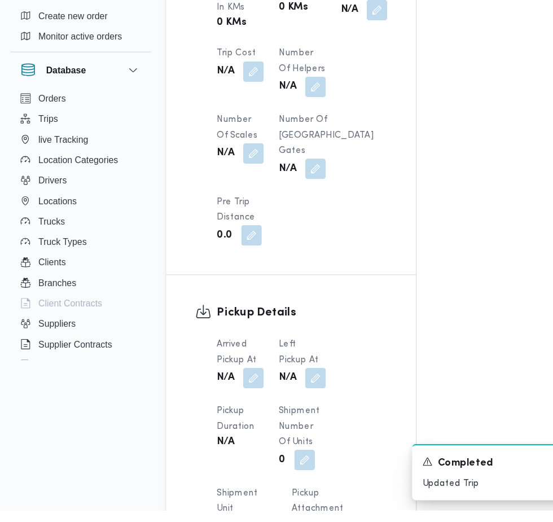
click at [219, 400] on button "button" at bounding box center [223, 405] width 18 height 18
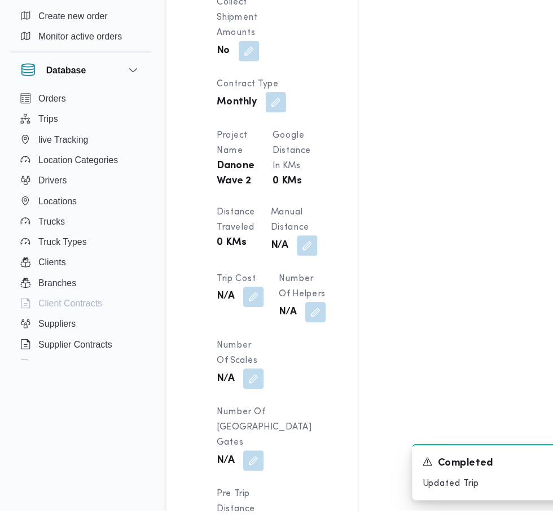
select select "cases"
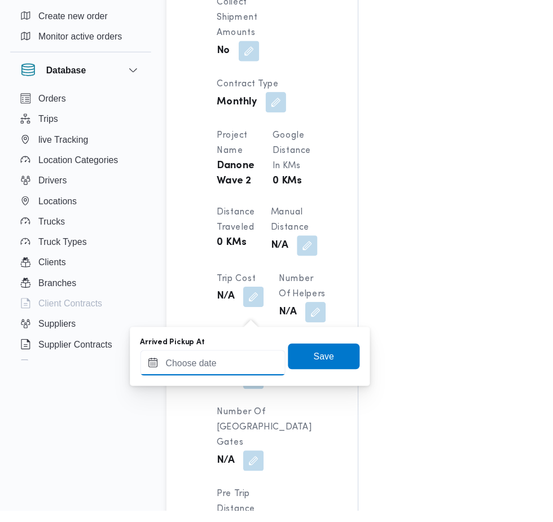
click at [219, 388] on input "Arrived Pickup At" at bounding box center [188, 391] width 128 height 23
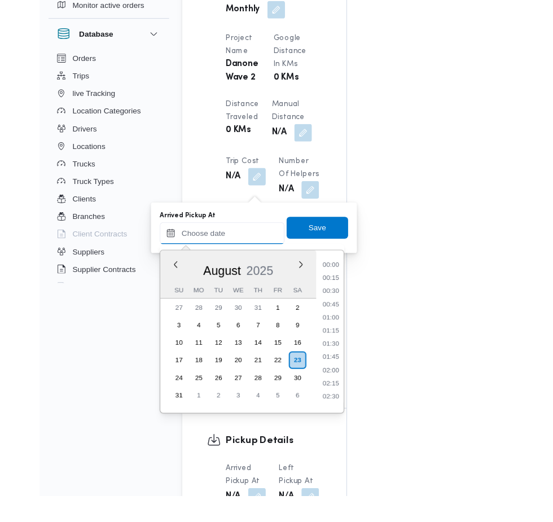
scroll to position [423, 0]
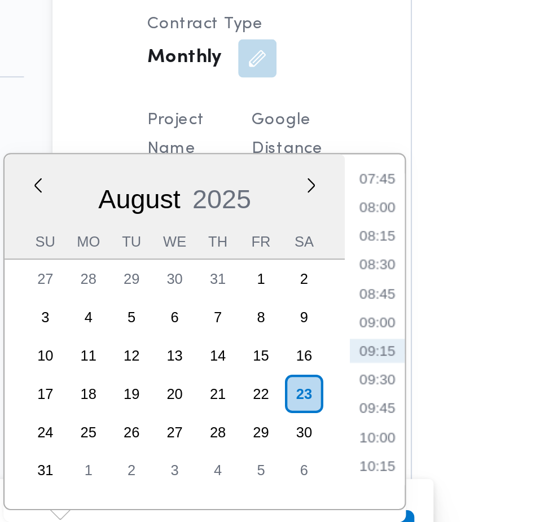
click at [300, 165] on li "07:45" at bounding box center [300, 165] width 26 height 11
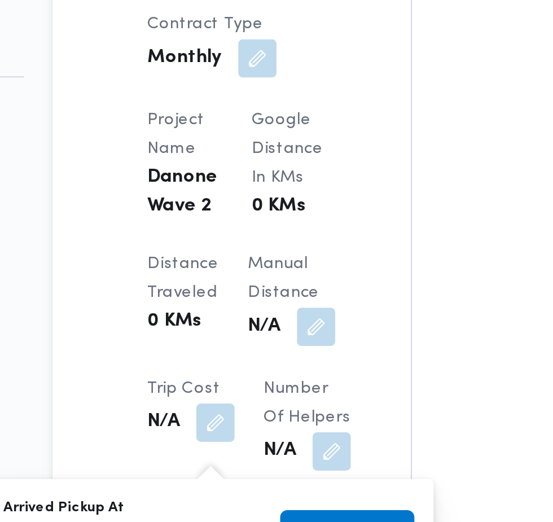
scroll to position [978, 0]
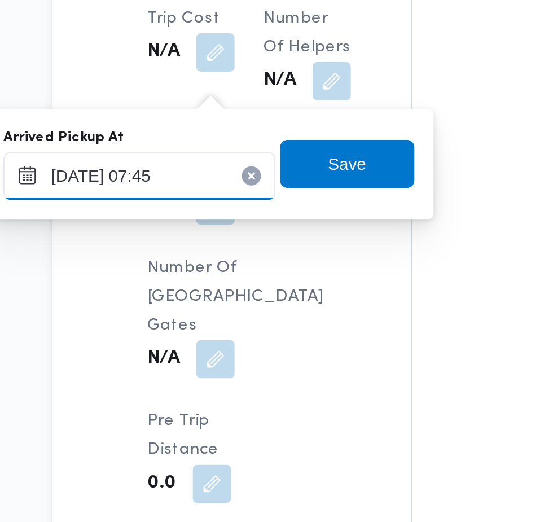
click at [216, 338] on input "[DATE] 07:45" at bounding box center [188, 338] width 128 height 23
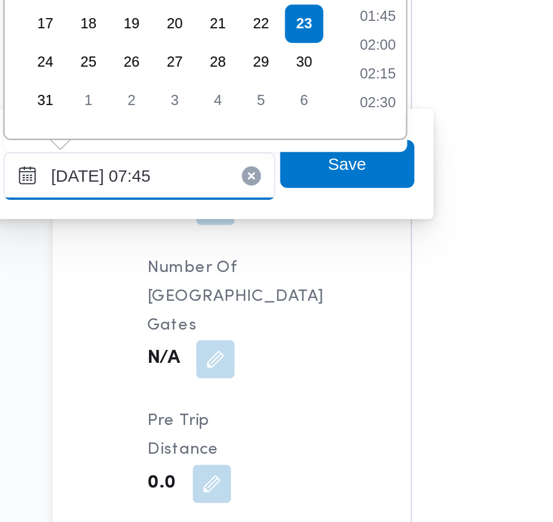
scroll to position [342, 0]
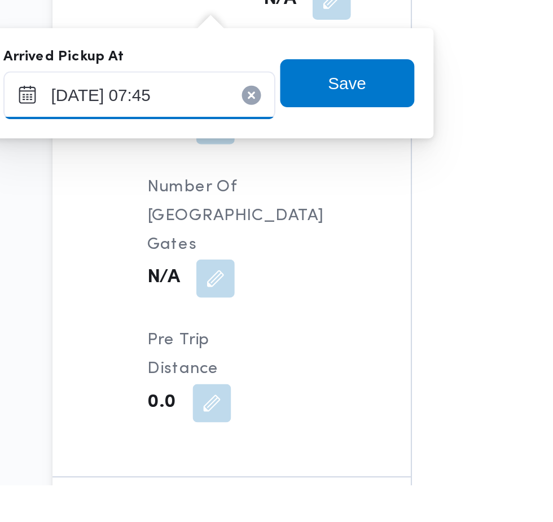
click at [223, 336] on input "[DATE] 07:45" at bounding box center [188, 338] width 128 height 23
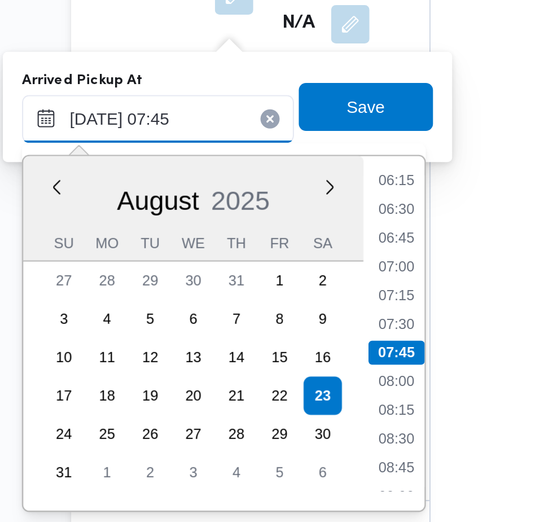
scroll to position [1065, 0]
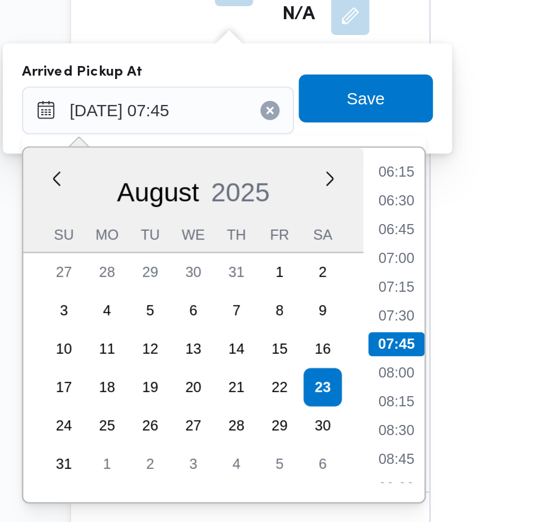
click at [304, 349] on li "07:30" at bounding box center [300, 347] width 26 height 11
type input "[DATE] 07:30"
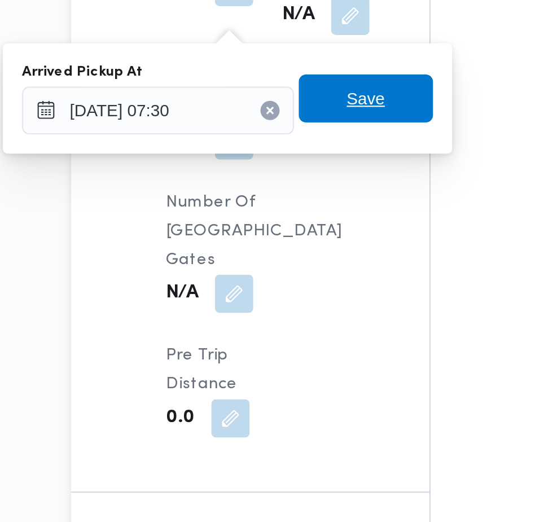
click at [303, 249] on span "Save" at bounding box center [285, 245] width 63 height 23
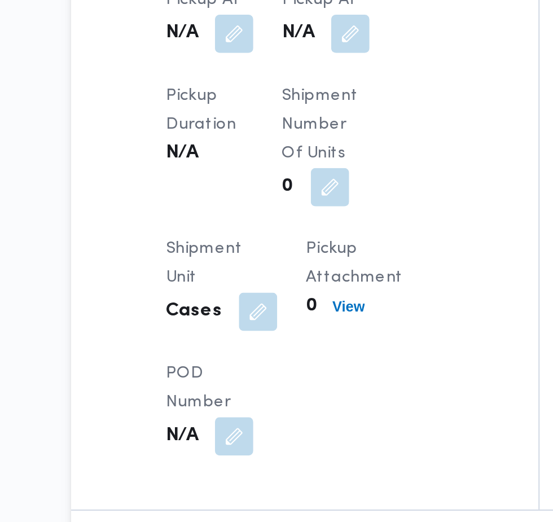
click at [280, 210] on button "button" at bounding box center [278, 215] width 18 height 18
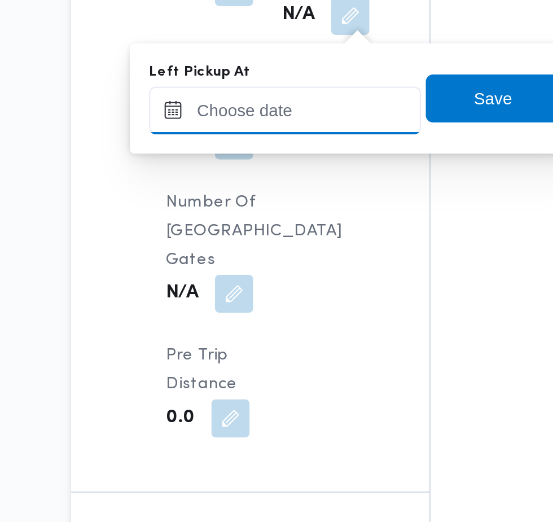
click at [260, 251] on input "Left Pickup At" at bounding box center [247, 251] width 128 height 23
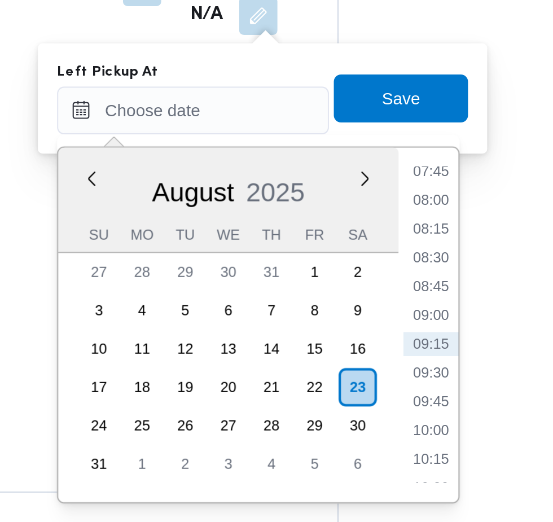
click at [363, 337] on li "08:45" at bounding box center [359, 333] width 26 height 11
type input "[DATE] 08:45"
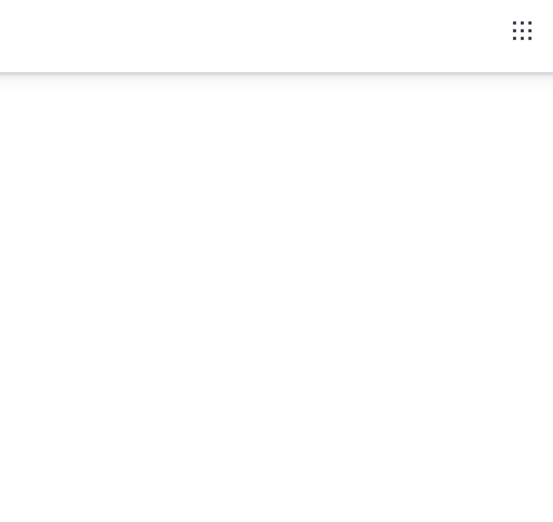
click at [478, 118] on div "Assignees • Account Manager [PERSON_NAME][EMAIL_ADDRESS][PERSON_NAME][DOMAIN_NA…" at bounding box center [454, 103] width 277 height 1740
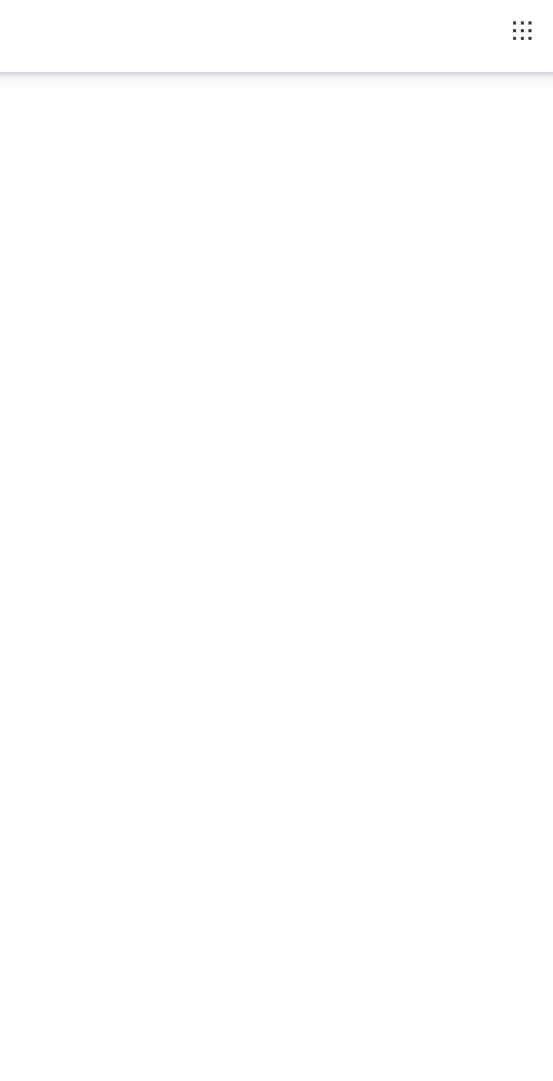
scroll to position [820, 0]
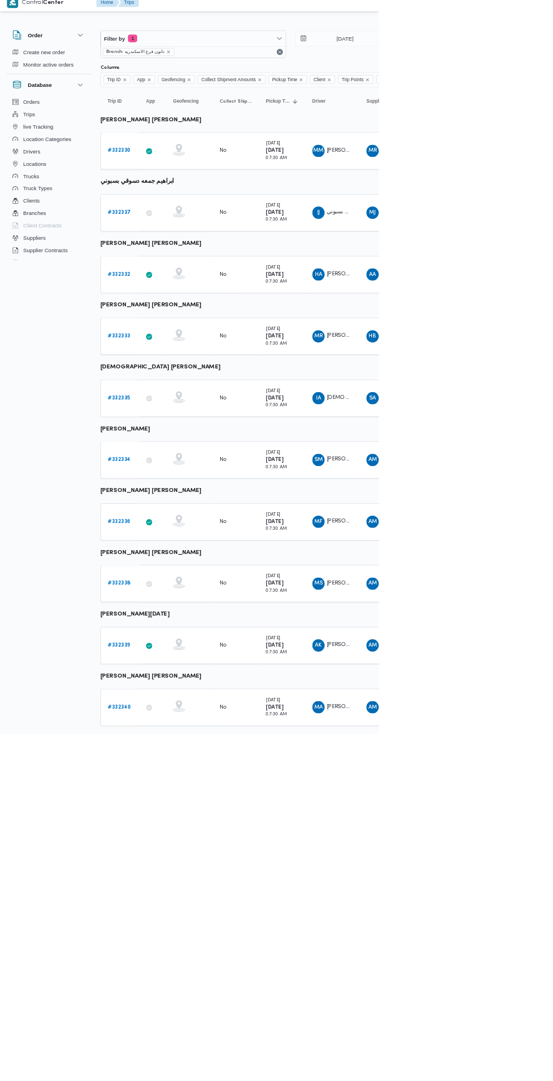
scroll to position [0, 18]
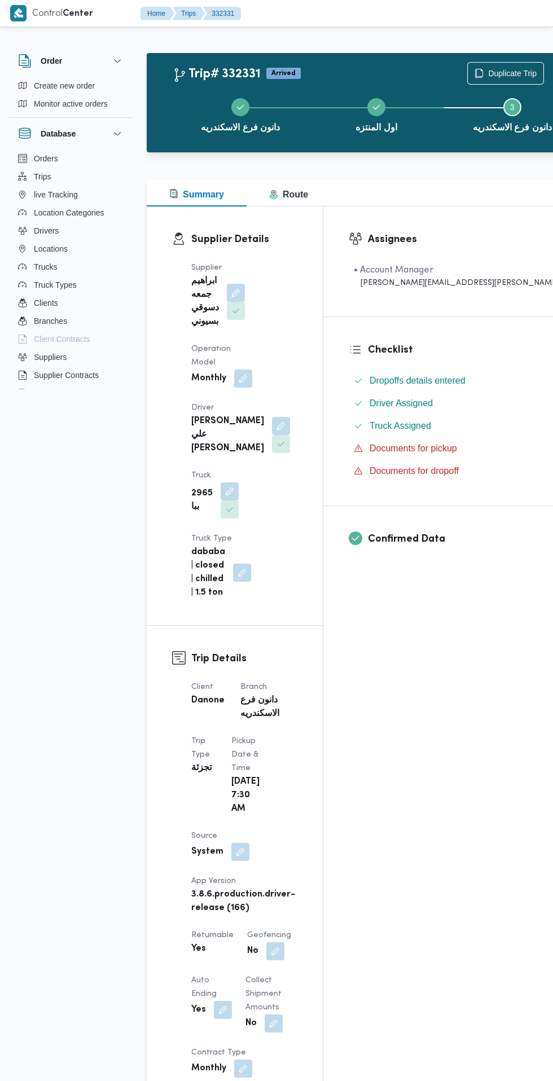
click at [240, 843] on button "button" at bounding box center [240, 852] width 18 height 18
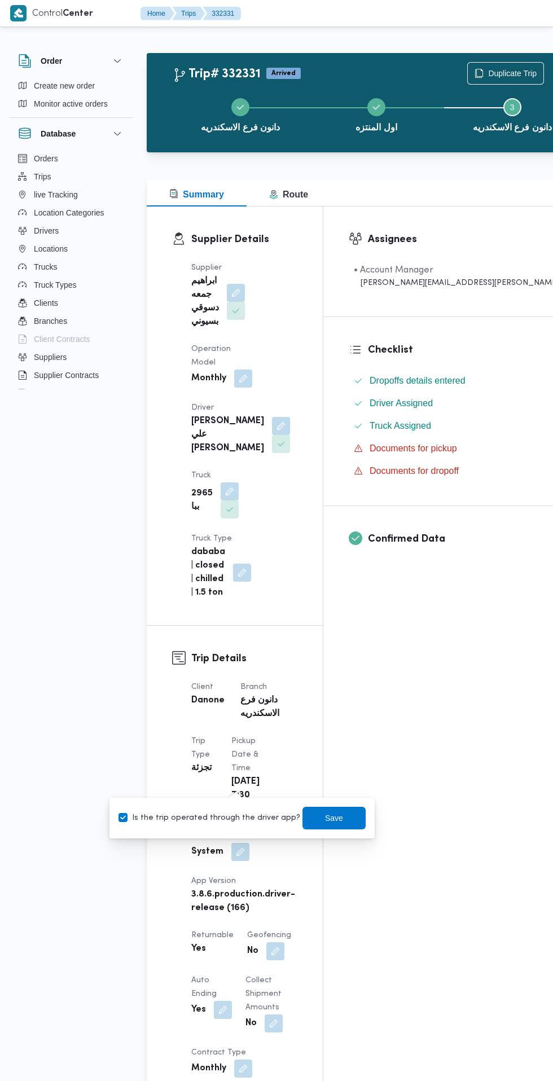
click at [233, 823] on label "Is the trip operated through the driver app?" at bounding box center [209, 818] width 182 height 14
checkbox input "false"
click at [342, 819] on span "Save" at bounding box center [333, 818] width 63 height 23
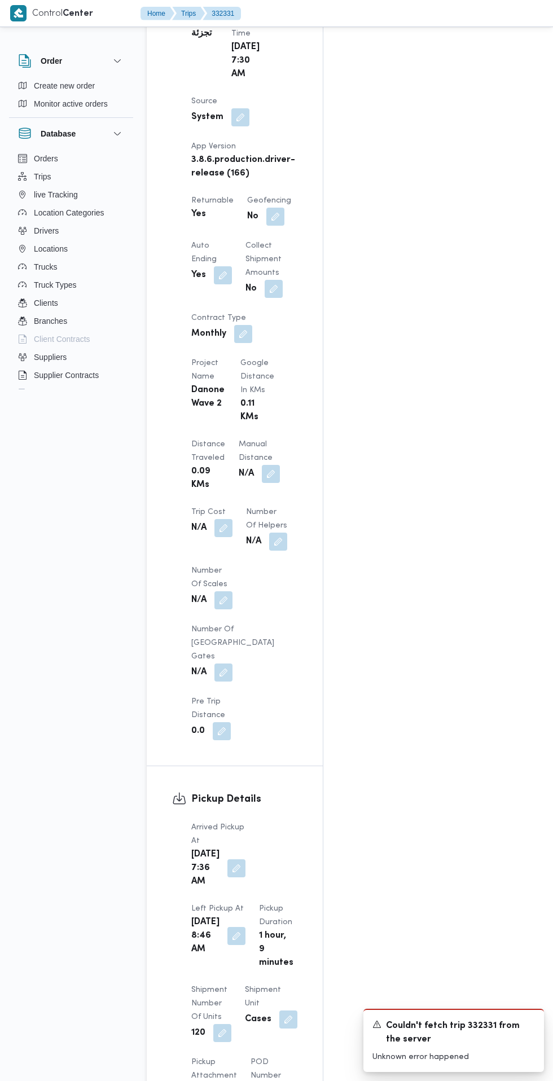
scroll to position [772, 0]
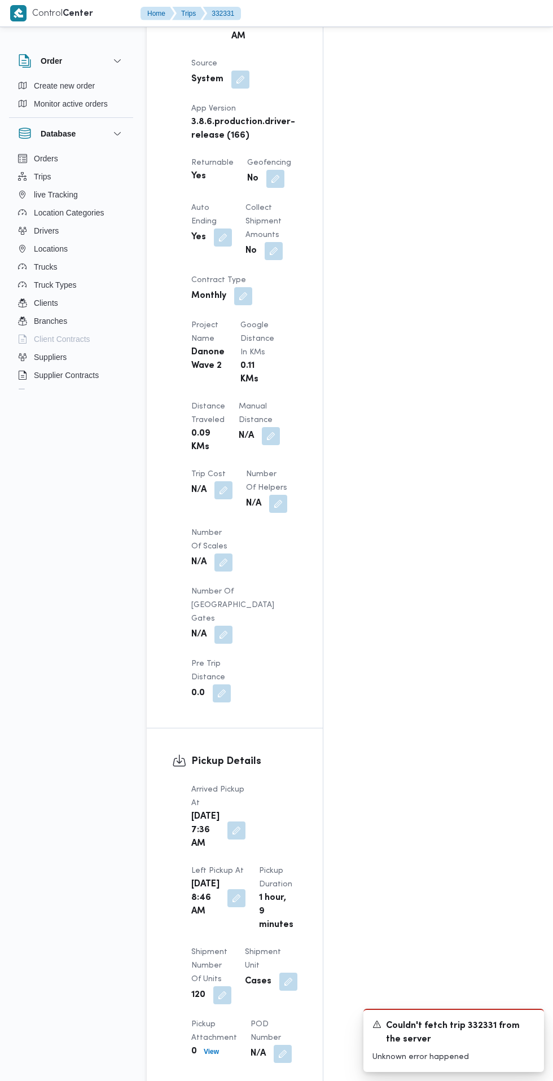
click at [231, 821] on button "button" at bounding box center [236, 830] width 18 height 18
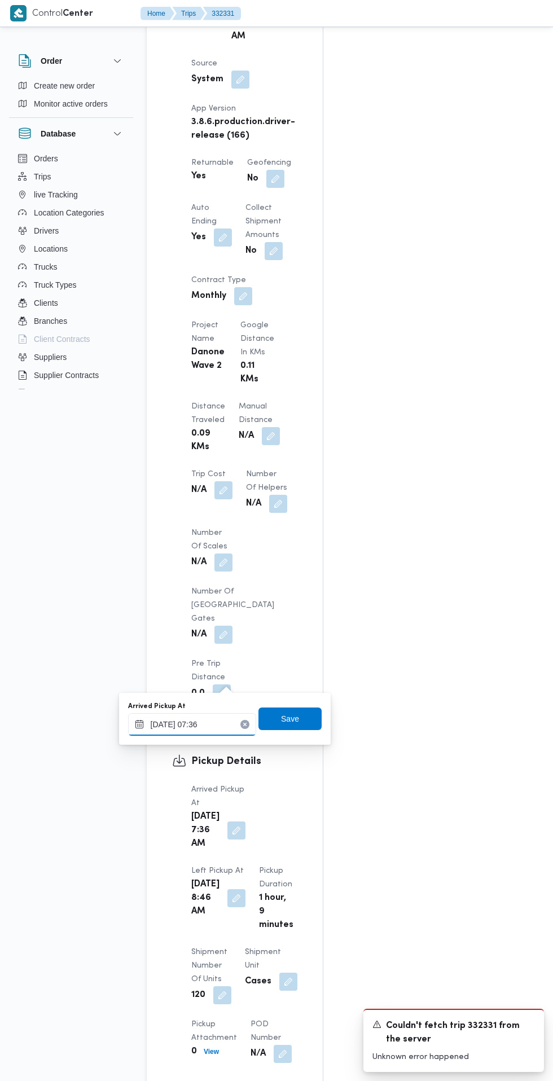
click at [228, 724] on input "[DATE] 07:36" at bounding box center [192, 724] width 128 height 23
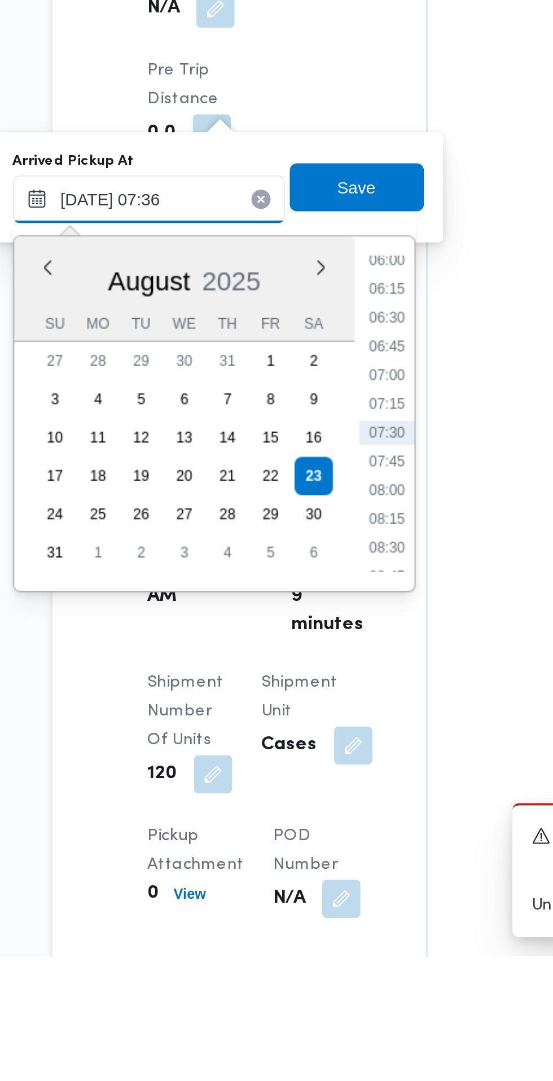
scroll to position [772, 0]
click at [304, 829] on li "07:30" at bounding box center [304, 834] width 26 height 11
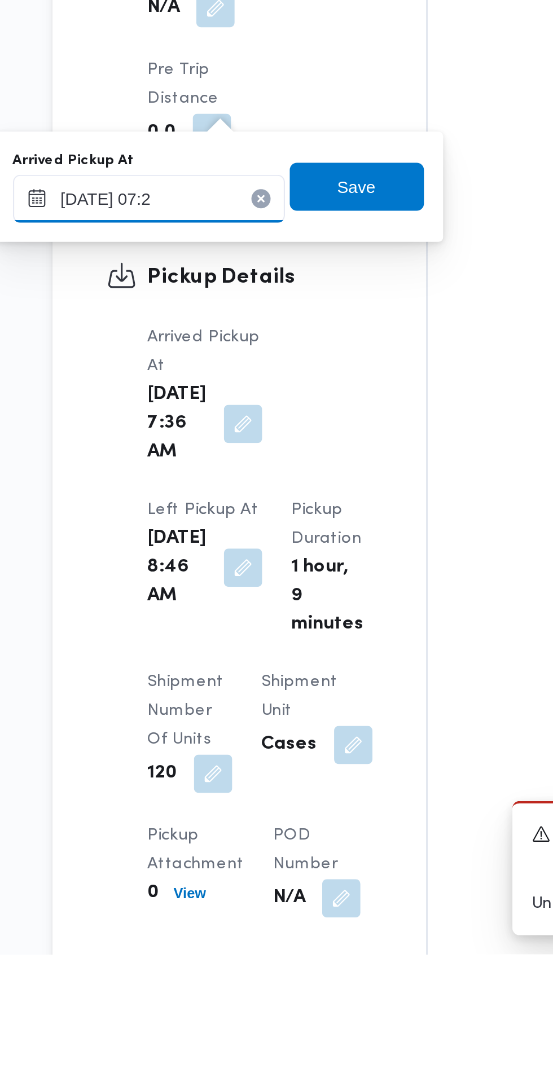
type input "[DATE] 07:20"
click at [299, 716] on span "Save" at bounding box center [290, 720] width 18 height 14
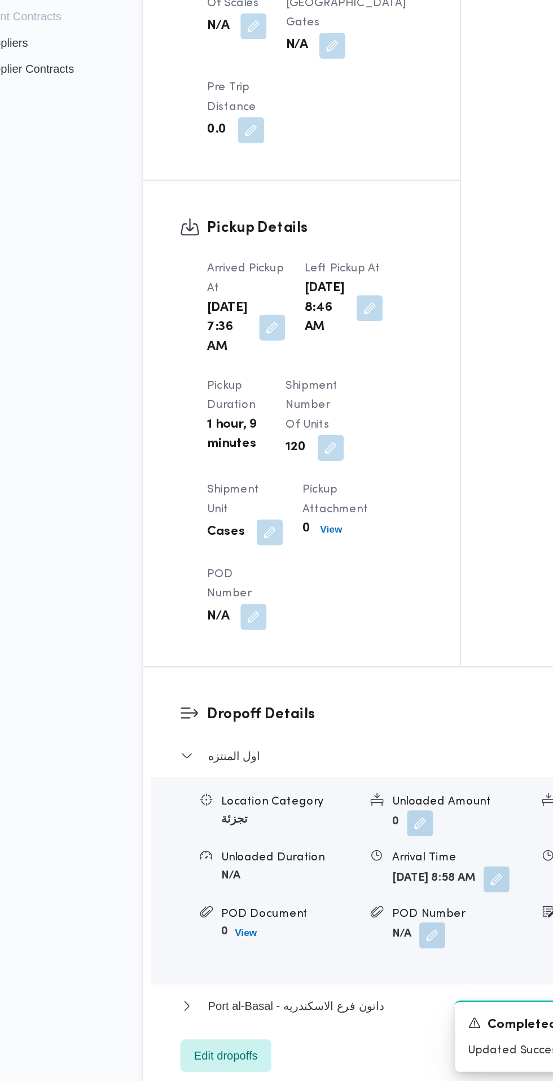
scroll to position [750, 0]
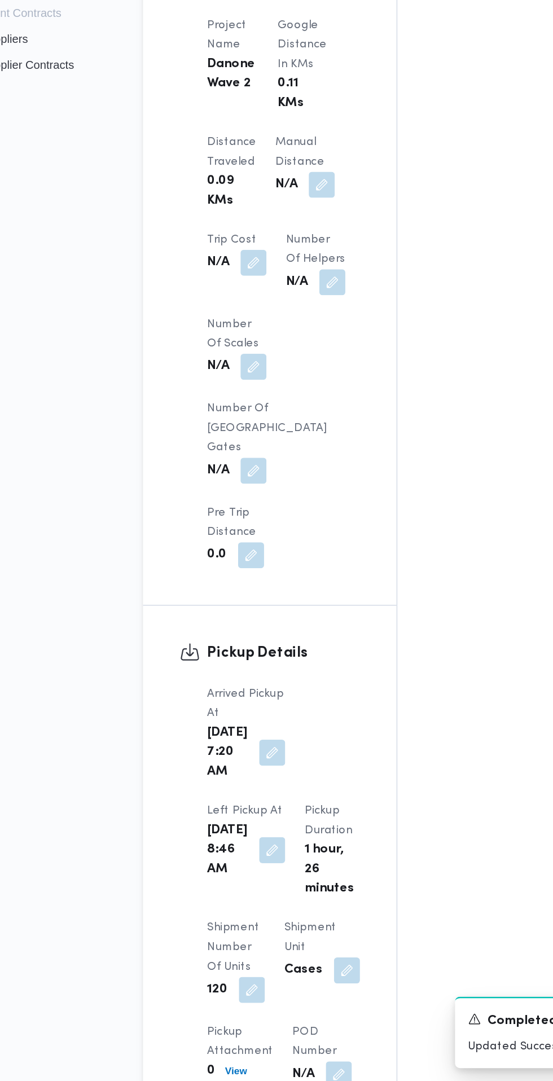
click at [427, 918] on div "Assignees • Account Manager [PERSON_NAME][EMAIL_ADDRESS][PERSON_NAME][DOMAIN_NA…" at bounding box center [461, 284] width 277 height 1654
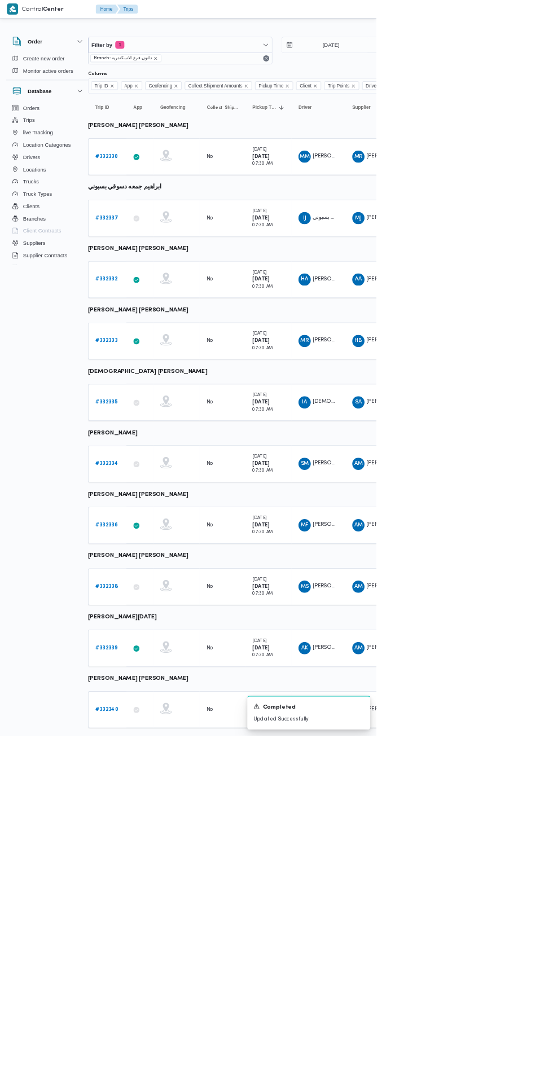
scroll to position [0, 18]
